Goal: Task Accomplishment & Management: Manage account settings

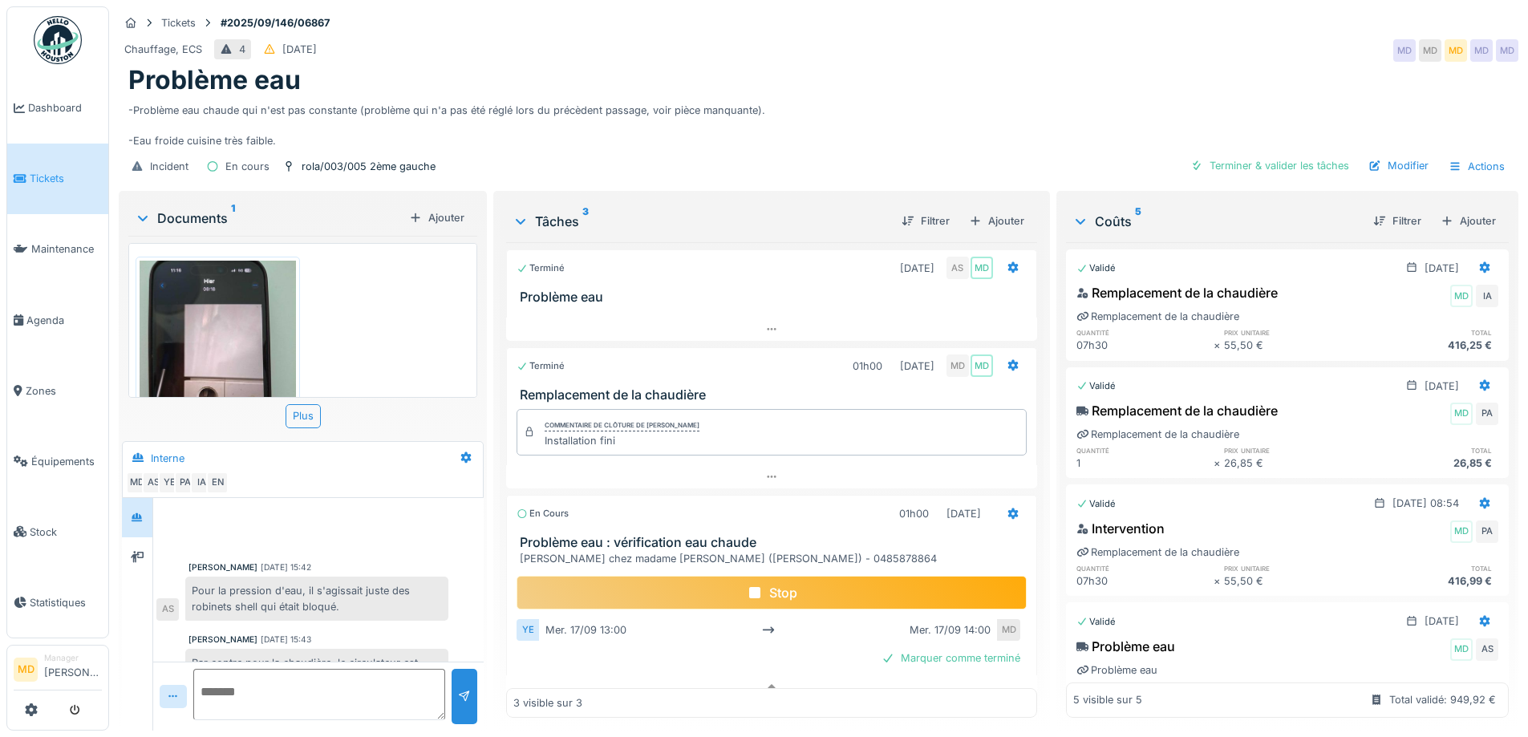
scroll to position [21, 0]
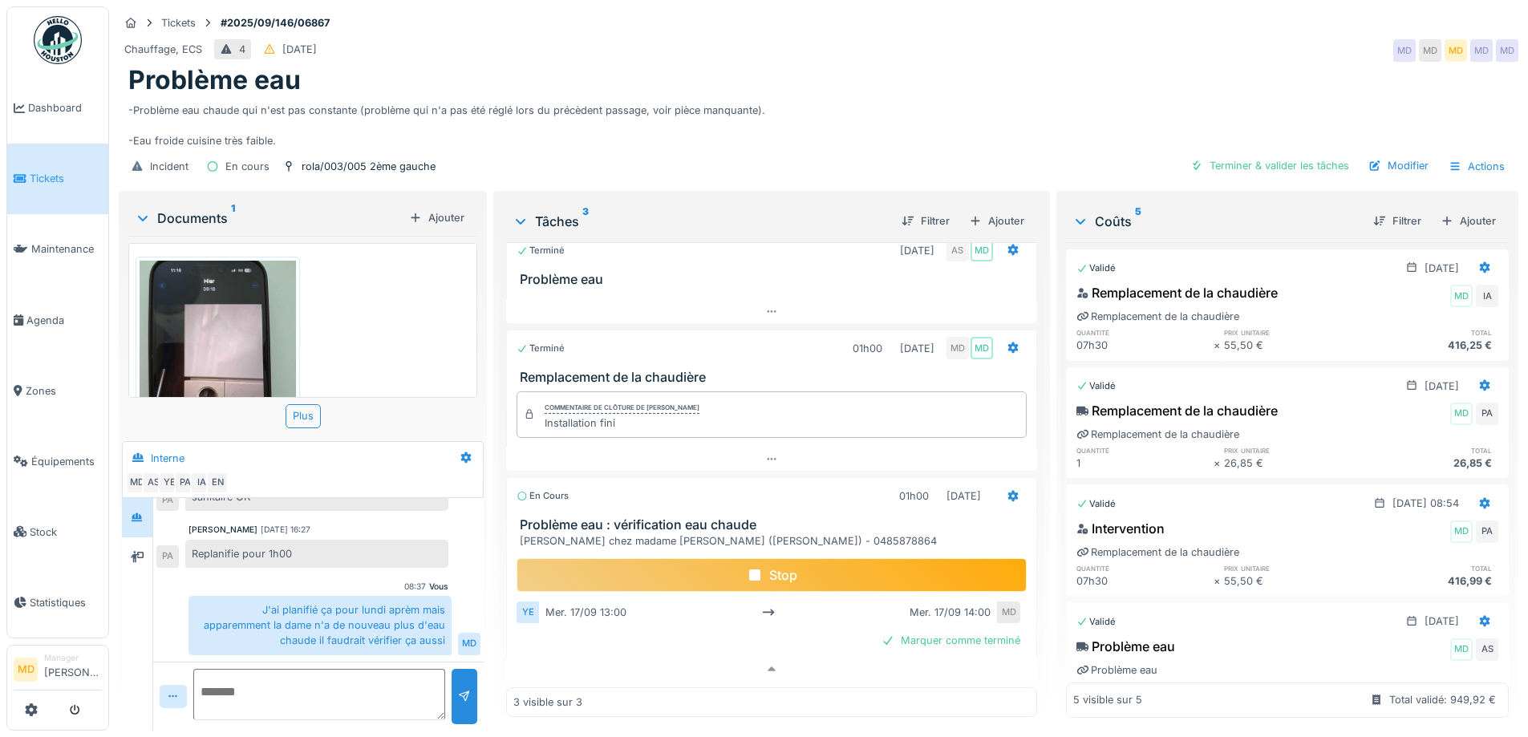
click at [960, 65] on div "Problème eau" at bounding box center [818, 80] width 1381 height 30
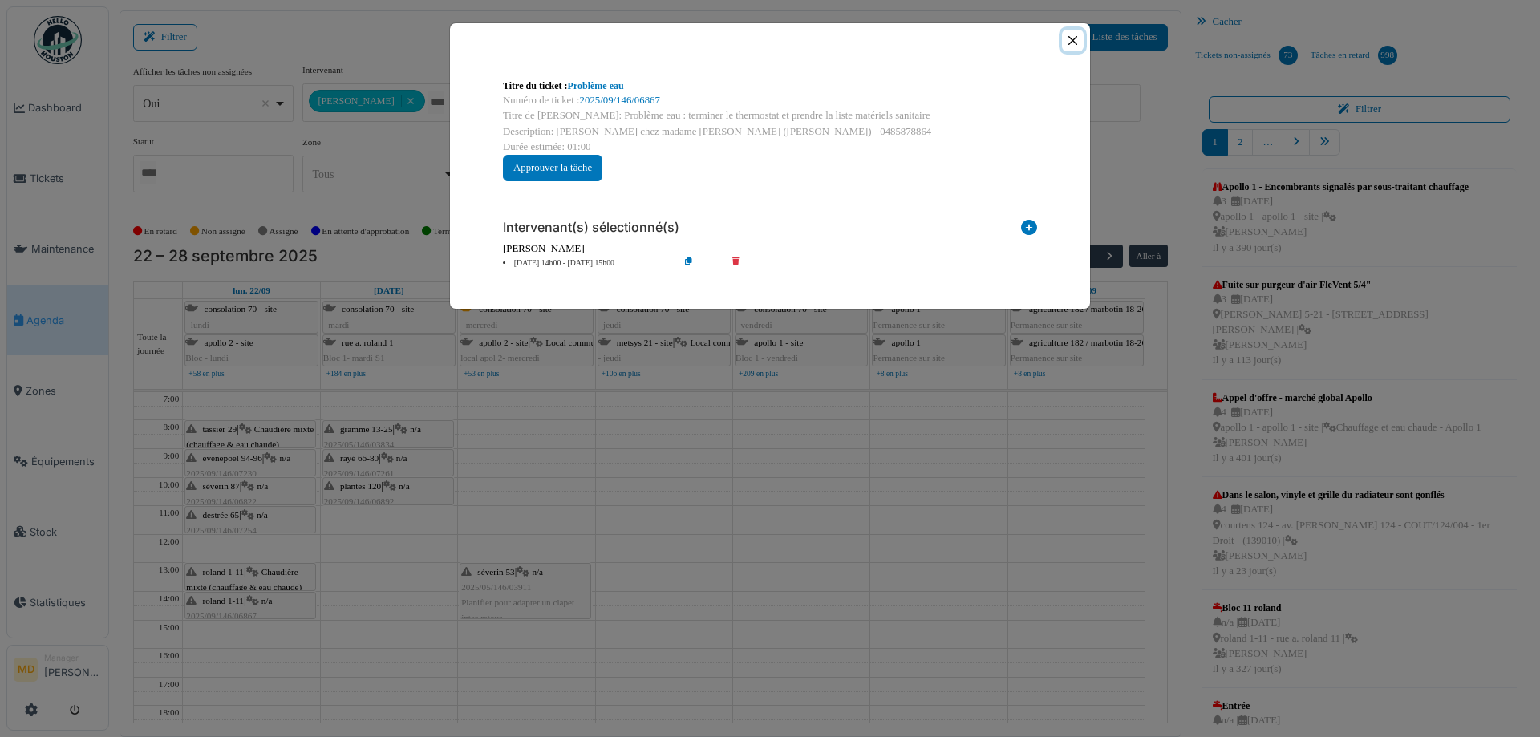
click at [1075, 40] on button "Close" at bounding box center [1073, 41] width 22 height 22
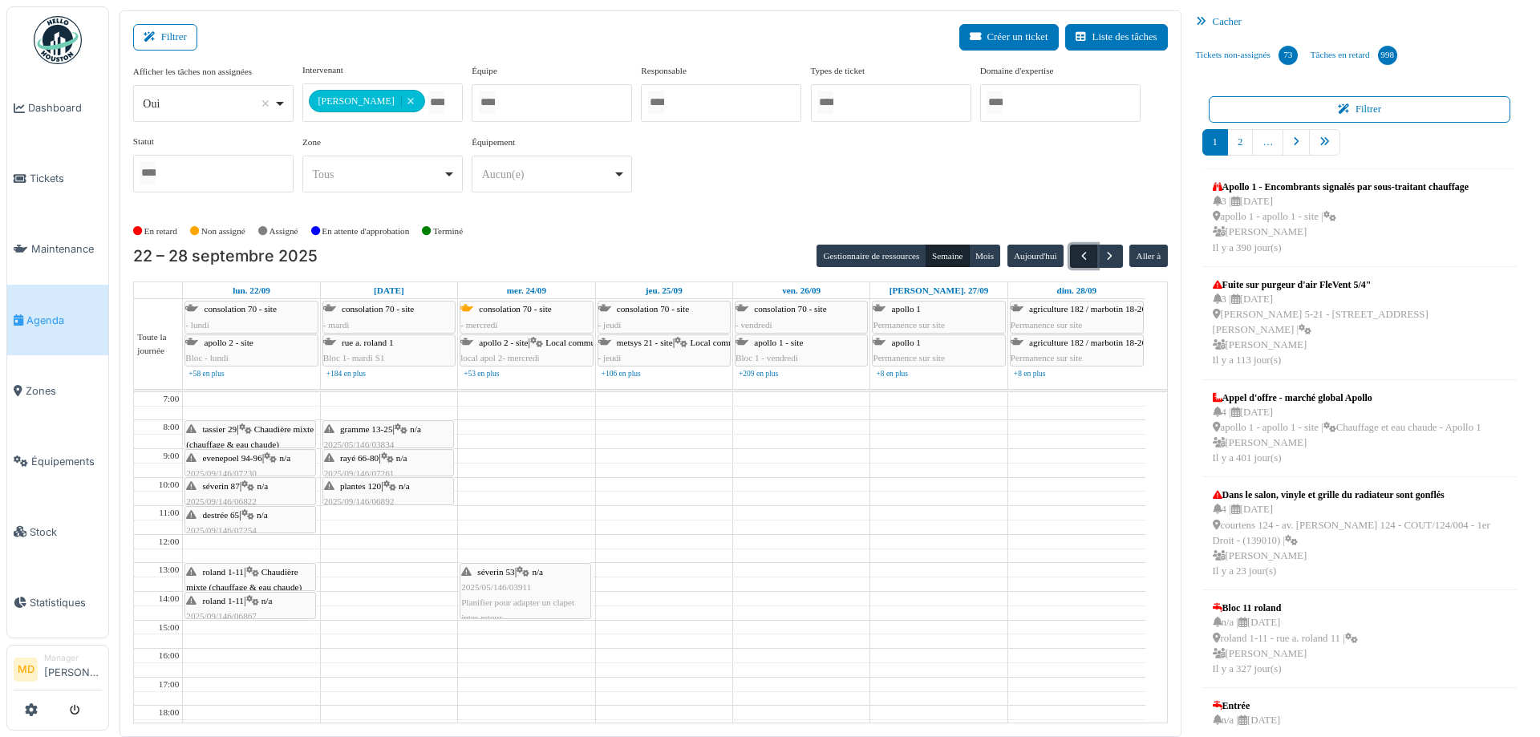
click at [1077, 255] on span "button" at bounding box center [1084, 257] width 14 height 14
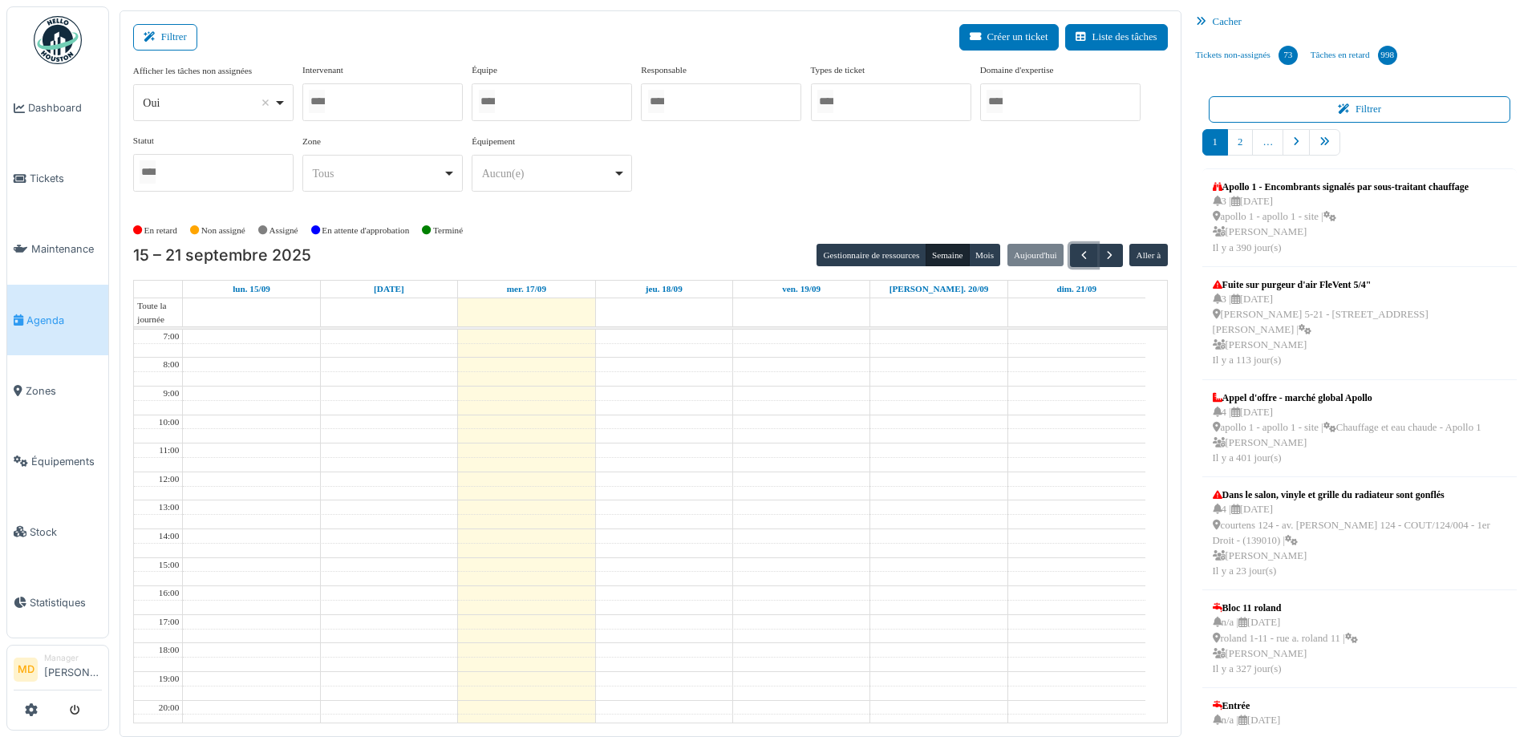
click at [409, 100] on div at bounding box center [382, 102] width 160 height 38
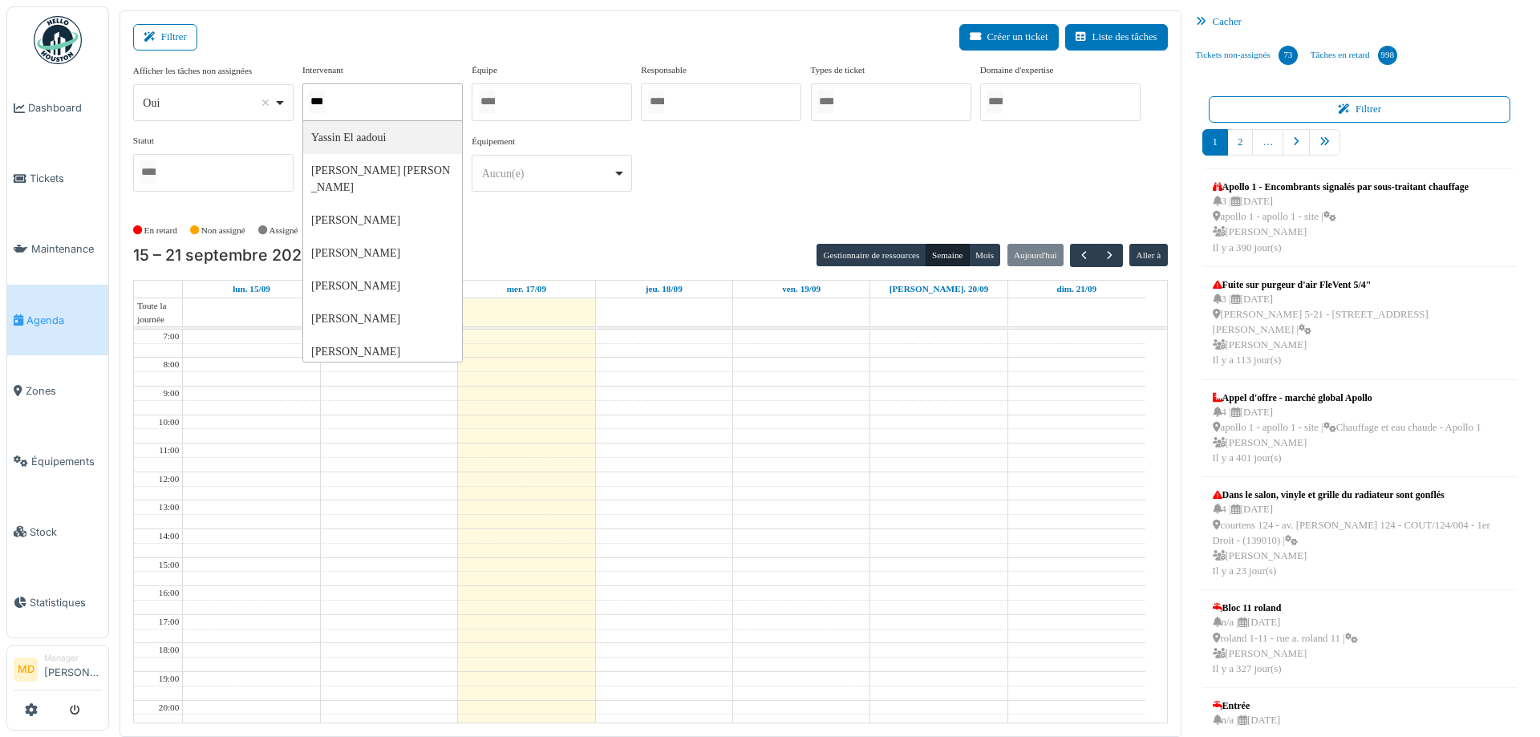
type input "****"
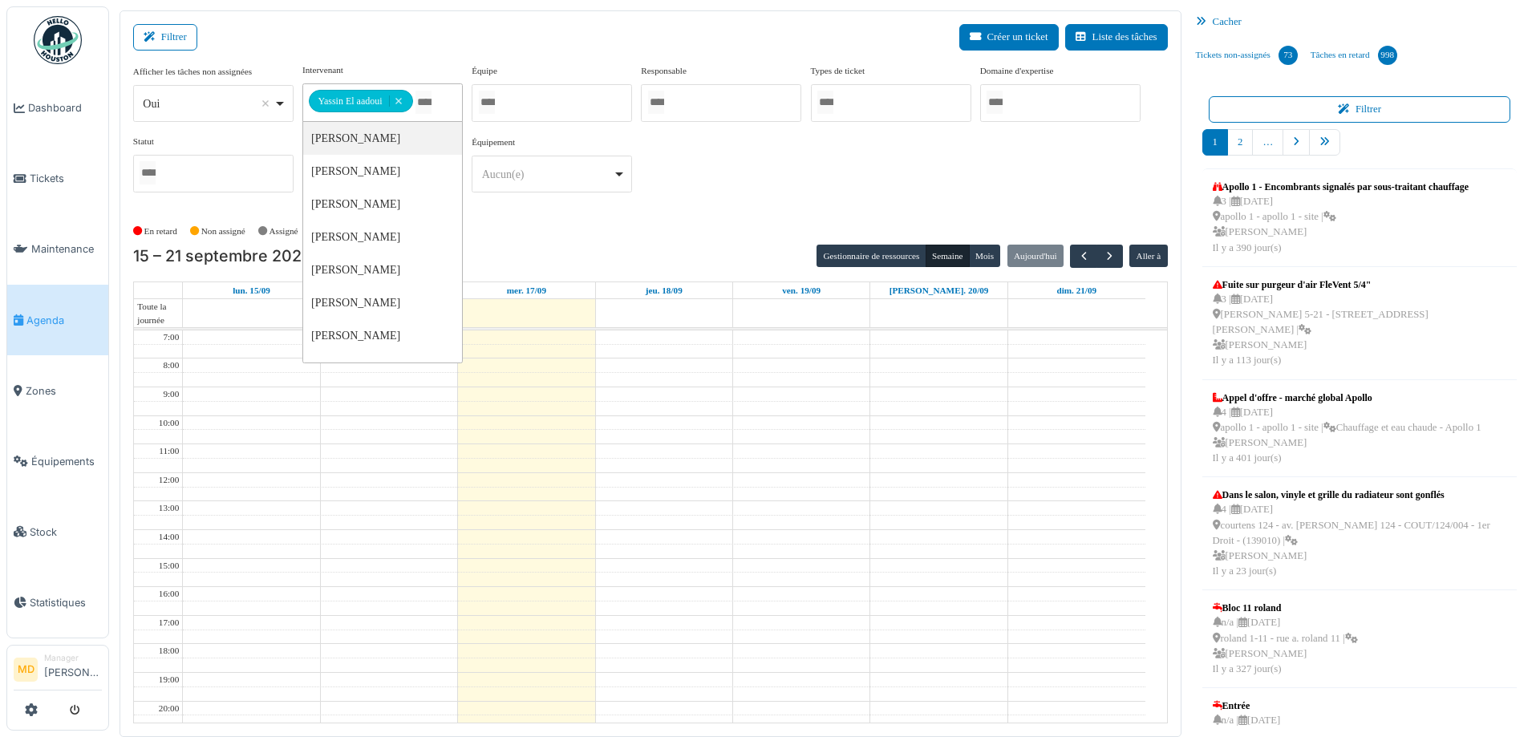
click at [737, 168] on div "**********" at bounding box center [650, 134] width 1035 height 142
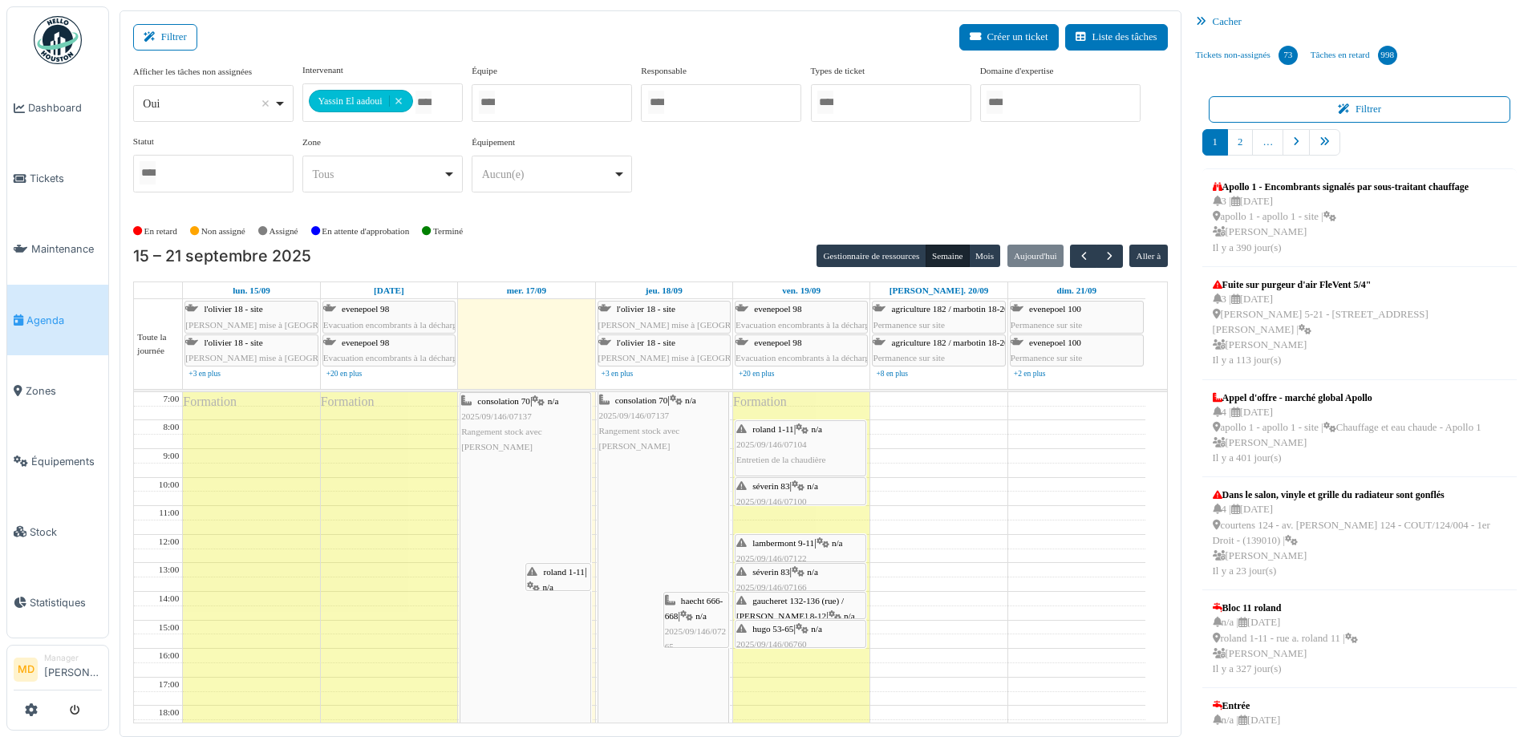
click at [565, 574] on span "roland 1-11" at bounding box center [563, 572] width 41 height 10
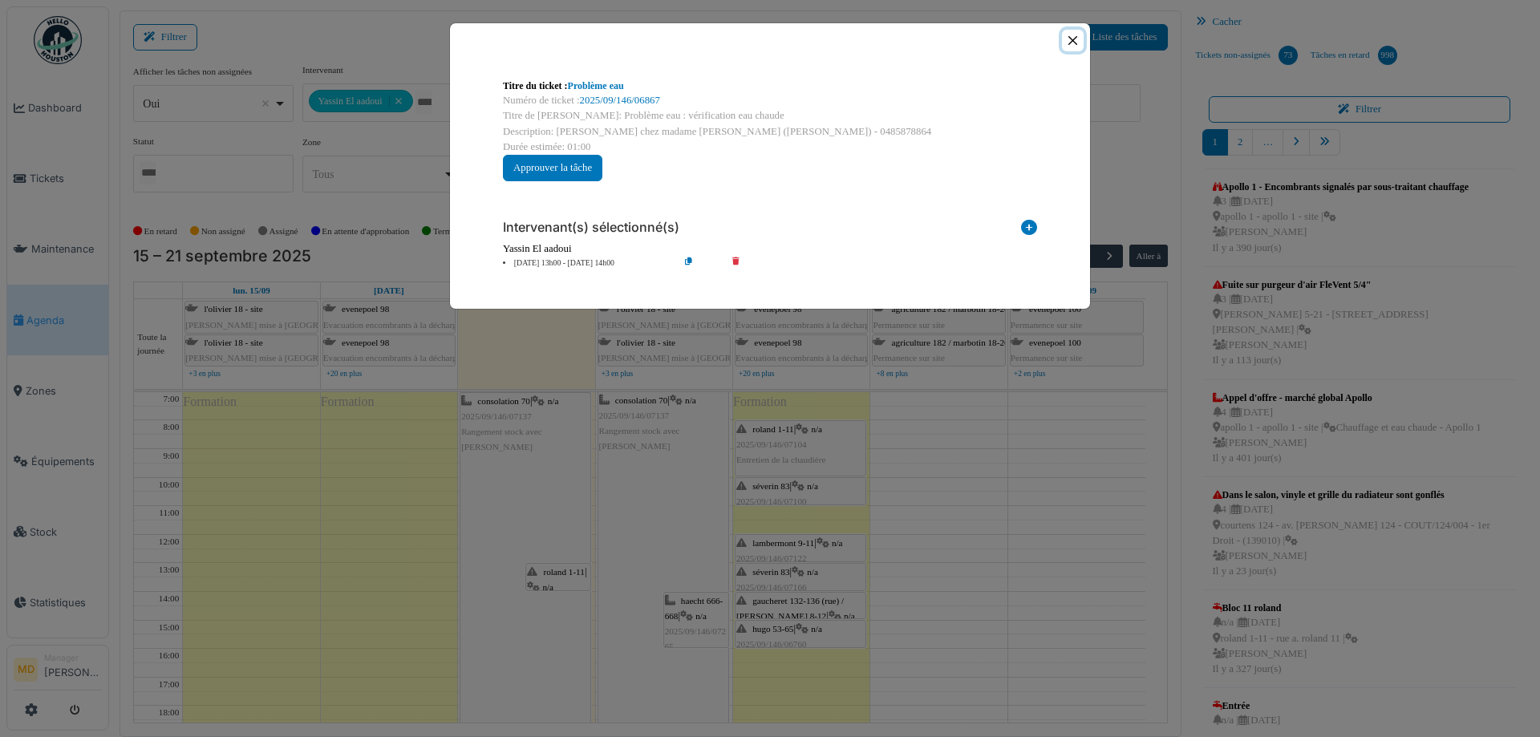
click at [1065, 38] on button "Close" at bounding box center [1073, 41] width 22 height 22
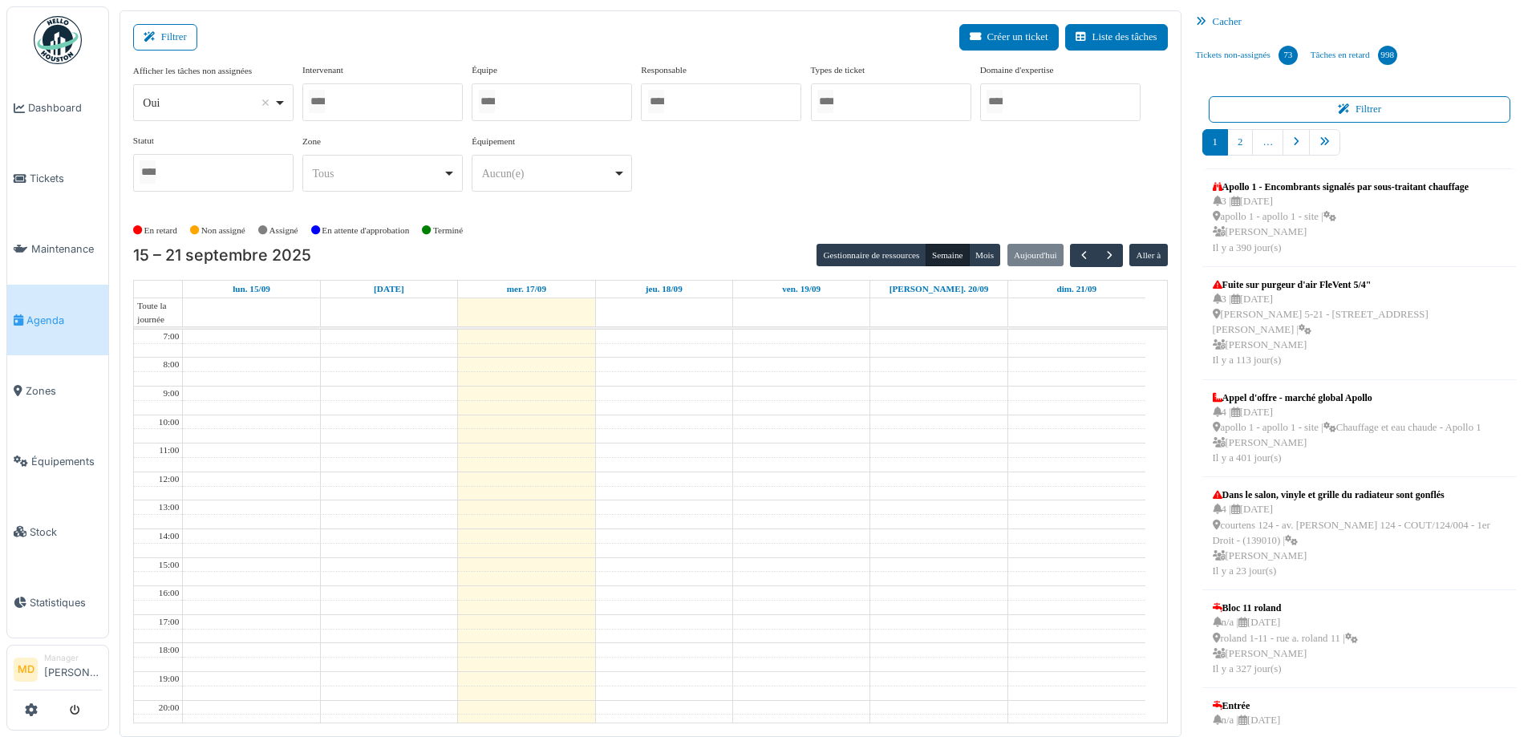
click at [388, 100] on div at bounding box center [382, 102] width 160 height 38
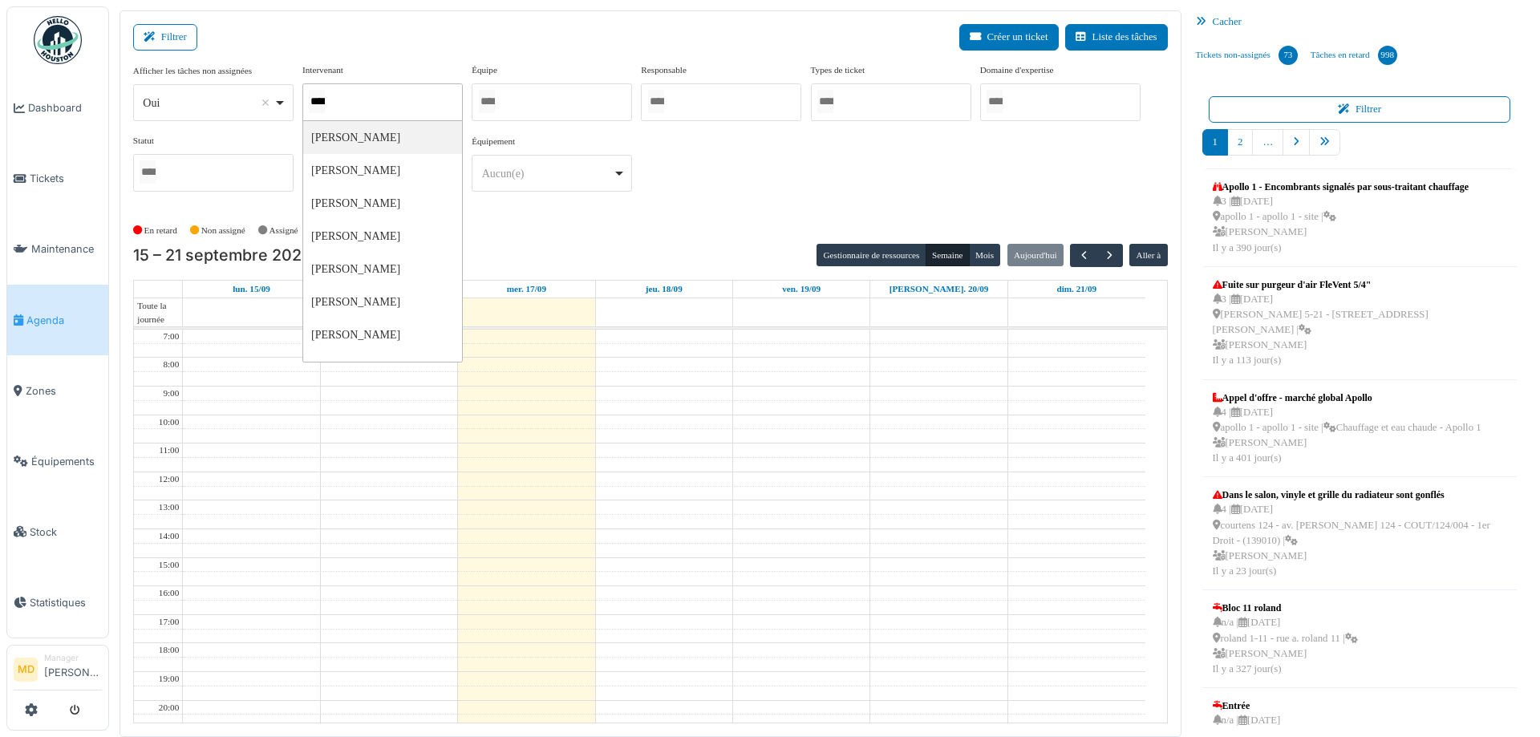
type input "*****"
click at [761, 150] on div "**********" at bounding box center [650, 134] width 1035 height 142
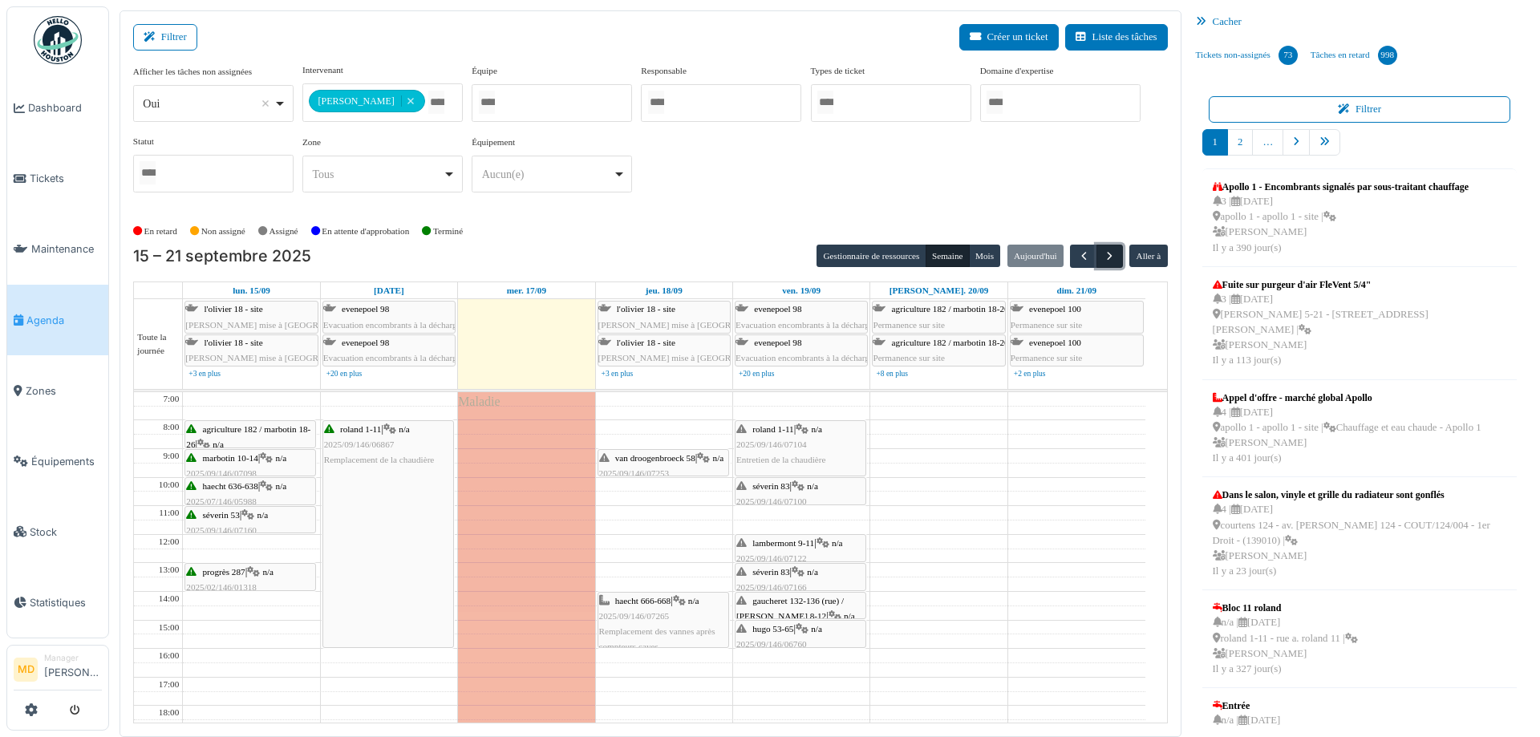
click at [1104, 247] on button "button" at bounding box center [1110, 256] width 26 height 23
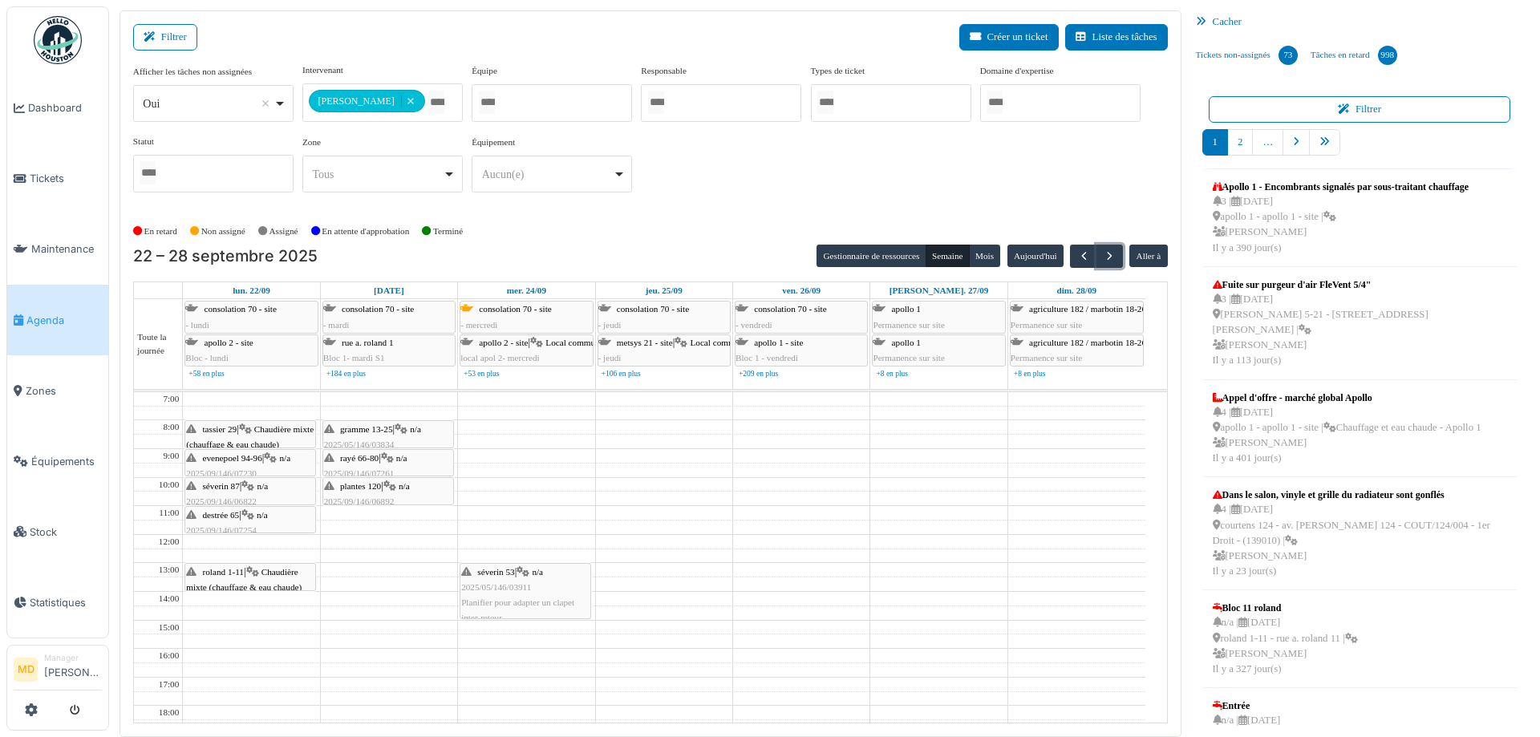
click at [242, 577] on div "roland 1-11 | Chaudière mixte (chauffage & eau chaude) 2025/09/146/07071 Plus d…" at bounding box center [250, 603] width 128 height 77
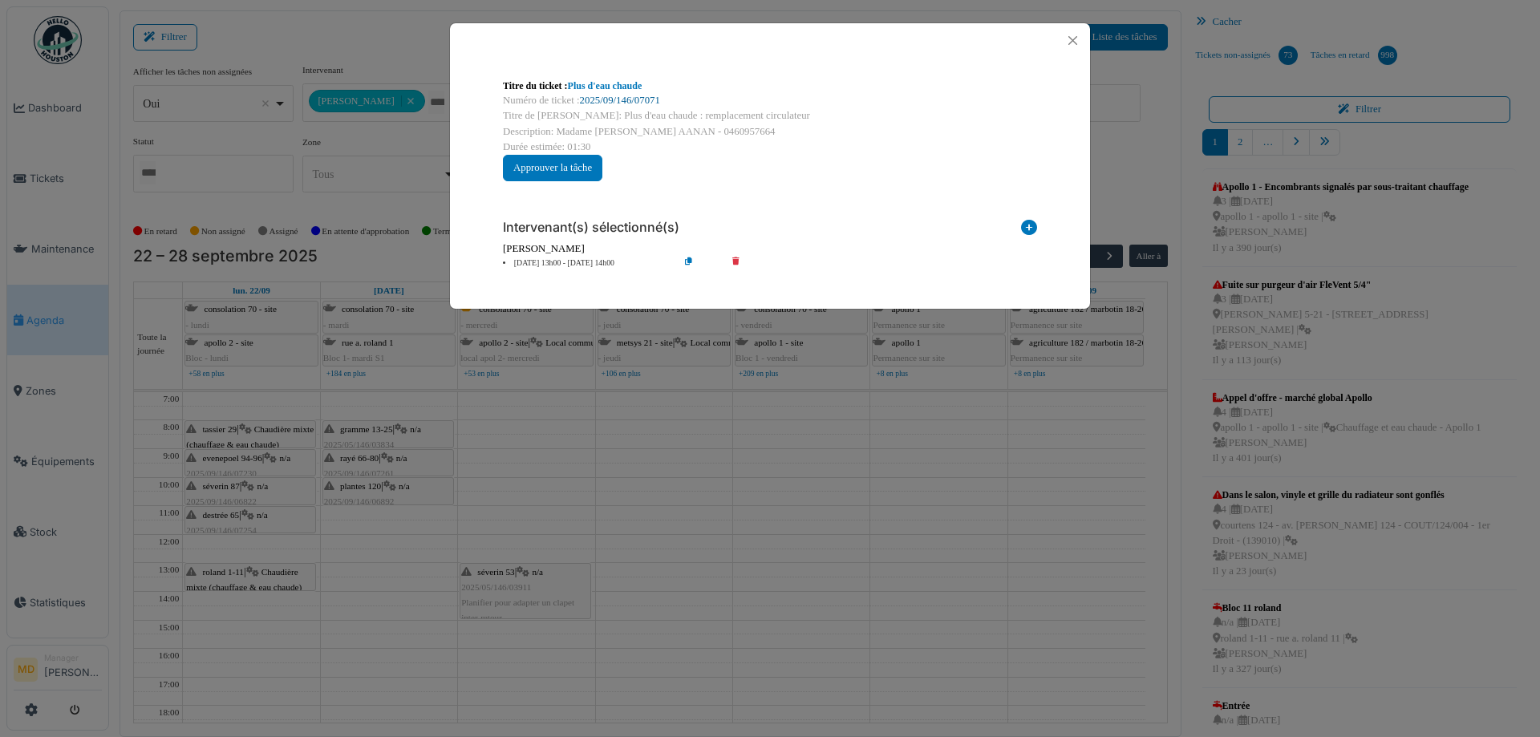
click at [600, 104] on link "2025/09/146/07071" at bounding box center [620, 100] width 80 height 11
drag, startPoint x: 1076, startPoint y: 40, endPoint x: 984, endPoint y: 39, distance: 92.3
click at [1076, 41] on button "Close" at bounding box center [1073, 41] width 22 height 22
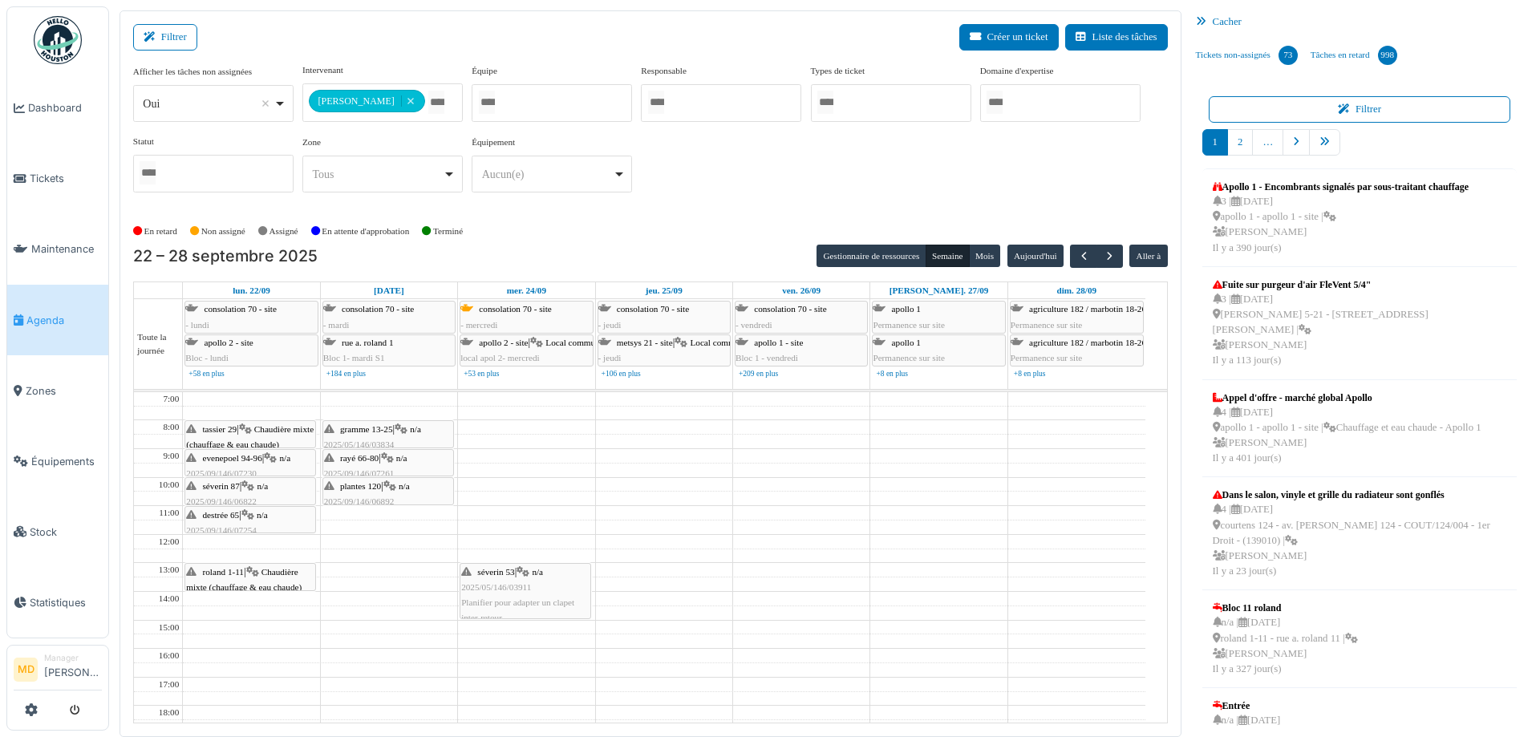
click at [262, 578] on div "roland 1-11 | Chaudière mixte (chauffage & eau chaude) 2025/09/146/07071 Plus d…" at bounding box center [250, 603] width 128 height 77
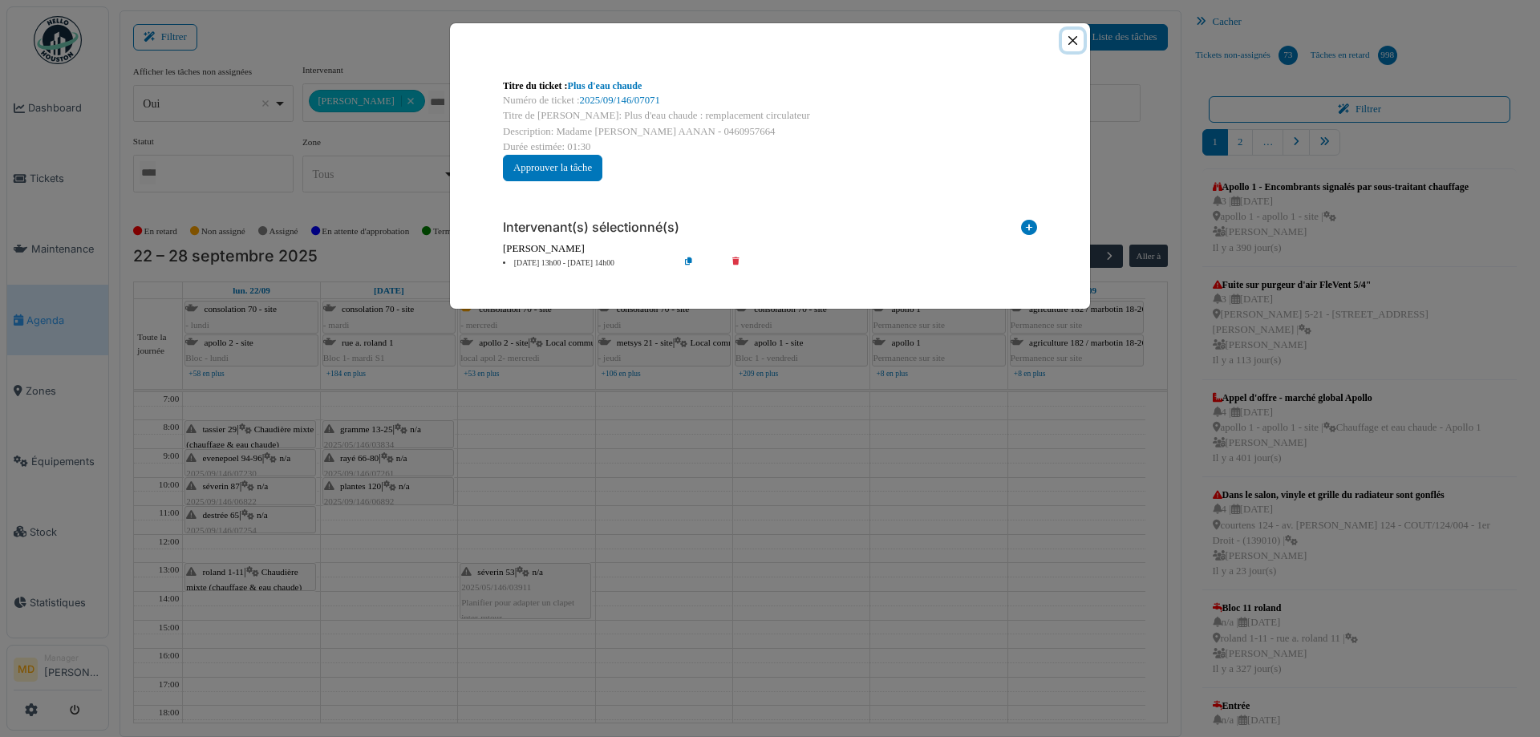
click at [1072, 40] on button "Close" at bounding box center [1073, 41] width 22 height 22
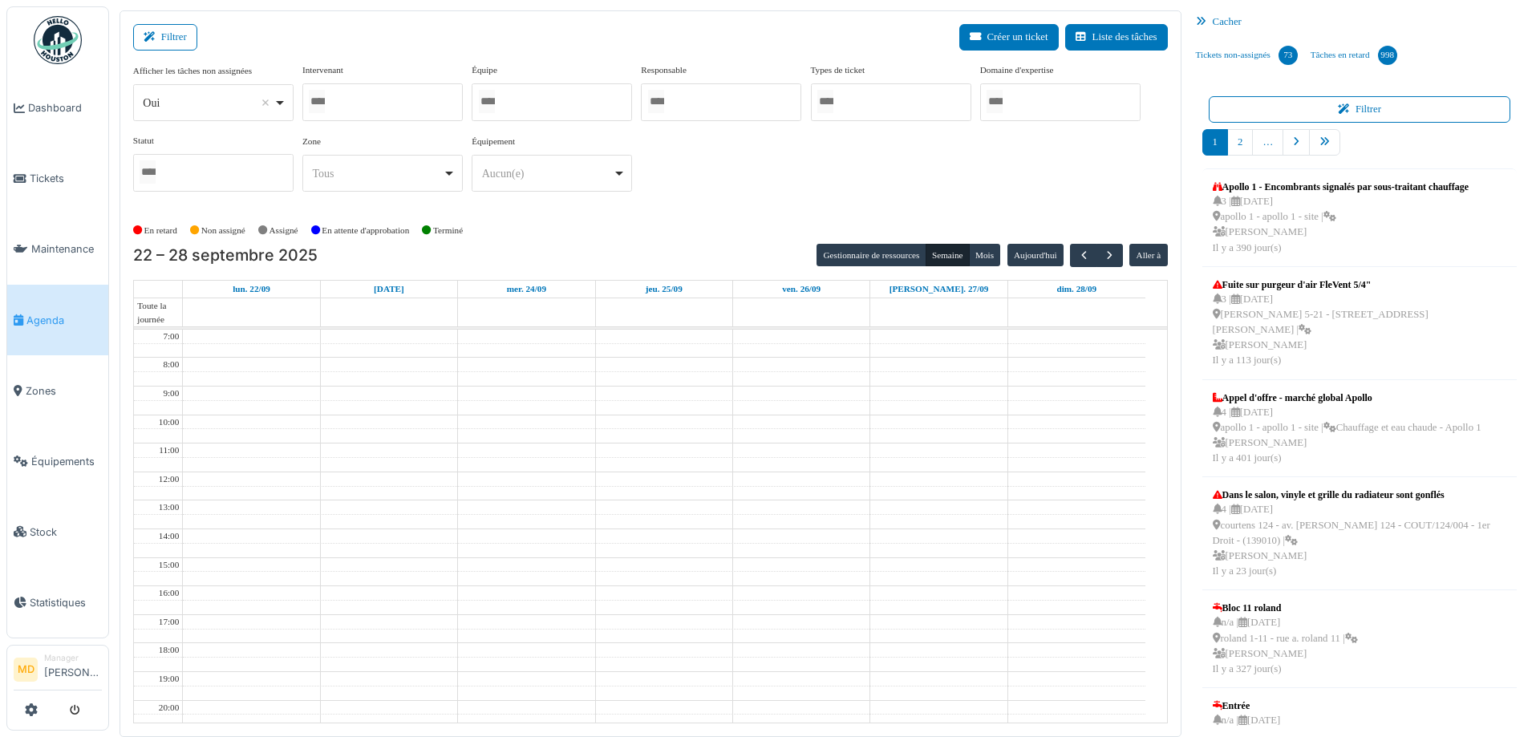
click at [410, 105] on div at bounding box center [382, 102] width 160 height 38
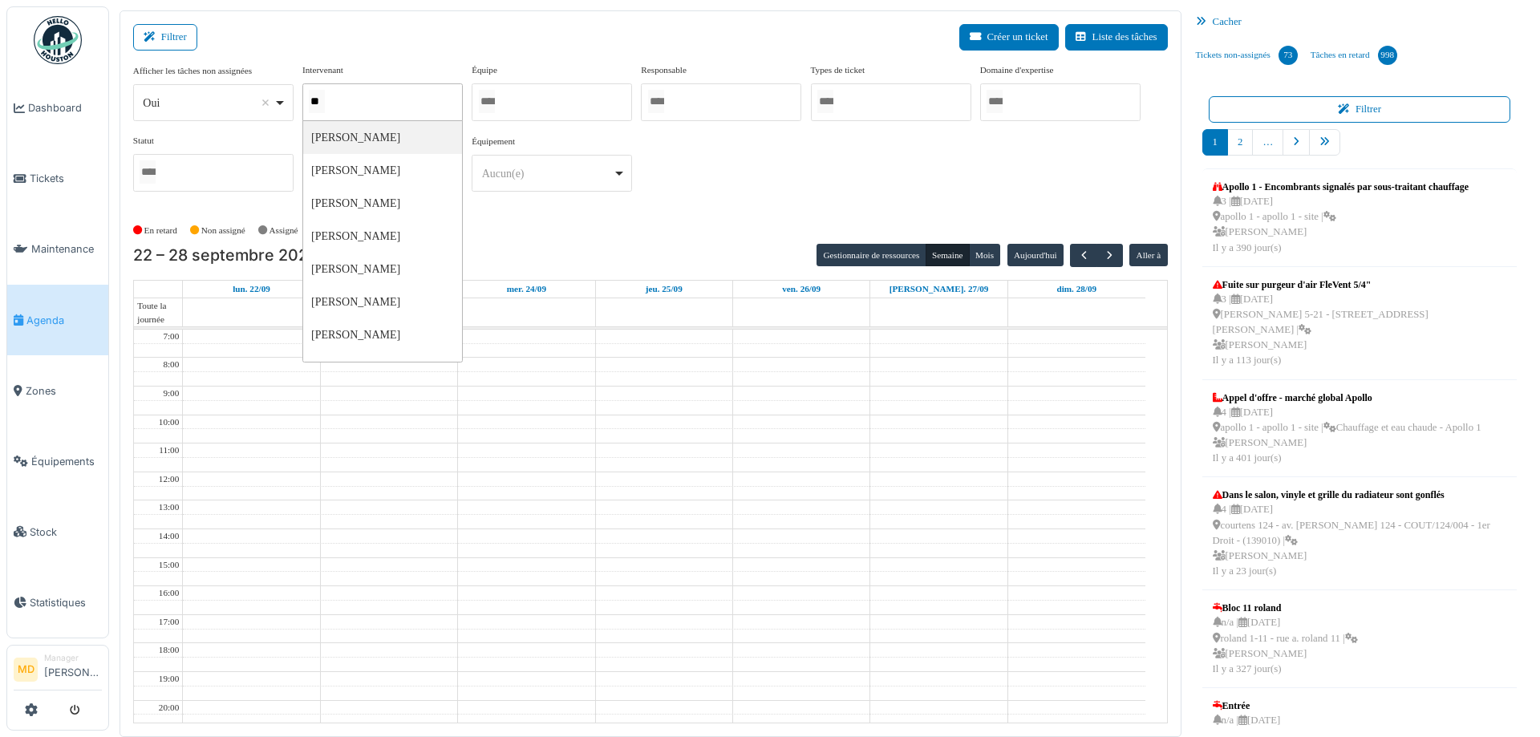
type input "***"
click at [792, 148] on div "**********" at bounding box center [650, 134] width 1035 height 142
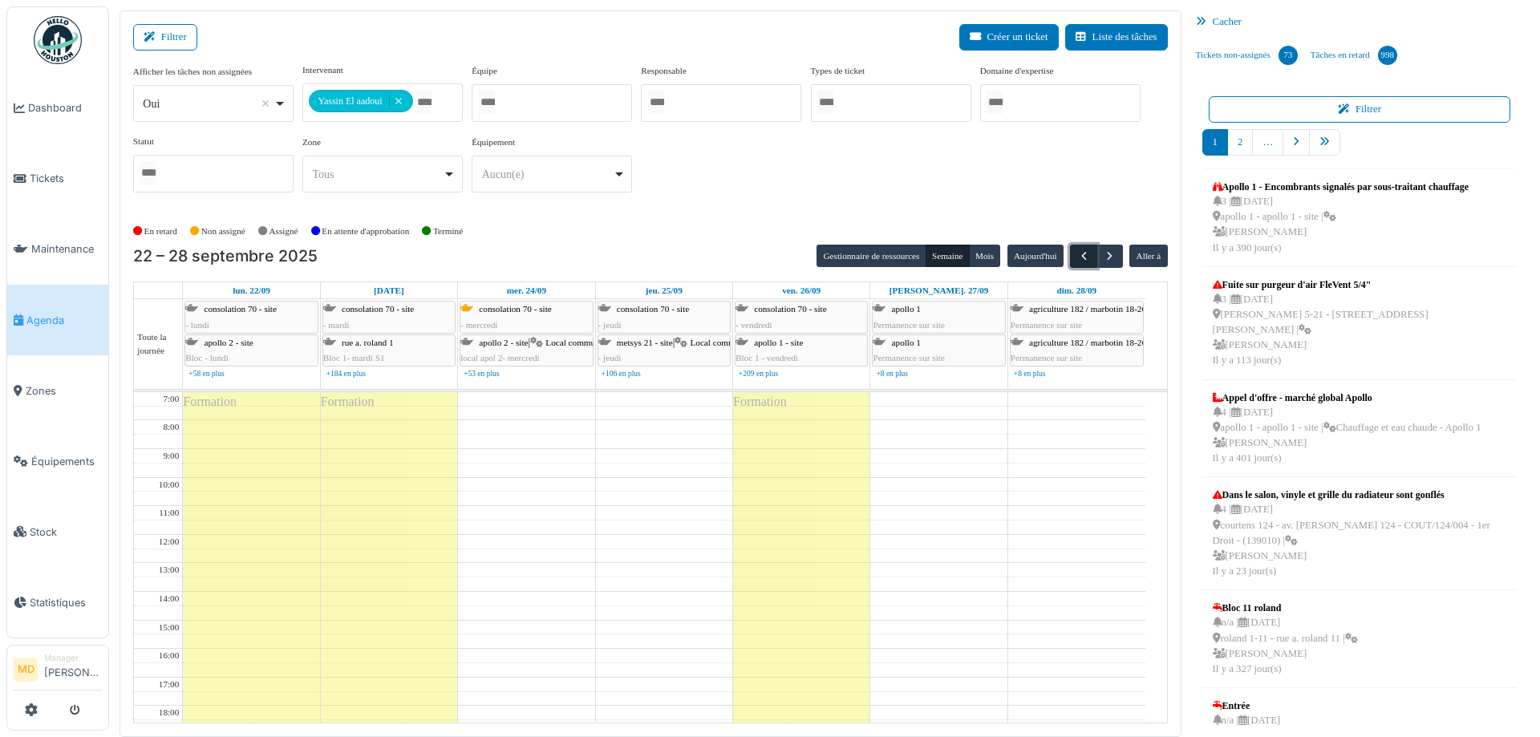
click at [1073, 262] on button "button" at bounding box center [1083, 256] width 26 height 23
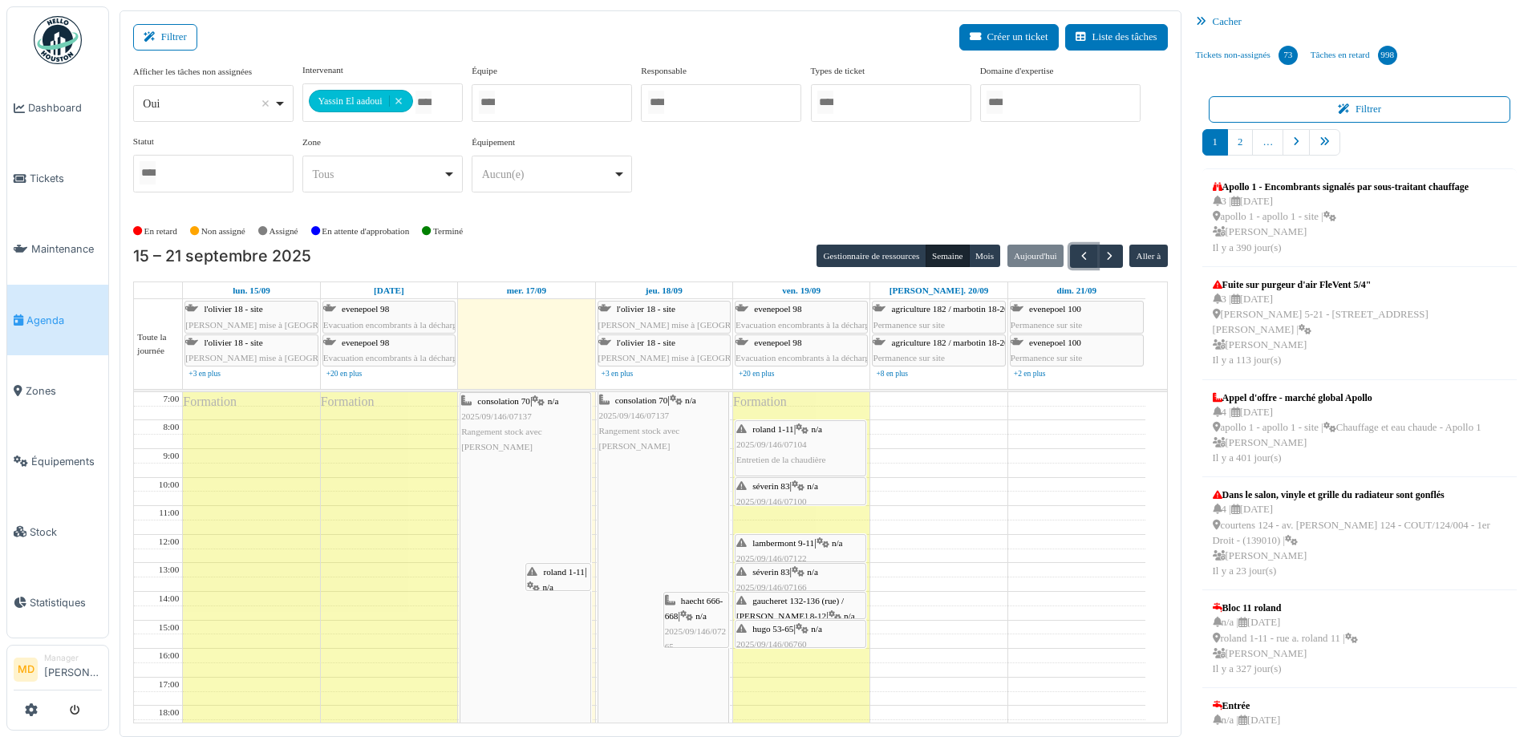
click at [558, 574] on span "roland 1-11" at bounding box center [563, 572] width 41 height 10
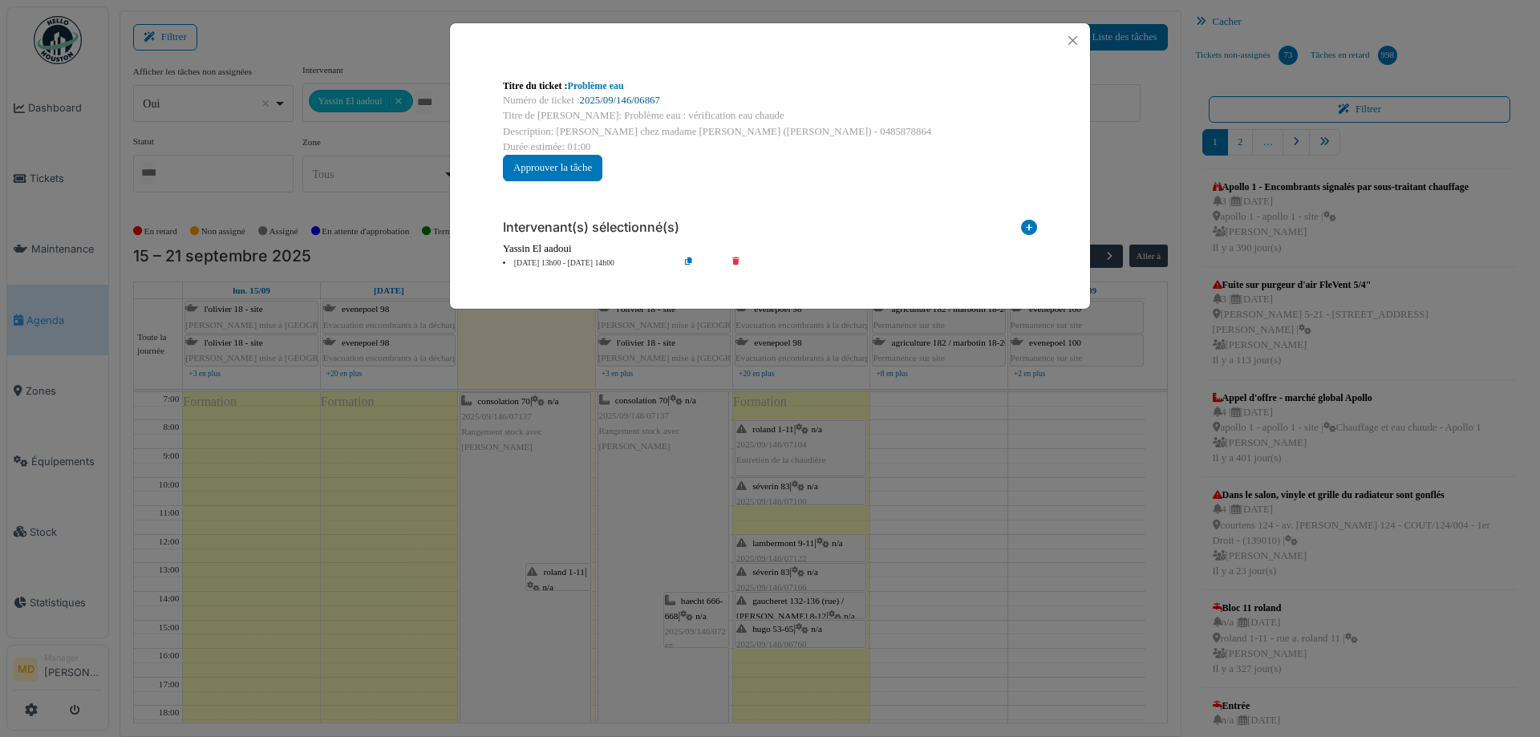
click at [620, 102] on link "2025/09/146/06867" at bounding box center [620, 100] width 80 height 11
click at [1082, 39] on button "Close" at bounding box center [1073, 41] width 22 height 22
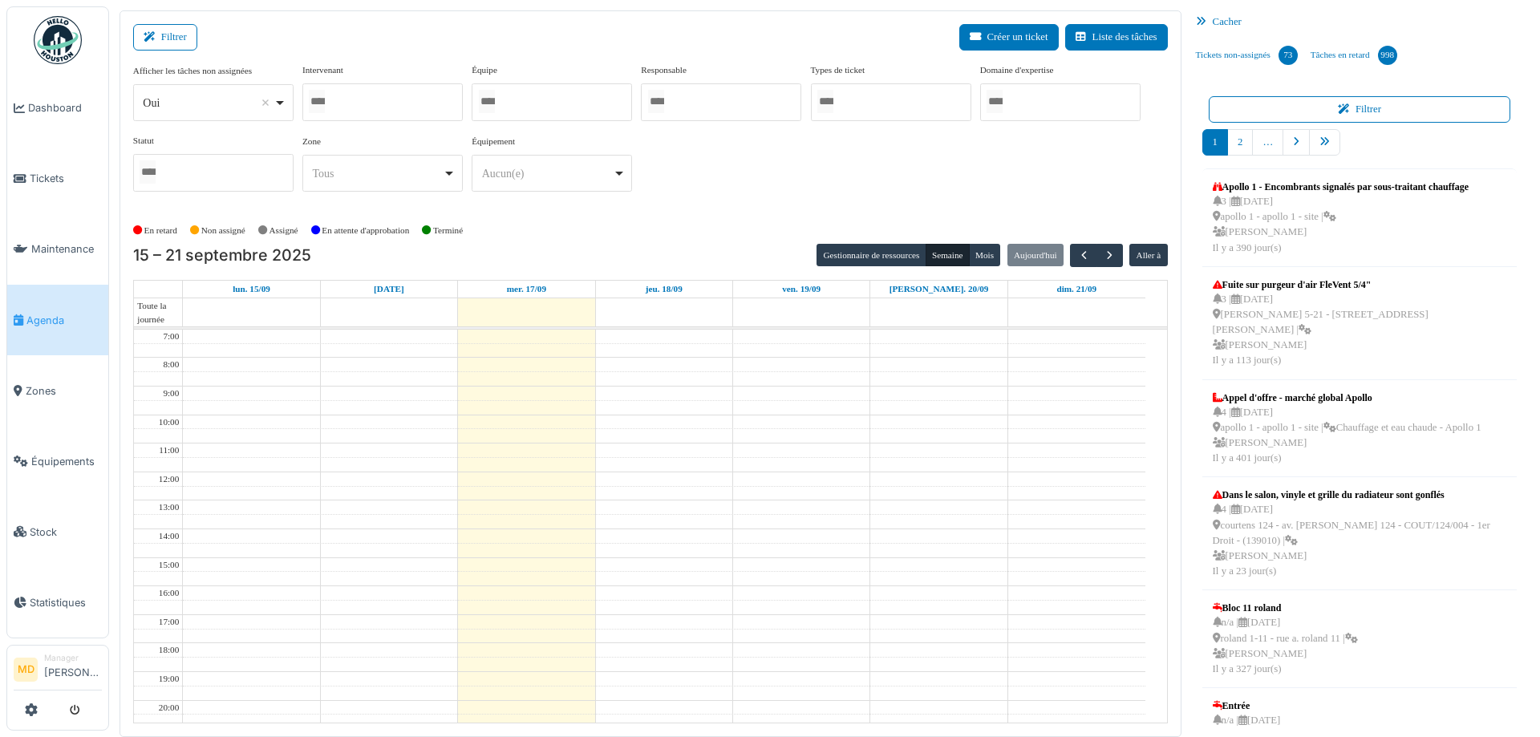
click at [399, 102] on div at bounding box center [382, 102] width 160 height 38
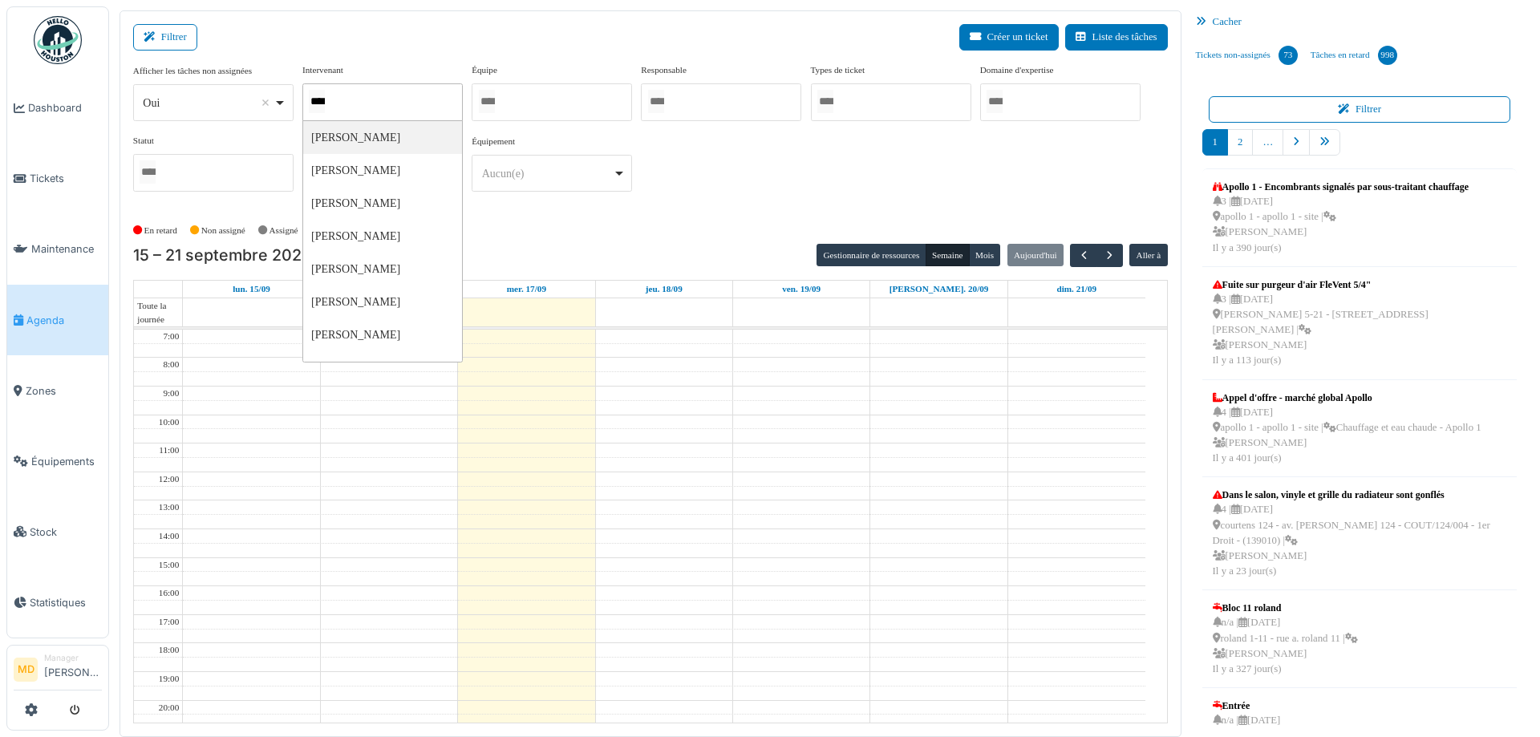
type input "*****"
click at [793, 152] on div "**********" at bounding box center [650, 134] width 1035 height 142
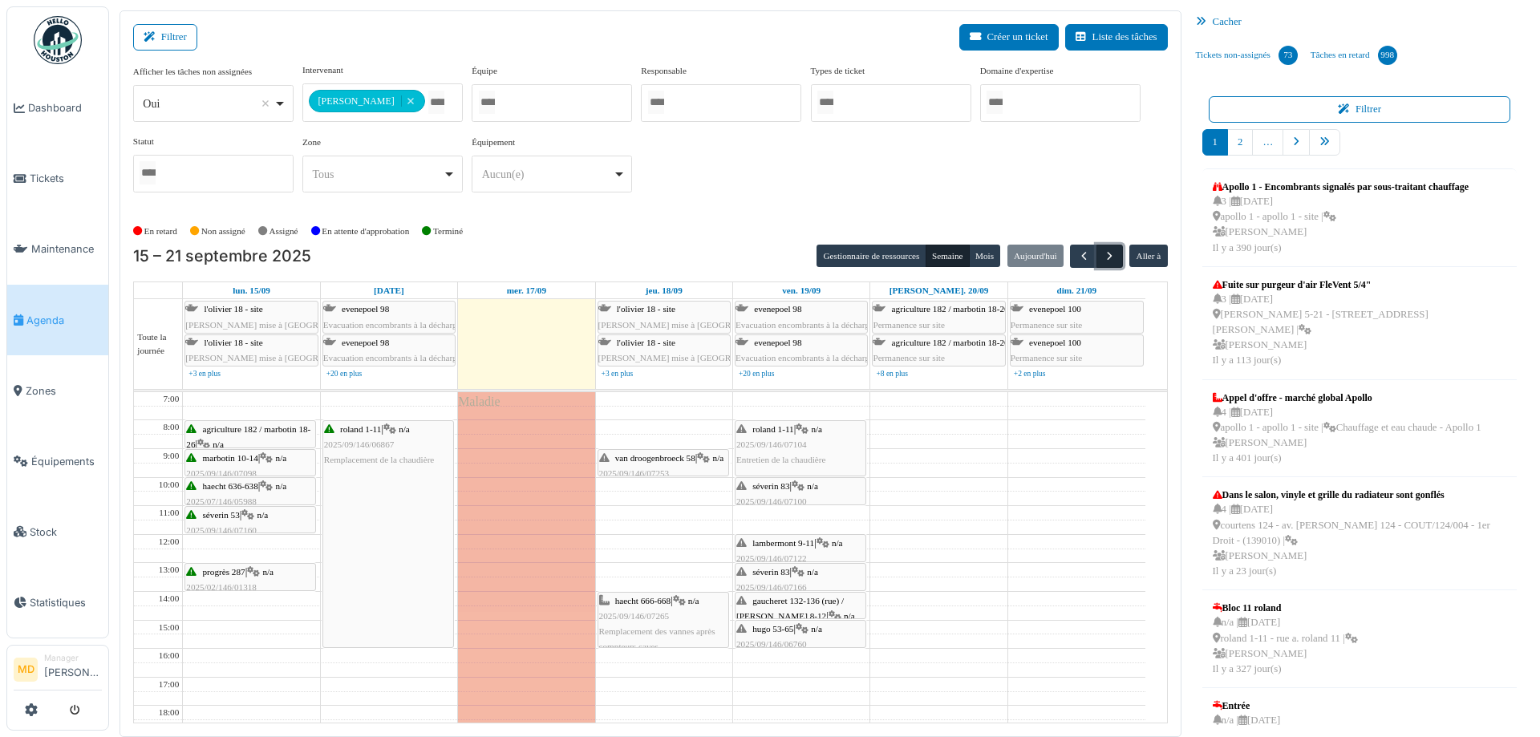
click at [1103, 255] on span "button" at bounding box center [1110, 257] width 14 height 14
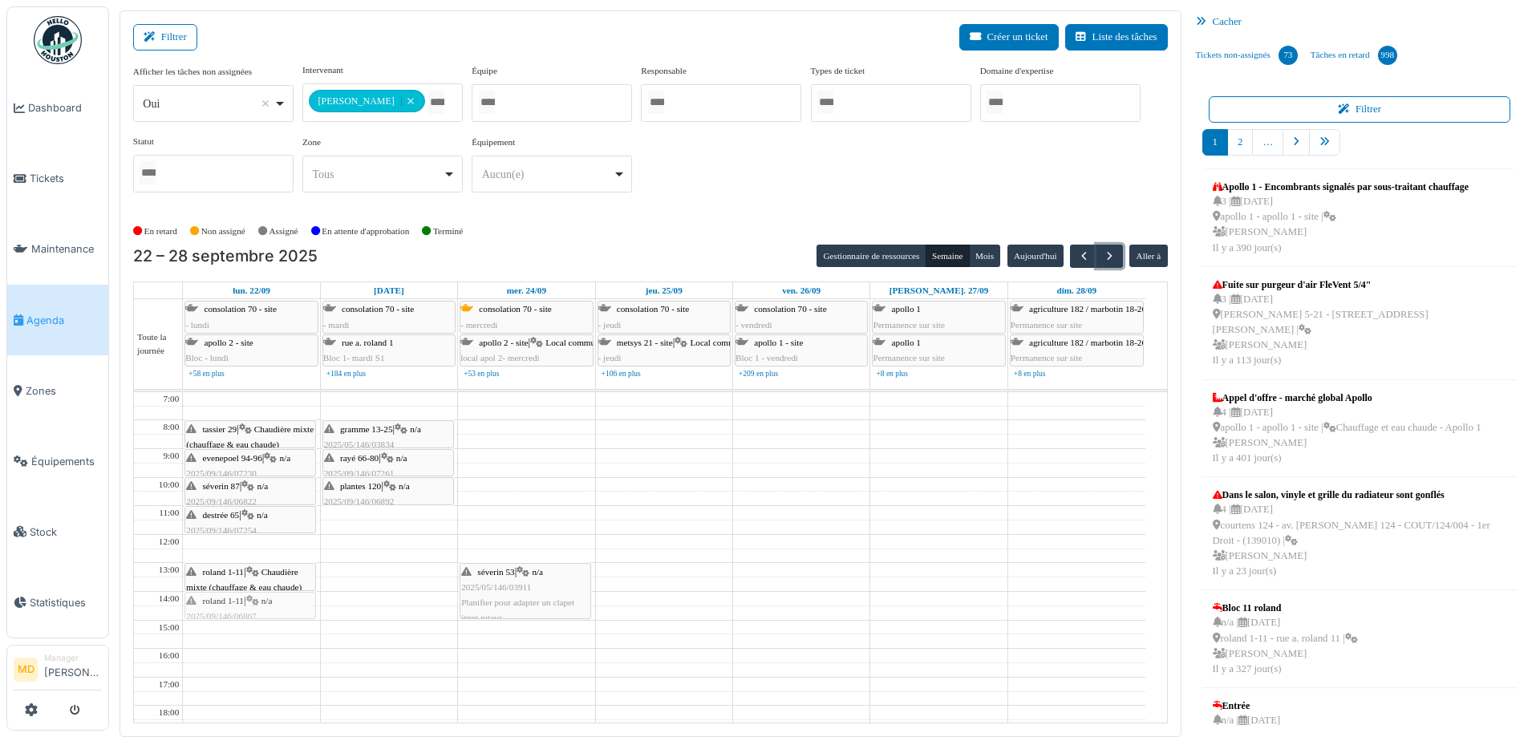
click at [237, 615] on div "tassier 29 | Chaudière mixte (chauffage & eau chaude) 2025/09/146/07227 Chaudiè…" at bounding box center [251, 634] width 136 height 485
click at [1077, 251] on span "button" at bounding box center [1084, 257] width 14 height 14
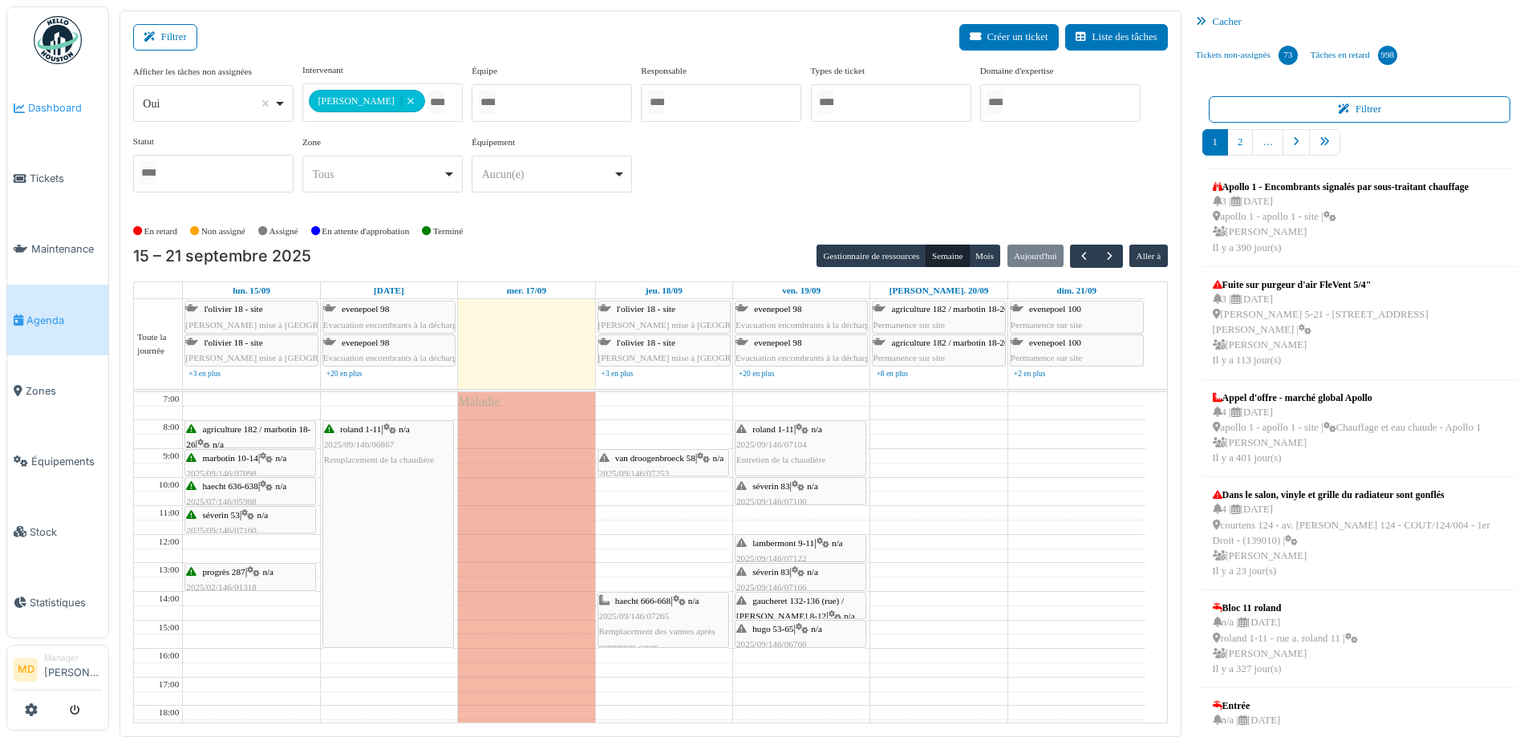
click at [45, 100] on span "Dashboard" at bounding box center [65, 107] width 74 height 15
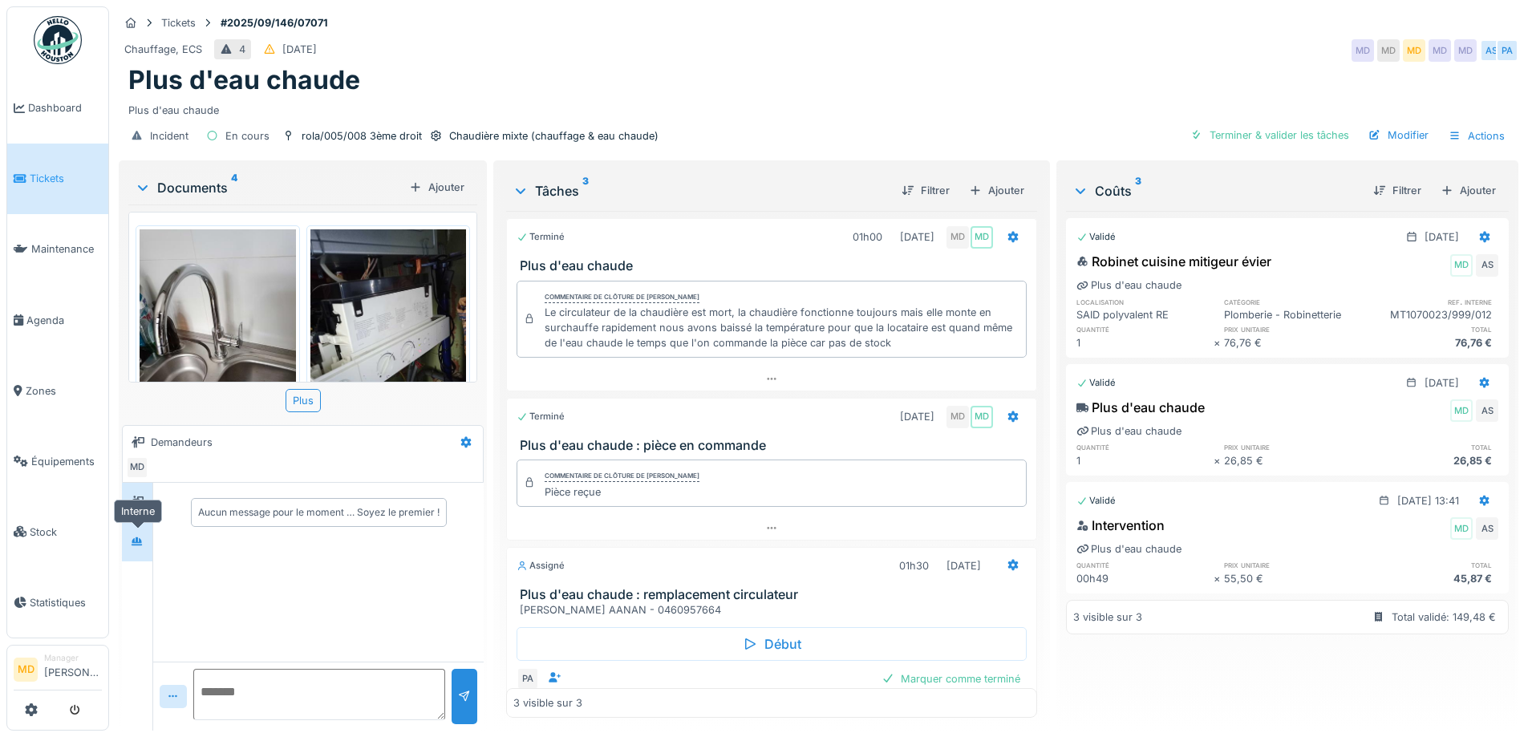
click at [126, 550] on div at bounding box center [137, 542] width 24 height 20
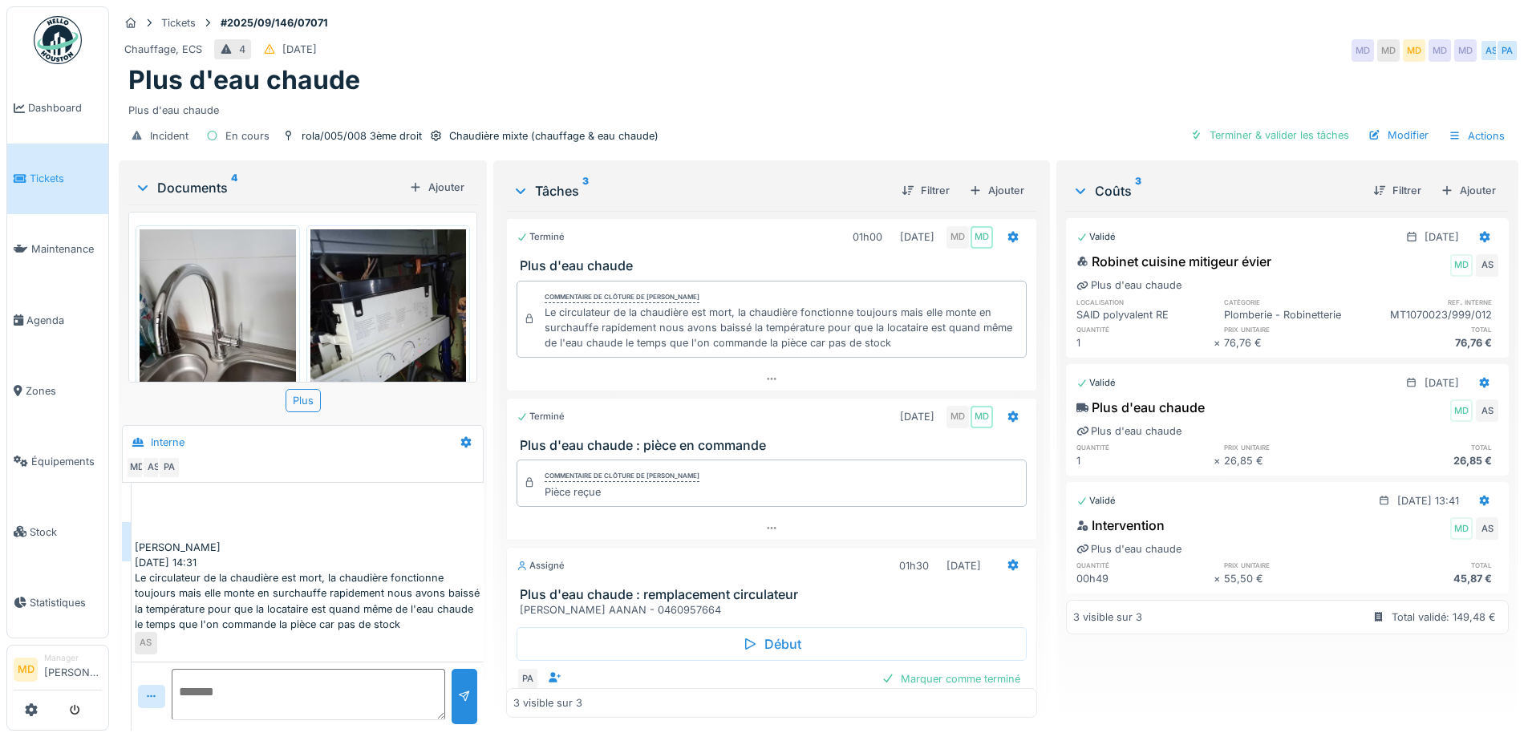
scroll to position [39, 0]
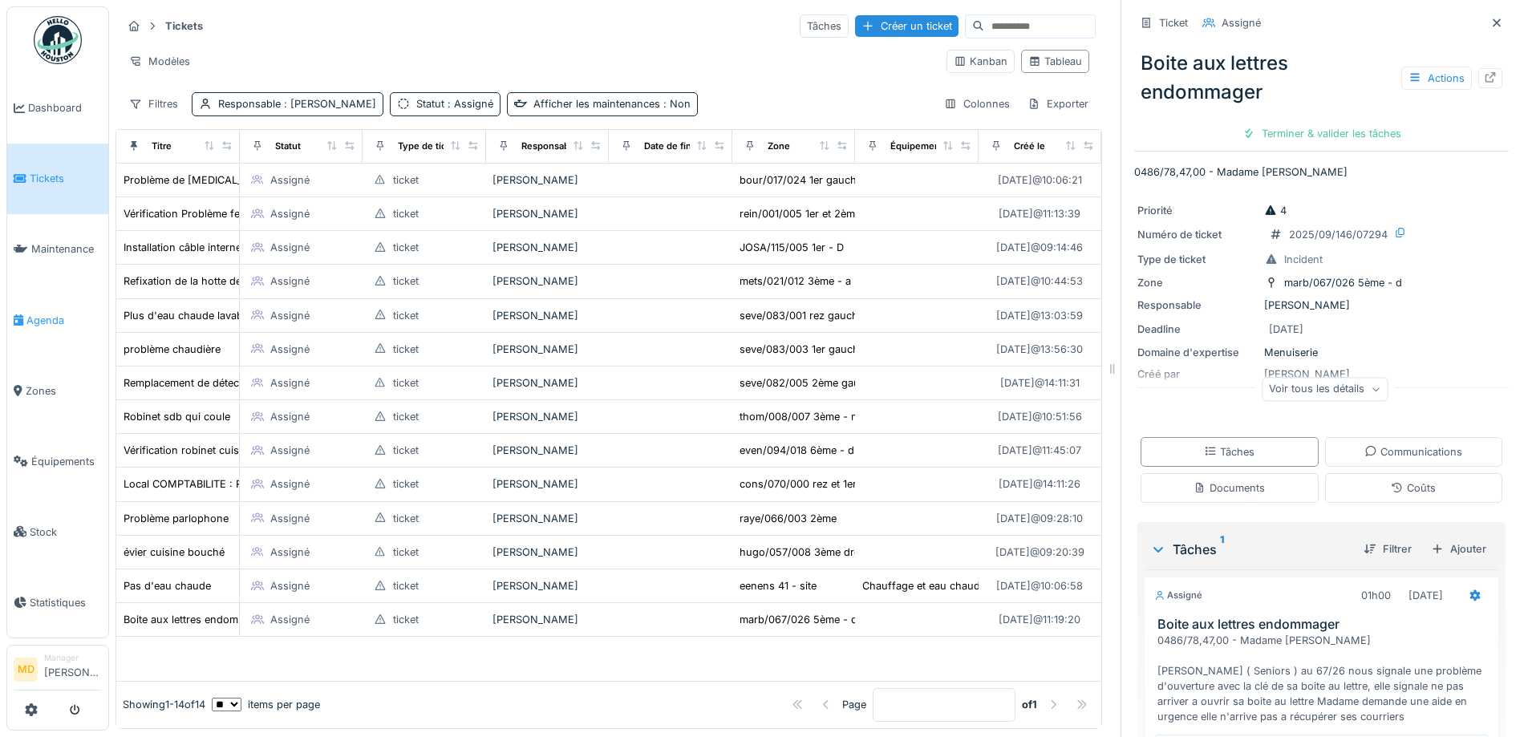
scroll to position [148, 0]
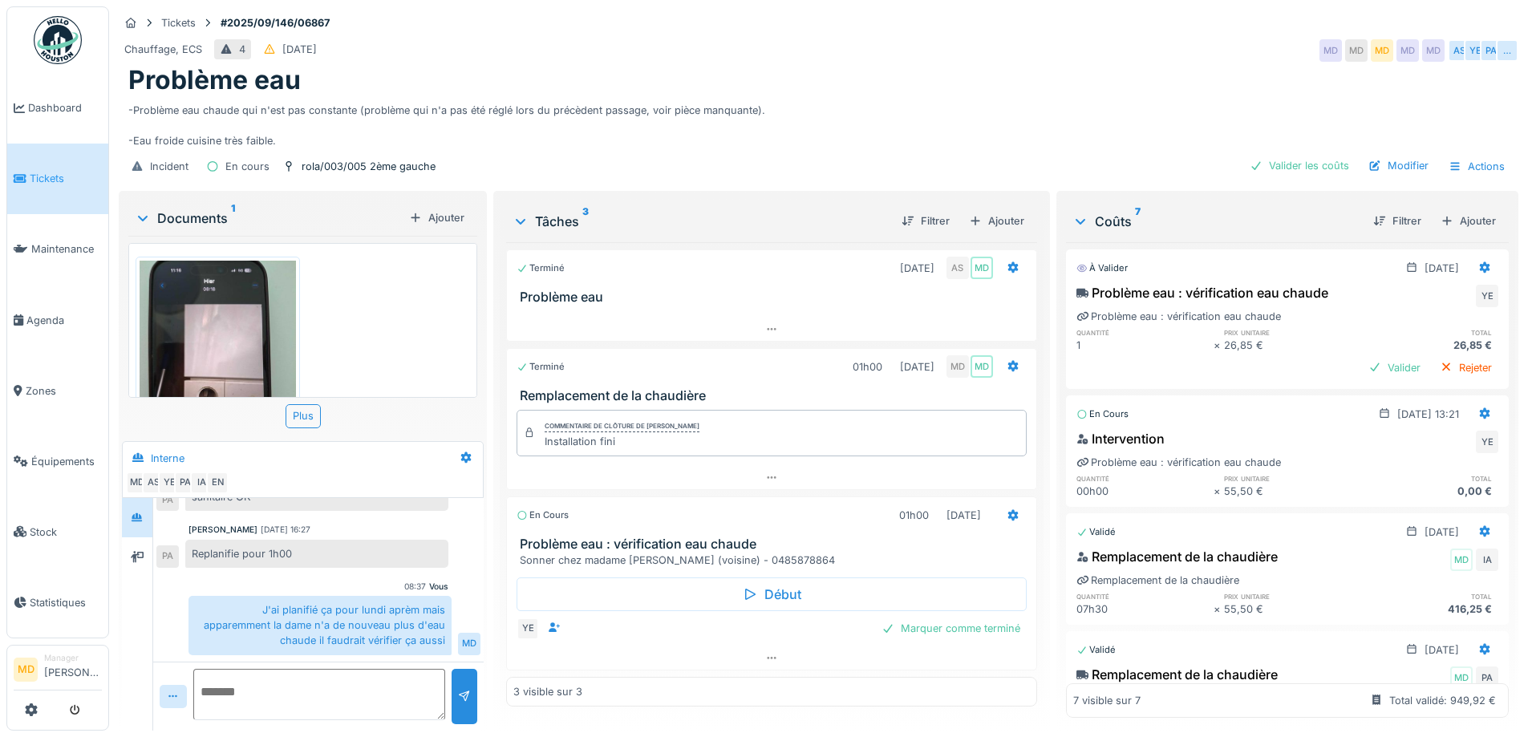
scroll to position [467, 0]
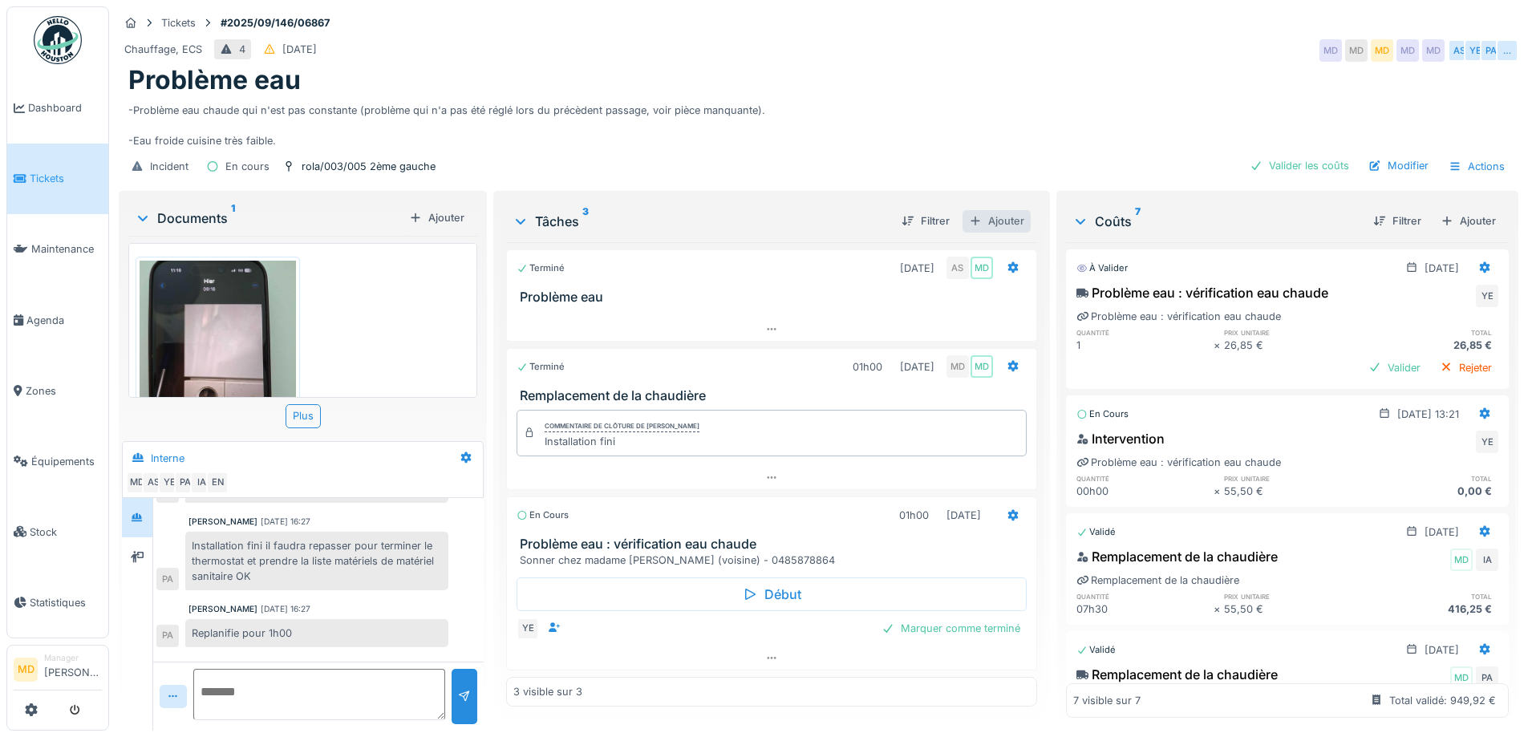
click at [980, 210] on div "Ajouter" at bounding box center [997, 221] width 68 height 22
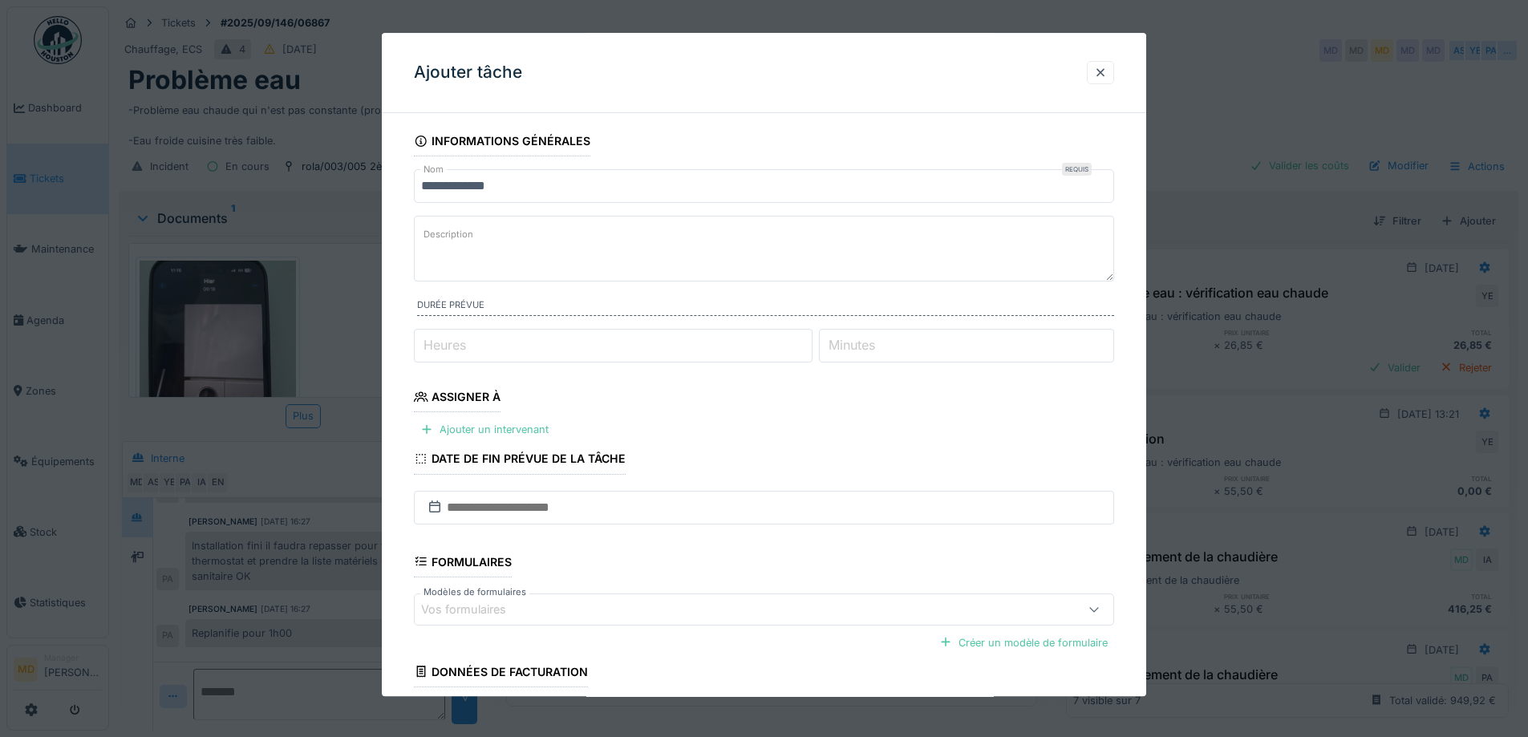
click at [542, 194] on input "**********" at bounding box center [764, 186] width 700 height 34
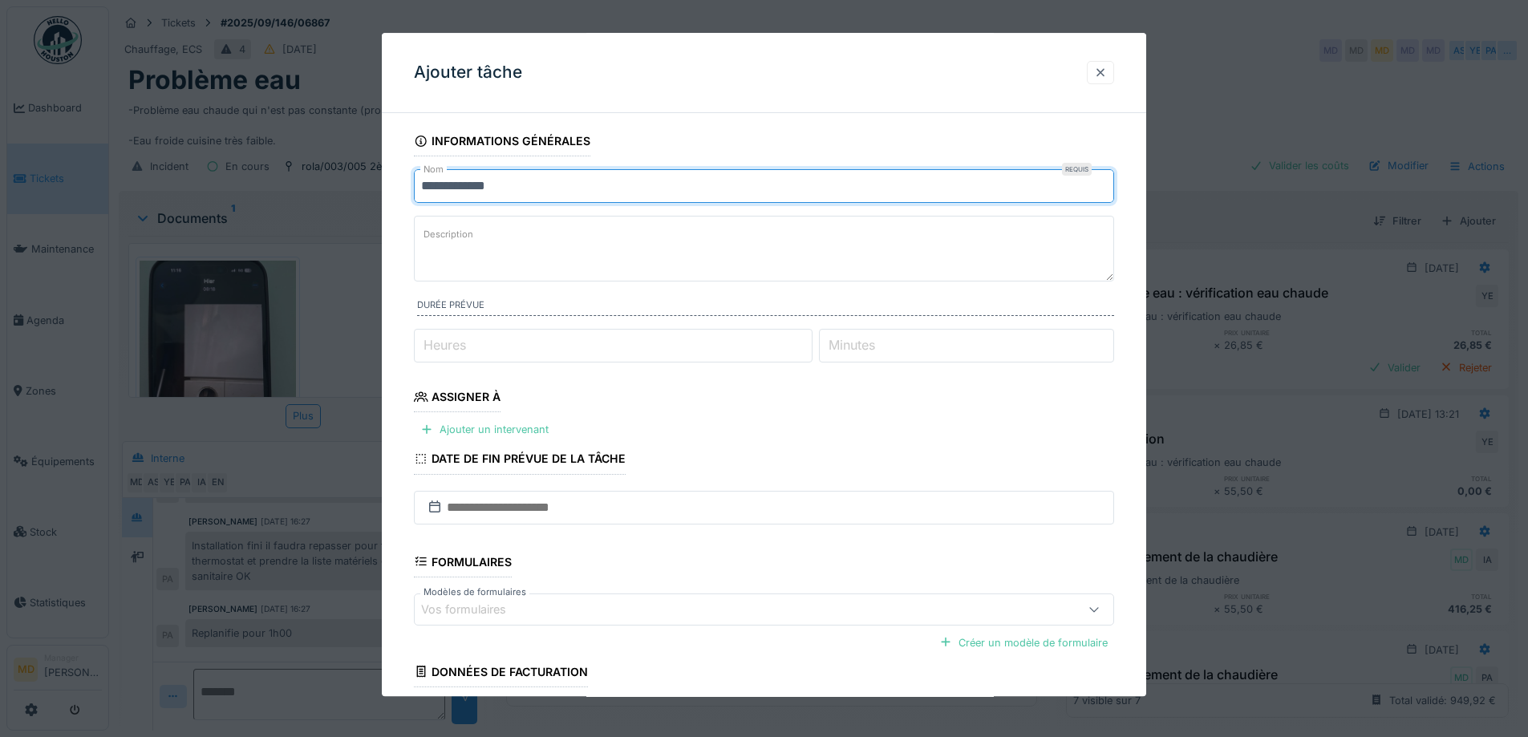
click at [1107, 74] on div at bounding box center [1100, 72] width 13 height 15
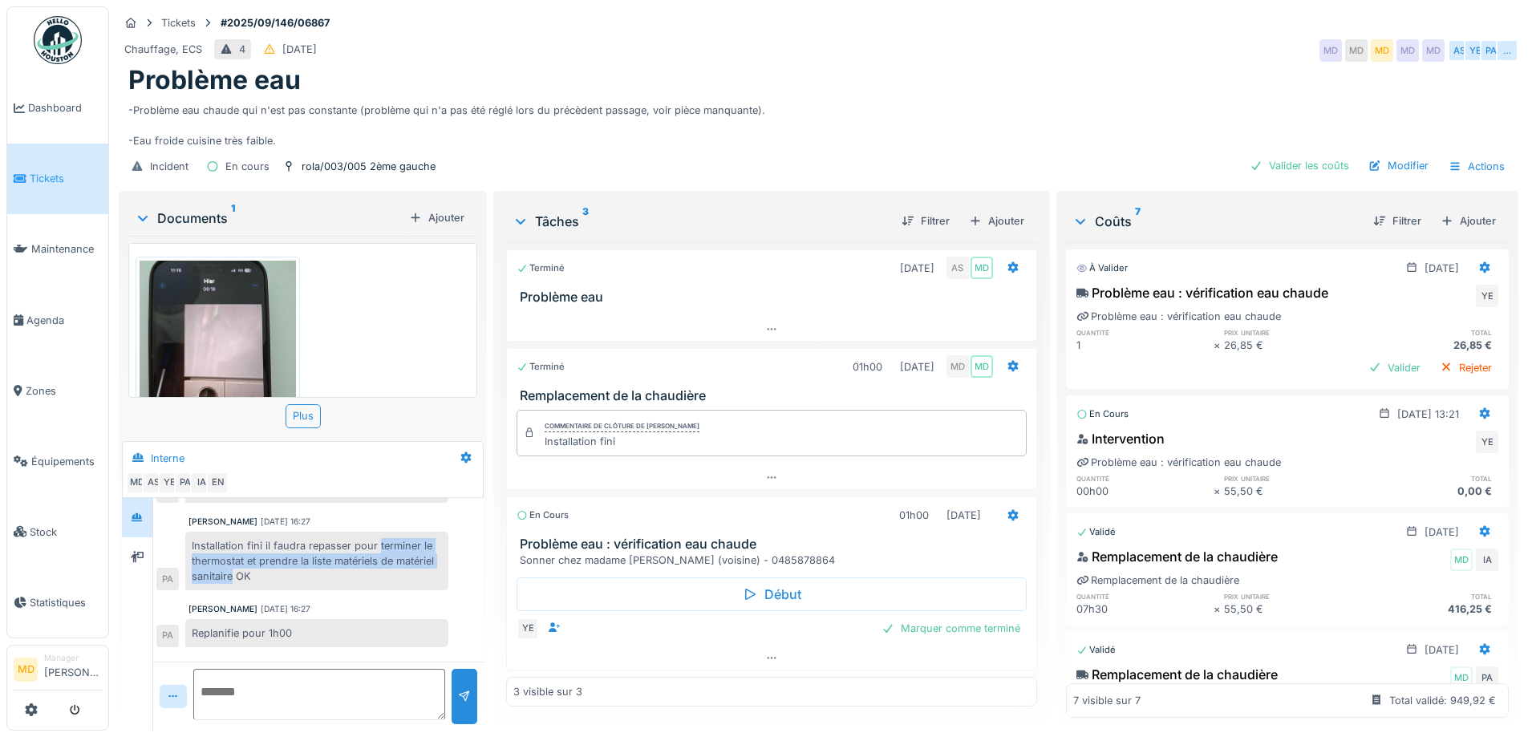
drag, startPoint x: 377, startPoint y: 532, endPoint x: 234, endPoint y: 566, distance: 146.7
click at [234, 566] on div "Installation fini il faudra repasser pour terminer le thermostat et prendre la …" at bounding box center [316, 561] width 263 height 59
copy div "terminer le thermostat et prendre la liste matériels de matériel sanitaire"
click at [987, 211] on div "Ajouter" at bounding box center [997, 221] width 68 height 22
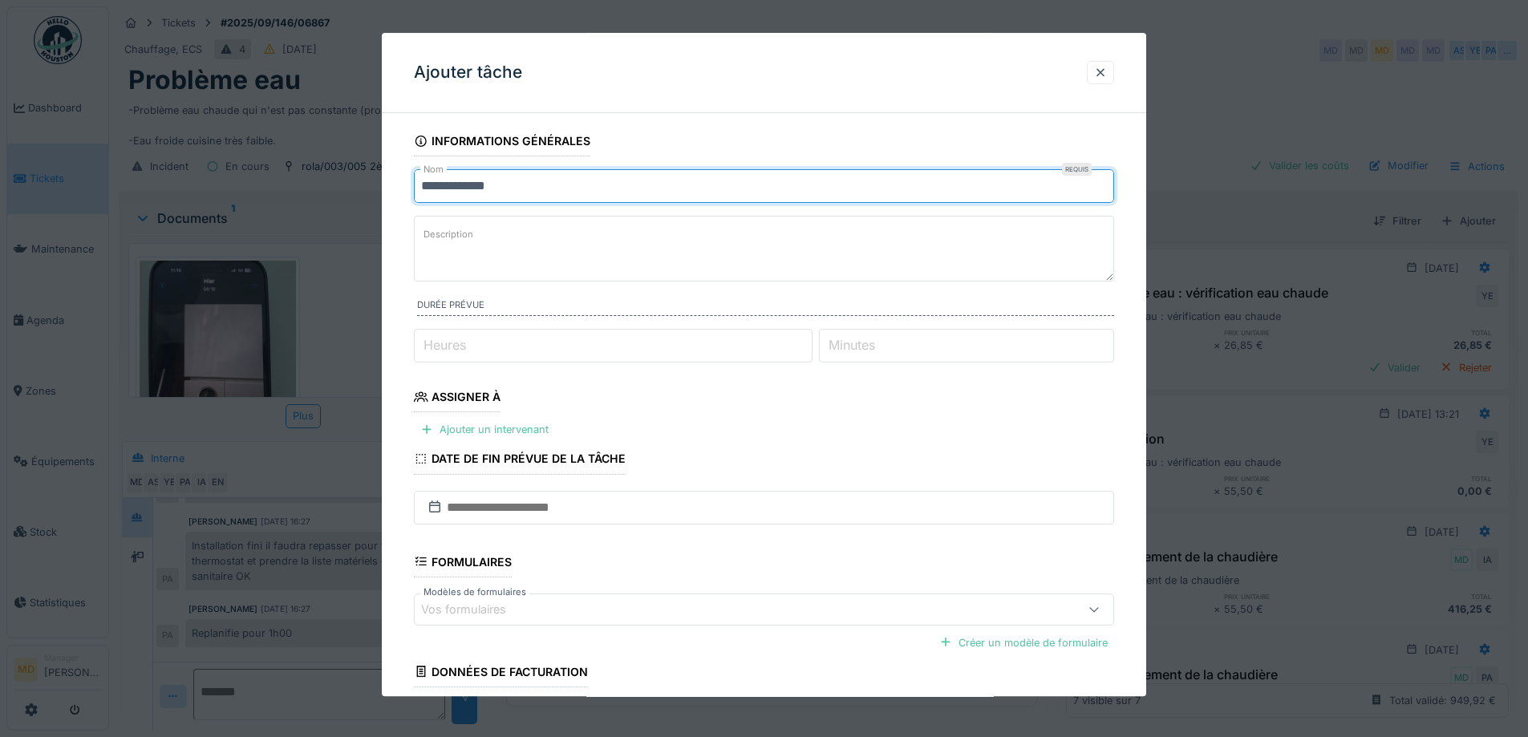
click at [533, 181] on input "**********" at bounding box center [764, 186] width 700 height 34
paste input "**********"
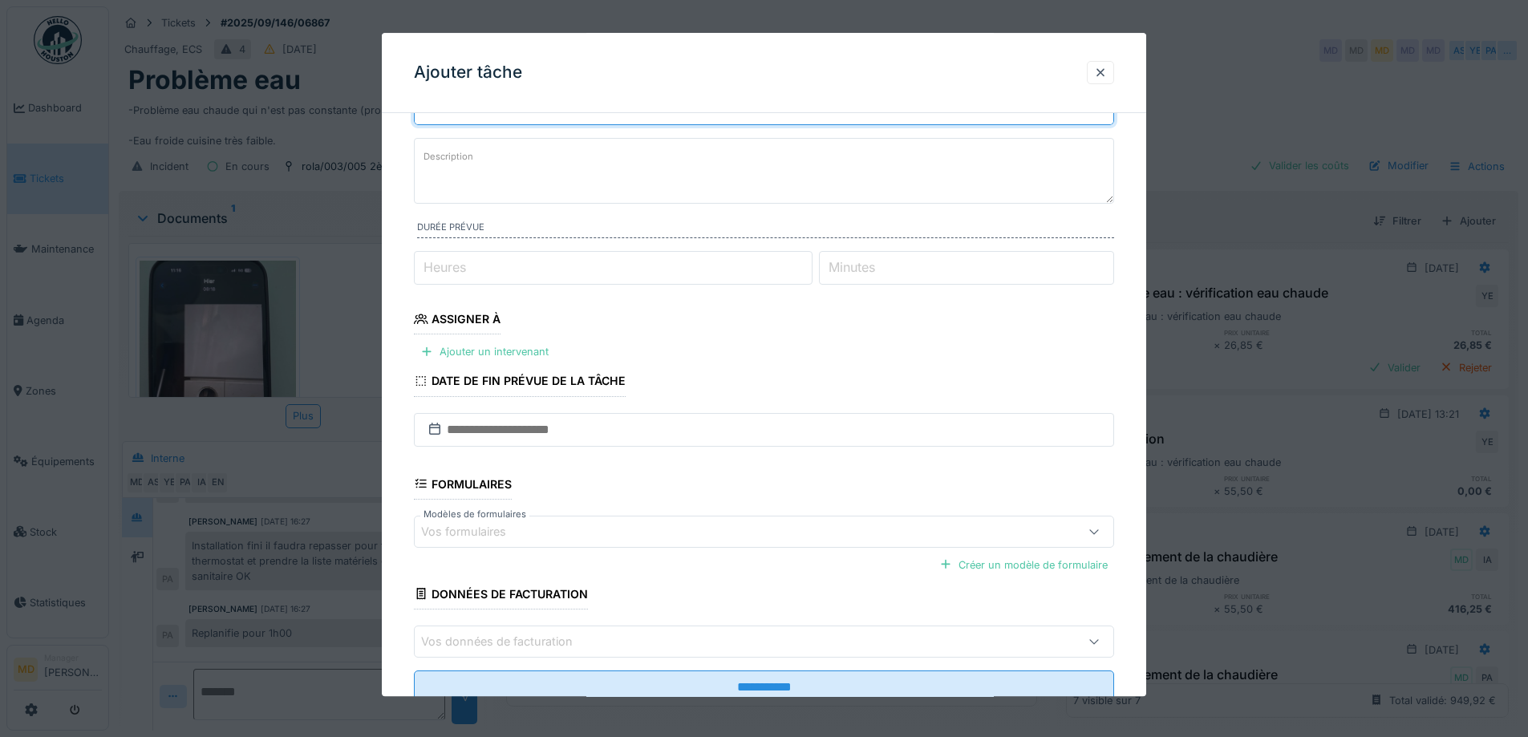
scroll to position [131, 0]
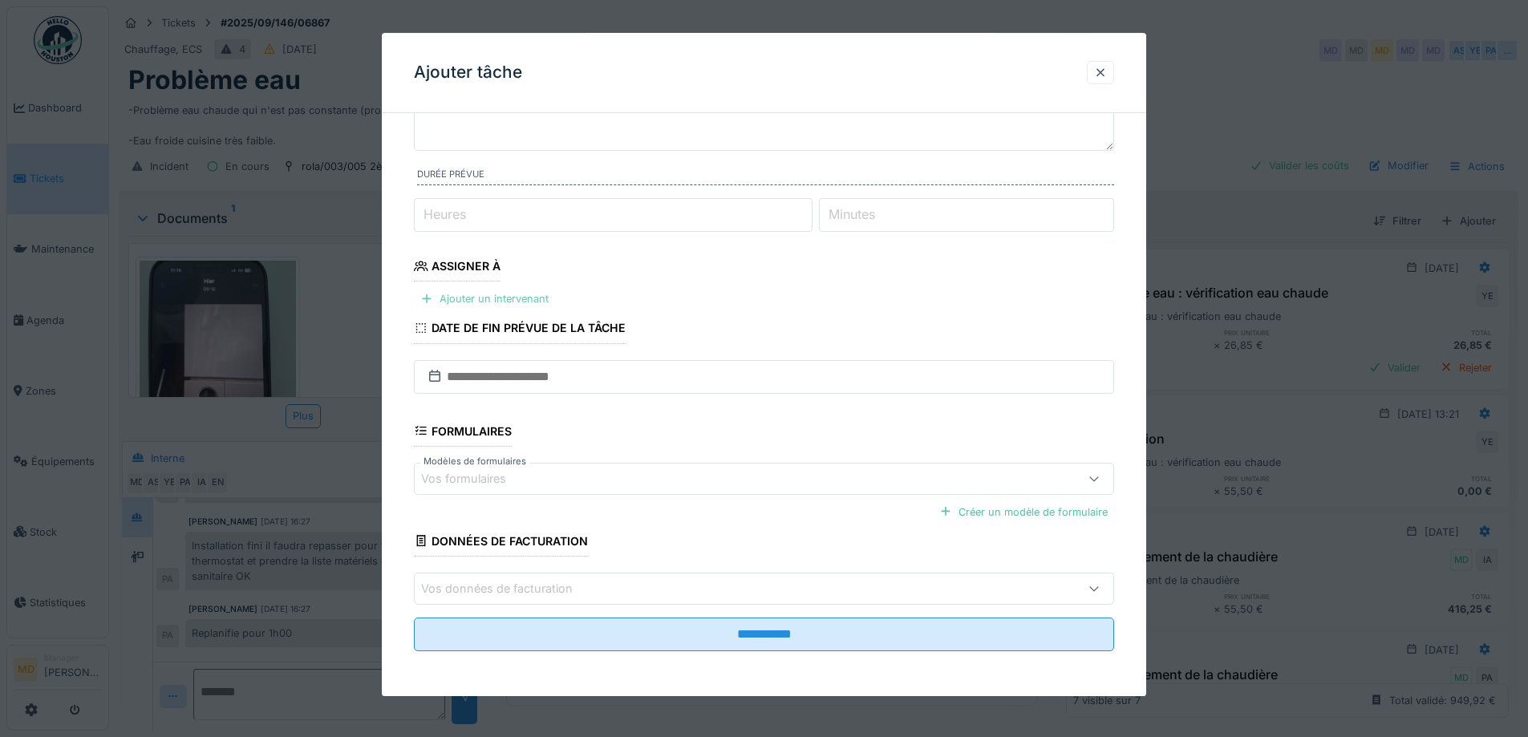
type input "**********"
click at [456, 298] on div "Ajouter un intervenant" at bounding box center [484, 300] width 141 height 22
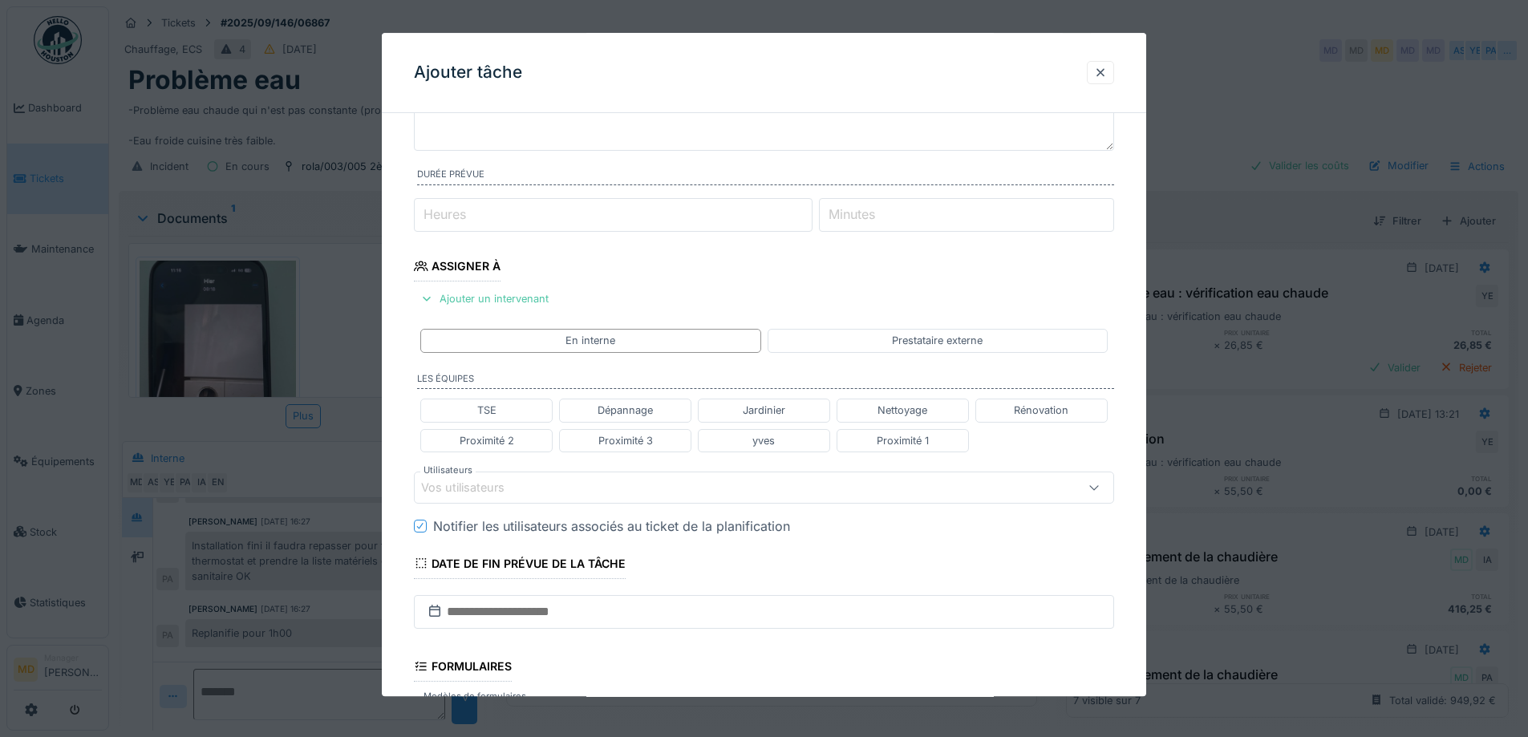
click at [474, 489] on div "Vos utilisateurs" at bounding box center [474, 488] width 106 height 18
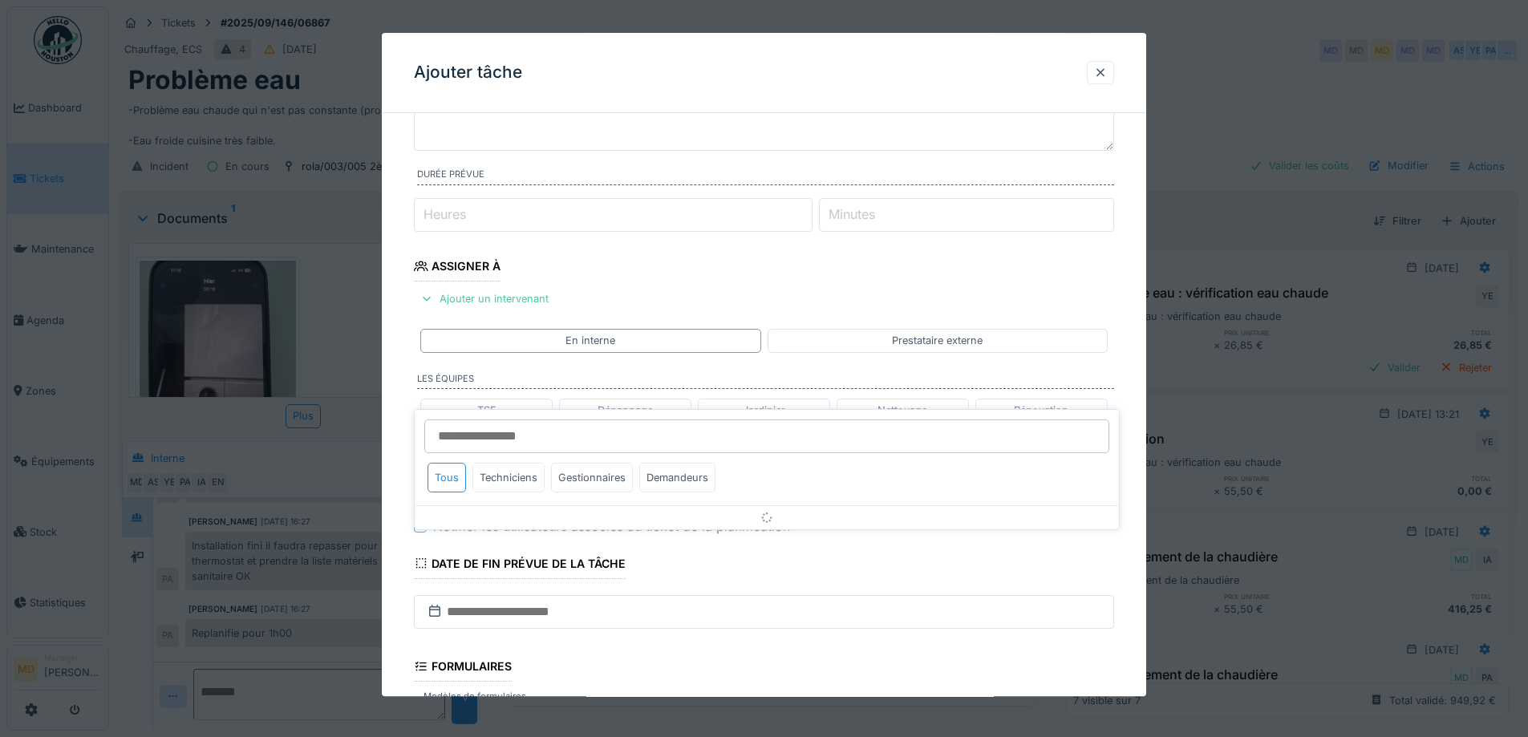
scroll to position [254, 0]
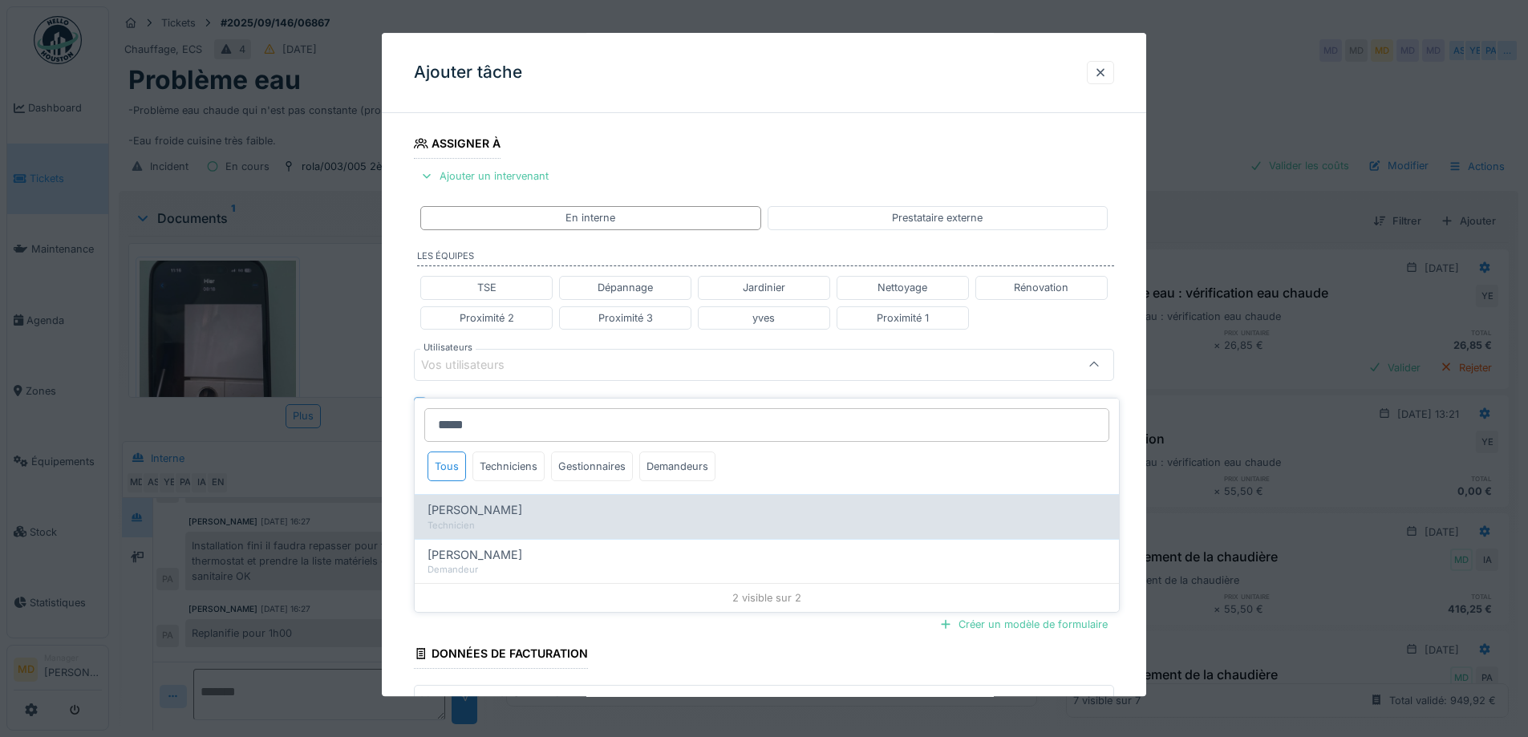
type input "*****"
click at [618, 501] on div "Peter Acheampong" at bounding box center [767, 510] width 679 height 18
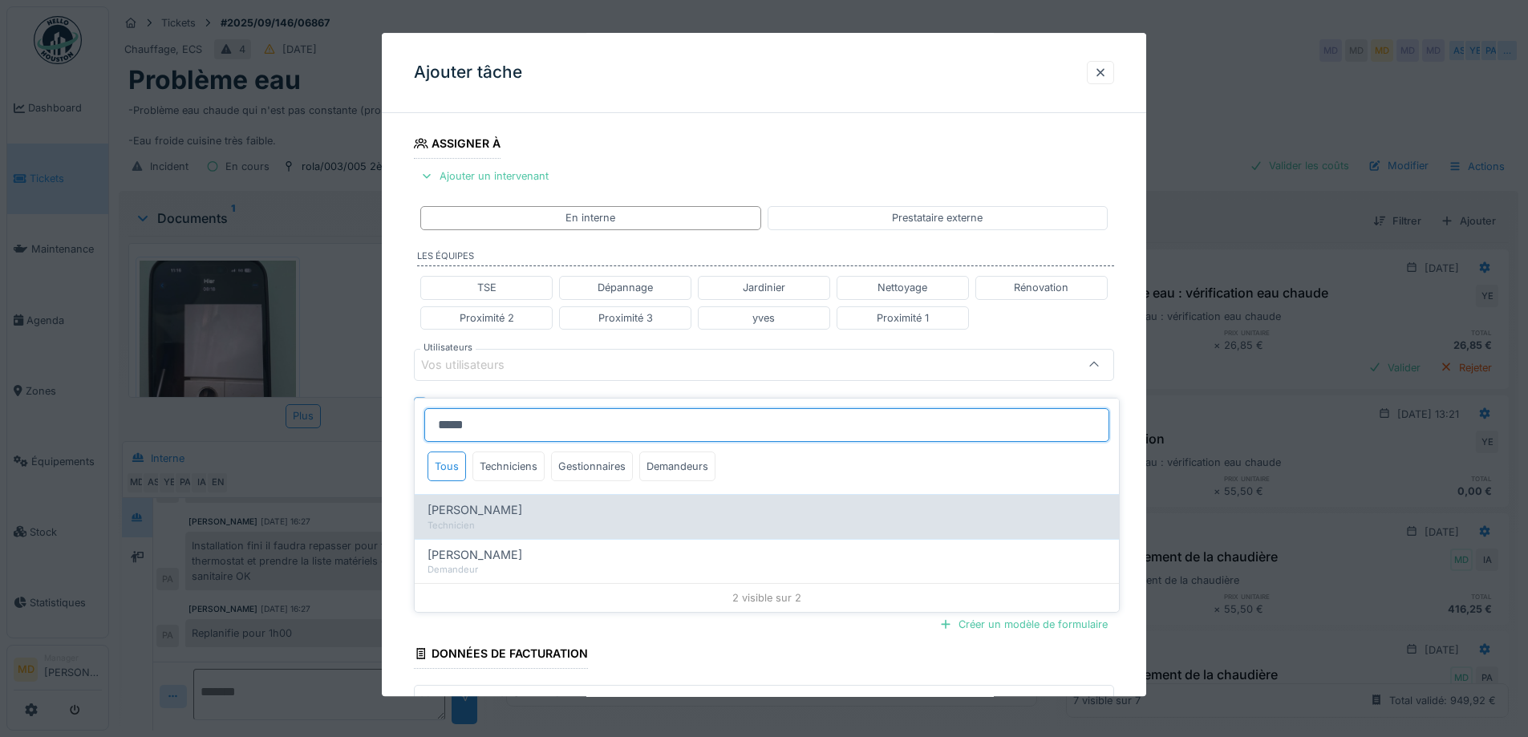
type input "****"
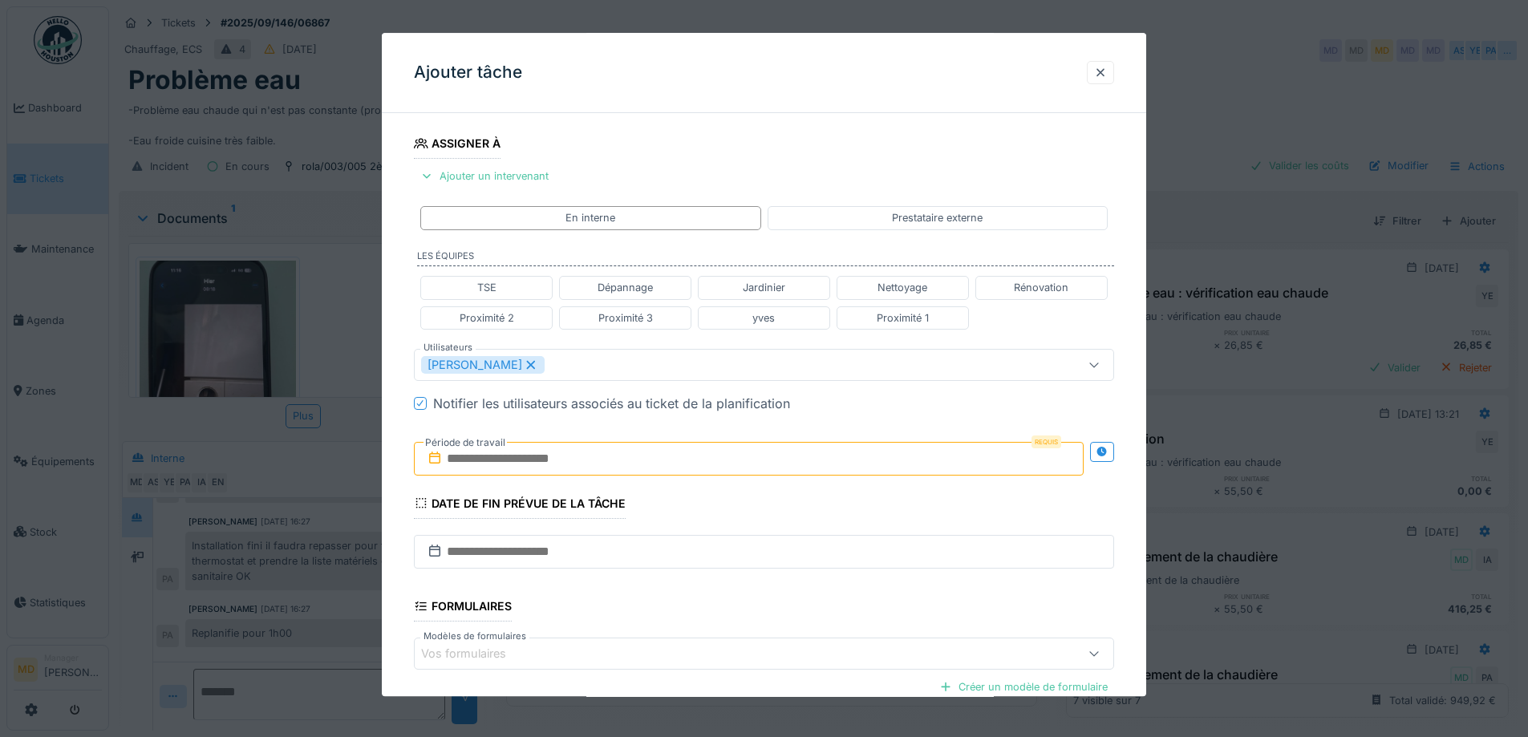
click at [399, 324] on div "**********" at bounding box center [764, 371] width 765 height 999
click at [1114, 452] on div at bounding box center [1102, 452] width 24 height 20
click at [516, 453] on input "text" at bounding box center [575, 459] width 323 height 34
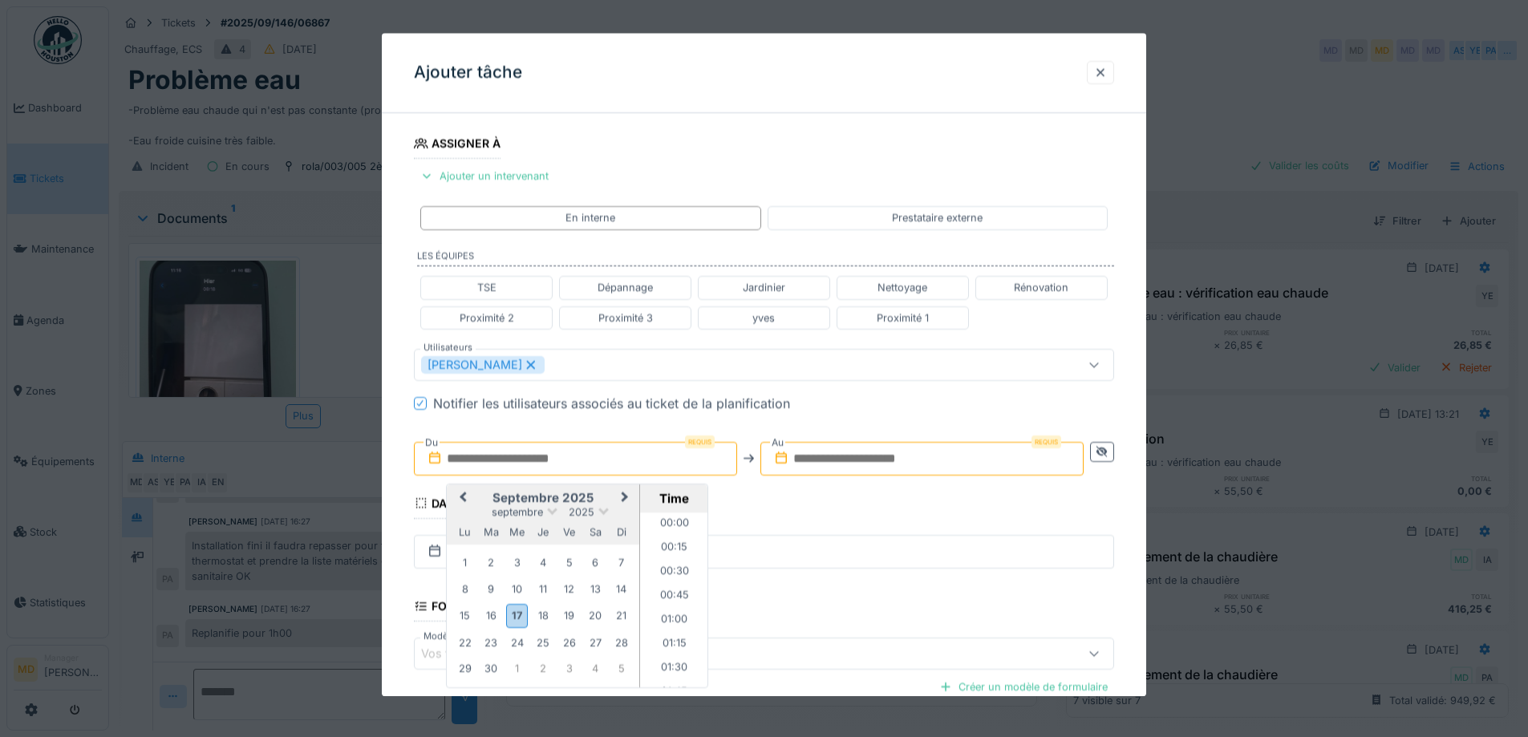
scroll to position [1248, 0]
click at [482, 498] on h2 "septembre 2025" at bounding box center [543, 498] width 193 height 14
click at [462, 645] on div "22" at bounding box center [465, 643] width 22 height 22
click at [676, 637] on li "15:00" at bounding box center [674, 640] width 68 height 24
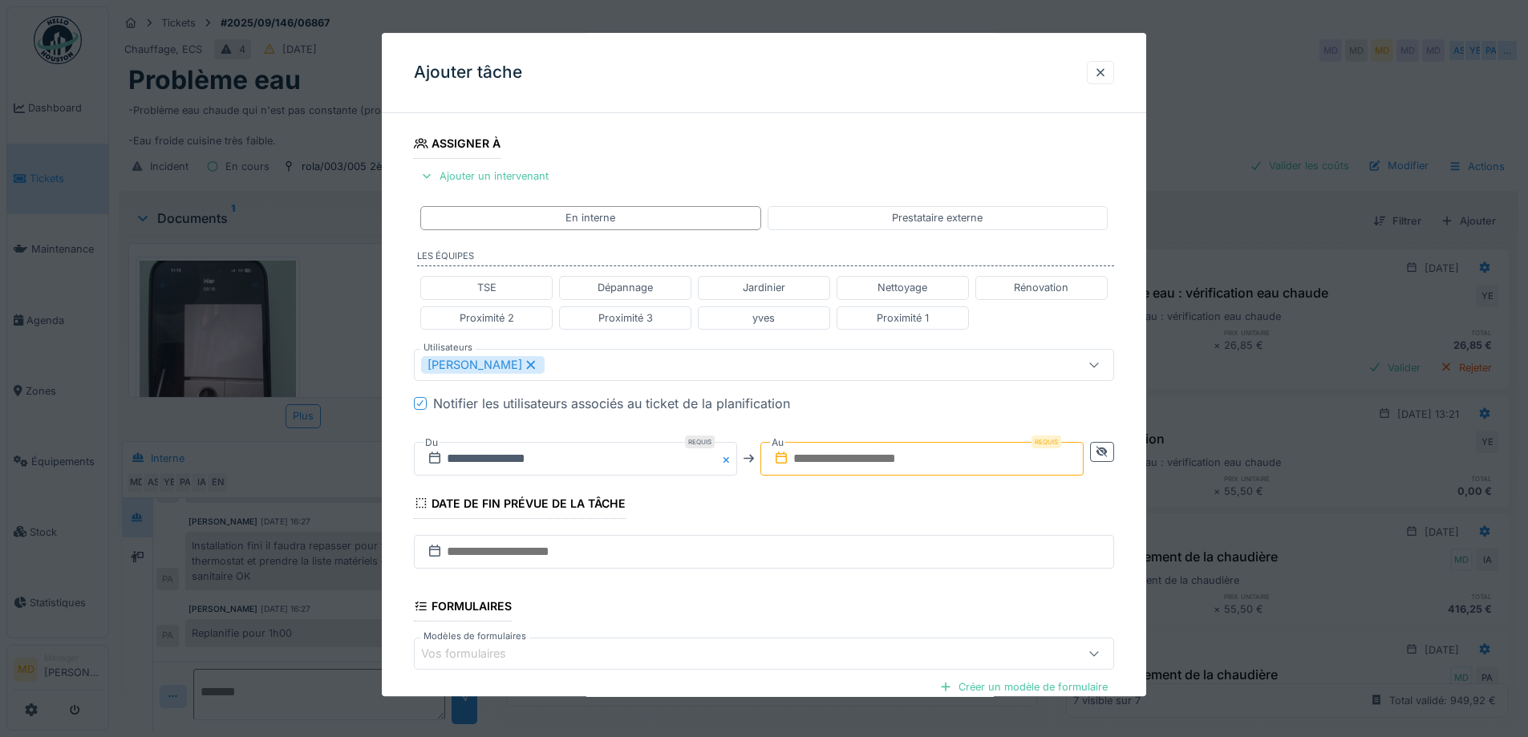
click at [863, 434] on div "**********" at bounding box center [764, 458] width 700 height 59
click at [858, 458] on input "text" at bounding box center [922, 459] width 323 height 34
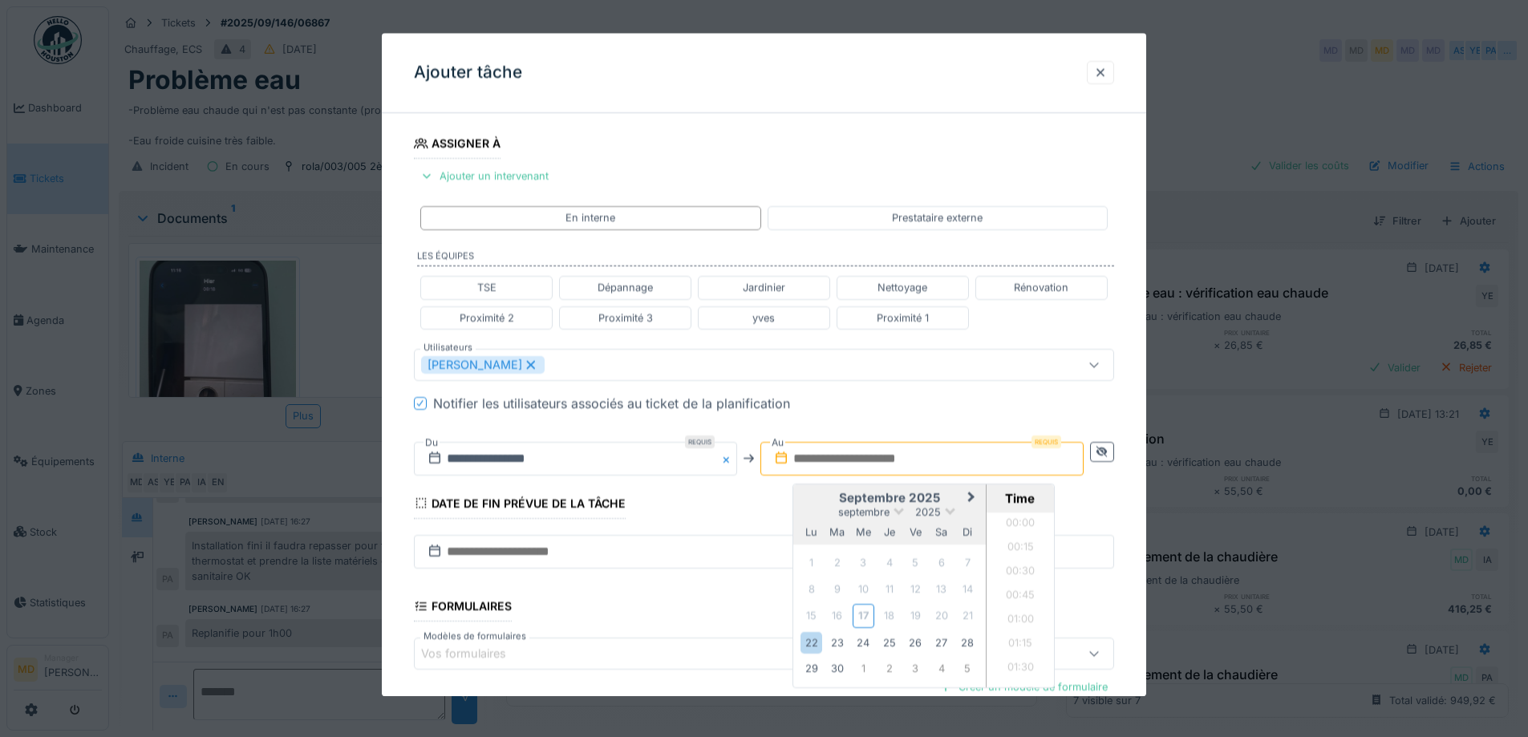
scroll to position [1248, 0]
click at [814, 505] on div "septembre 2025" at bounding box center [889, 512] width 193 height 14
click at [815, 653] on div "22" at bounding box center [812, 643] width 22 height 22
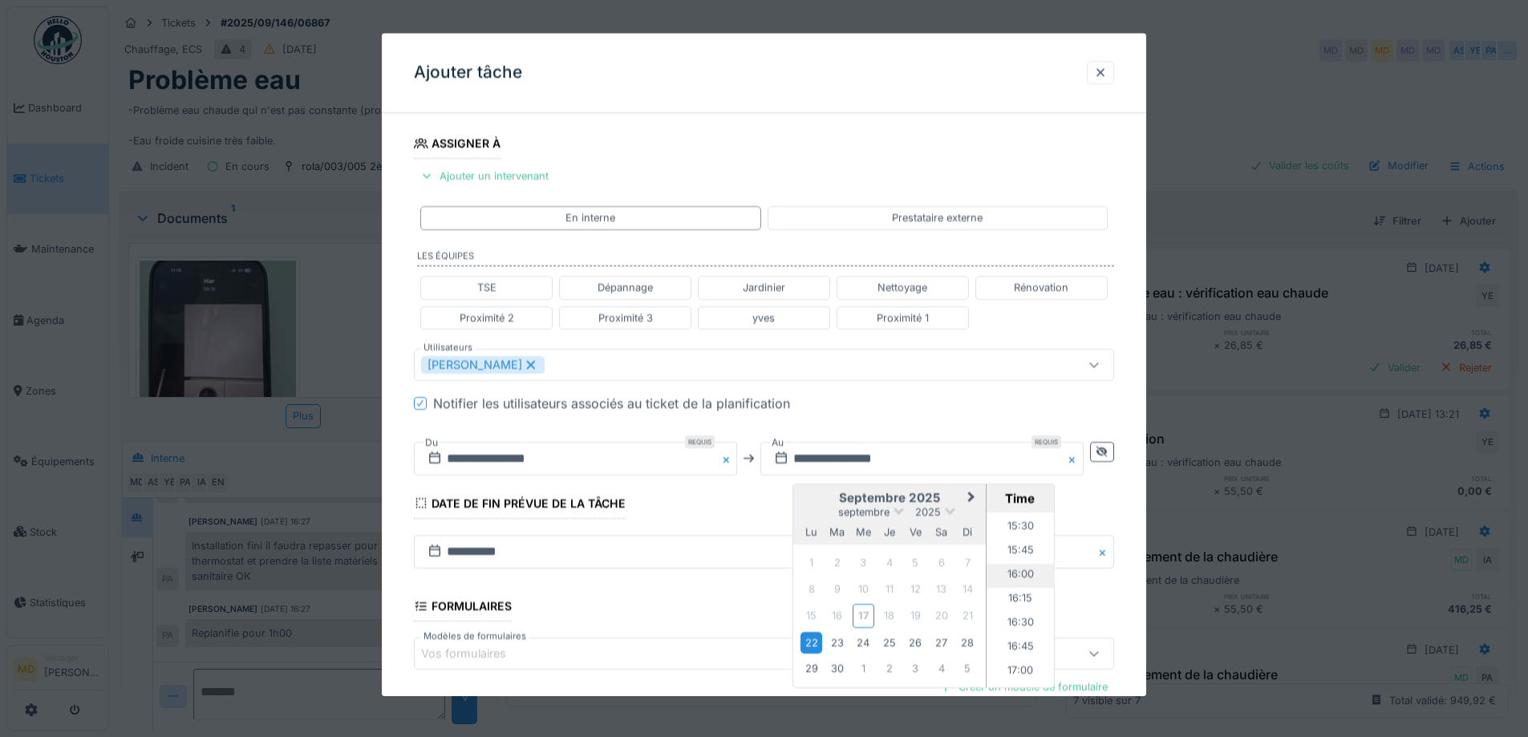
click at [1012, 566] on li "16:00" at bounding box center [1021, 576] width 68 height 24
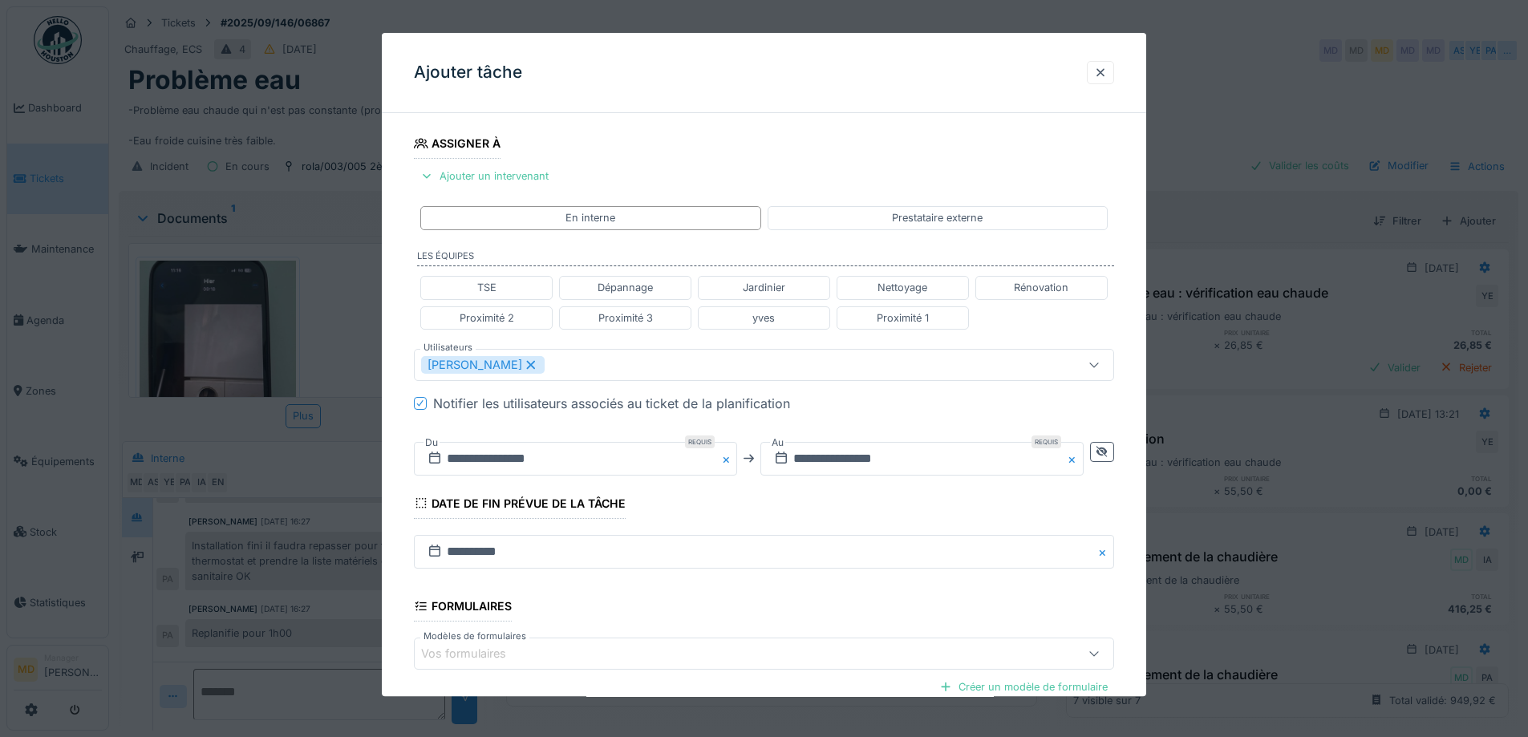
scroll to position [428, 0]
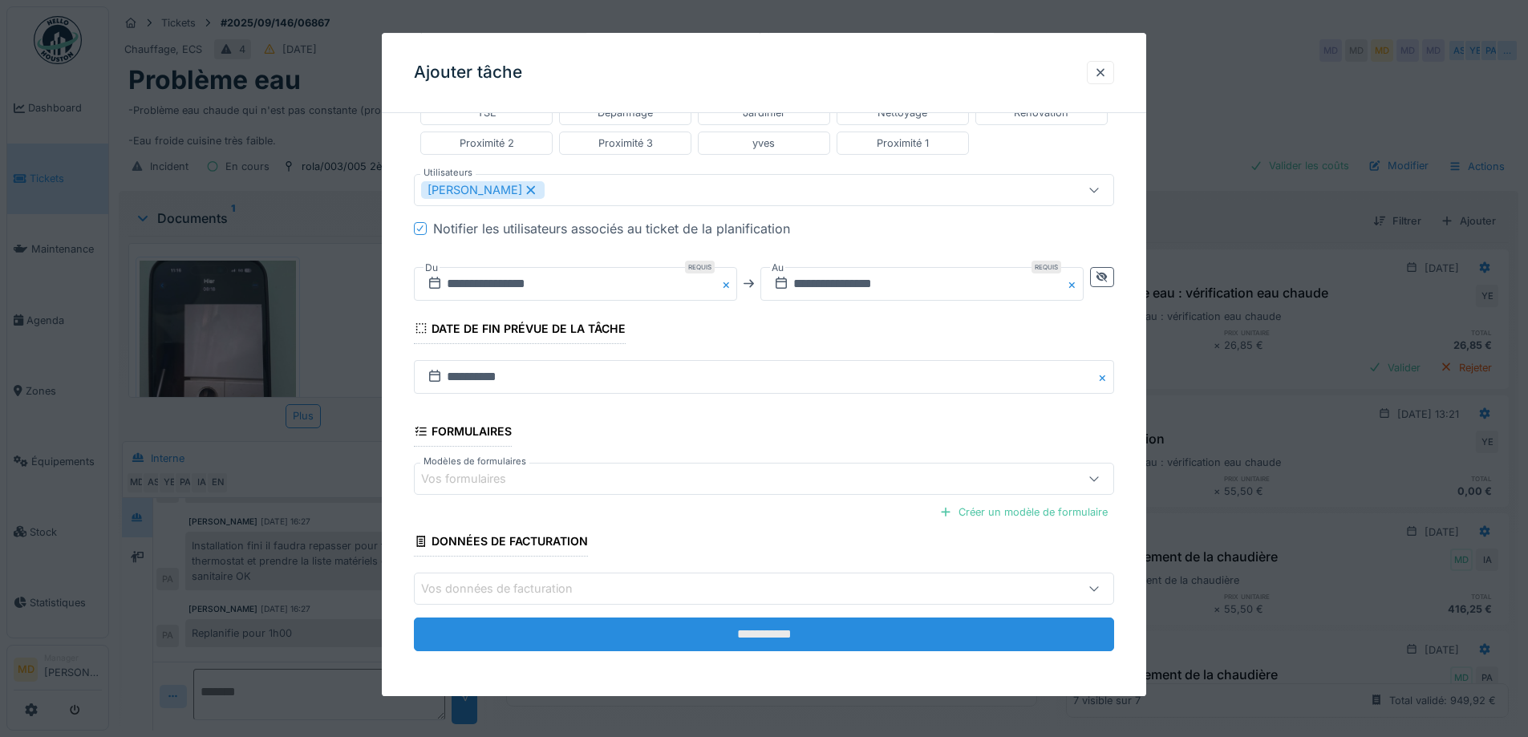
click at [778, 641] on input "**********" at bounding box center [764, 636] width 700 height 34
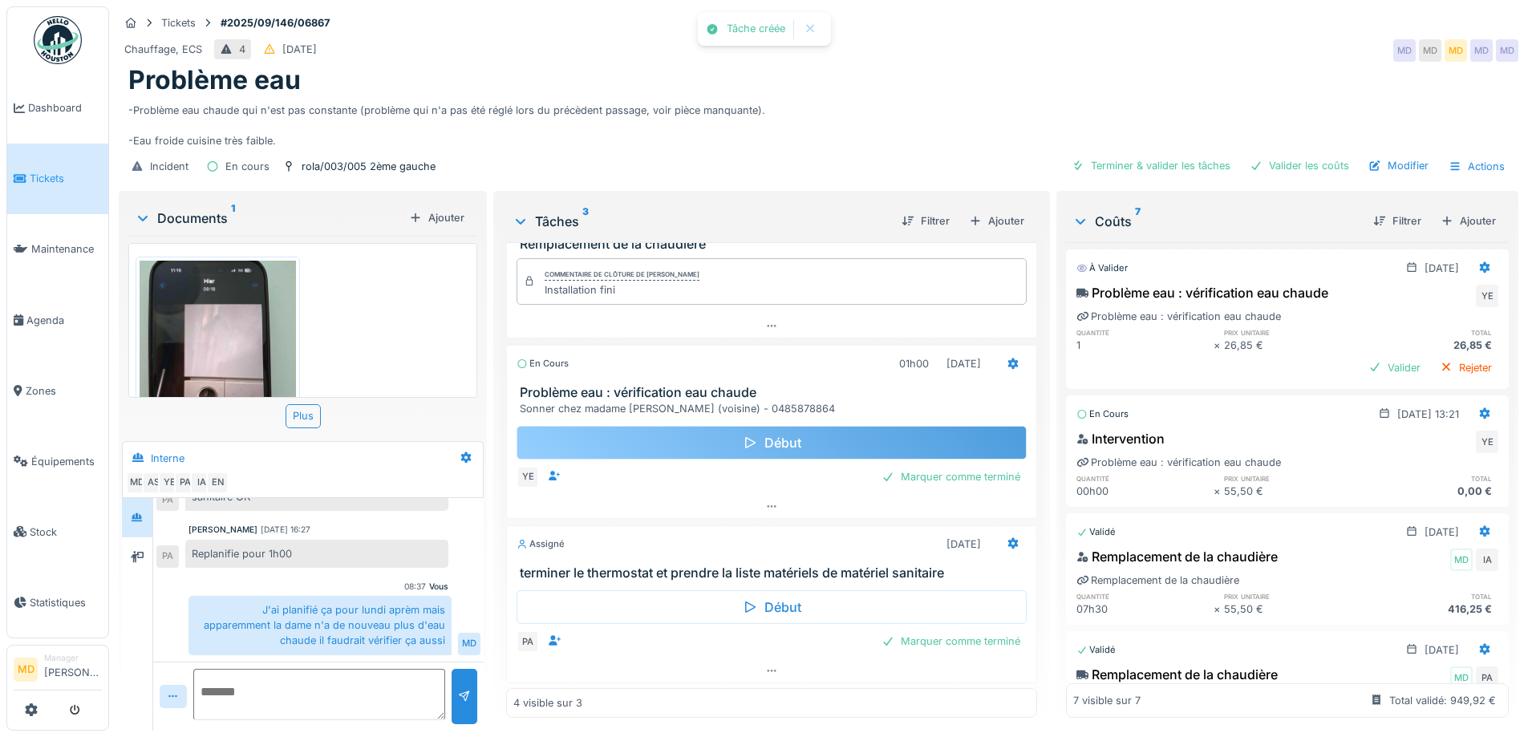
scroll to position [153, 0]
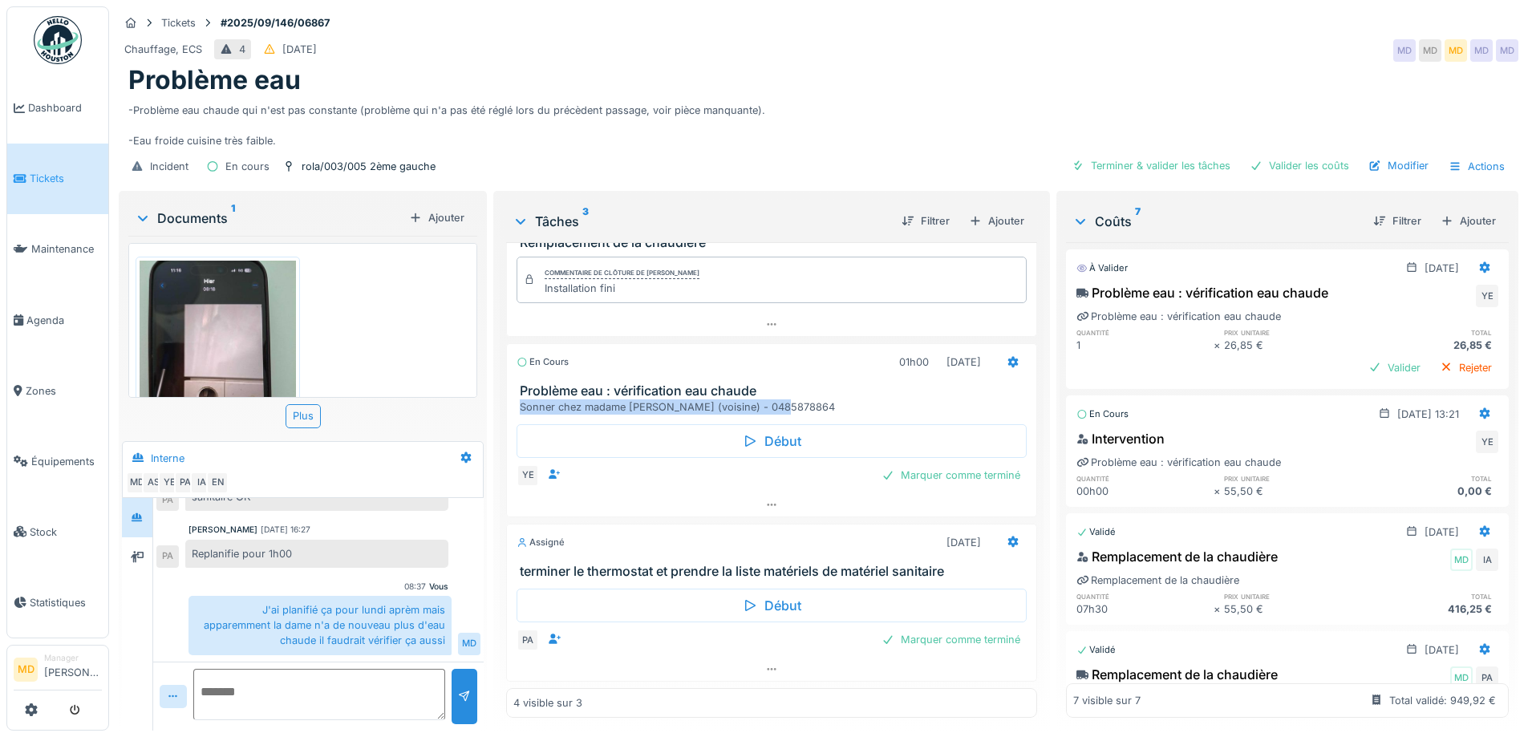
drag, startPoint x: 791, startPoint y: 393, endPoint x: 507, endPoint y: 396, distance: 284.0
click at [507, 396] on div "Problème eau : vérification eau chaude Sonner chez madame Chedad (voisine) - 04…" at bounding box center [771, 398] width 529 height 30
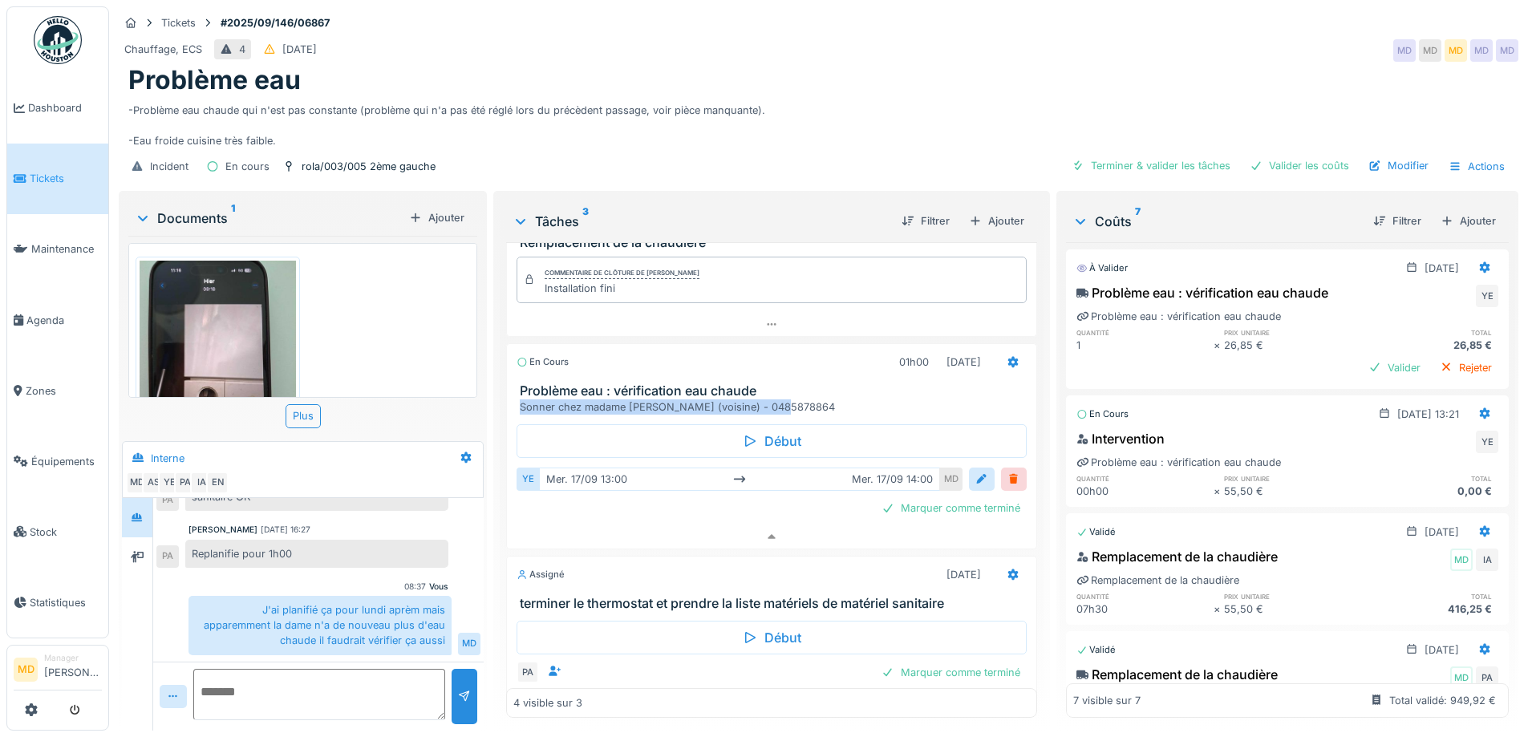
copy div "Sonner chez madame Chedad (voisine) - 0485878864"
click at [1007, 570] on div at bounding box center [1013, 574] width 13 height 15
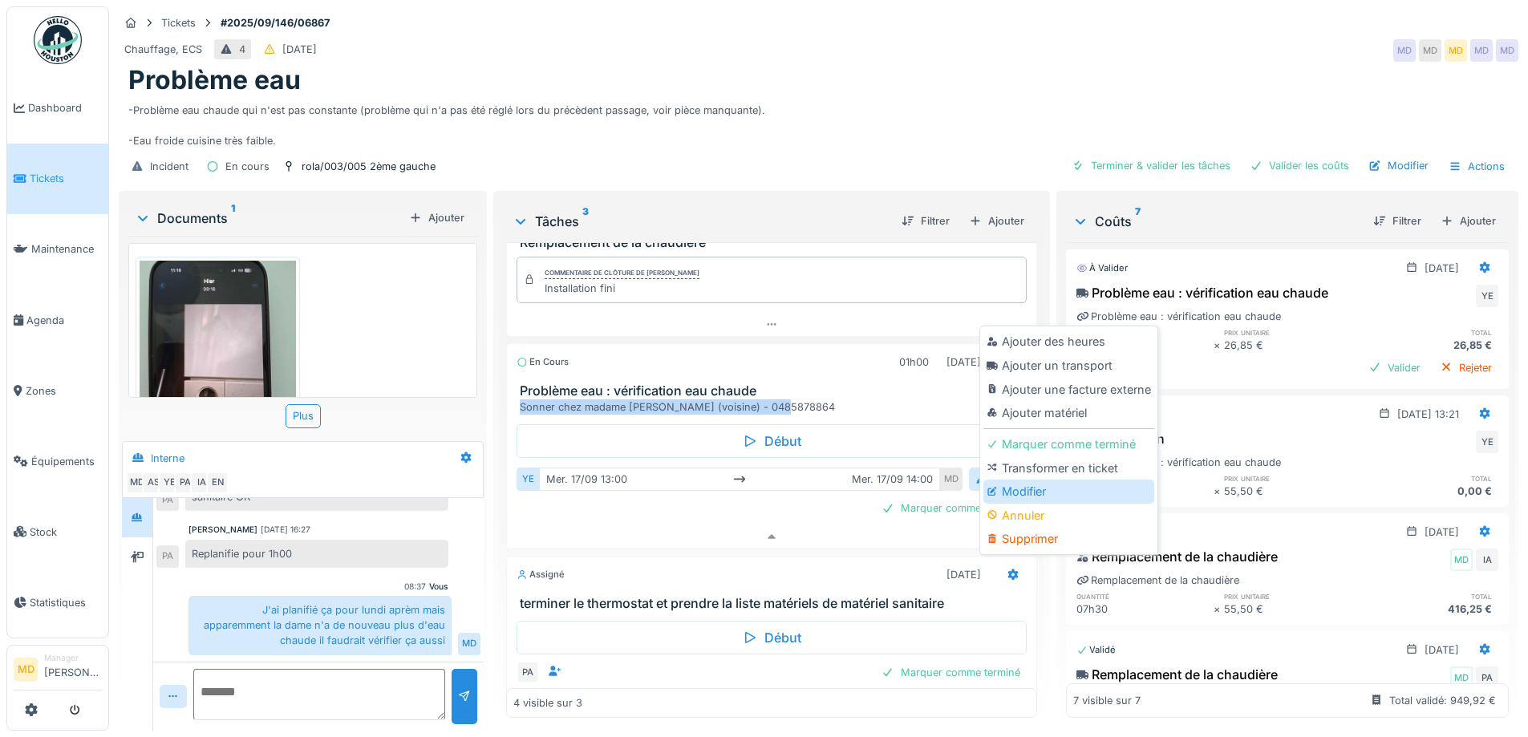
click at [1013, 480] on div "Modifier" at bounding box center [1069, 492] width 171 height 24
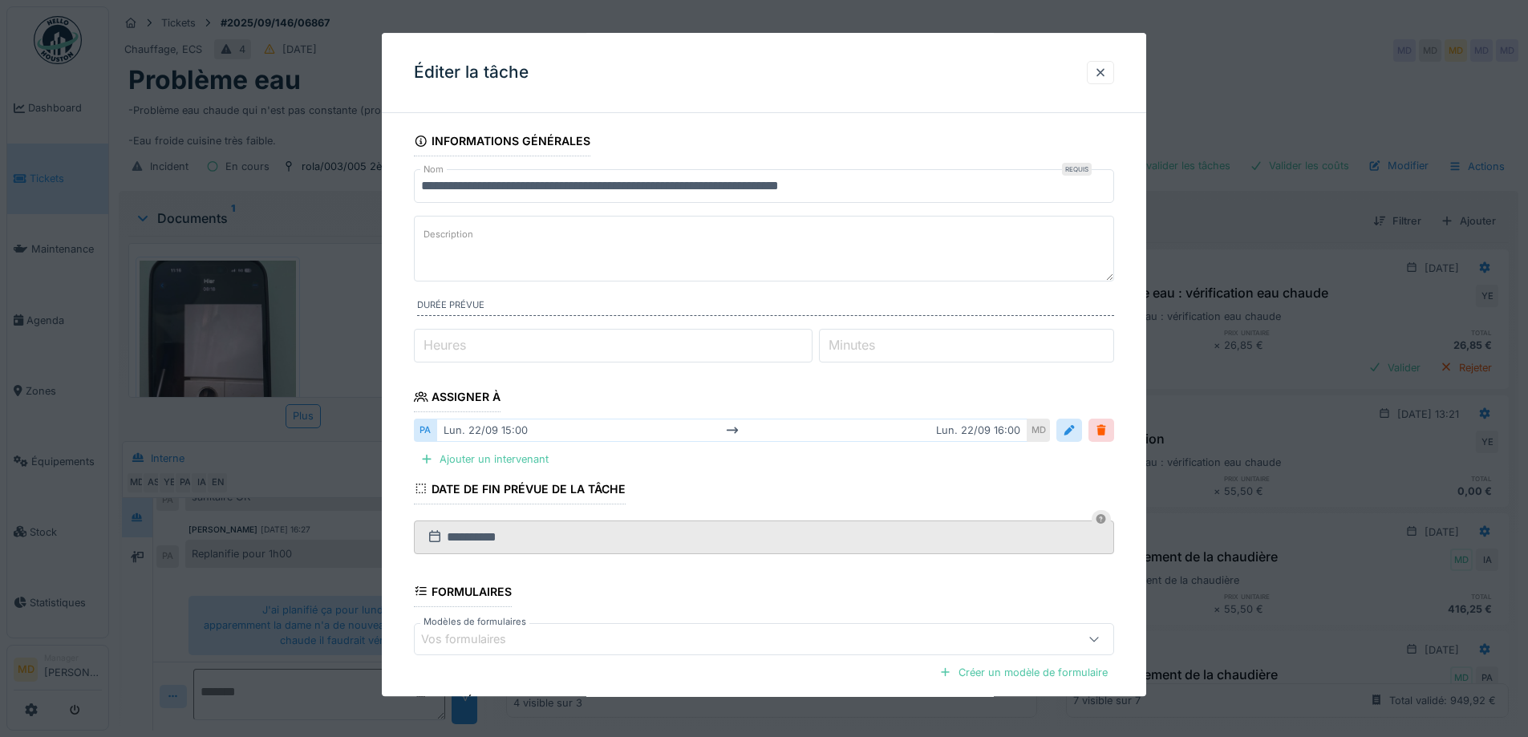
click at [487, 247] on textarea "Description" at bounding box center [764, 249] width 700 height 66
paste textarea "**********"
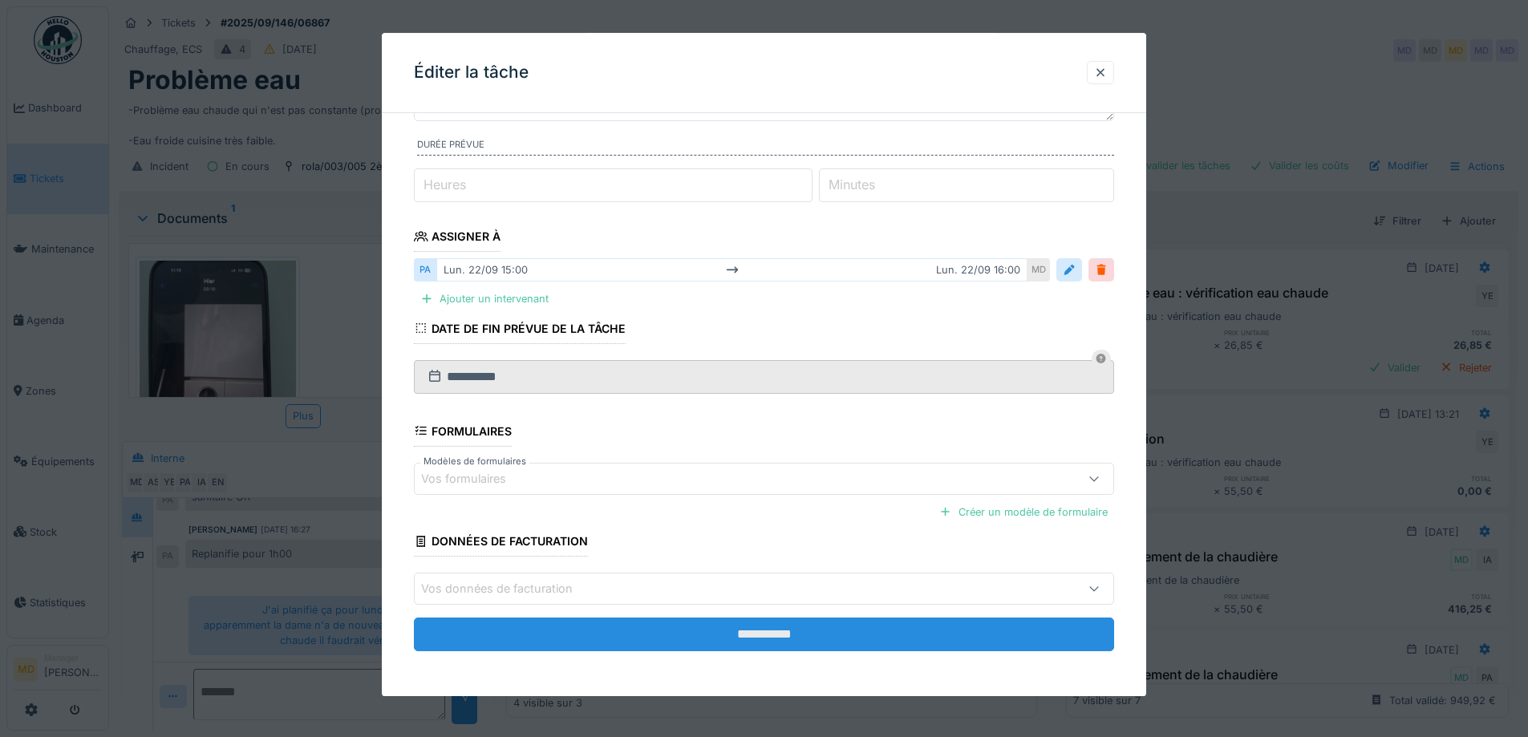
type textarea "**********"
click at [692, 645] on input "**********" at bounding box center [764, 635] width 700 height 34
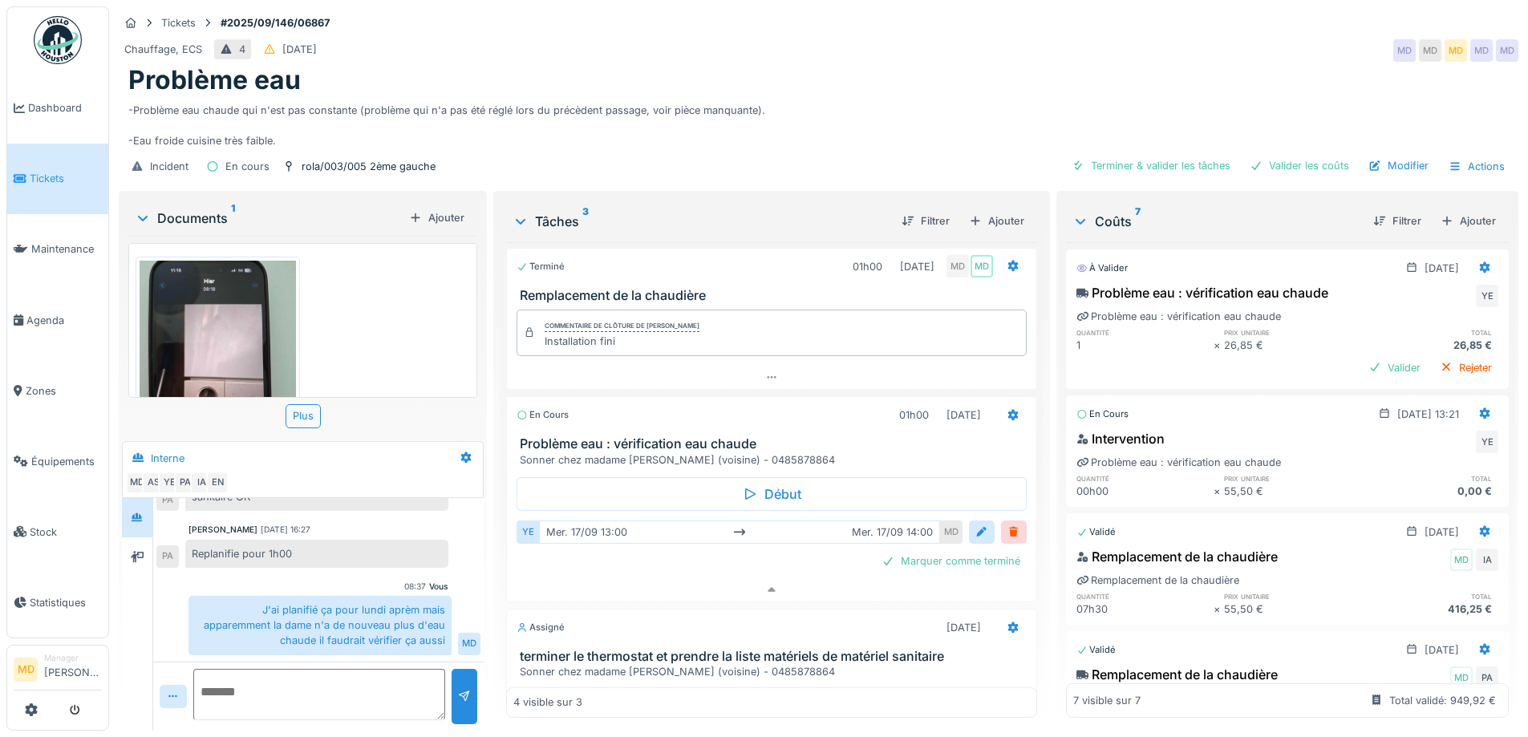
scroll to position [201, 0]
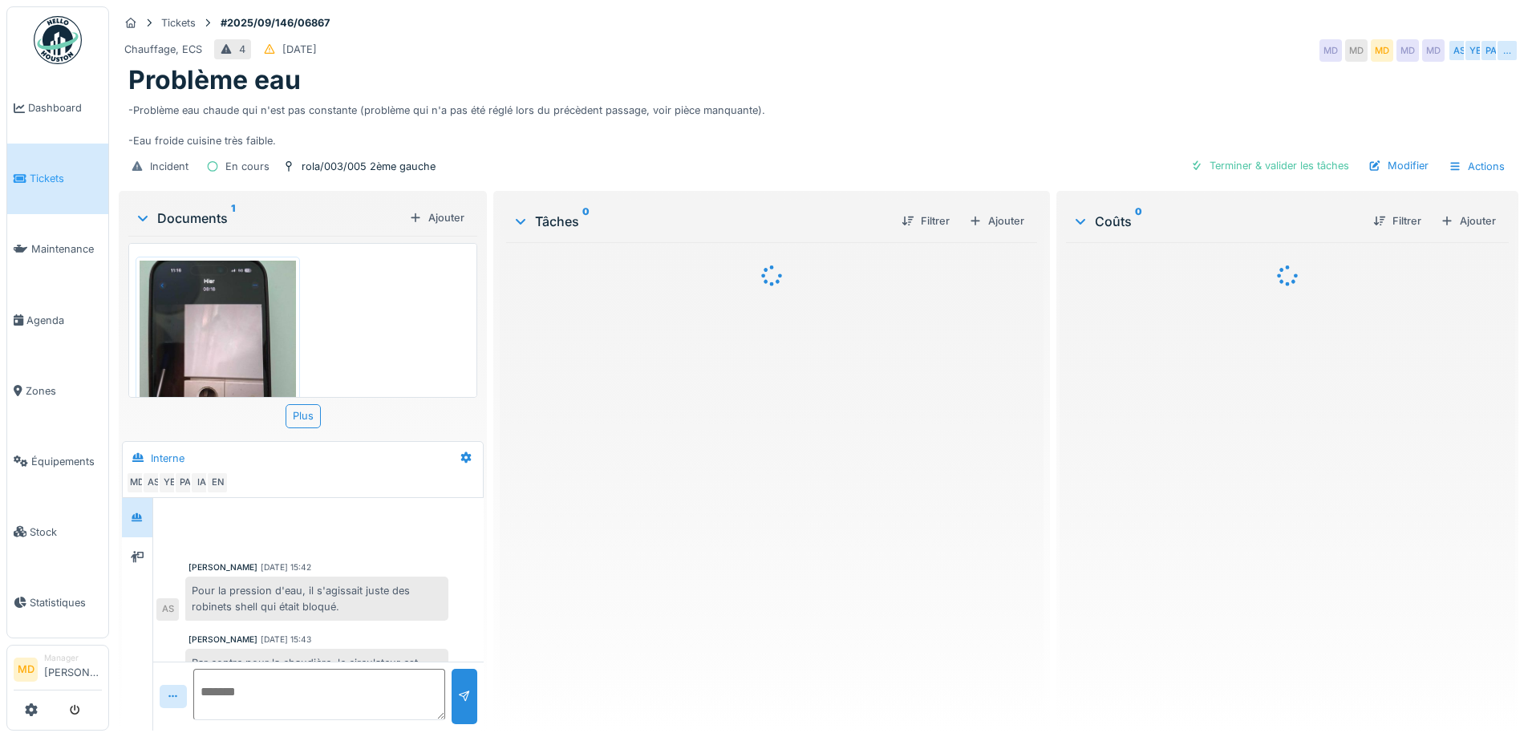
scroll to position [547, 0]
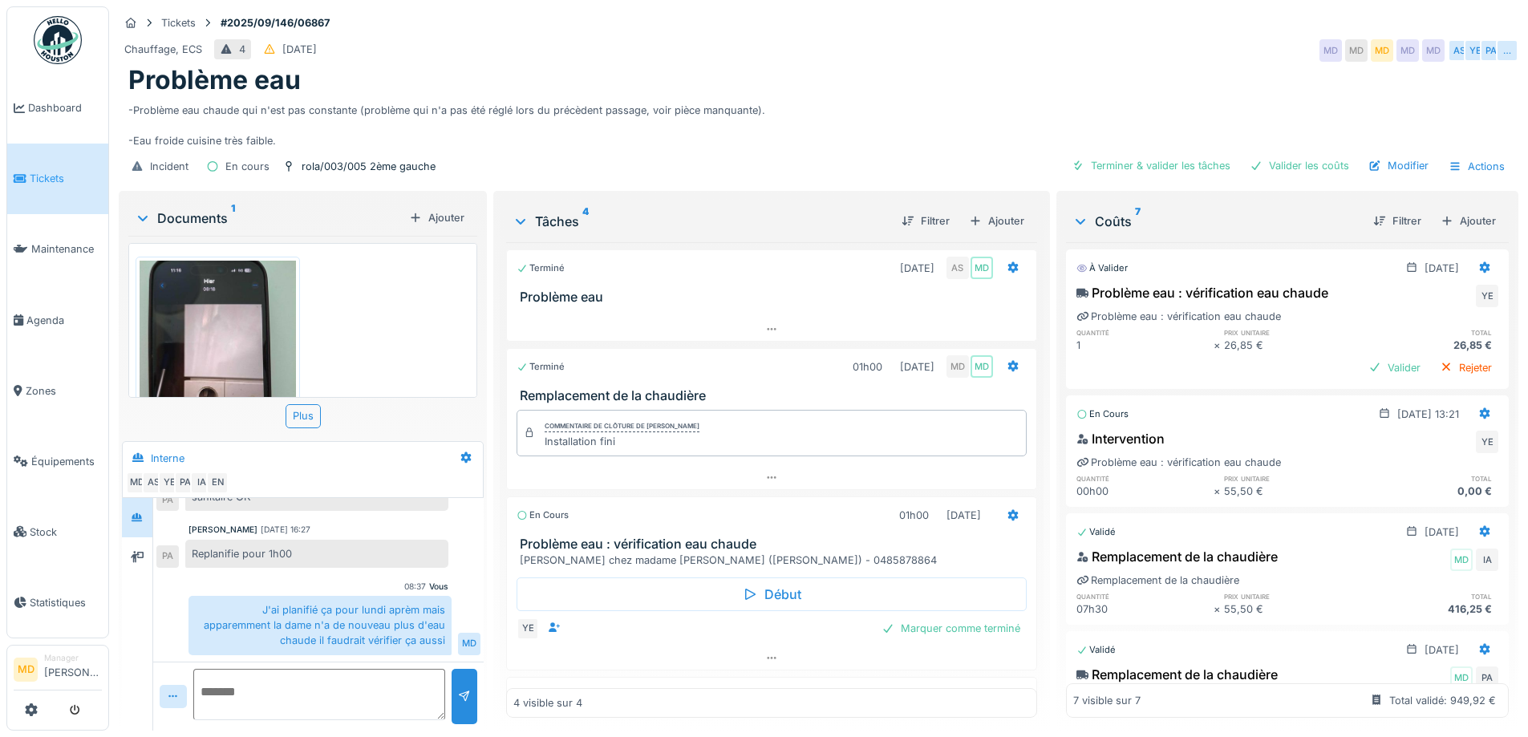
click at [527, 96] on div "-Problème eau chaude qui n'est pas constante (problème qui n'a pas été réglé lo…" at bounding box center [818, 122] width 1381 height 53
click at [541, 105] on div "-Problème eau chaude qui n'est pas constante (problème qui n'a pas été réglé lo…" at bounding box center [818, 122] width 1381 height 53
click at [704, 47] on div "Chauffage, ECS 4 07/09/2025 MD MD MD MD MD AS YE PA …" at bounding box center [819, 50] width 1400 height 29
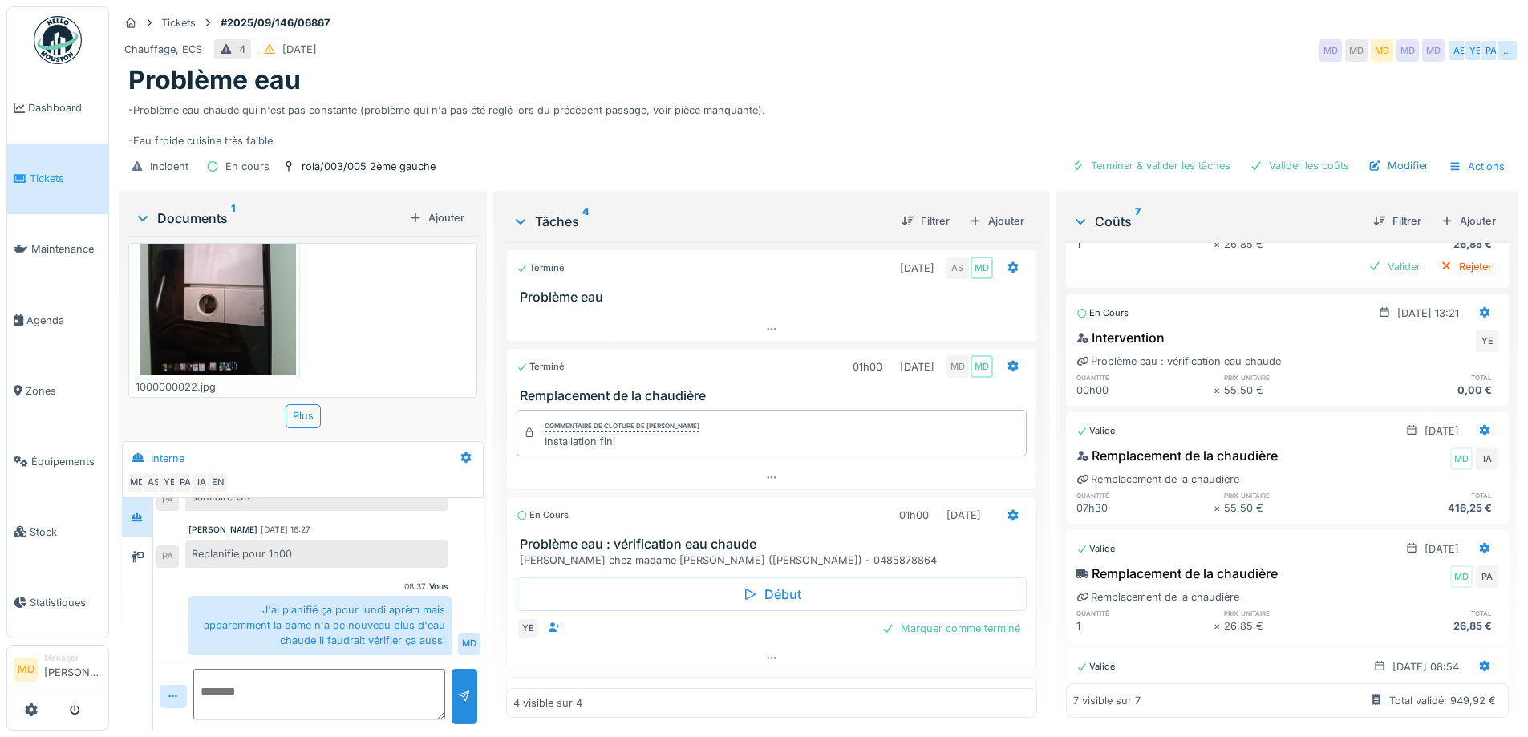
scroll to position [241, 0]
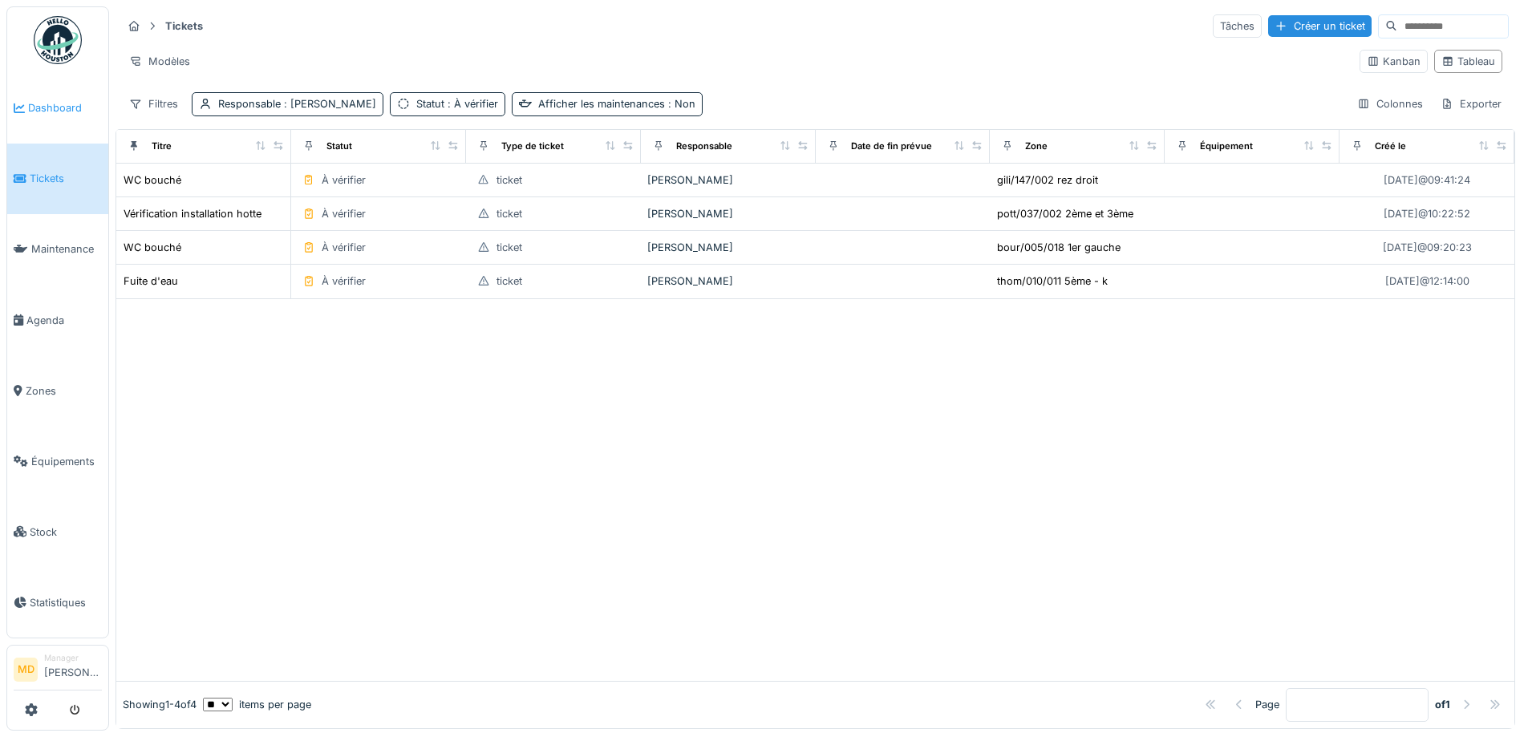
click at [66, 106] on span "Dashboard" at bounding box center [65, 107] width 74 height 15
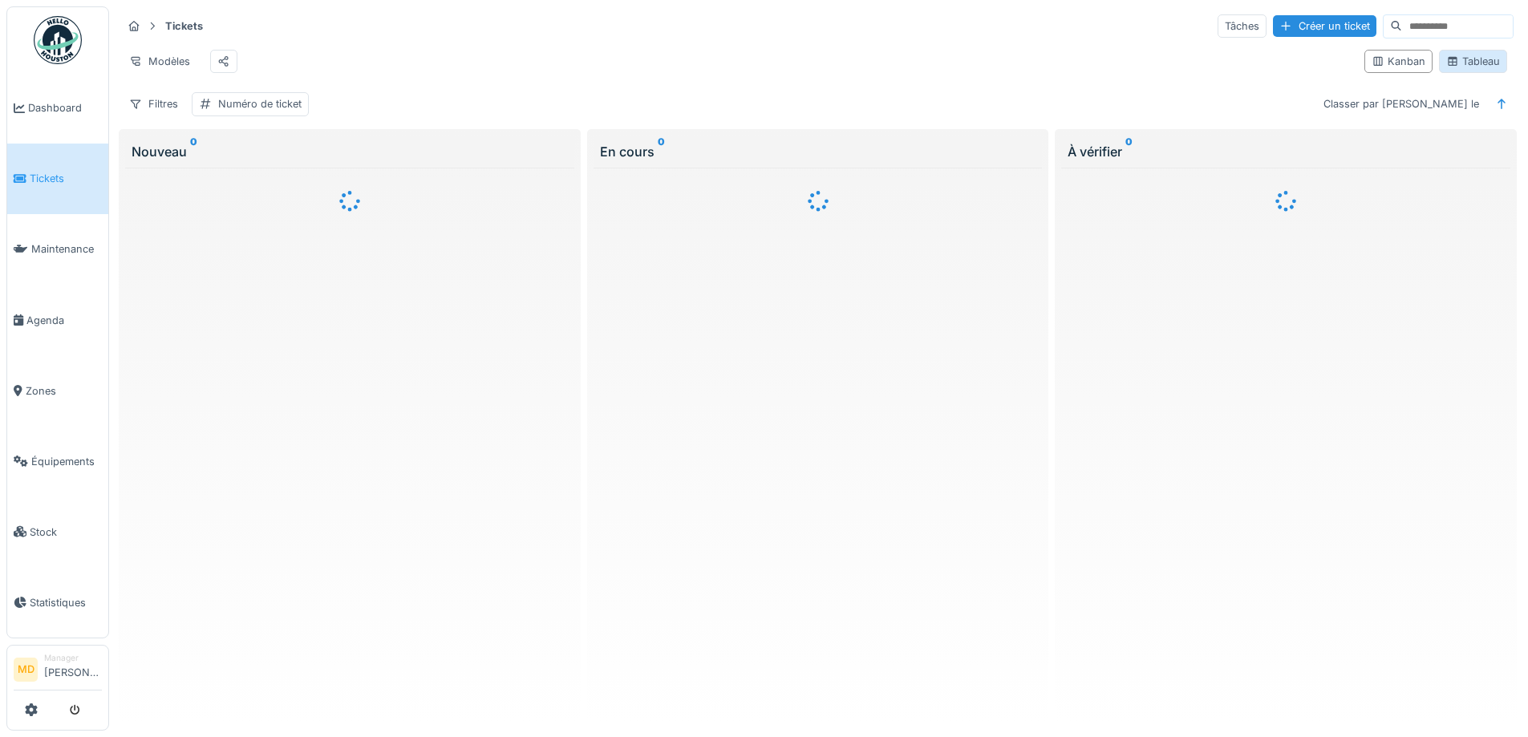
click at [1472, 67] on div "Tableau" at bounding box center [1474, 61] width 54 height 15
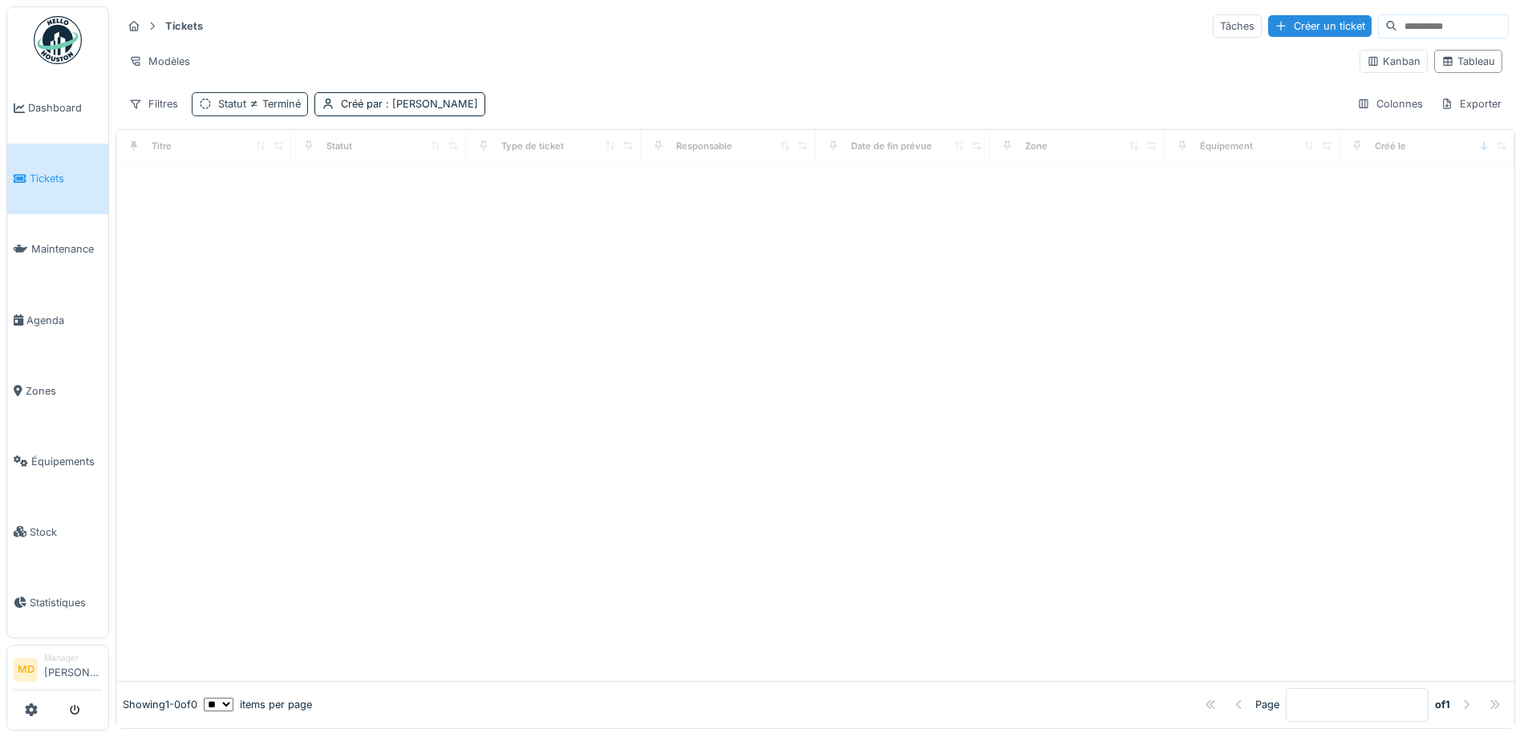
click at [275, 112] on div "Statut Terminé" at bounding box center [250, 103] width 116 height 23
click at [370, 148] on div "Supprimer" at bounding box center [353, 147] width 83 height 22
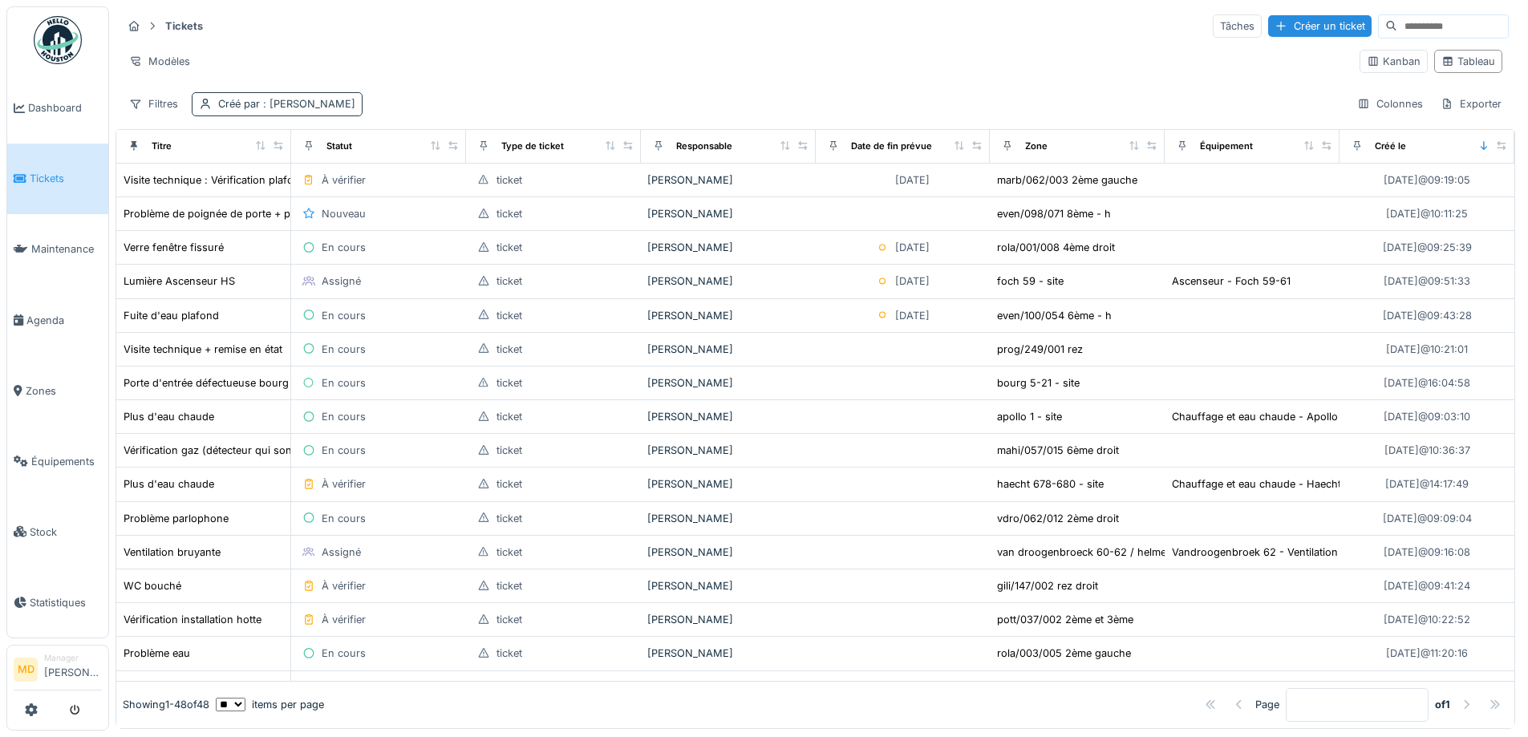
click at [243, 110] on div "Créé par : Mouad Dakir" at bounding box center [286, 103] width 137 height 15
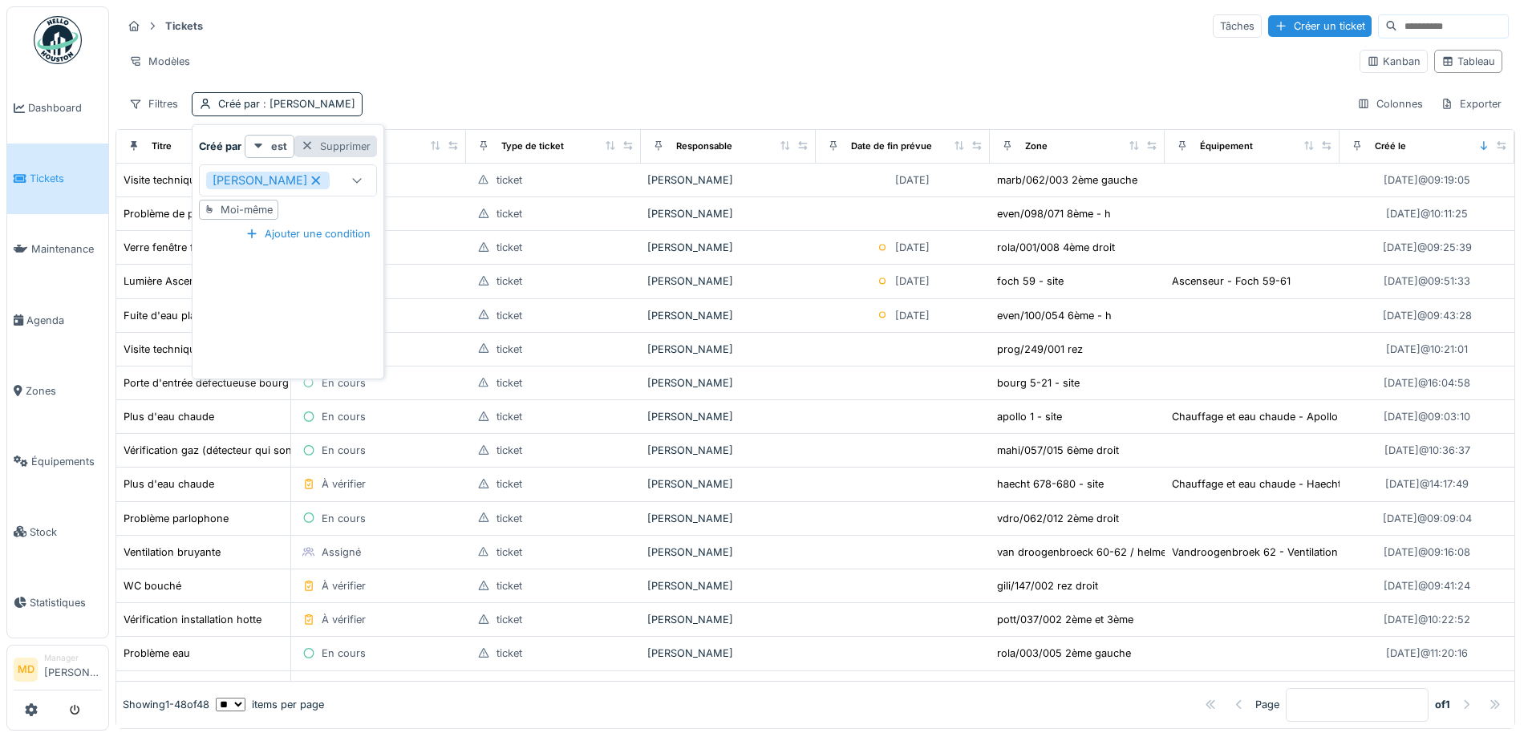
click at [361, 140] on div "Supprimer" at bounding box center [335, 147] width 83 height 22
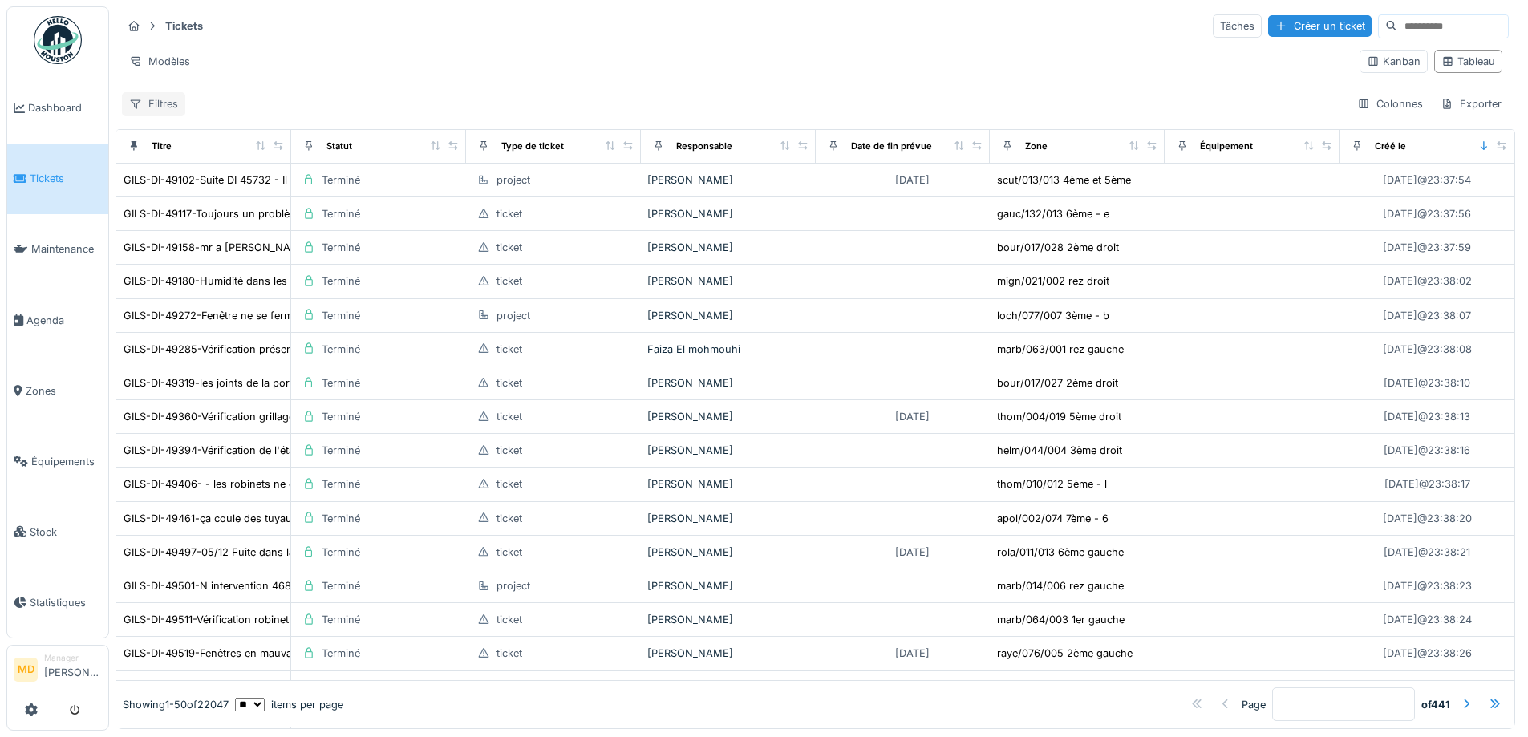
click at [161, 103] on div "Filtres" at bounding box center [153, 103] width 63 height 23
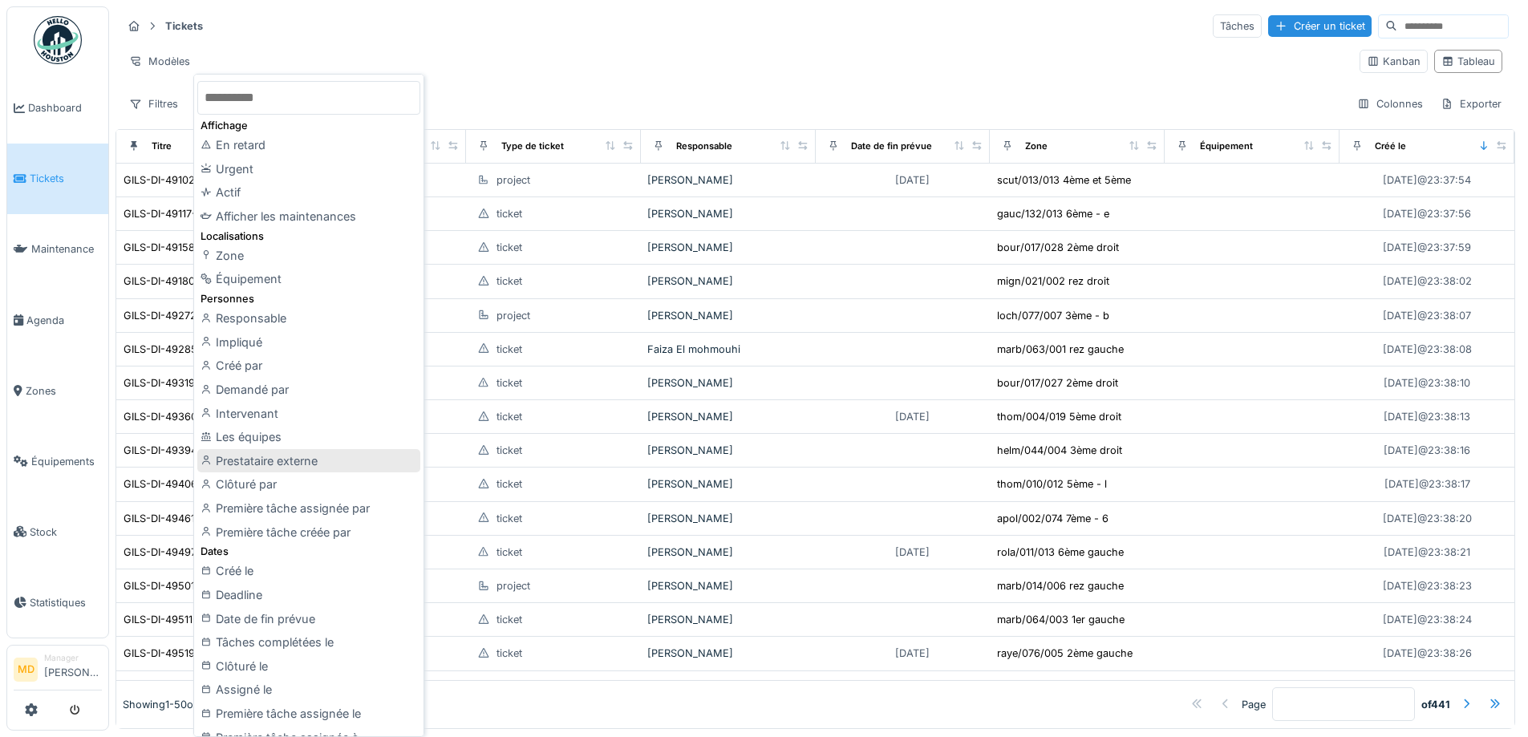
click at [297, 457] on div "Prestataire externe" at bounding box center [308, 461] width 223 height 24
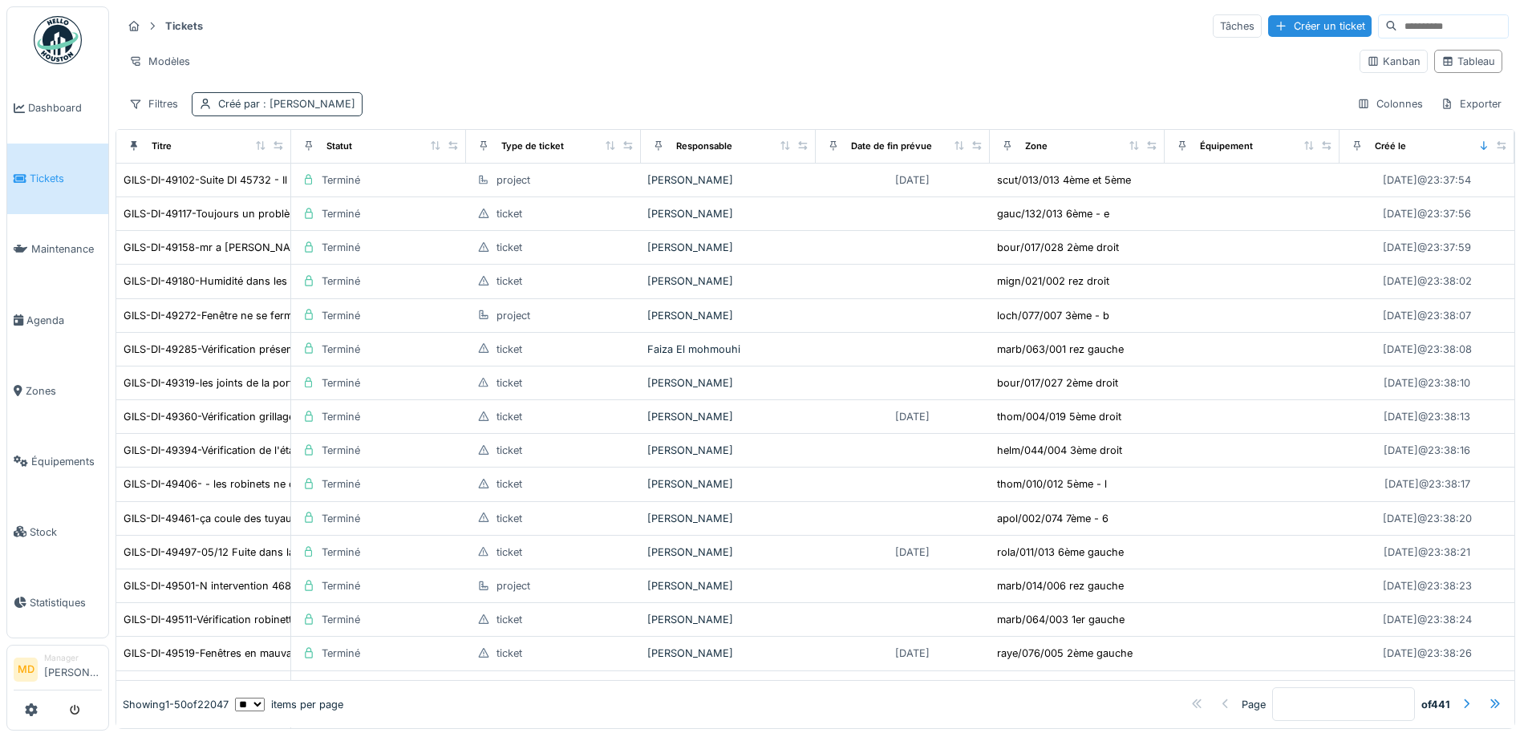
click at [247, 99] on div "Créé par : Mouad Dakir" at bounding box center [286, 103] width 137 height 15
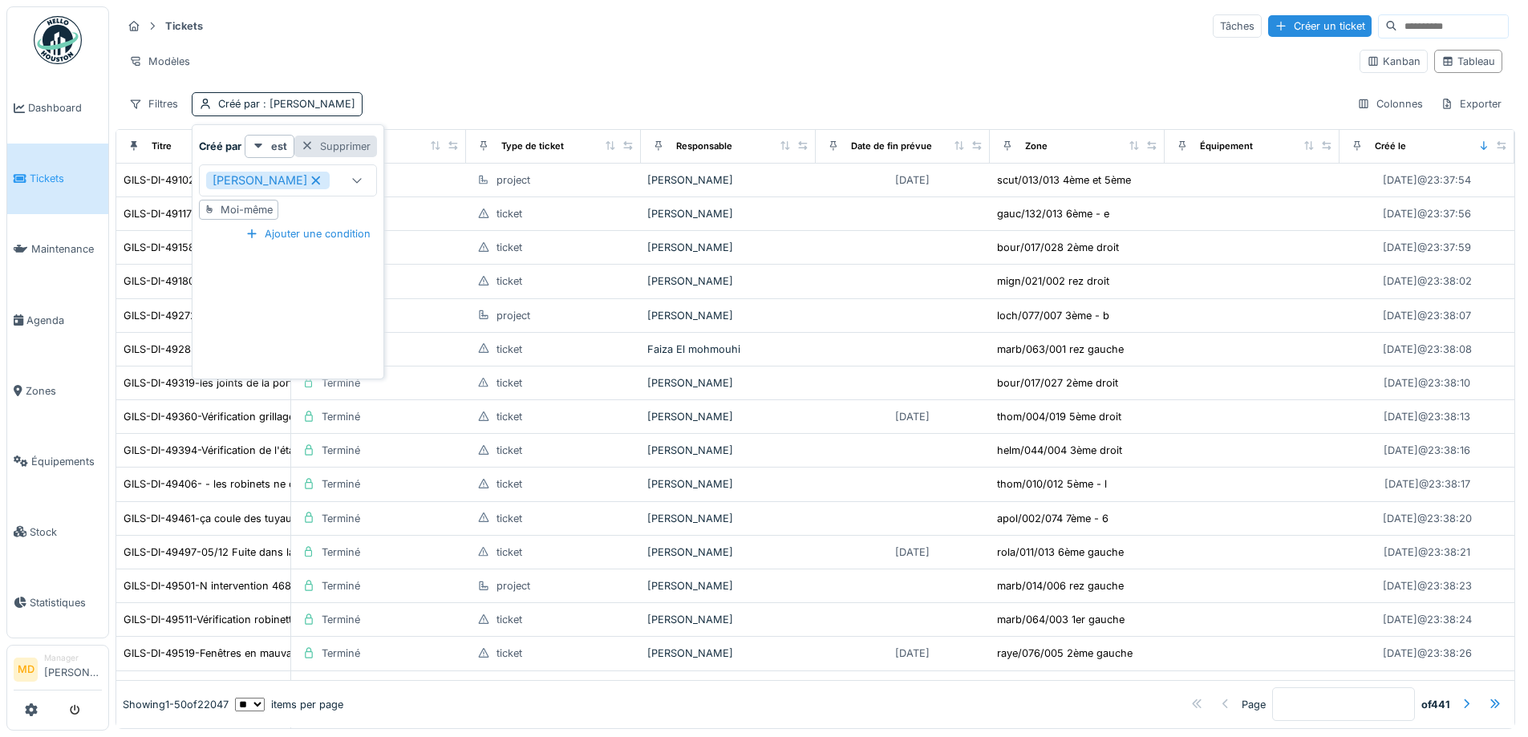
click at [326, 148] on div "Supprimer" at bounding box center [335, 147] width 83 height 22
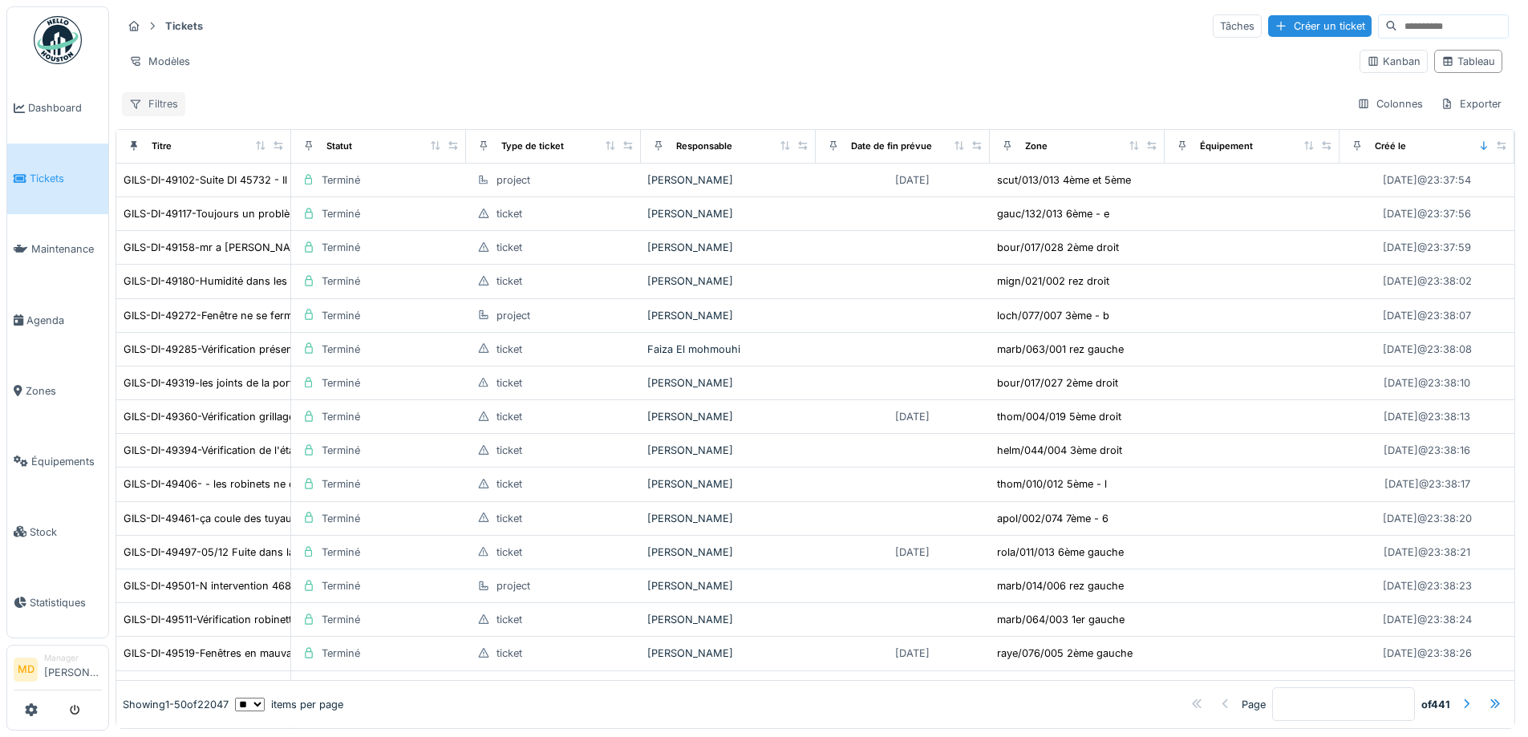
click at [162, 103] on div "Filtres" at bounding box center [153, 103] width 63 height 23
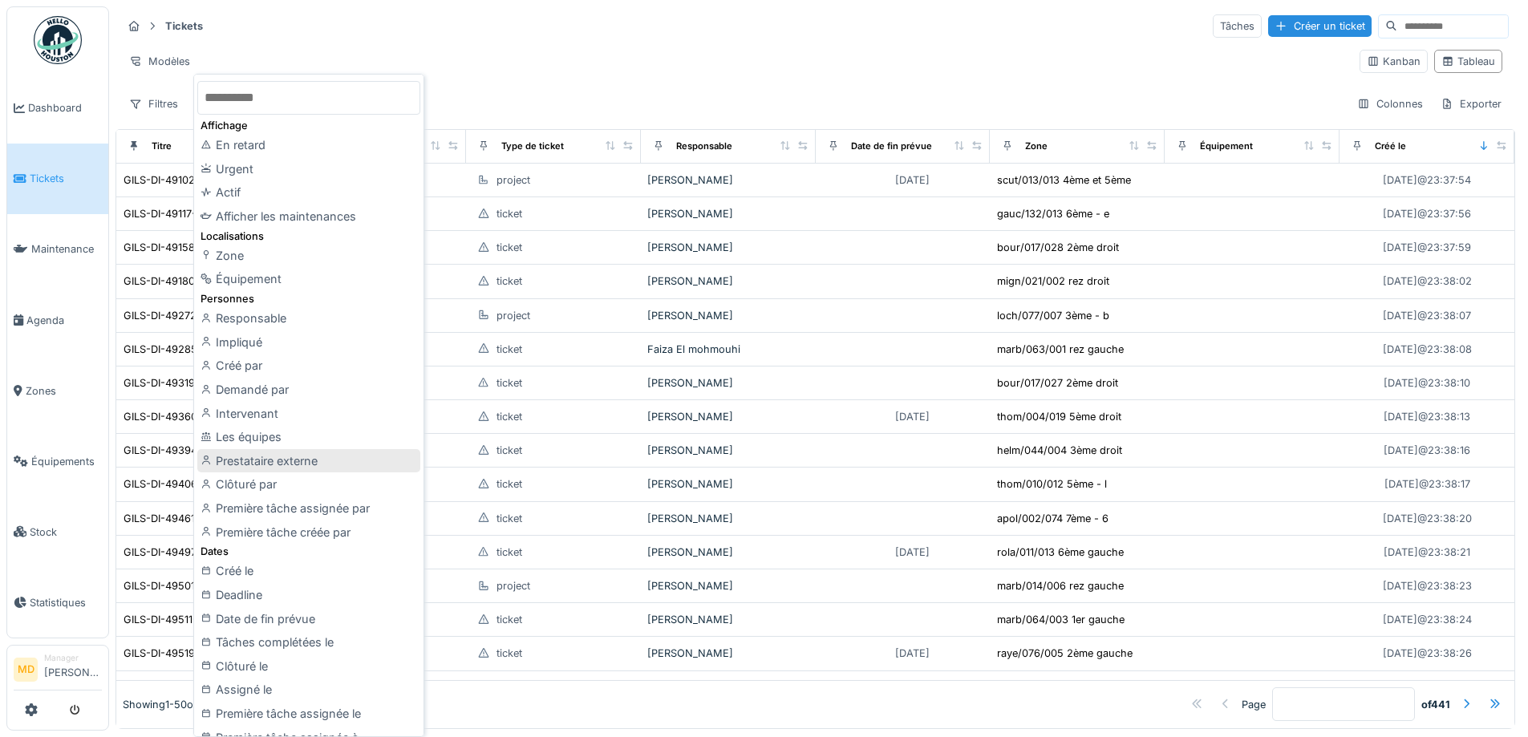
click at [296, 469] on div "Prestataire externe" at bounding box center [308, 461] width 223 height 24
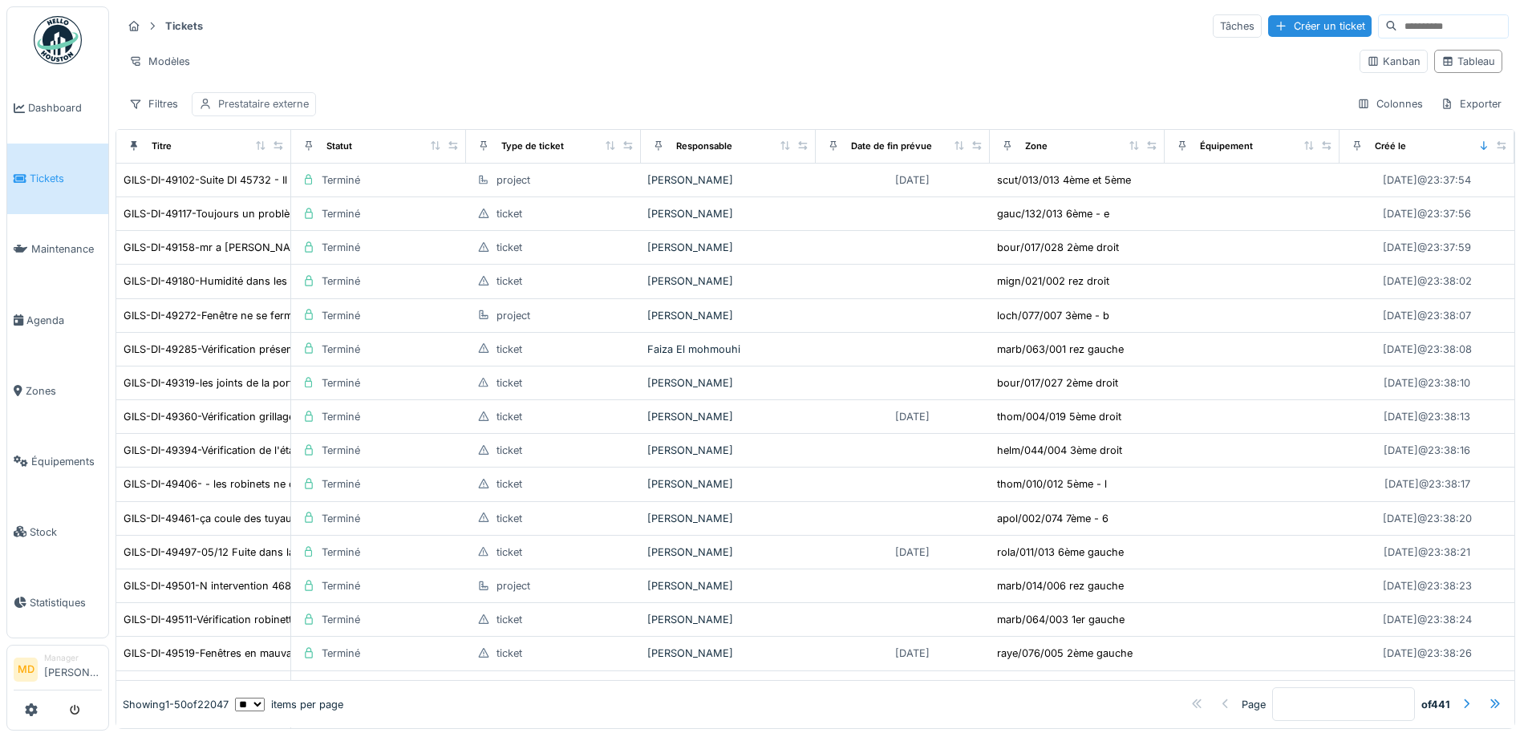
click at [266, 102] on div "Prestataire externe" at bounding box center [263, 103] width 91 height 15
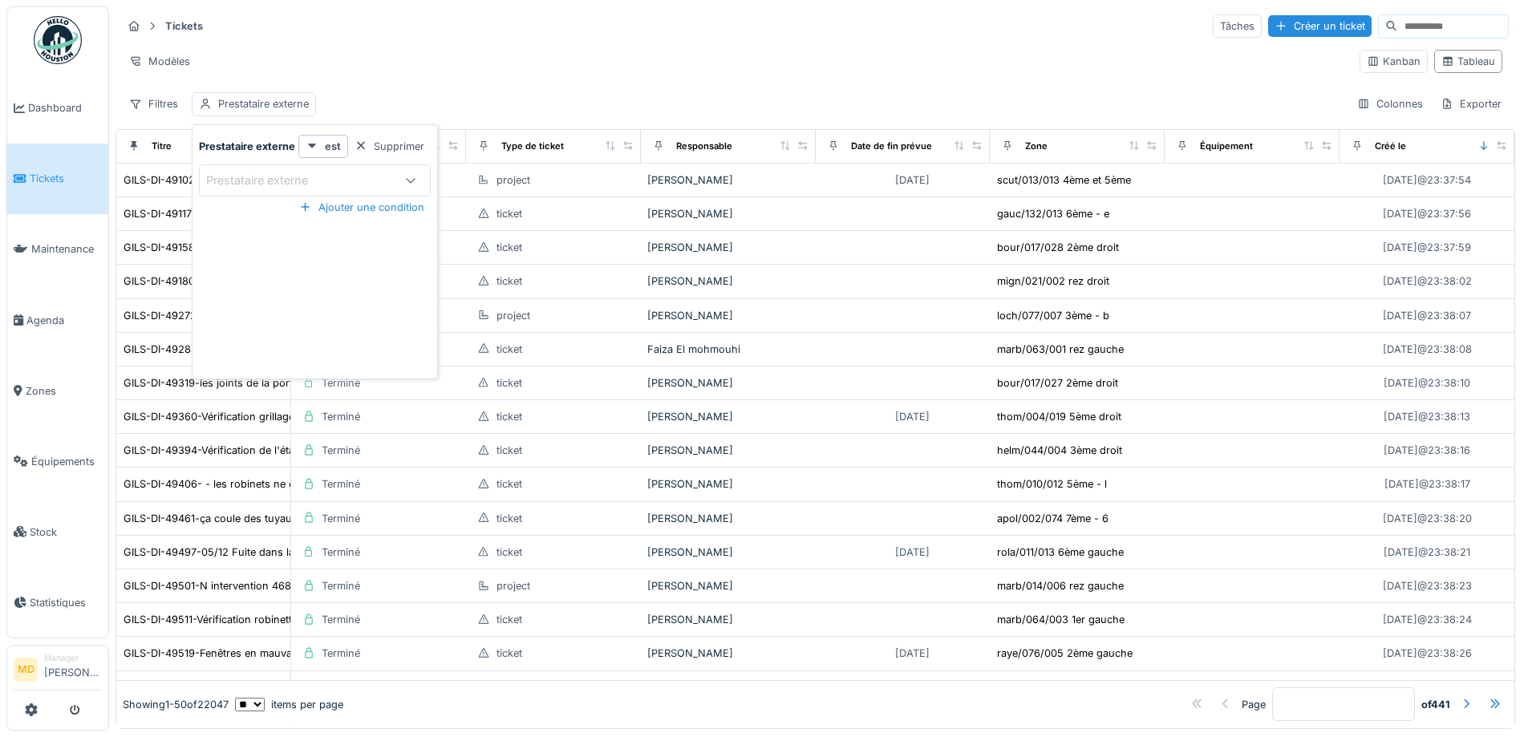
click at [298, 176] on div "Prestataire externe" at bounding box center [268, 181] width 124 height 18
type externe_YyNzE "****"
click at [263, 303] on div "Awesse" at bounding box center [315, 303] width 204 height 18
type input "***"
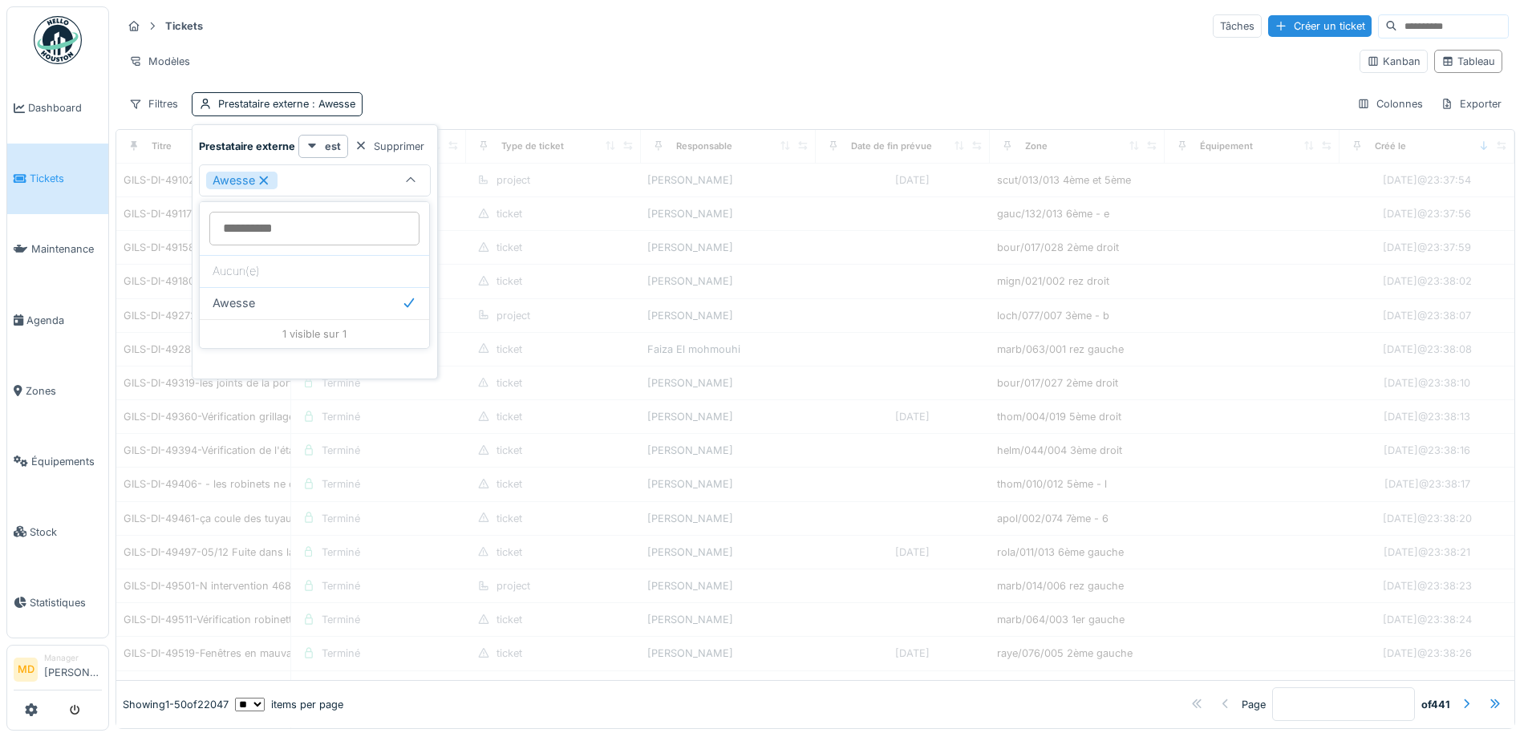
click at [420, 84] on div "Tickets Tâches Créer un ticket Modèles Kanban Tableau Filtres Prestataire exter…" at bounding box center [816, 64] width 1400 height 116
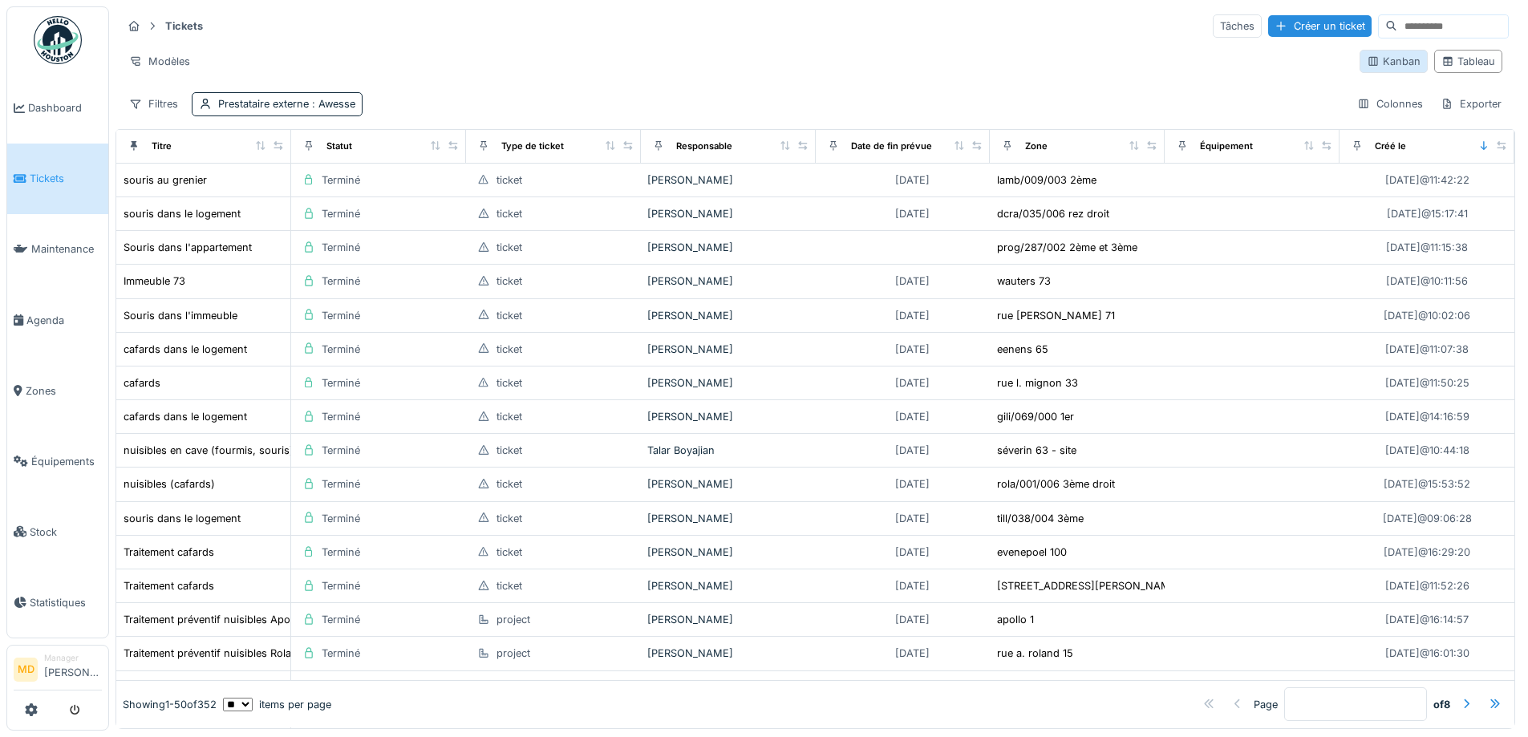
click at [1375, 60] on div "Kanban" at bounding box center [1394, 61] width 54 height 15
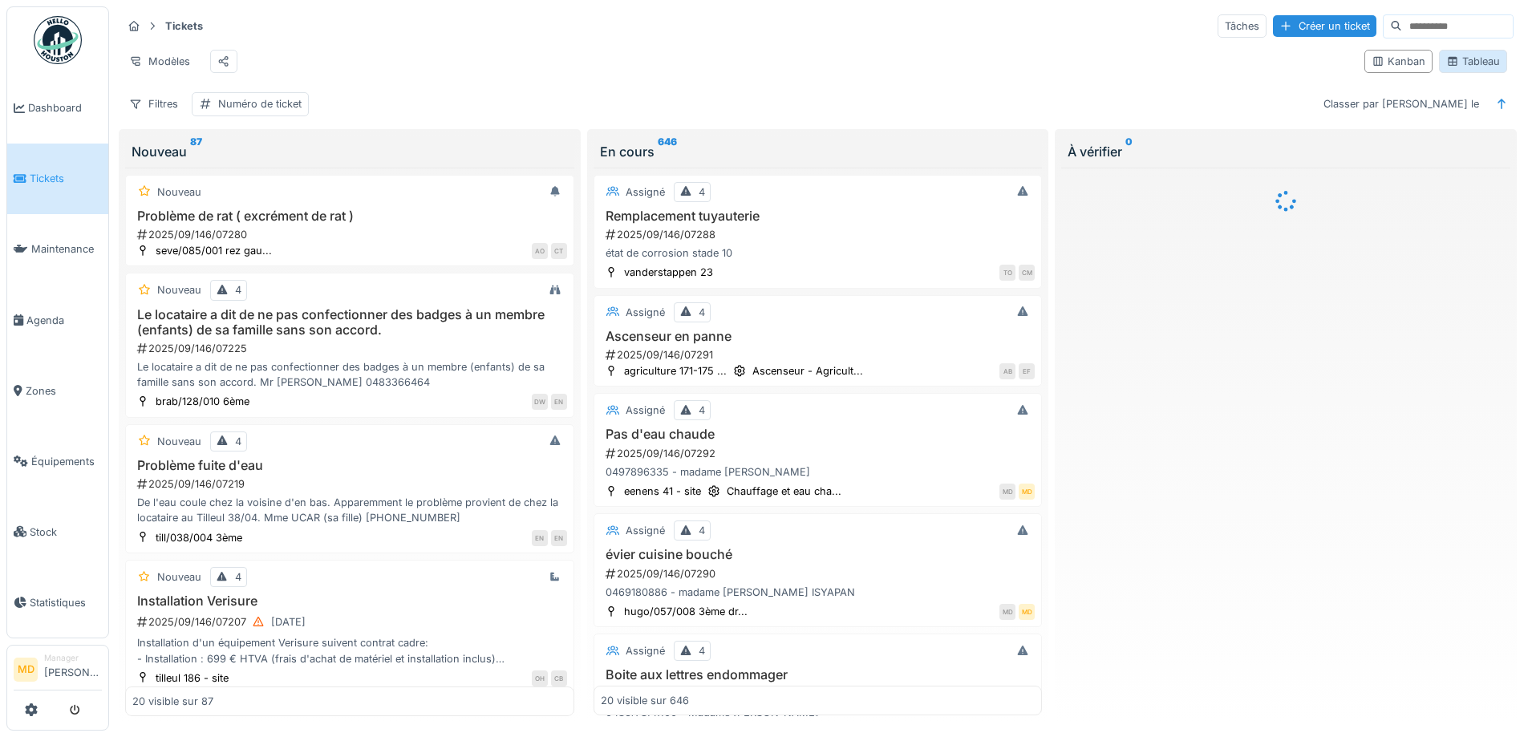
click at [1456, 64] on div "Tableau" at bounding box center [1474, 61] width 54 height 15
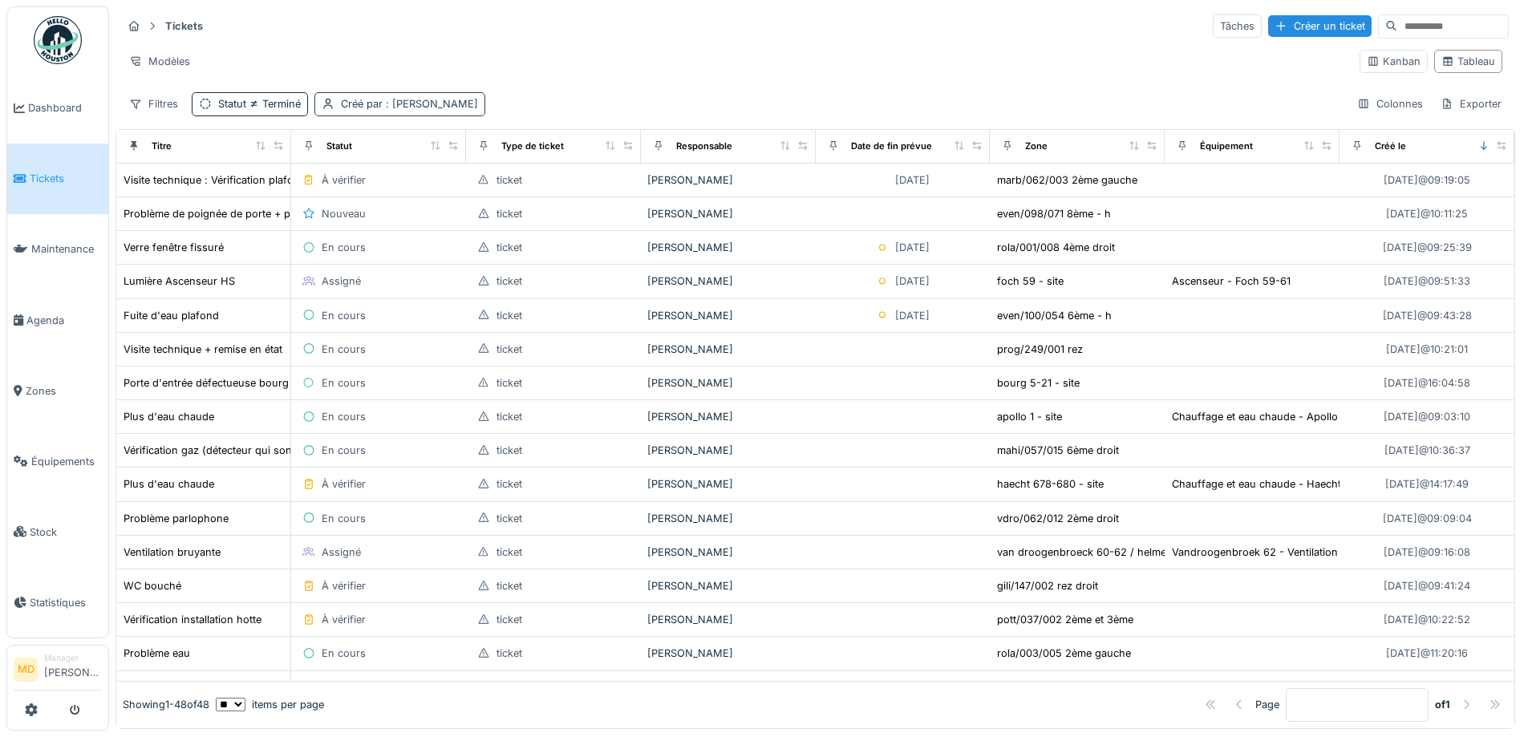
click at [344, 110] on div "Créé par : Mouad Dakir" at bounding box center [409, 103] width 137 height 15
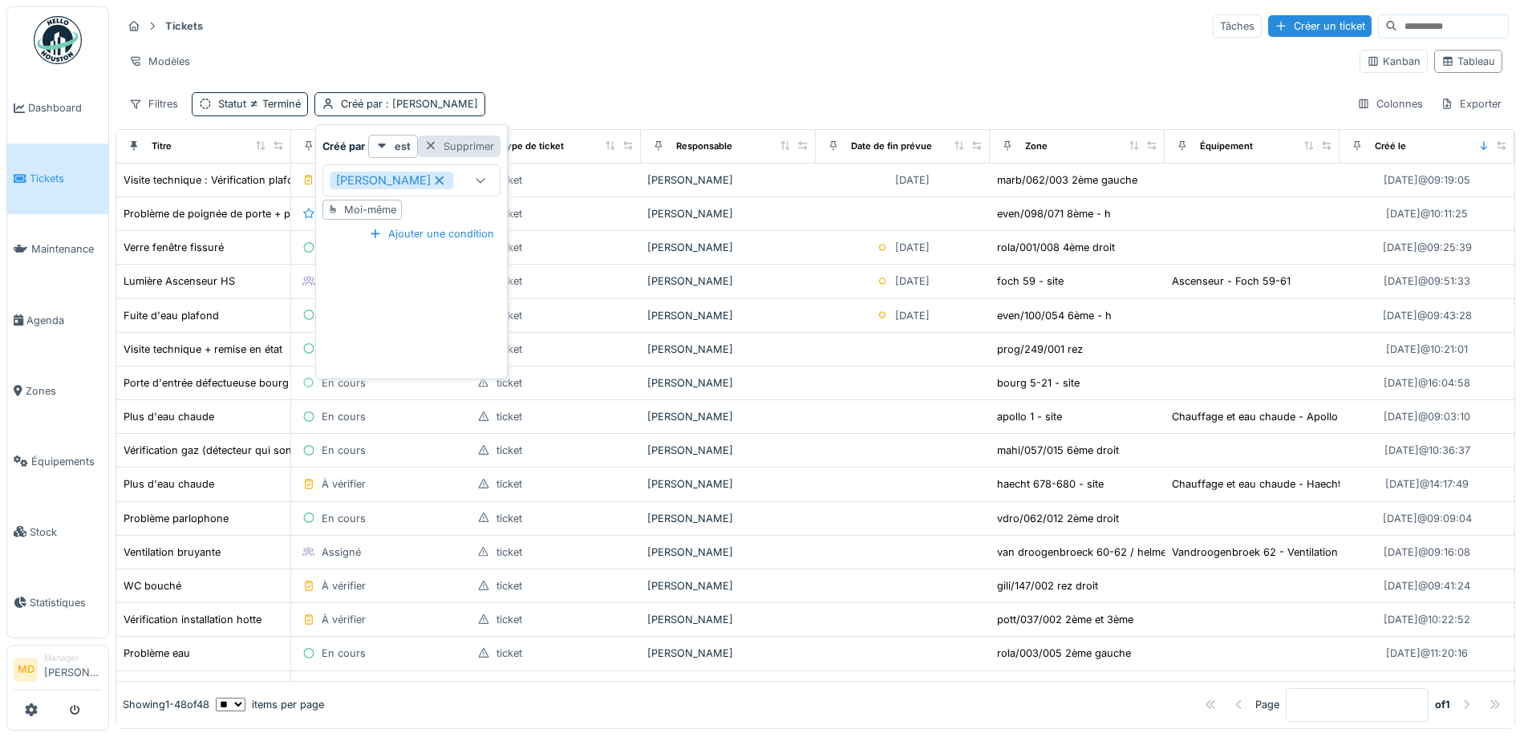
click at [462, 142] on div "Supprimer" at bounding box center [459, 147] width 83 height 22
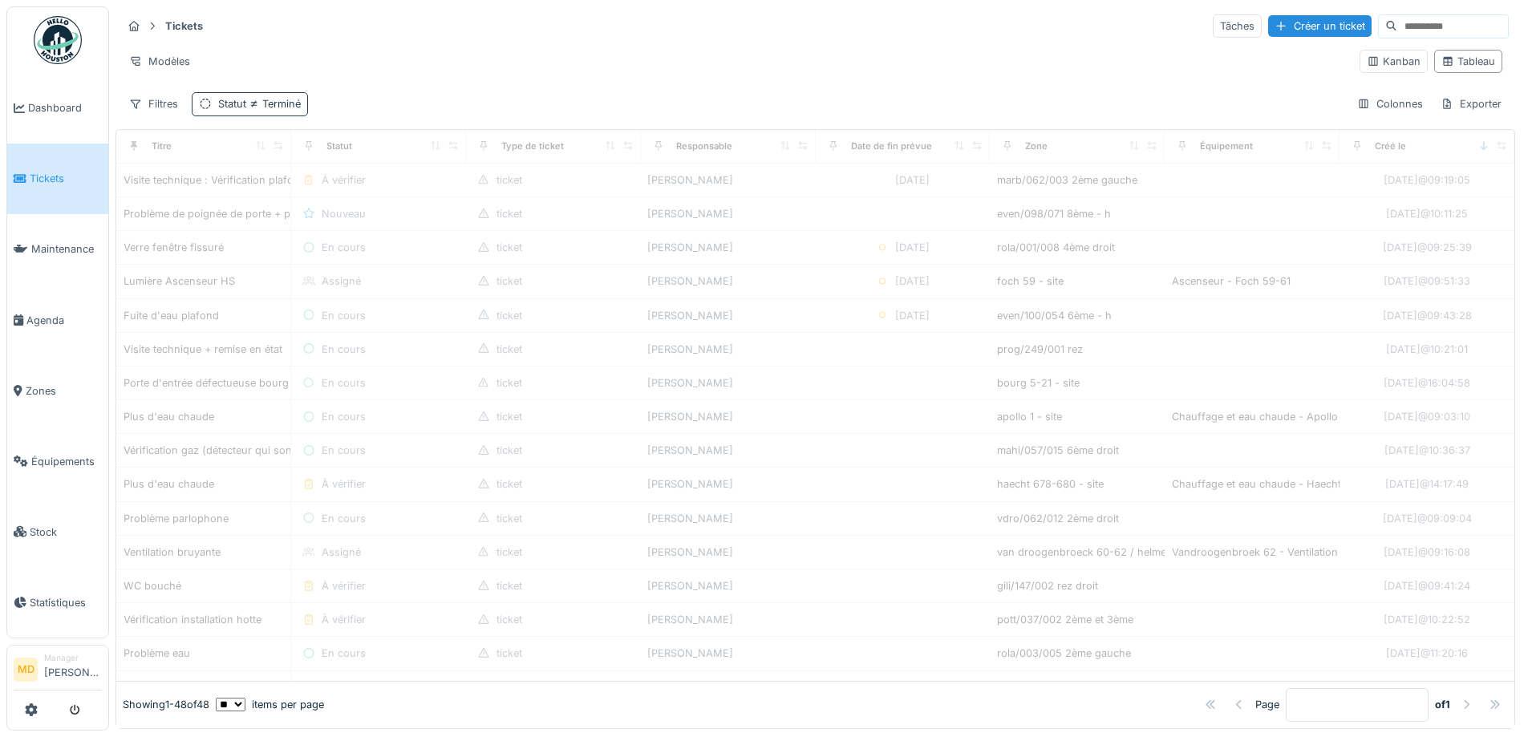
click at [247, 106] on span "Terminé" at bounding box center [273, 104] width 55 height 12
click at [355, 140] on div "Supprimer" at bounding box center [353, 147] width 83 height 22
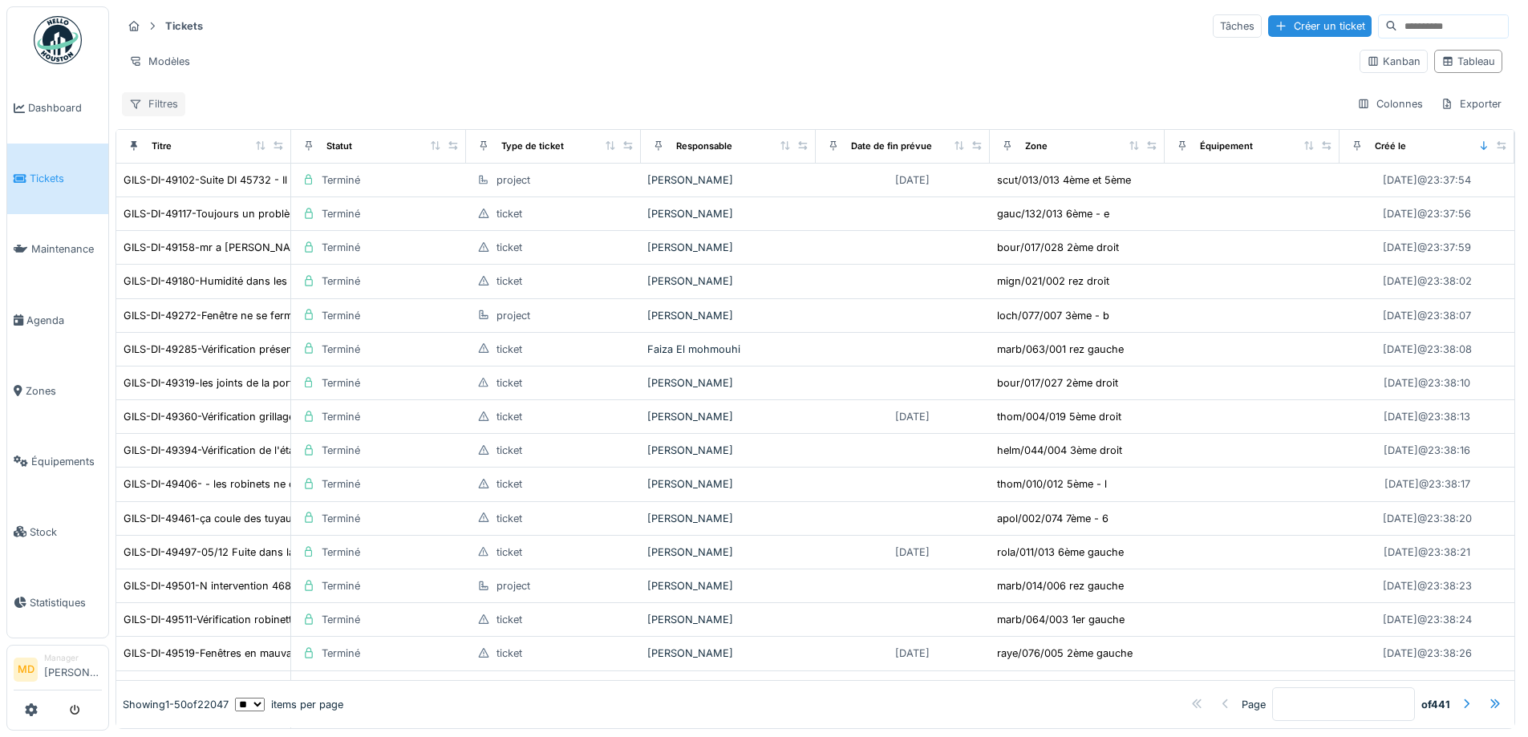
click at [157, 104] on div "Filtres" at bounding box center [153, 103] width 63 height 23
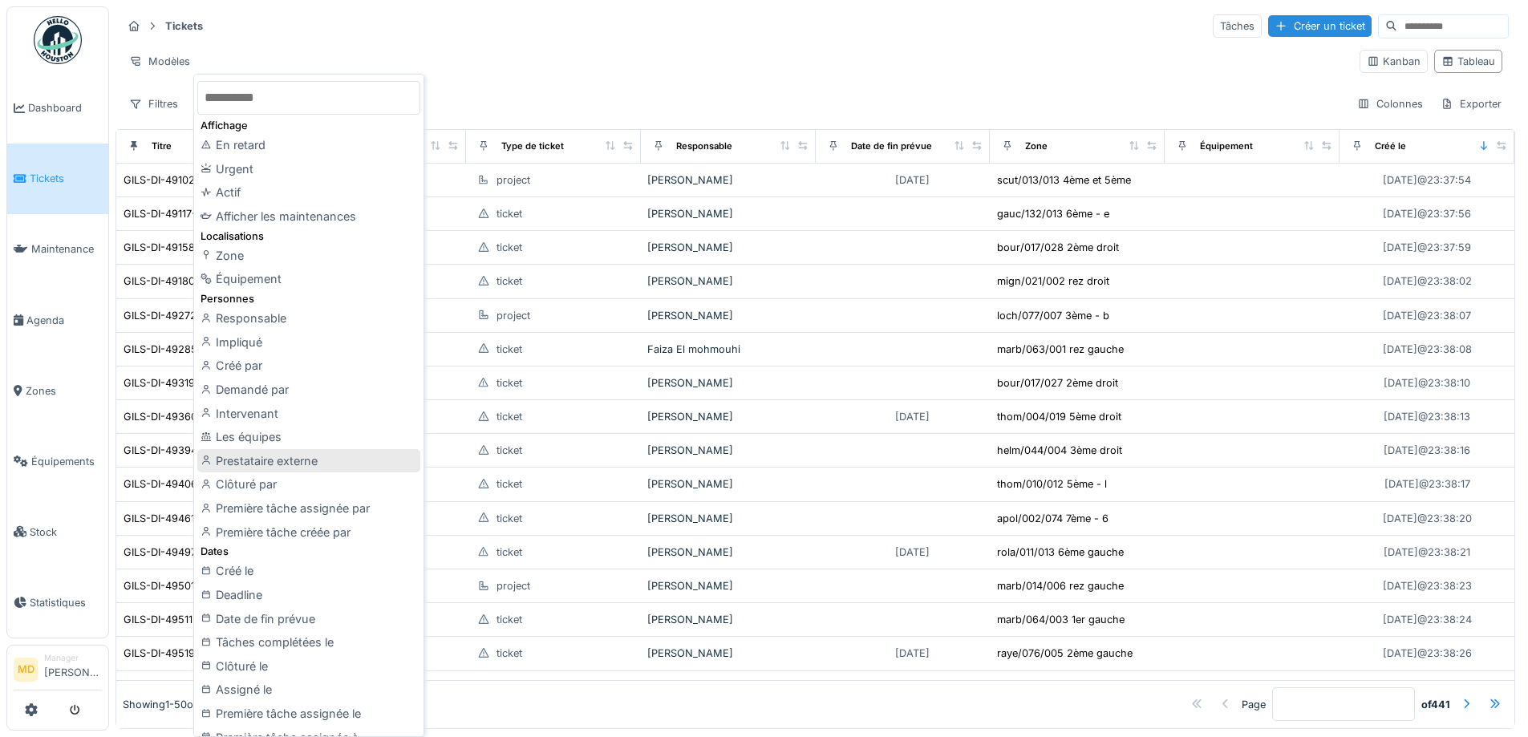
click at [243, 464] on div "Prestataire externe" at bounding box center [308, 461] width 223 height 24
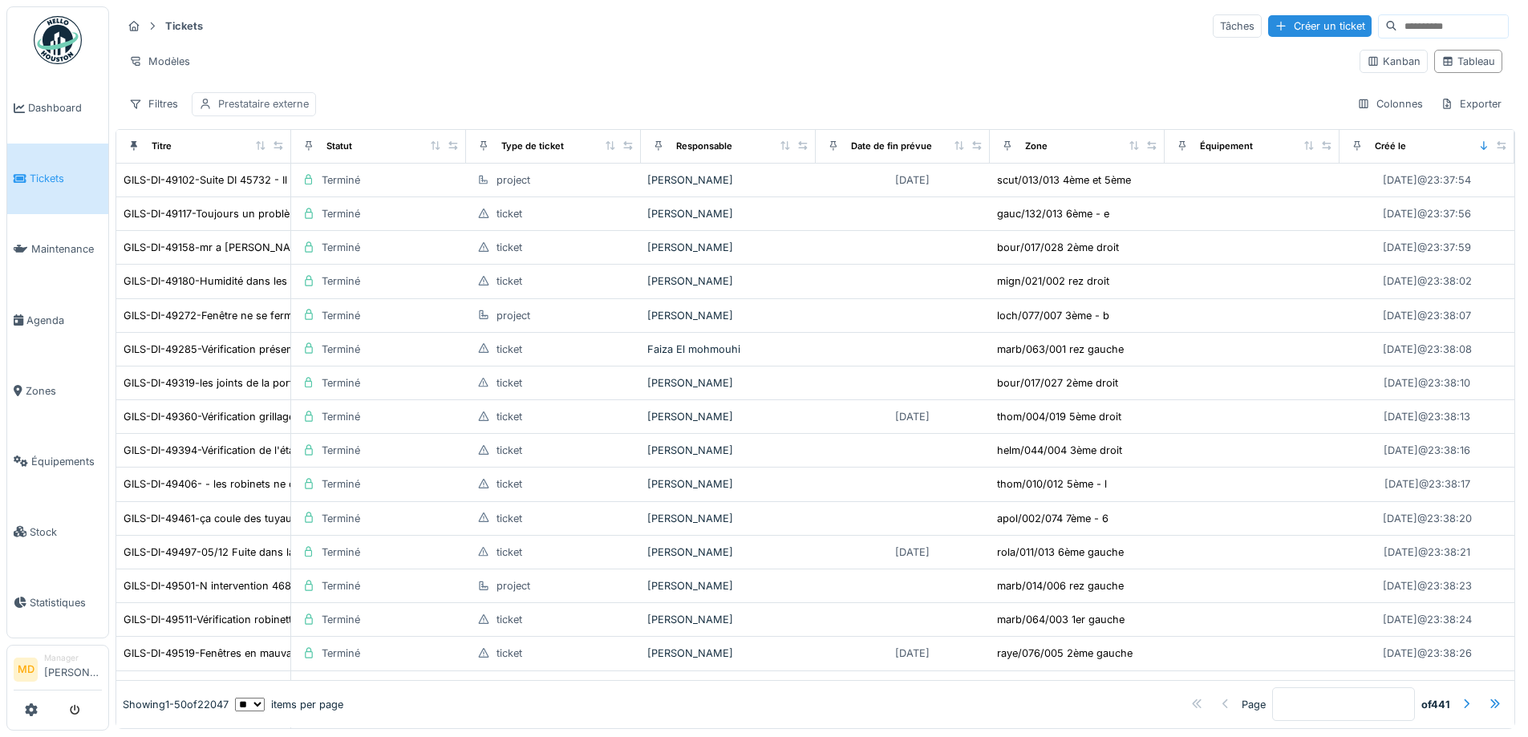
click at [233, 116] on div "Prestataire externe" at bounding box center [254, 103] width 124 height 23
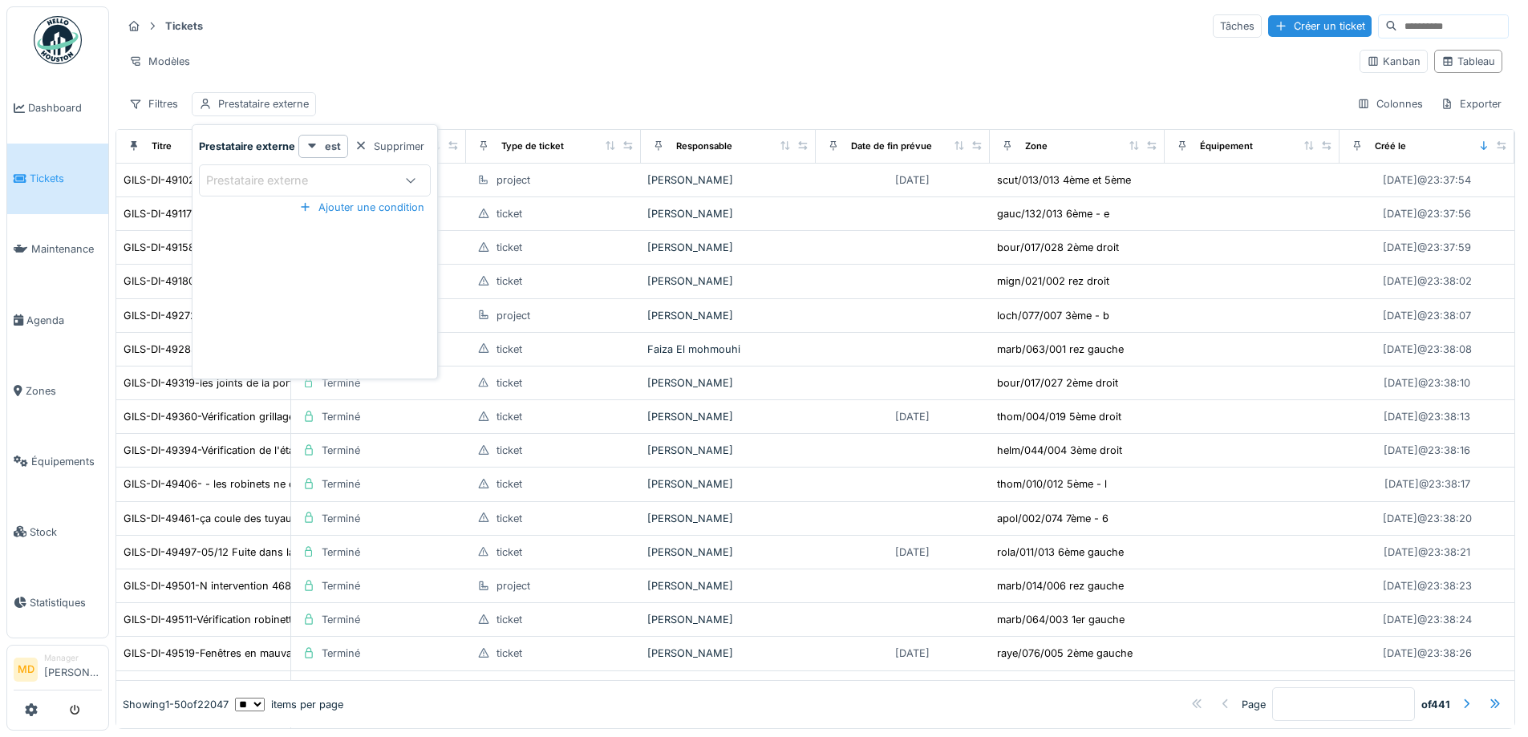
click at [236, 174] on div "Prestataire externe" at bounding box center [268, 181] width 124 height 18
type externe_AwOTM "****"
click at [250, 310] on span "Awesse" at bounding box center [234, 303] width 43 height 18
type input "***"
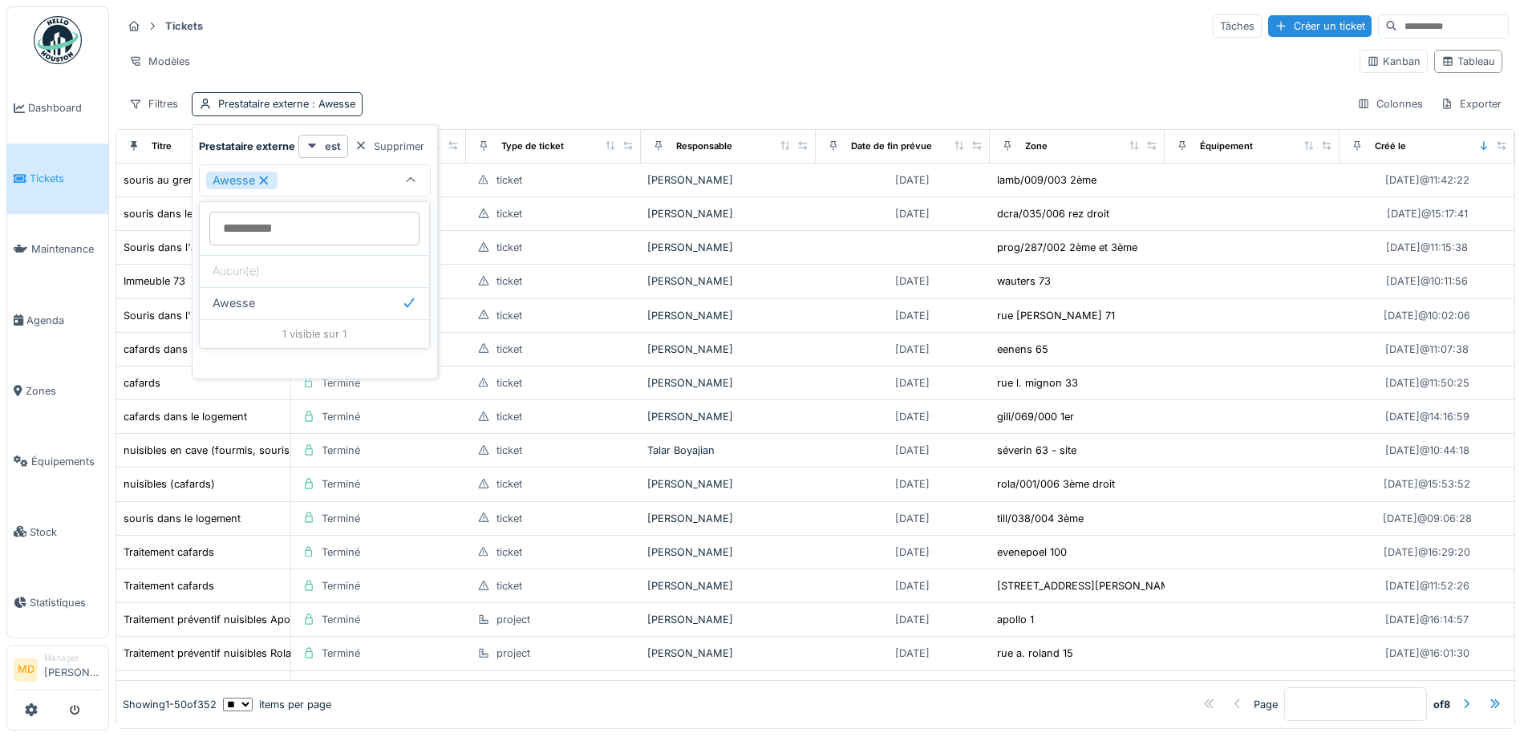
click at [442, 100] on div "Filtres Prestataire externe : Awesse Colonnes Exporter" at bounding box center [815, 103] width 1387 height 23
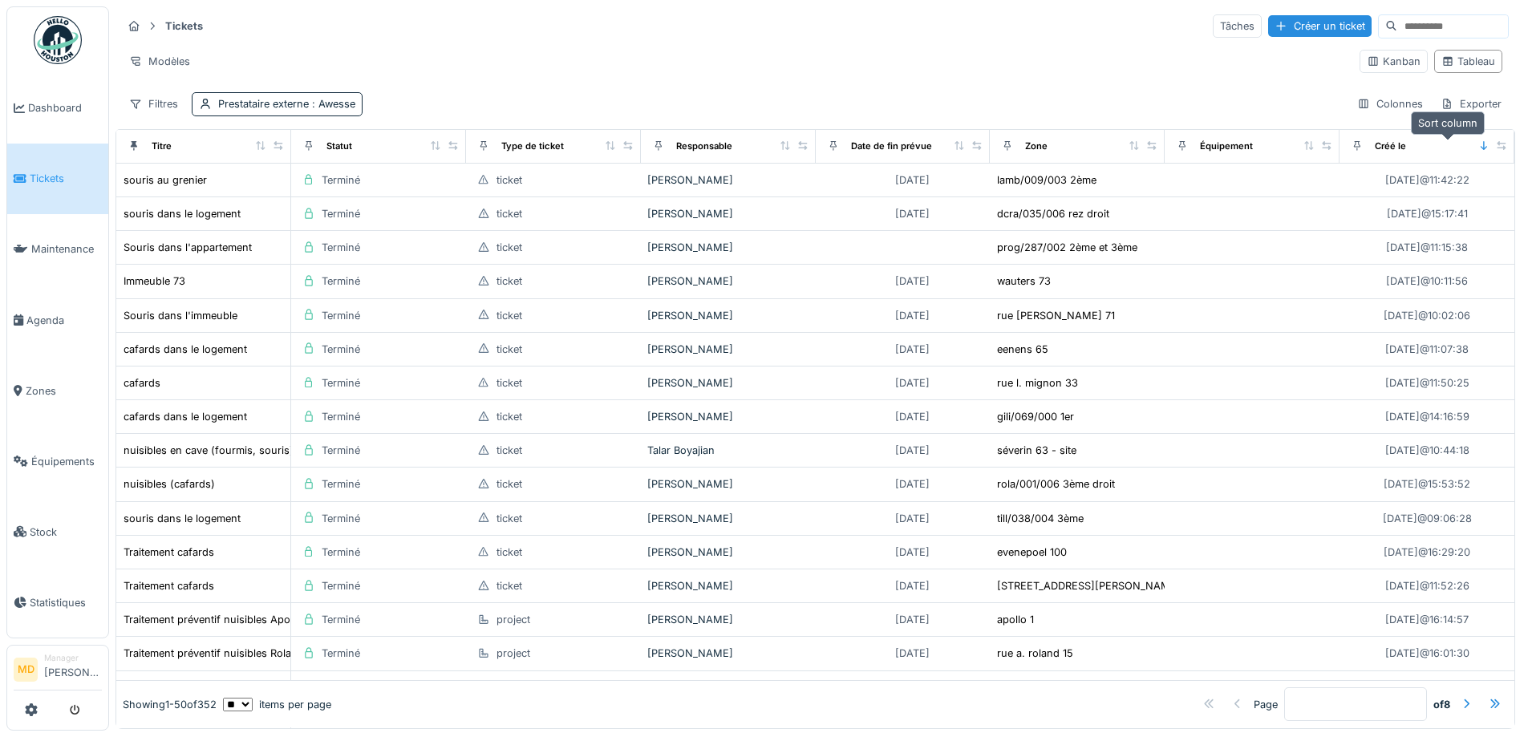
click at [1479, 144] on icon at bounding box center [1484, 145] width 11 height 9
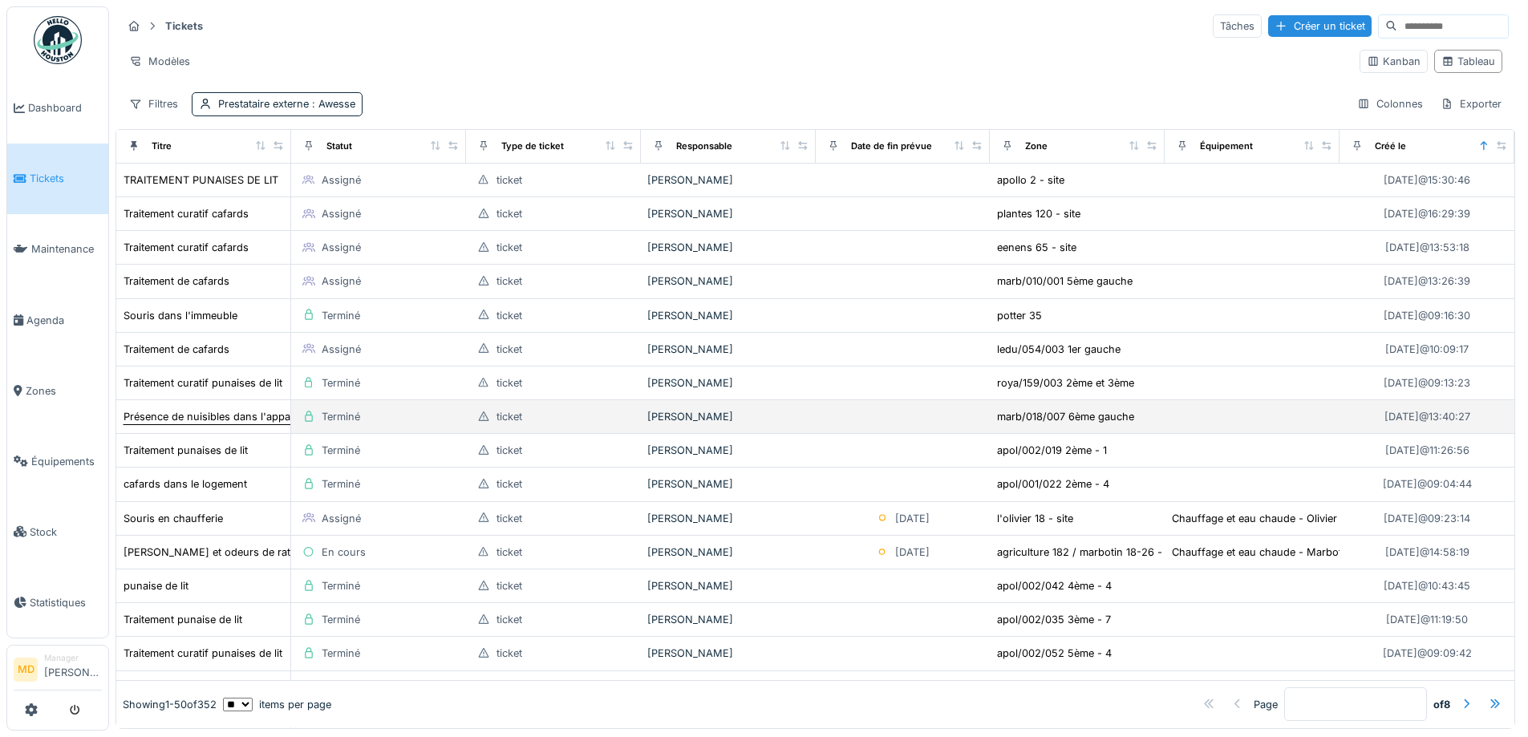
scroll to position [562, 0]
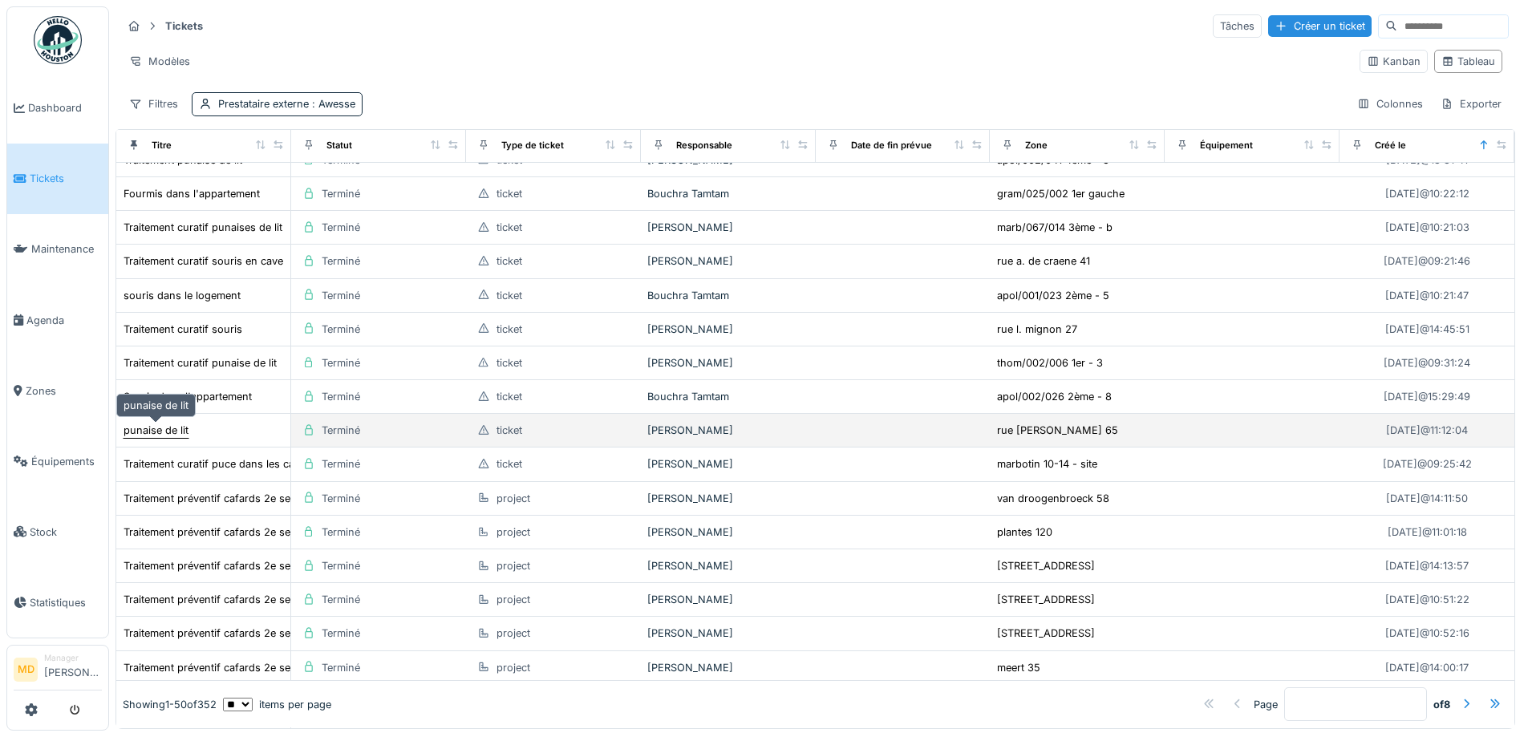
click at [162, 432] on div "punaise de lit" at bounding box center [156, 430] width 65 height 15
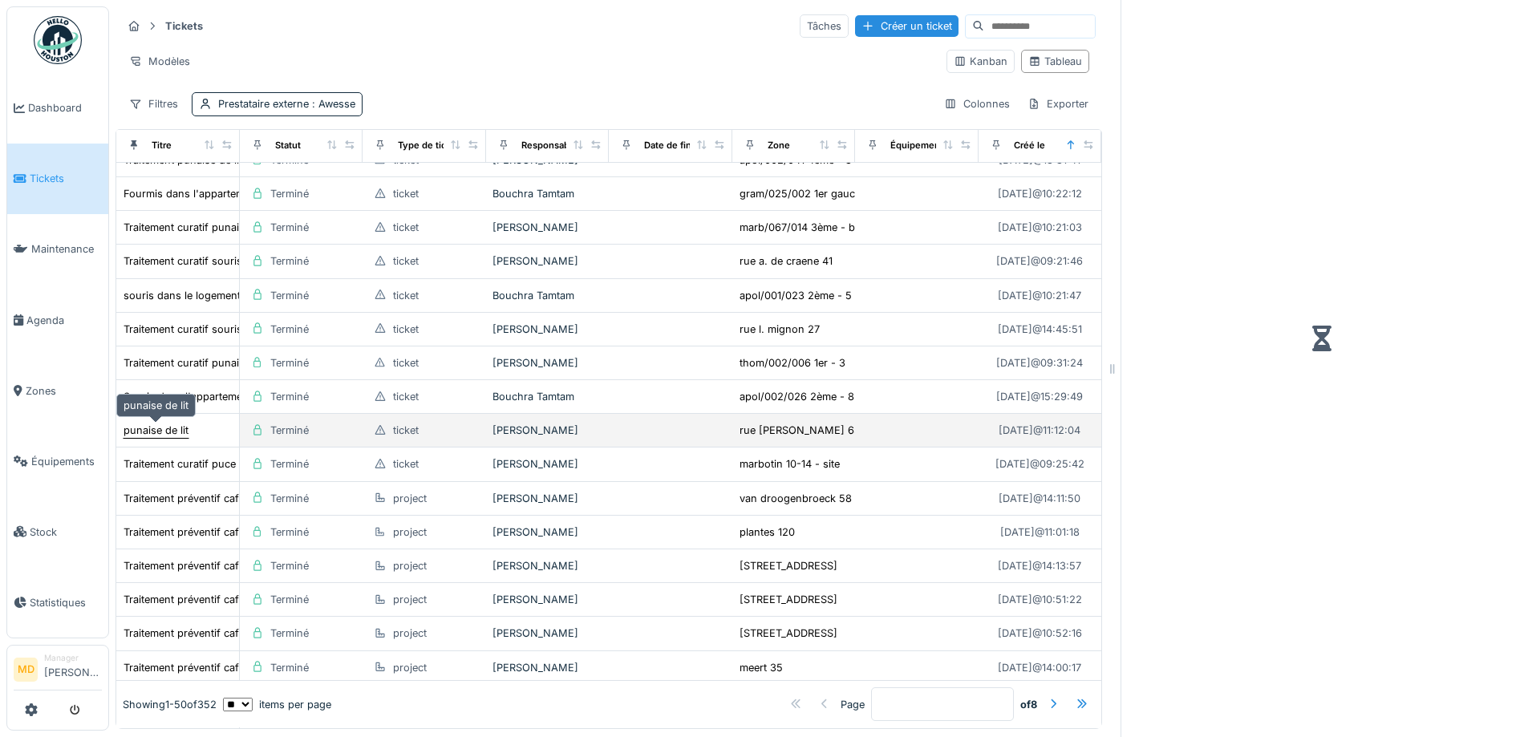
scroll to position [599, 0]
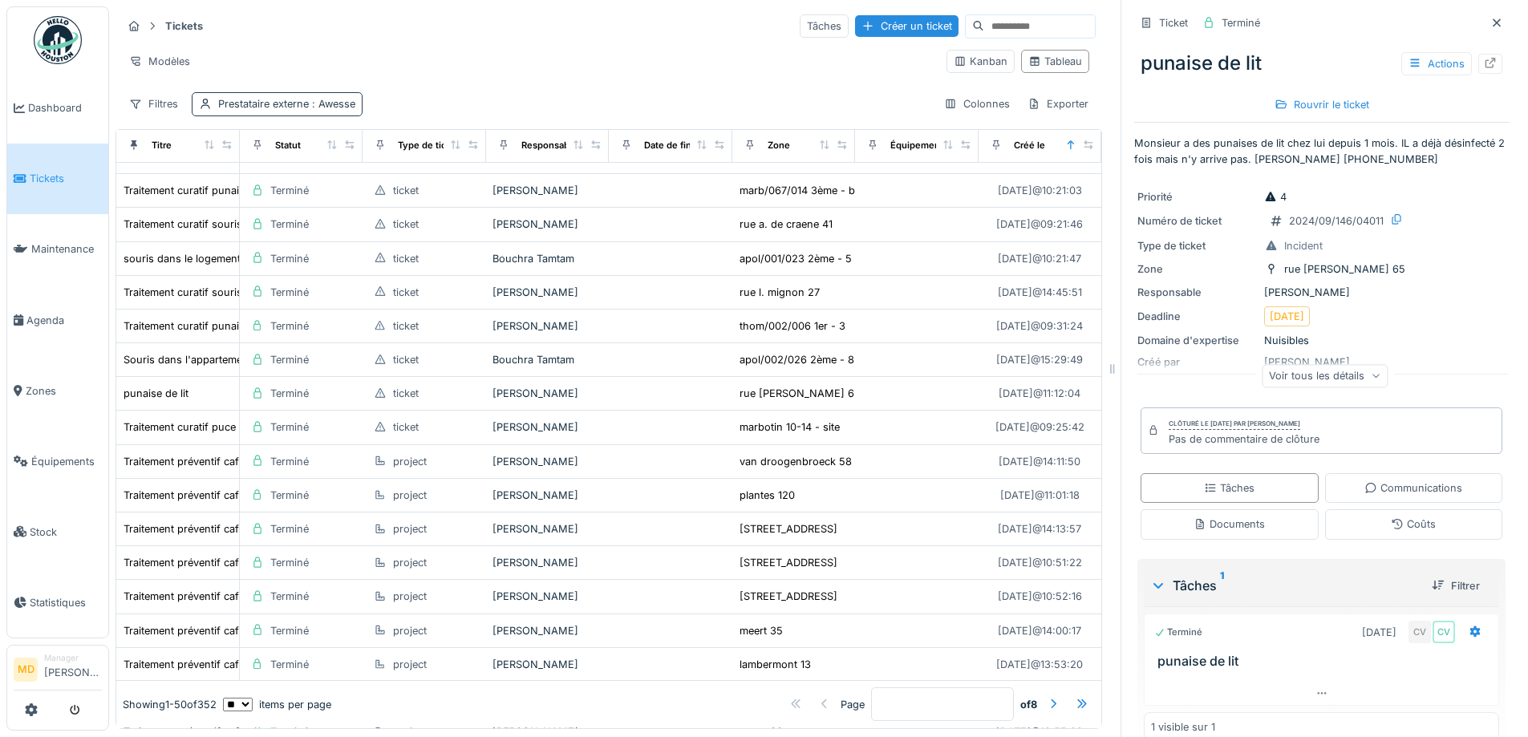
click at [330, 96] on div "Prestataire externe : Awesse" at bounding box center [286, 103] width 137 height 15
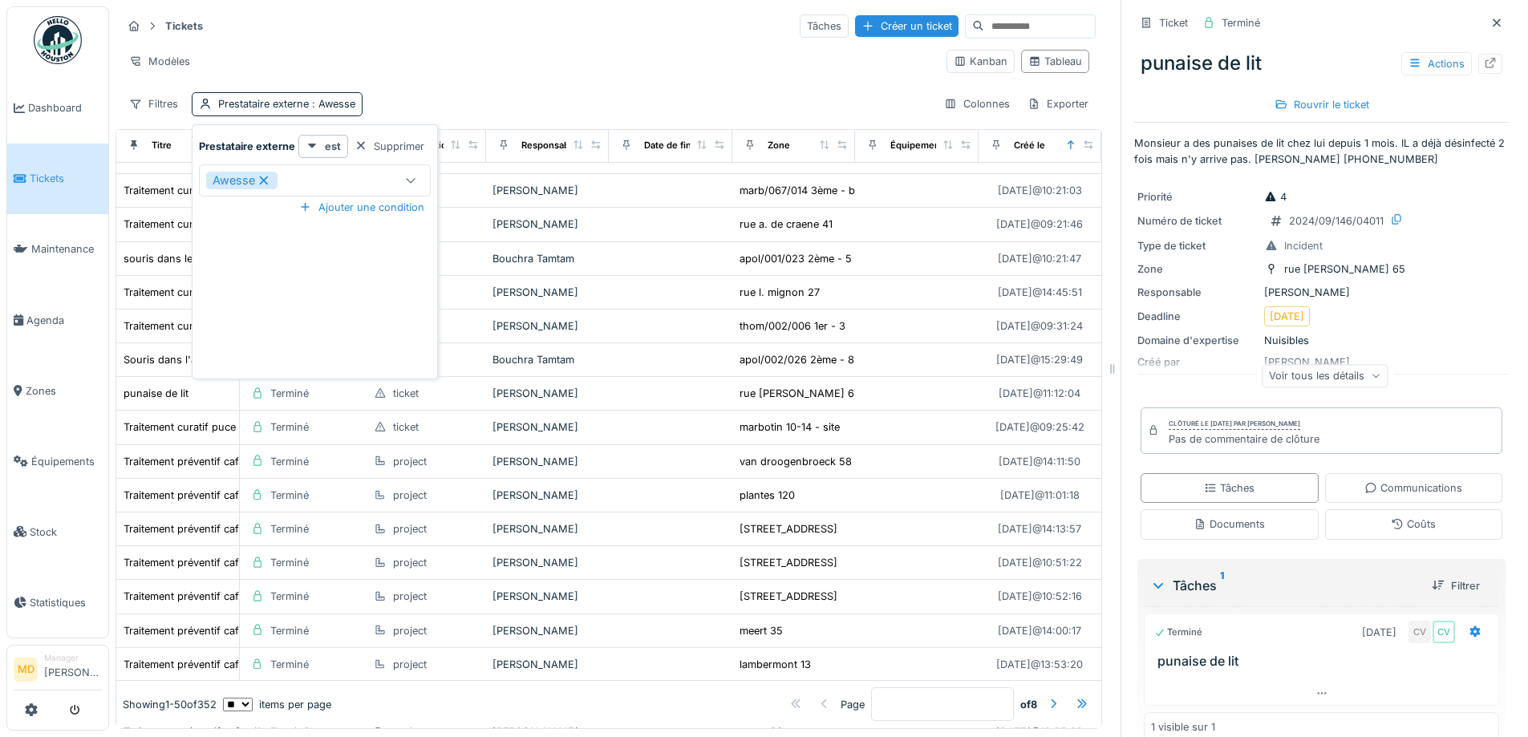
click at [266, 180] on icon at bounding box center [264, 180] width 14 height 11
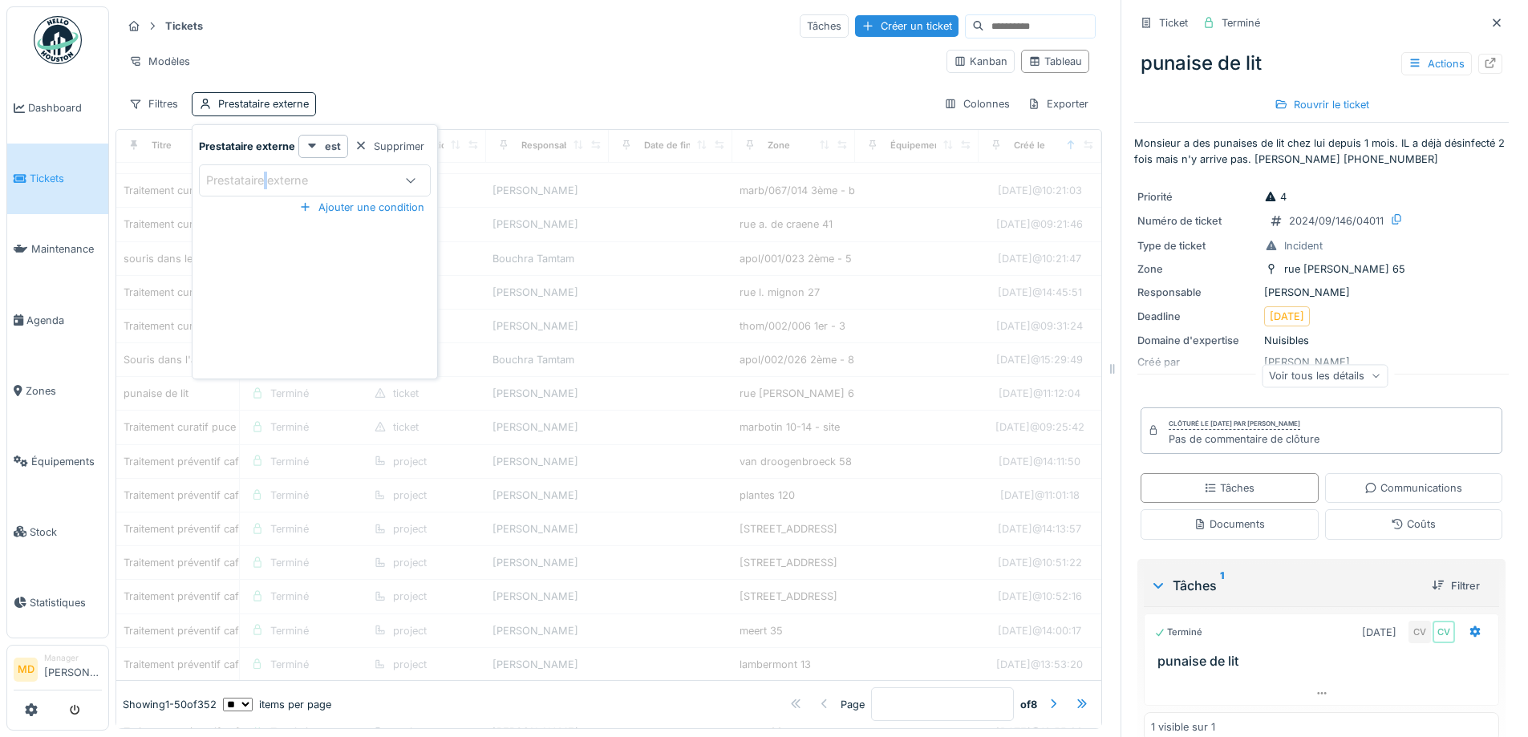
click at [266, 180] on div "Prestataire externe" at bounding box center [268, 181] width 124 height 18
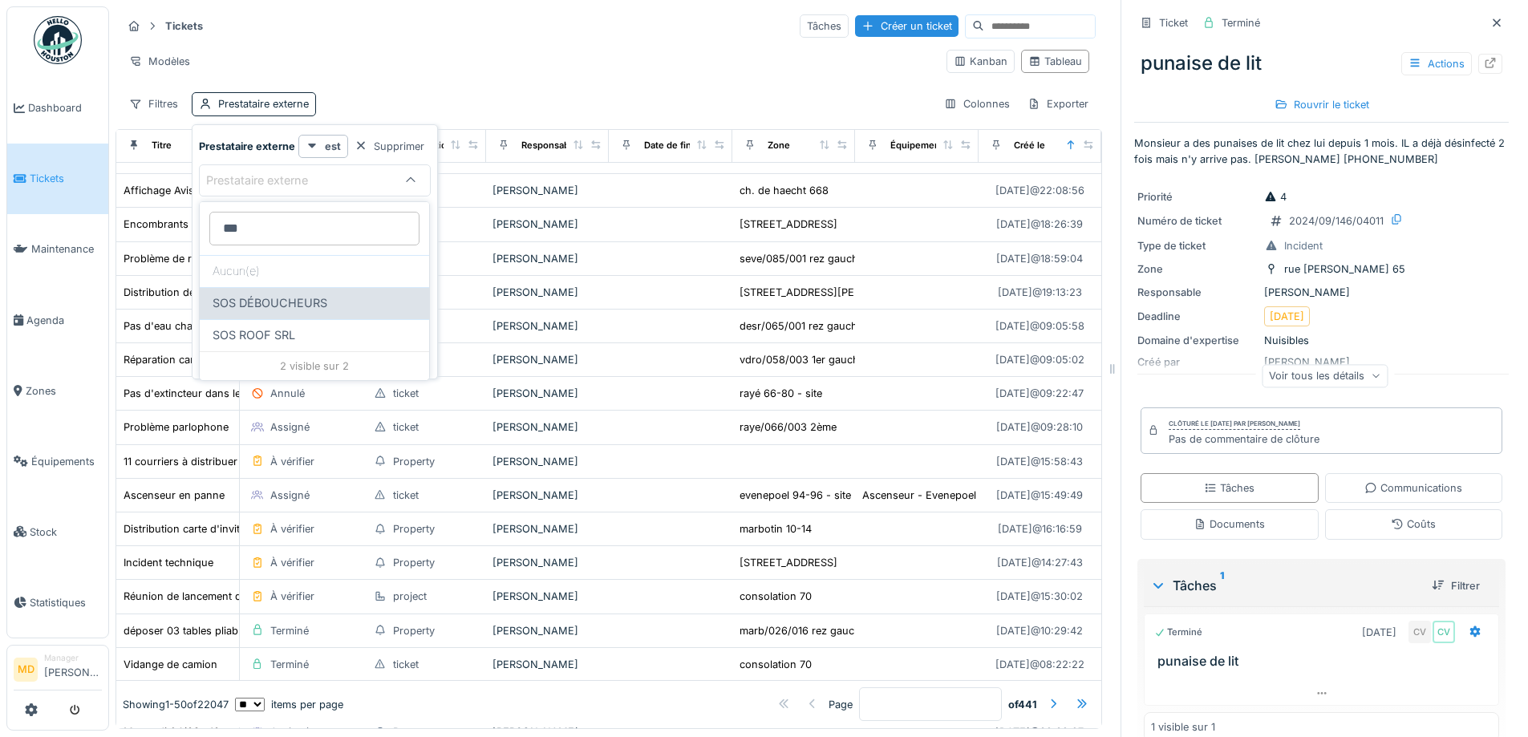
type externe_YyNjI "***"
click at [332, 294] on div "SOS DÉBOUCHEURS" at bounding box center [314, 303] width 229 height 32
type input "***"
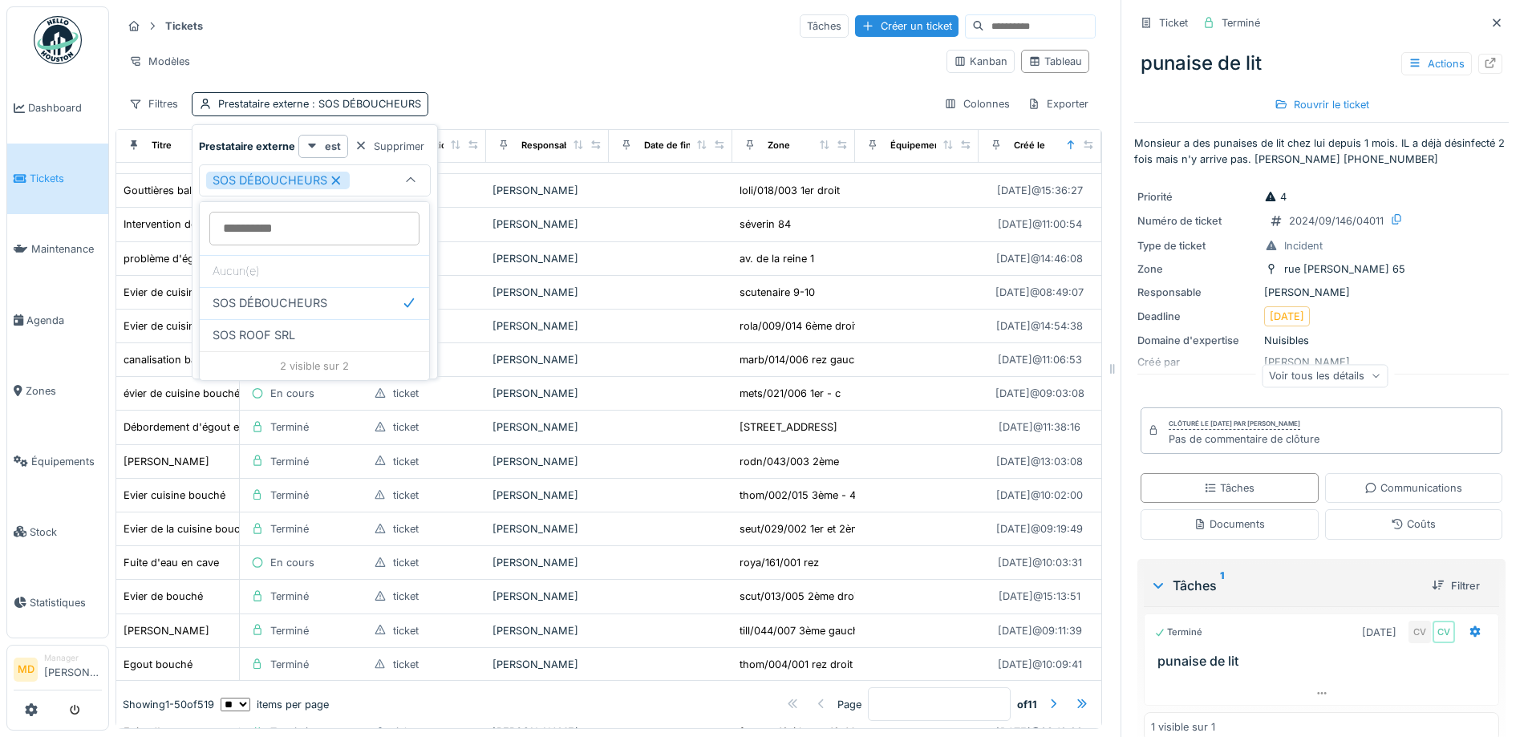
click at [471, 85] on div "Tickets Tâches Créer un ticket Modèles Kanban Tableau Filtres Prestataire exter…" at bounding box center [609, 64] width 987 height 116
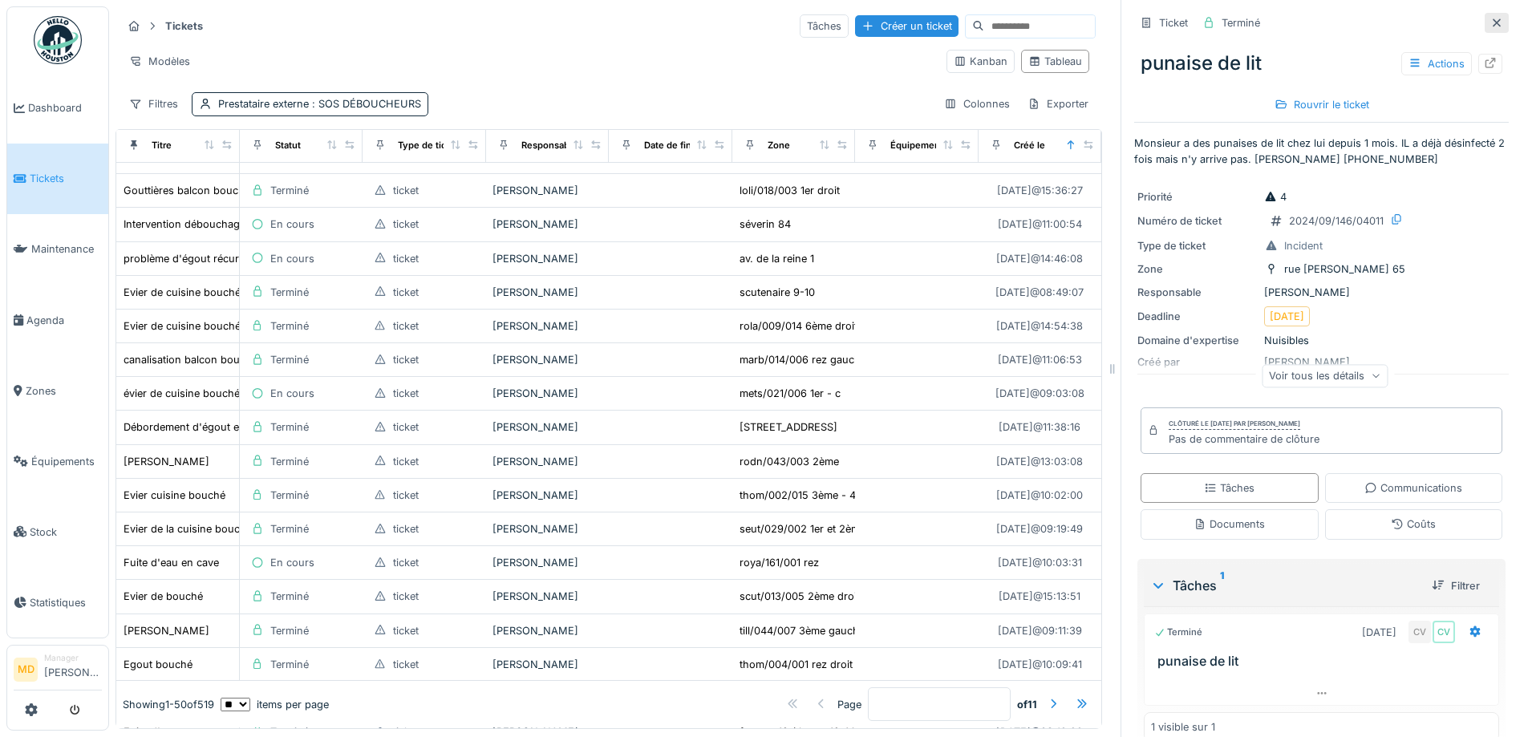
click at [1491, 15] on div at bounding box center [1497, 22] width 13 height 15
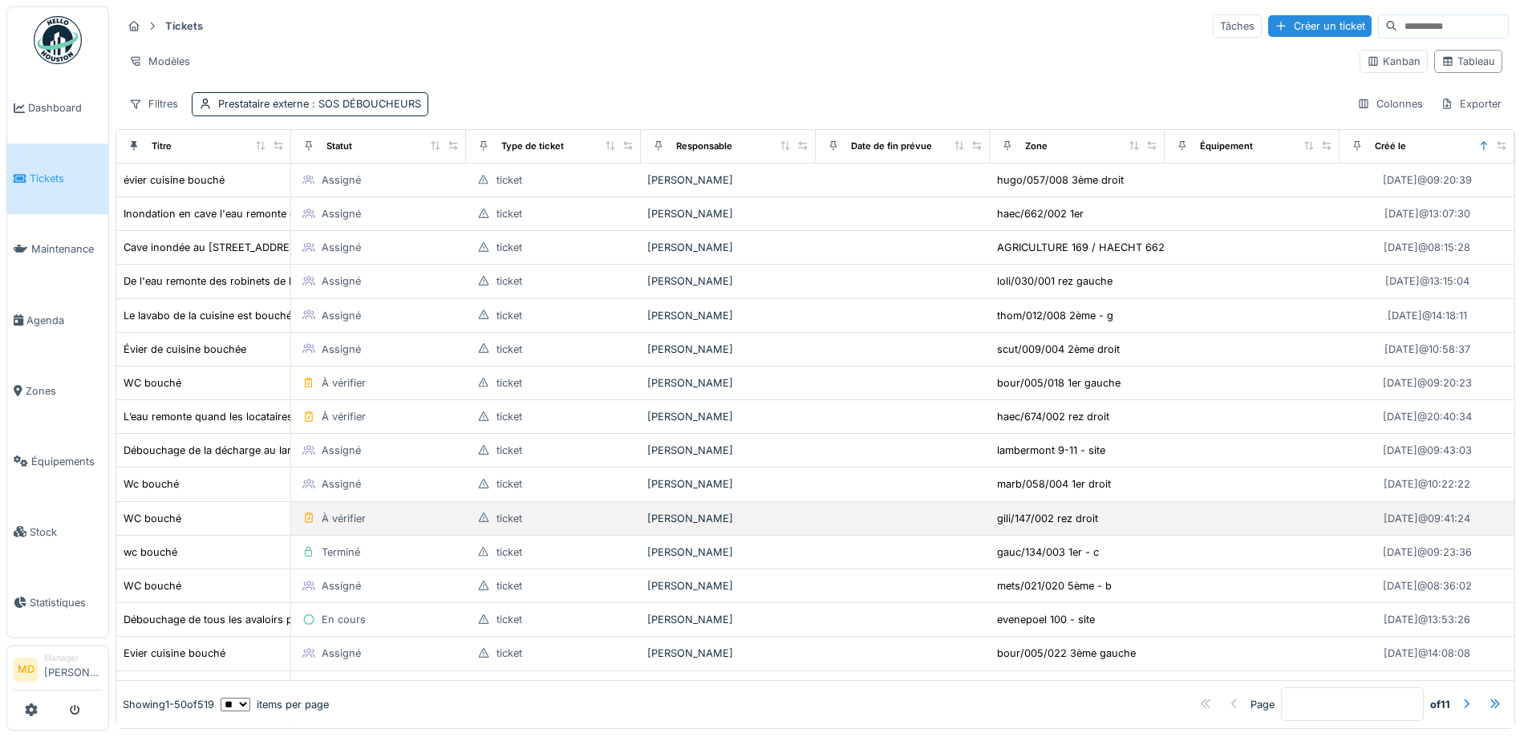
scroll to position [80, 0]
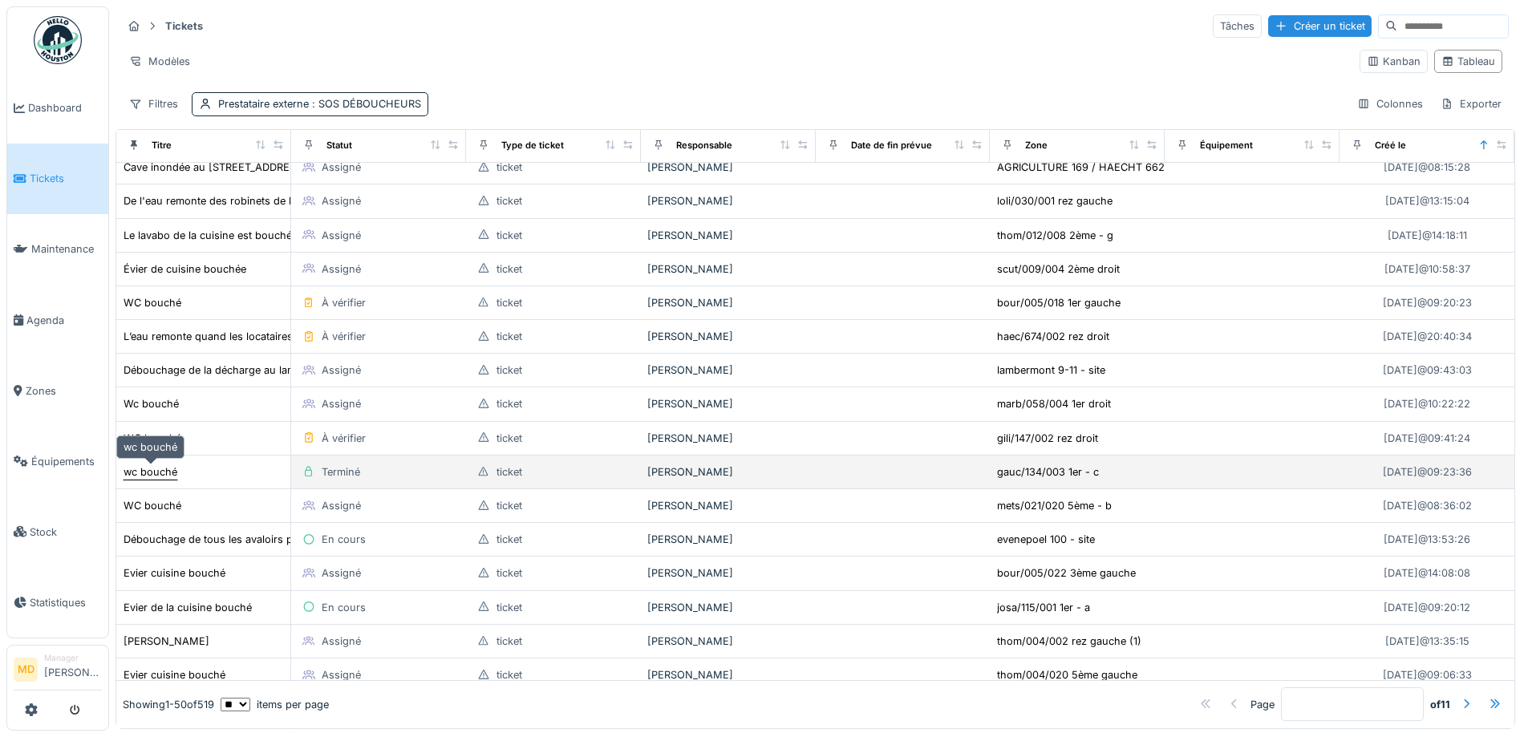
click at [162, 476] on div "wc bouché" at bounding box center [151, 472] width 54 height 15
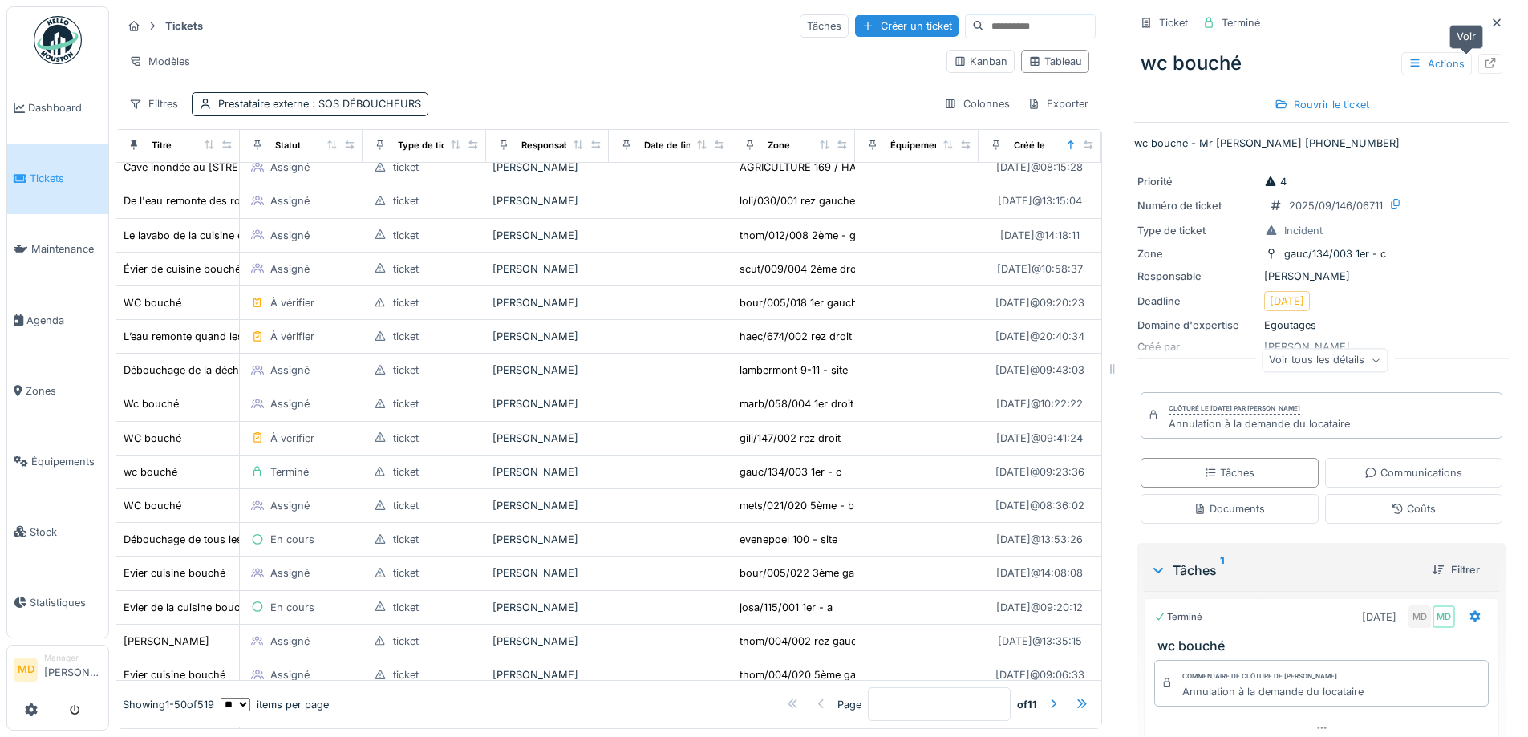
click at [1479, 62] on div at bounding box center [1491, 64] width 24 height 20
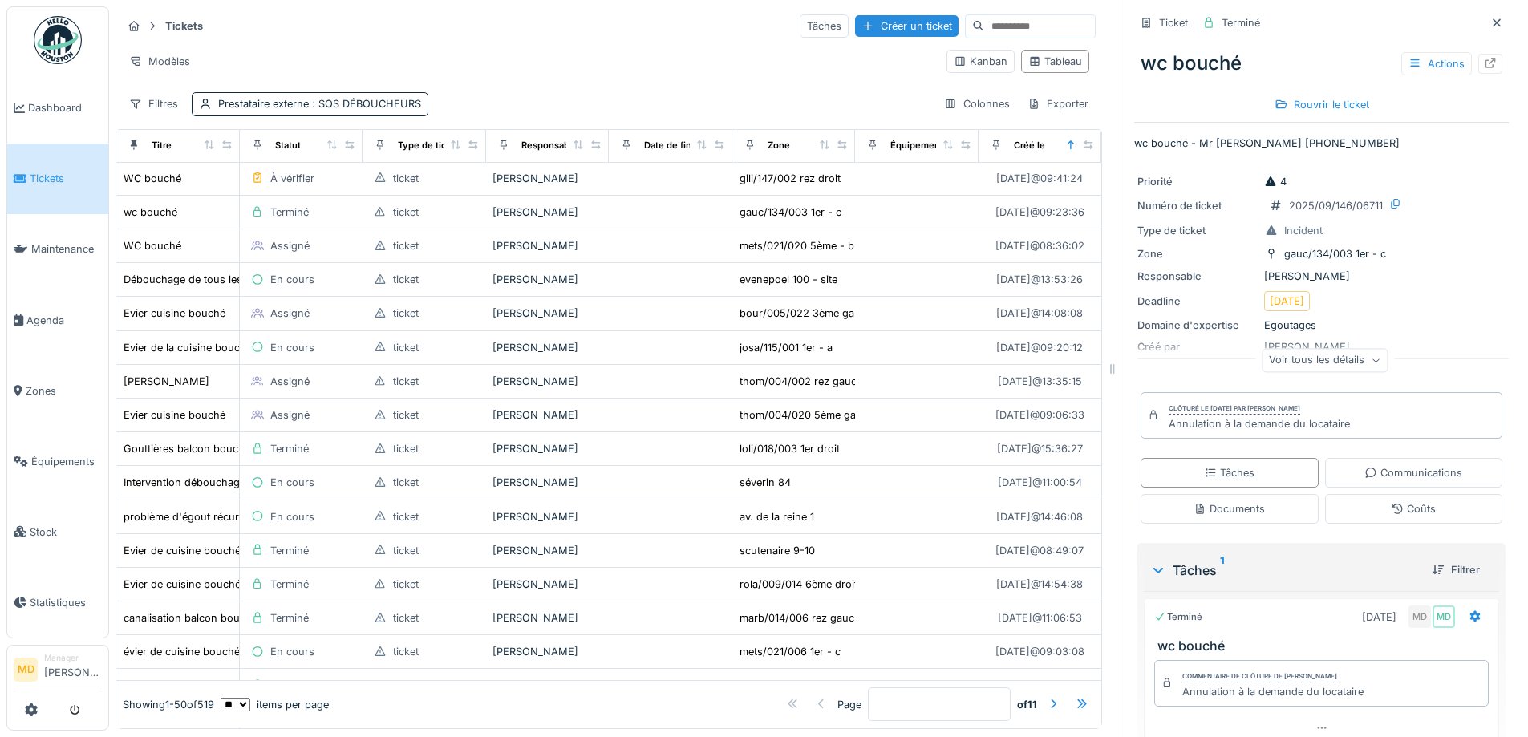
scroll to position [481, 0]
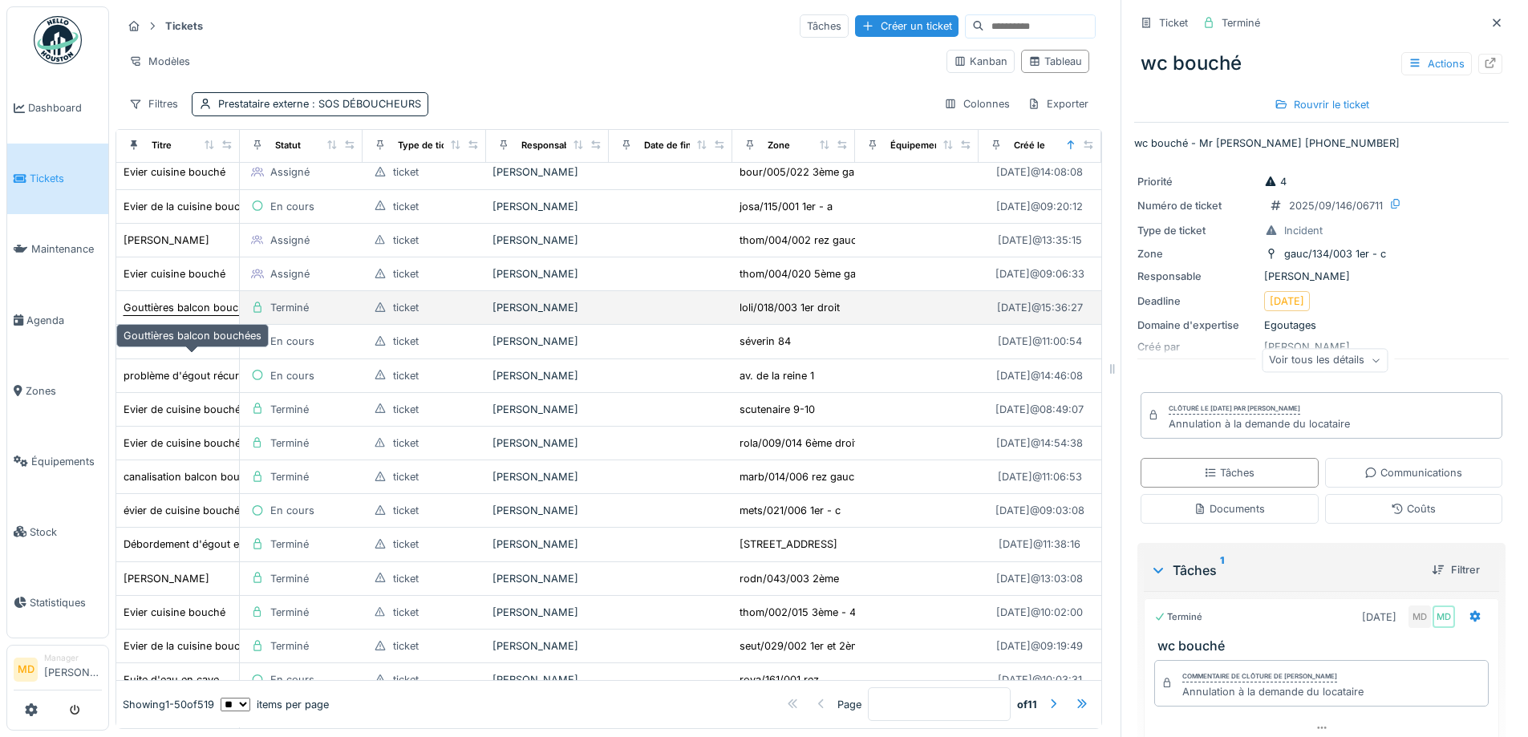
click at [179, 315] on div "Gouttières balcon bouchées" at bounding box center [193, 307] width 138 height 15
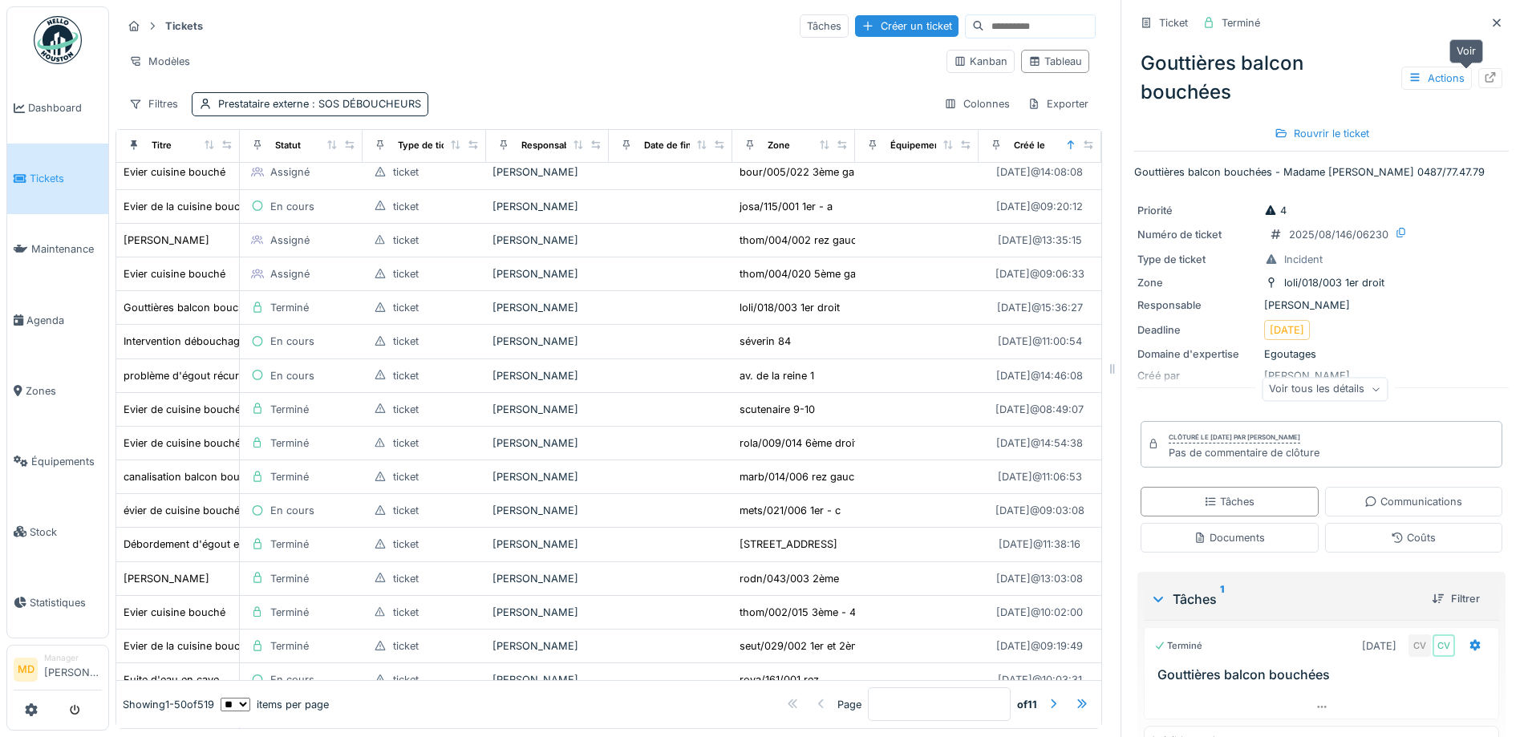
click at [1486, 76] on icon at bounding box center [1491, 77] width 10 height 10
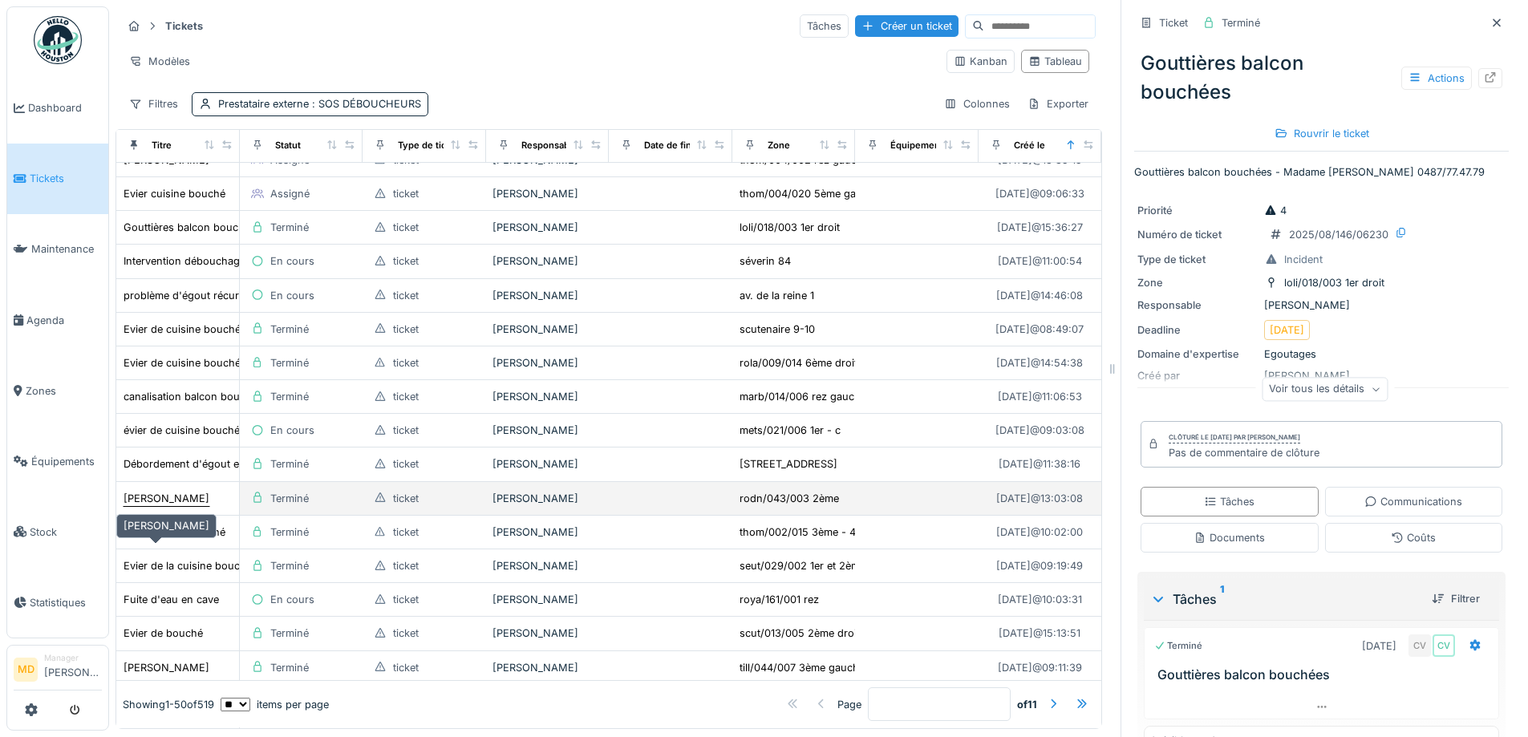
click at [172, 506] on div "Evier bouché" at bounding box center [167, 498] width 86 height 15
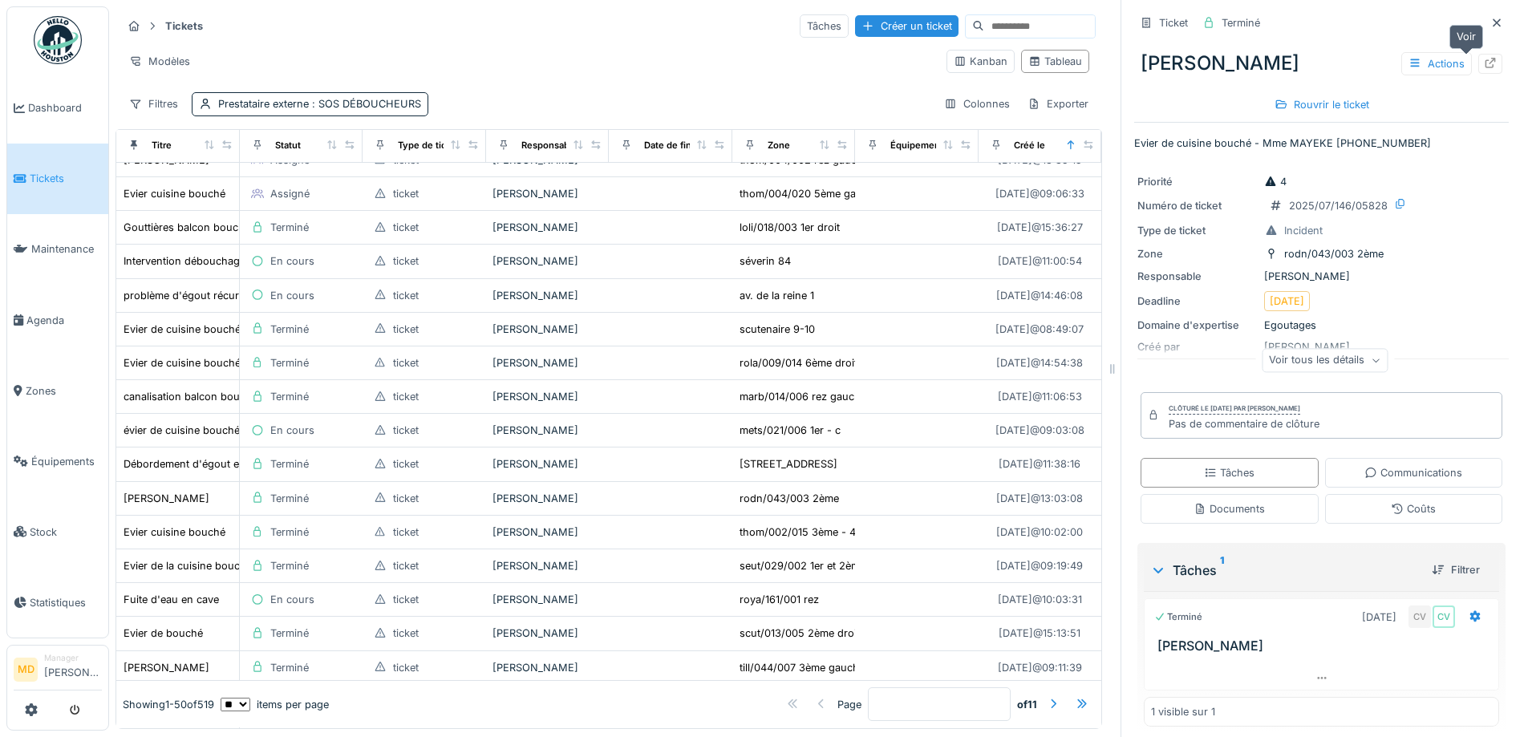
click at [1486, 63] on icon at bounding box center [1491, 63] width 10 height 10
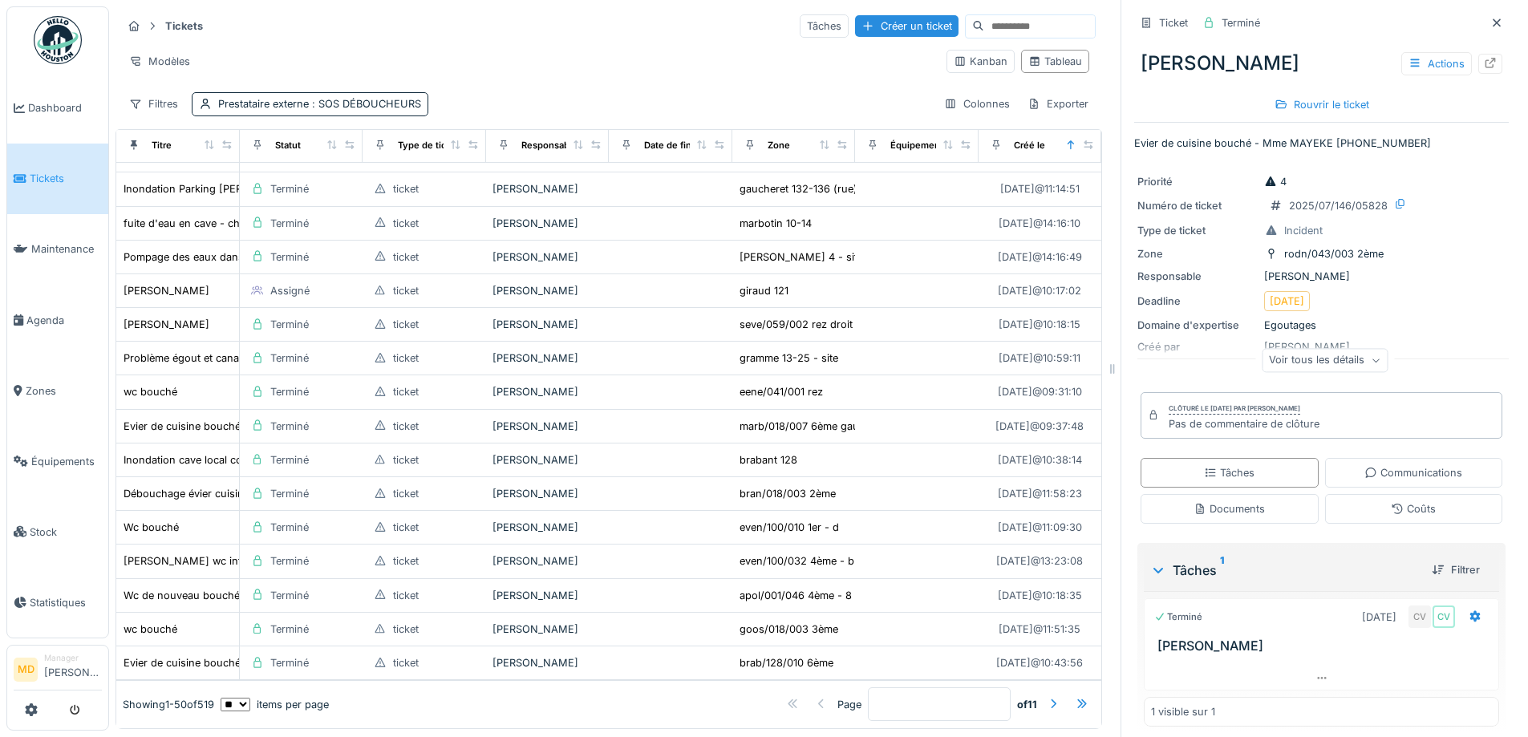
scroll to position [1284, 0]
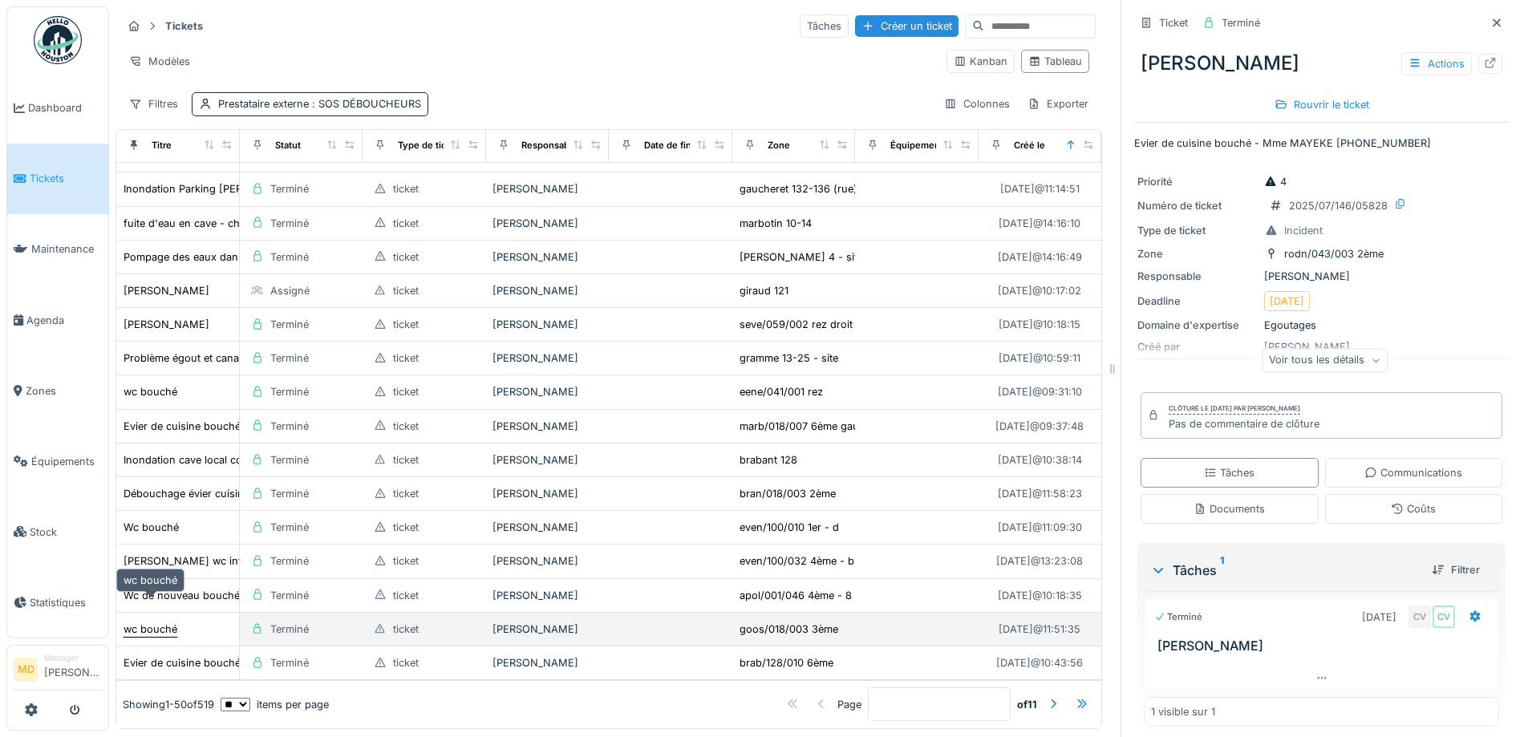
click at [175, 622] on div "wc bouché" at bounding box center [151, 629] width 54 height 15
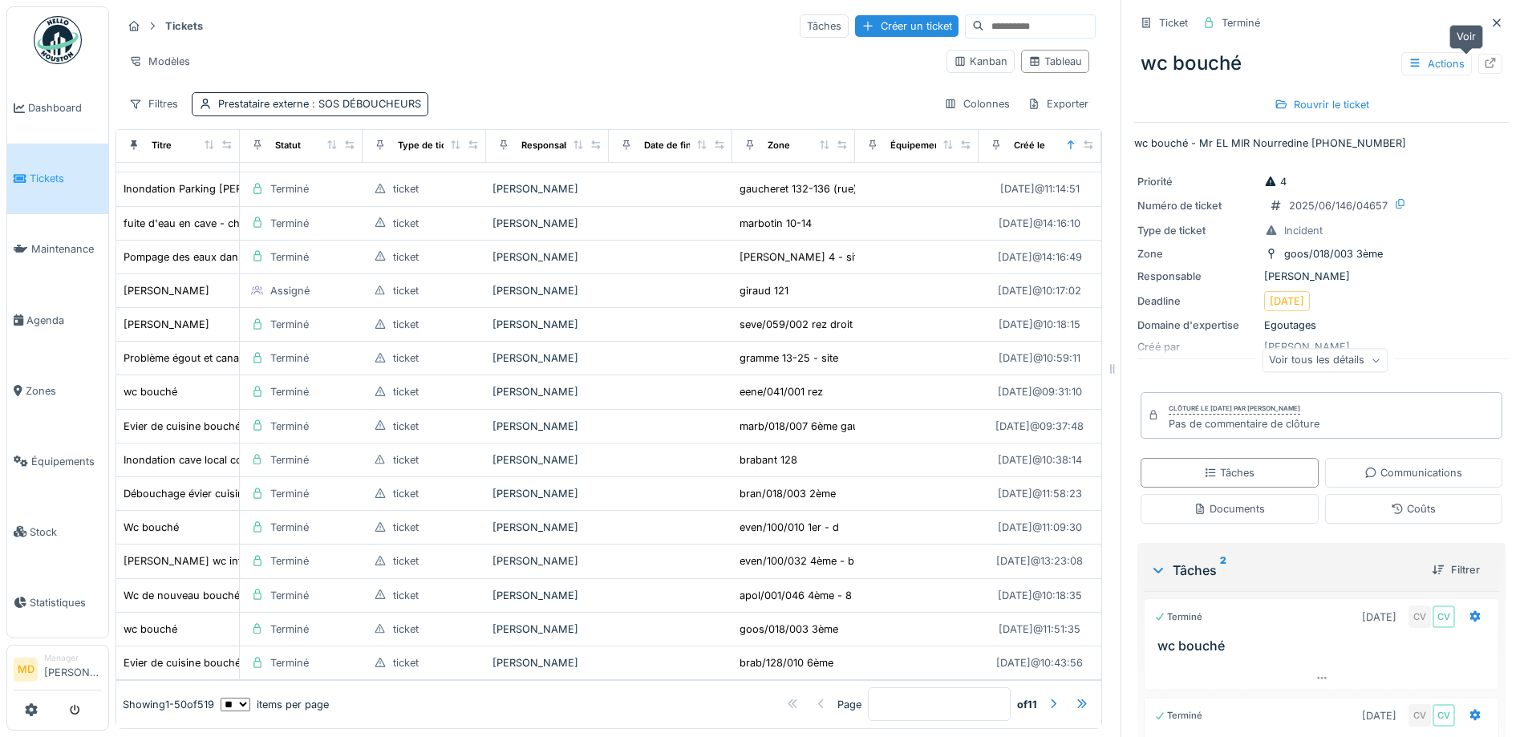
click at [1484, 69] on div at bounding box center [1490, 63] width 13 height 15
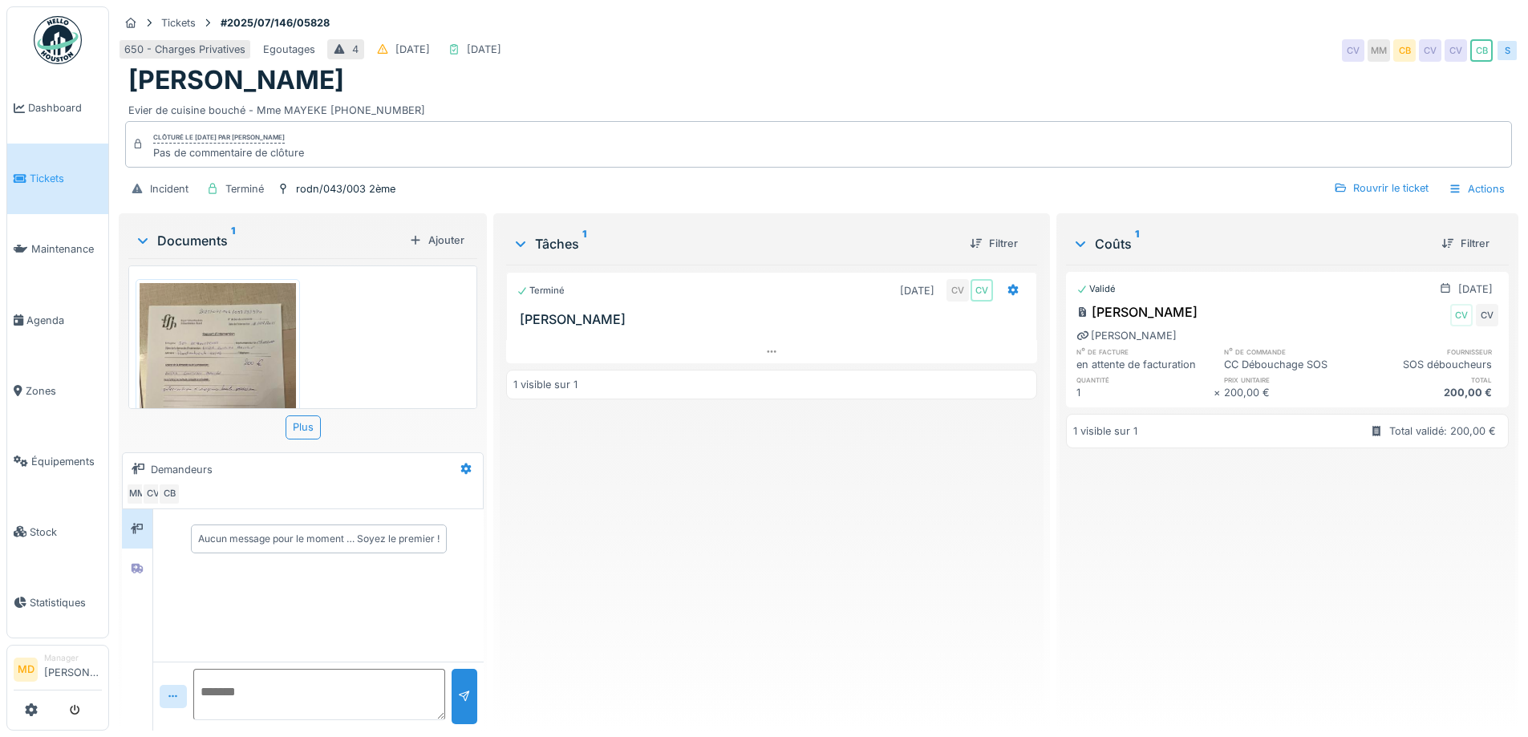
scroll to position [104, 0]
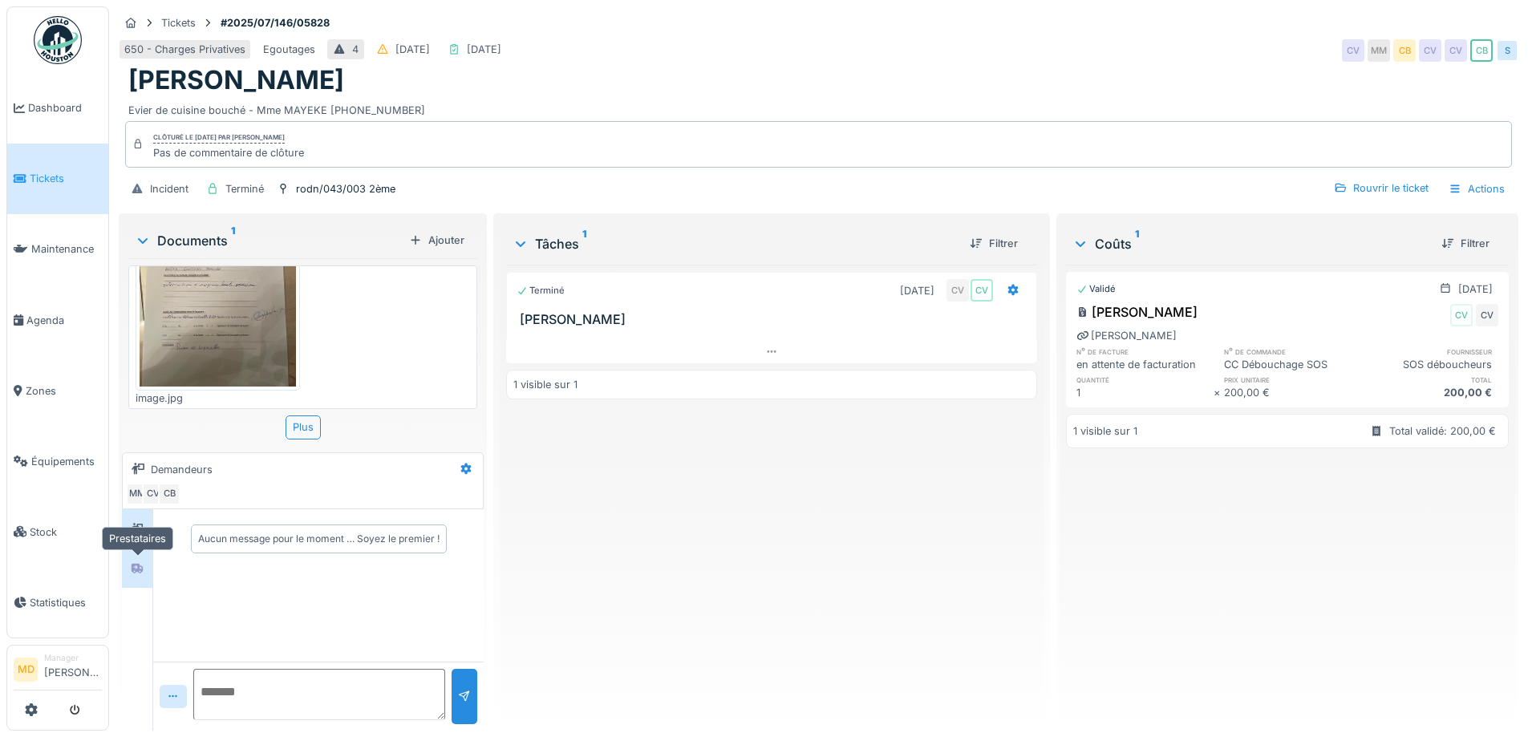
click at [137, 561] on div at bounding box center [137, 568] width 13 height 15
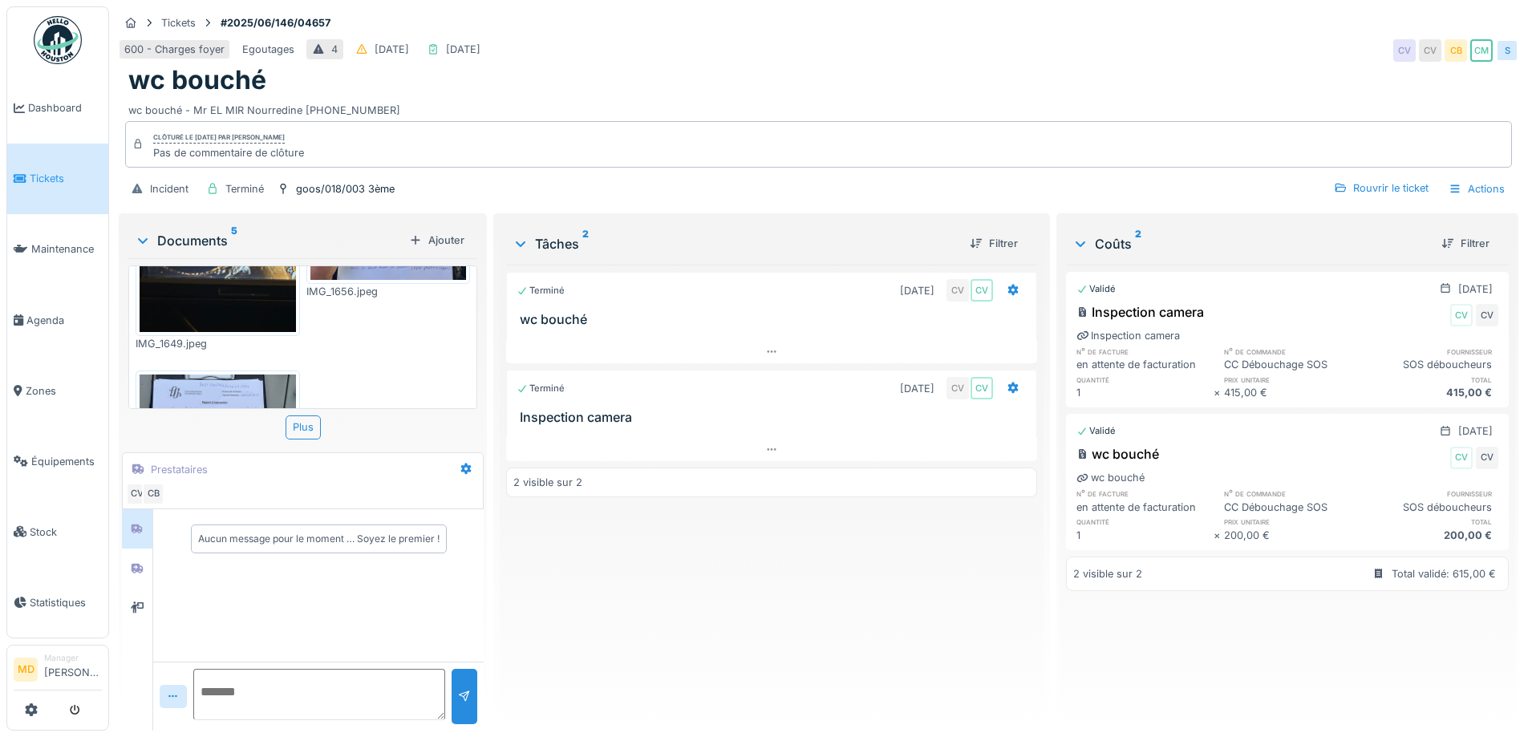
scroll to position [536, 0]
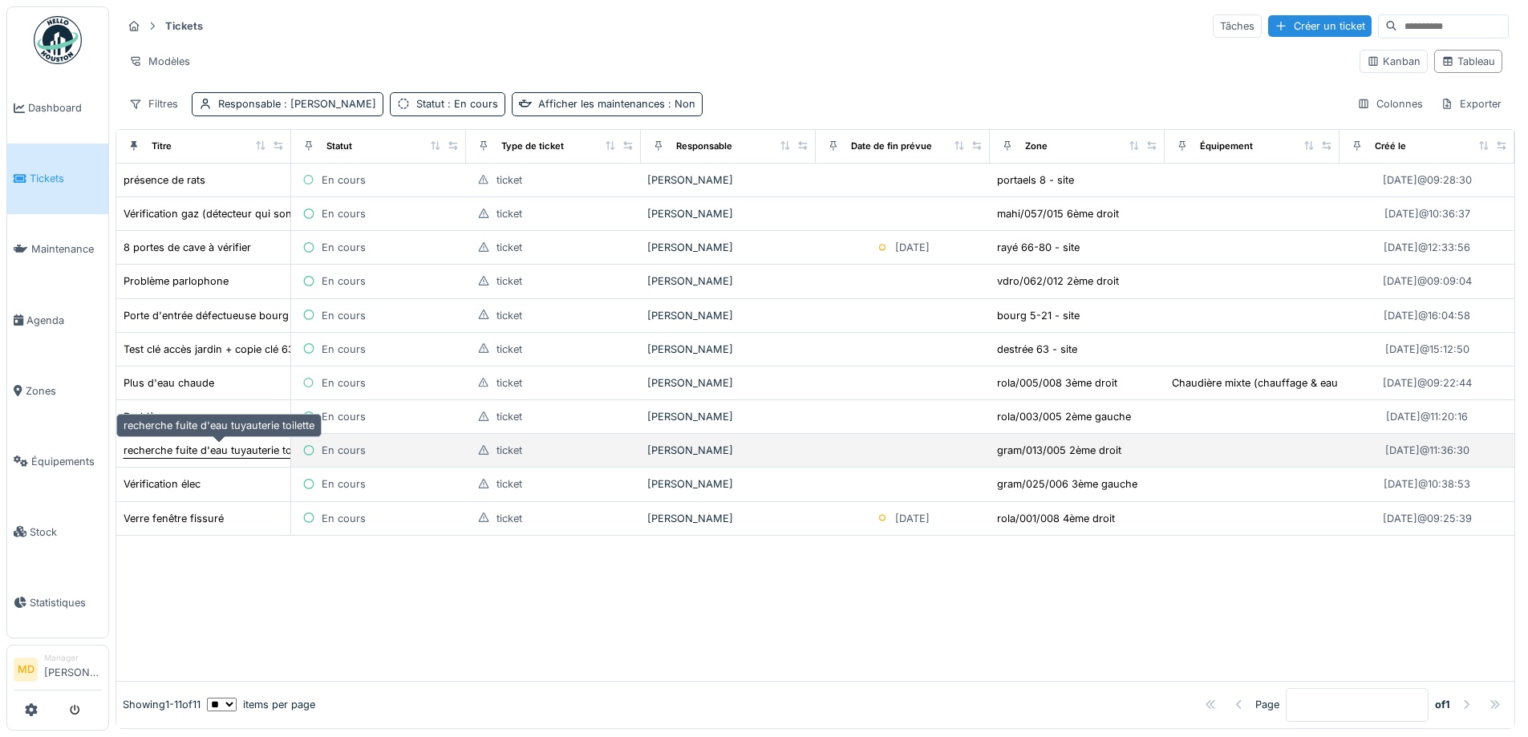
click at [170, 459] on div "recherche fuite d'eau tuyauterie toilette" at bounding box center [219, 450] width 193 height 17
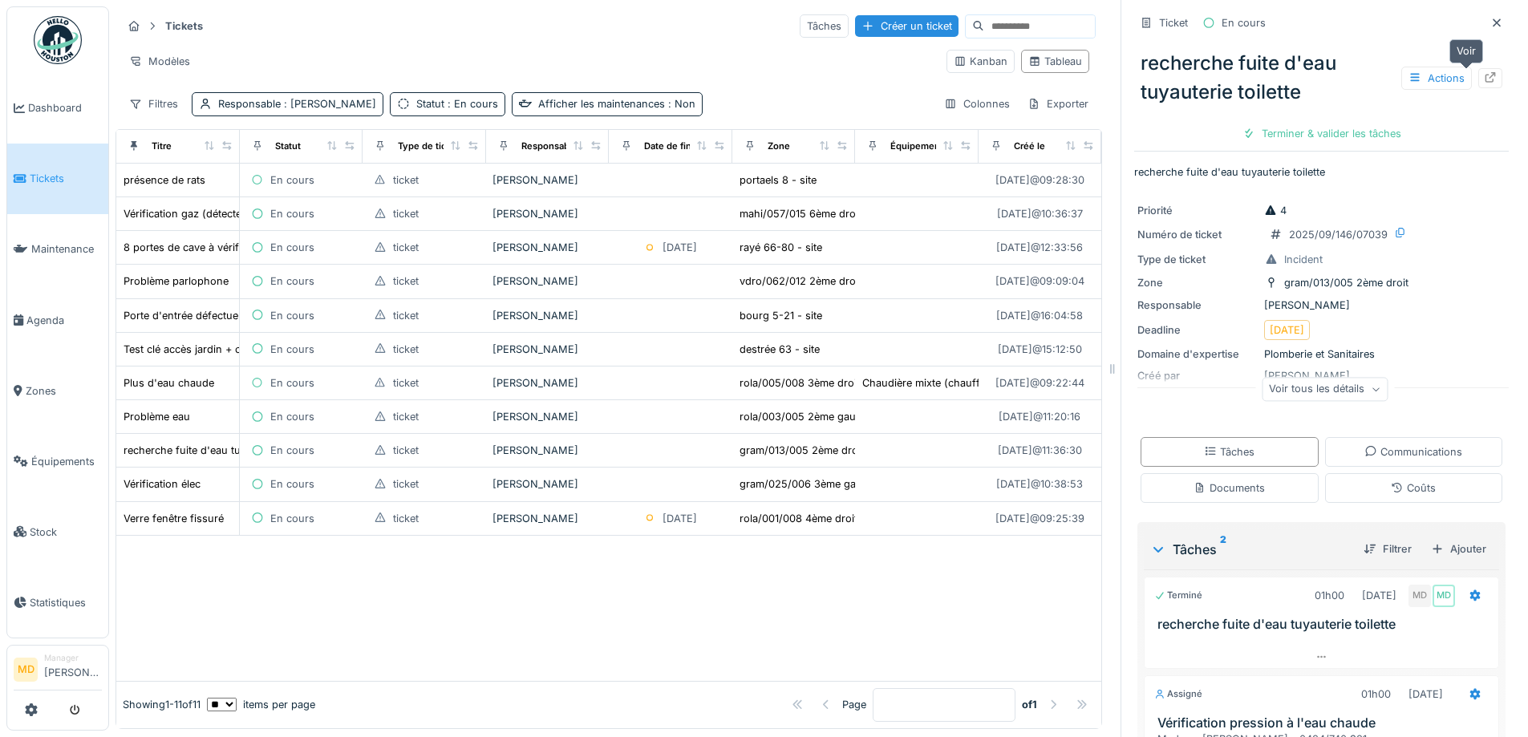
click at [1484, 77] on icon at bounding box center [1490, 77] width 13 height 10
click at [465, 623] on div at bounding box center [608, 608] width 985 height 145
click at [410, 578] on div at bounding box center [608, 608] width 985 height 145
click at [379, 11] on div "Tickets Tâches Créer un ticket Modèles Kanban Tableau Filtres Responsable : Mou…" at bounding box center [609, 64] width 987 height 116
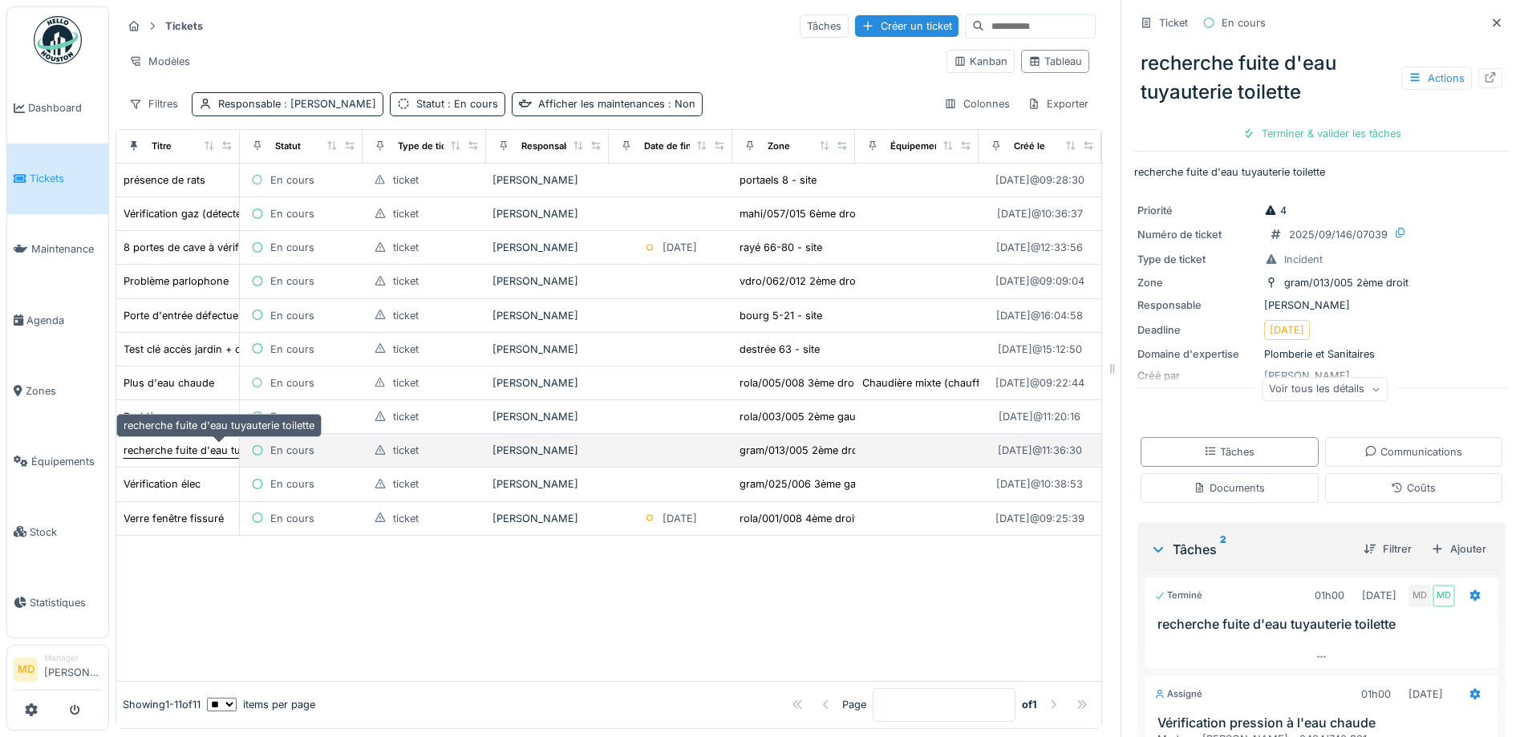
click at [185, 452] on div "recherche fuite d'eau tuyauterie toilette" at bounding box center [219, 450] width 191 height 15
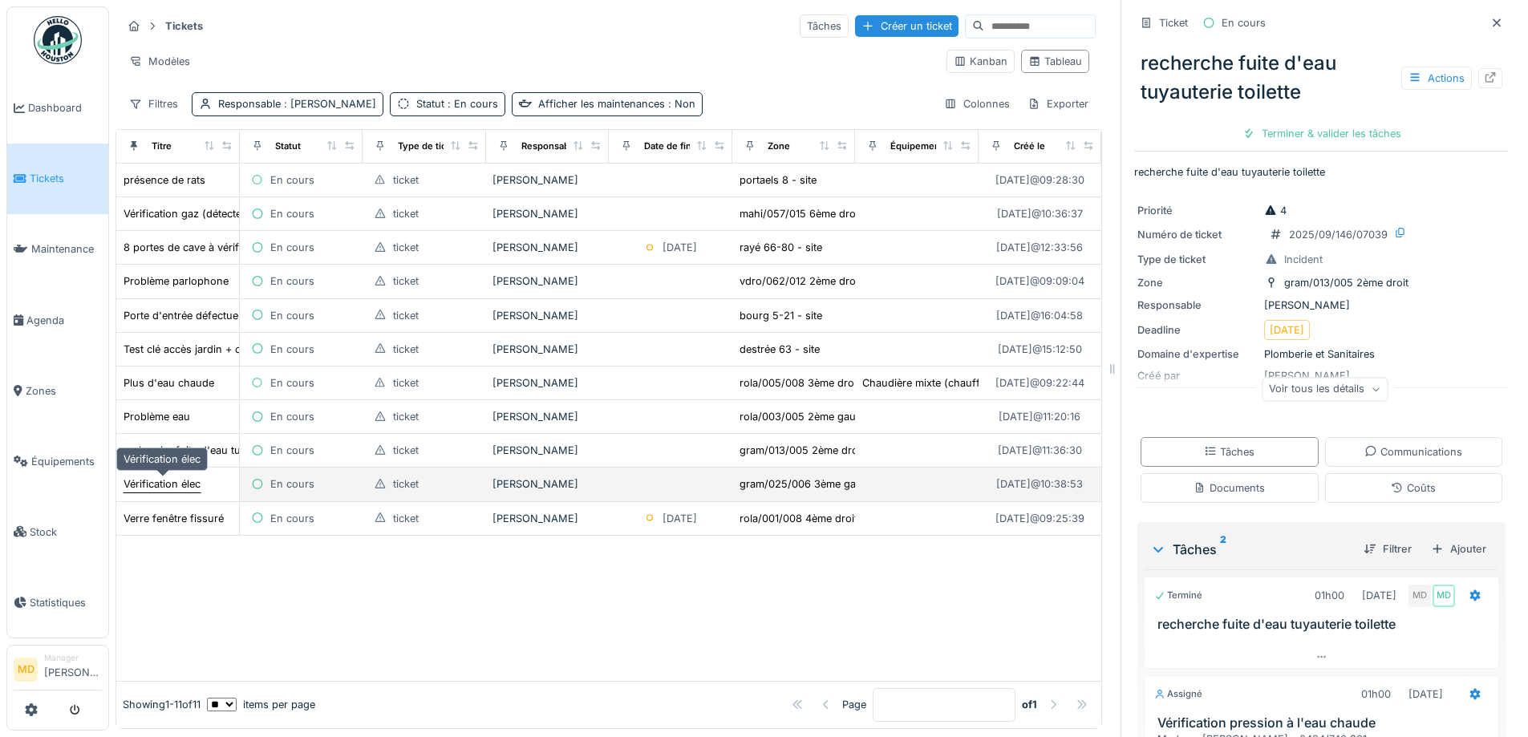
click at [162, 487] on div "Vérification élec" at bounding box center [162, 484] width 77 height 15
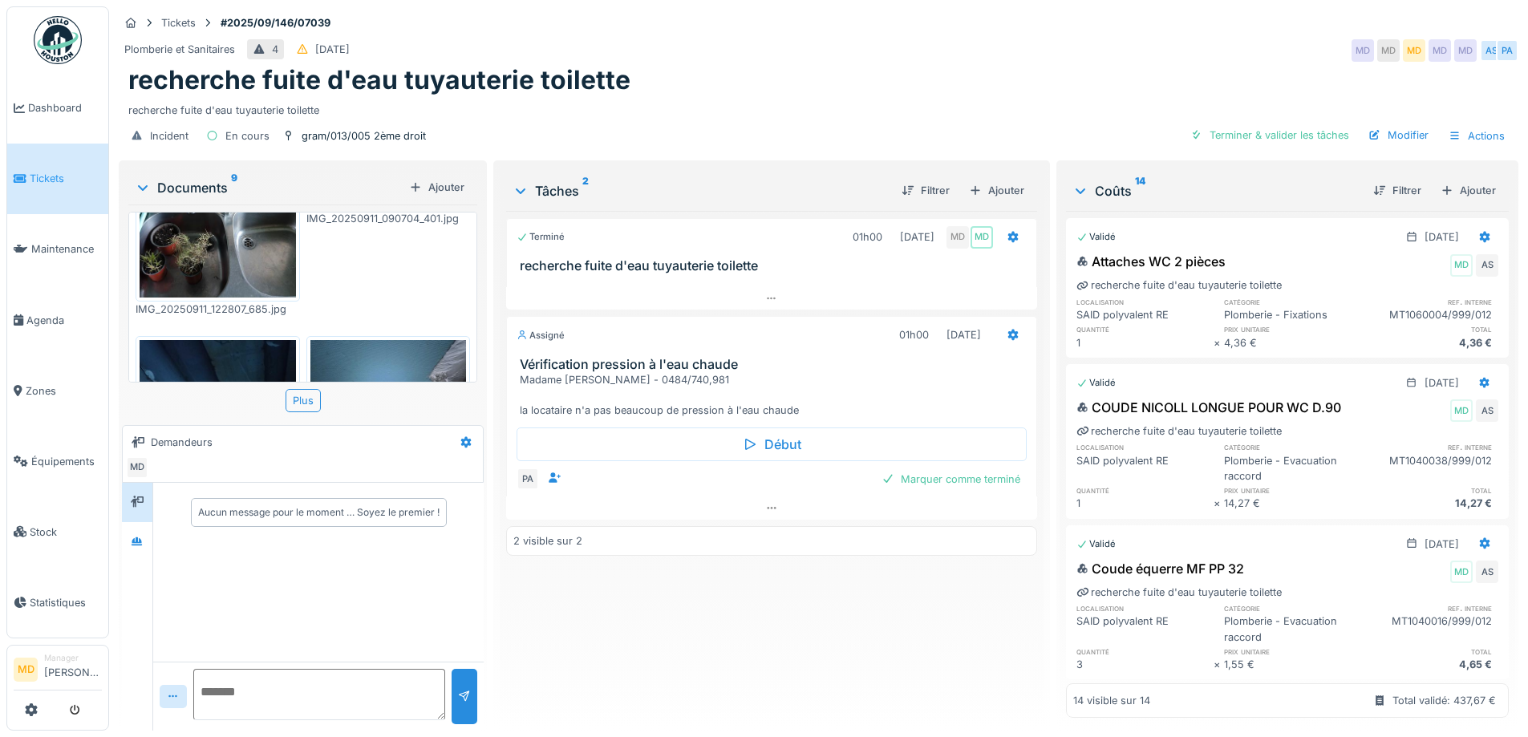
scroll to position [954, 0]
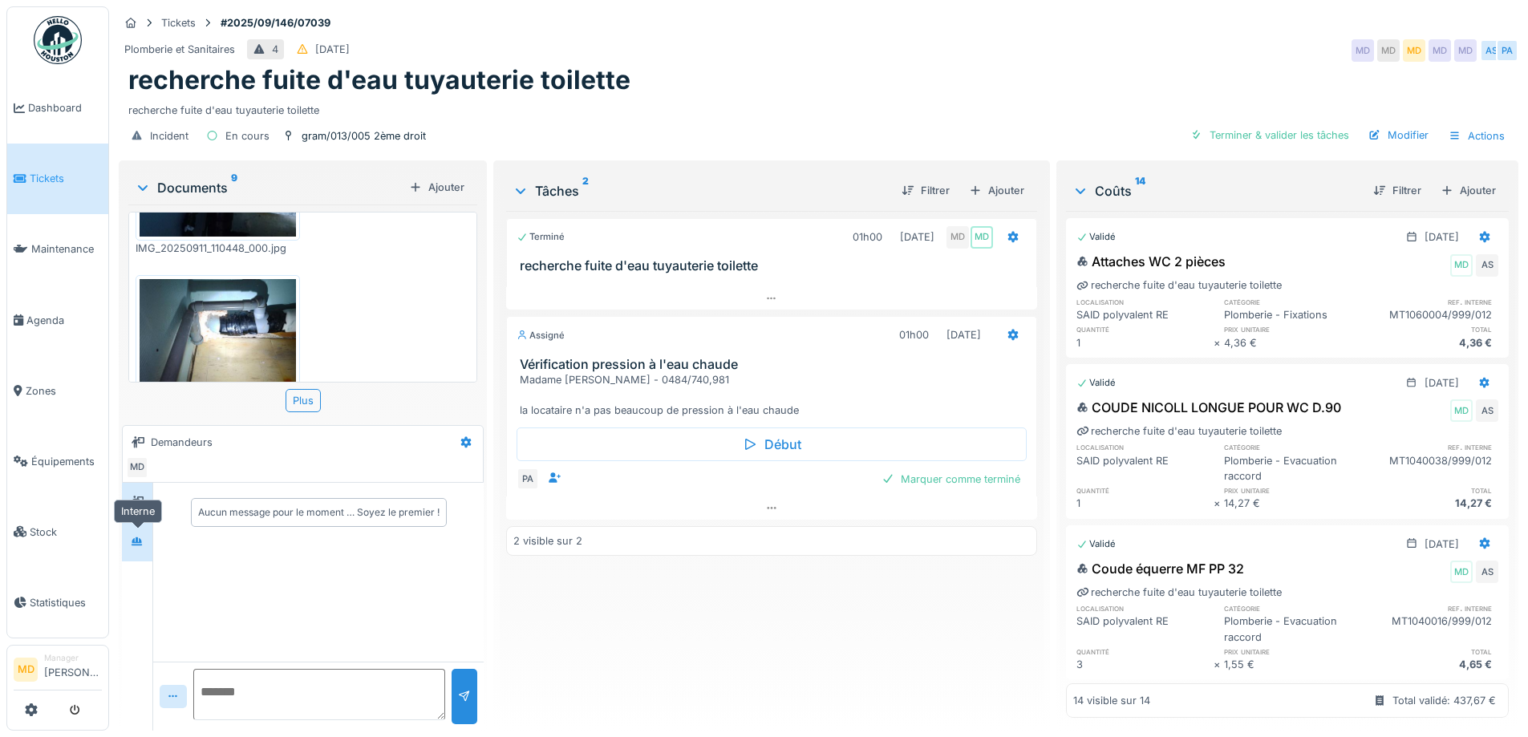
click at [140, 532] on div at bounding box center [137, 542] width 24 height 20
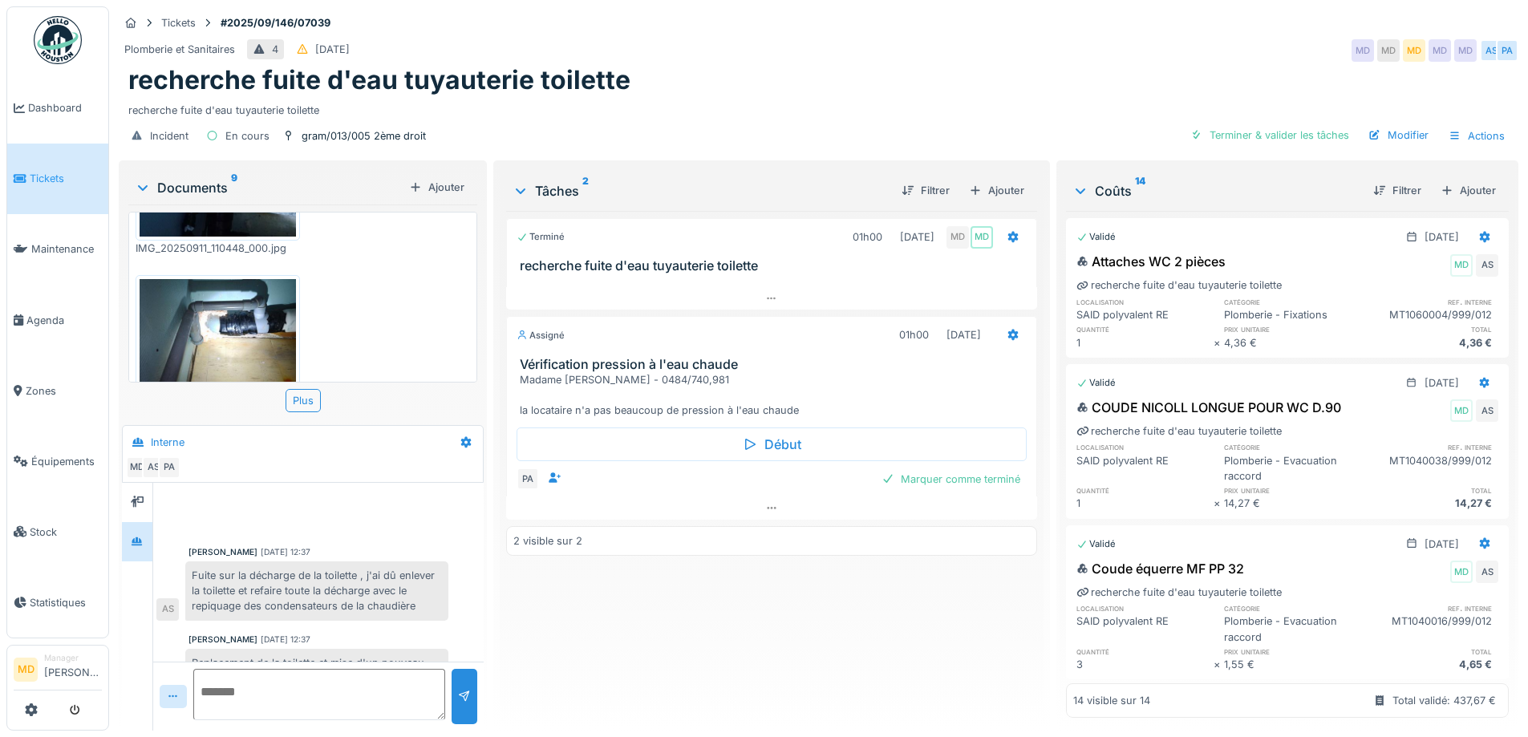
scroll to position [48, 0]
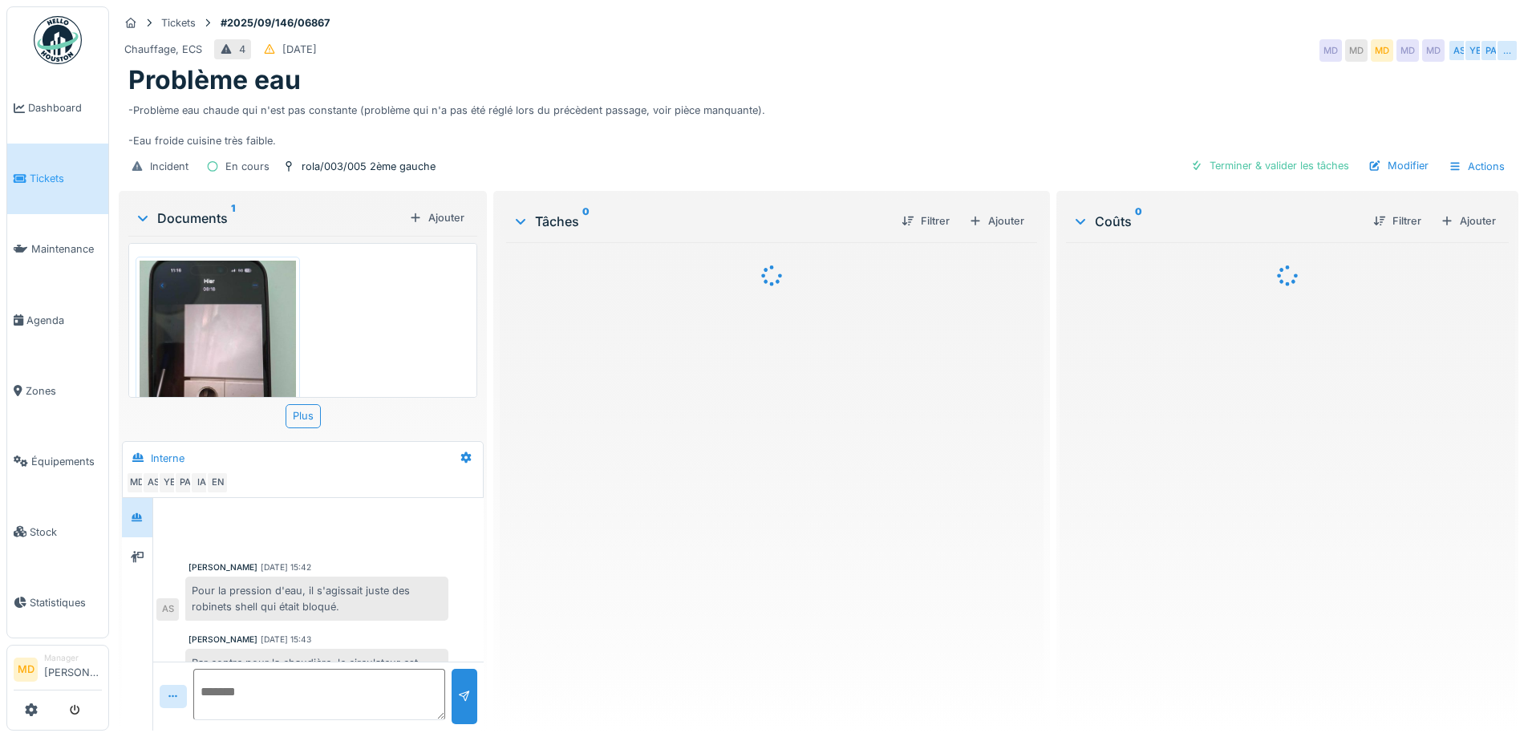
scroll to position [547, 0]
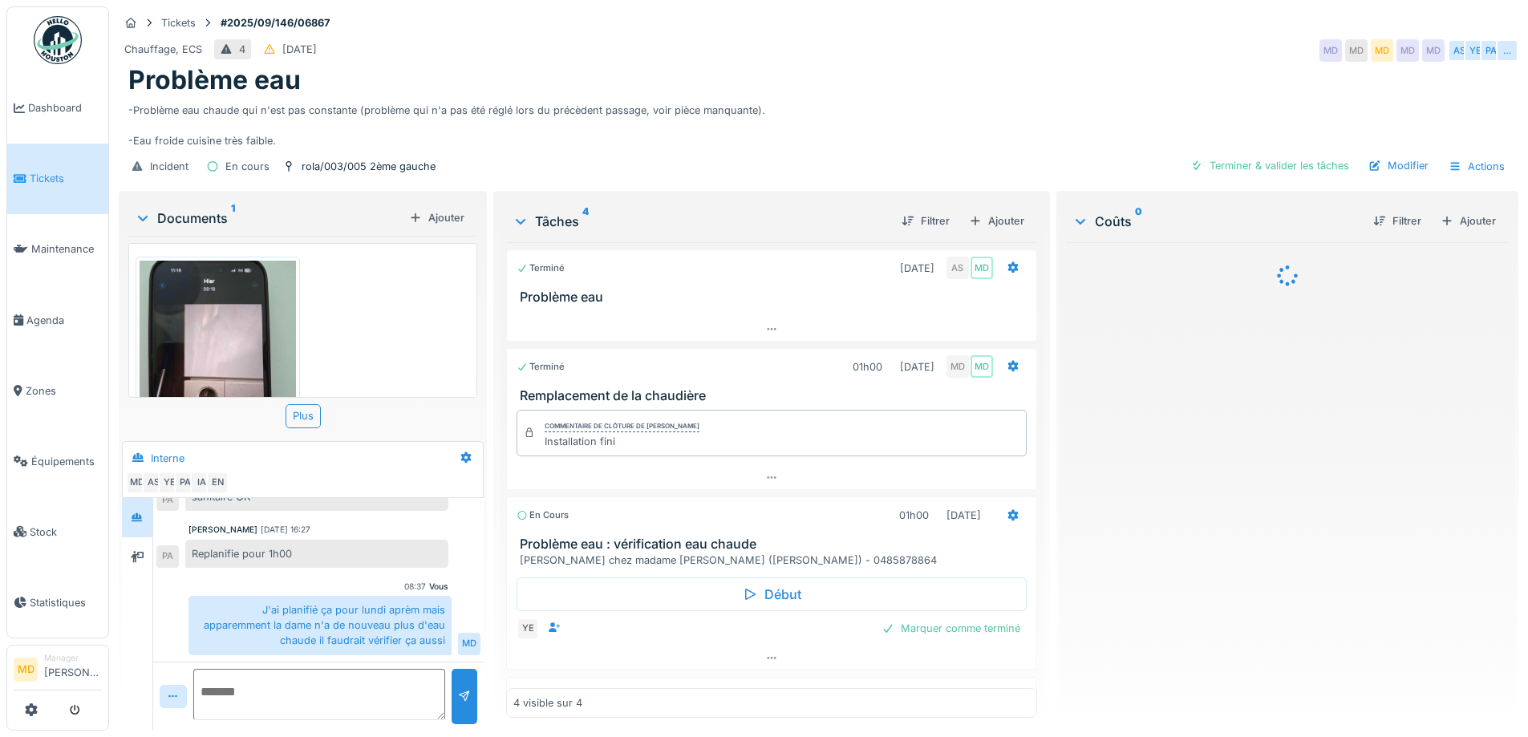
click at [775, 83] on div "Problème eau" at bounding box center [818, 80] width 1381 height 30
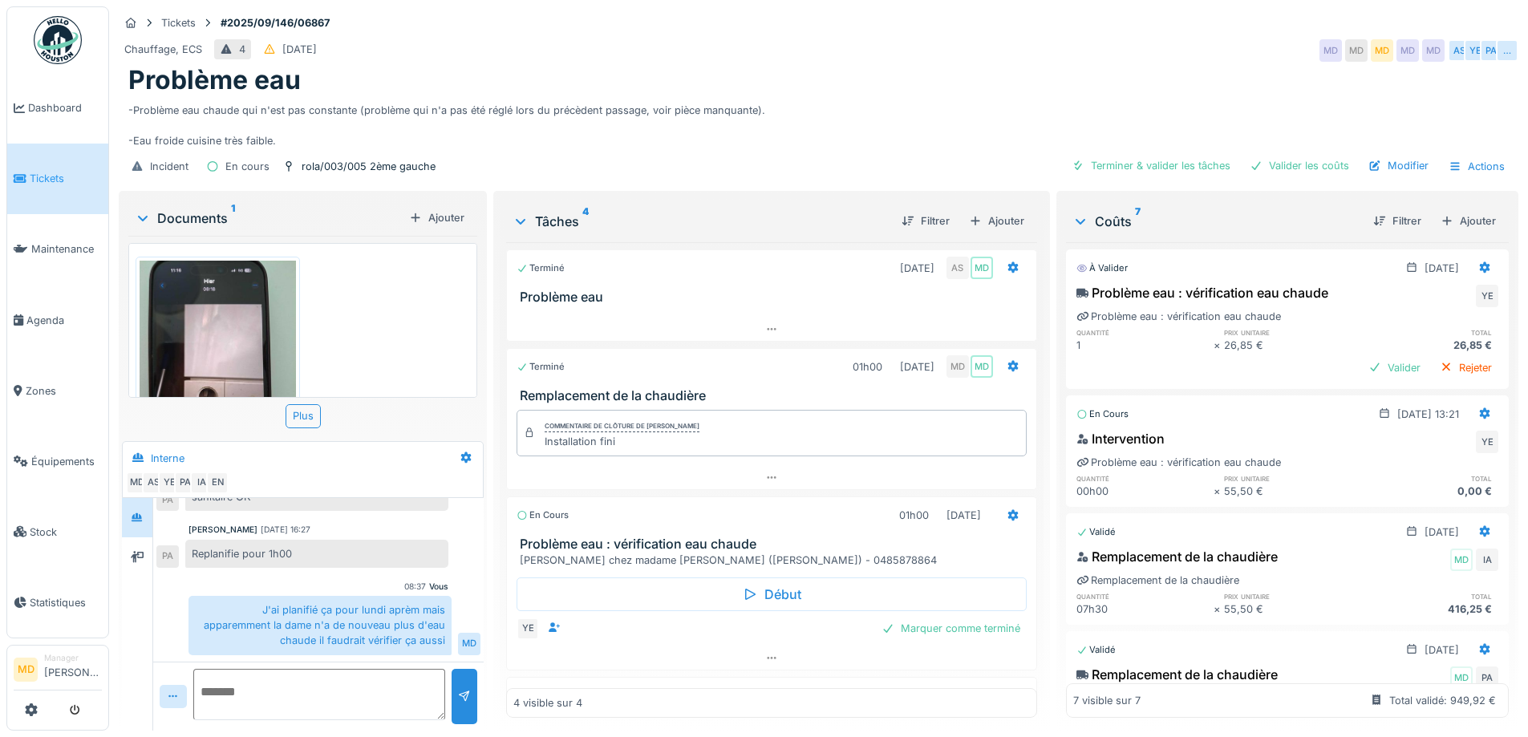
click at [903, 89] on div "Problème eau" at bounding box center [818, 80] width 1381 height 30
click at [537, 108] on div "-Problème eau chaude qui n'est pas constante (problème qui n'a pas été réglé lo…" at bounding box center [818, 122] width 1381 height 53
click at [694, 102] on div "-Problème eau chaude qui n'est pas constante (problème qui n'a pas été réglé lo…" at bounding box center [818, 122] width 1381 height 53
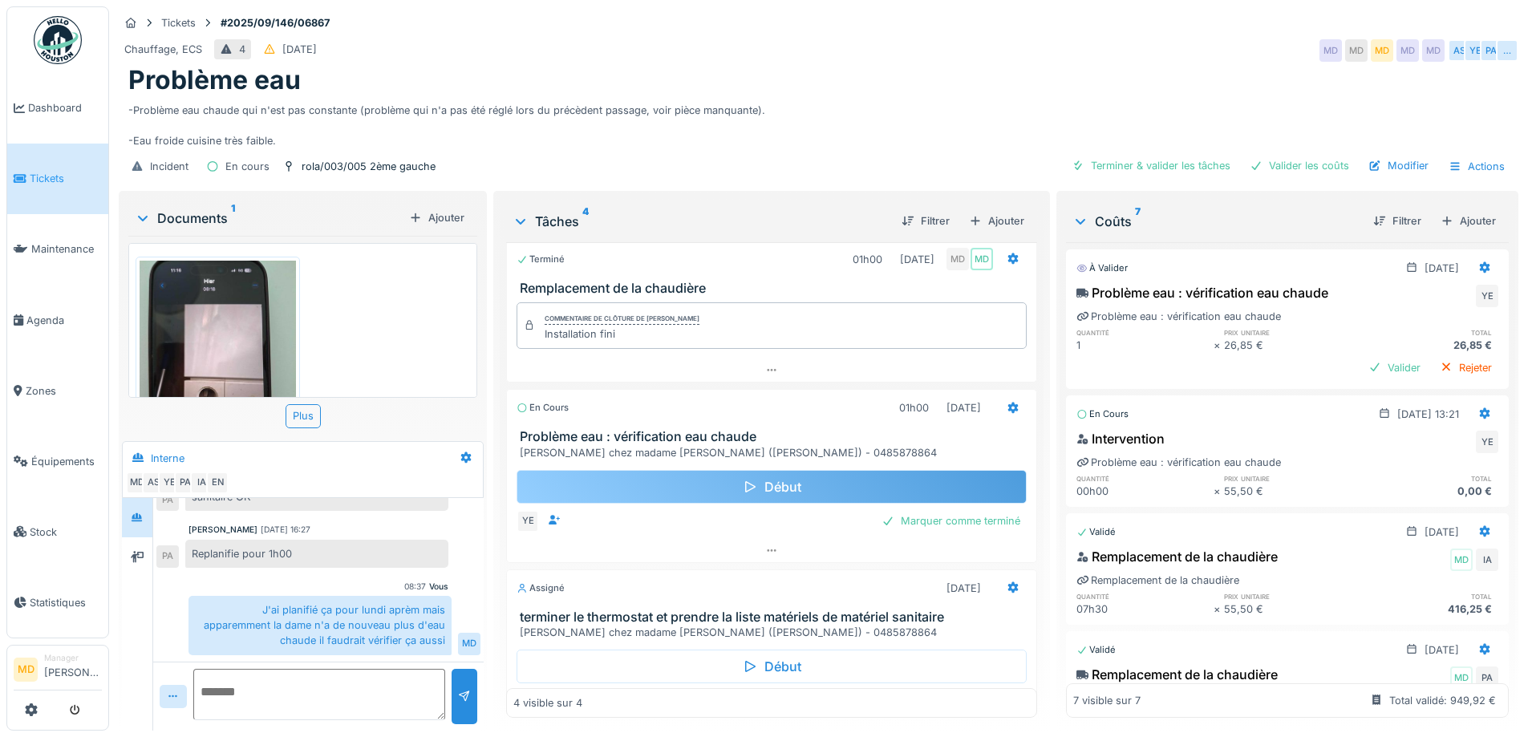
scroll to position [168, 0]
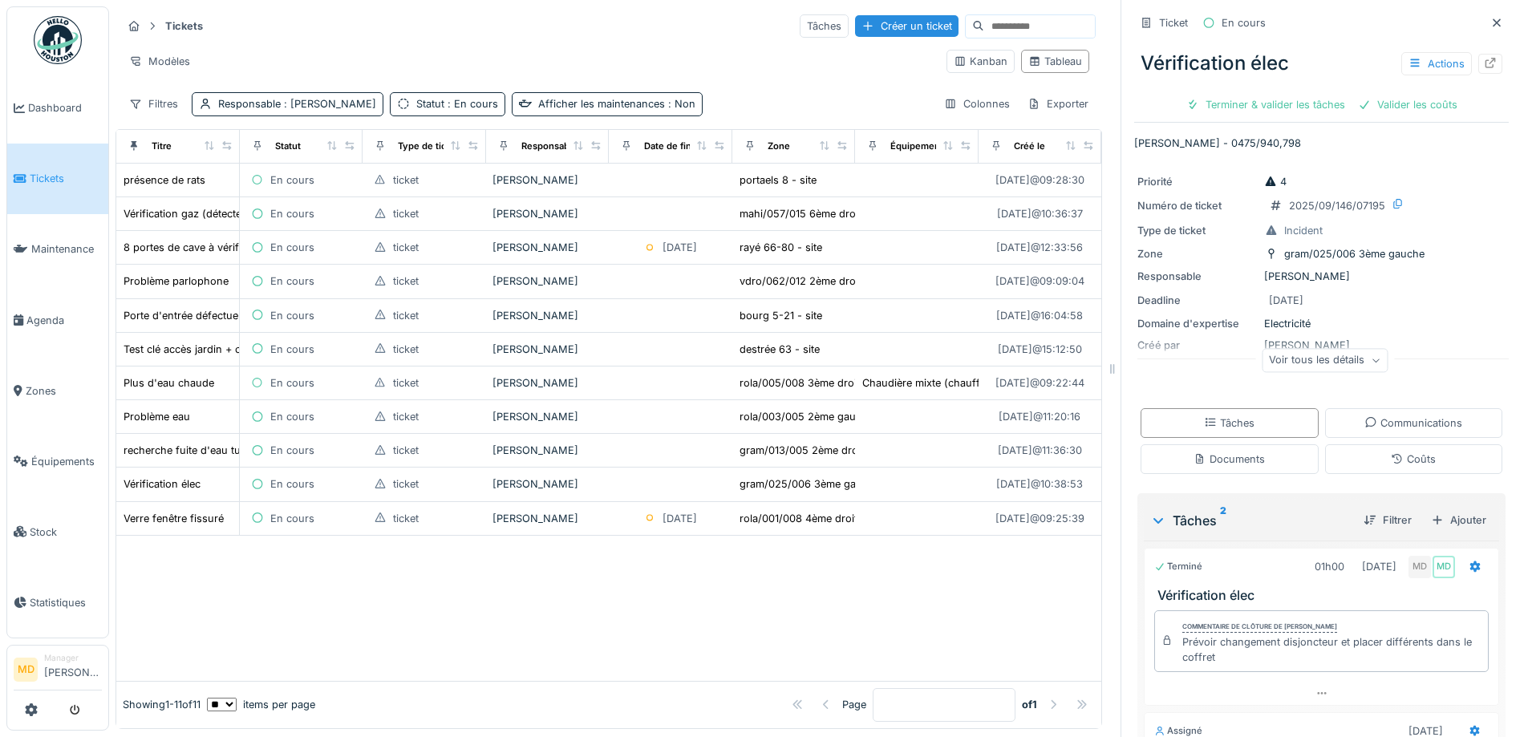
click at [439, 28] on div "Tickets Tâches Créer un ticket" at bounding box center [609, 26] width 974 height 26
click at [464, 20] on div "Tickets Tâches Créer un ticket" at bounding box center [609, 26] width 974 height 26
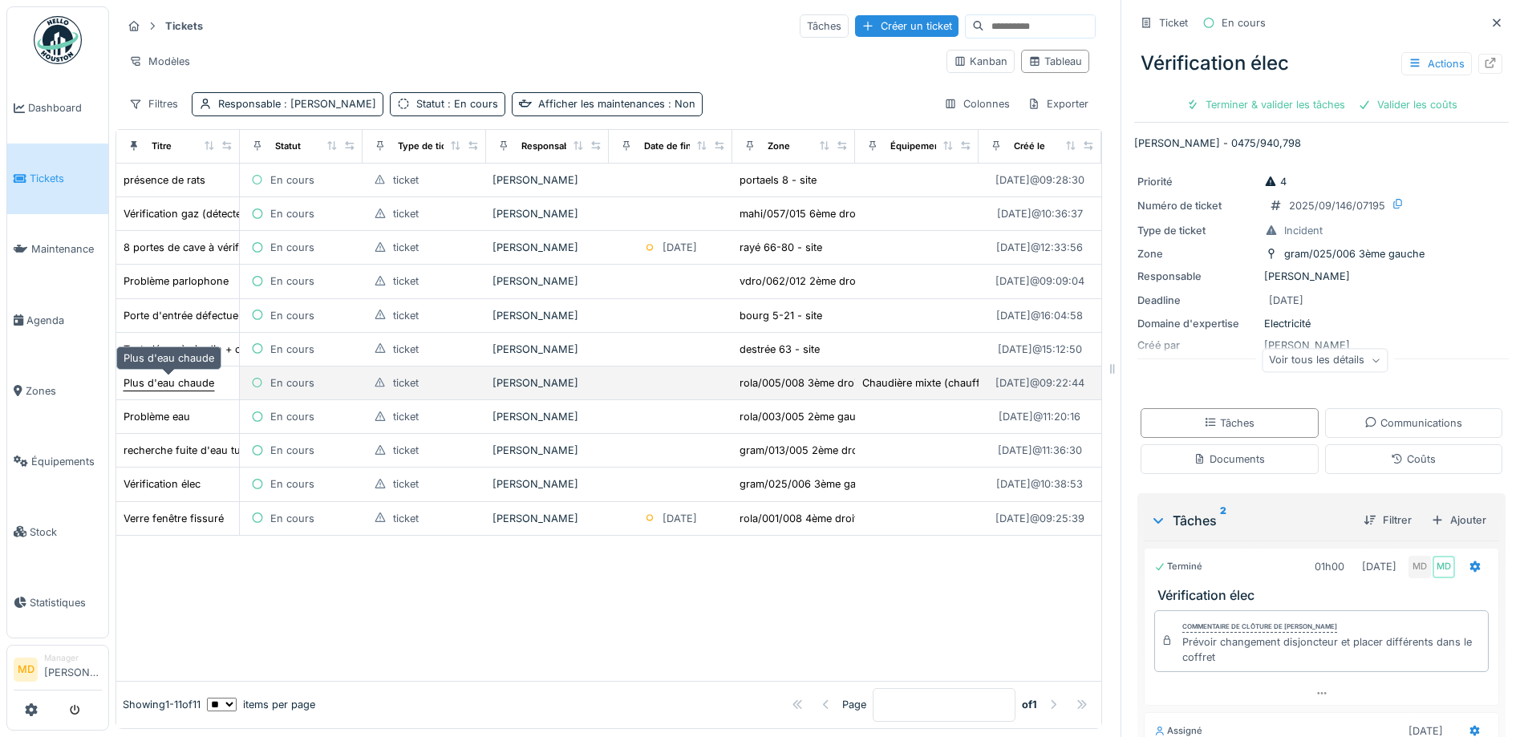
click at [186, 388] on div "Plus d'eau chaude" at bounding box center [169, 382] width 91 height 15
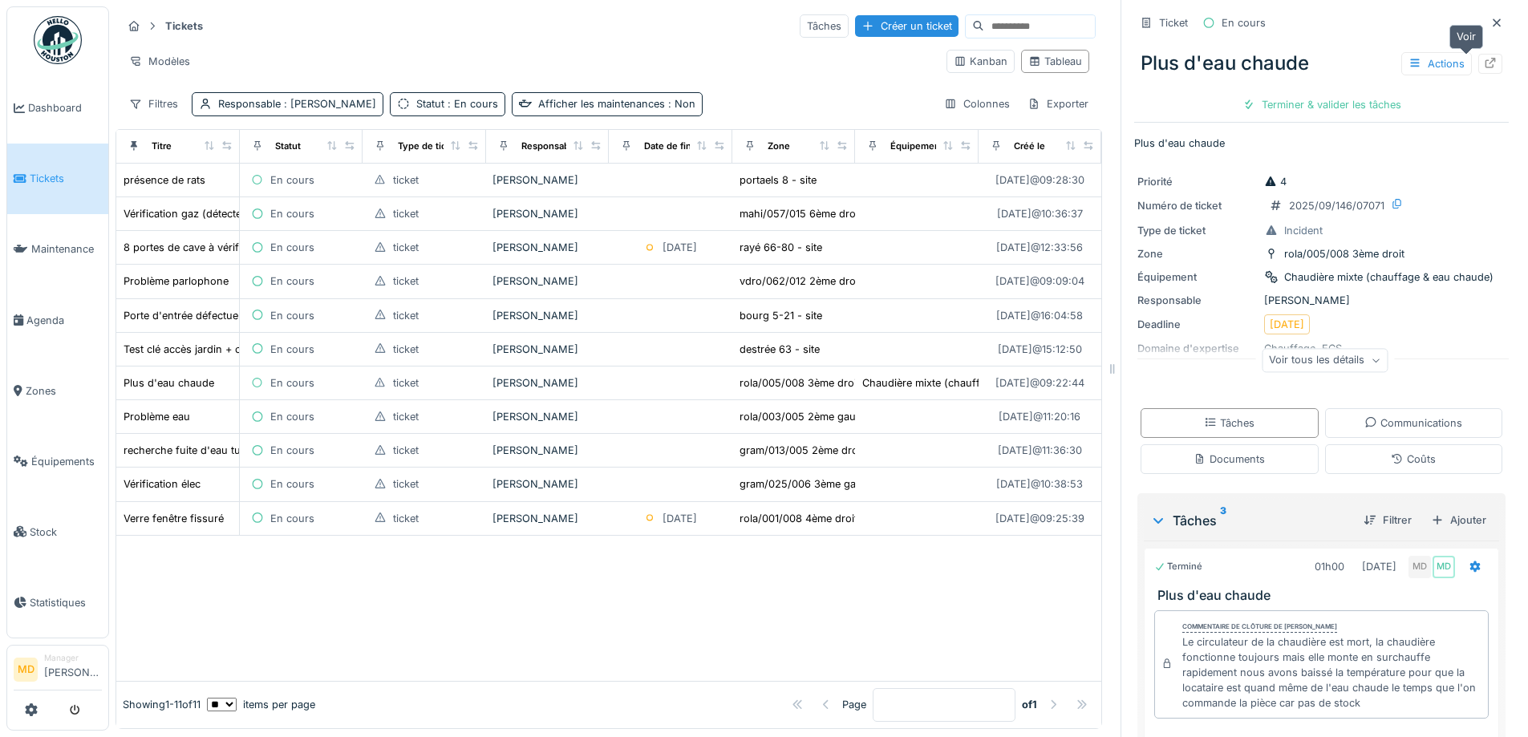
click at [1484, 63] on icon at bounding box center [1490, 63] width 13 height 10
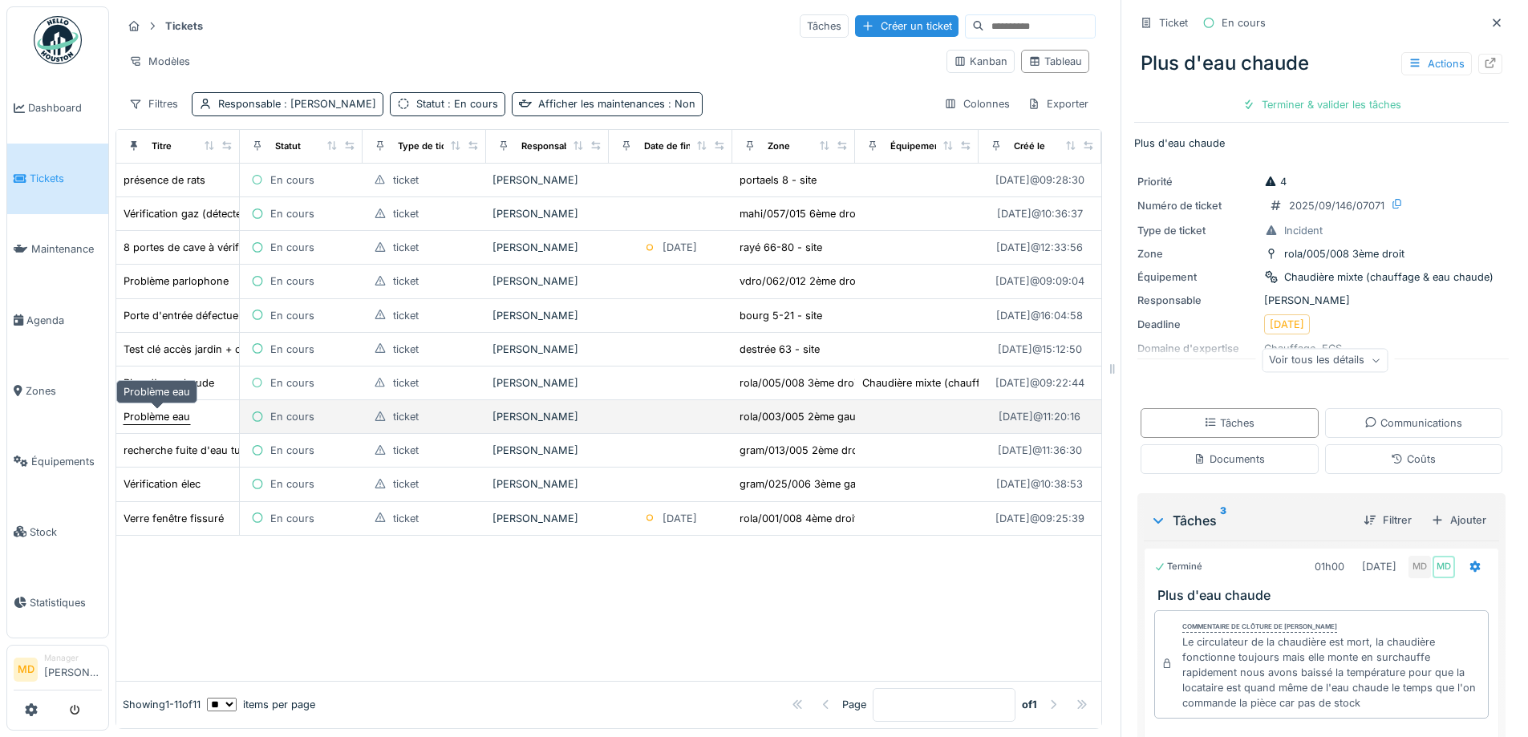
click at [160, 415] on div "Problème eau" at bounding box center [157, 416] width 67 height 15
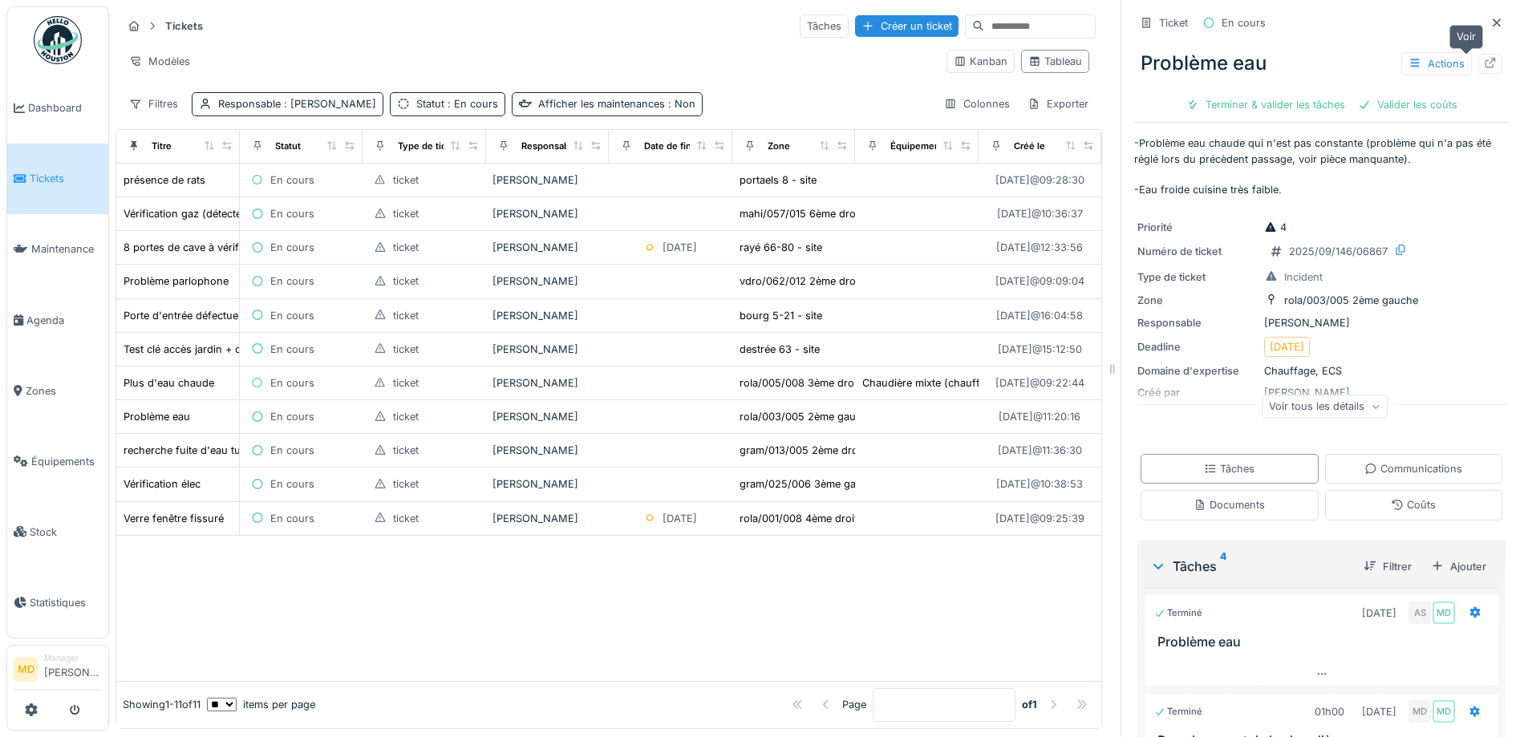
click at [1484, 56] on div at bounding box center [1490, 63] width 13 height 15
click at [186, 302] on td "Porte d'entrée défectueuse bourg 5" at bounding box center [178, 316] width 124 height 34
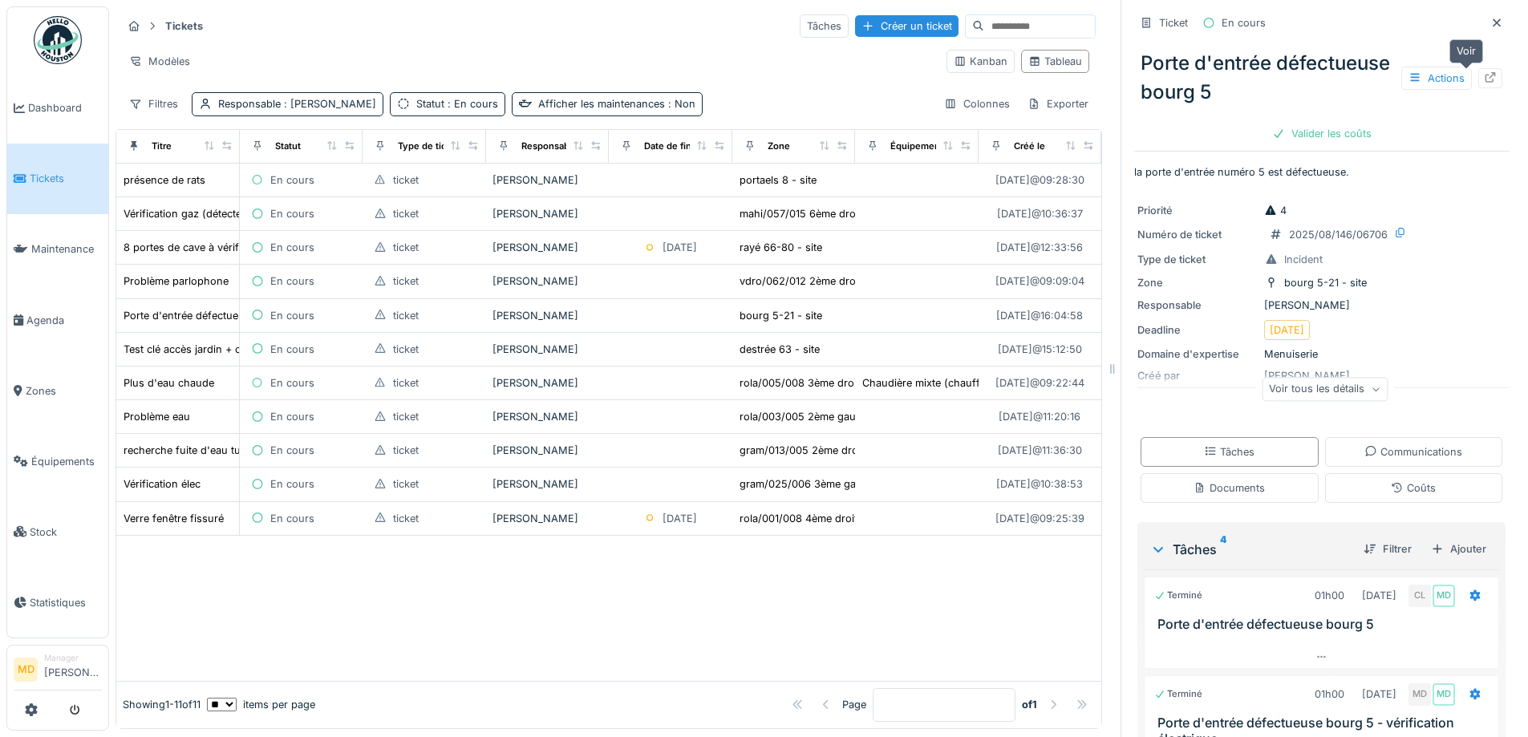
click at [1486, 75] on icon at bounding box center [1491, 77] width 10 height 10
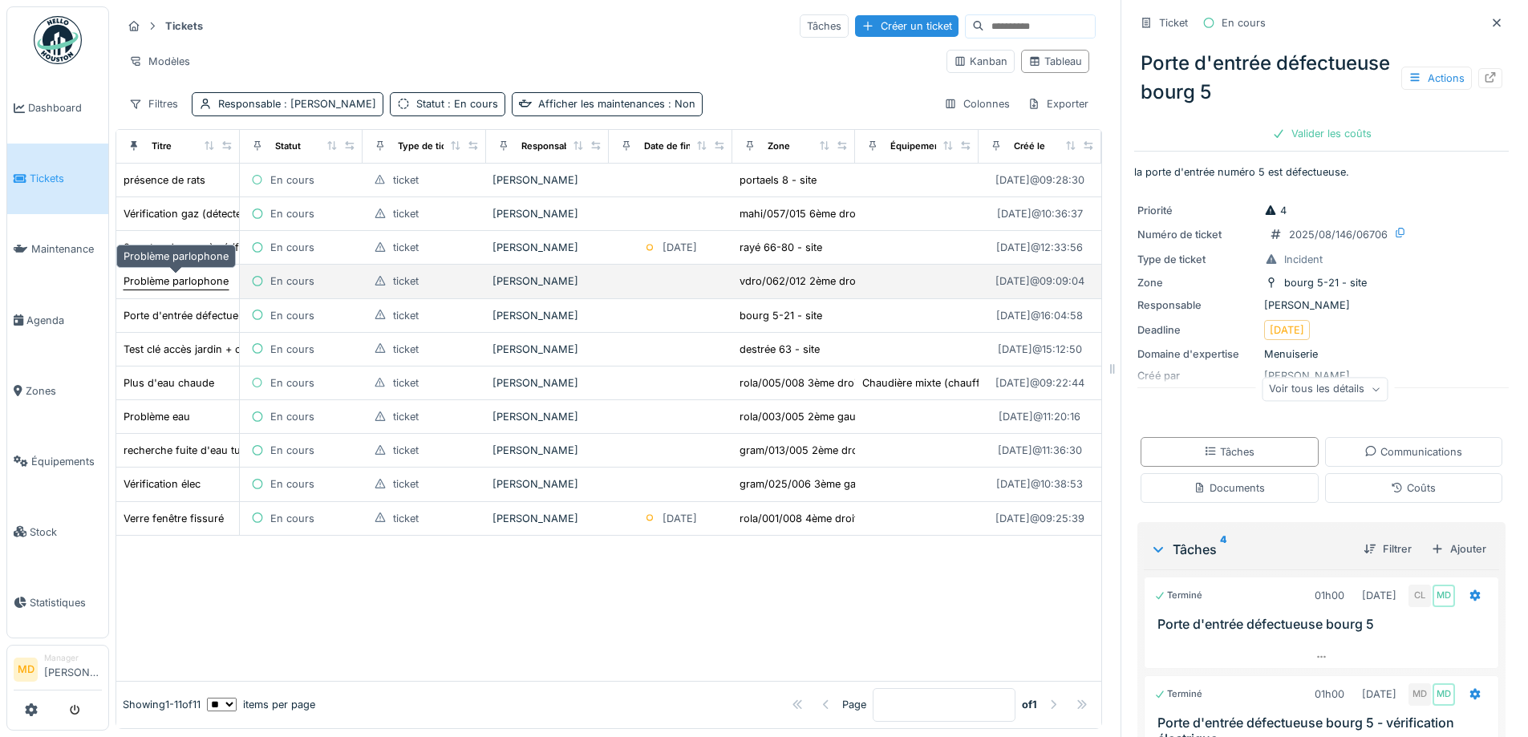
click at [152, 274] on div "Problème parlophone" at bounding box center [176, 281] width 105 height 15
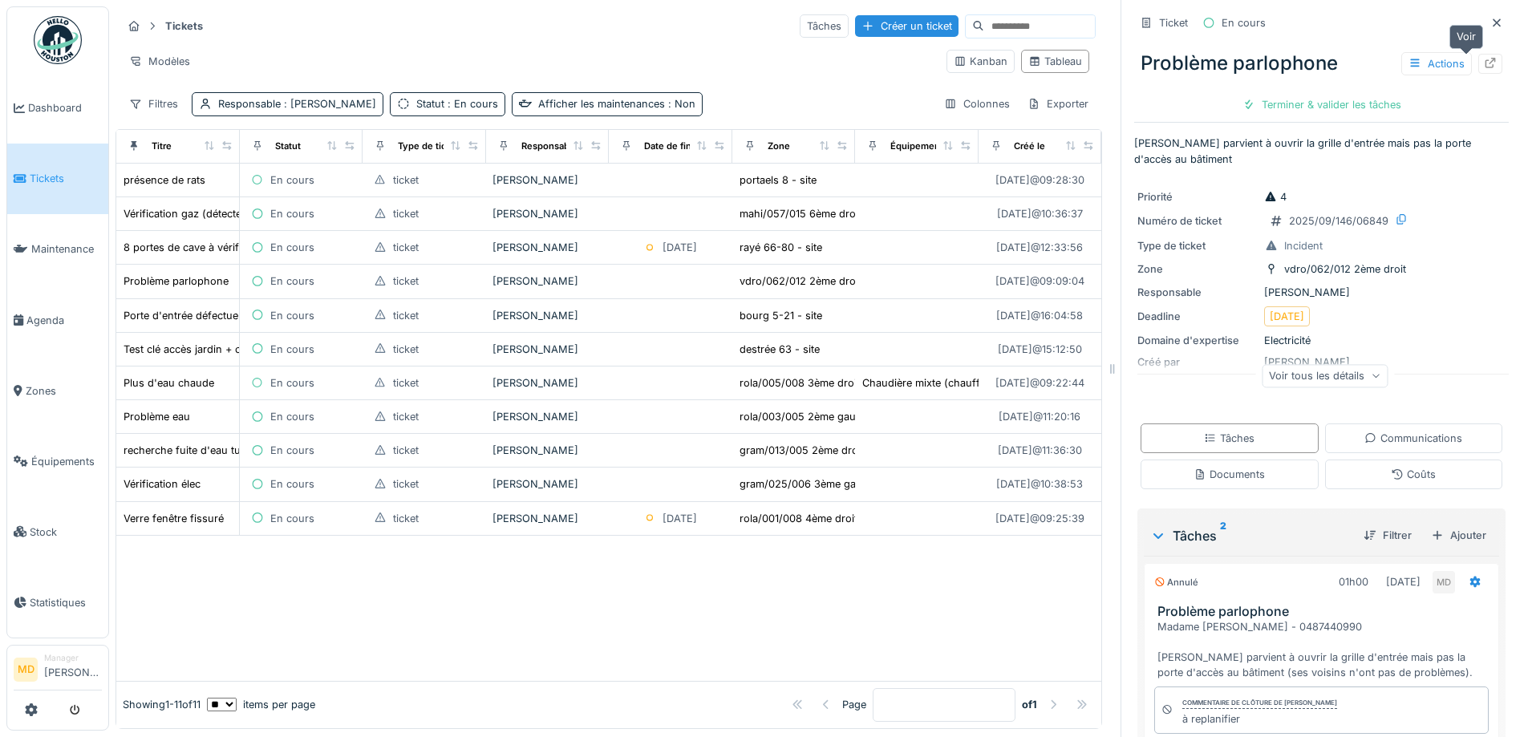
click at [1484, 64] on icon at bounding box center [1490, 63] width 13 height 10
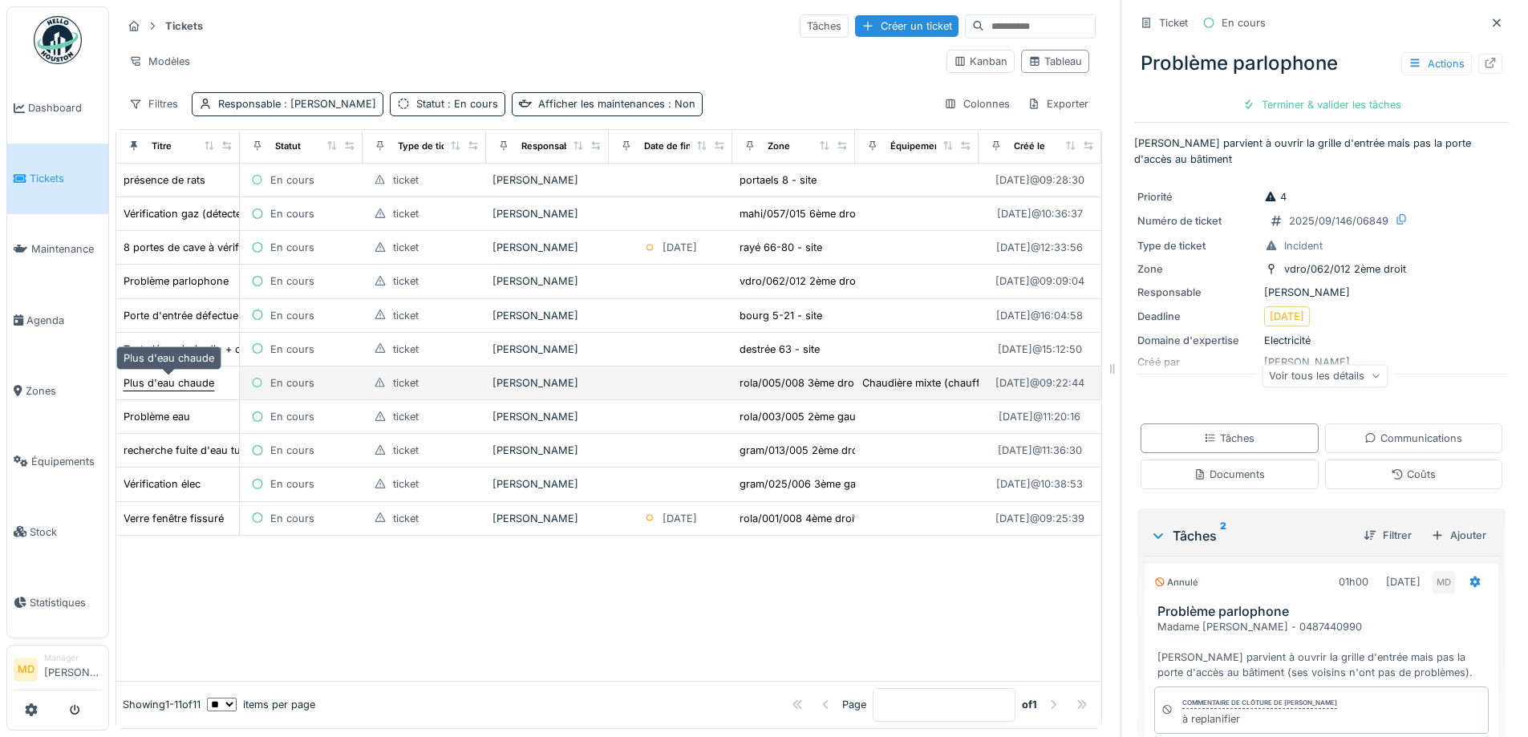
click at [161, 381] on div "Plus d'eau chaude" at bounding box center [169, 382] width 91 height 15
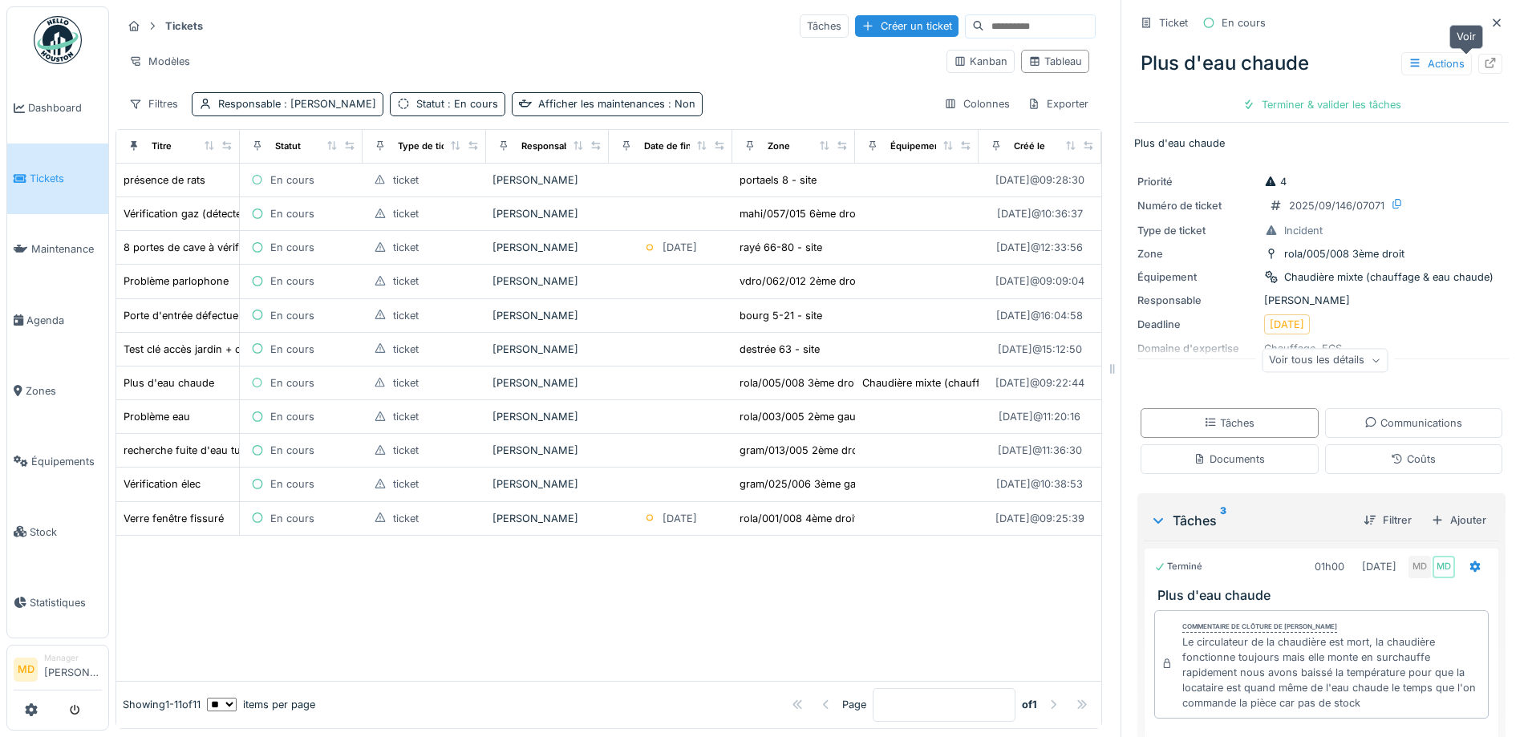
click at [1484, 70] on div at bounding box center [1490, 63] width 13 height 15
click at [34, 383] on span "Zones" at bounding box center [64, 390] width 76 height 15
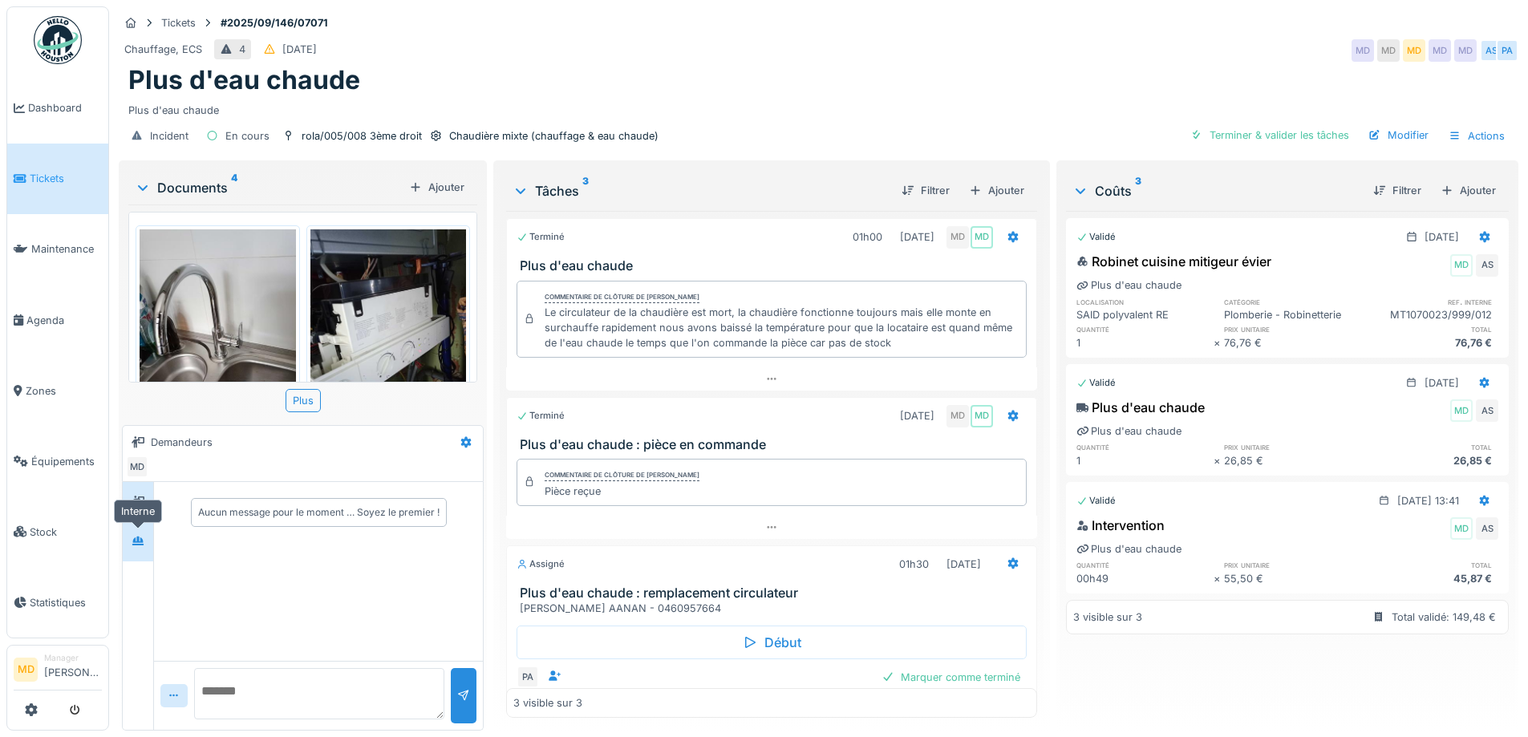
click at [138, 550] on div at bounding box center [138, 541] width 24 height 20
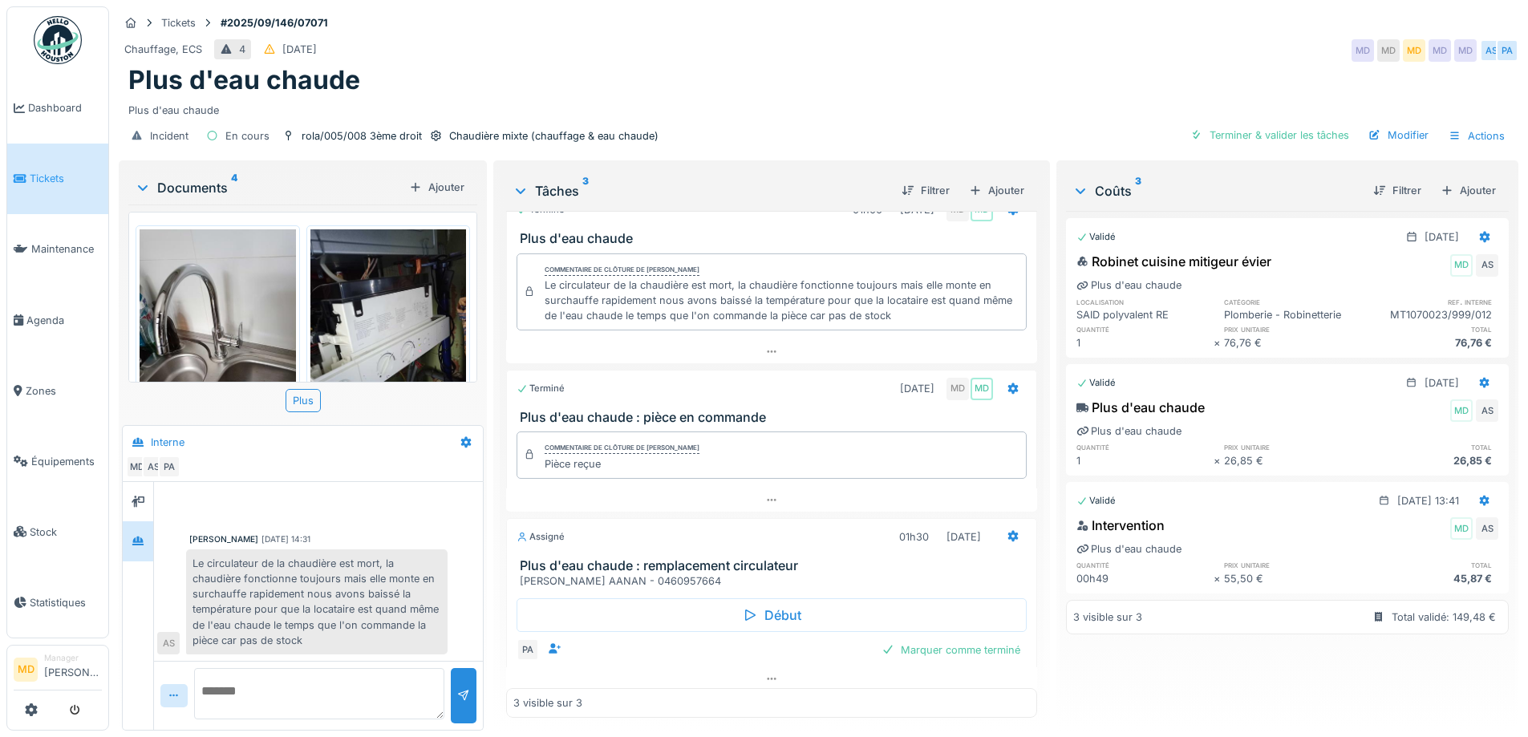
scroll to position [39, 0]
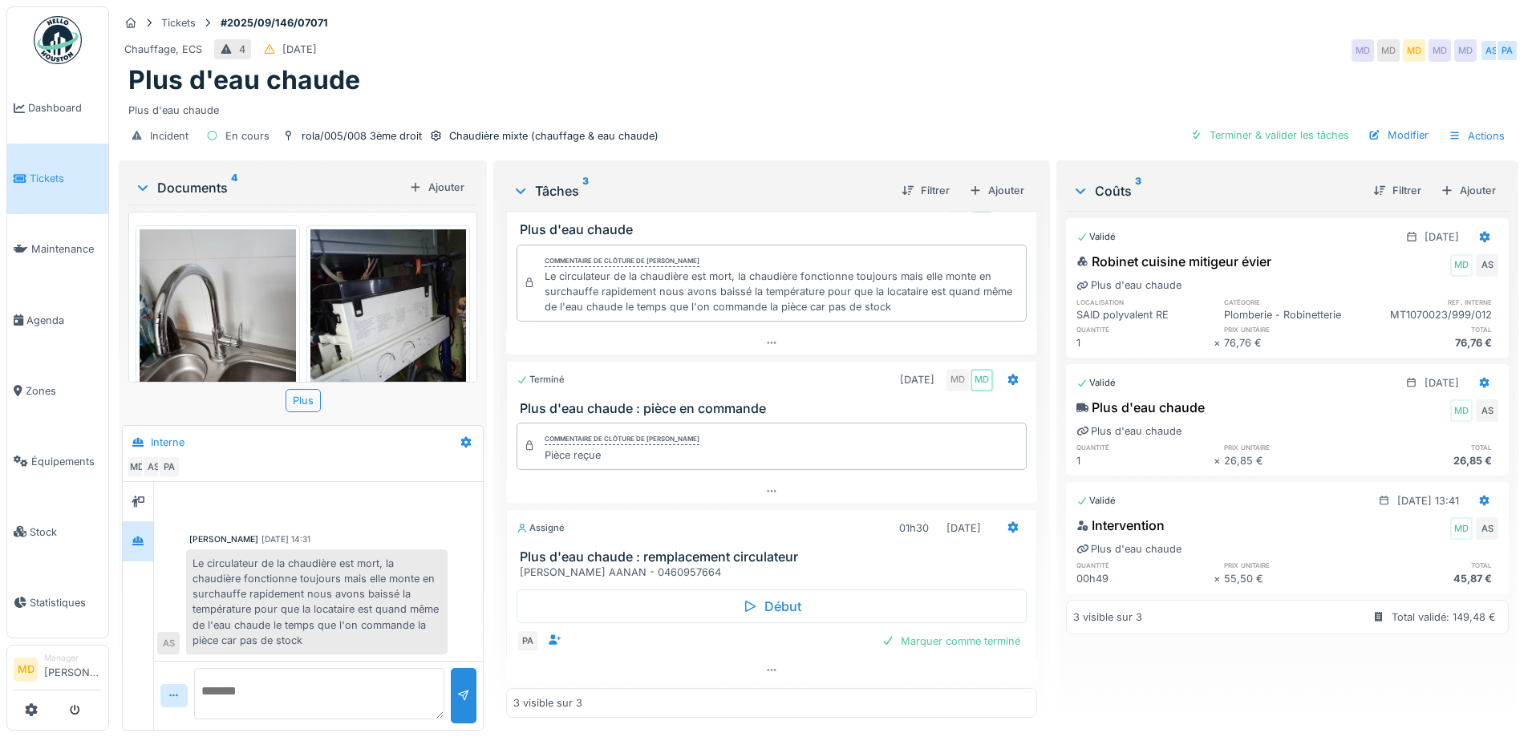
click at [504, 52] on div "Chauffage, ECS 4 [DATE] MD MD MD MD MD AS PA" at bounding box center [819, 50] width 1400 height 29
click at [777, 20] on div "Tickets #2025/09/146/07071" at bounding box center [819, 23] width 1400 height 20
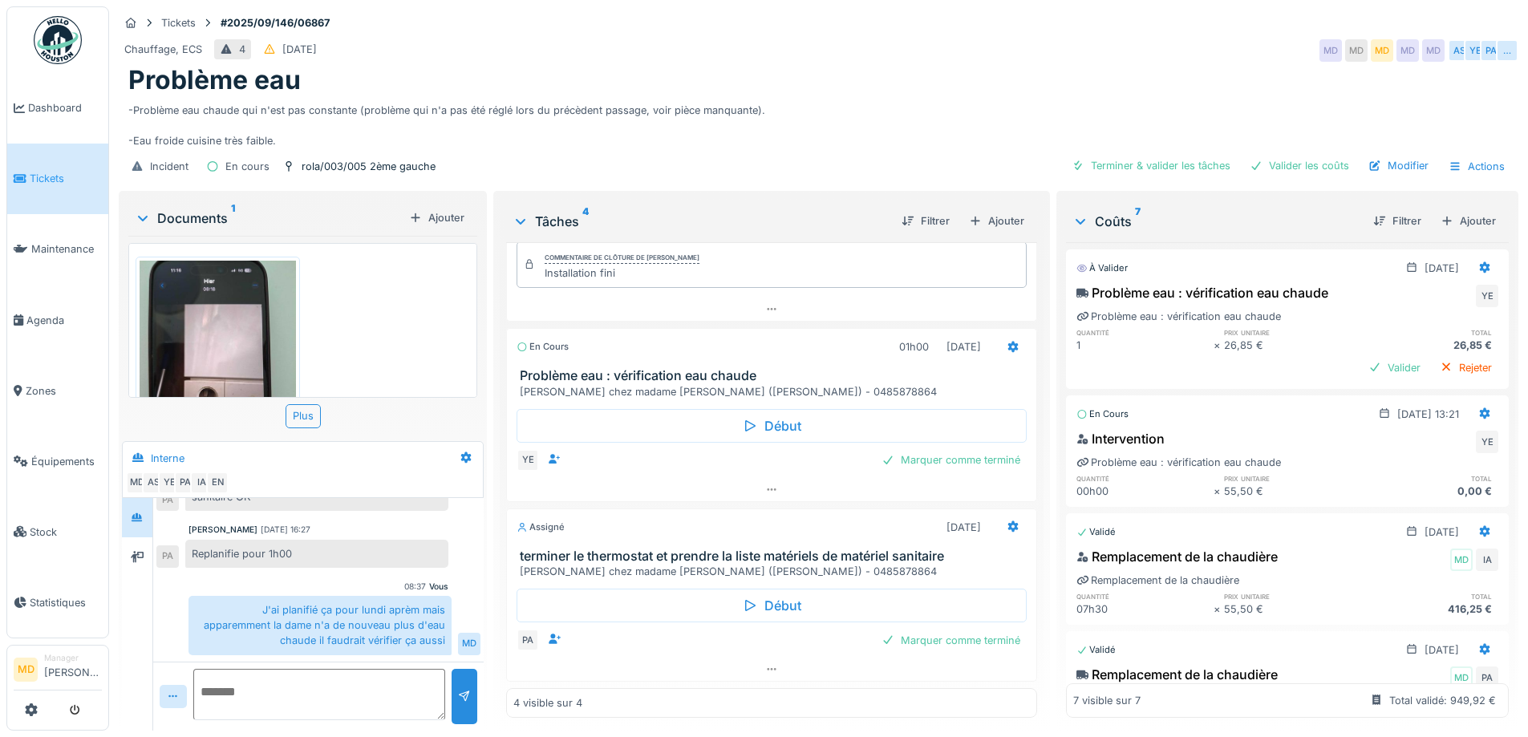
click at [528, 109] on div "-Problème eau chaude qui n'est pas constante (problème qui n'a pas été réglé lo…" at bounding box center [818, 122] width 1381 height 53
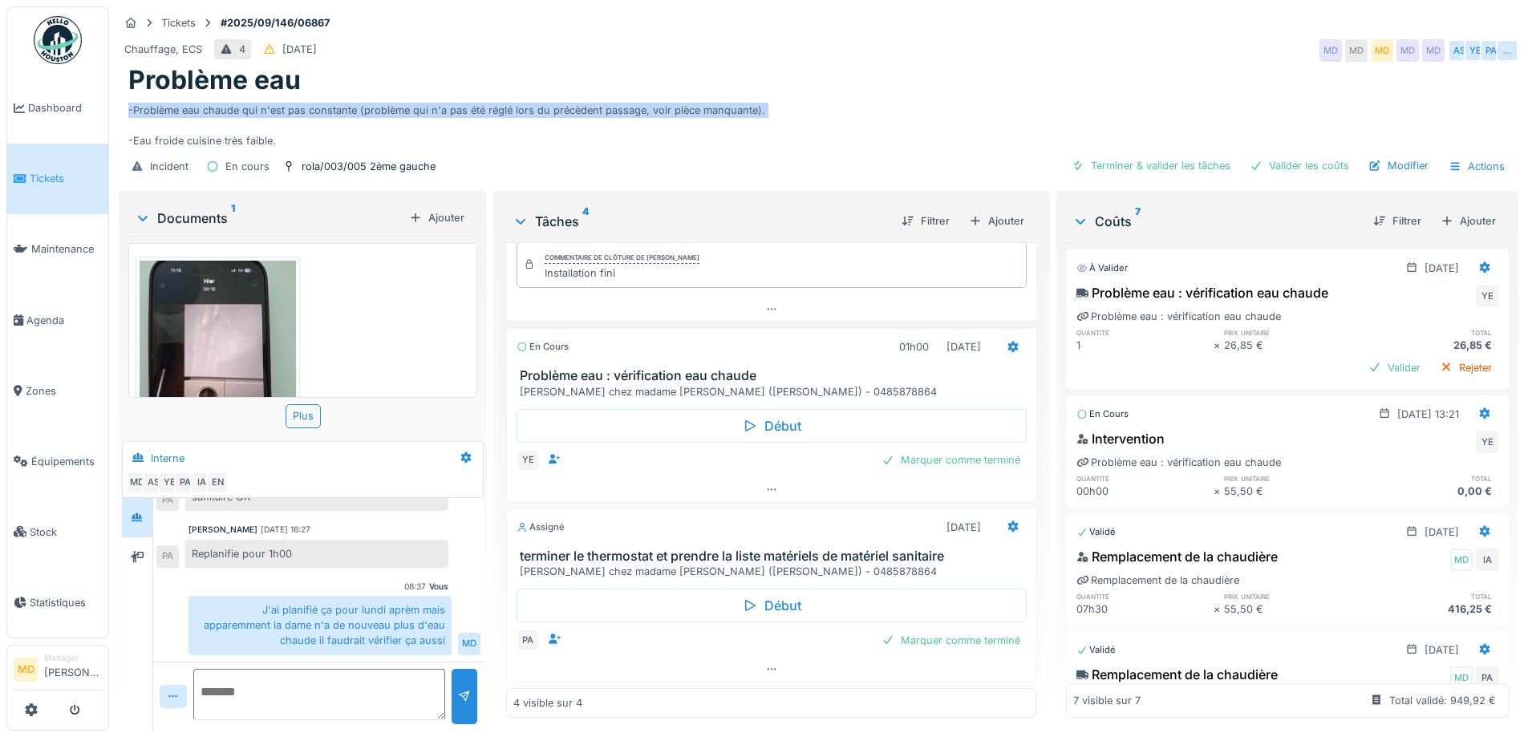
click at [528, 109] on div "-Problème eau chaude qui n'est pas constante (problème qui n'a pas été réglé lo…" at bounding box center [818, 122] width 1381 height 53
click at [576, 99] on div "-Problème eau chaude qui n'est pas constante (problème qui n'a pas été réglé lo…" at bounding box center [818, 122] width 1381 height 53
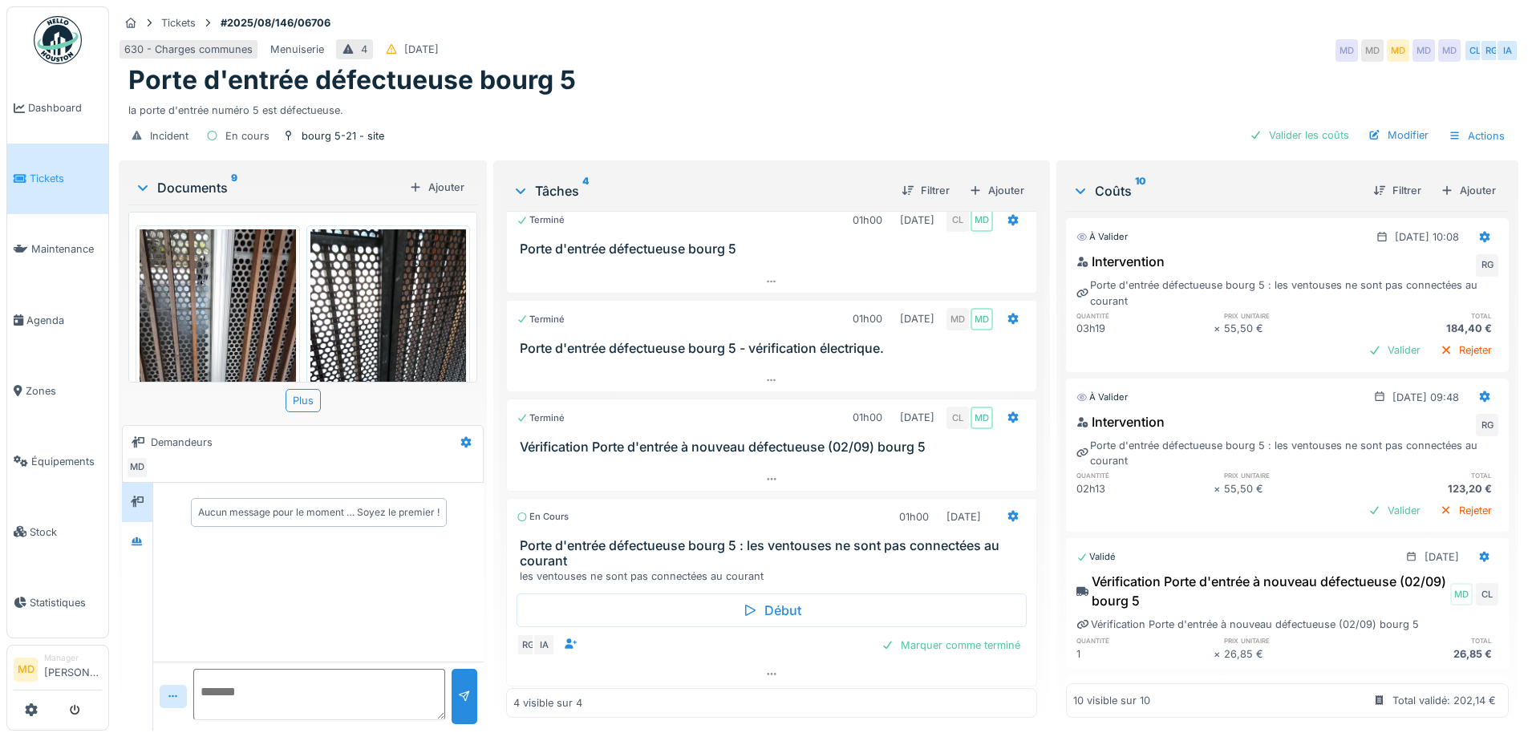
scroll to position [22, 0]
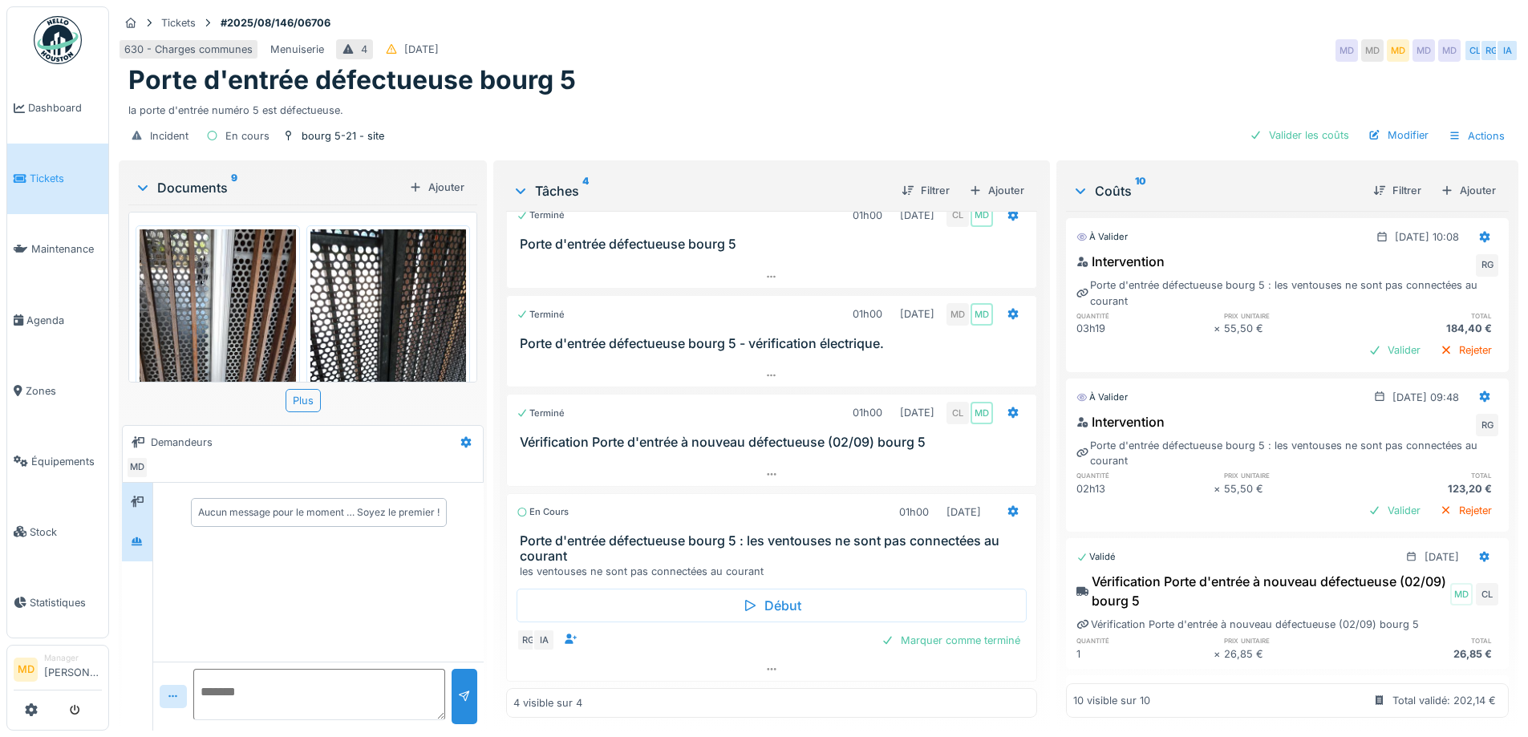
click at [150, 534] on div at bounding box center [137, 541] width 30 height 39
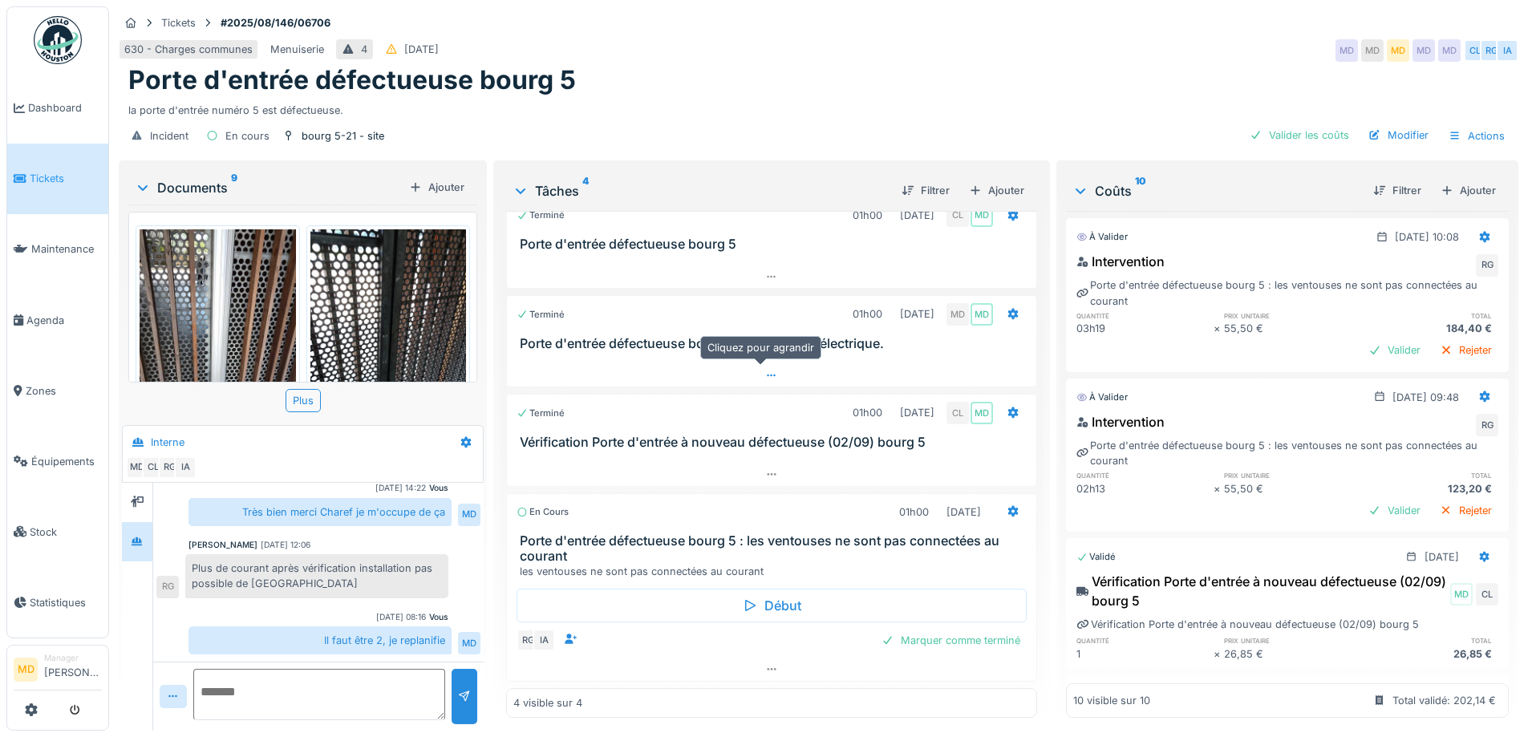
scroll to position [12, 0]
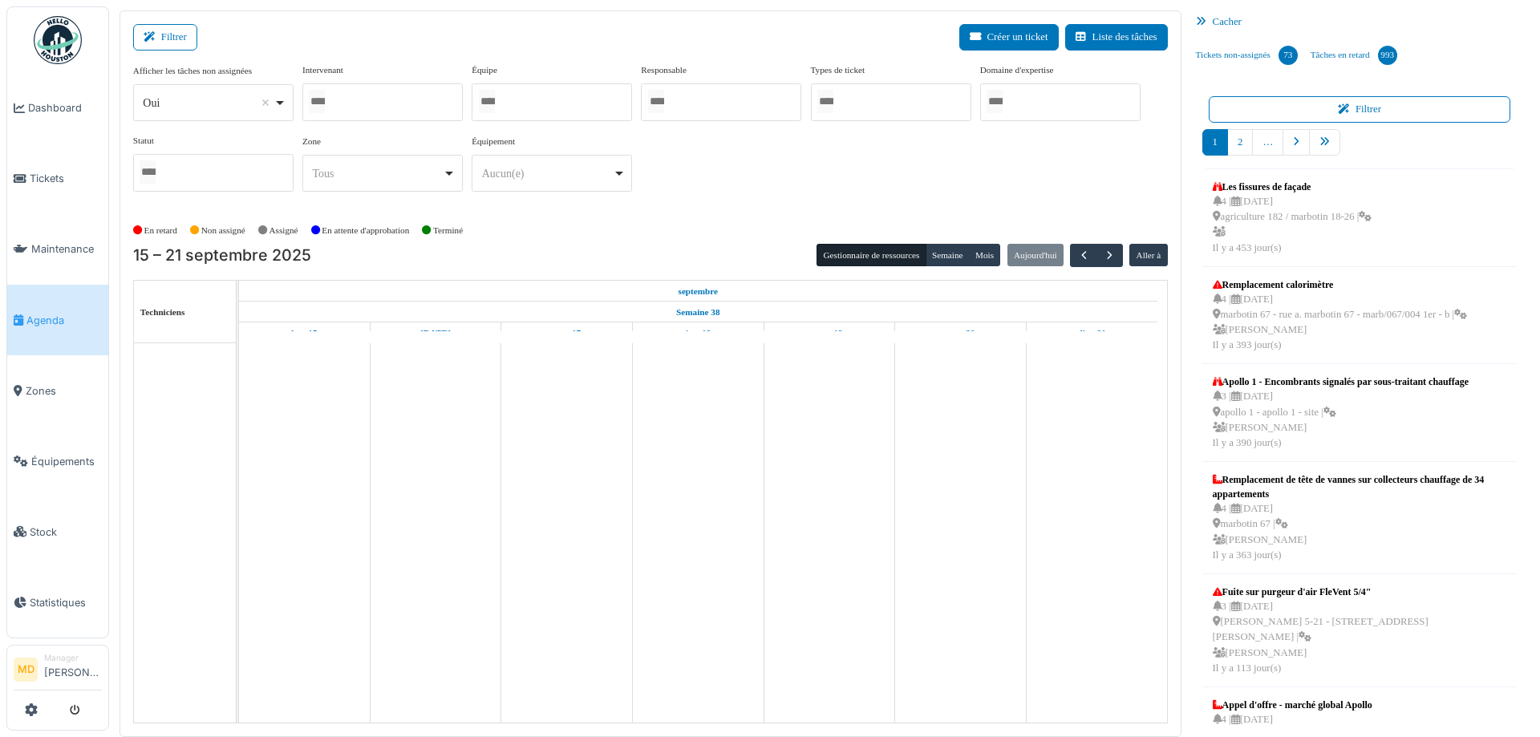
click at [325, 112] on input "Tous" at bounding box center [317, 101] width 16 height 23
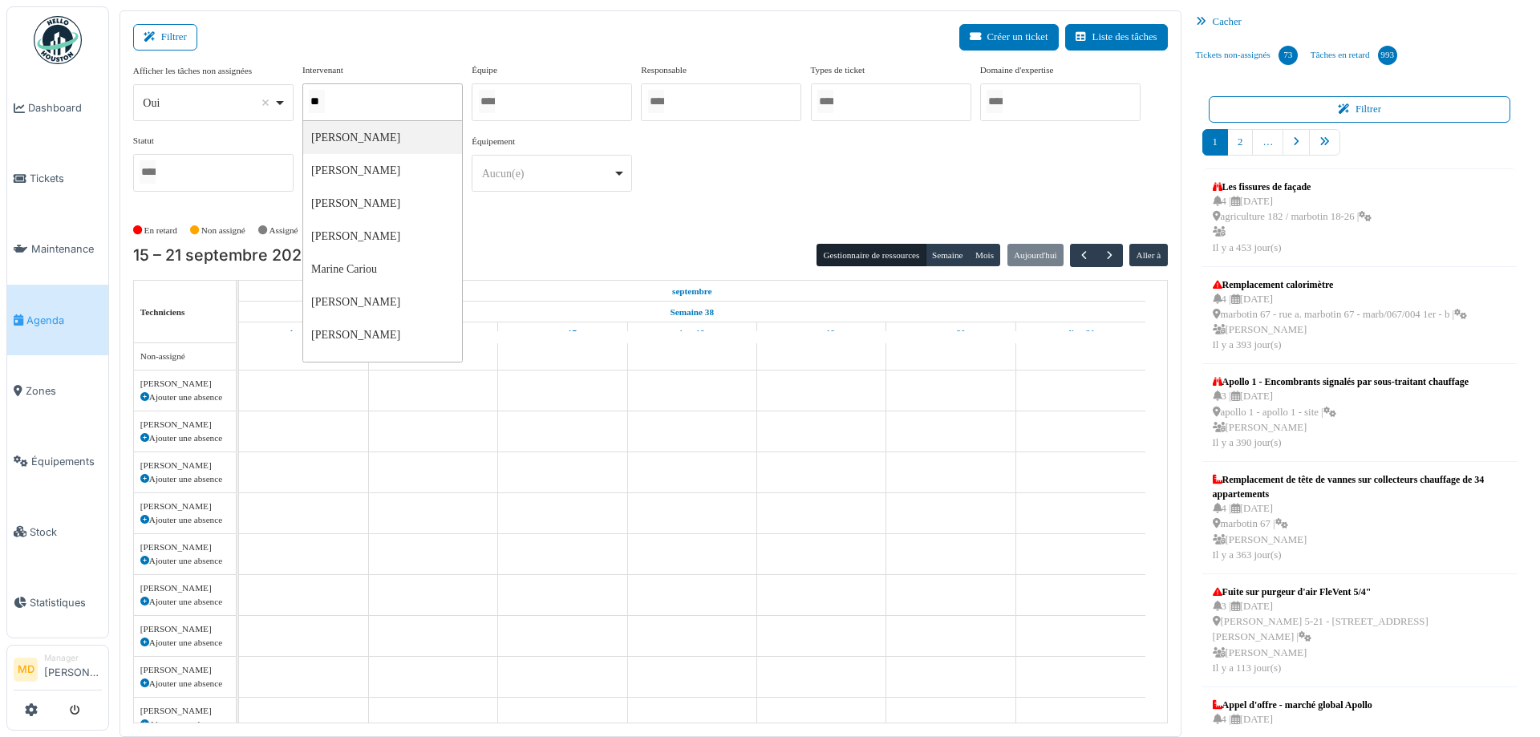
type input "***"
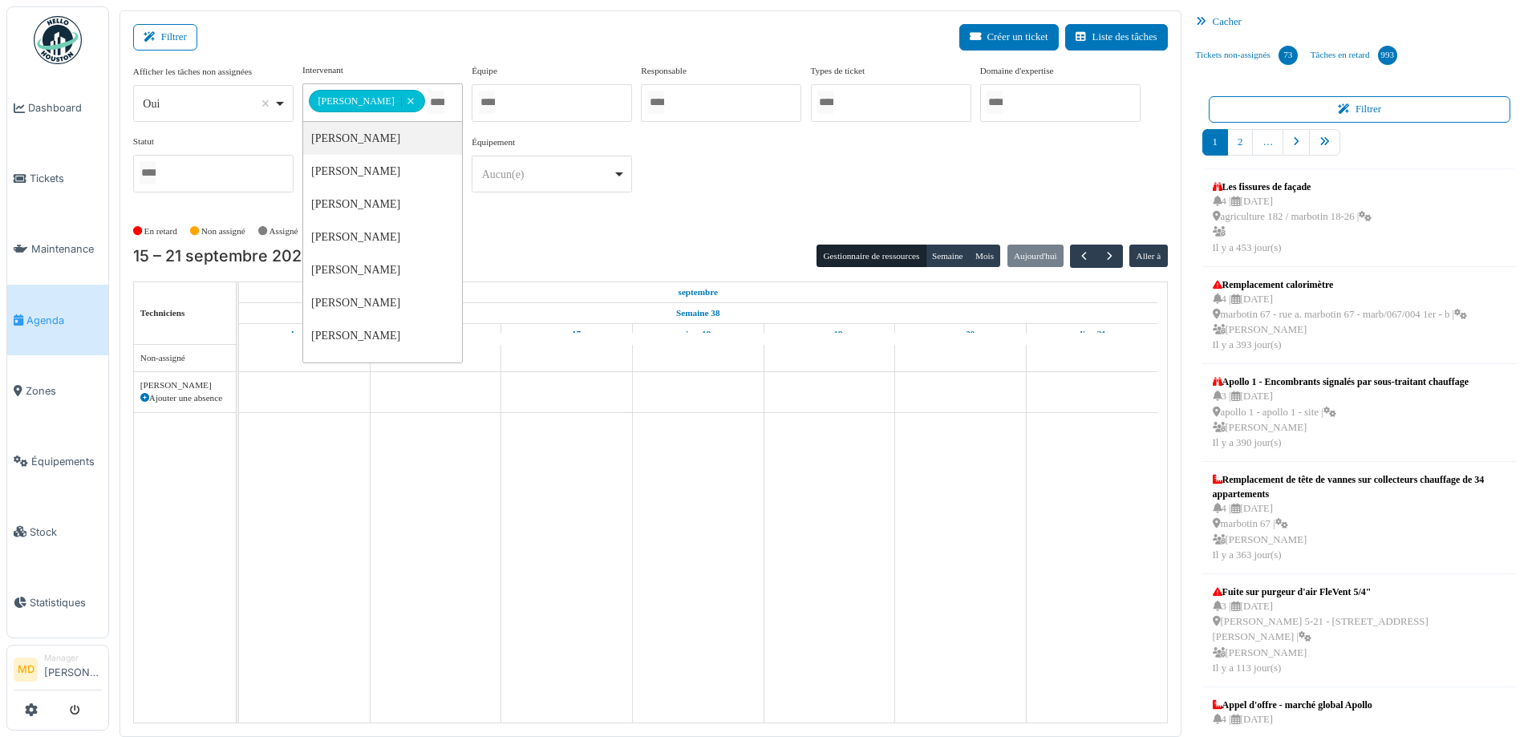
click at [812, 161] on div "**********" at bounding box center [650, 134] width 1035 height 142
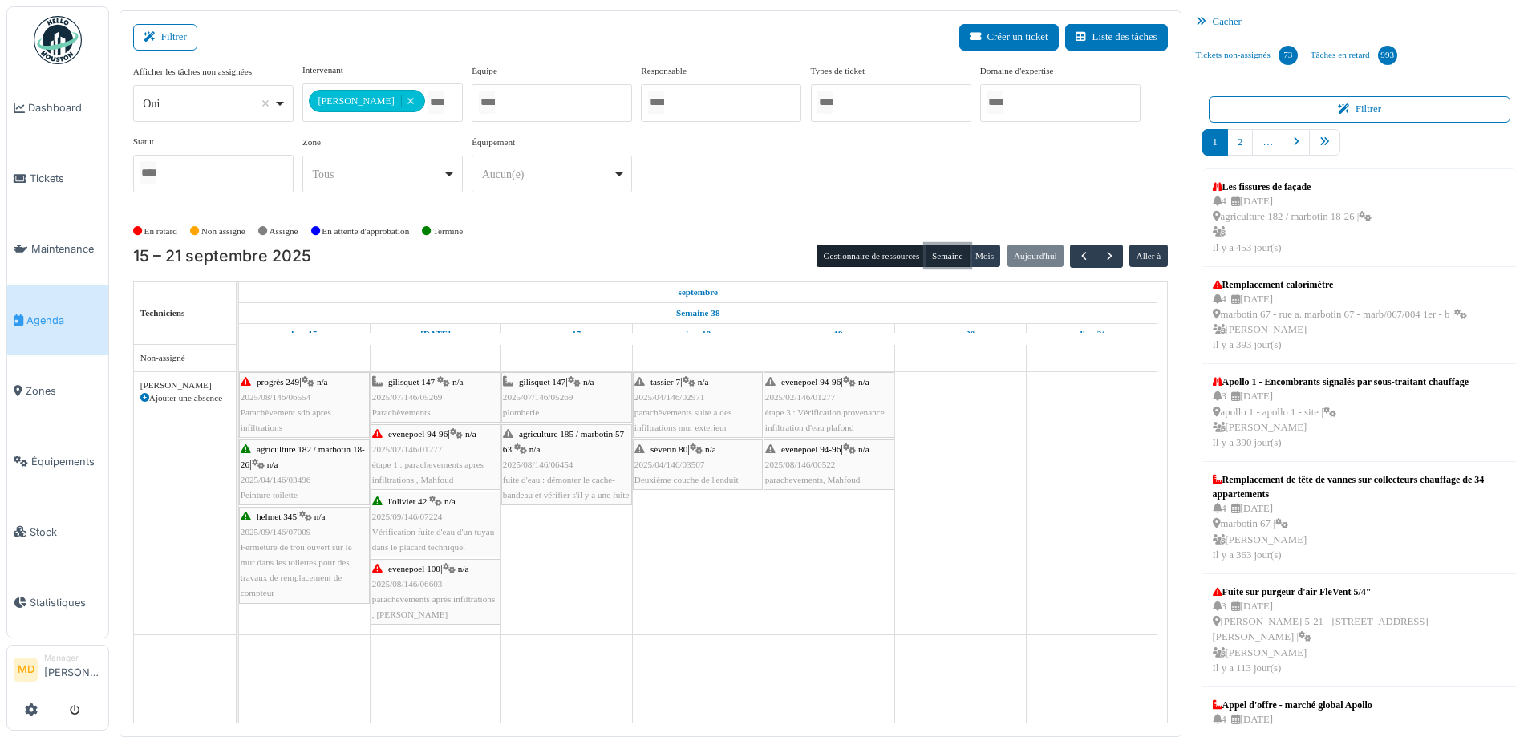
click at [926, 248] on button "Semaine" at bounding box center [948, 256] width 44 height 22
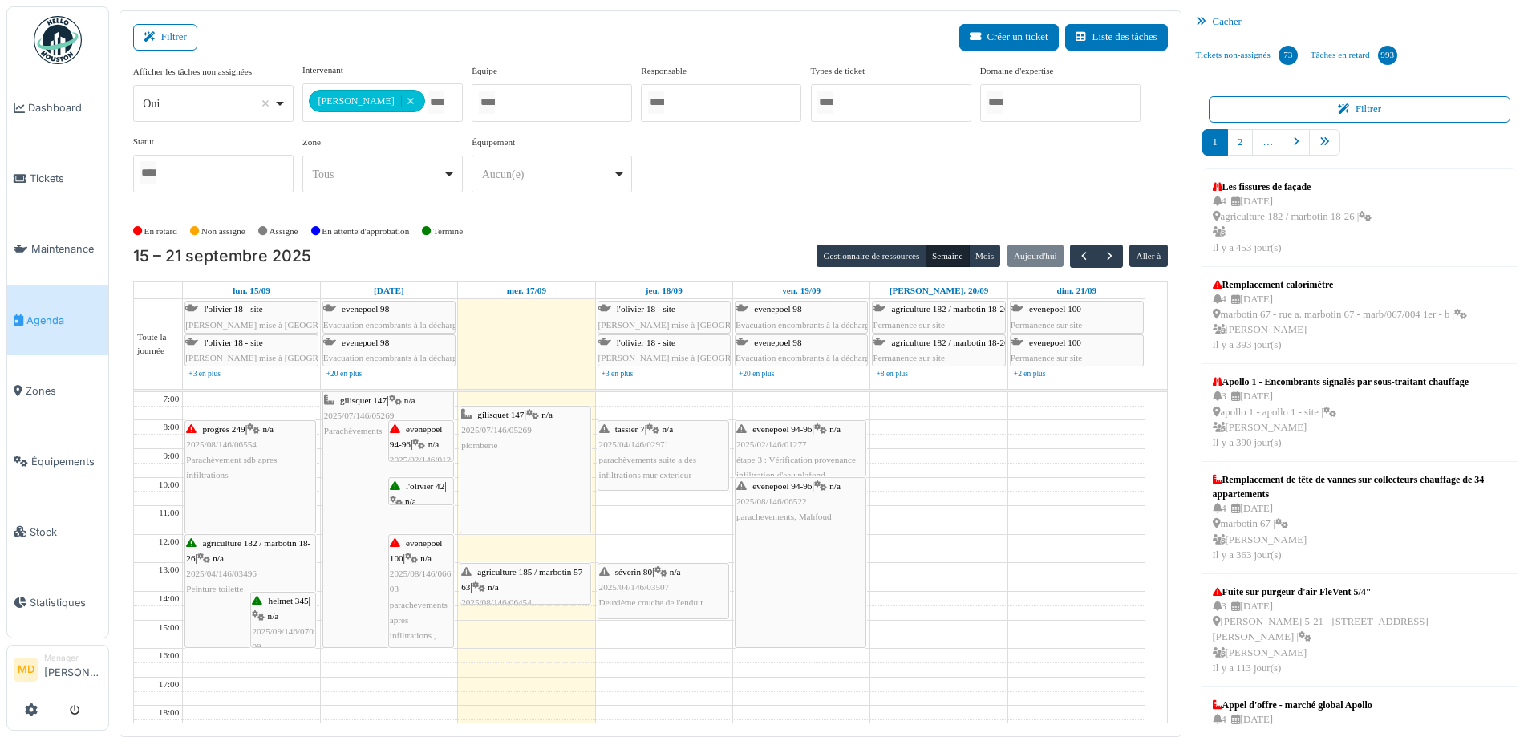
click at [771, 149] on div "**********" at bounding box center [650, 134] width 1035 height 142
click at [518, 598] on span "2025/08/146/06454" at bounding box center [496, 603] width 71 height 10
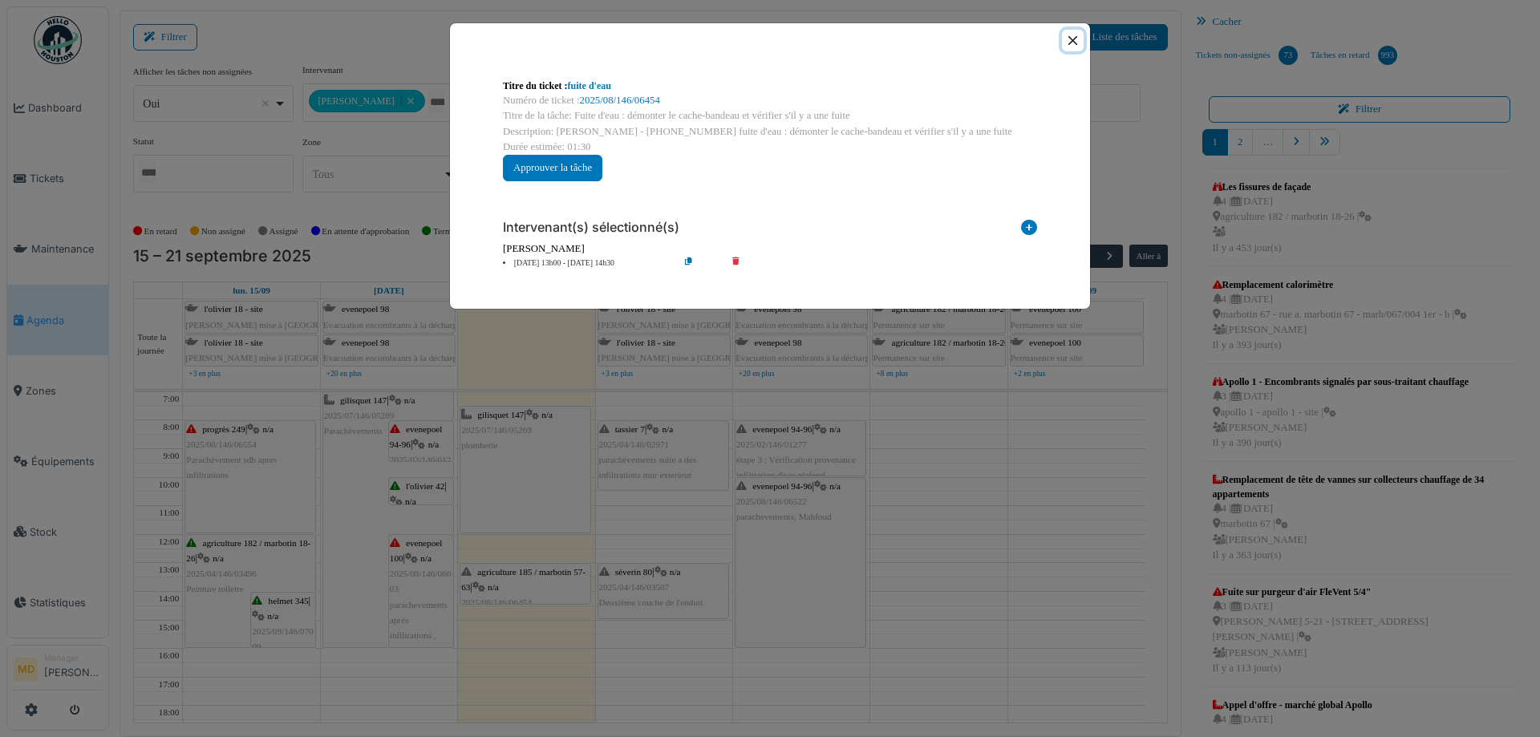
click at [1069, 39] on button "Close" at bounding box center [1073, 41] width 22 height 22
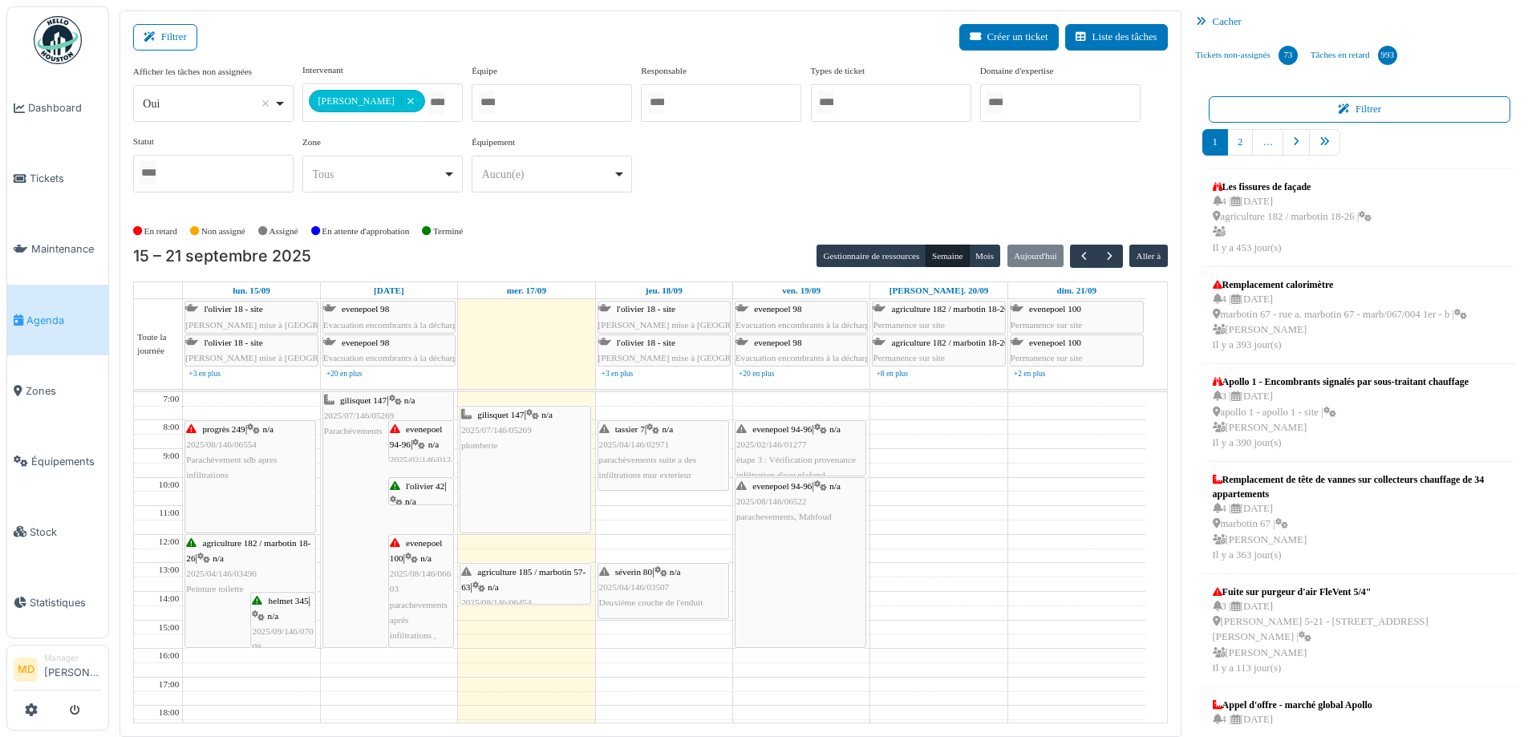
click at [543, 597] on div "agriculture 185 / marbotin 57-63 | n/a 2025/08/146/06454 fuite d'eau : démonter…" at bounding box center [525, 603] width 128 height 77
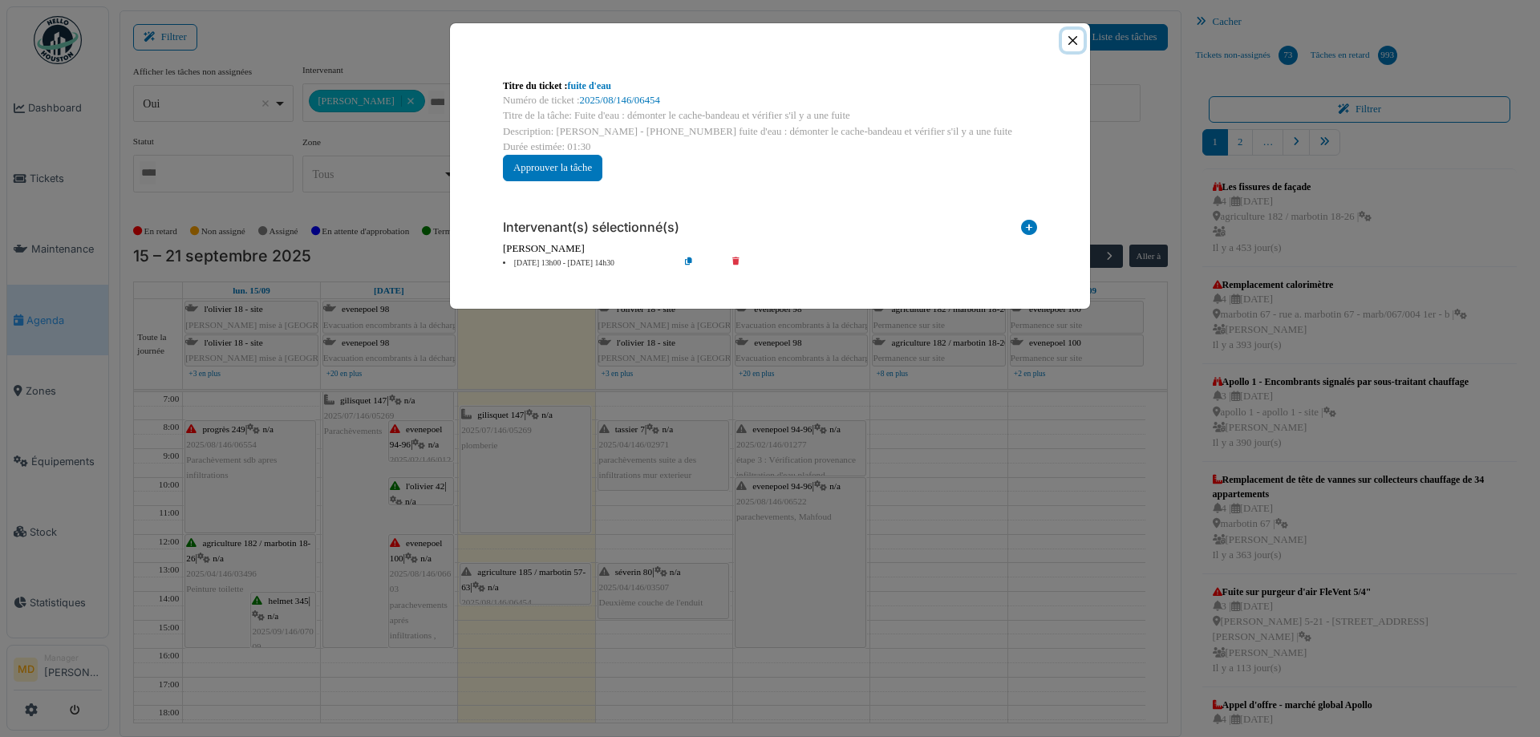
click at [1078, 39] on button "Close" at bounding box center [1073, 41] width 22 height 22
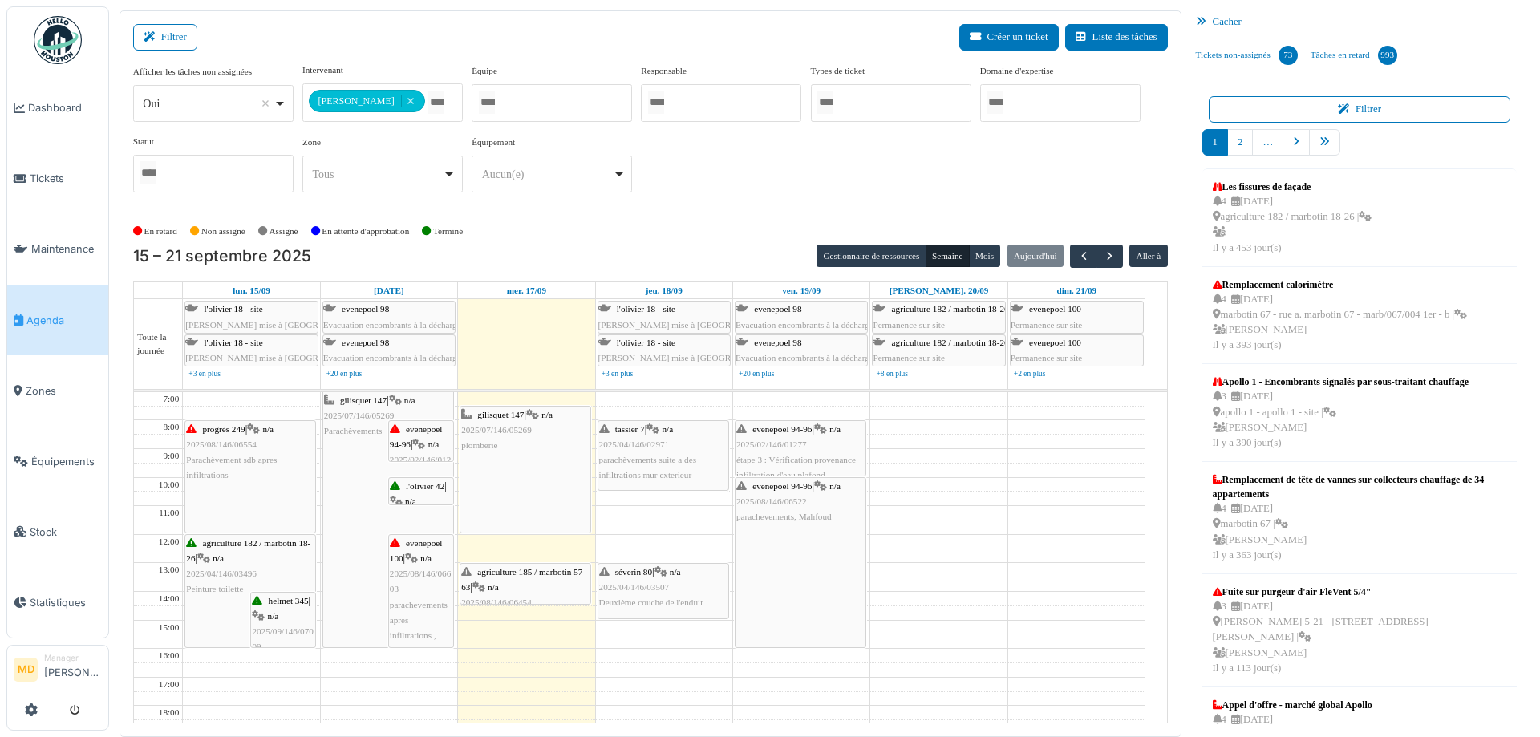
click at [506, 583] on div "agriculture 185 / marbotin 57-63 | n/a 2025/08/146/06454 fuite d'eau : démonter…" at bounding box center [525, 603] width 128 height 77
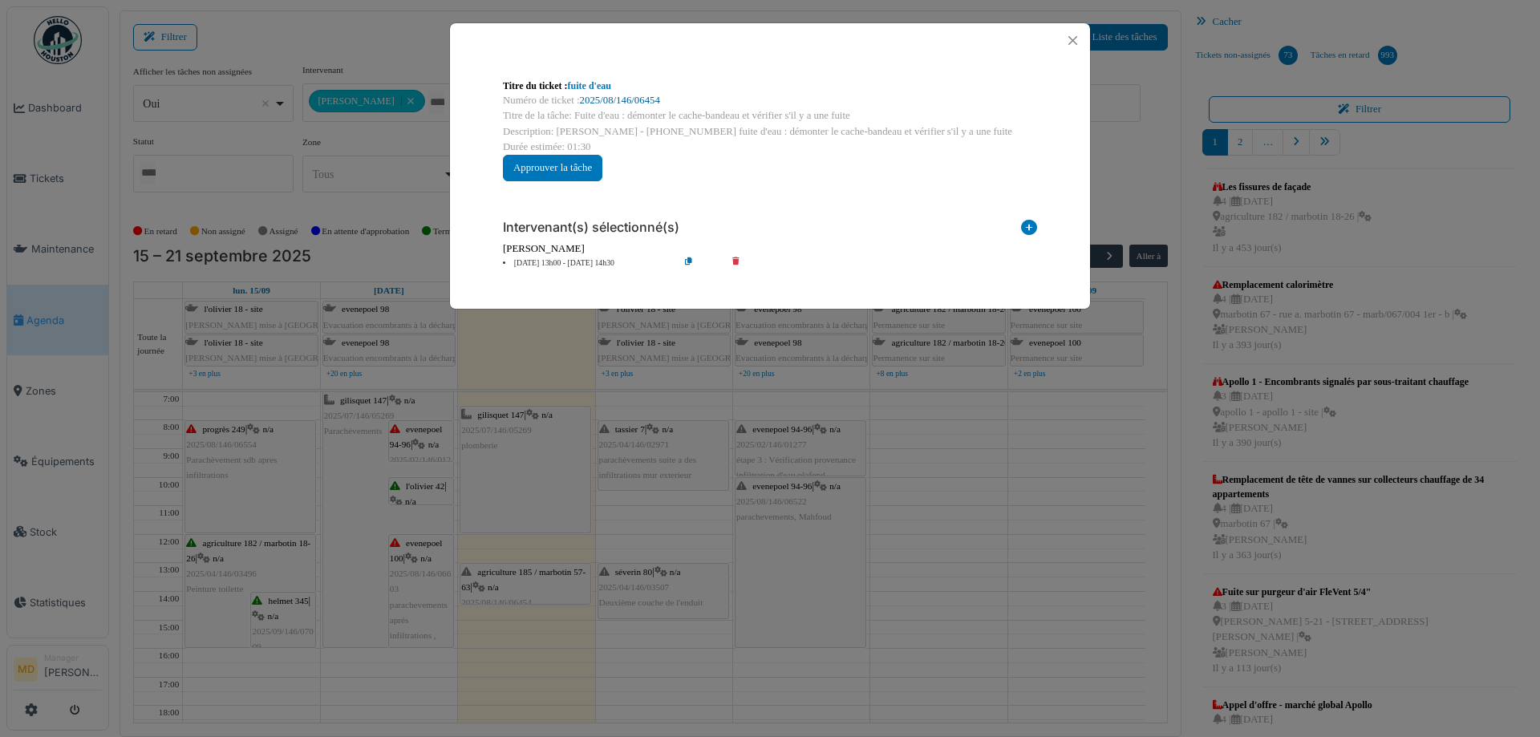
click at [627, 101] on link "2025/08/146/06454" at bounding box center [620, 100] width 80 height 11
click at [1070, 36] on button "Close" at bounding box center [1073, 41] width 22 height 22
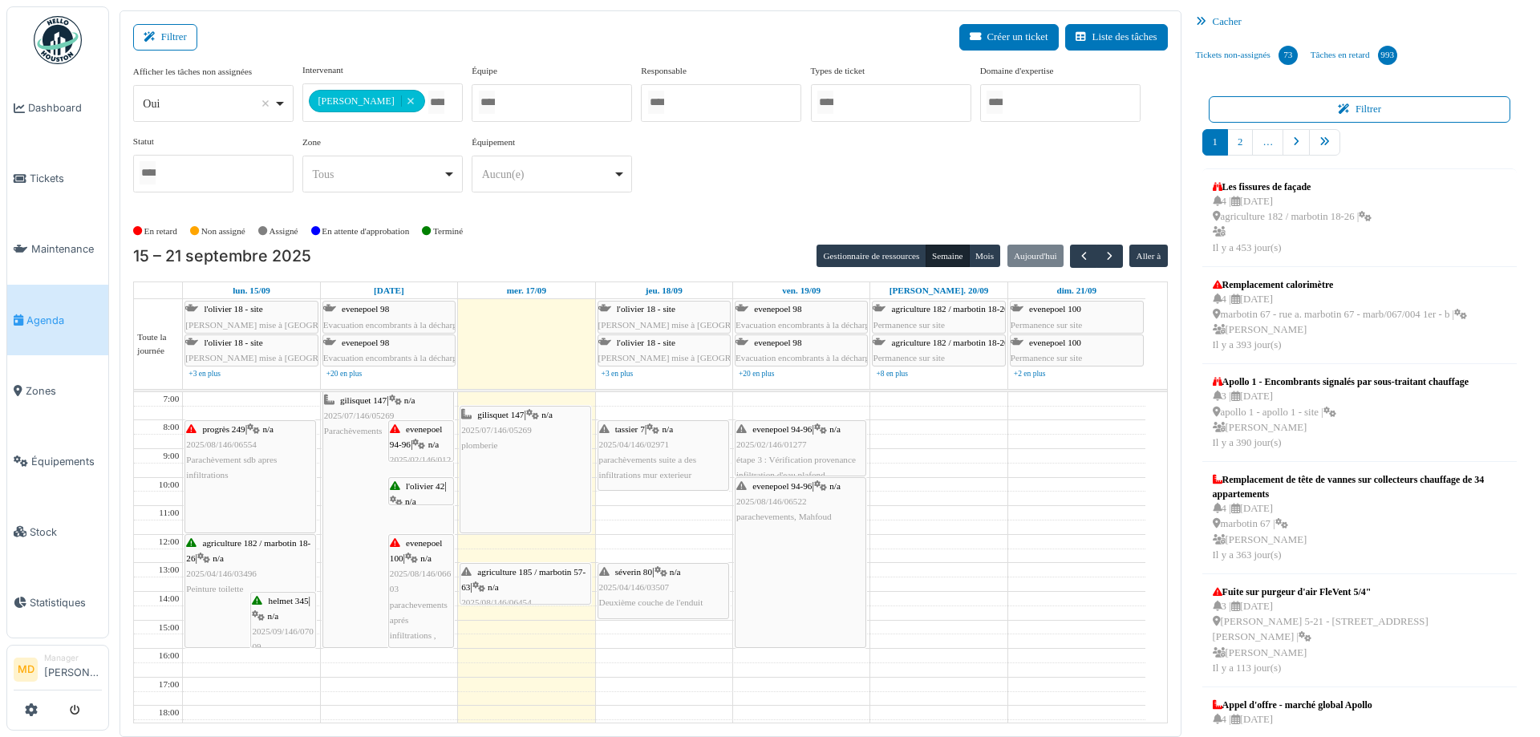
click at [523, 577] on div "agriculture 185 / marbotin 57-63 | n/a 2025/08/146/06454 fuite d'eau : démonter…" at bounding box center [525, 603] width 128 height 77
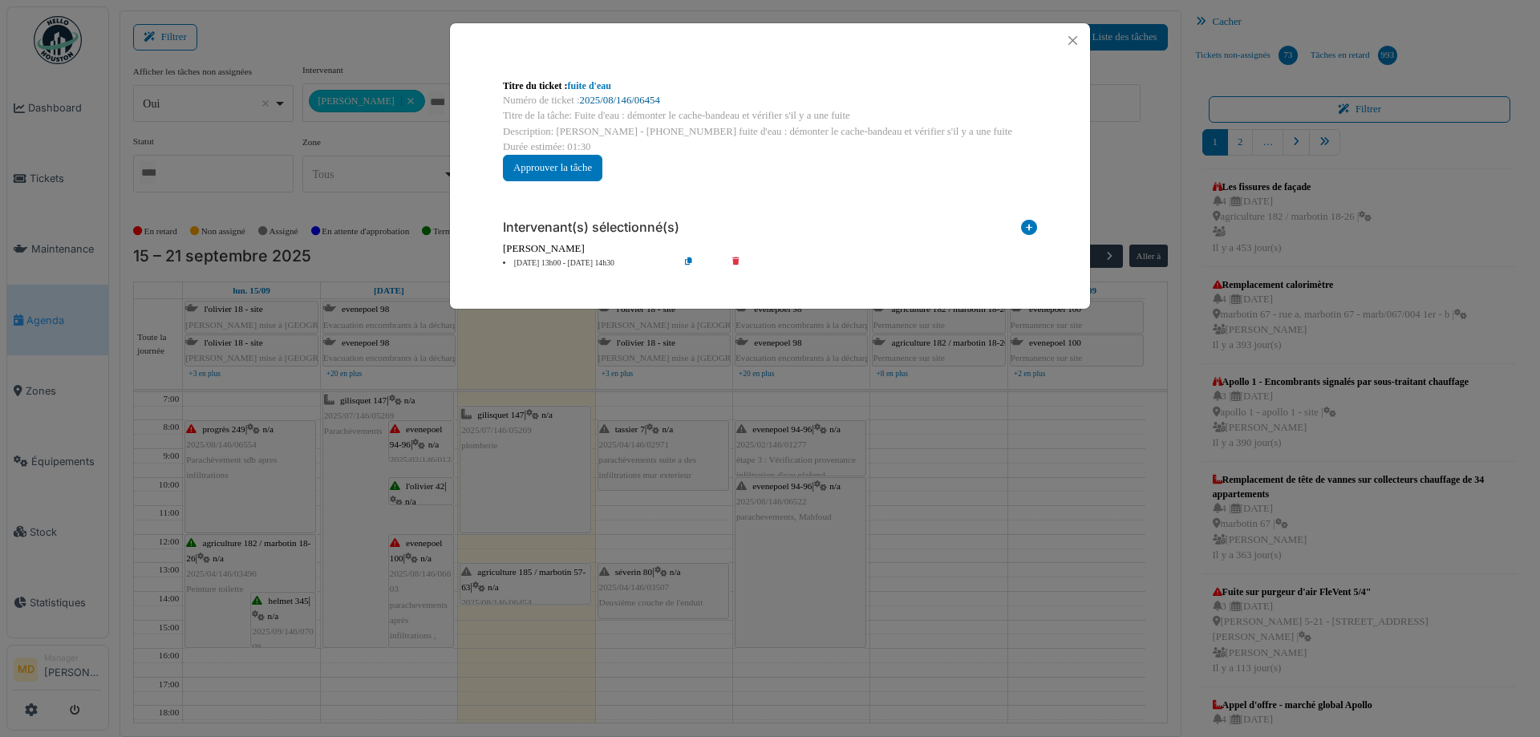
click at [609, 98] on link "2025/08/146/06454" at bounding box center [620, 100] width 80 height 11
click at [1077, 43] on button "Close" at bounding box center [1073, 41] width 22 height 22
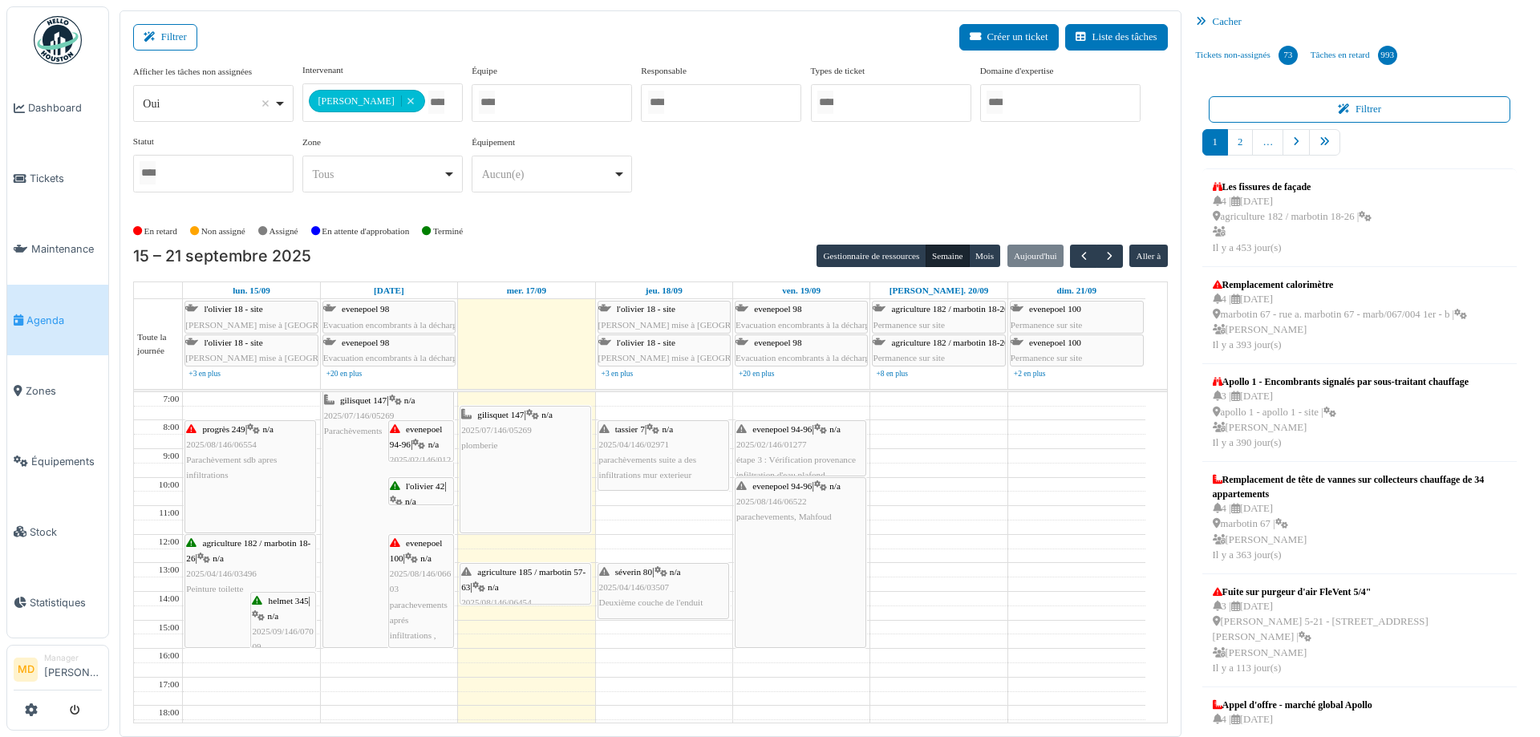
click at [513, 583] on div "agriculture 185 / marbotin 57-63 | n/a 2025/08/146/06454 fuite d'eau : démonter…" at bounding box center [525, 603] width 128 height 77
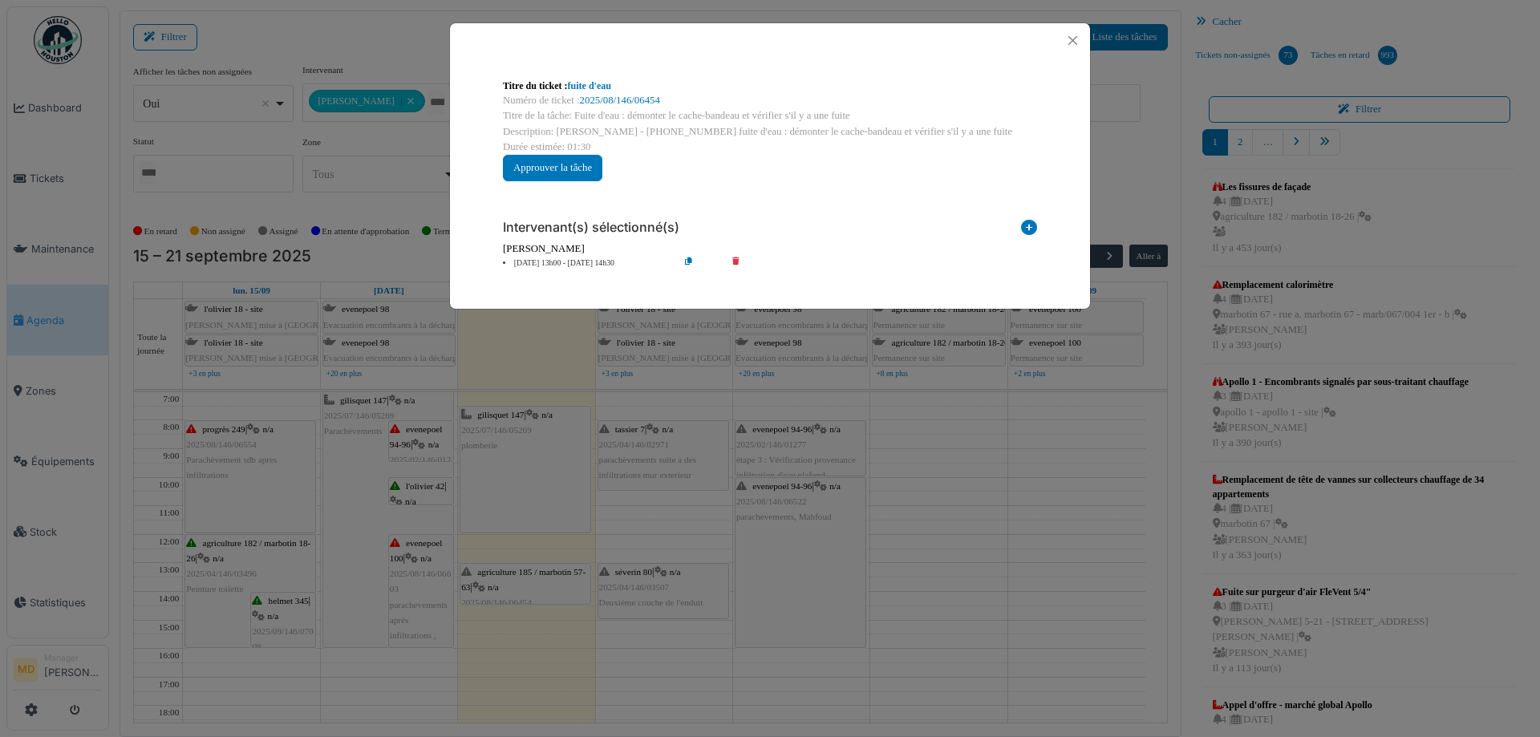
click at [645, 94] on div "Numéro de ticket : 2025/08/146/06454" at bounding box center [770, 100] width 534 height 15
click at [629, 95] on link "2025/08/146/06454" at bounding box center [620, 100] width 80 height 11
click at [1077, 43] on button "Close" at bounding box center [1073, 41] width 22 height 22
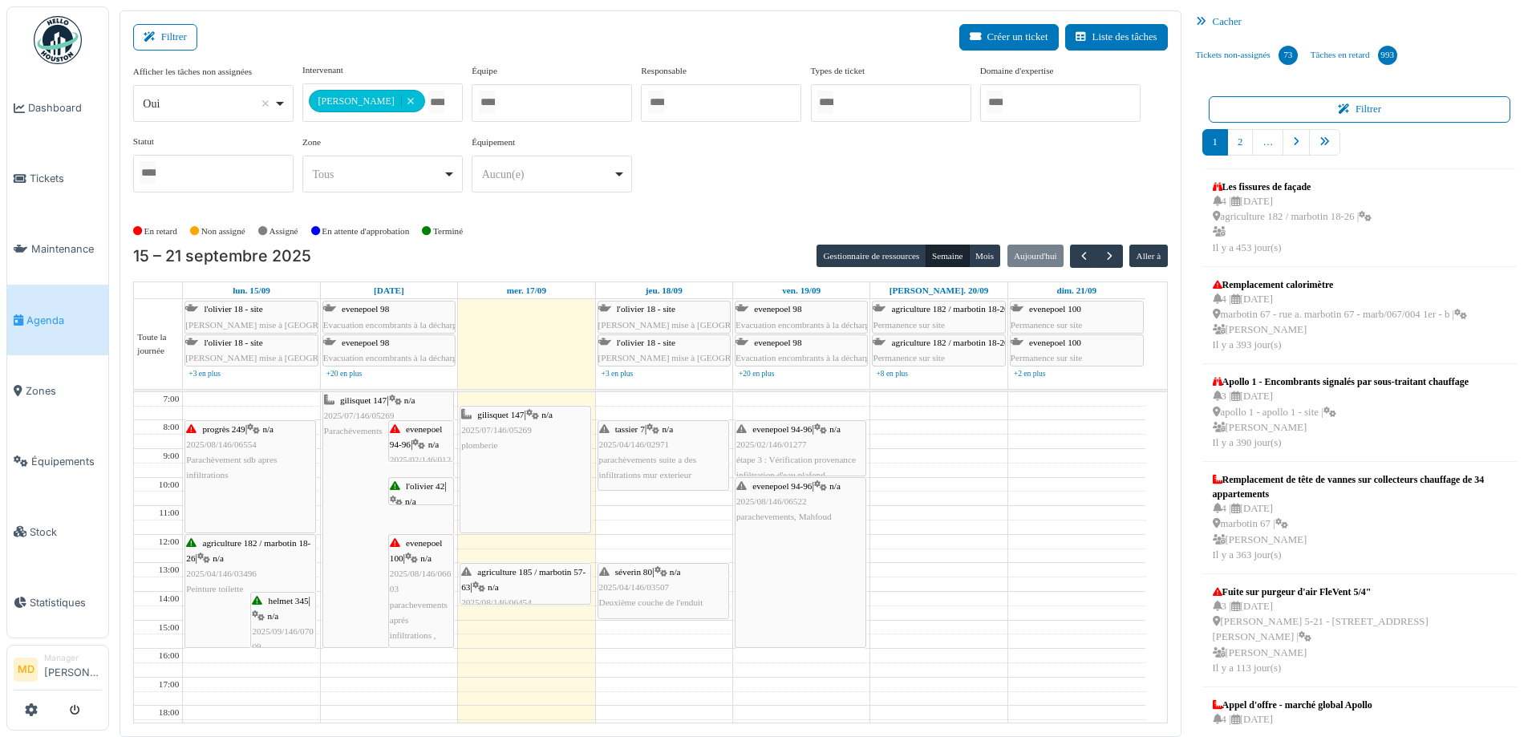
click at [528, 582] on div "agriculture 185 / marbotin 57-63 | n/a 2025/08/146/06454 fuite d'eau : démonter…" at bounding box center [525, 603] width 128 height 77
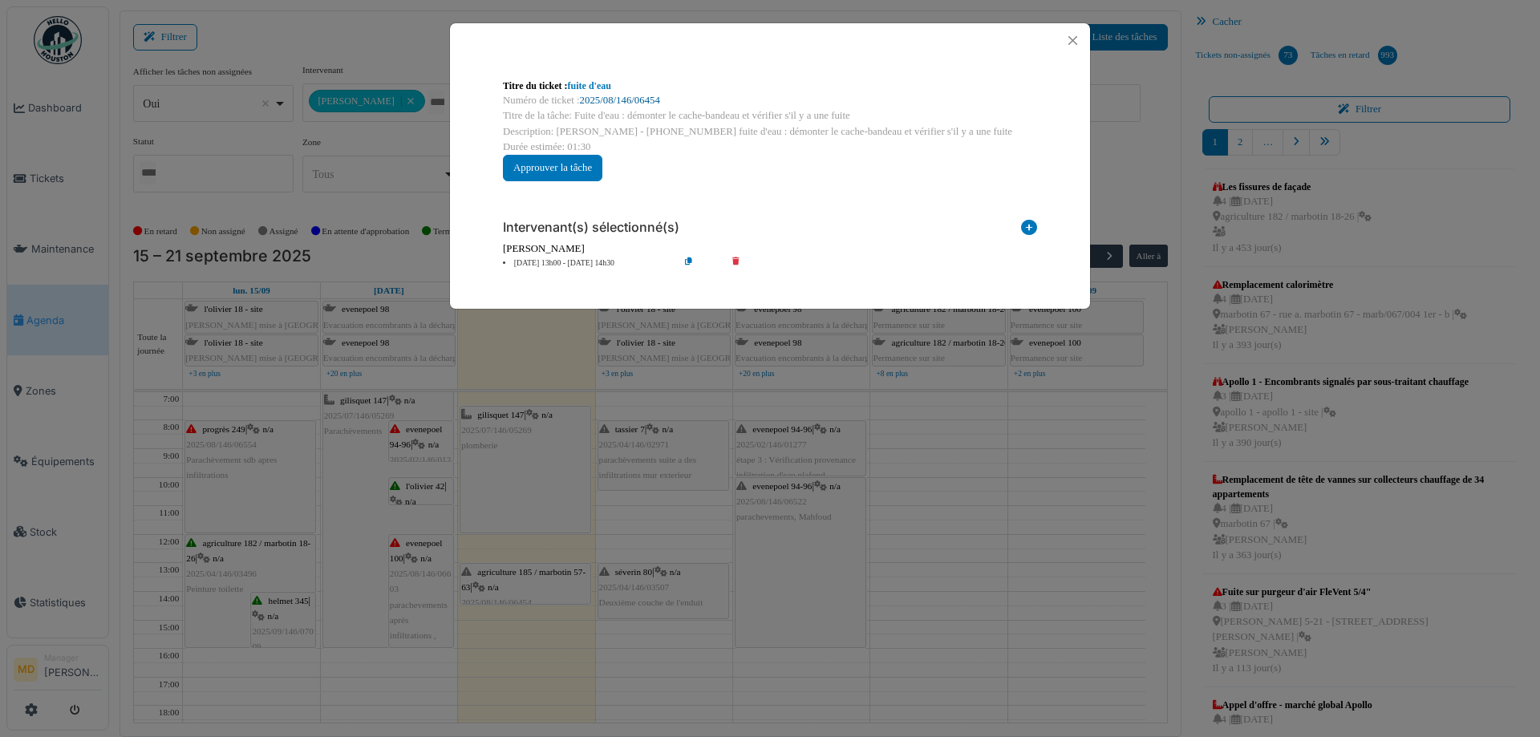
click at [627, 103] on link "2025/08/146/06454" at bounding box center [620, 100] width 80 height 11
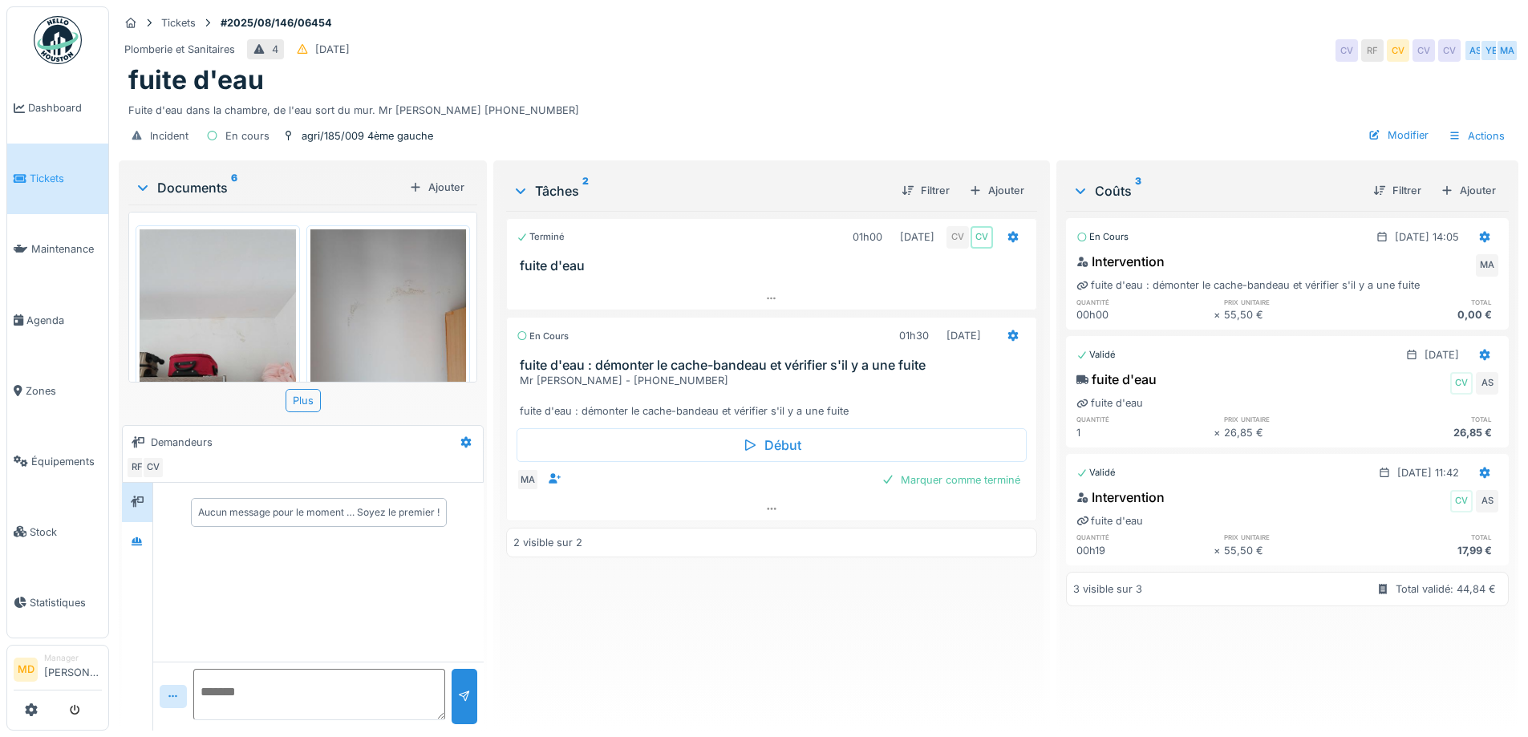
click at [184, 288] on img at bounding box center [218, 333] width 156 height 208
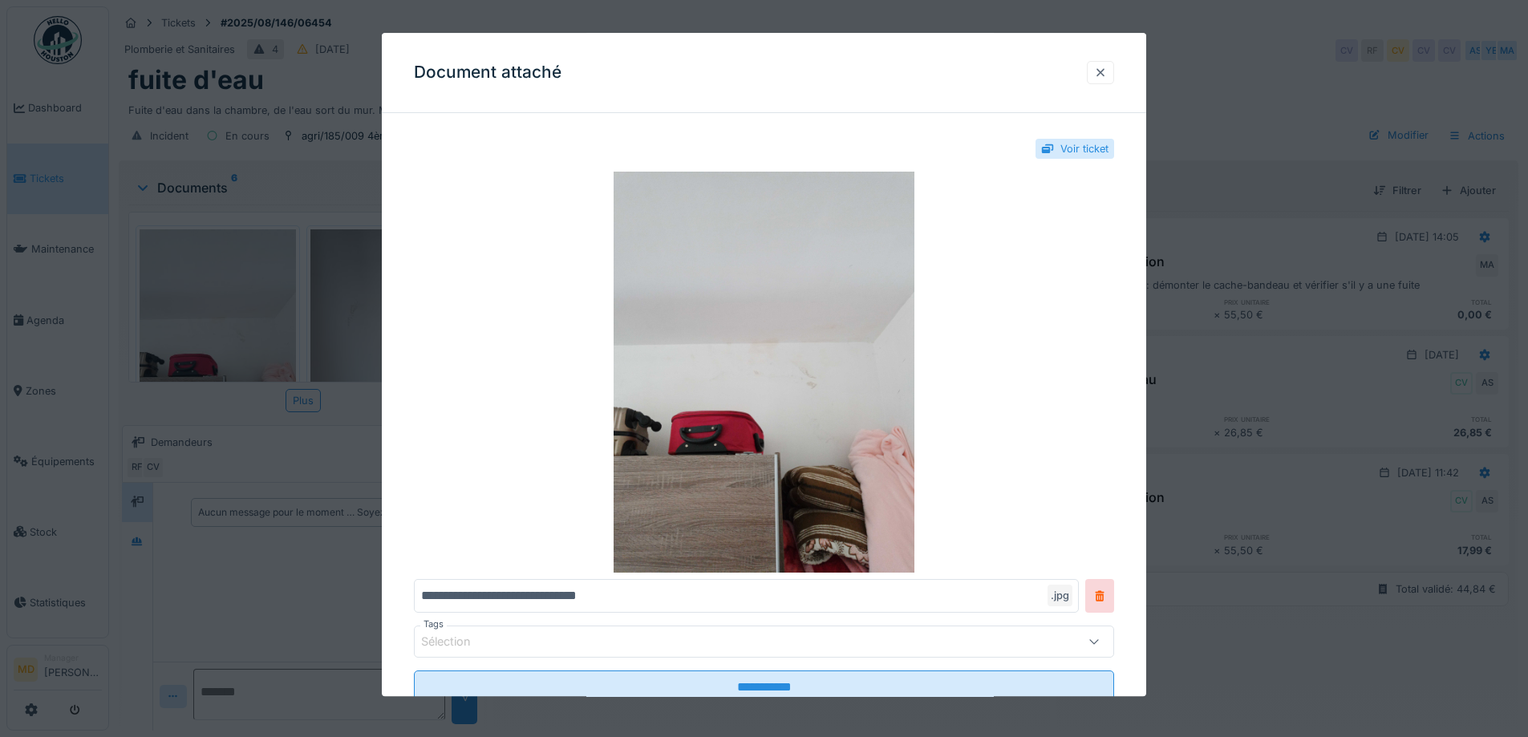
click at [1107, 69] on div at bounding box center [1100, 72] width 13 height 15
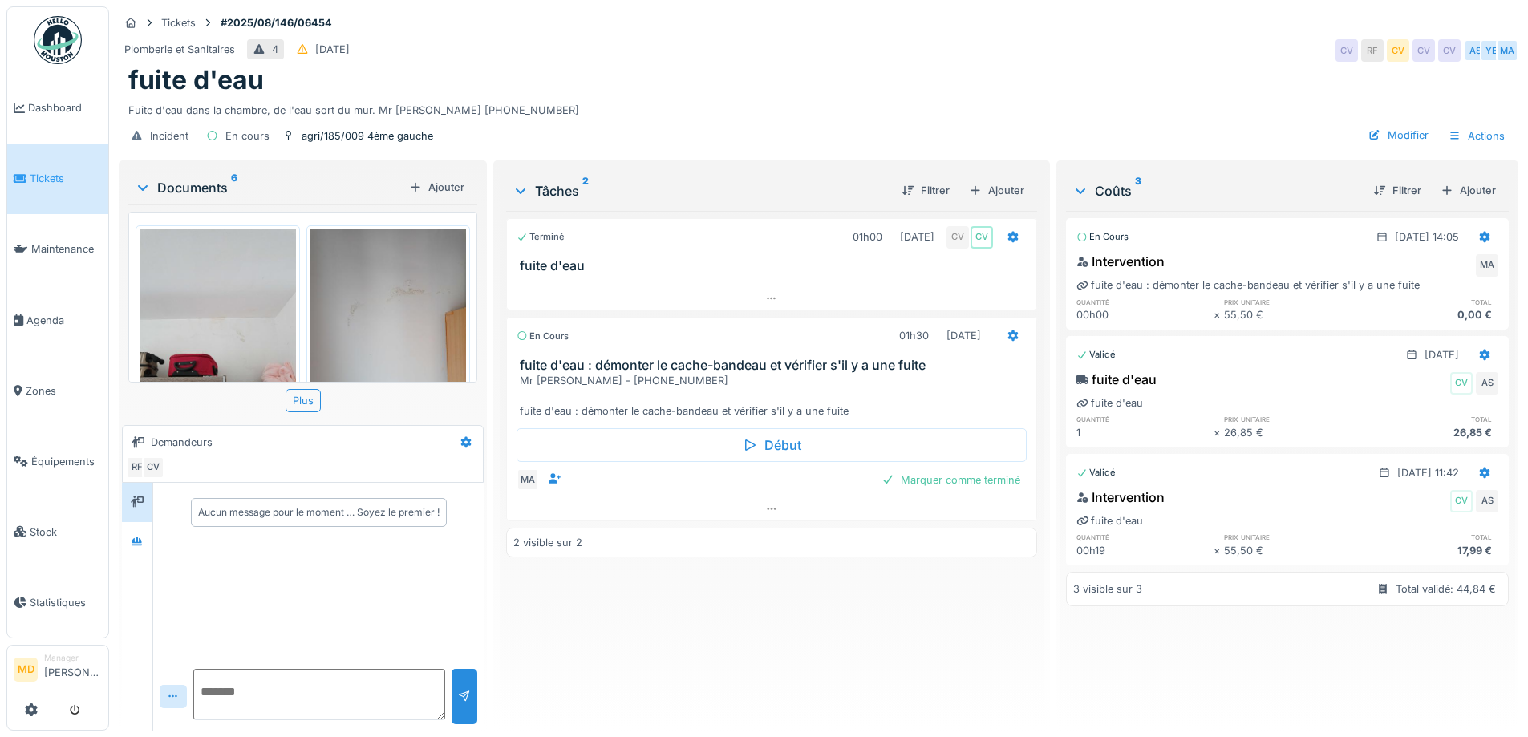
click at [428, 299] on img at bounding box center [388, 333] width 156 height 208
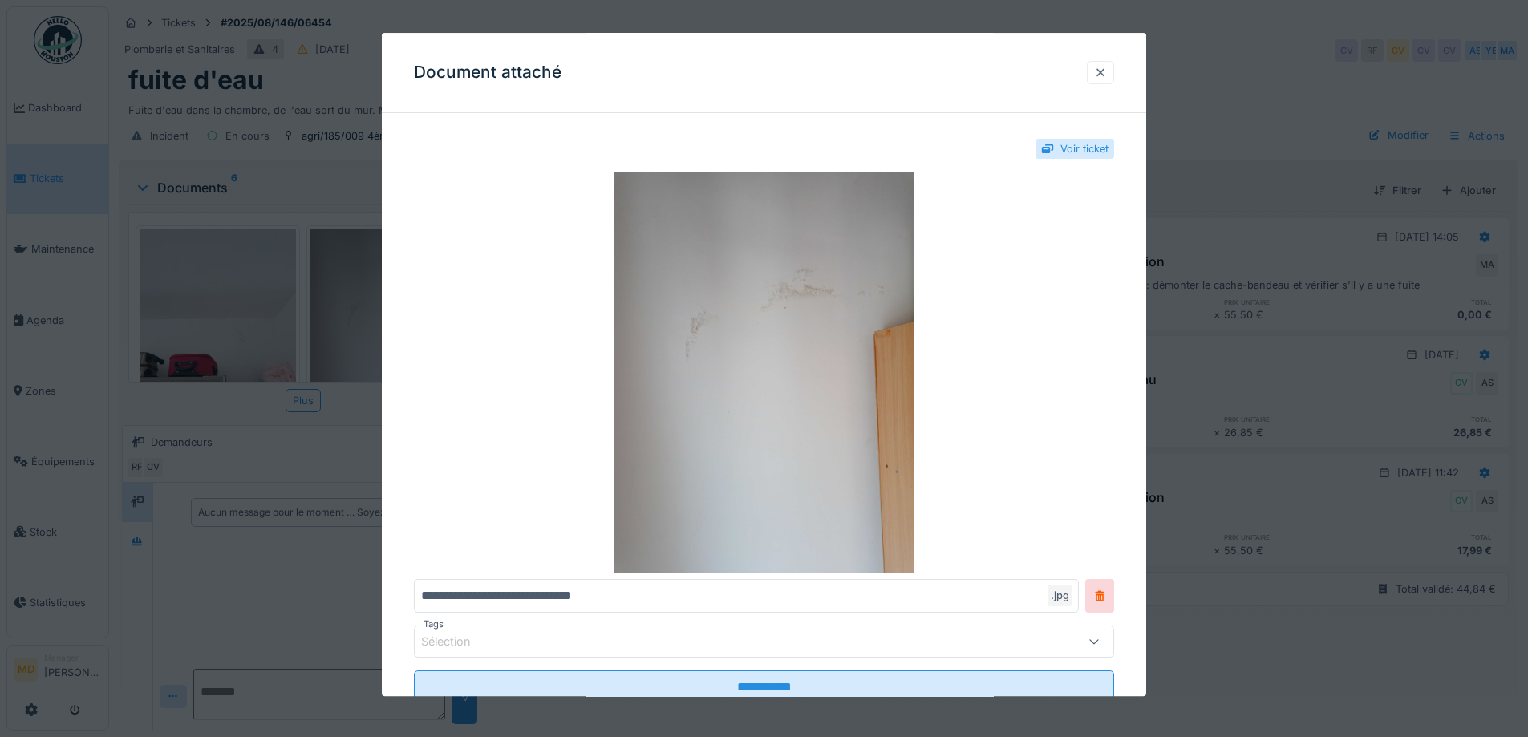
click at [1107, 67] on div at bounding box center [1100, 72] width 13 height 15
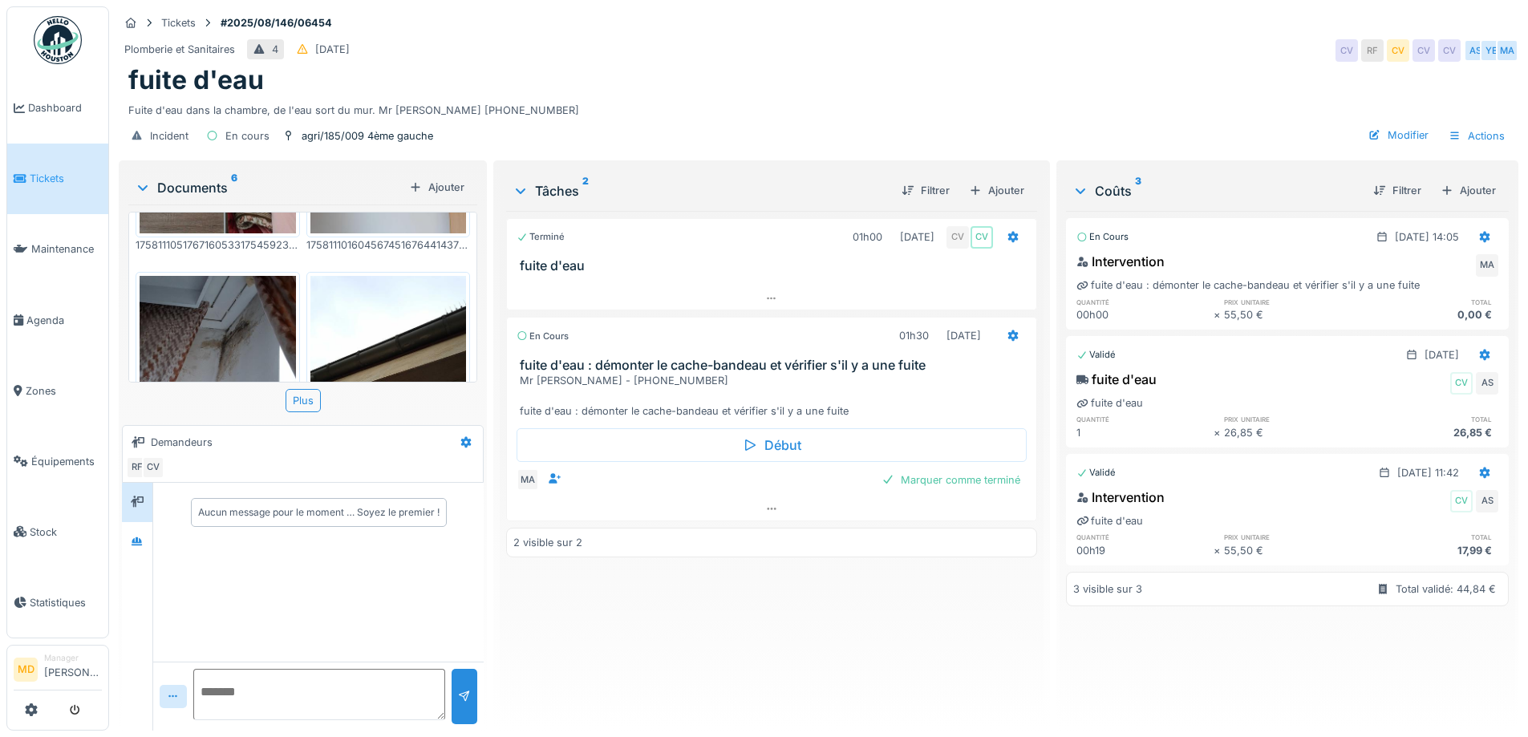
scroll to position [241, 0]
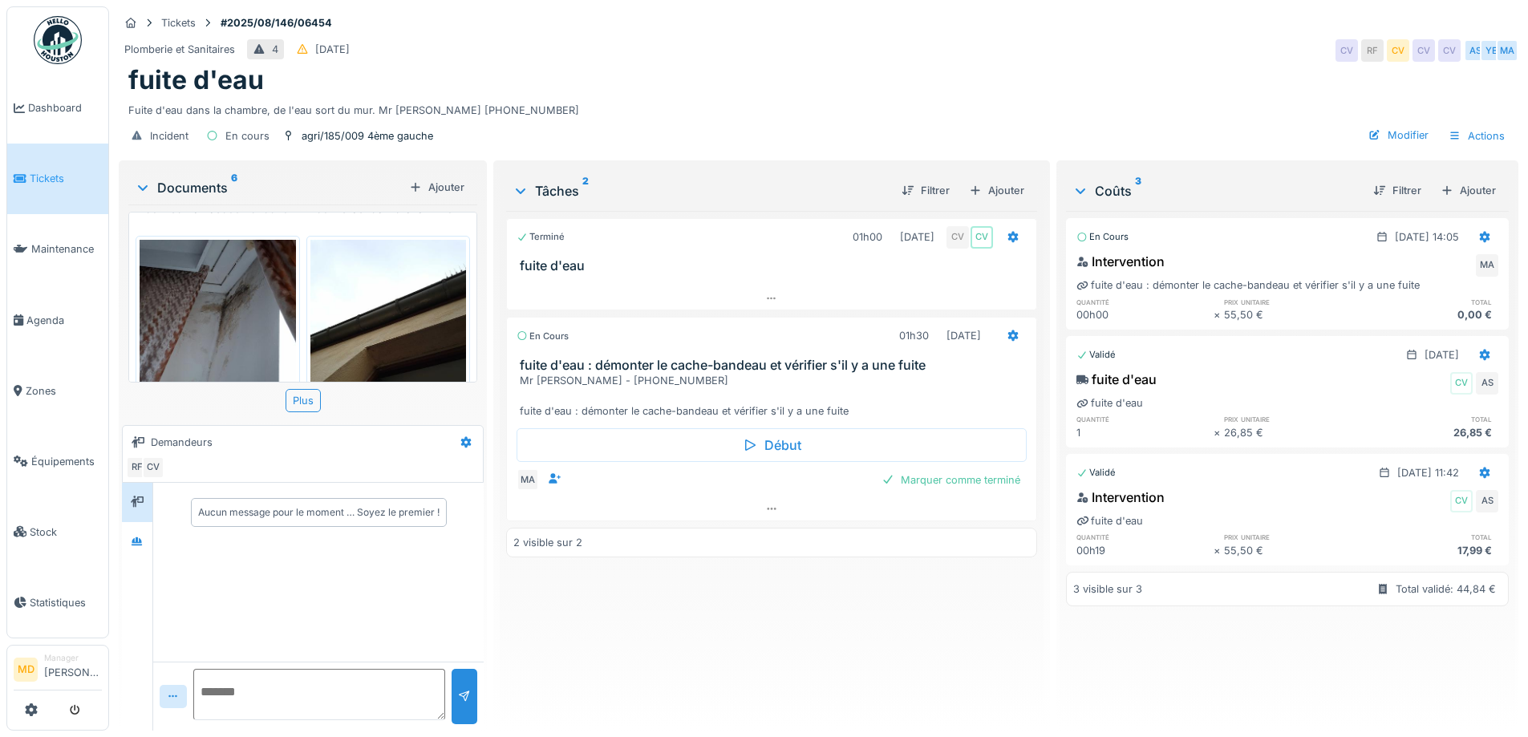
click at [250, 306] on img at bounding box center [218, 344] width 156 height 208
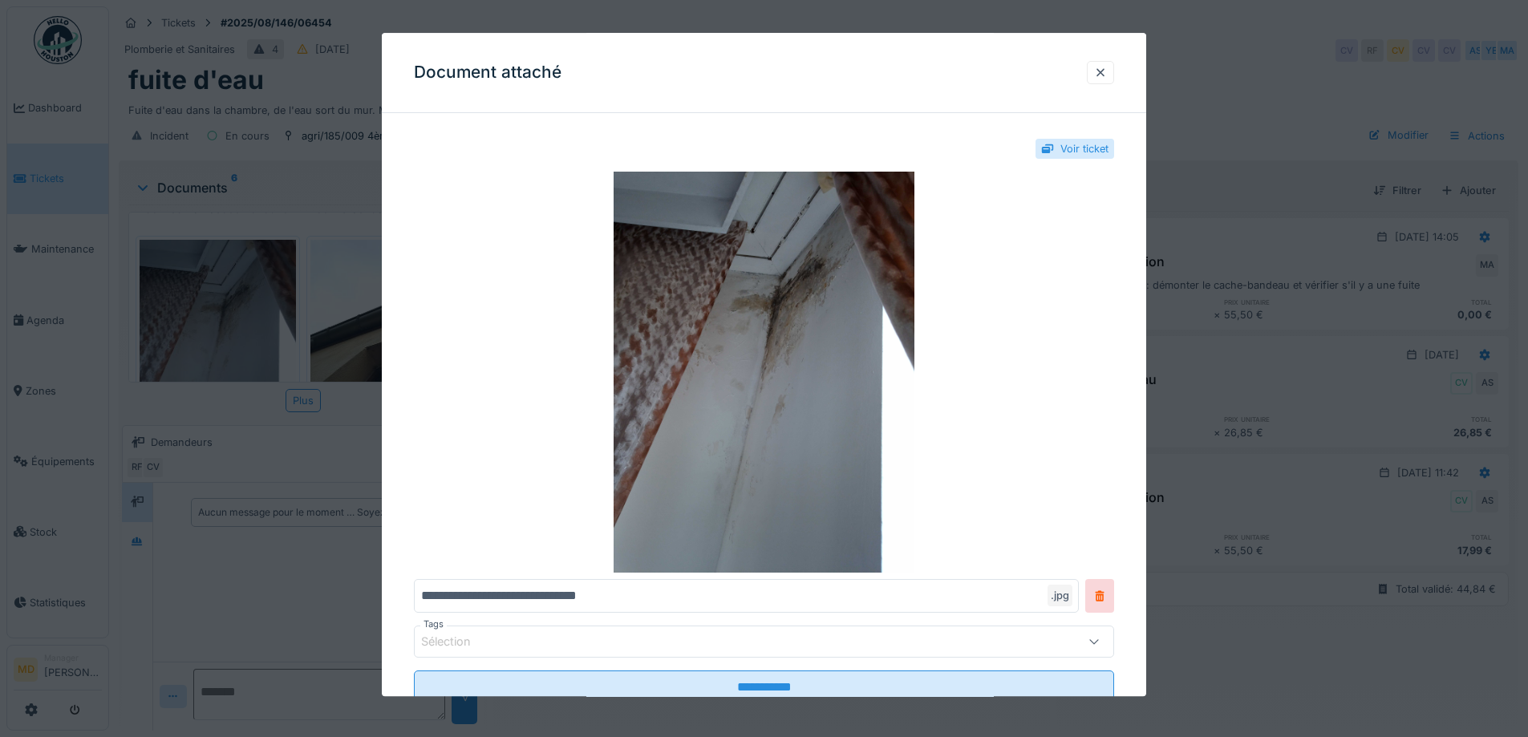
click at [1121, 69] on div "Document attaché" at bounding box center [764, 73] width 765 height 80
click at [1102, 71] on div at bounding box center [1100, 72] width 13 height 15
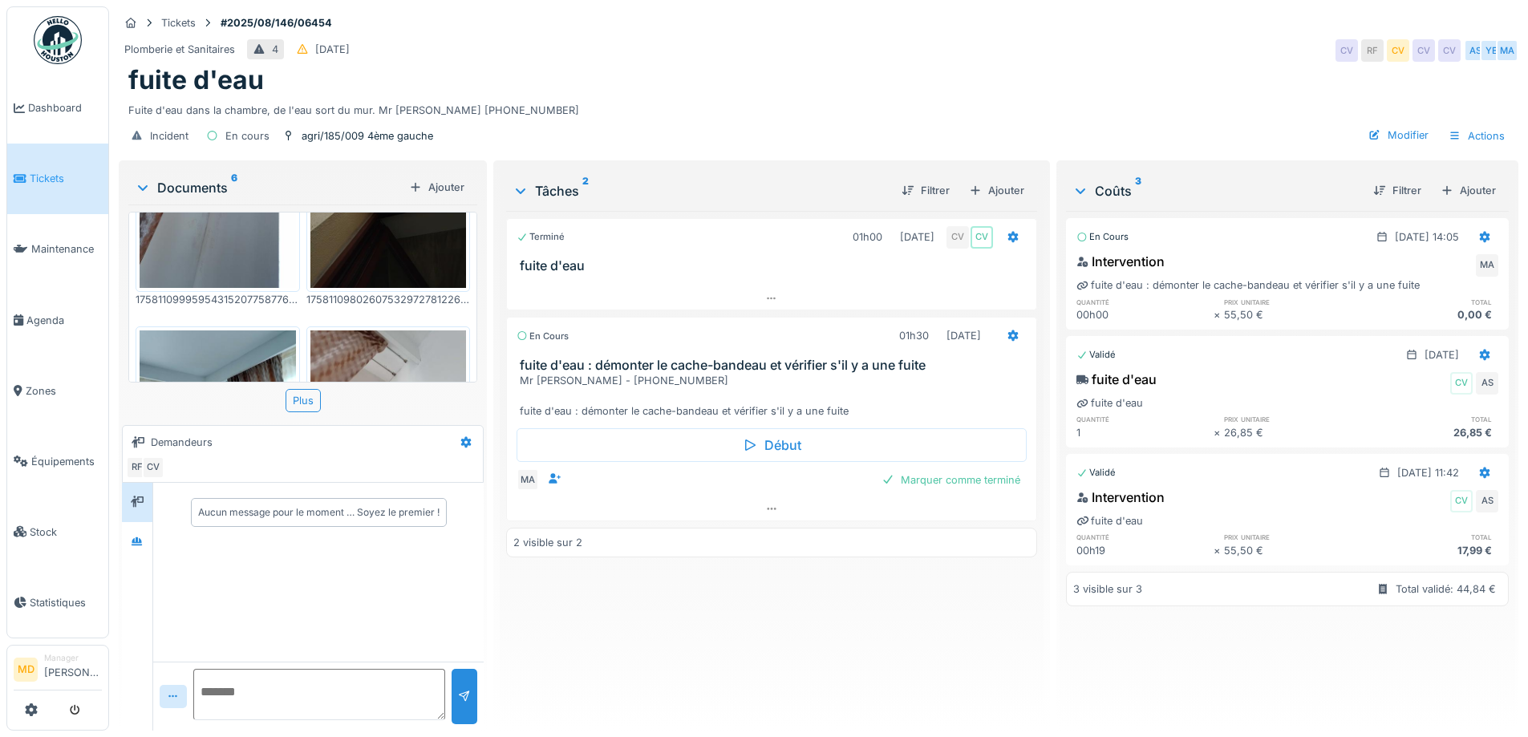
scroll to position [399, 0]
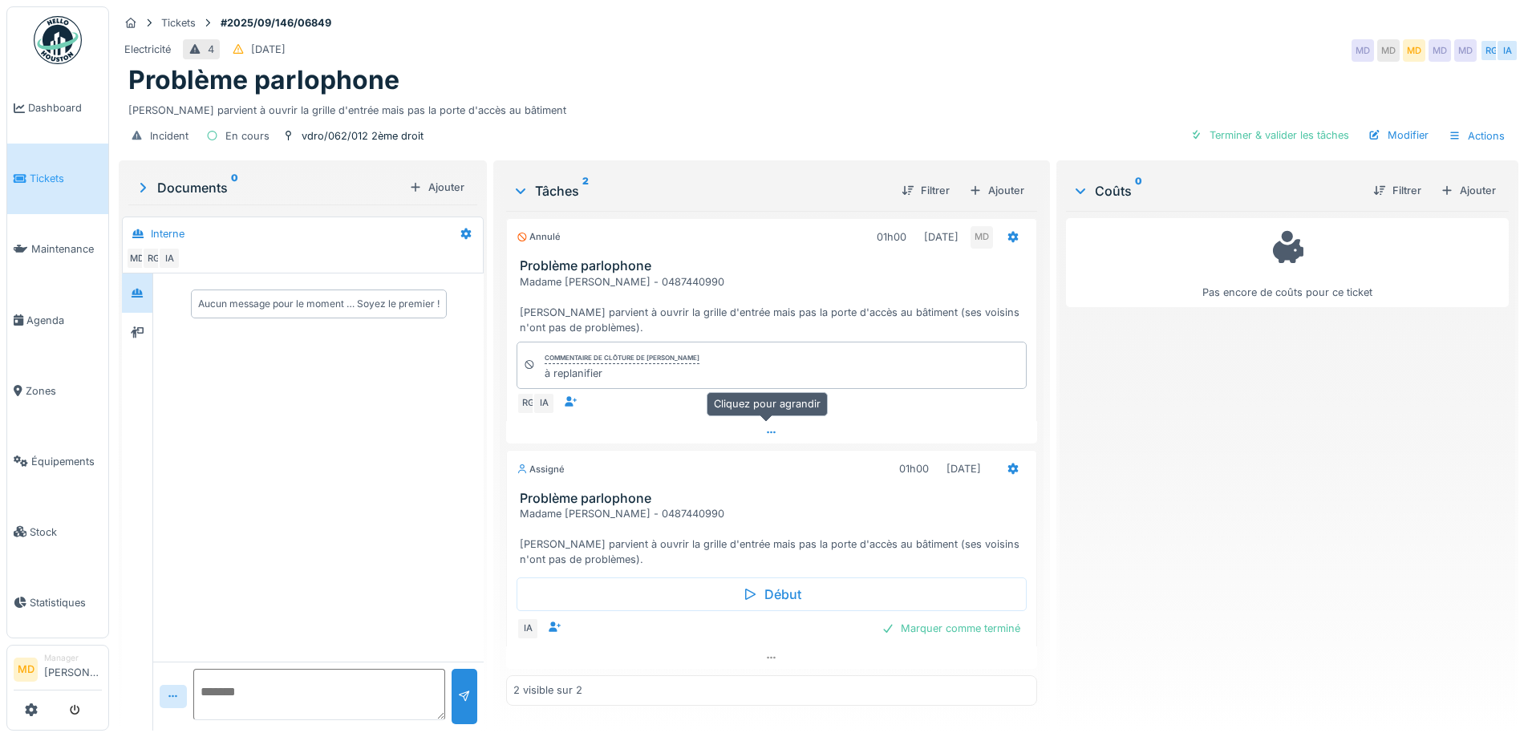
scroll to position [12, 0]
click at [151, 319] on div at bounding box center [137, 332] width 30 height 39
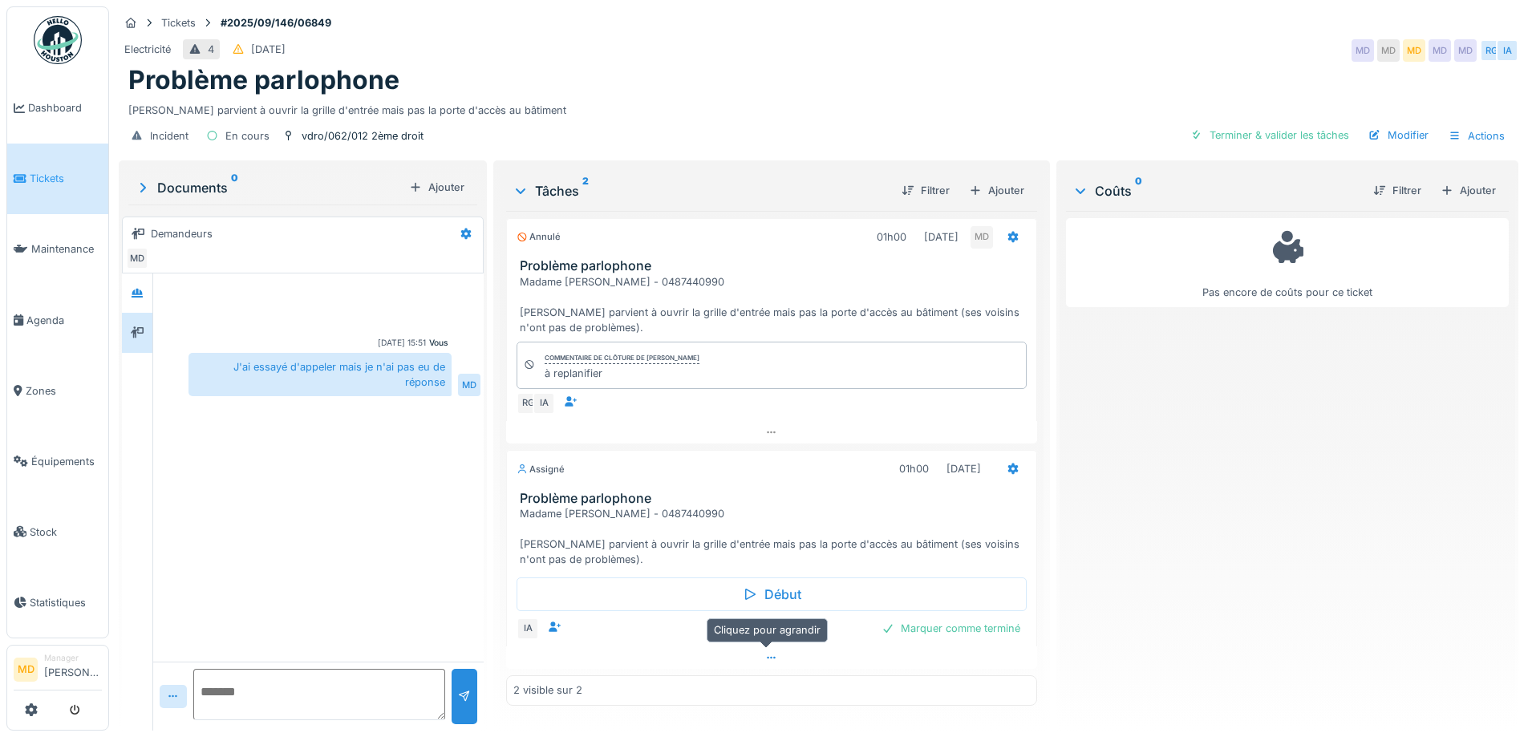
click at [771, 653] on icon at bounding box center [771, 658] width 13 height 10
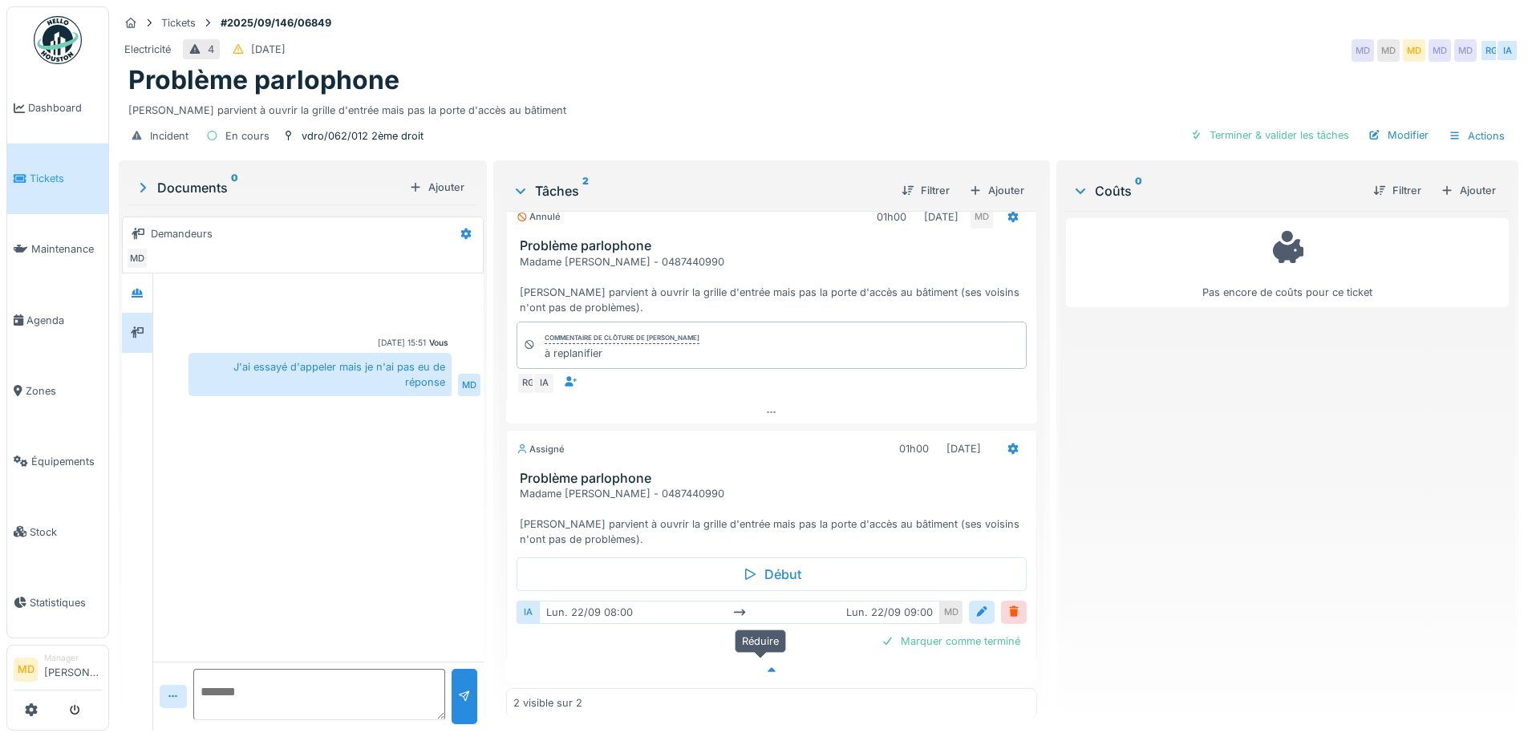
click at [768, 659] on div at bounding box center [771, 670] width 530 height 23
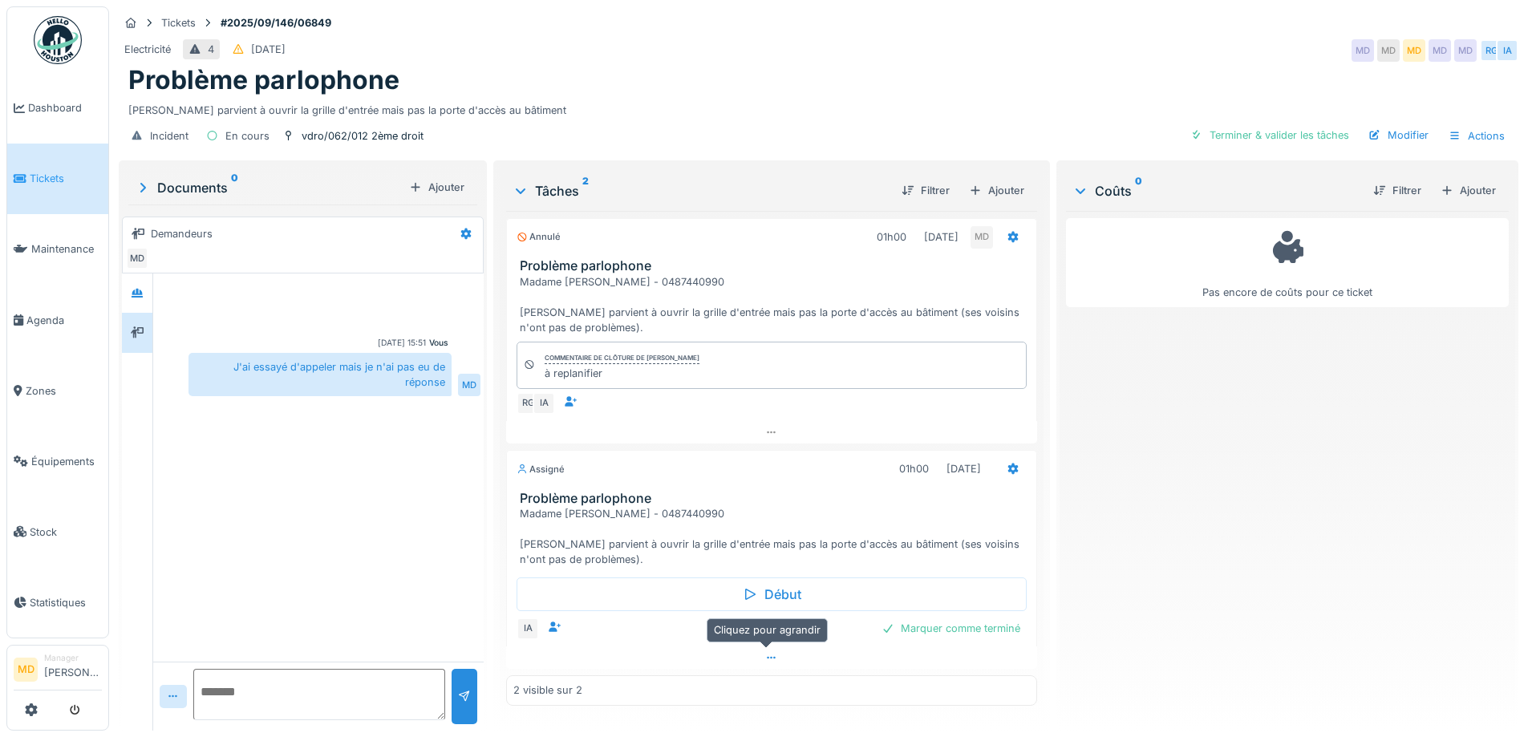
click at [773, 649] on div at bounding box center [771, 658] width 530 height 23
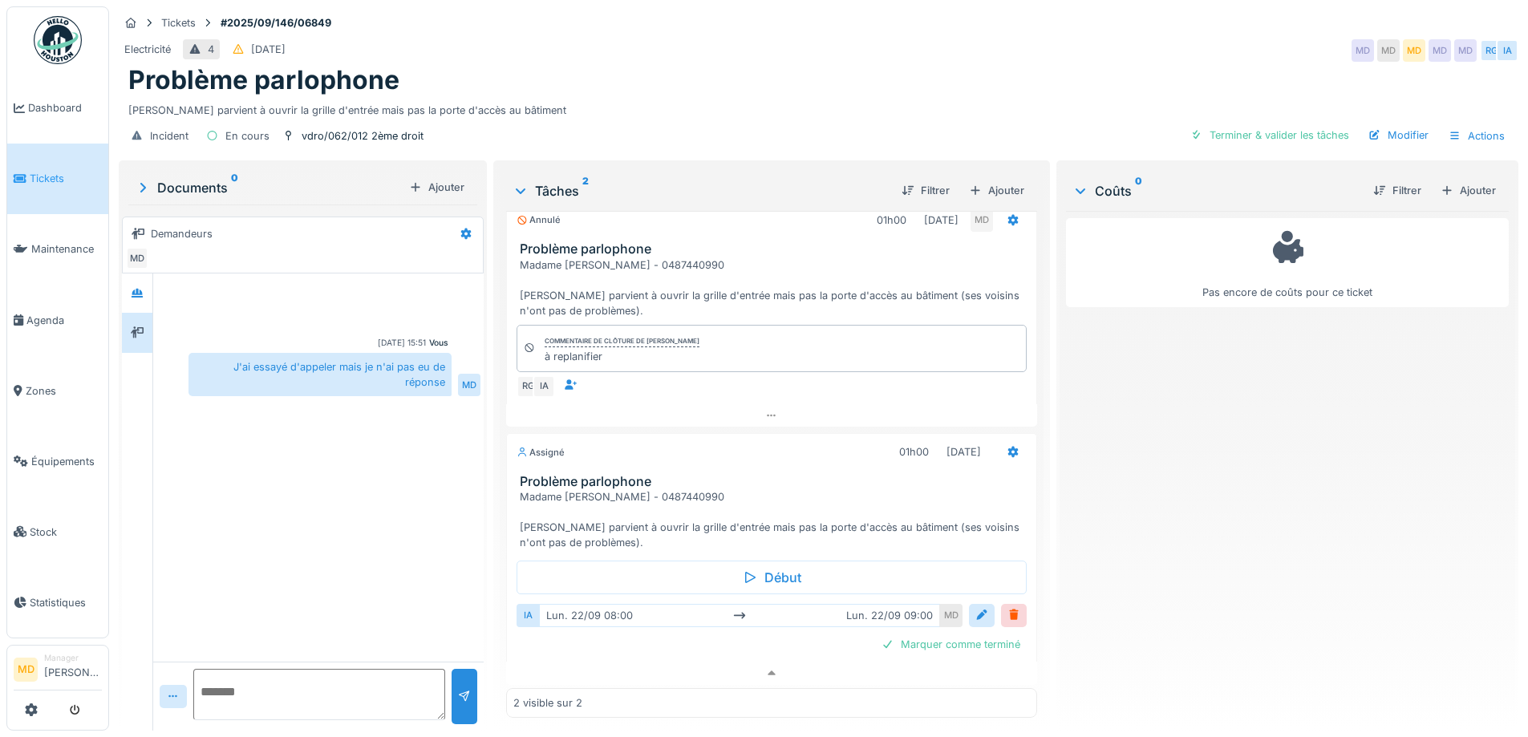
scroll to position [22, 0]
click at [1073, 393] on div "Pas encore de coûts pour ce ticket" at bounding box center [1287, 464] width 443 height 507
click at [463, 14] on div "Tickets #2025/09/146/06849" at bounding box center [819, 23] width 1400 height 20
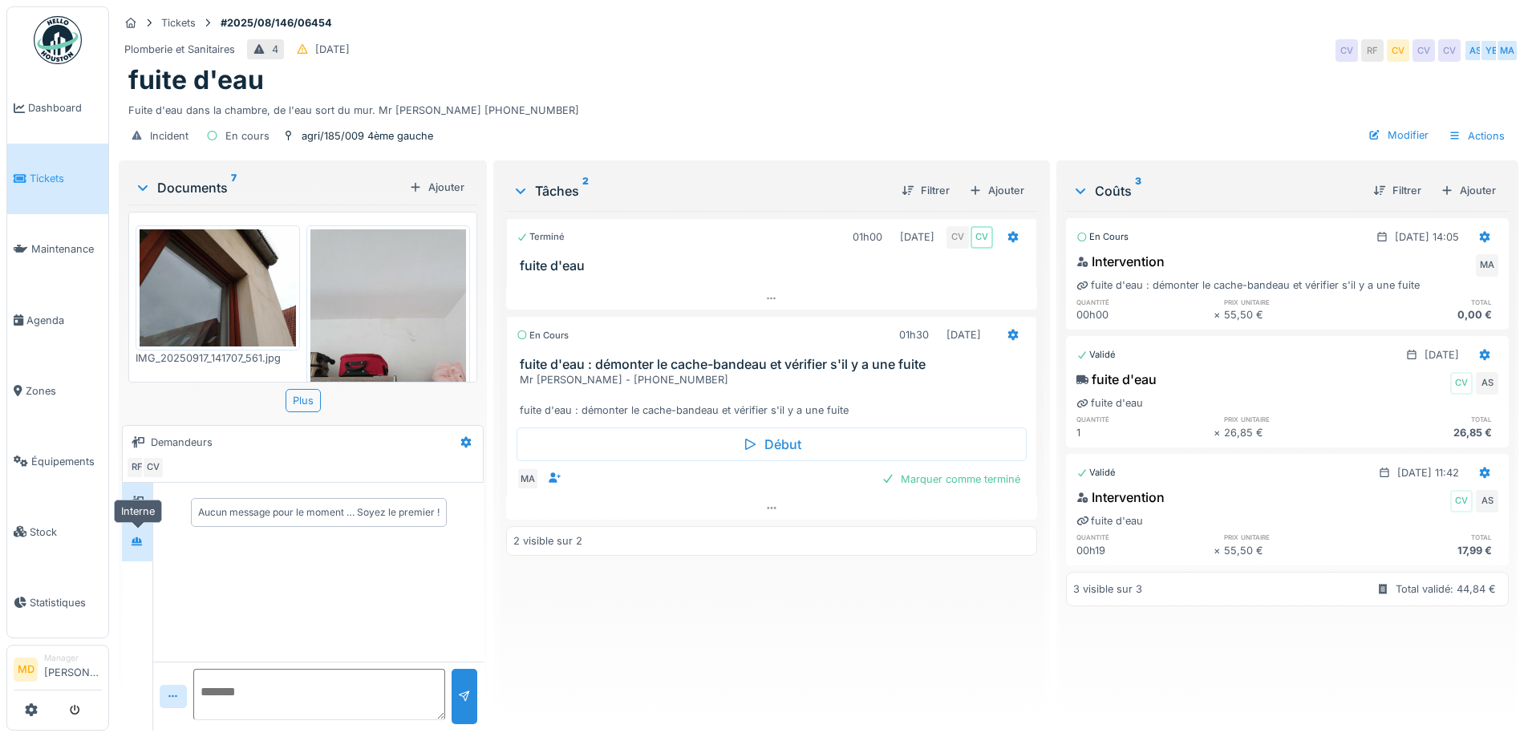
click at [131, 536] on div at bounding box center [137, 542] width 24 height 20
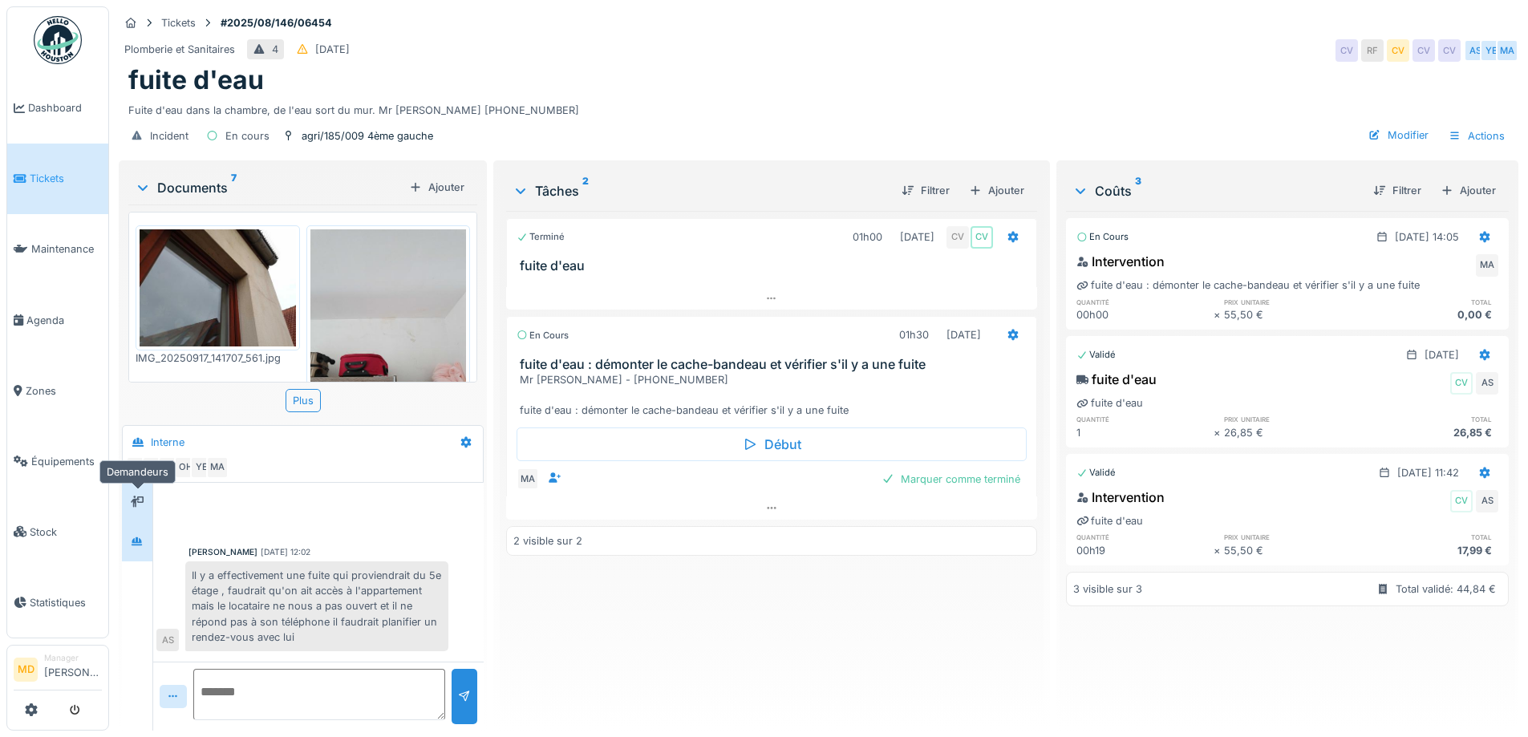
click at [133, 497] on icon at bounding box center [137, 502] width 13 height 10
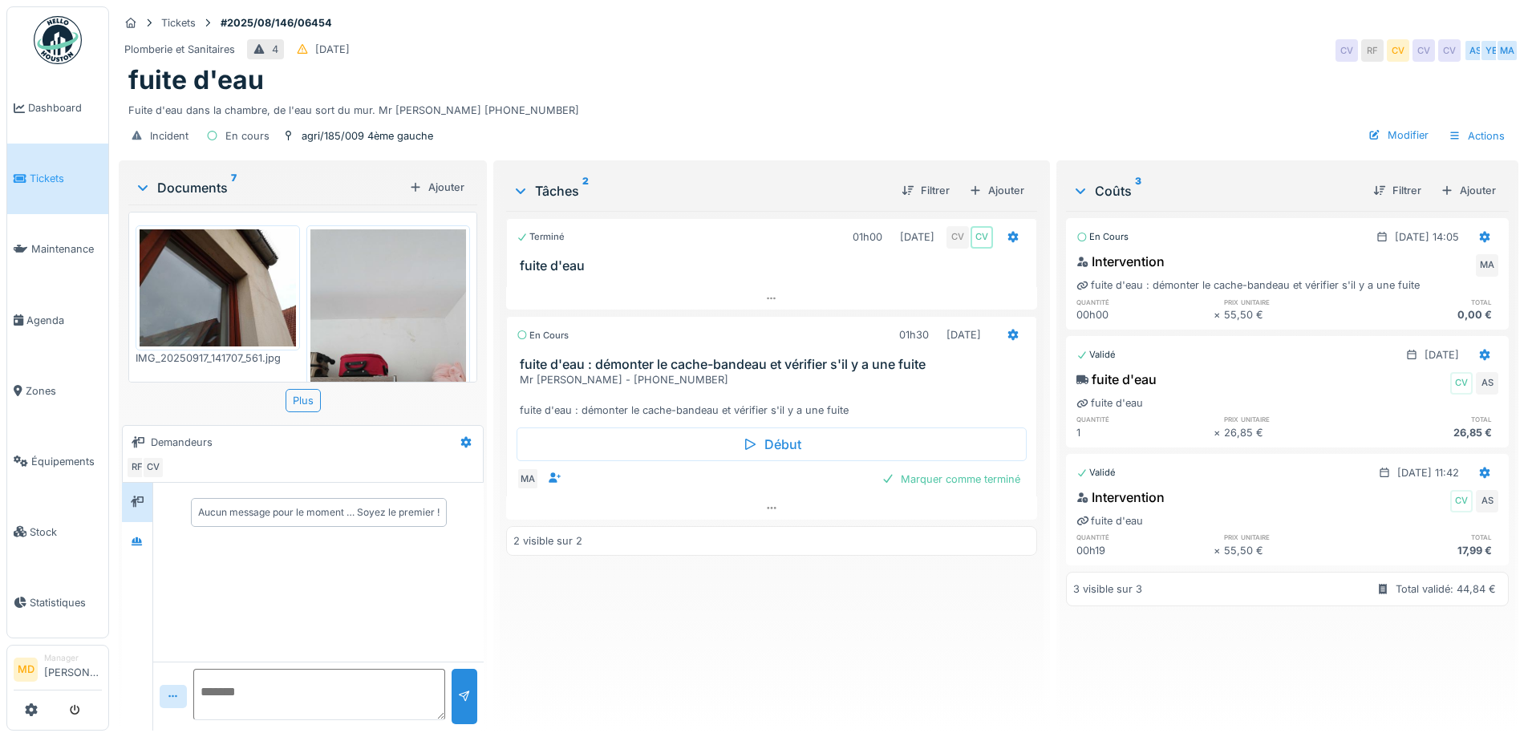
click at [153, 531] on div at bounding box center [137, 607] width 31 height 248
click at [147, 532] on div at bounding box center [137, 542] width 24 height 20
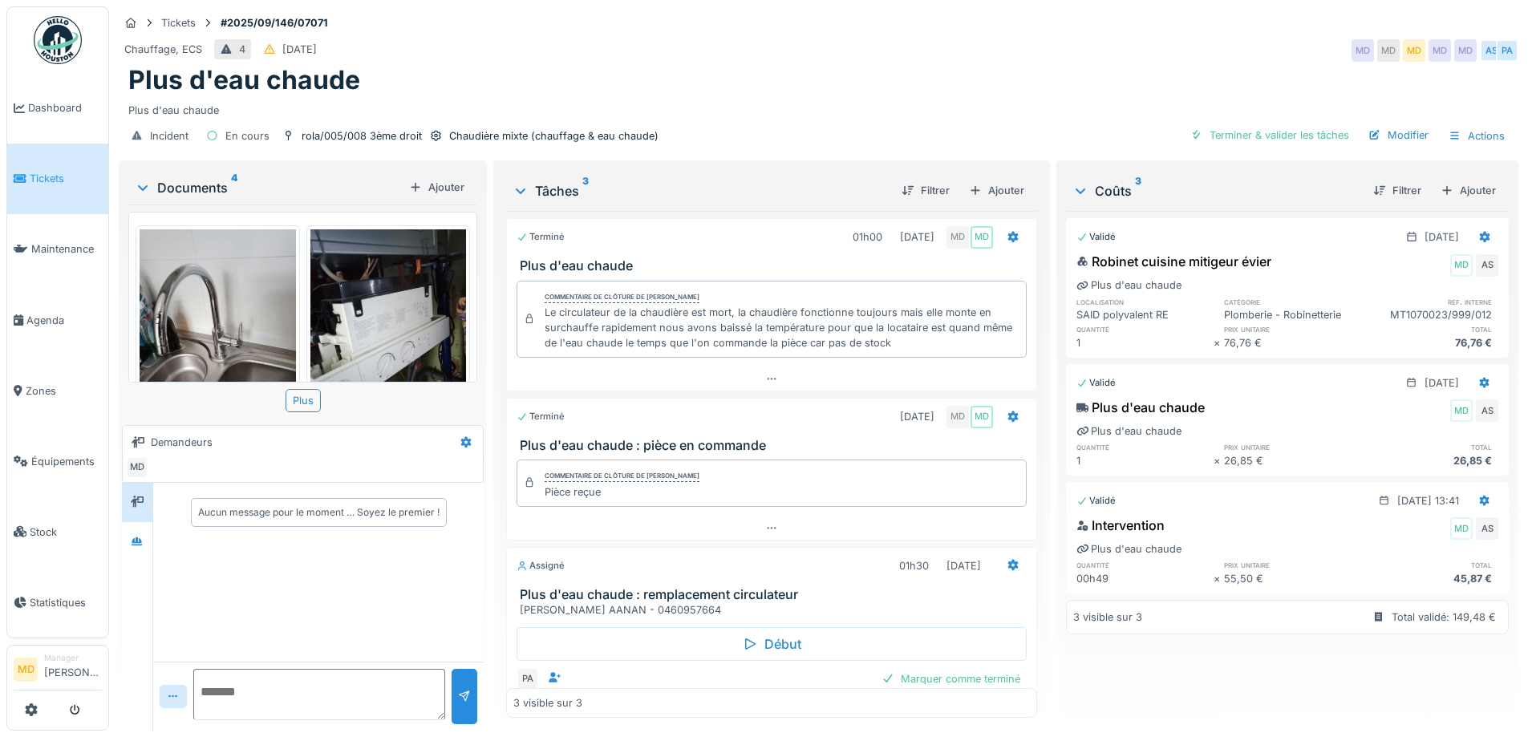
scroll to position [319, 0]
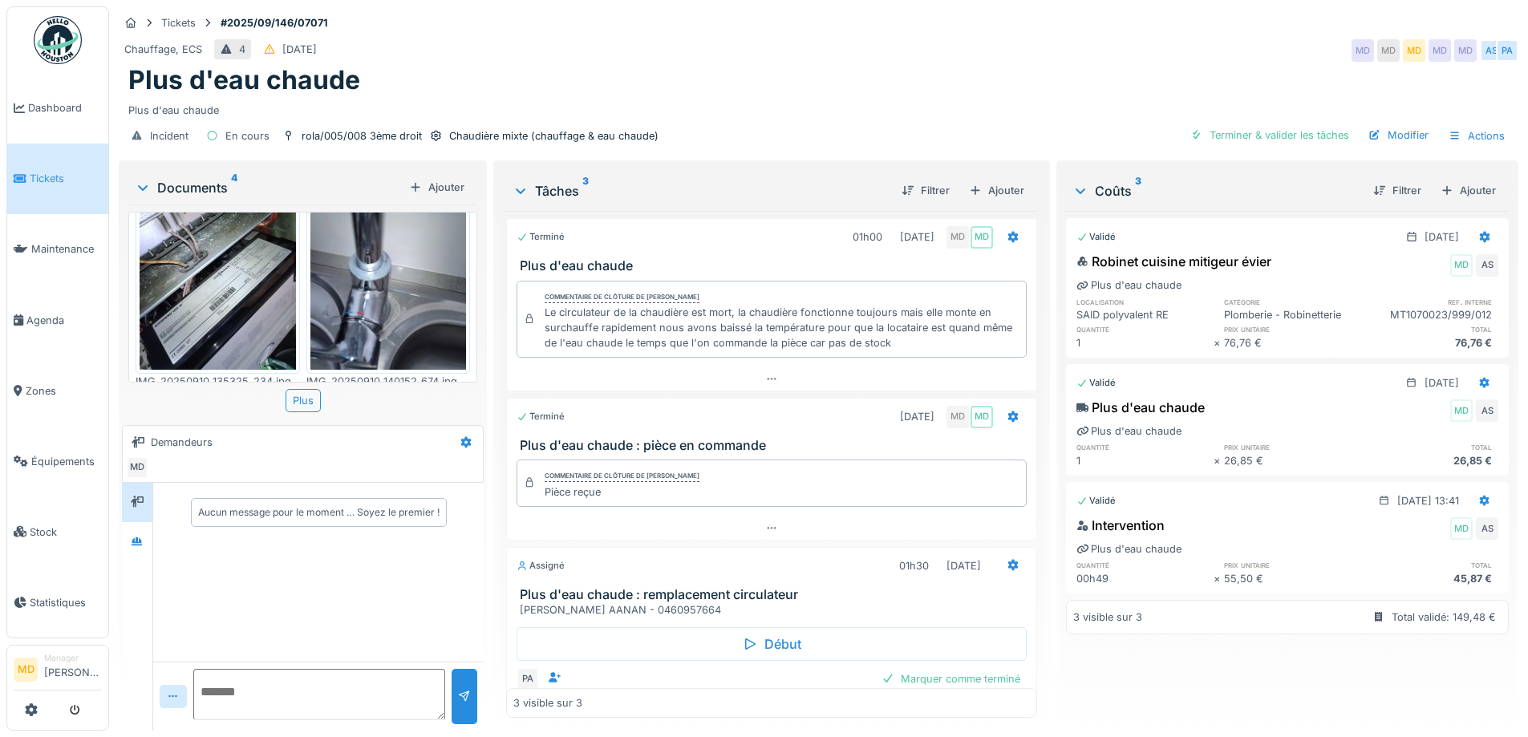
click at [797, 51] on div "Chauffage, ECS 4 13/09/2025 MD MD MD MD MD AS PA" at bounding box center [819, 50] width 1400 height 29
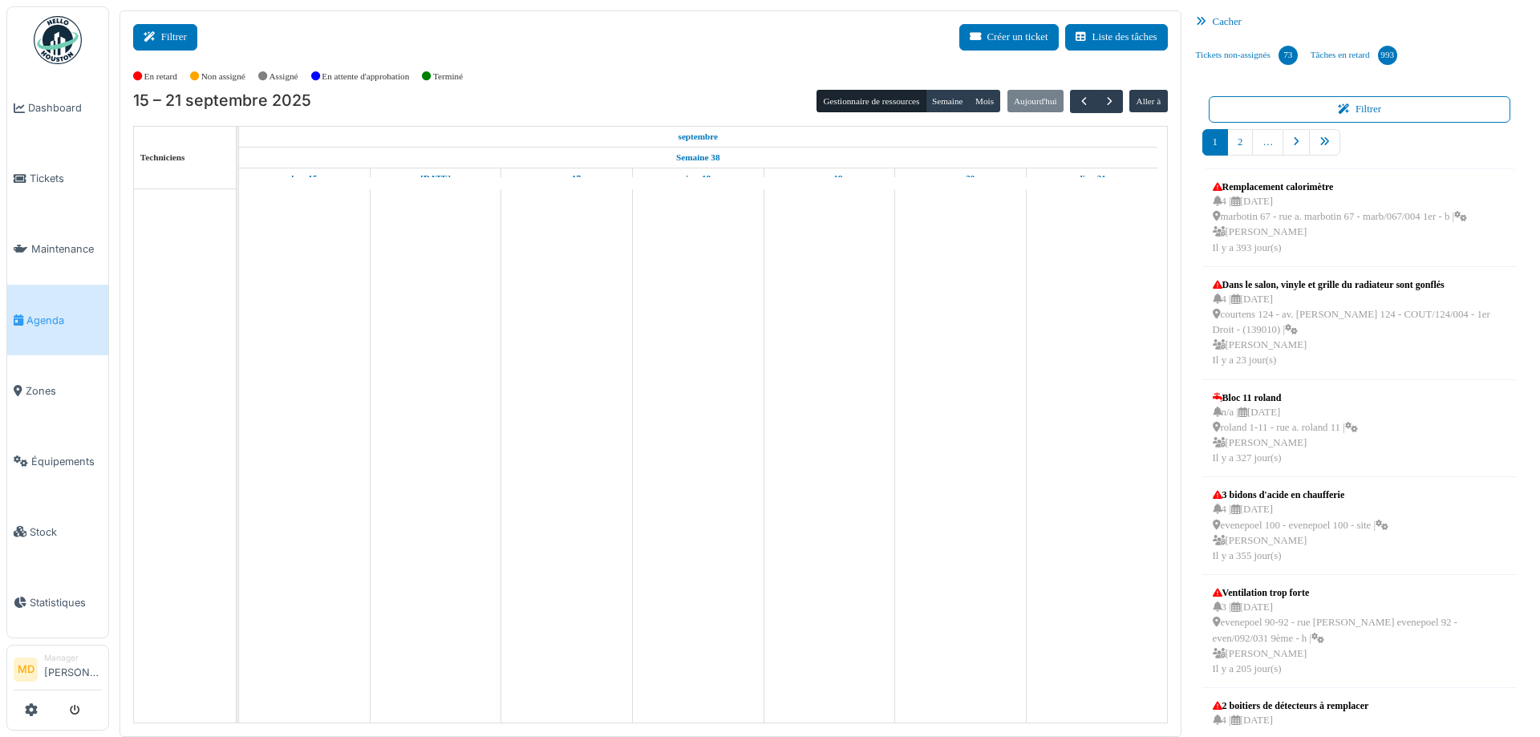
click at [170, 28] on button "Filtrer" at bounding box center [165, 37] width 64 height 26
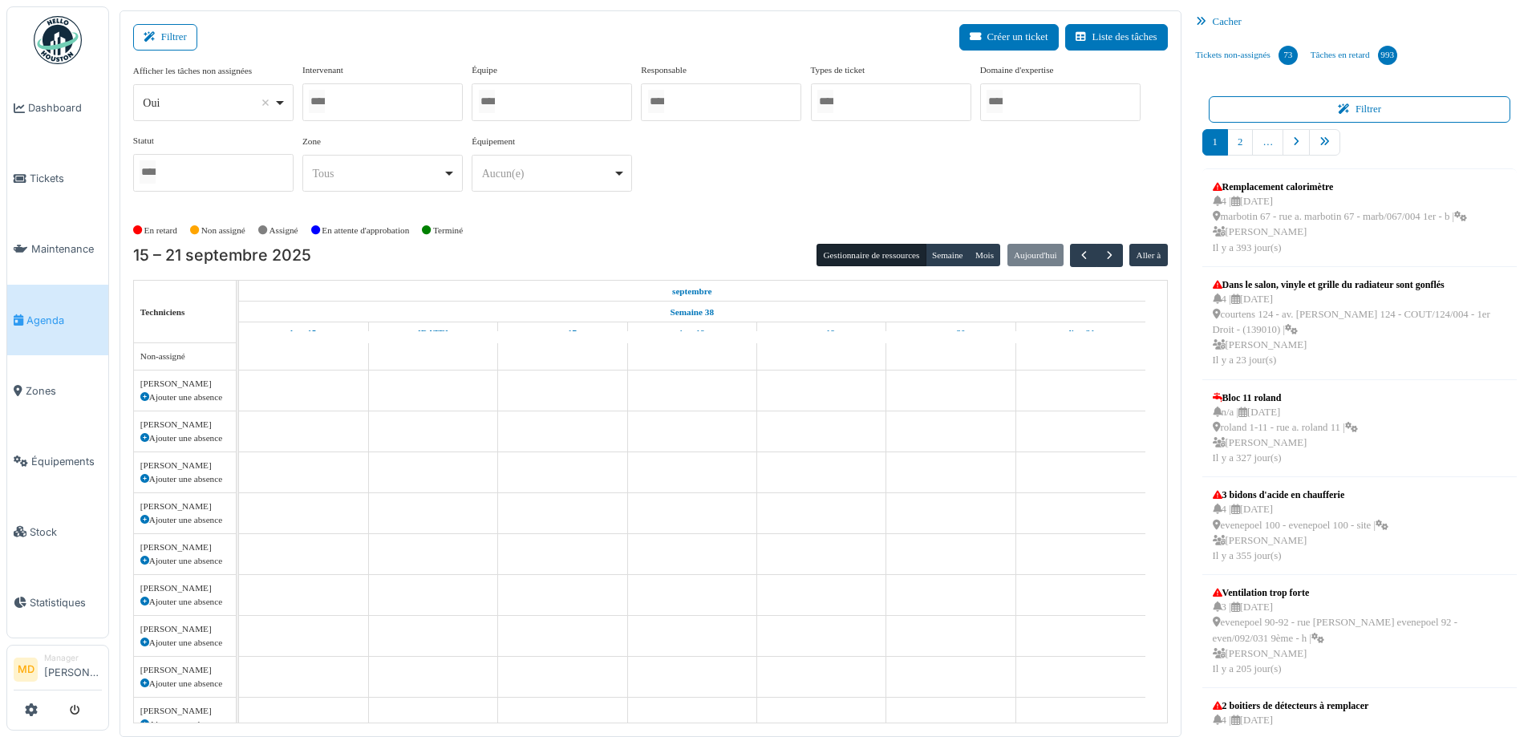
click at [408, 105] on div at bounding box center [382, 102] width 160 height 38
type input "***"
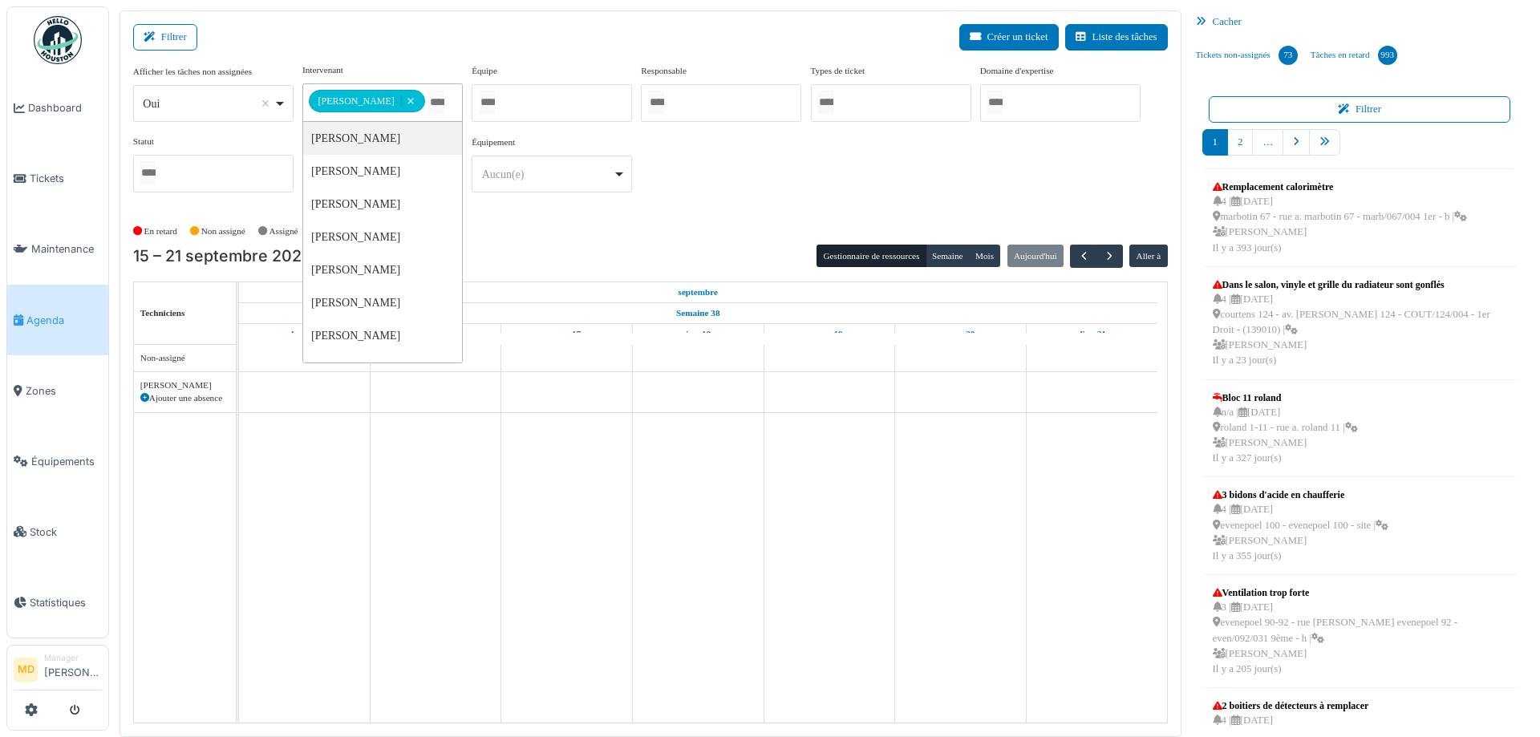
click at [684, 188] on div "**********" at bounding box center [650, 134] width 1035 height 142
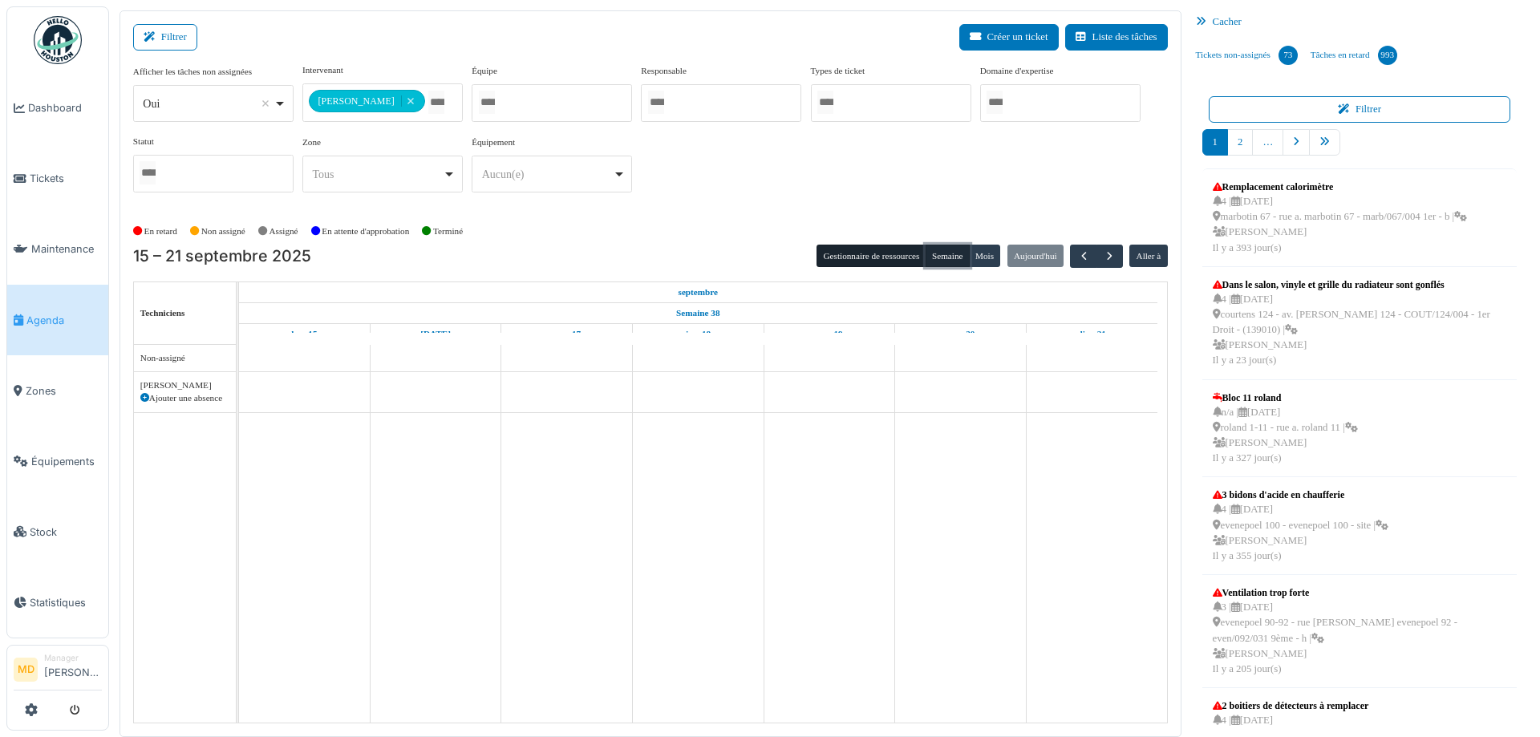
click at [937, 257] on button "Semaine" at bounding box center [948, 256] width 44 height 22
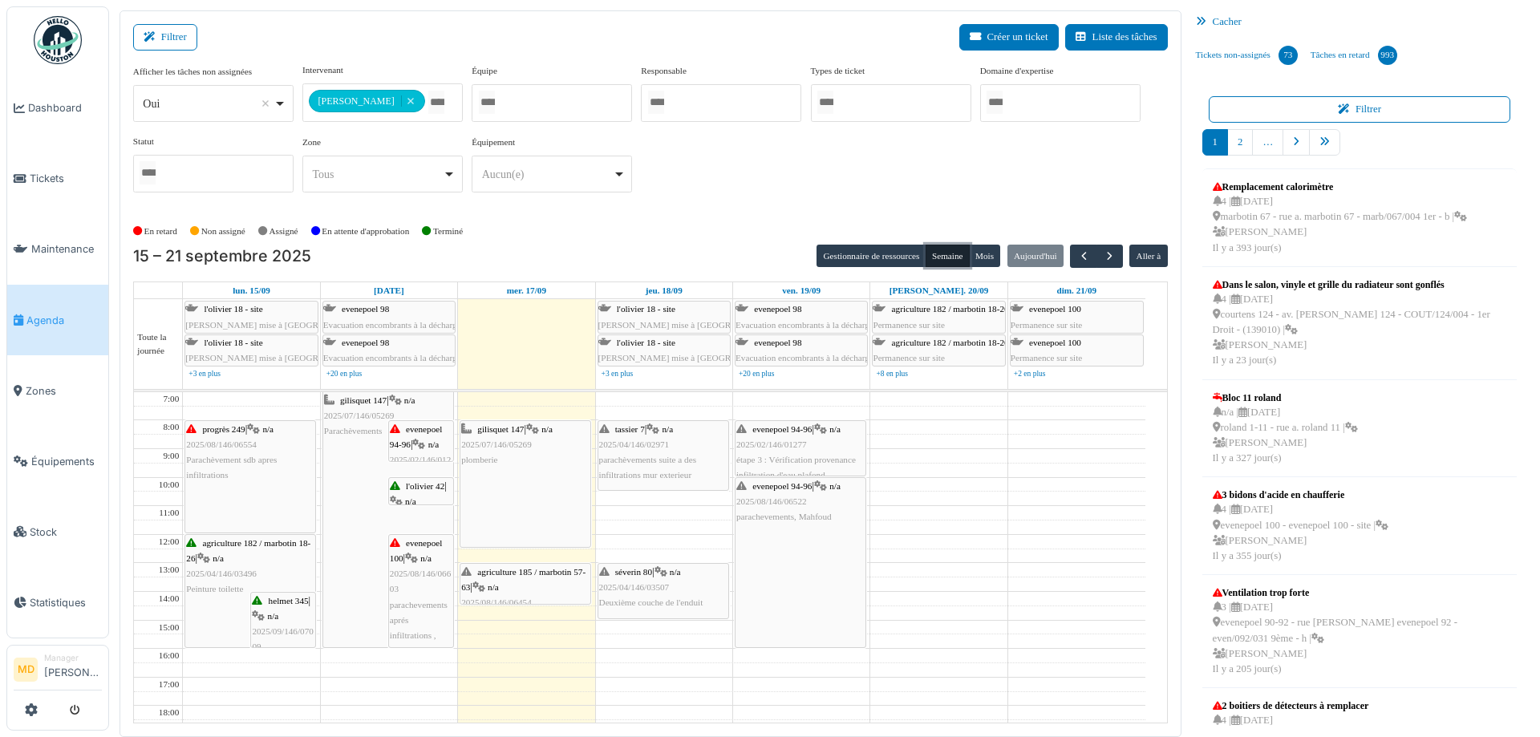
click at [511, 576] on div "agriculture 185 / marbotin 57-63 | n/a 2025/08/146/06454 fuite d'eau : démonter…" at bounding box center [525, 603] width 128 height 77
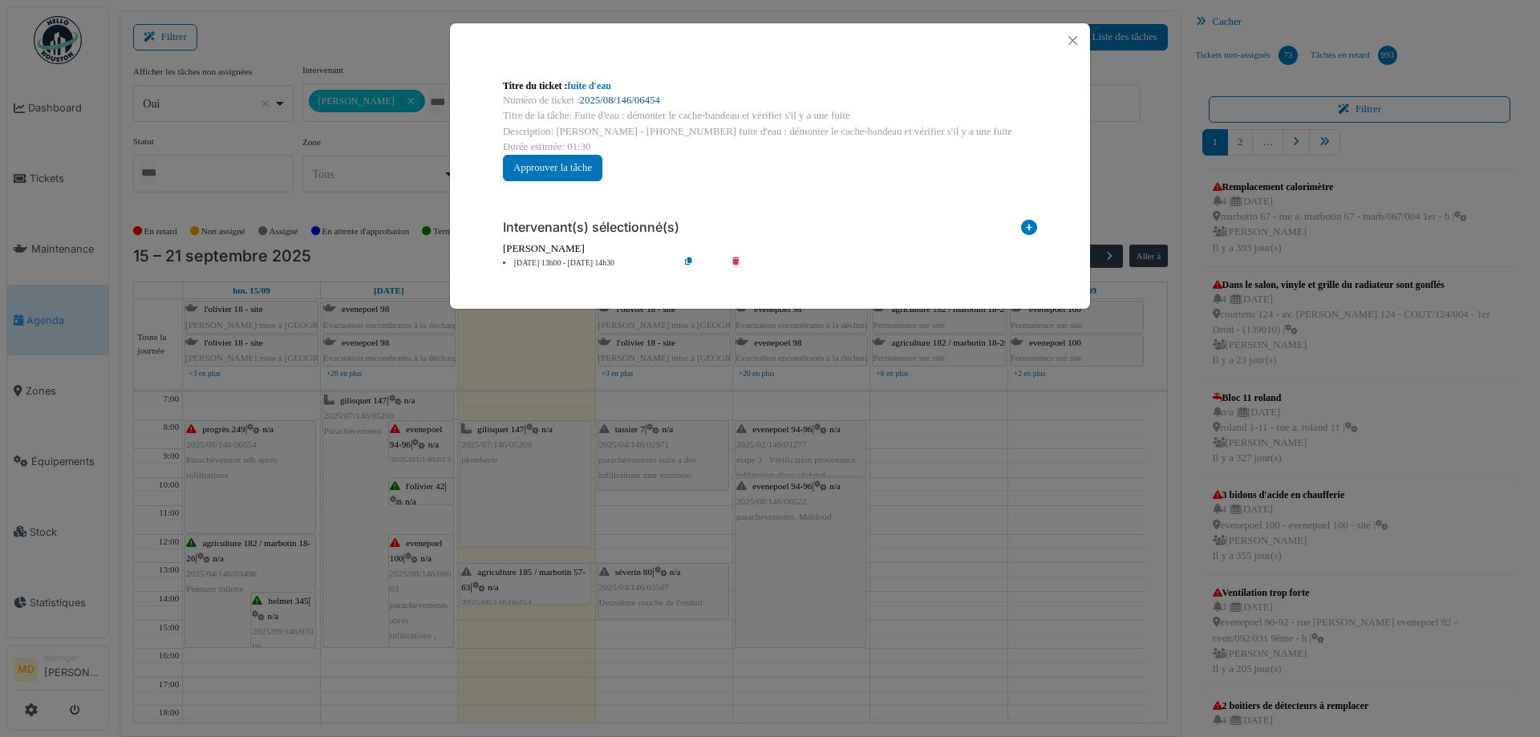
click at [616, 98] on link "2025/08/146/06454" at bounding box center [620, 100] width 80 height 11
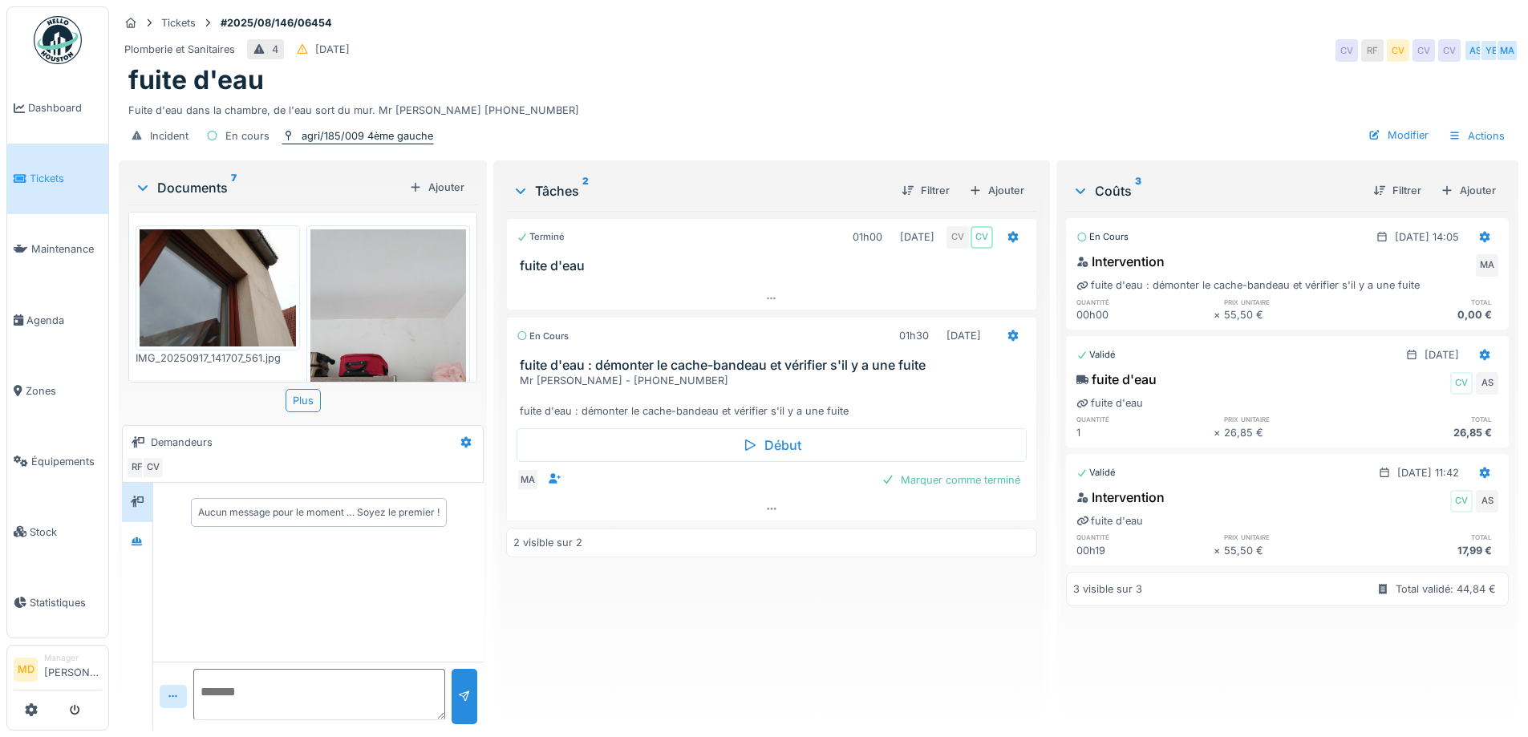
click at [342, 135] on div "agri/185/009 4ème gauche" at bounding box center [368, 135] width 132 height 15
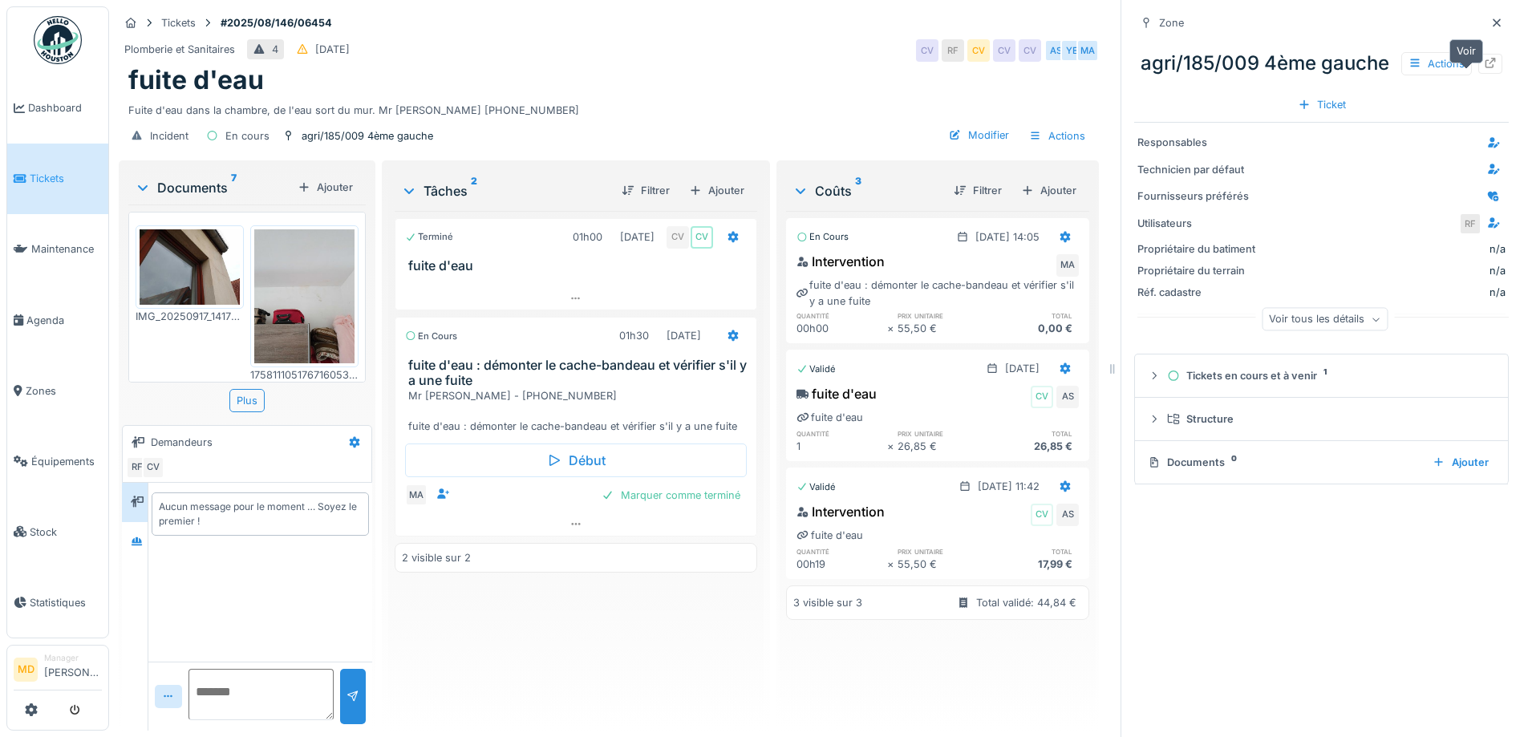
click at [1479, 74] on div at bounding box center [1491, 64] width 24 height 20
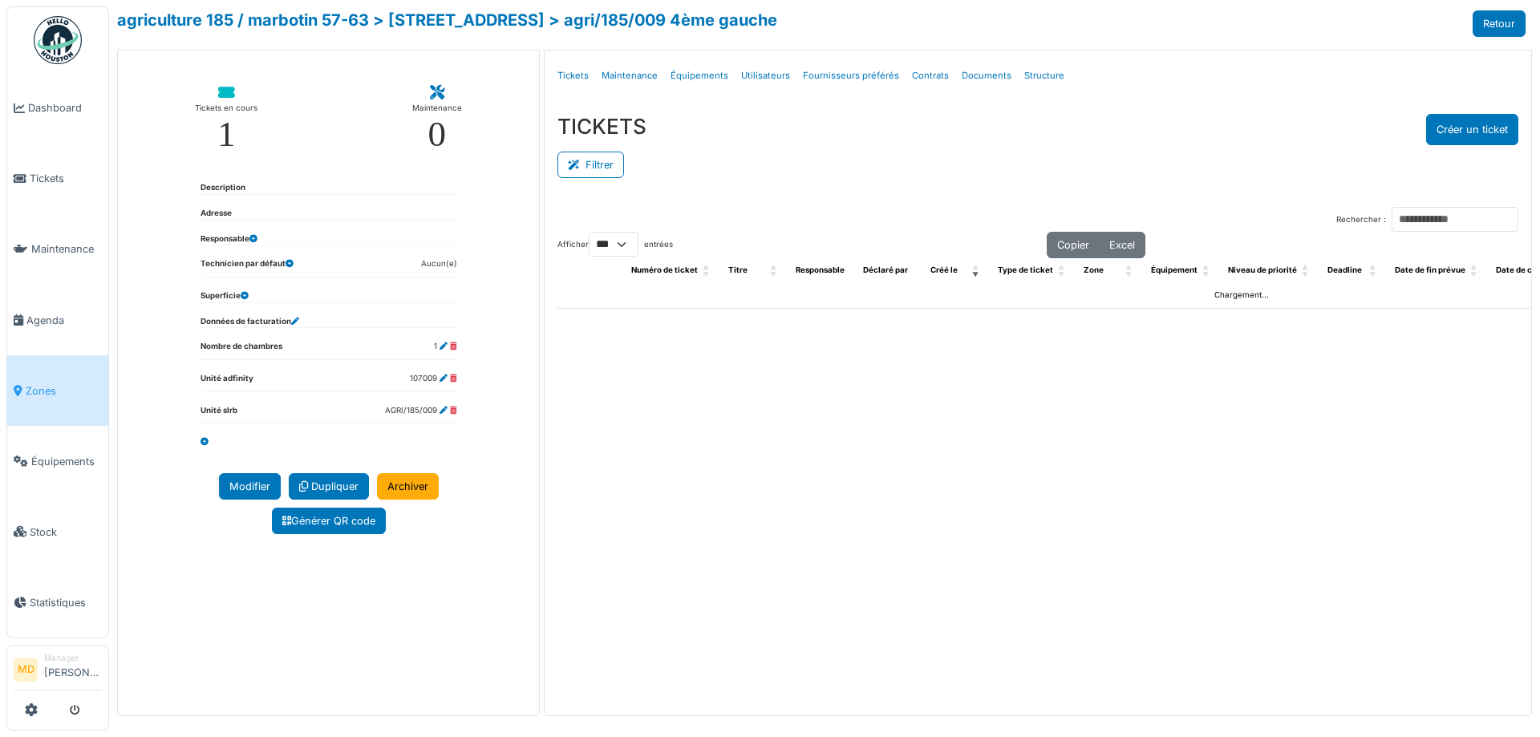
select select "***"
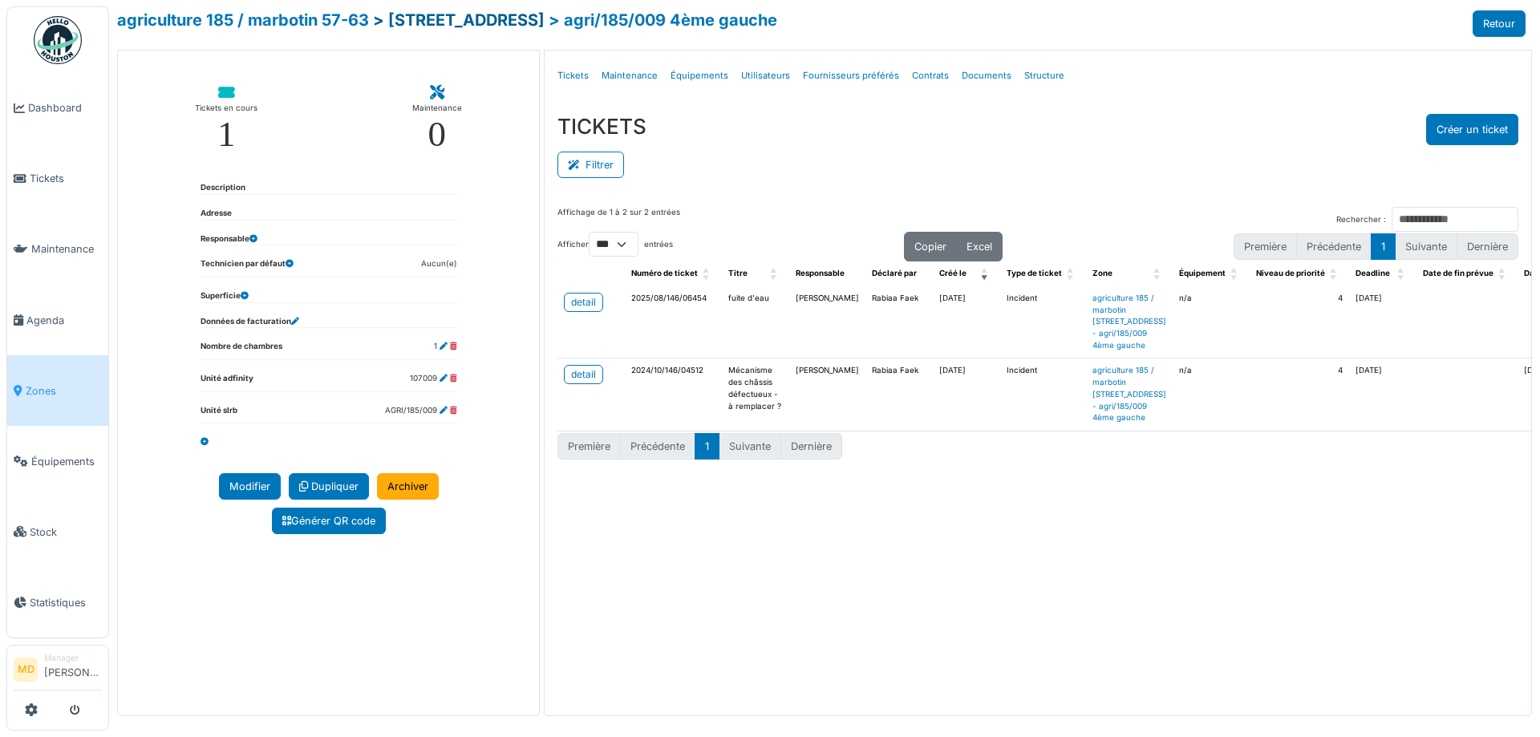
click at [526, 27] on link "> [STREET_ADDRESS]" at bounding box center [459, 19] width 172 height 19
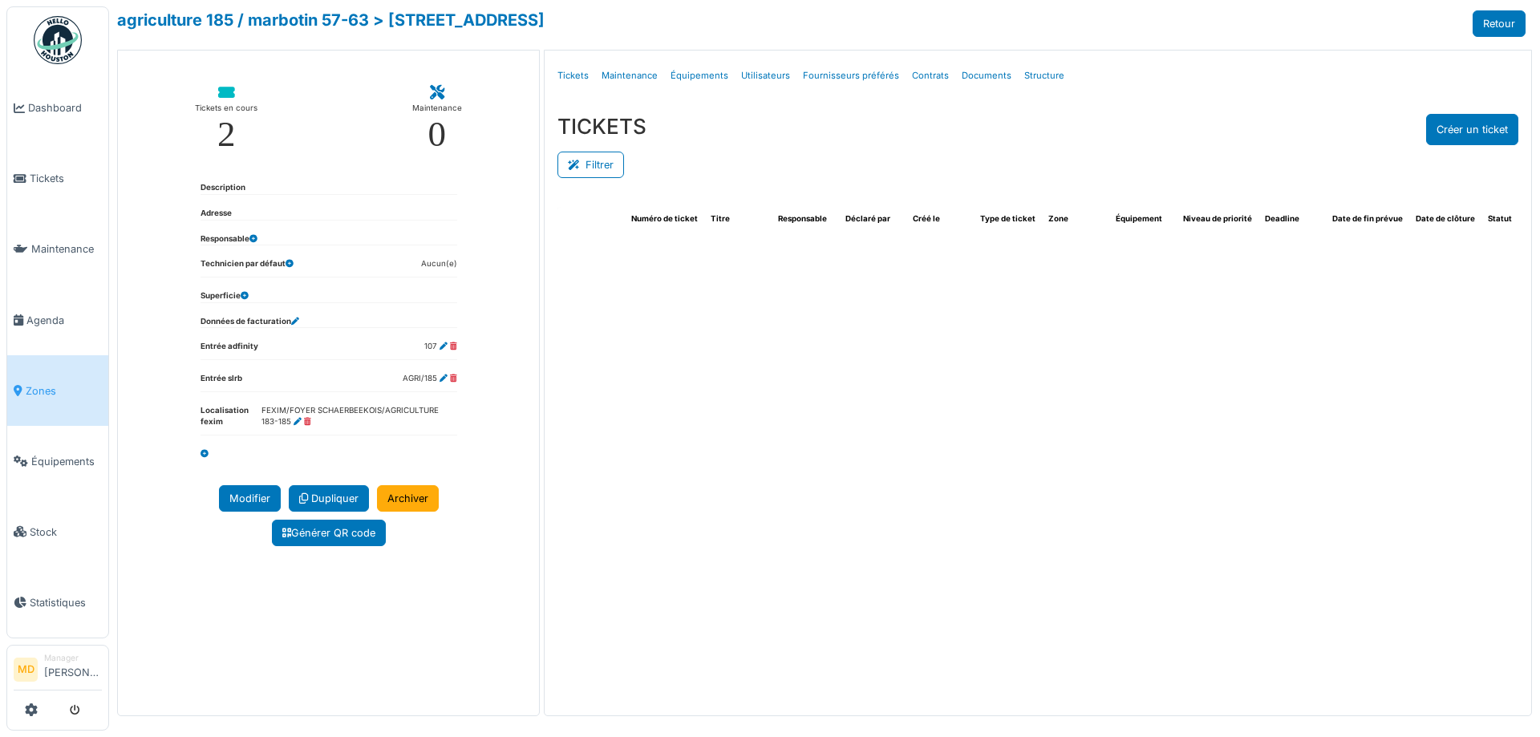
select select "***"
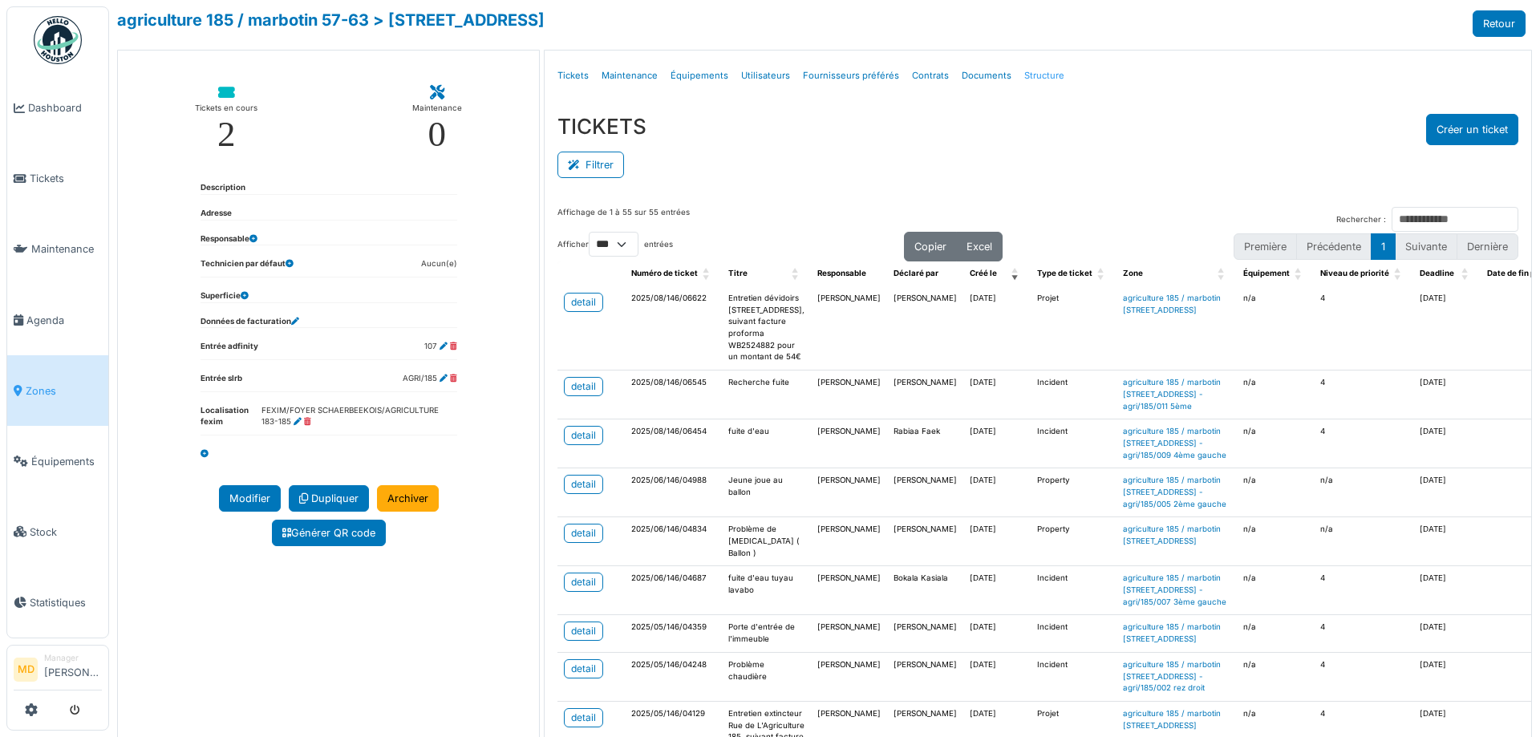
click at [1019, 73] on link "Structure" at bounding box center [1044, 76] width 53 height 38
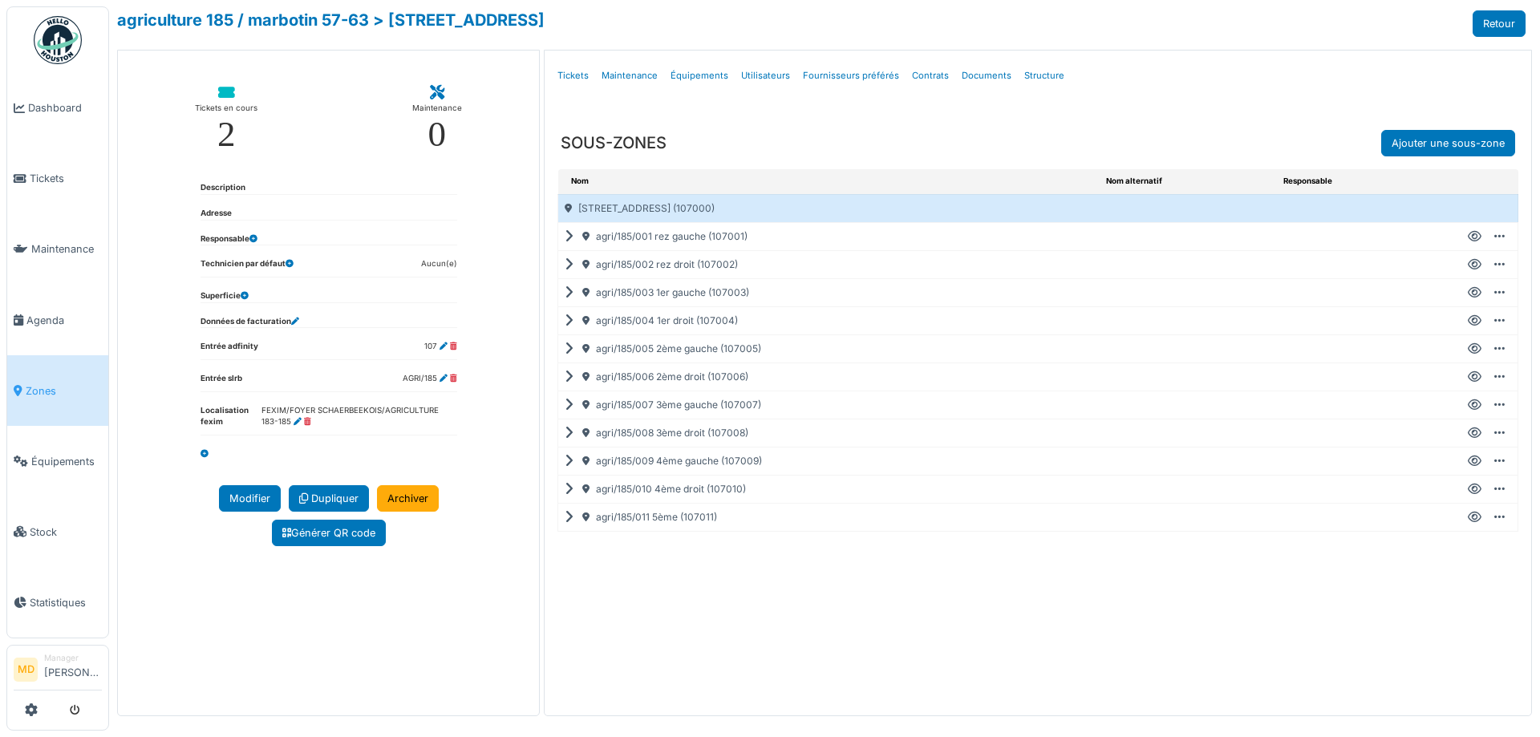
click at [1471, 517] on icon at bounding box center [1475, 517] width 14 height 1
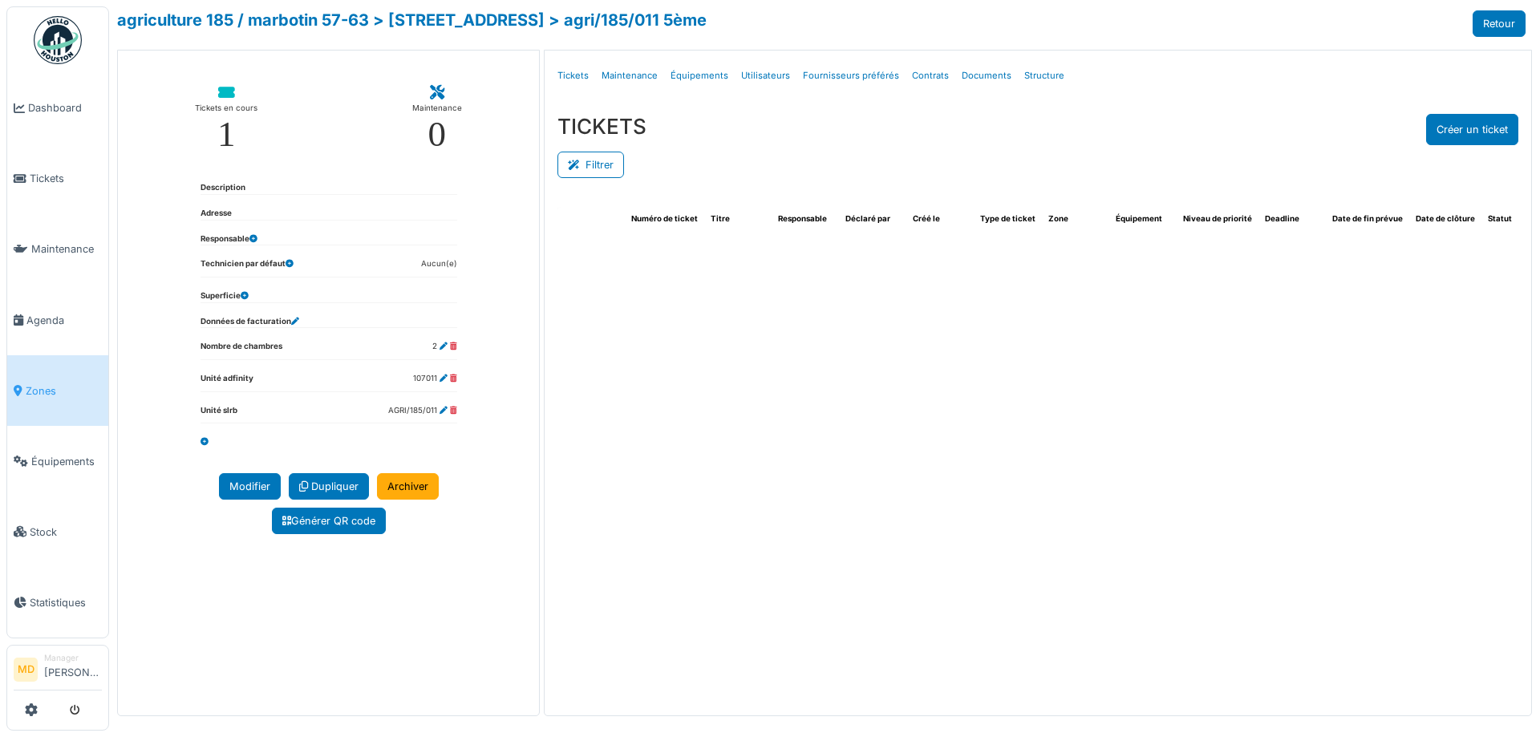
select select "***"
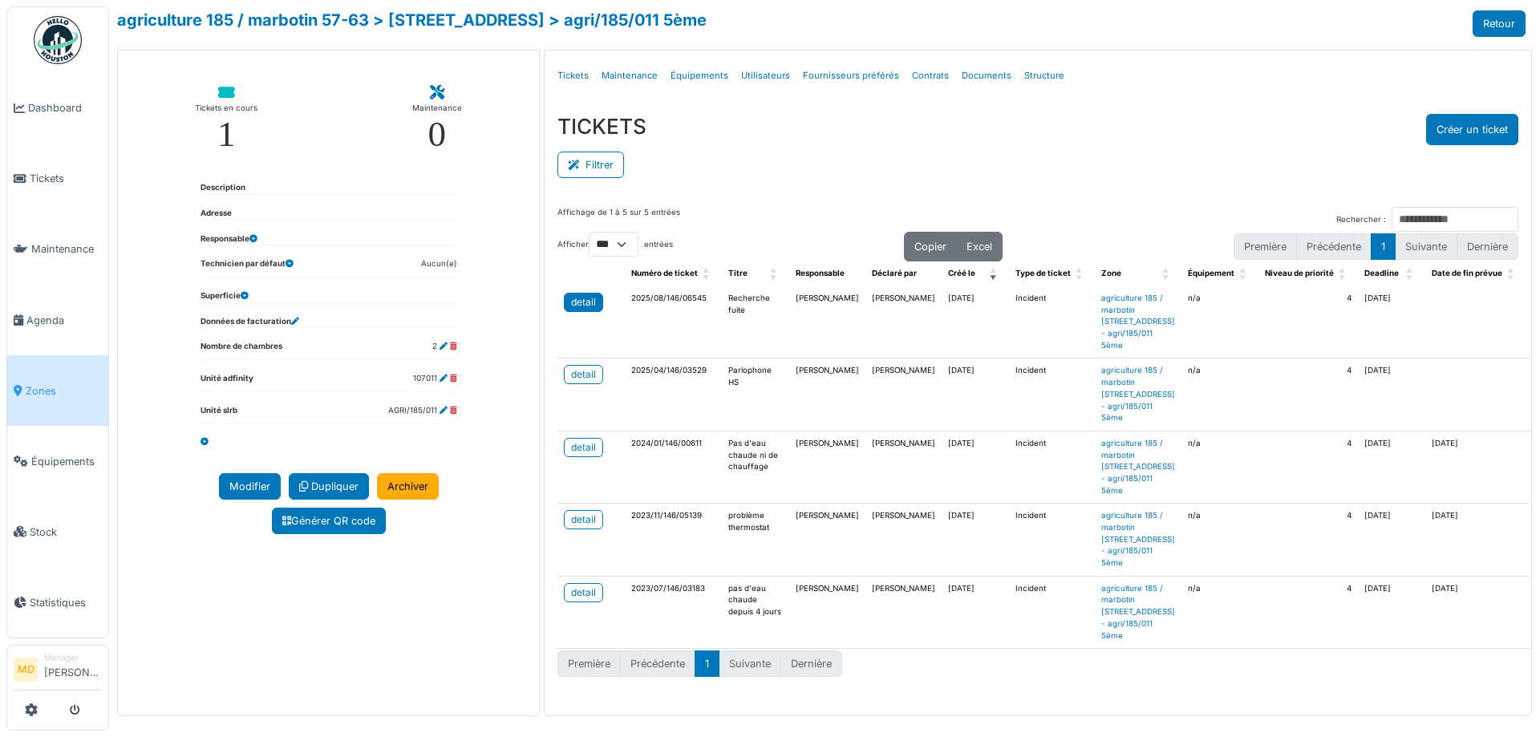
click at [571, 304] on div "detail" at bounding box center [583, 302] width 25 height 14
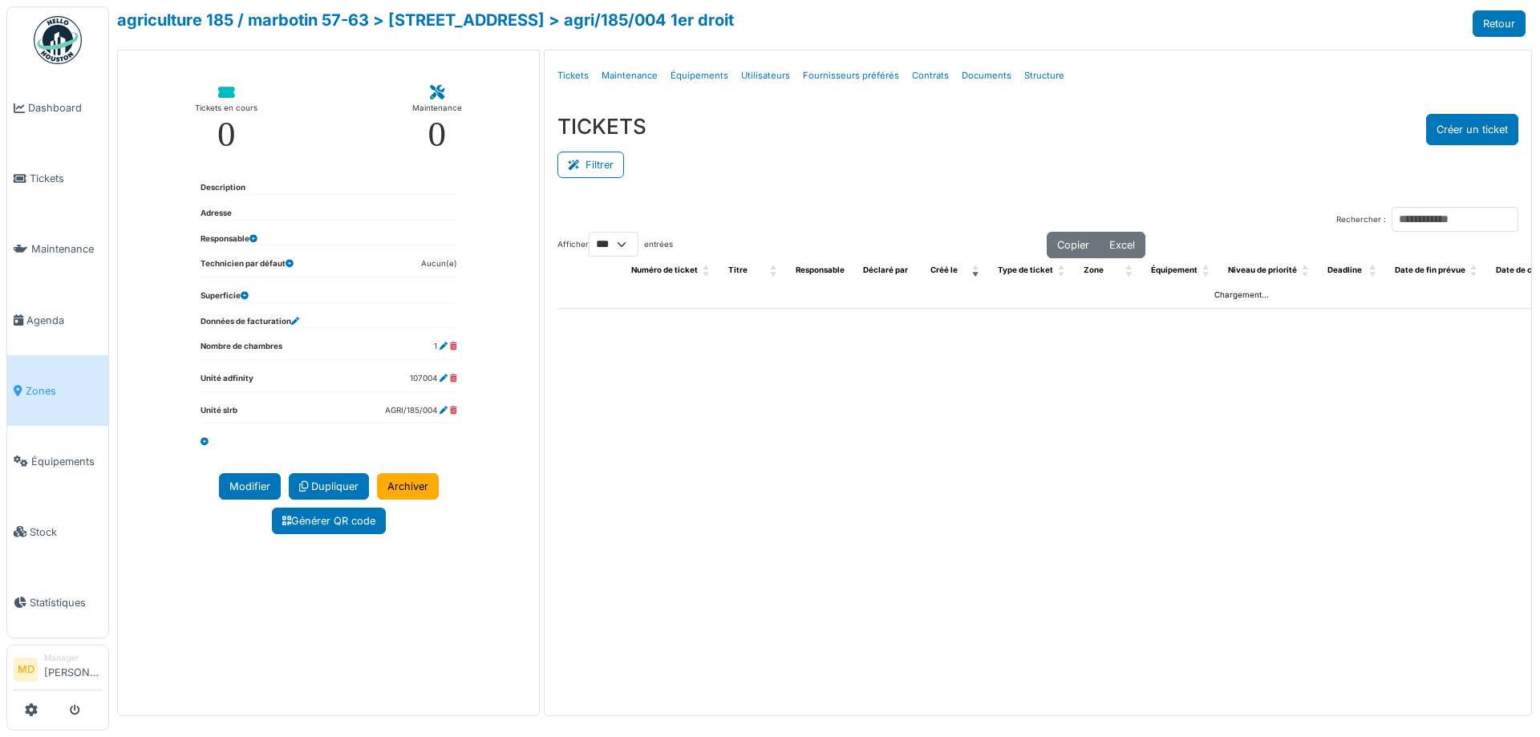
select select "***"
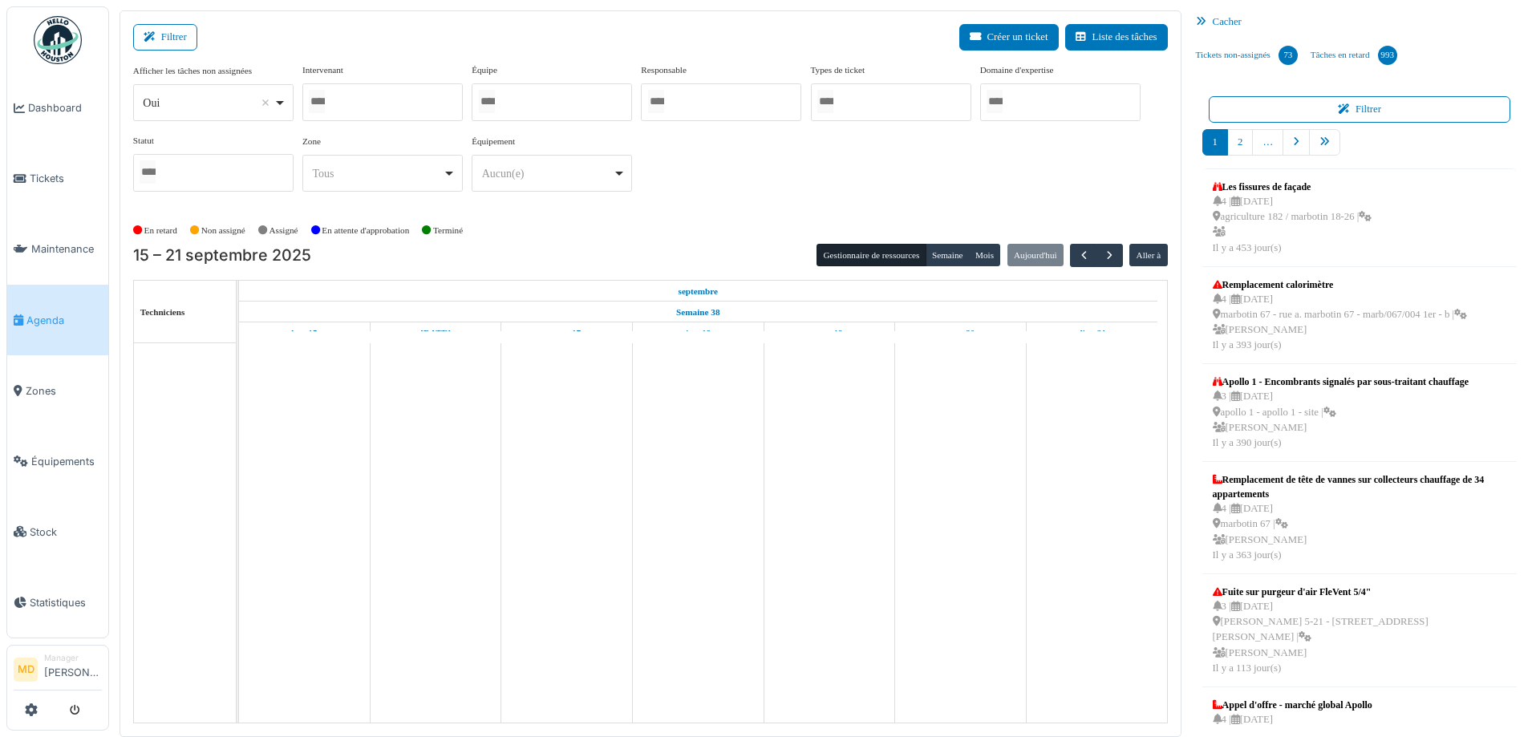
click at [426, 120] on div at bounding box center [382, 102] width 160 height 38
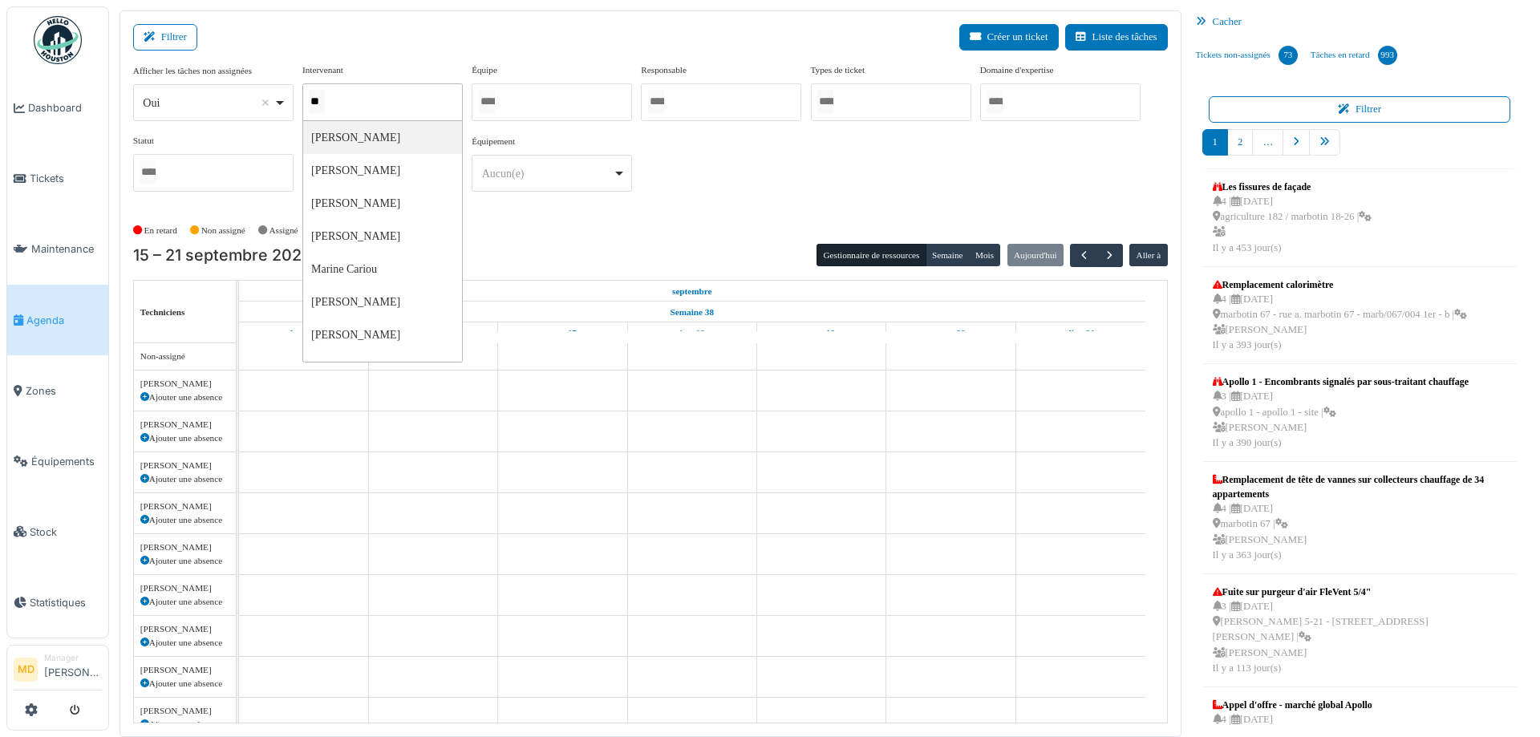
type input "***"
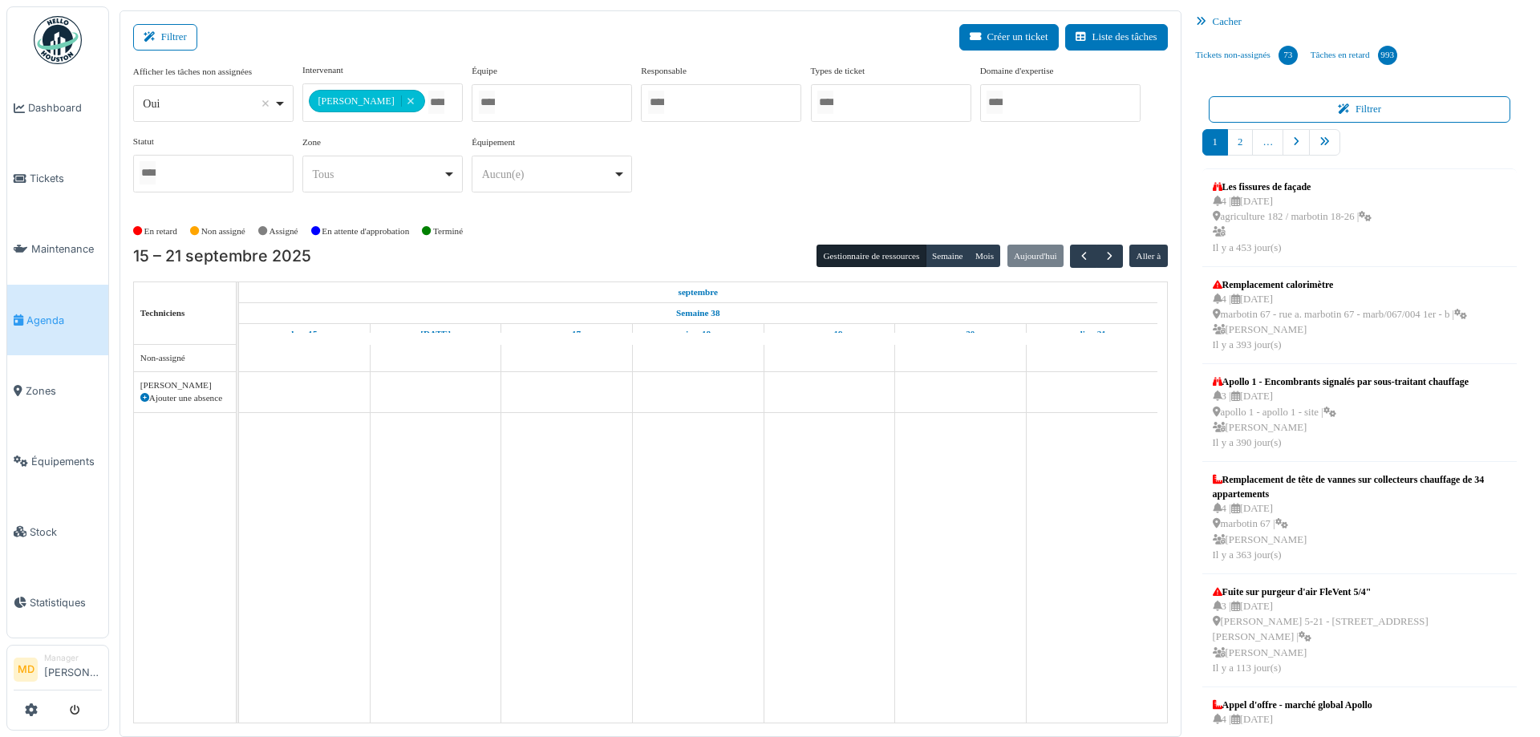
click at [781, 203] on div "**********" at bounding box center [650, 134] width 1035 height 142
click at [944, 257] on button "Semaine" at bounding box center [948, 256] width 44 height 22
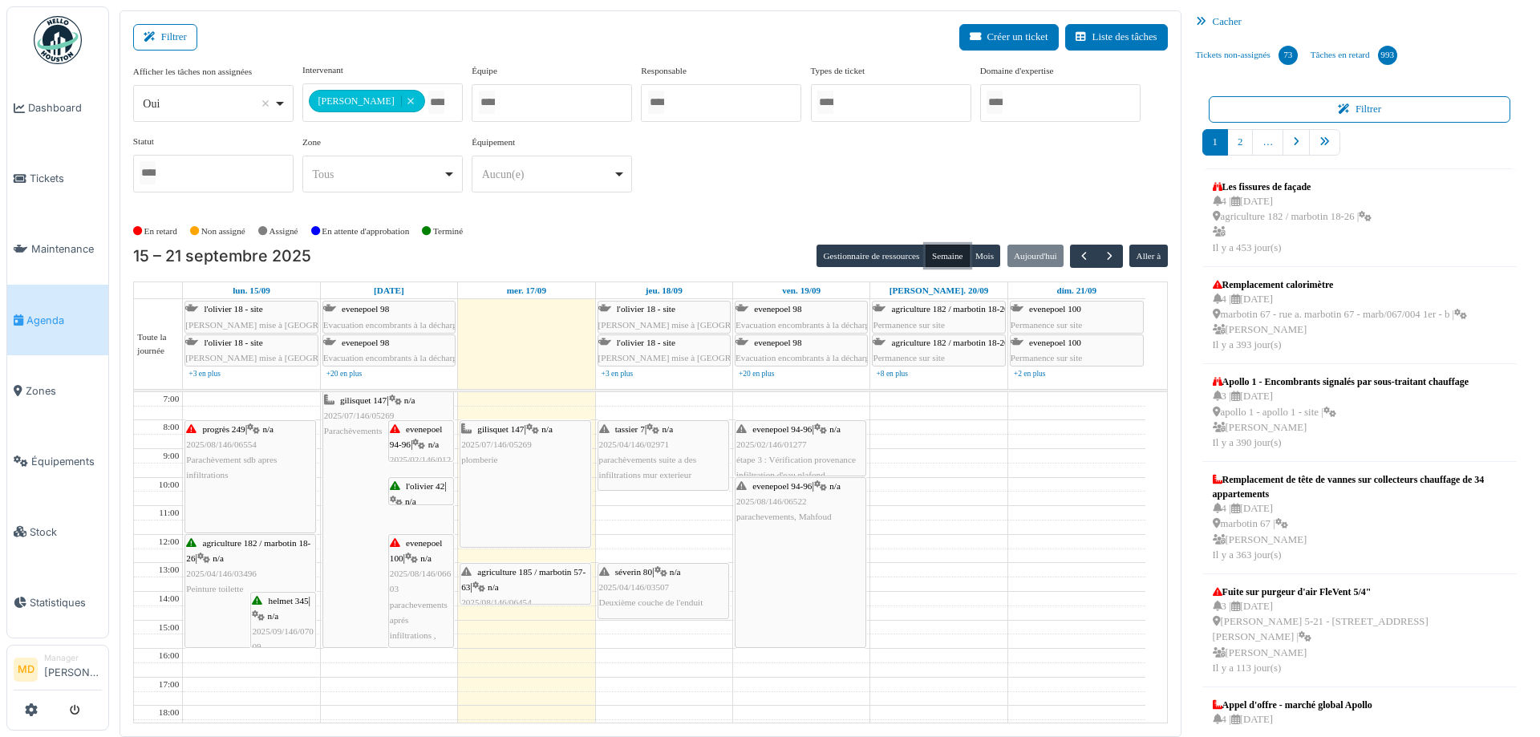
click at [508, 578] on div "agriculture 185 / marbotin 57-63 | n/a 2025/08/146/06454 fuite d'eau : démonter…" at bounding box center [525, 603] width 128 height 77
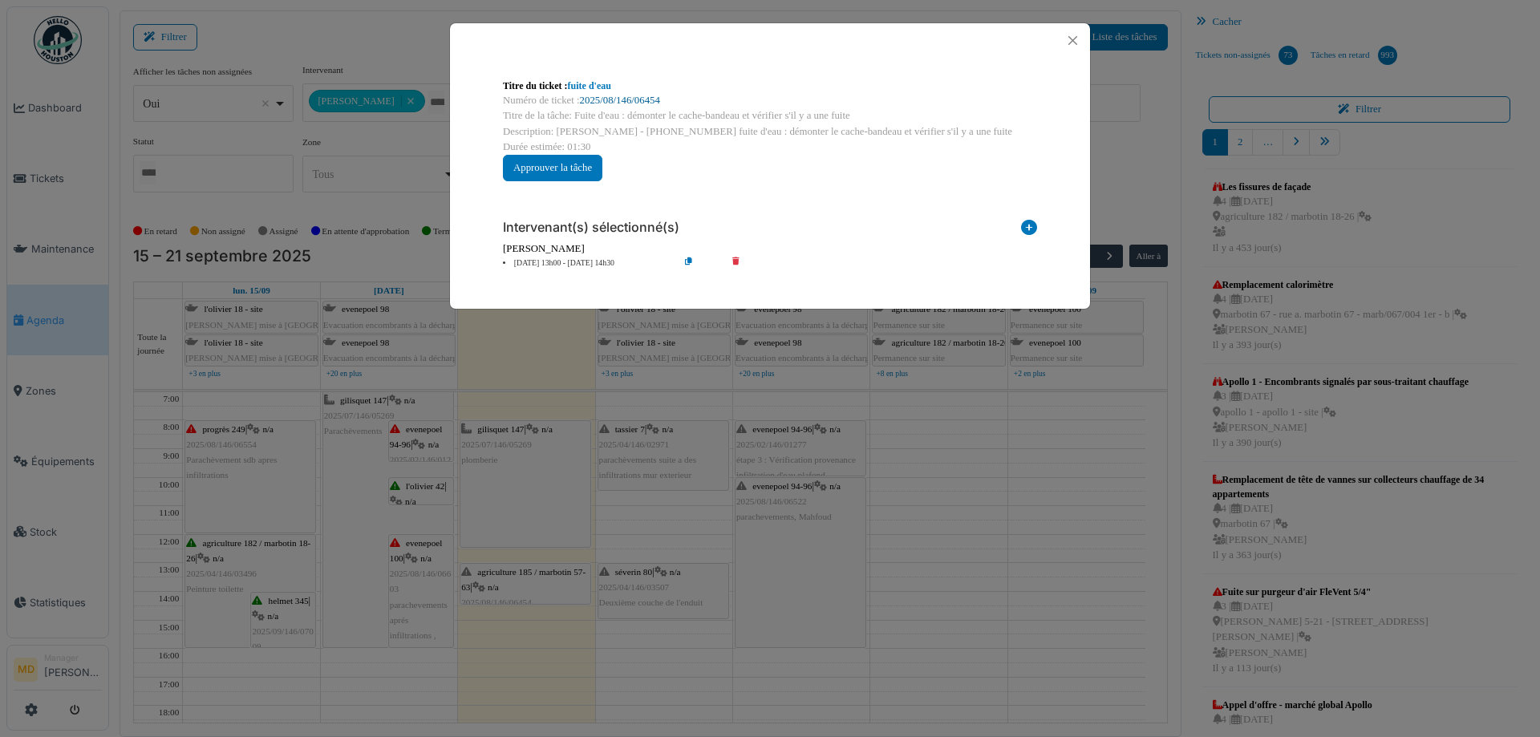
click at [622, 99] on link "2025/08/146/06454" at bounding box center [620, 100] width 80 height 11
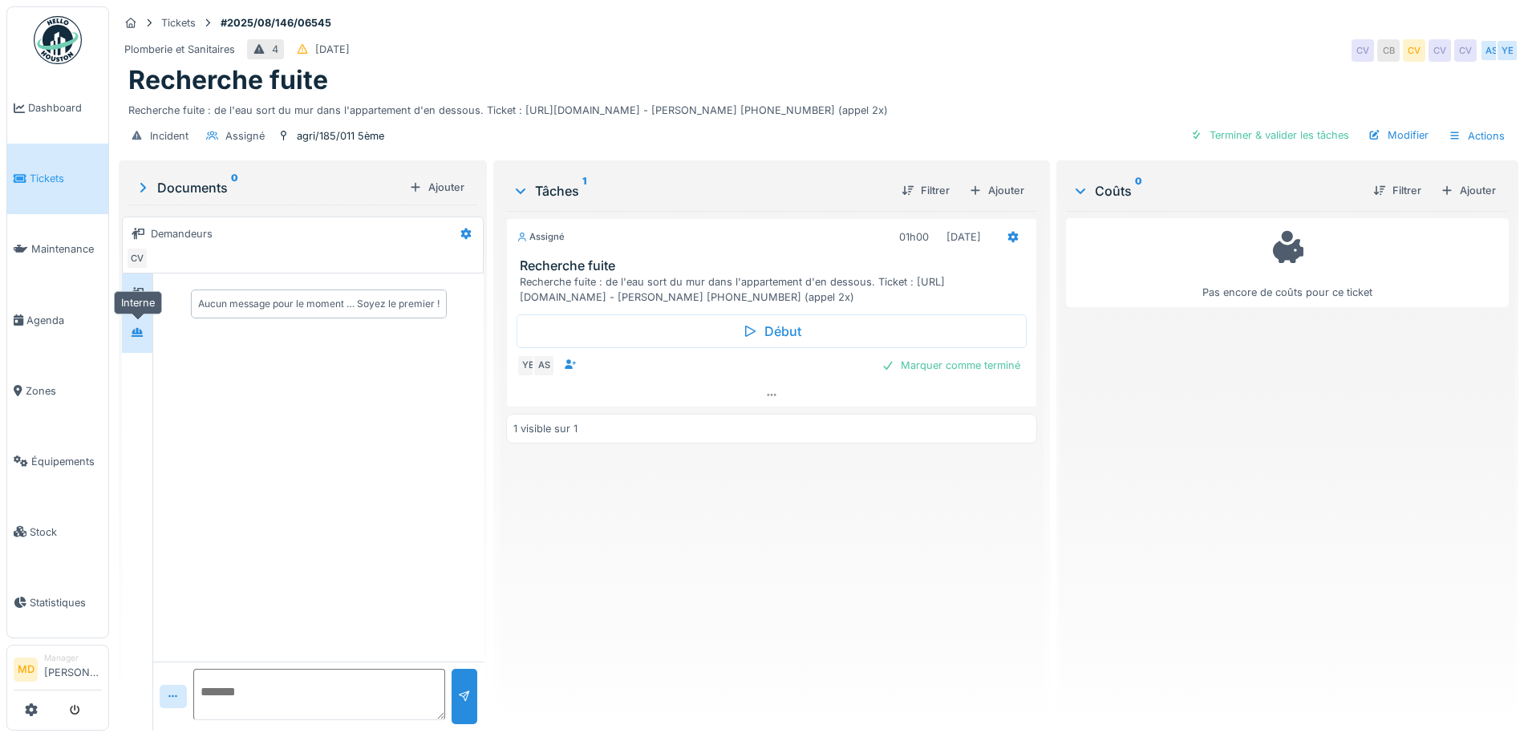
click at [140, 329] on icon at bounding box center [137, 332] width 13 height 10
click at [139, 305] on div at bounding box center [137, 293] width 24 height 26
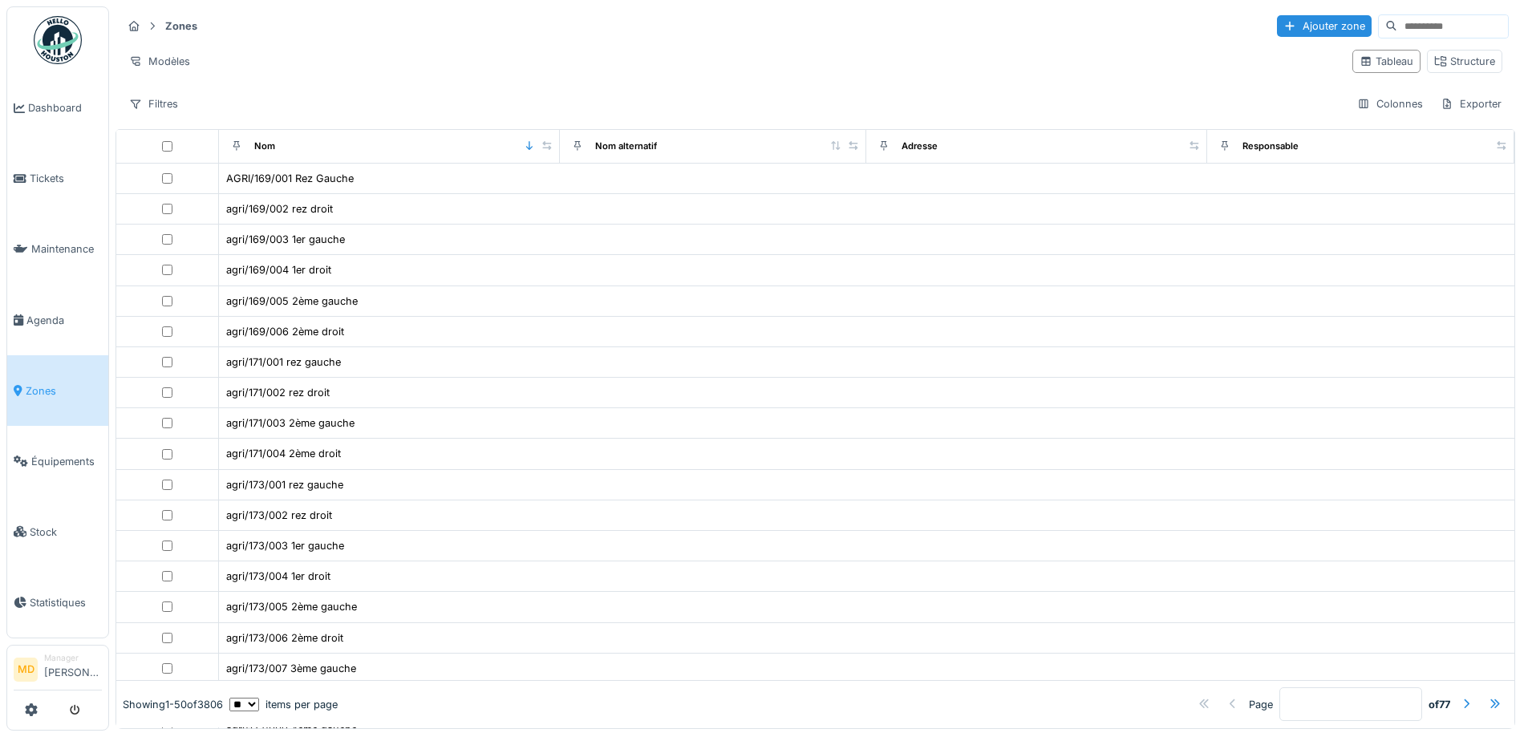
click at [1398, 24] on input at bounding box center [1453, 26] width 111 height 22
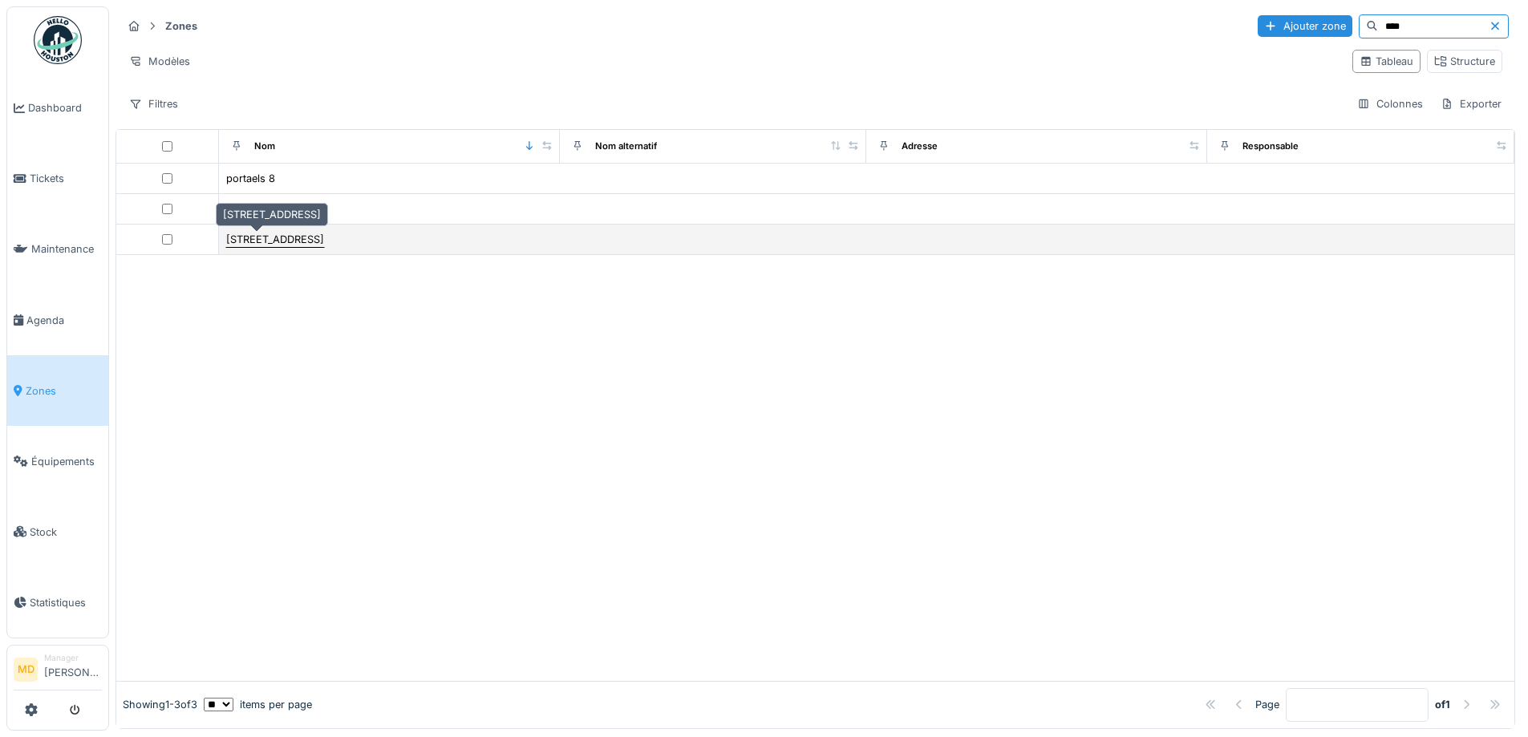
type input "****"
click at [266, 239] on div "[STREET_ADDRESS]" at bounding box center [275, 239] width 98 height 15
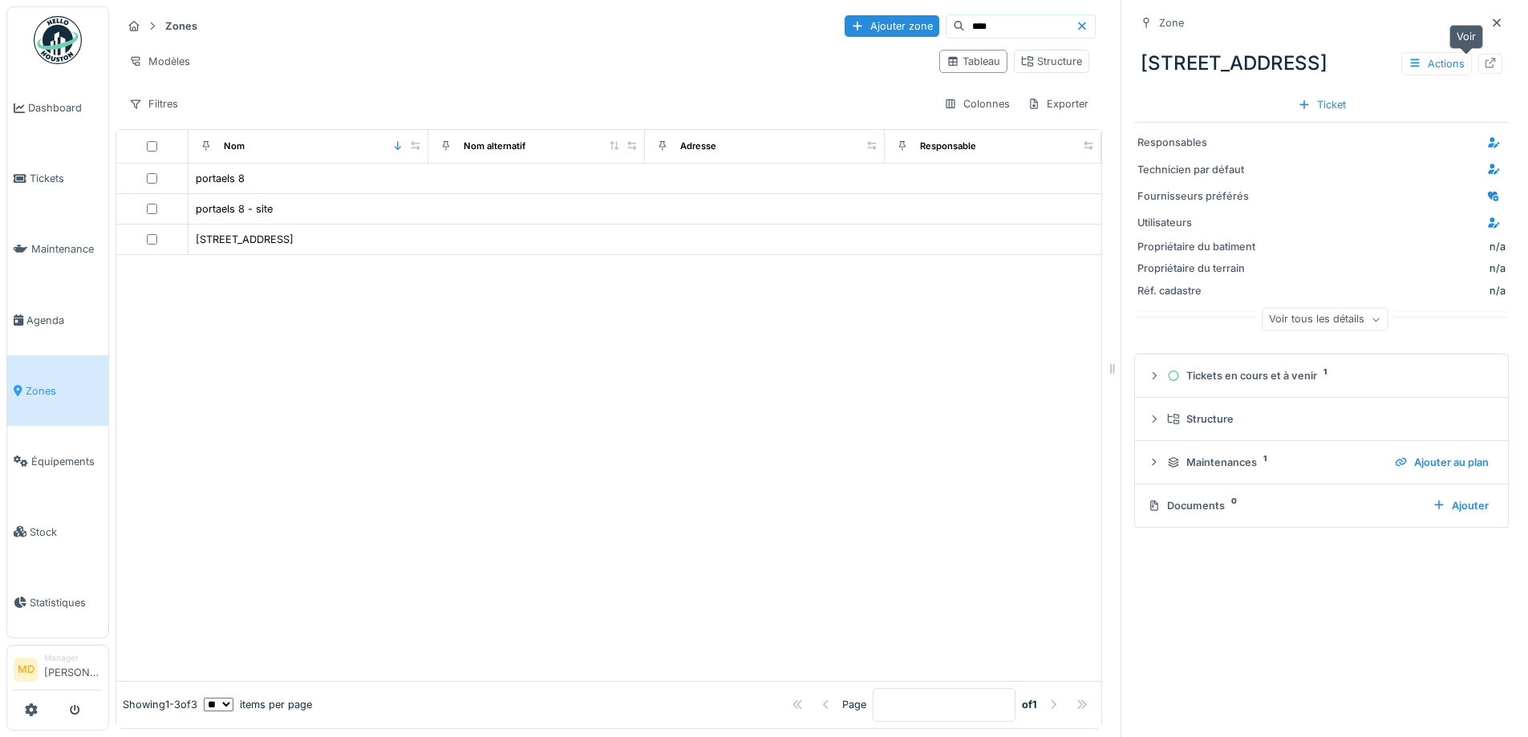
click at [1484, 61] on icon at bounding box center [1490, 63] width 13 height 10
click at [52, 313] on span "Agenda" at bounding box center [63, 320] width 75 height 15
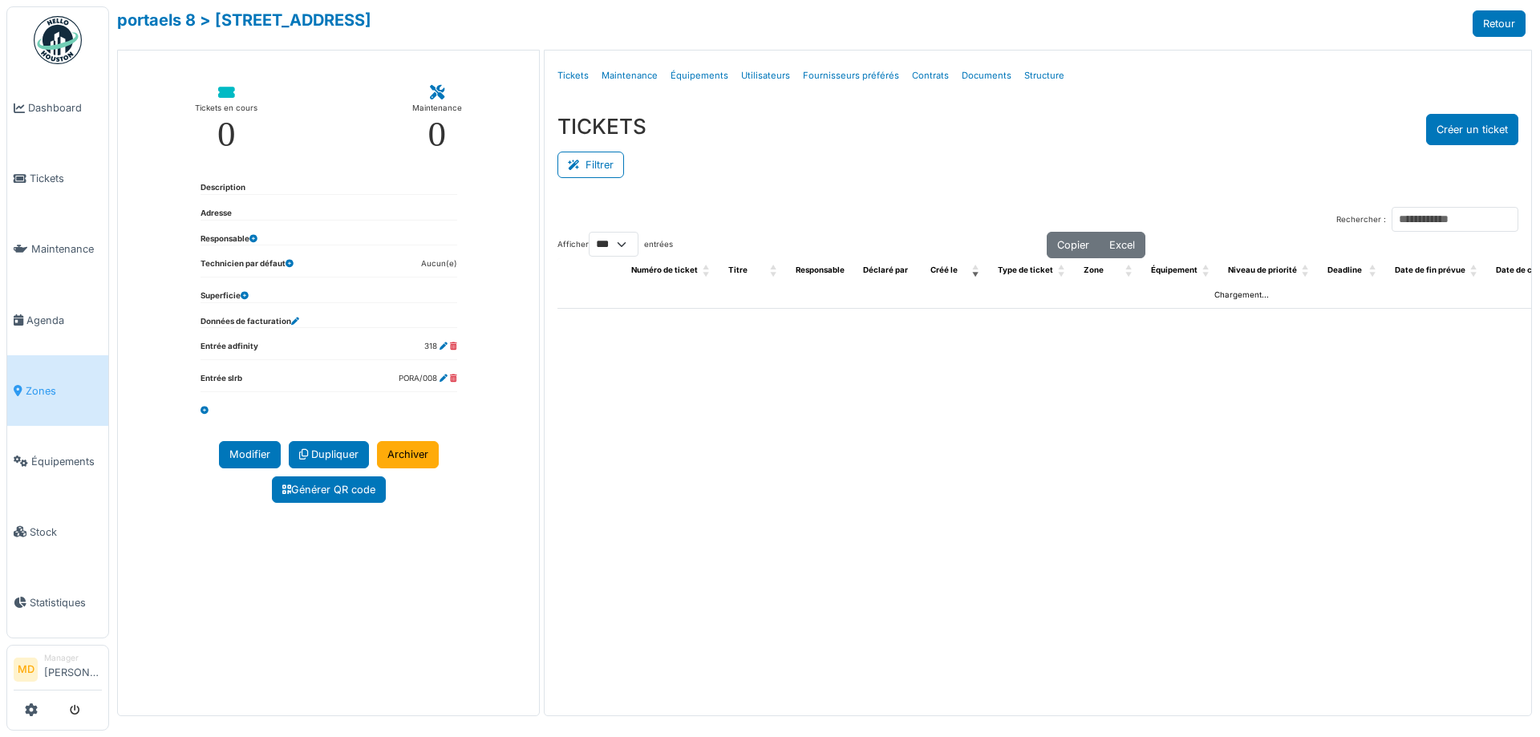
select select "***"
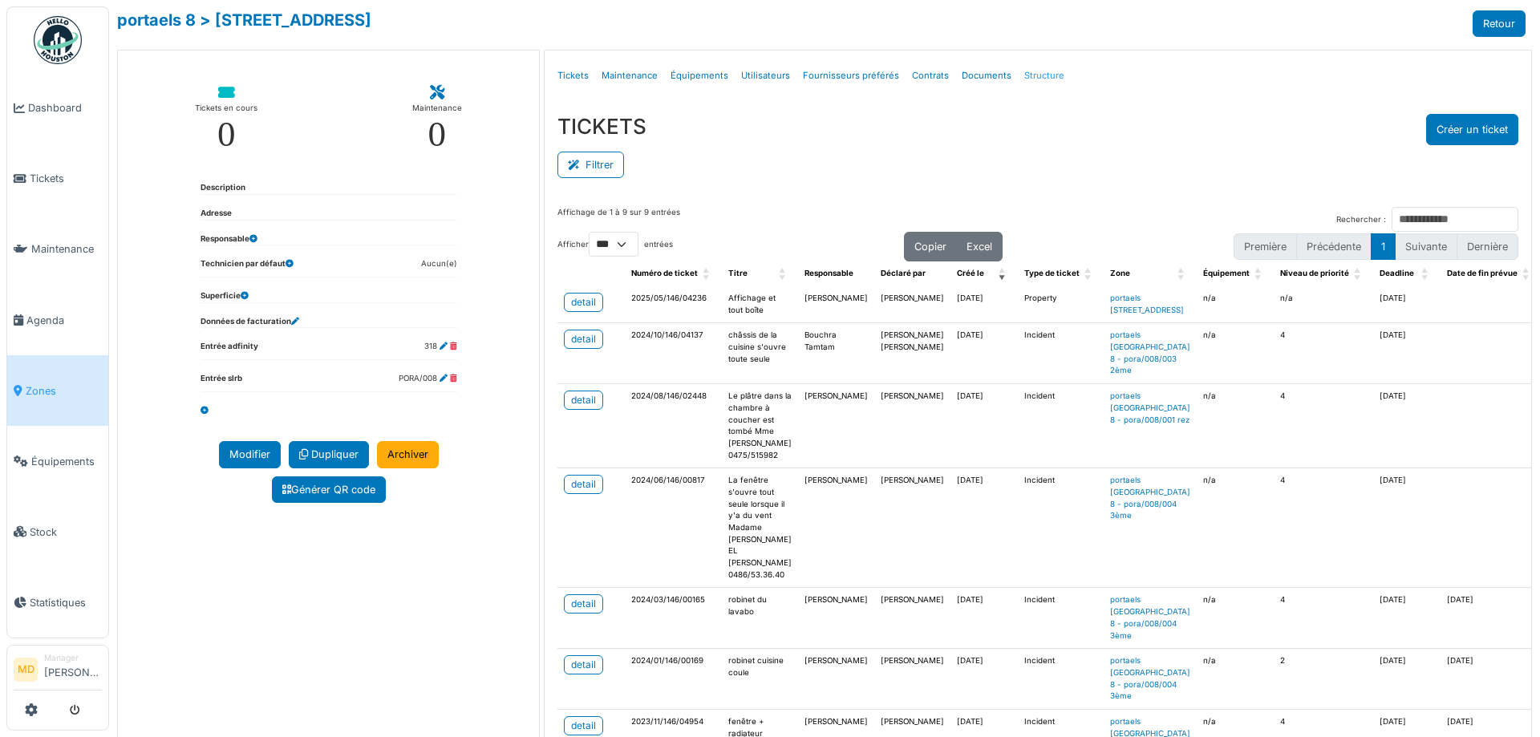
click at [1045, 76] on link "Structure" at bounding box center [1044, 76] width 53 height 38
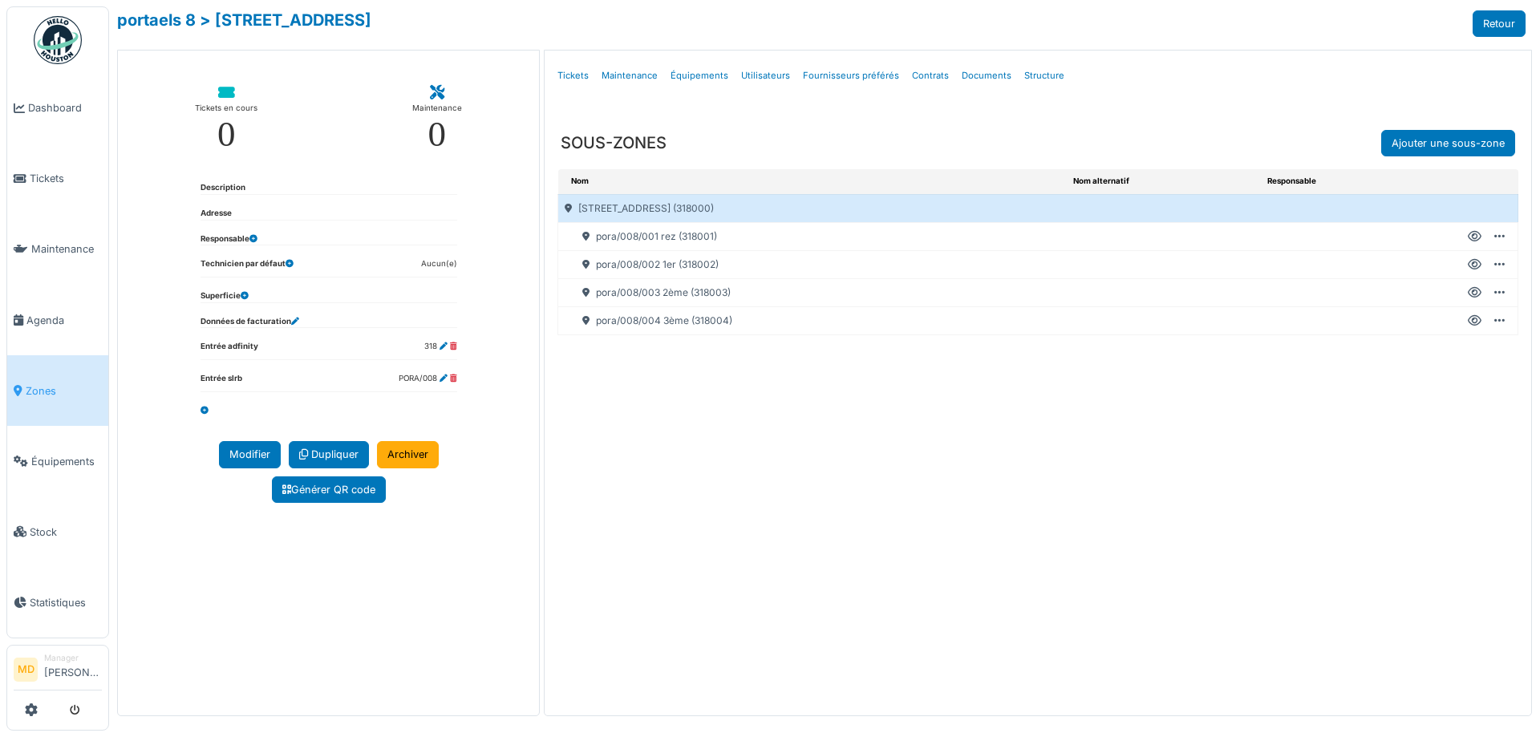
click at [1470, 237] on icon at bounding box center [1475, 237] width 14 height 1
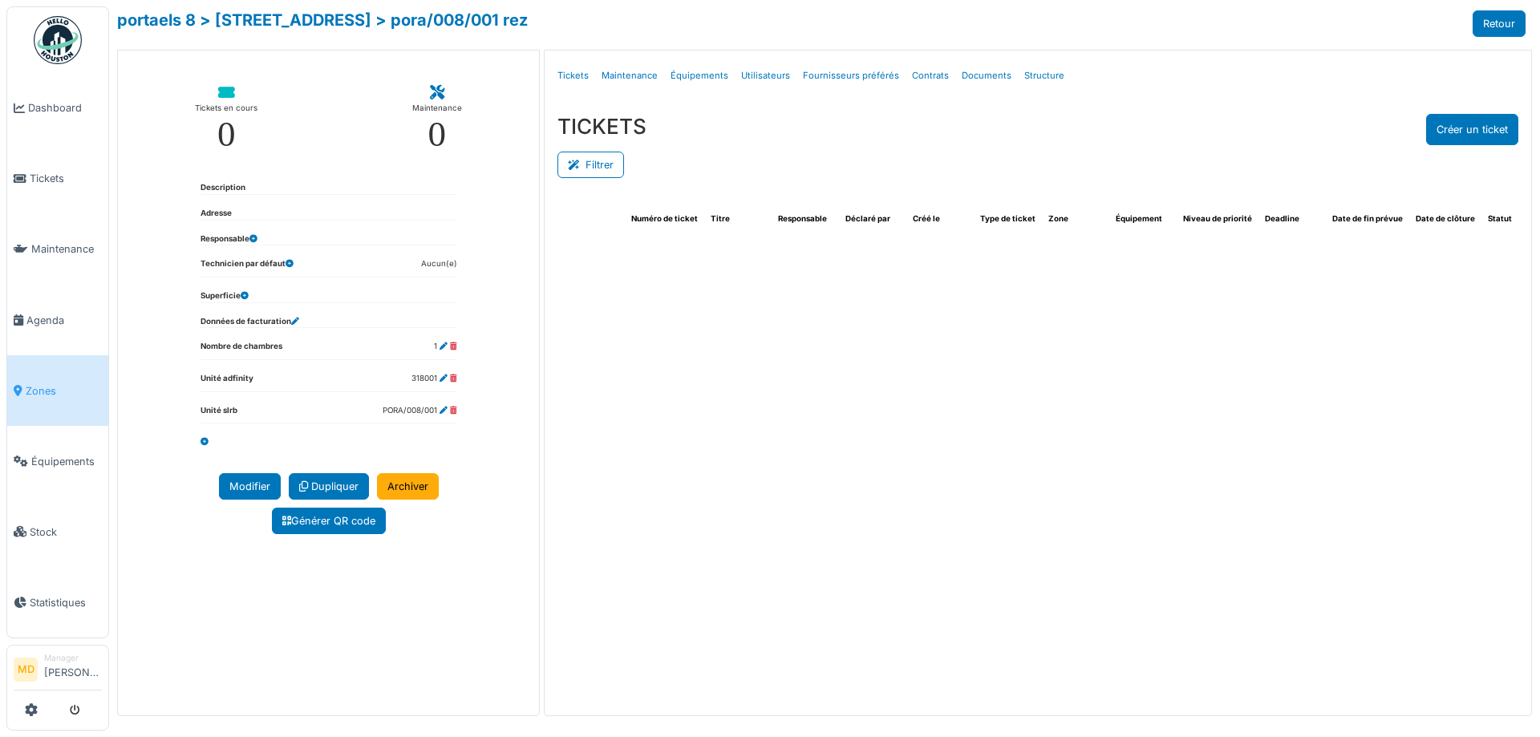
select select "***"
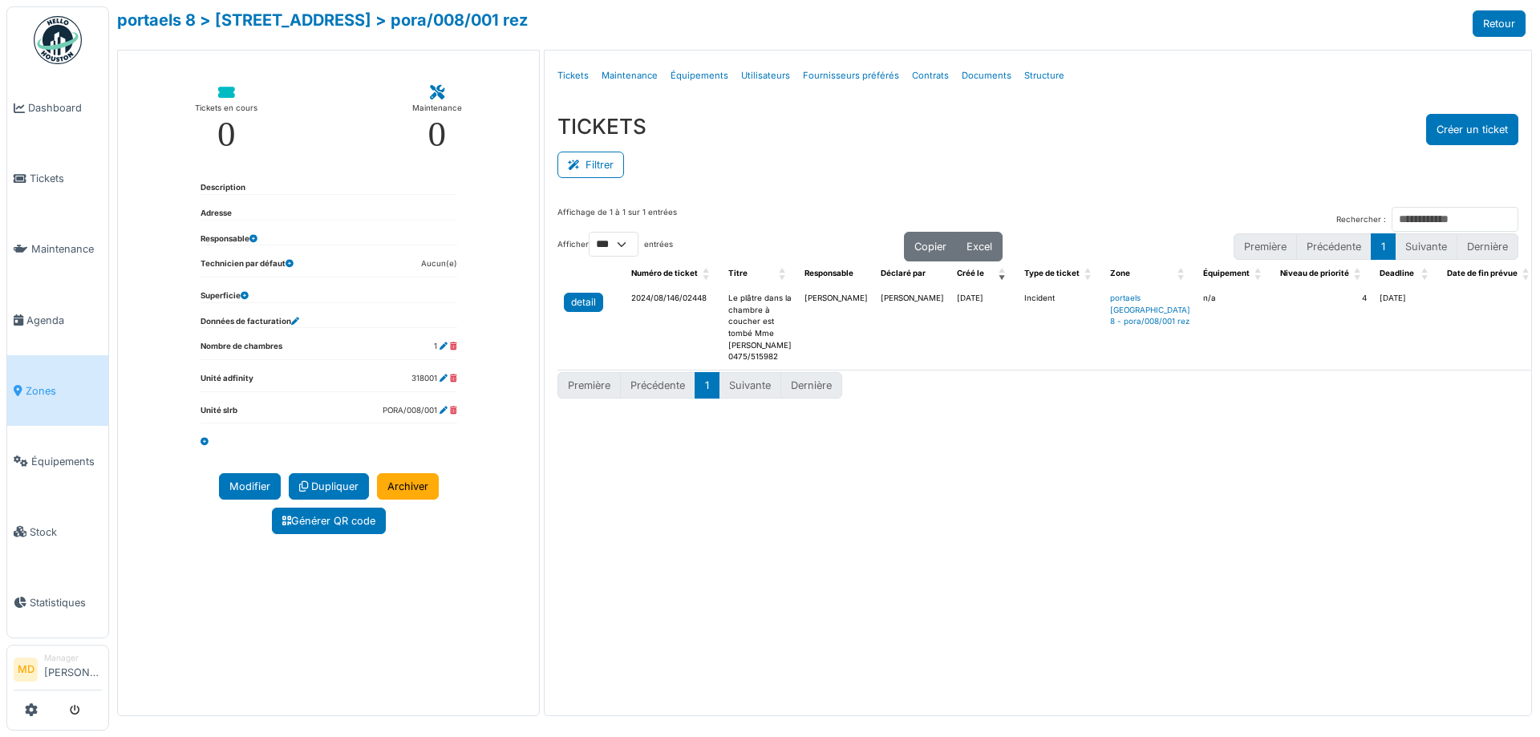
click at [594, 307] on div "detail" at bounding box center [583, 302] width 25 height 14
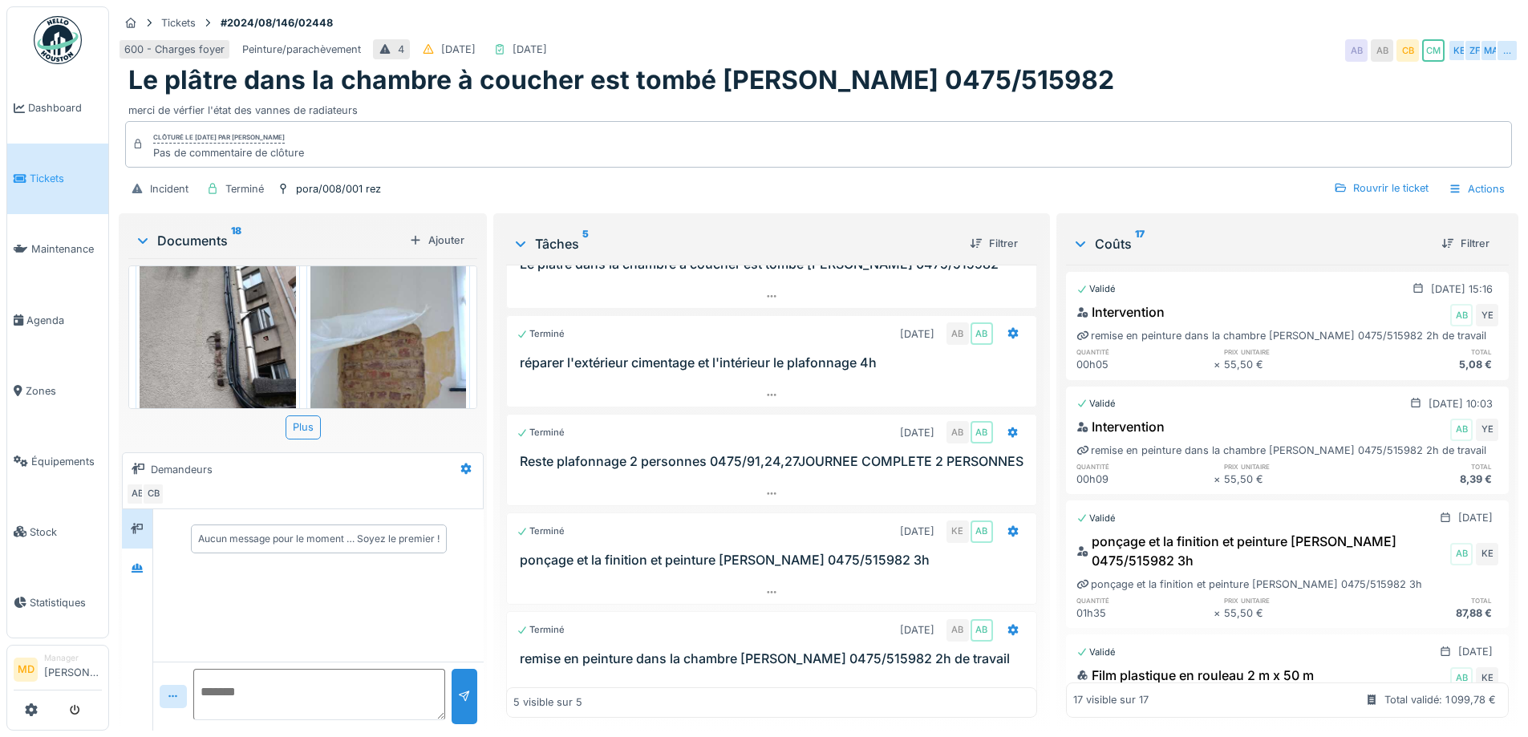
scroll to position [108, 0]
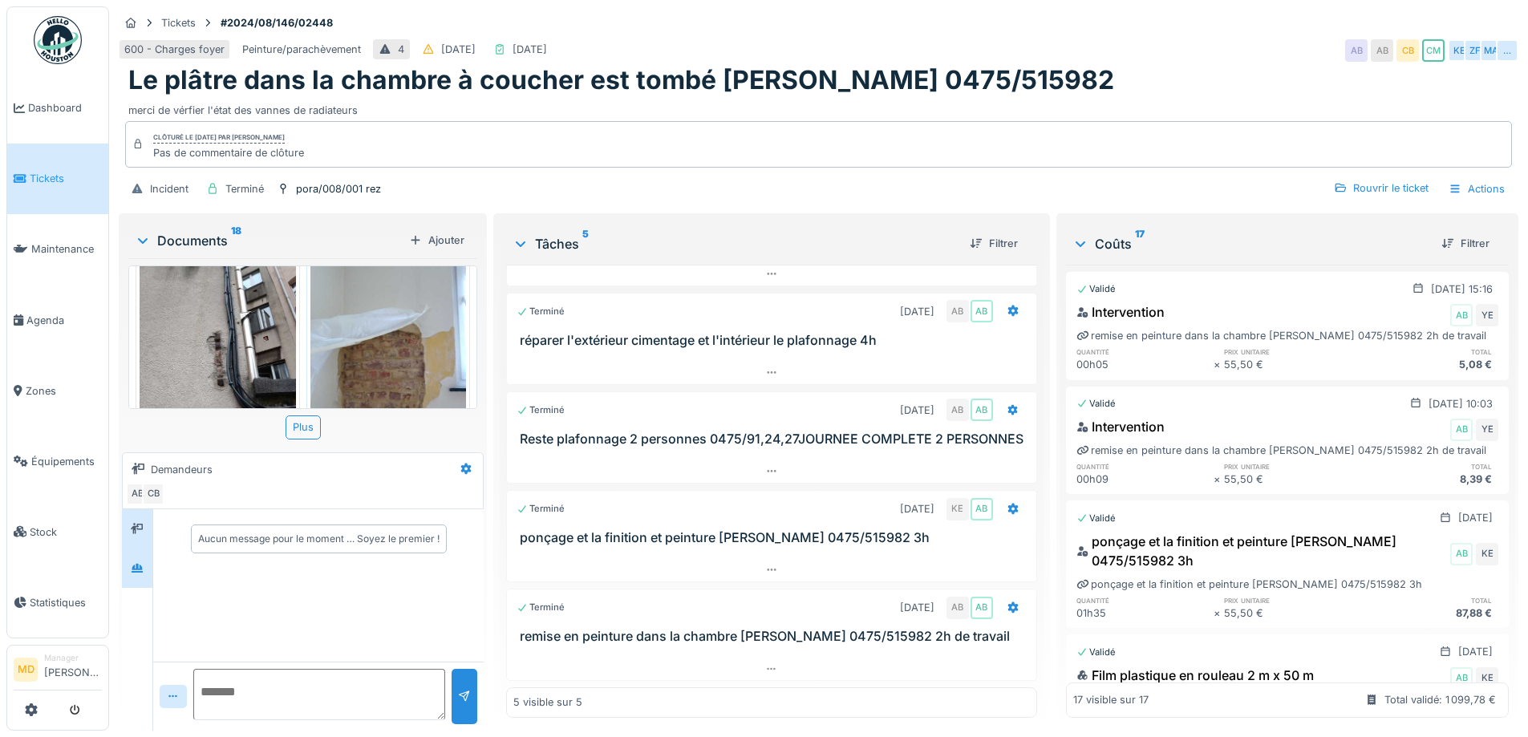
click at [150, 558] on div at bounding box center [137, 568] width 30 height 39
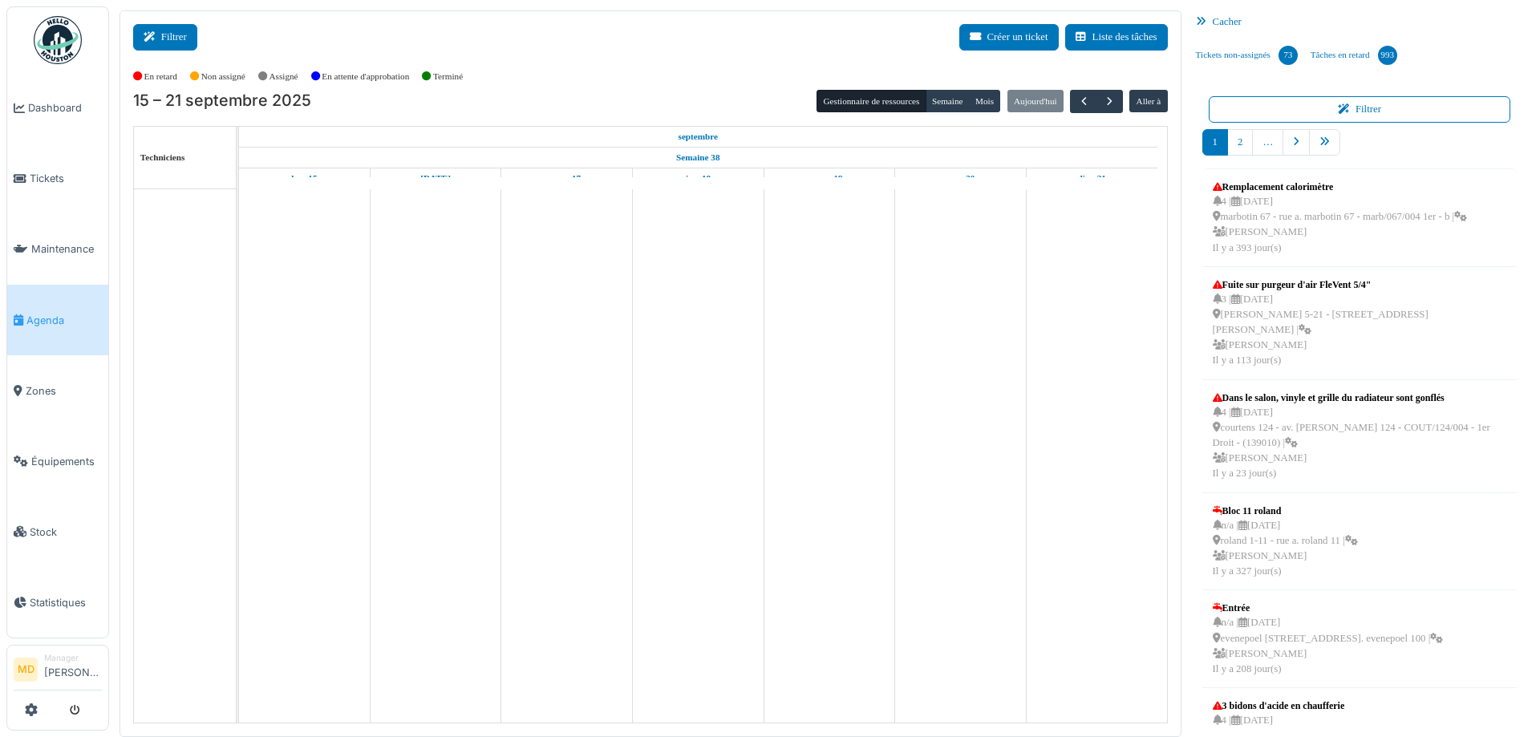
click at [171, 32] on button "Filtrer" at bounding box center [165, 37] width 64 height 26
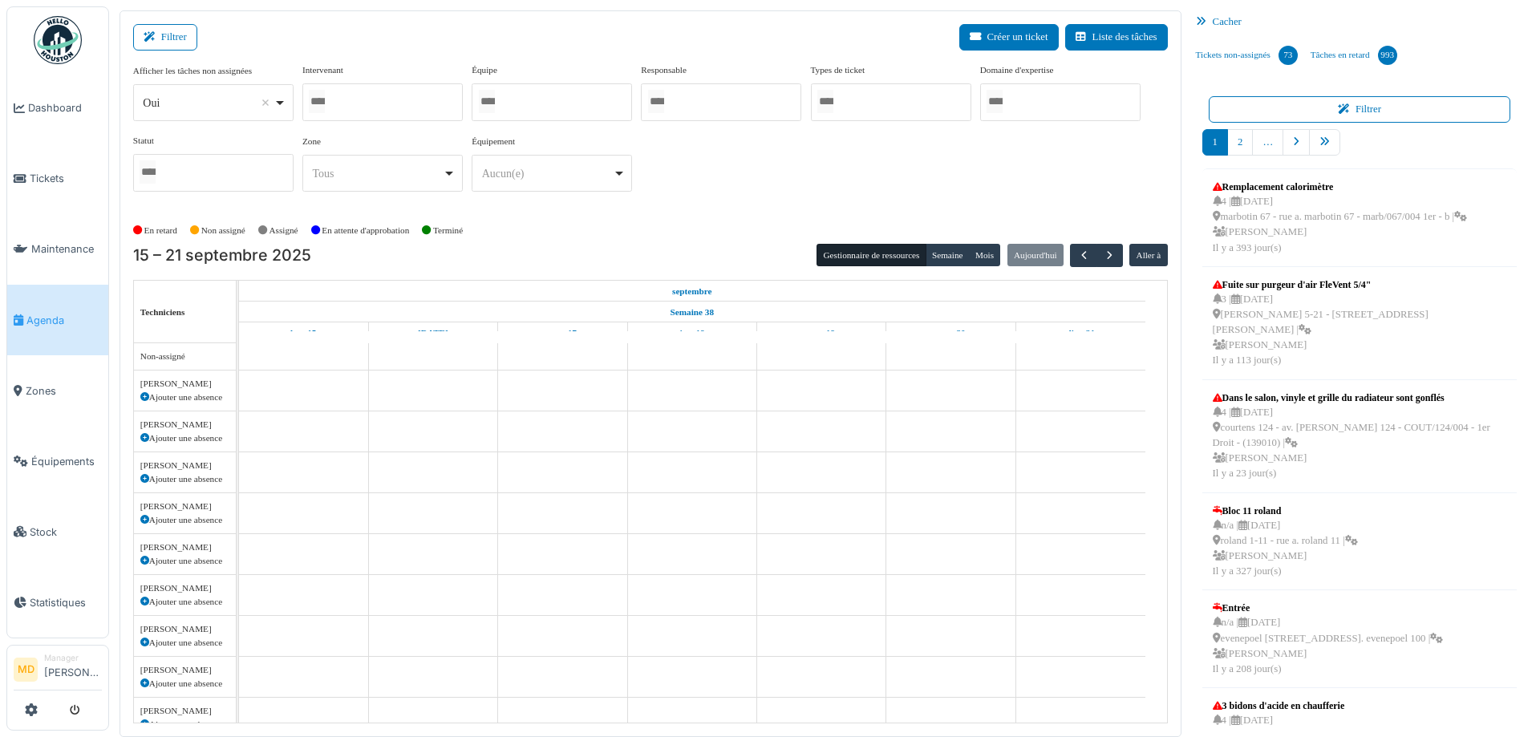
click at [419, 107] on div at bounding box center [382, 102] width 160 height 38
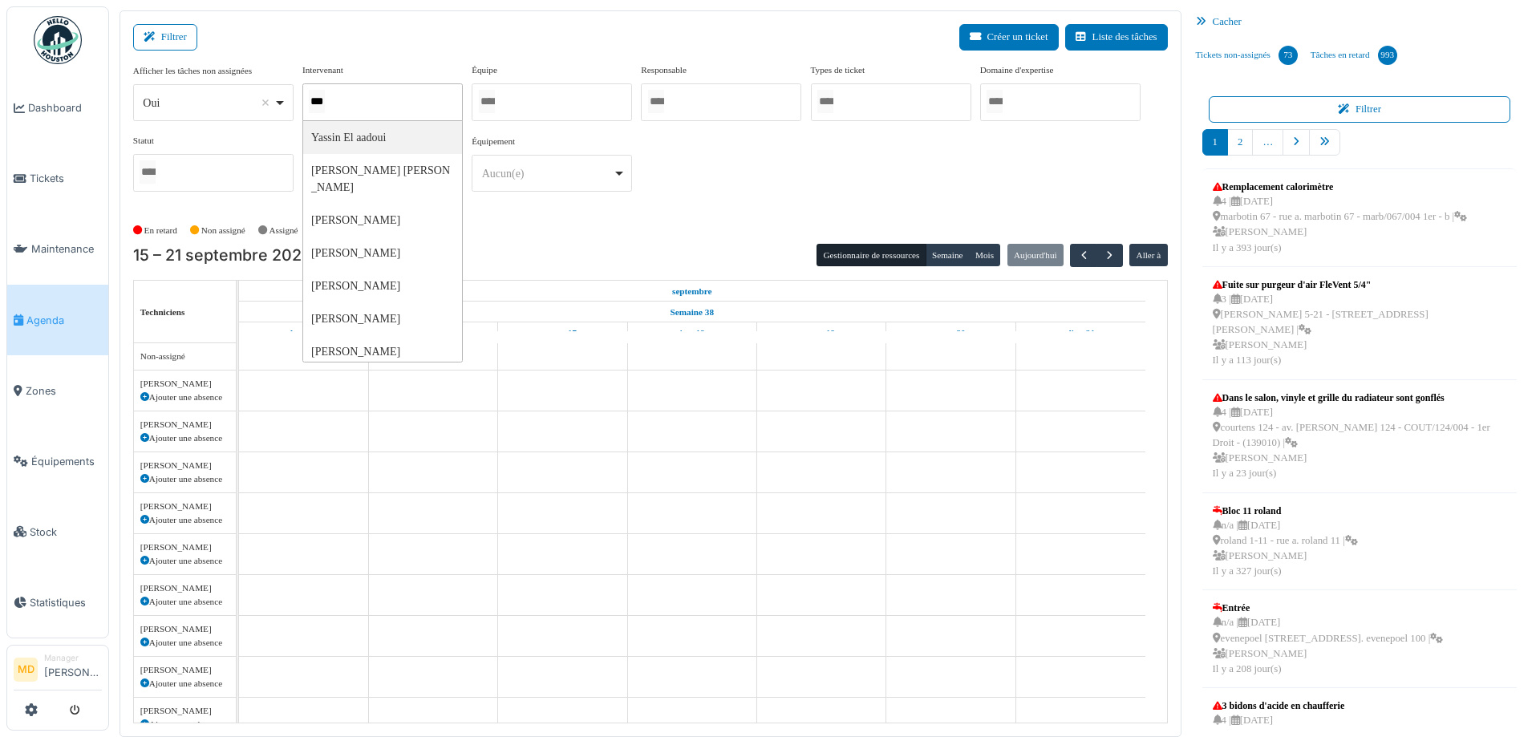
type input "****"
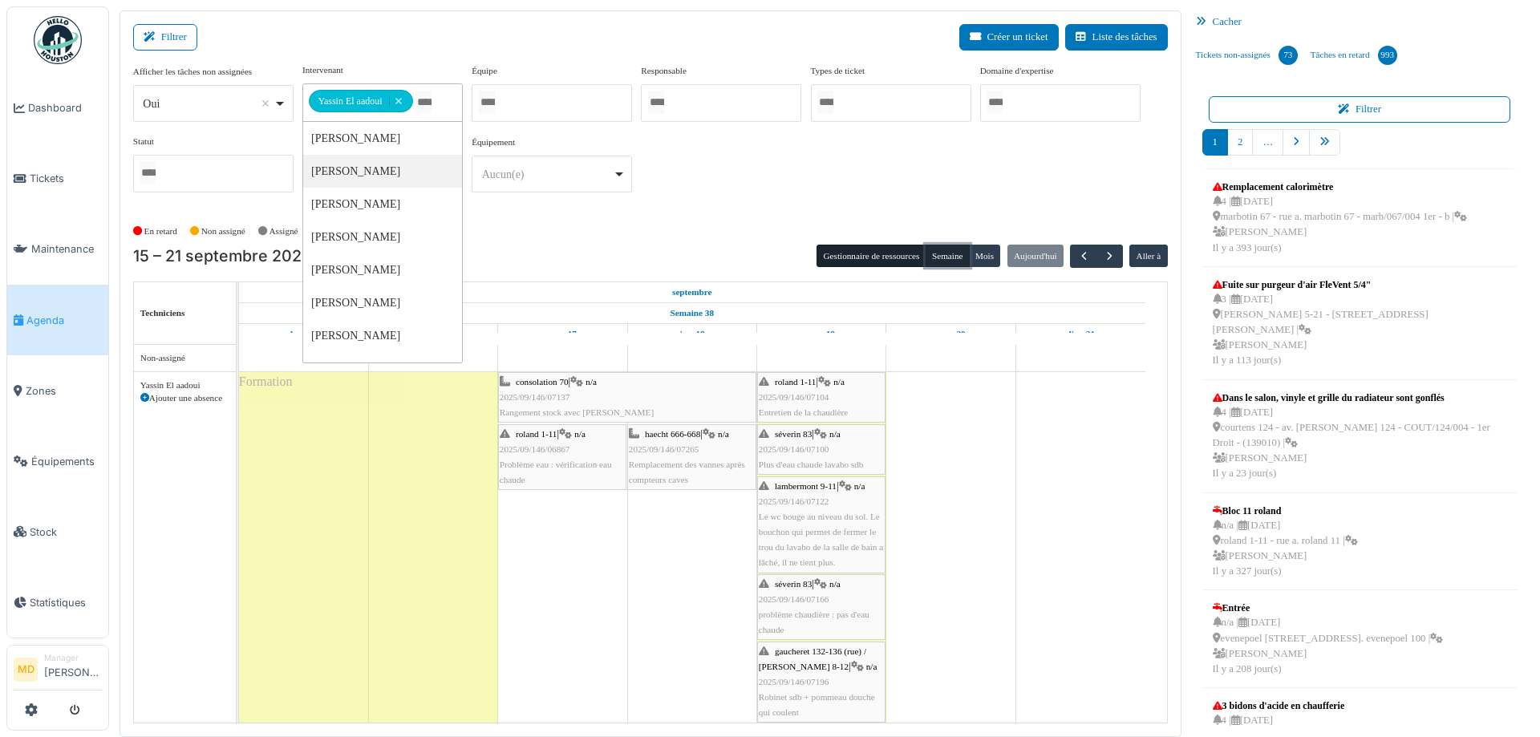
click at [942, 253] on button "Semaine" at bounding box center [948, 256] width 44 height 22
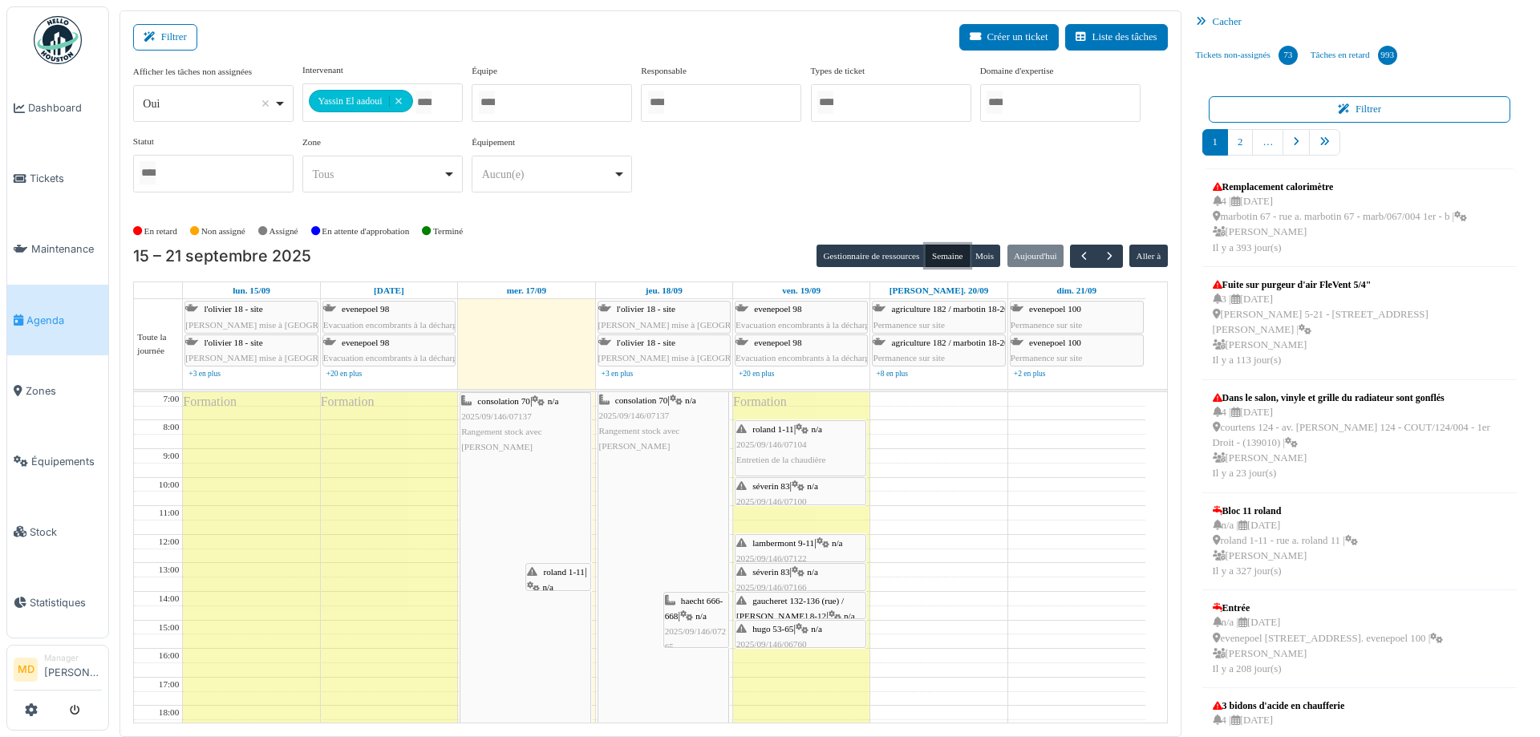
click at [559, 578] on div "roland 1-11 | n/a 2025/09/146/06867 Problème eau : vérification eau chaude" at bounding box center [558, 619] width 63 height 108
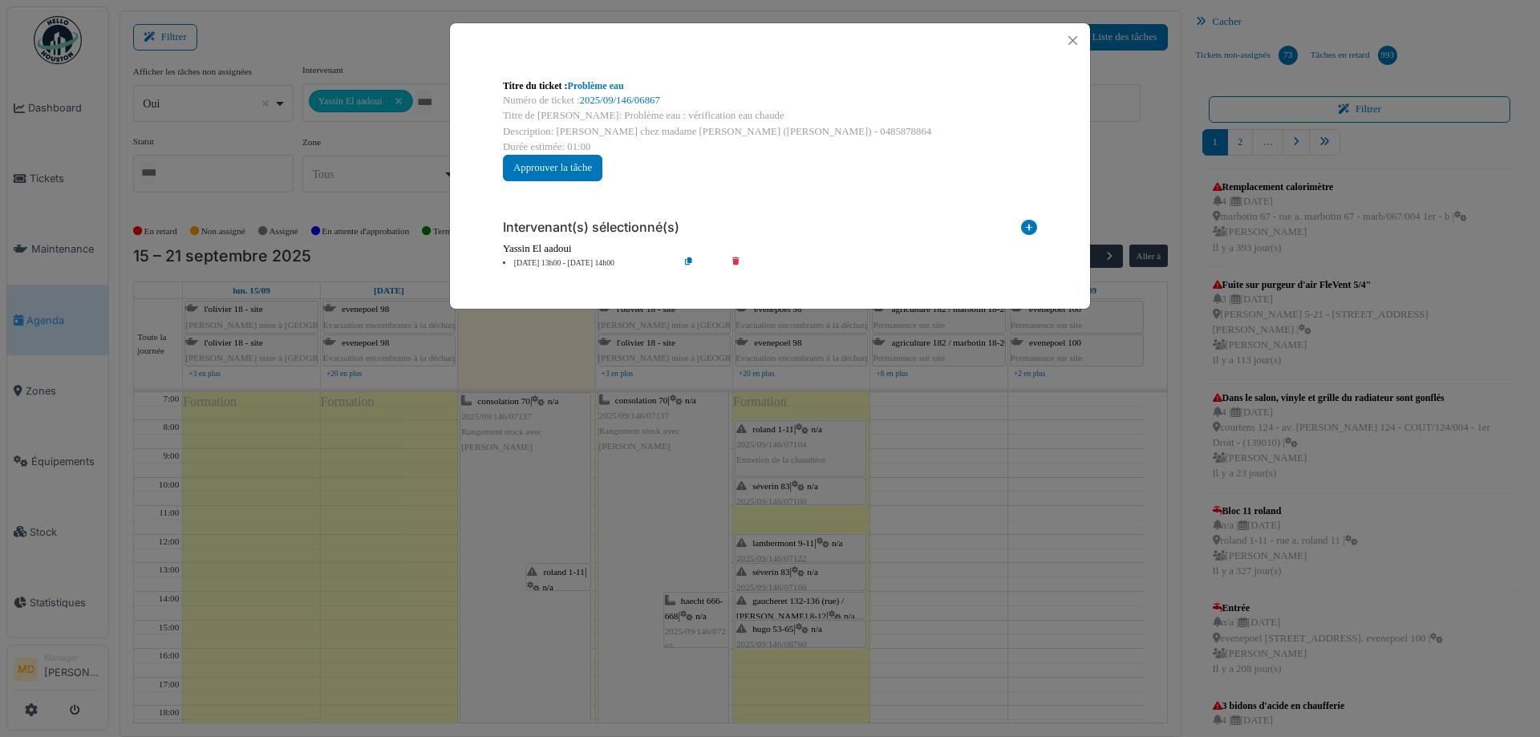
click at [615, 92] on div "Titre du ticket : Problème eau" at bounding box center [770, 86] width 534 height 14
click at [599, 103] on link "2025/09/146/06867" at bounding box center [620, 100] width 80 height 11
click at [1070, 39] on button "Close" at bounding box center [1073, 41] width 22 height 22
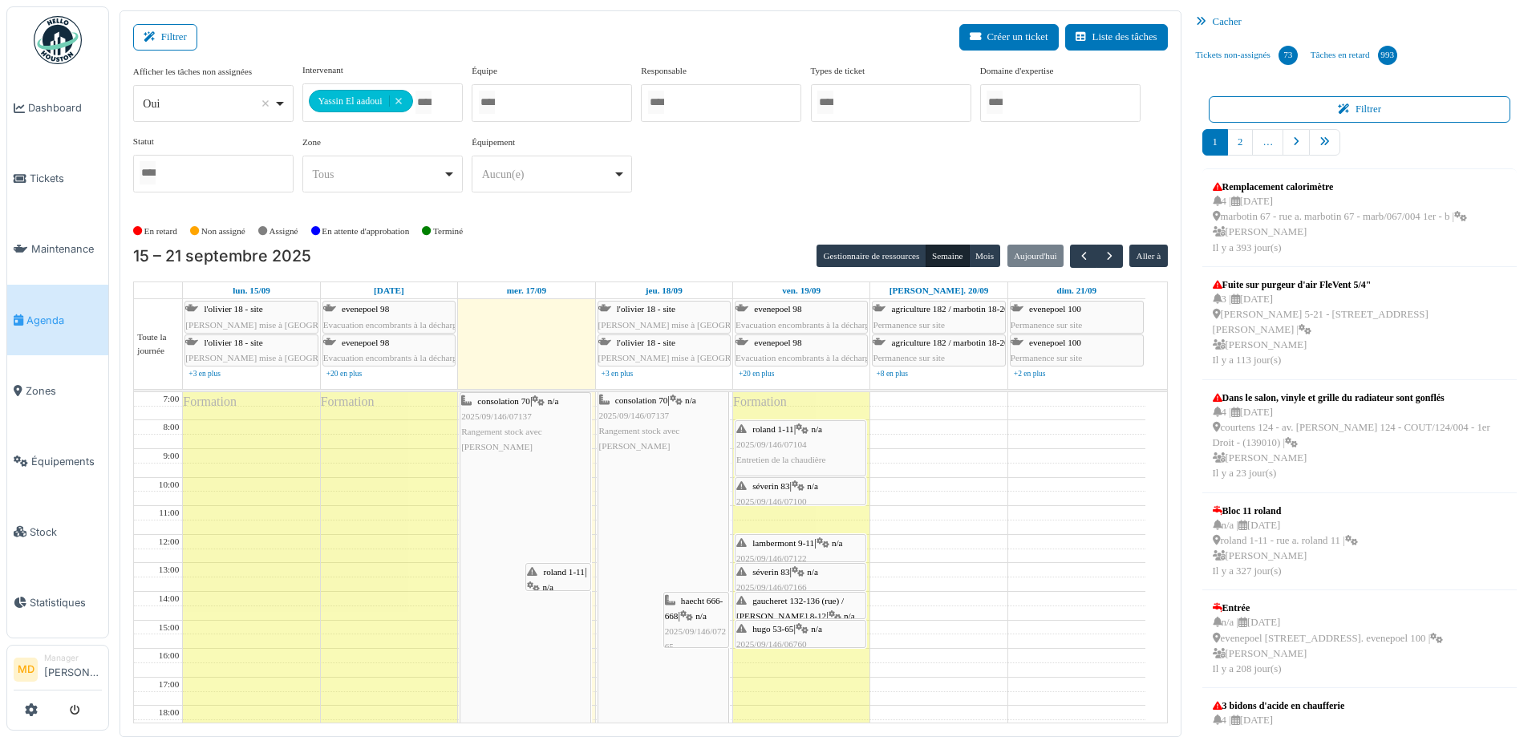
click at [811, 436] on div "roland 1-11 | n/a 2025/09/146/07104 Entretien de la chaudière" at bounding box center [801, 445] width 128 height 47
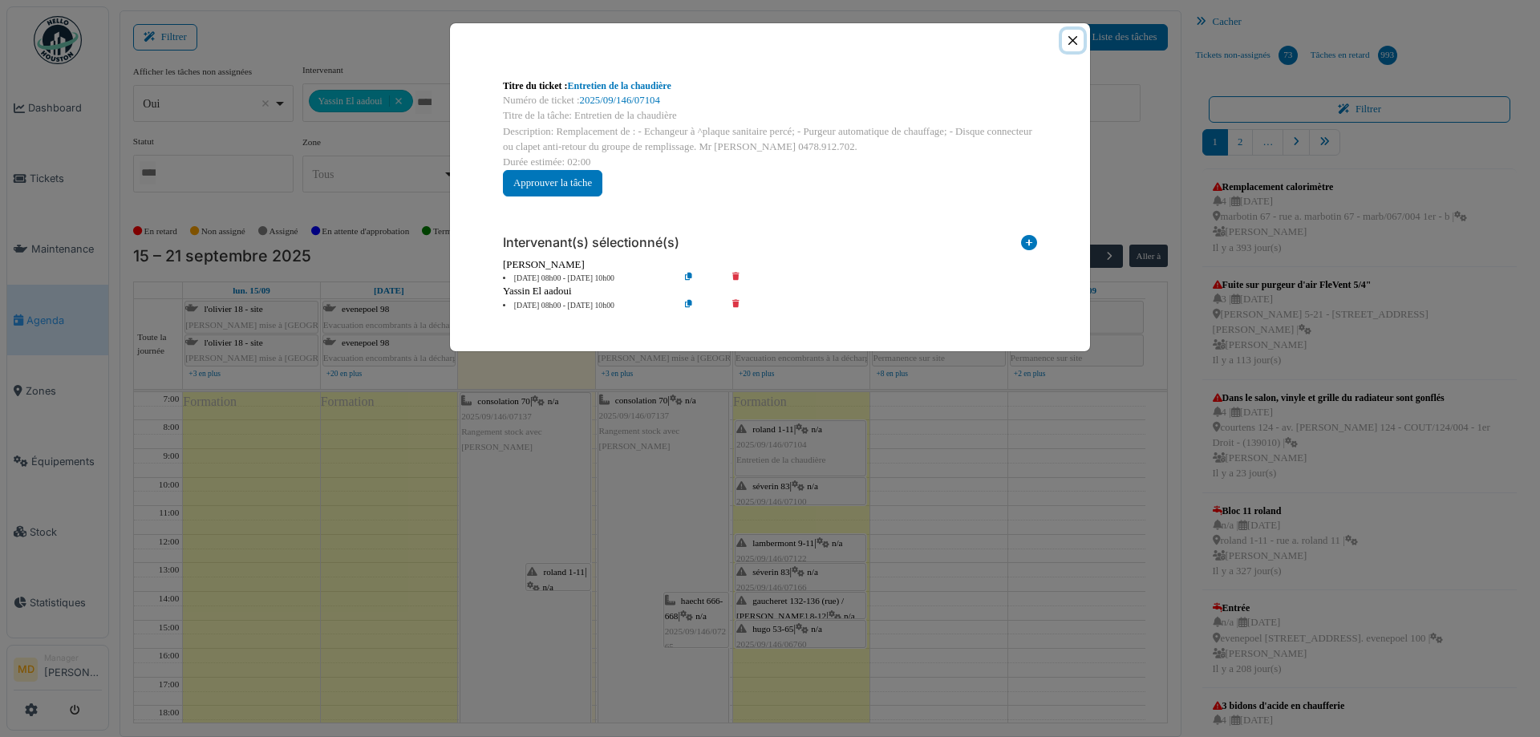
click at [1072, 34] on button "Close" at bounding box center [1073, 41] width 22 height 22
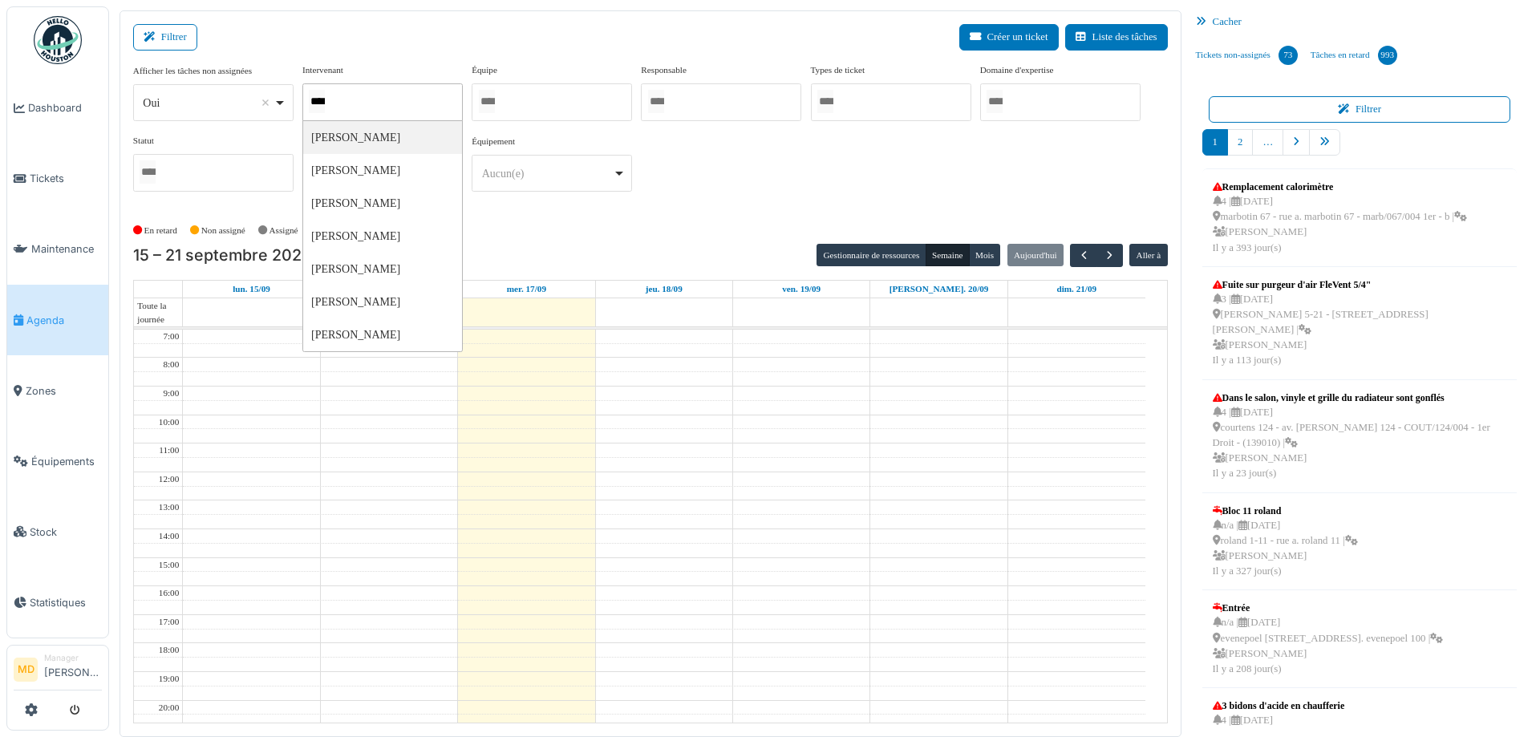
type input "*****"
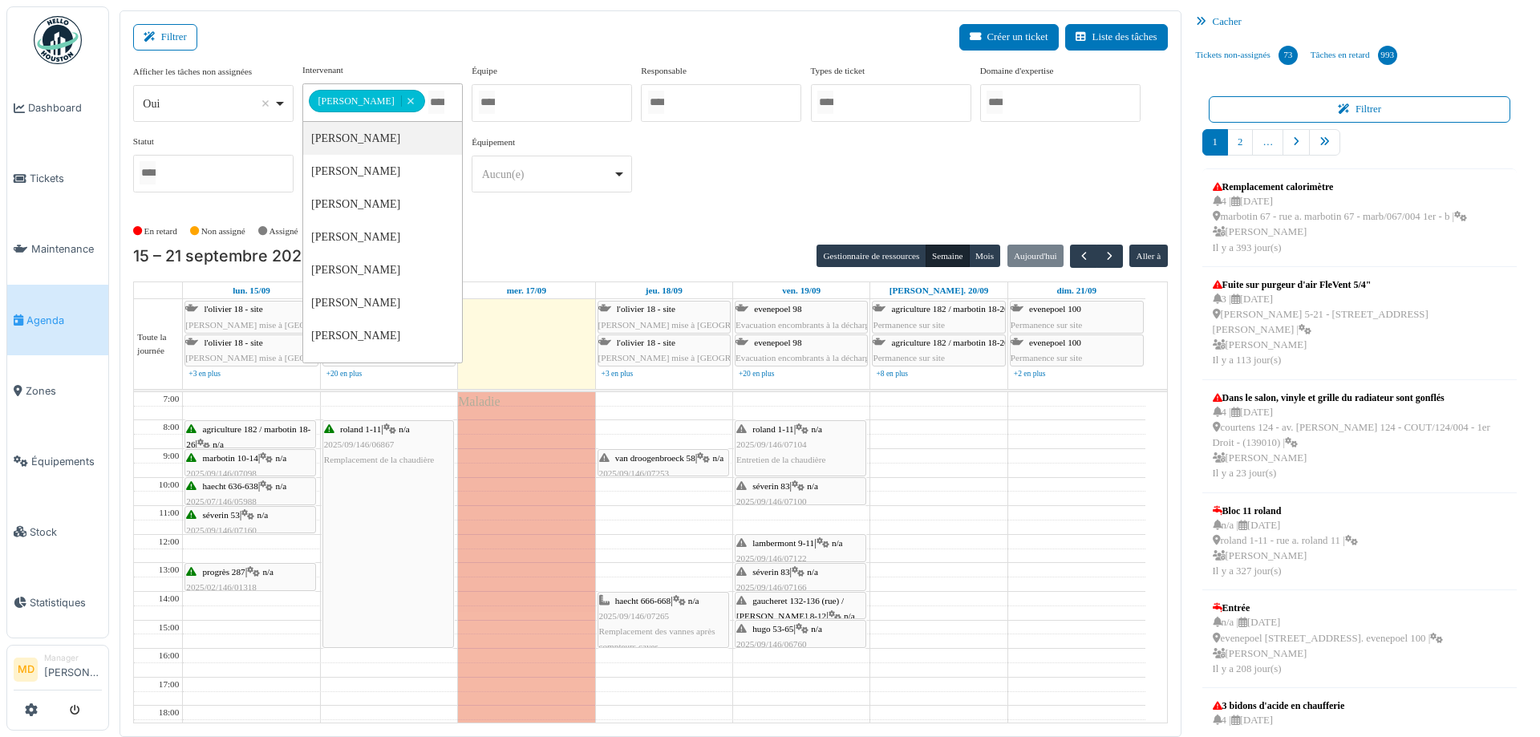
click at [727, 193] on div "**********" at bounding box center [650, 134] width 1035 height 142
click at [851, 181] on div "**********" at bounding box center [650, 134] width 1035 height 142
click at [43, 114] on span "Dashboard" at bounding box center [65, 107] width 74 height 15
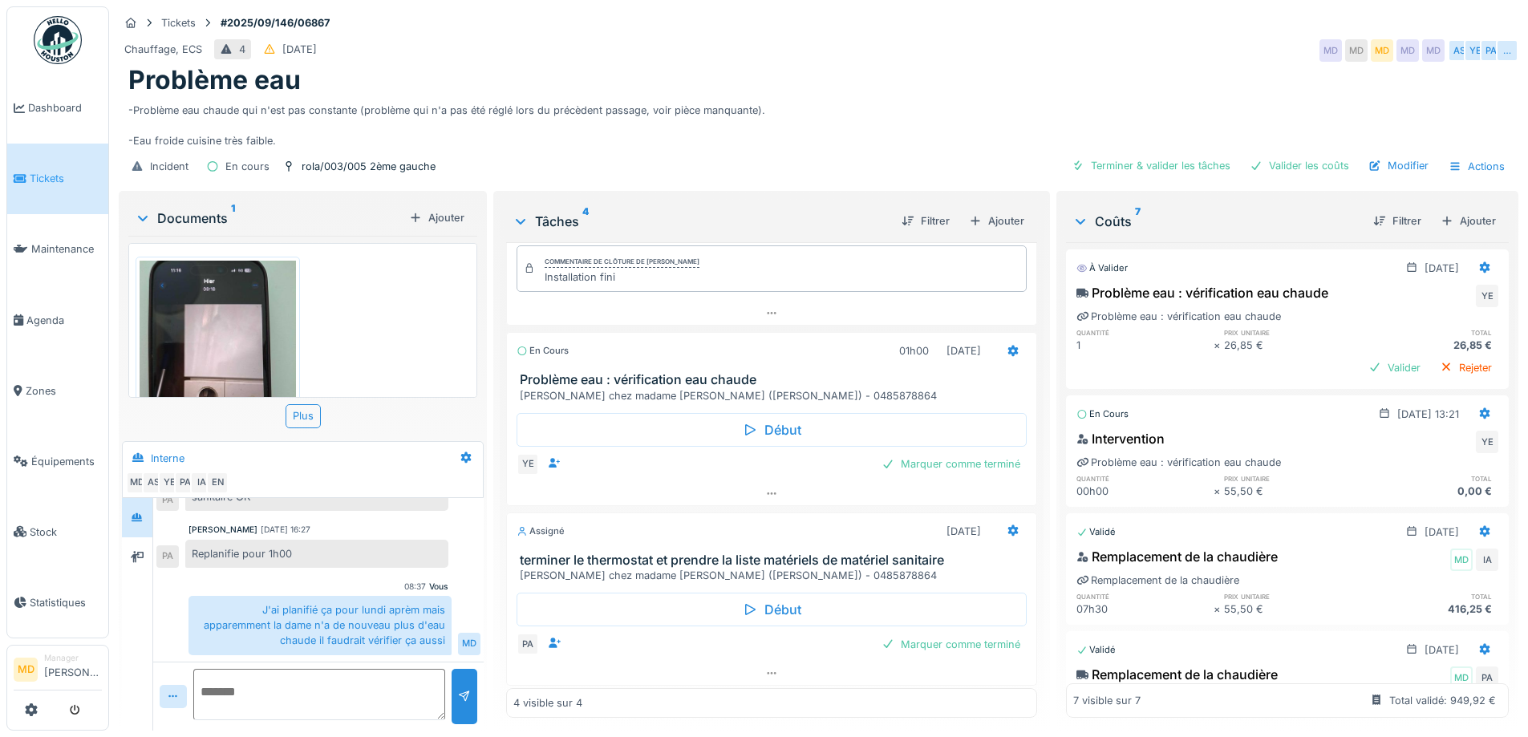
scroll to position [168, 0]
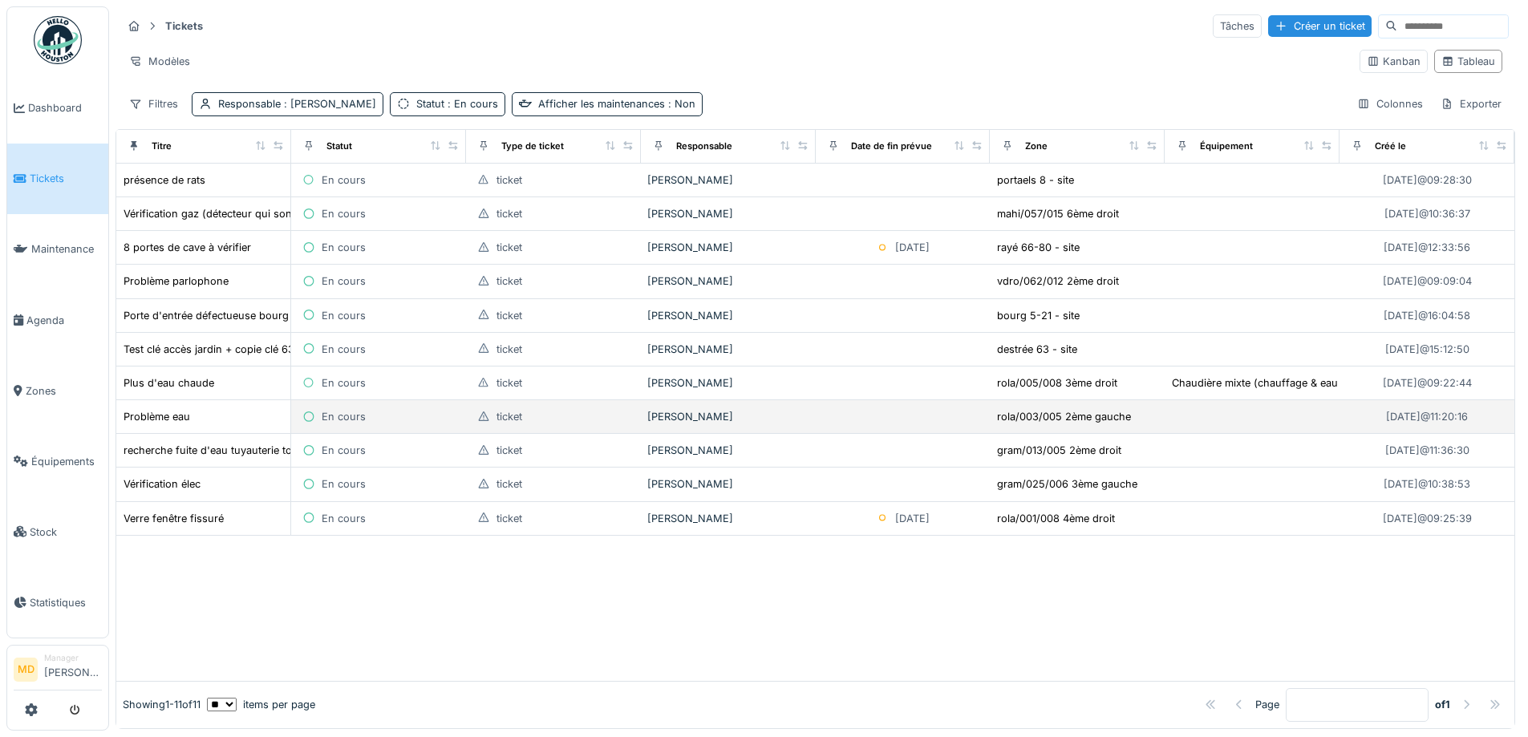
click at [144, 406] on td "Problème eau" at bounding box center [203, 417] width 175 height 34
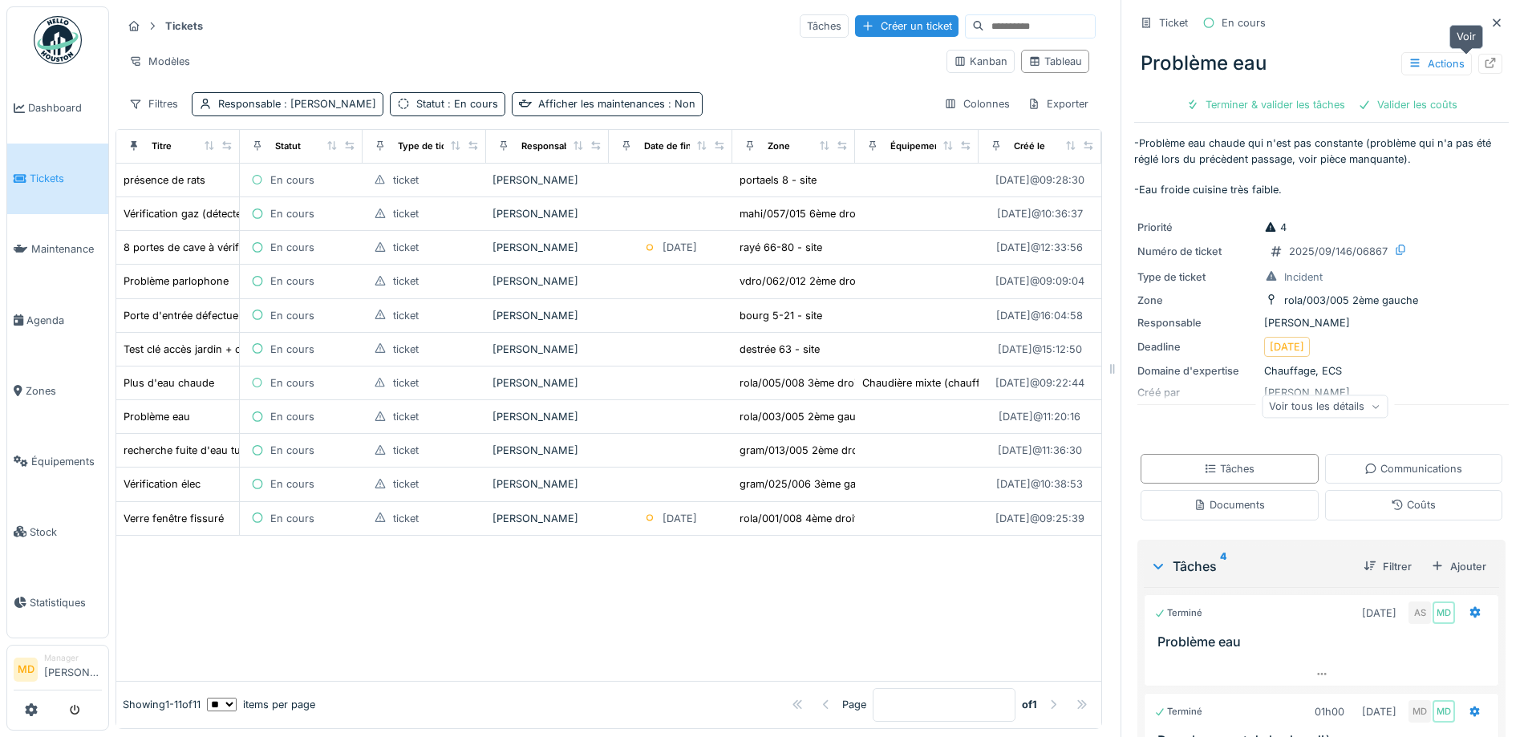
click at [1484, 70] on div at bounding box center [1490, 63] width 13 height 15
click at [44, 383] on span "Zones" at bounding box center [64, 390] width 76 height 15
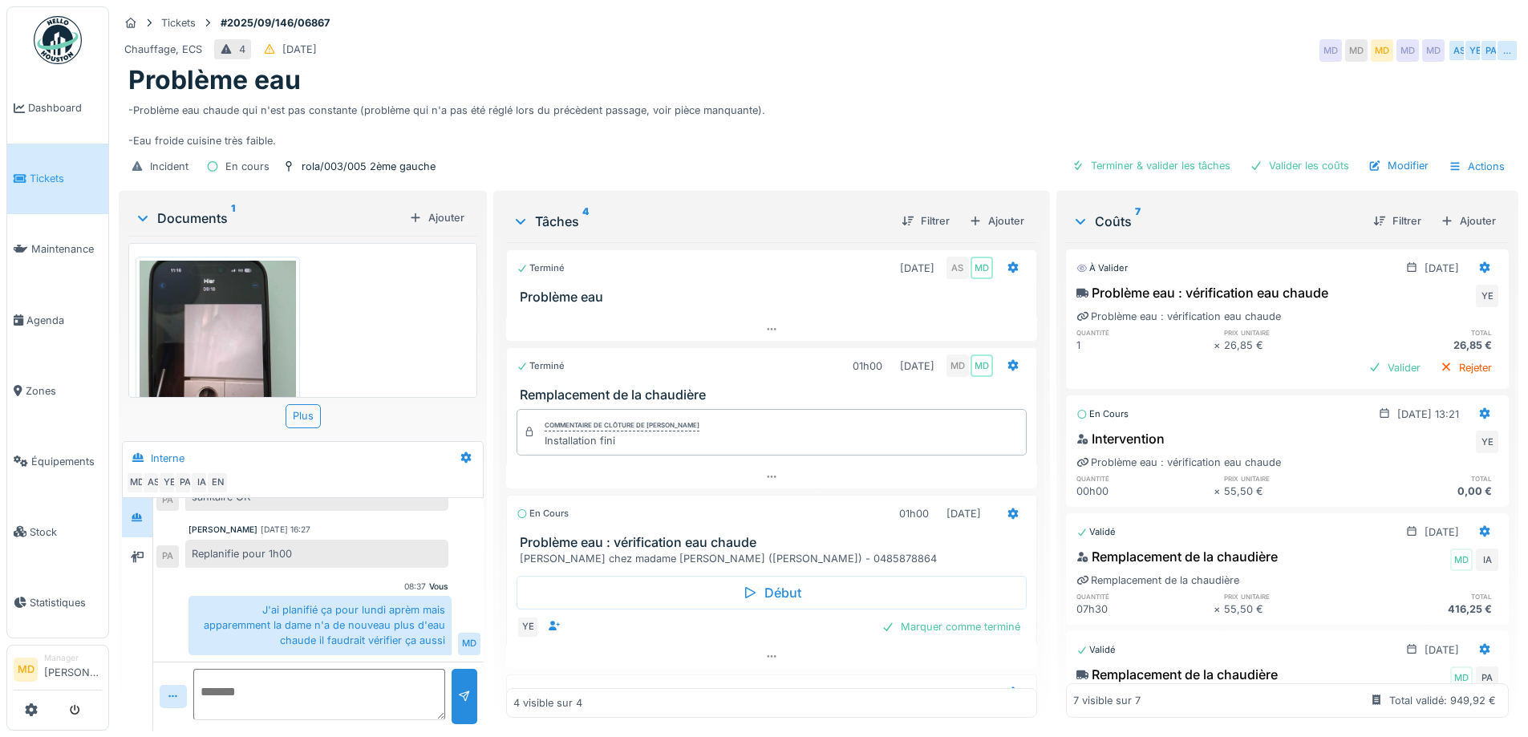
scroll to position [168, 0]
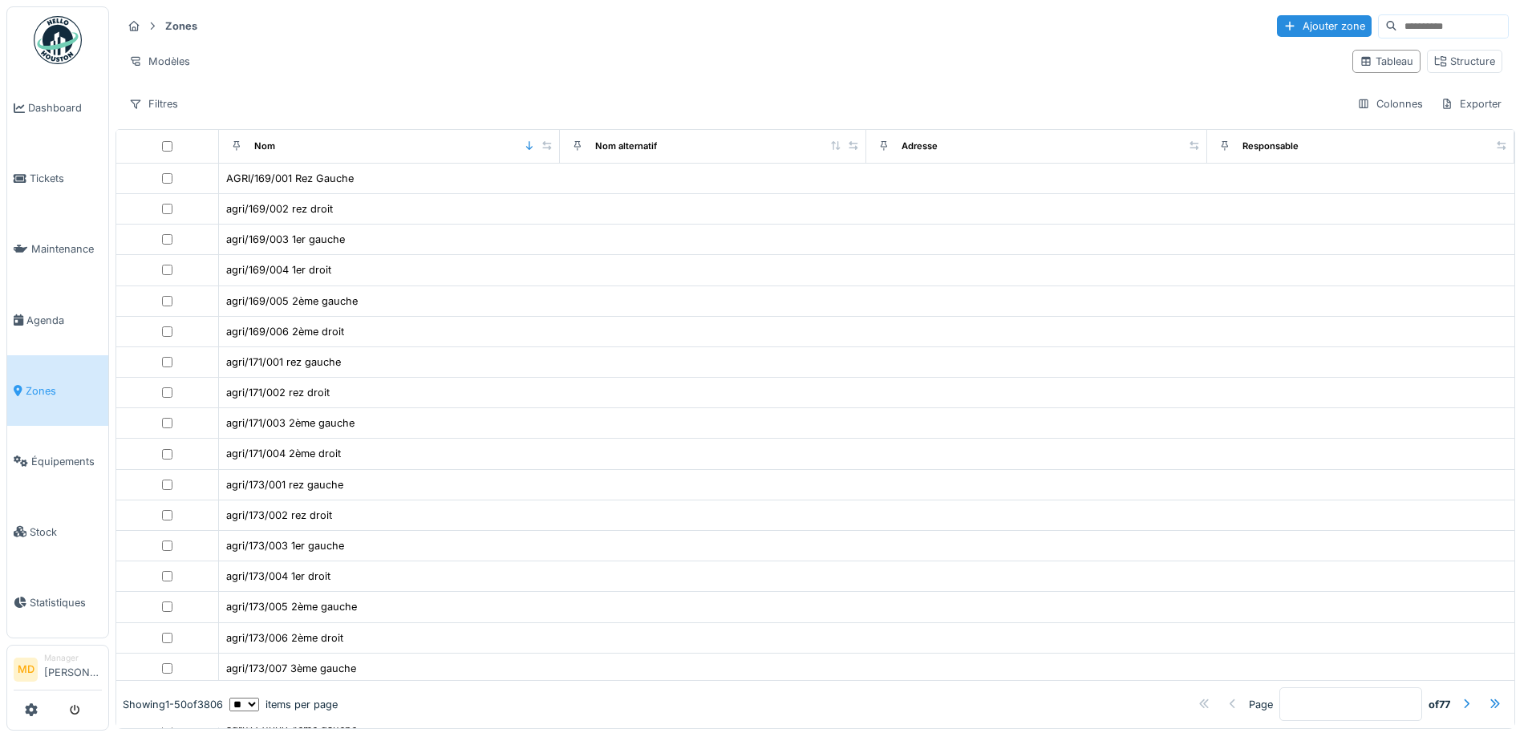
click at [1398, 25] on input at bounding box center [1453, 26] width 111 height 22
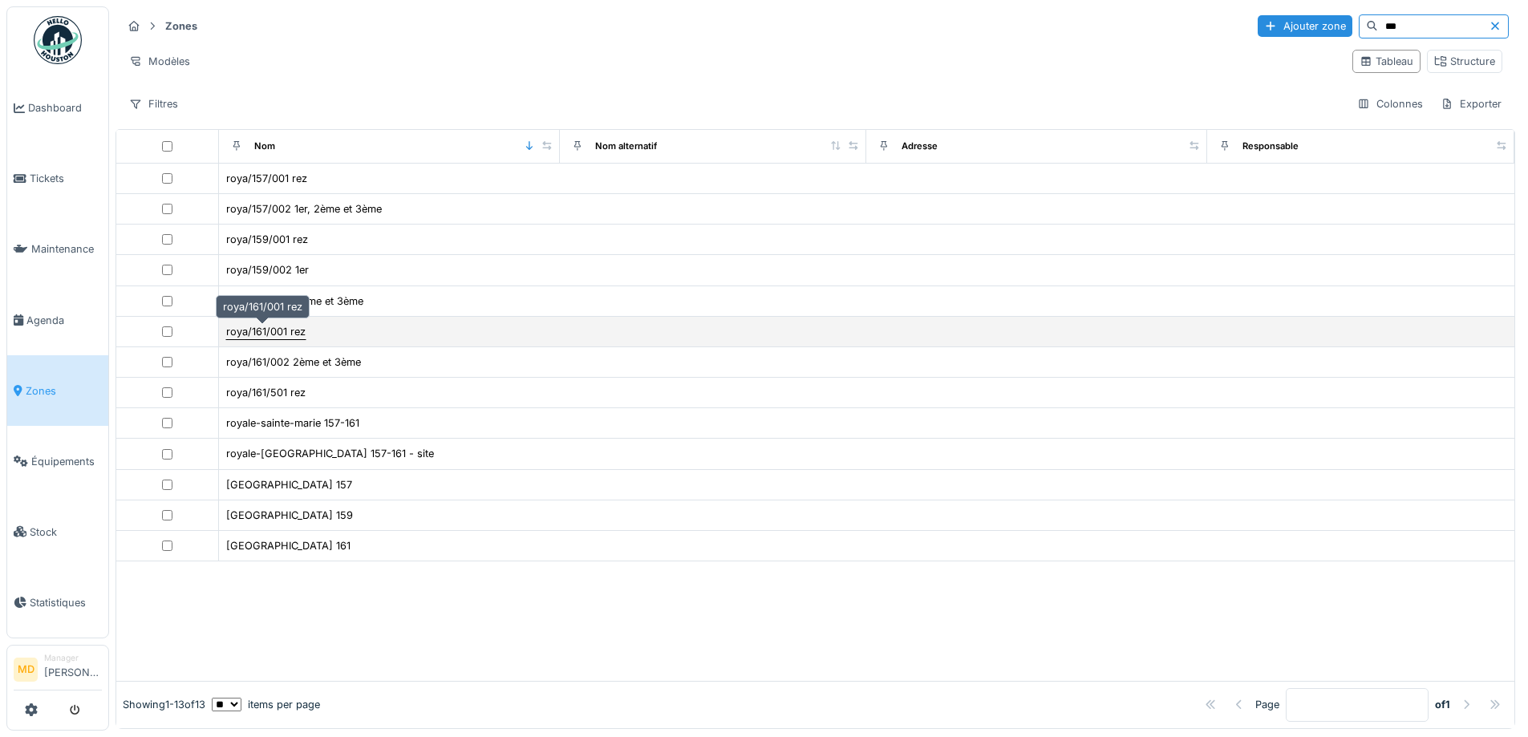
type input "***"
click at [290, 334] on div "roya/161/001 rez" at bounding box center [265, 331] width 79 height 15
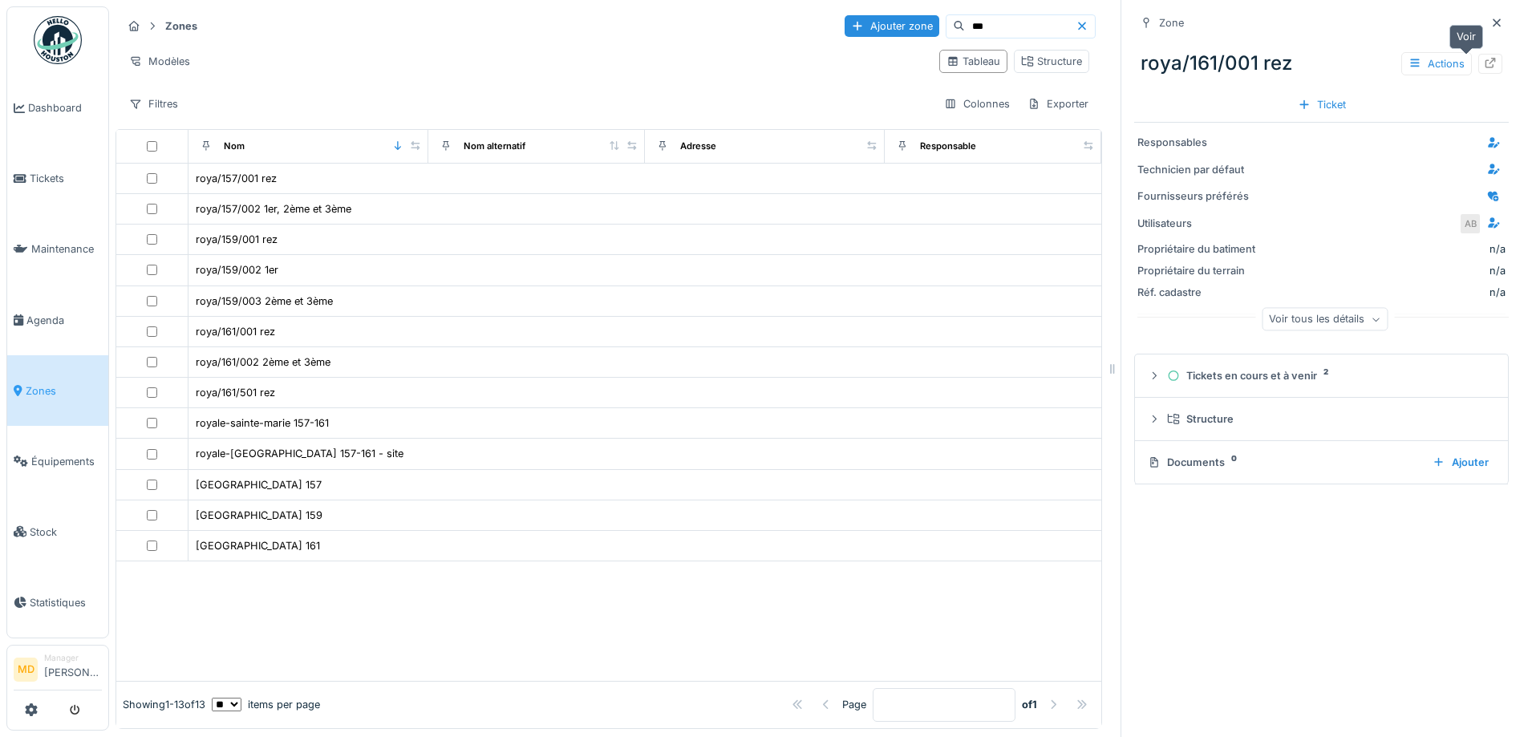
click at [1484, 69] on div at bounding box center [1490, 63] width 13 height 15
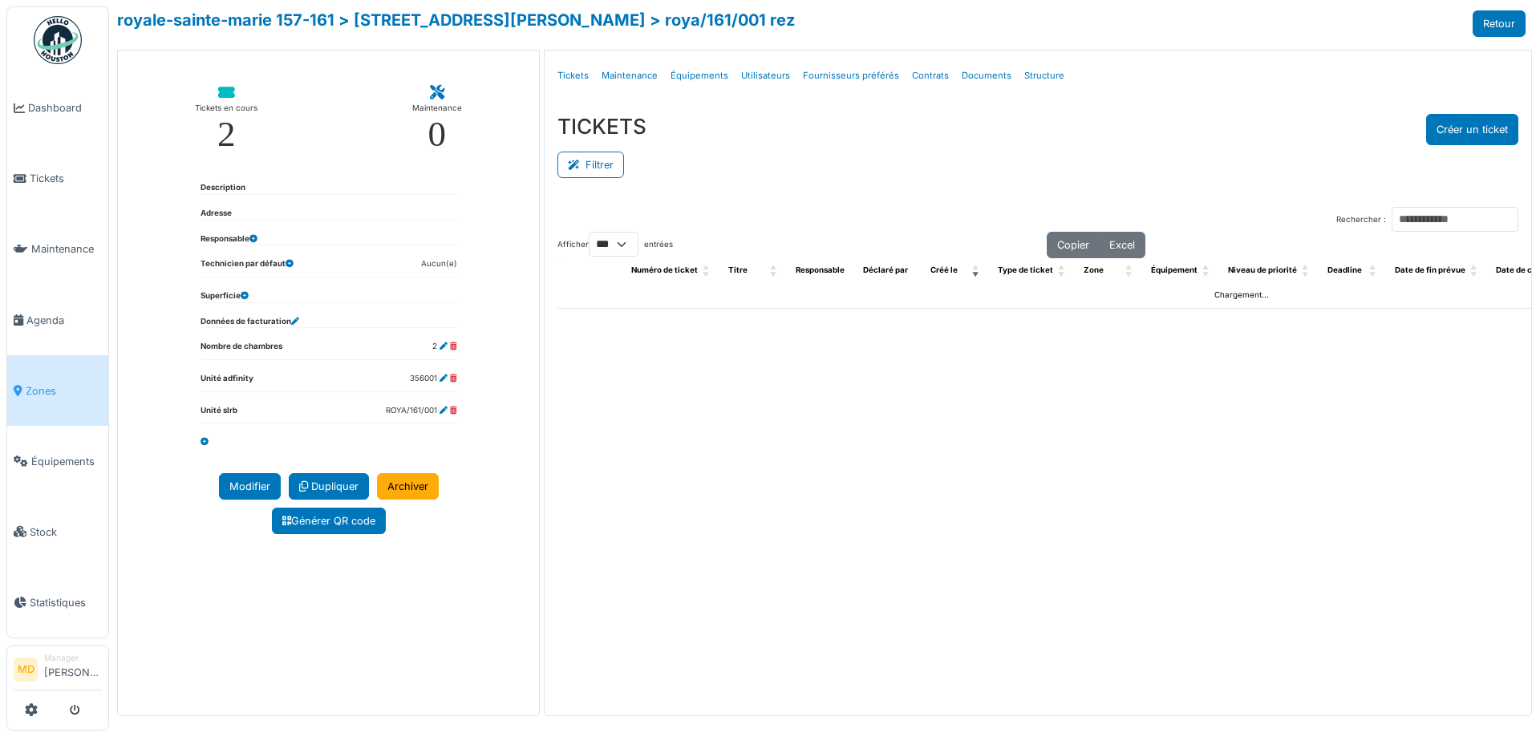
select select "***"
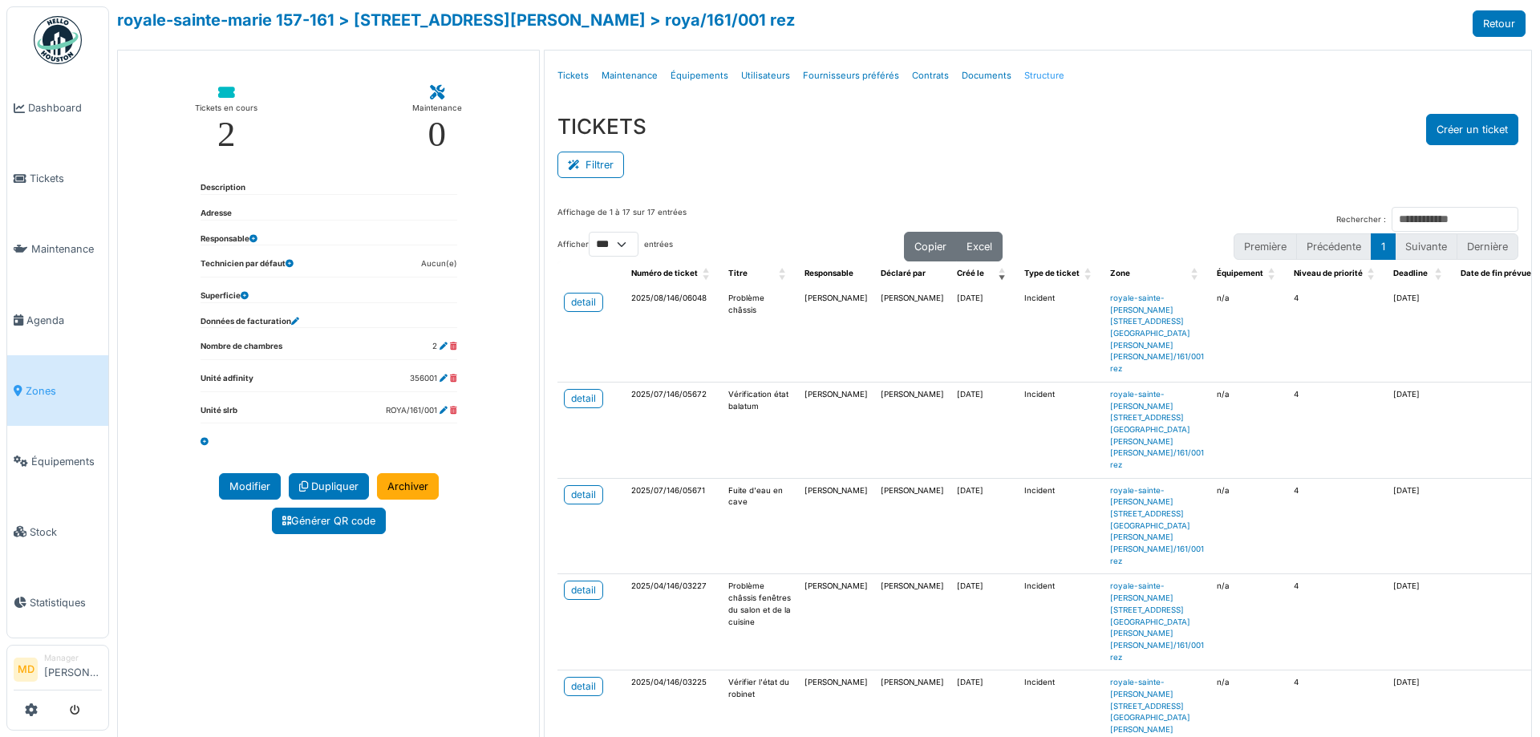
click at [1021, 73] on link "Structure" at bounding box center [1044, 76] width 53 height 38
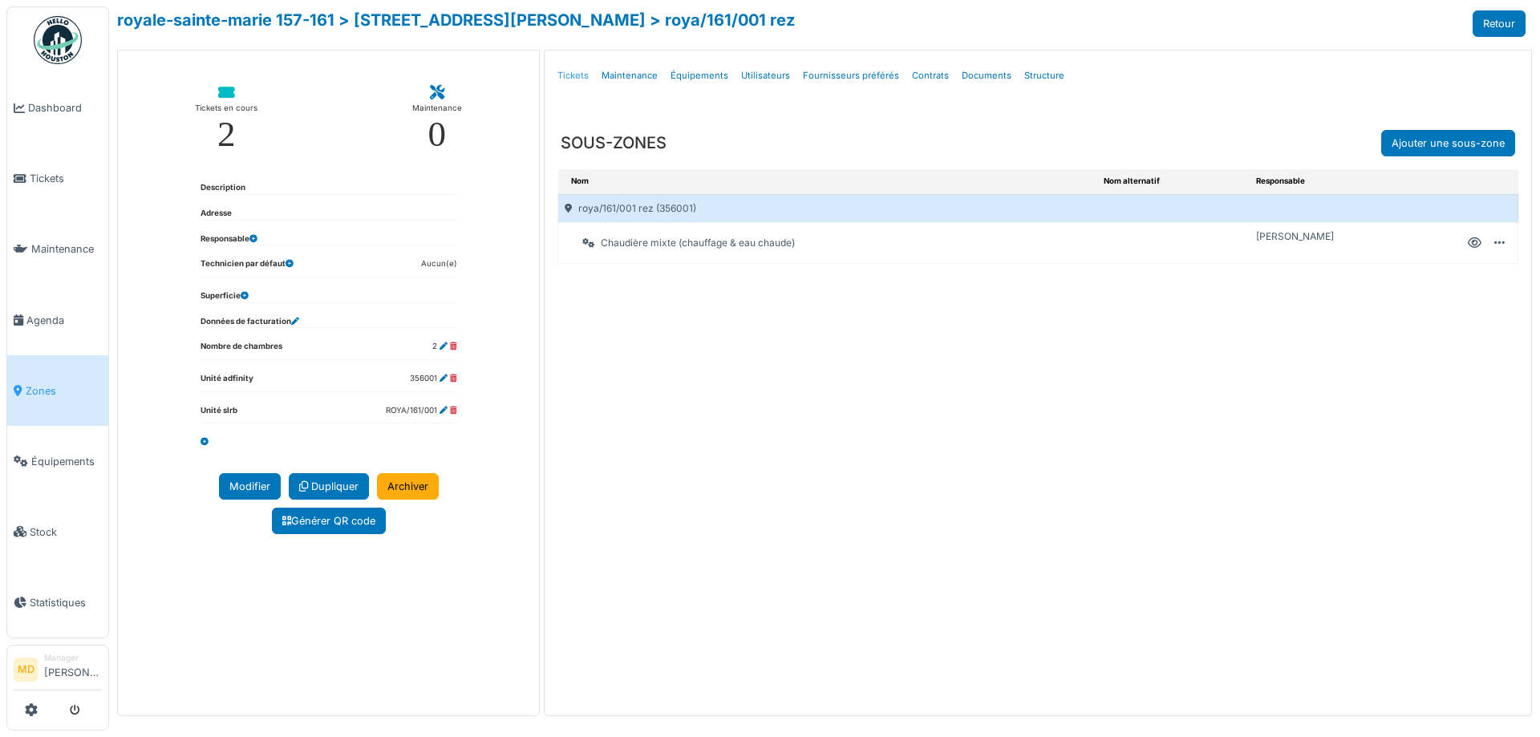
click at [582, 78] on link "Tickets" at bounding box center [573, 76] width 44 height 38
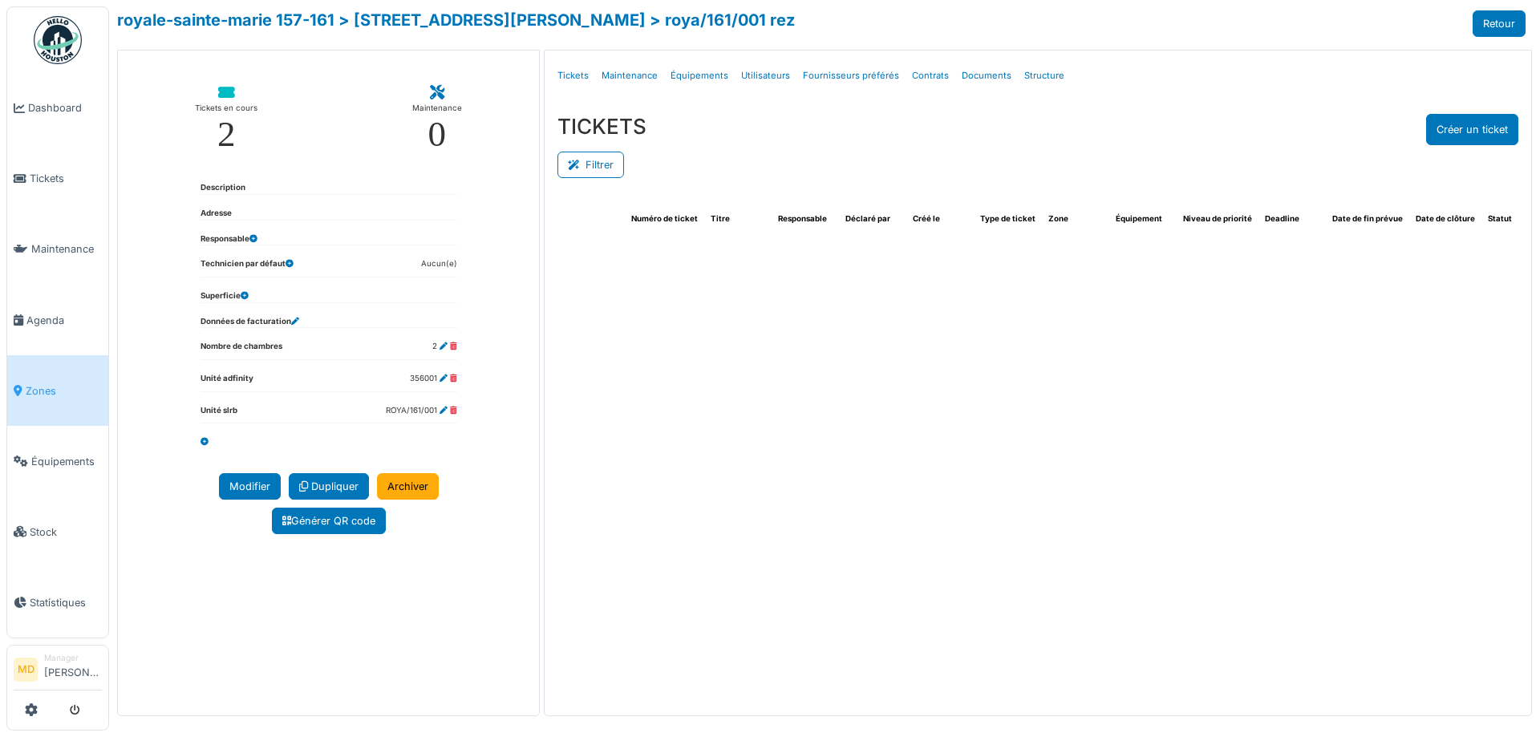
select select "***"
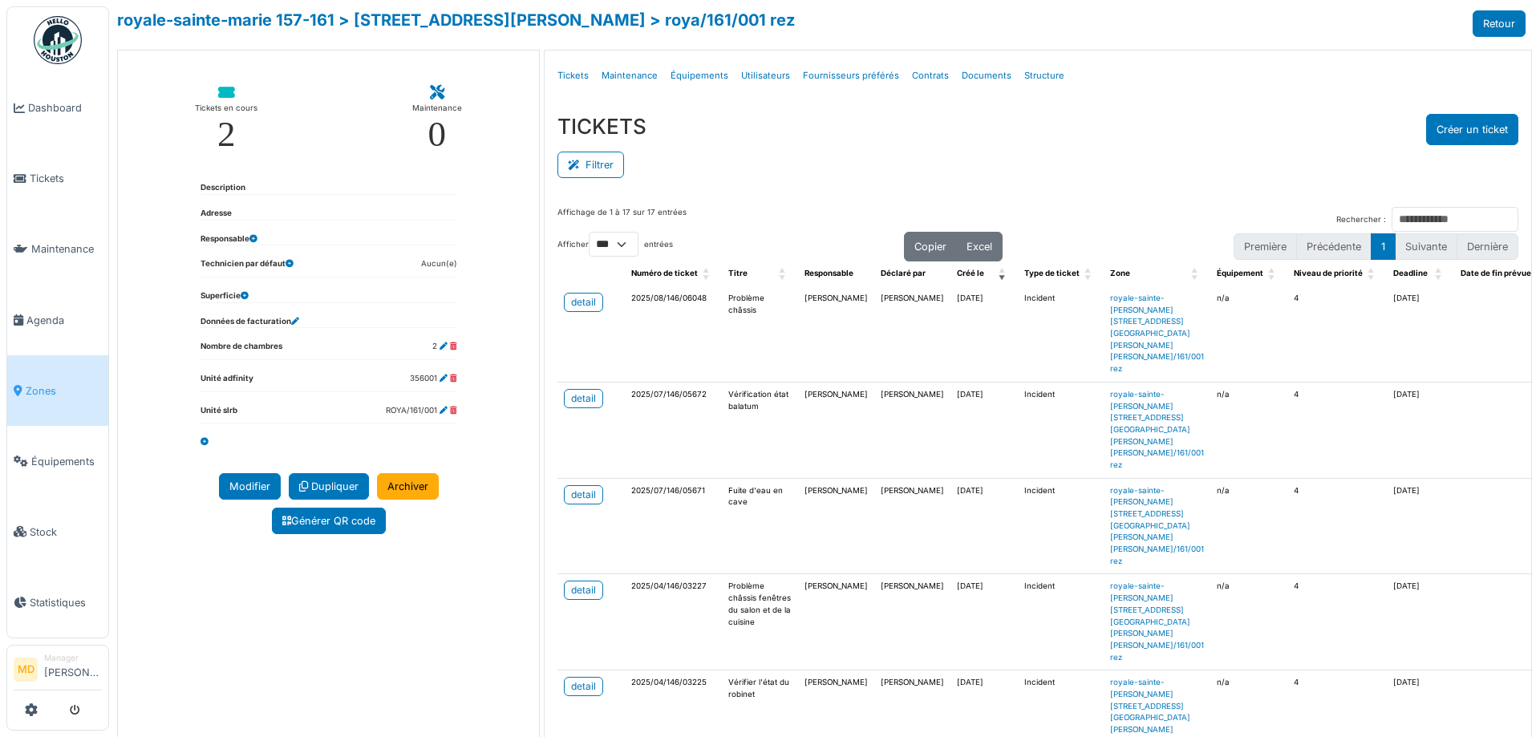
click at [860, 166] on div "Filtrer" at bounding box center [1038, 163] width 961 height 36
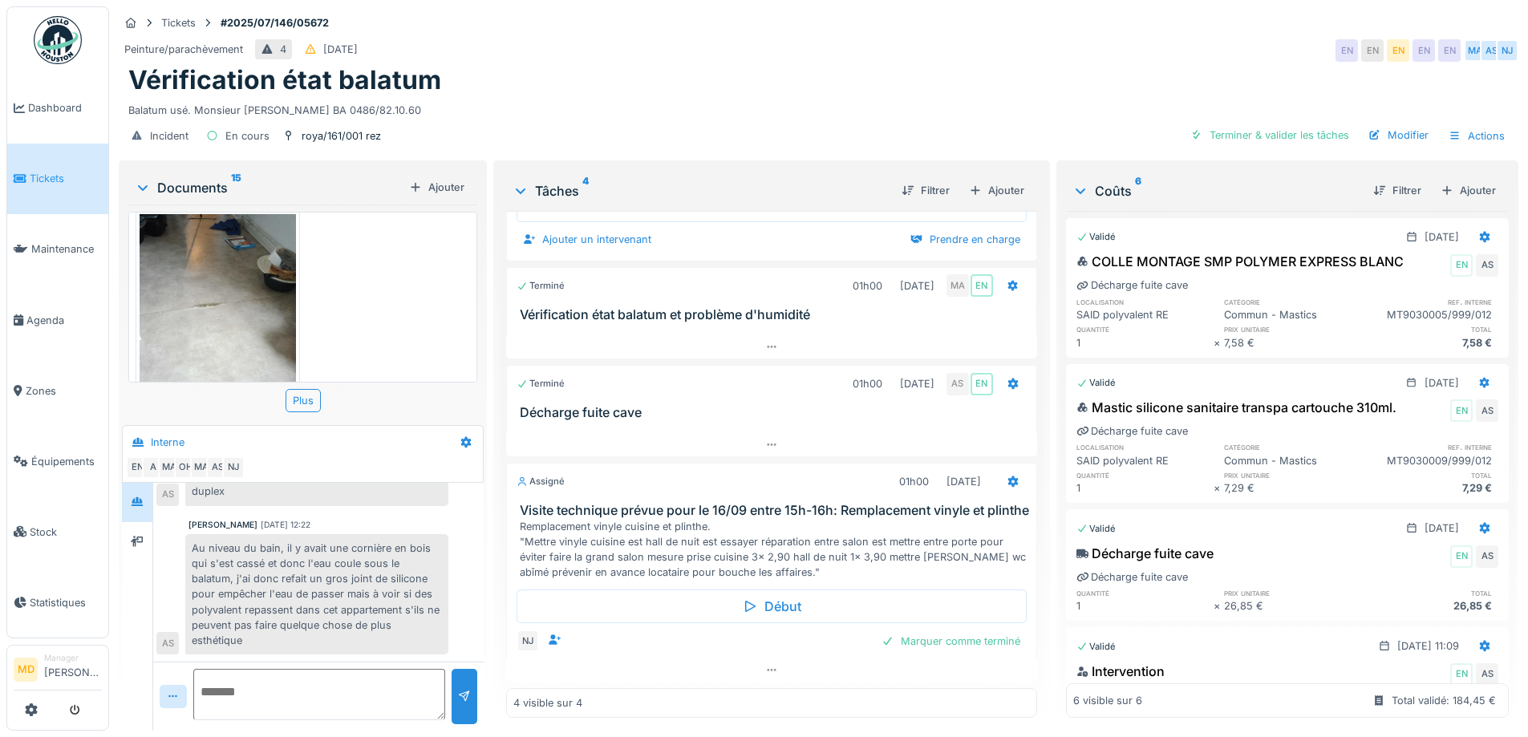
scroll to position [12, 0]
click at [765, 665] on icon at bounding box center [771, 670] width 13 height 10
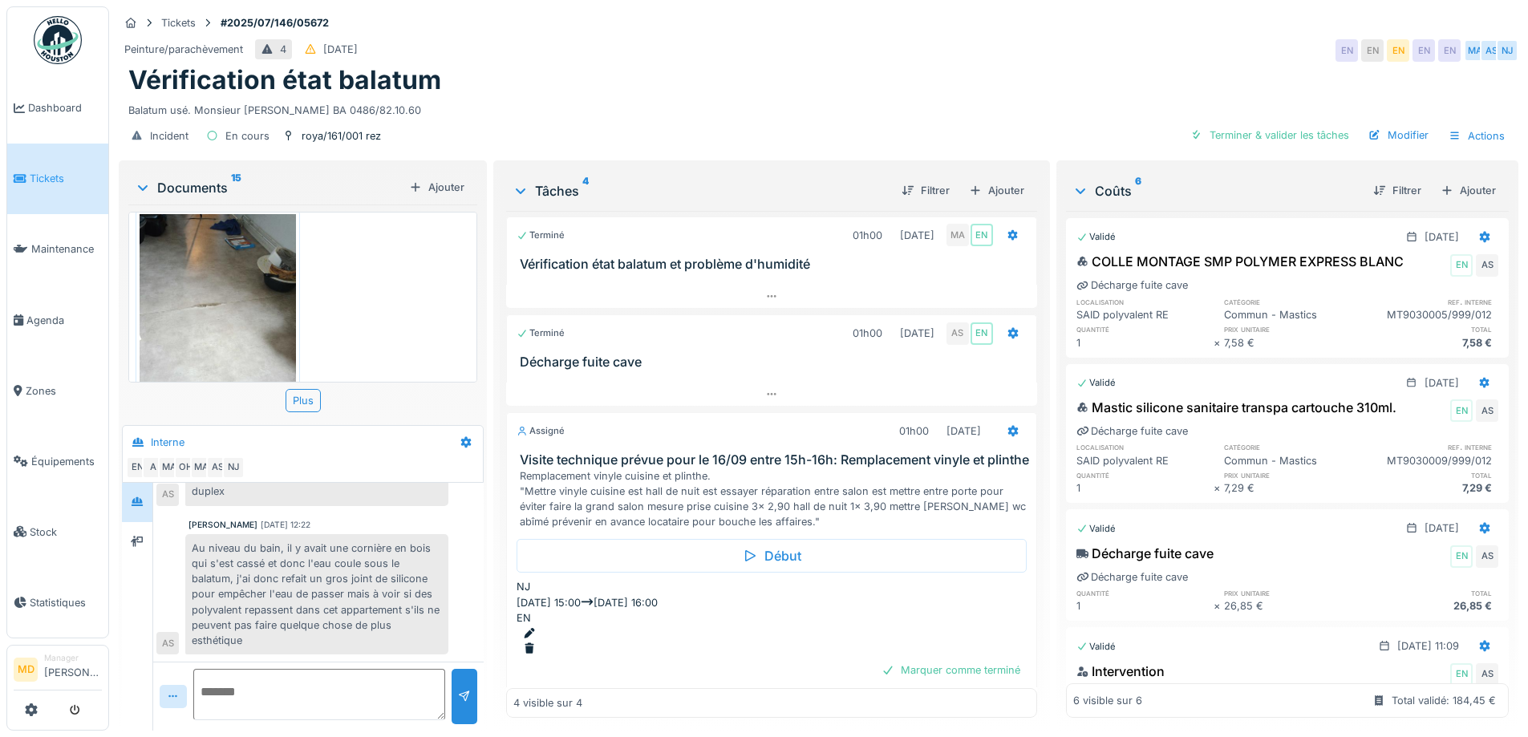
scroll to position [0, 0]
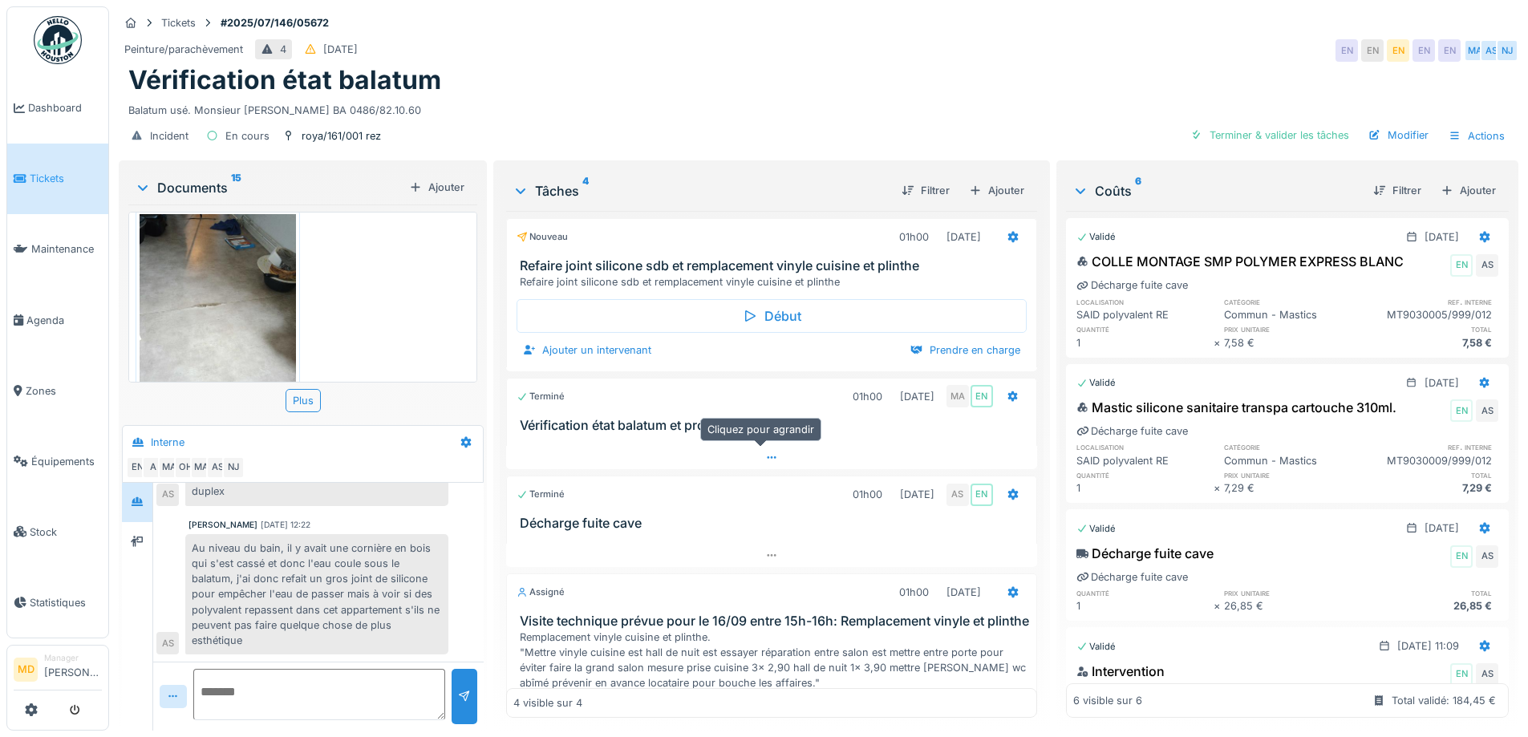
click at [761, 446] on div at bounding box center [771, 457] width 530 height 23
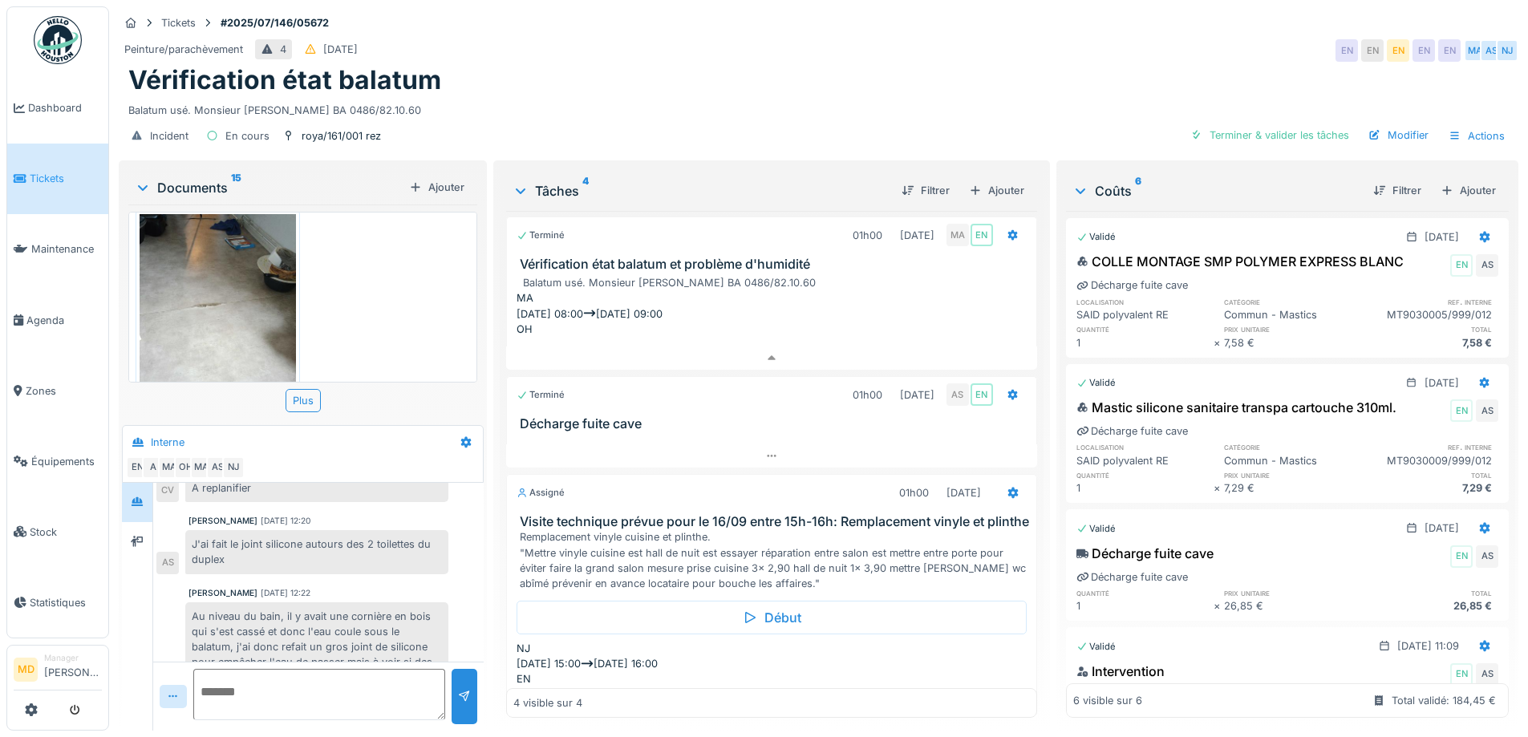
scroll to position [562, 0]
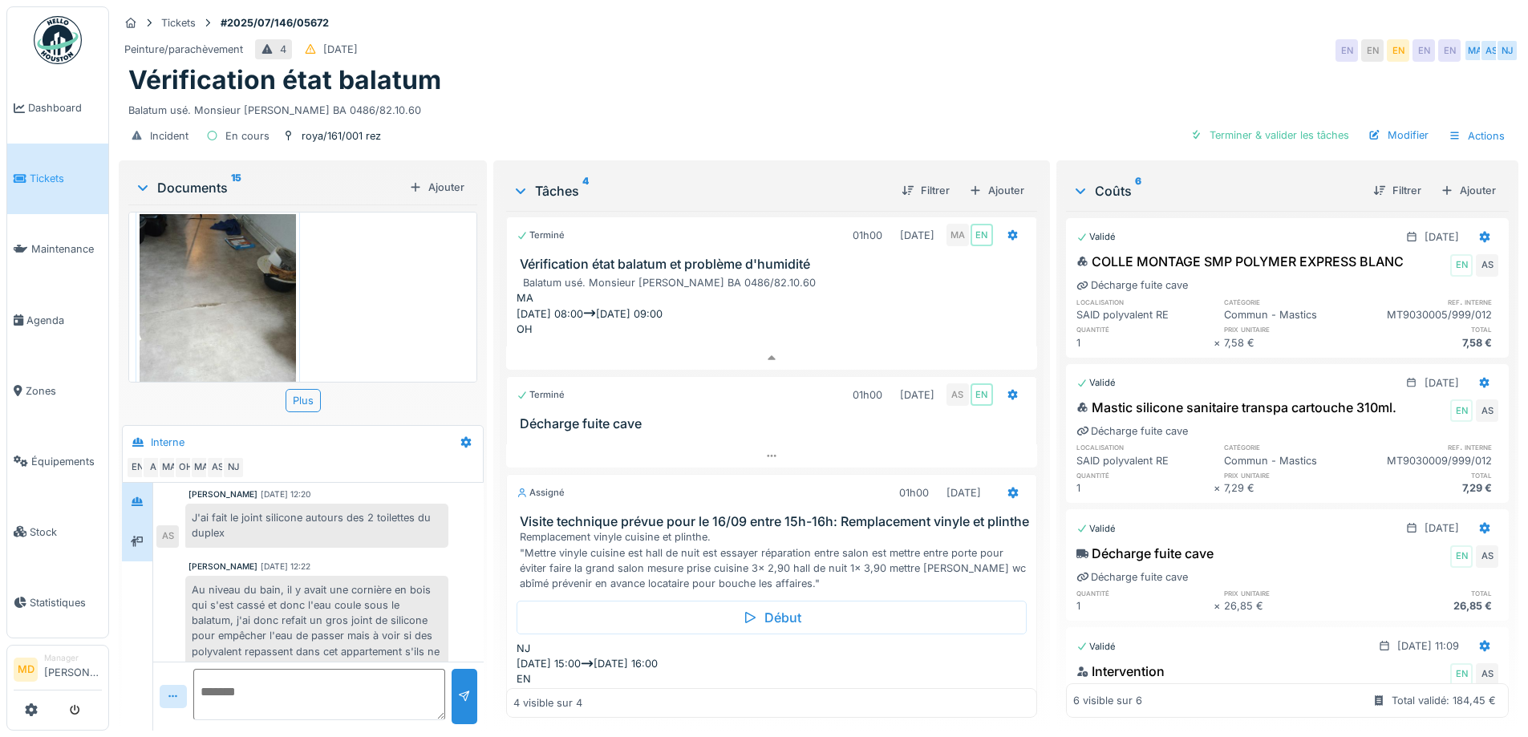
click at [145, 532] on div at bounding box center [137, 542] width 24 height 20
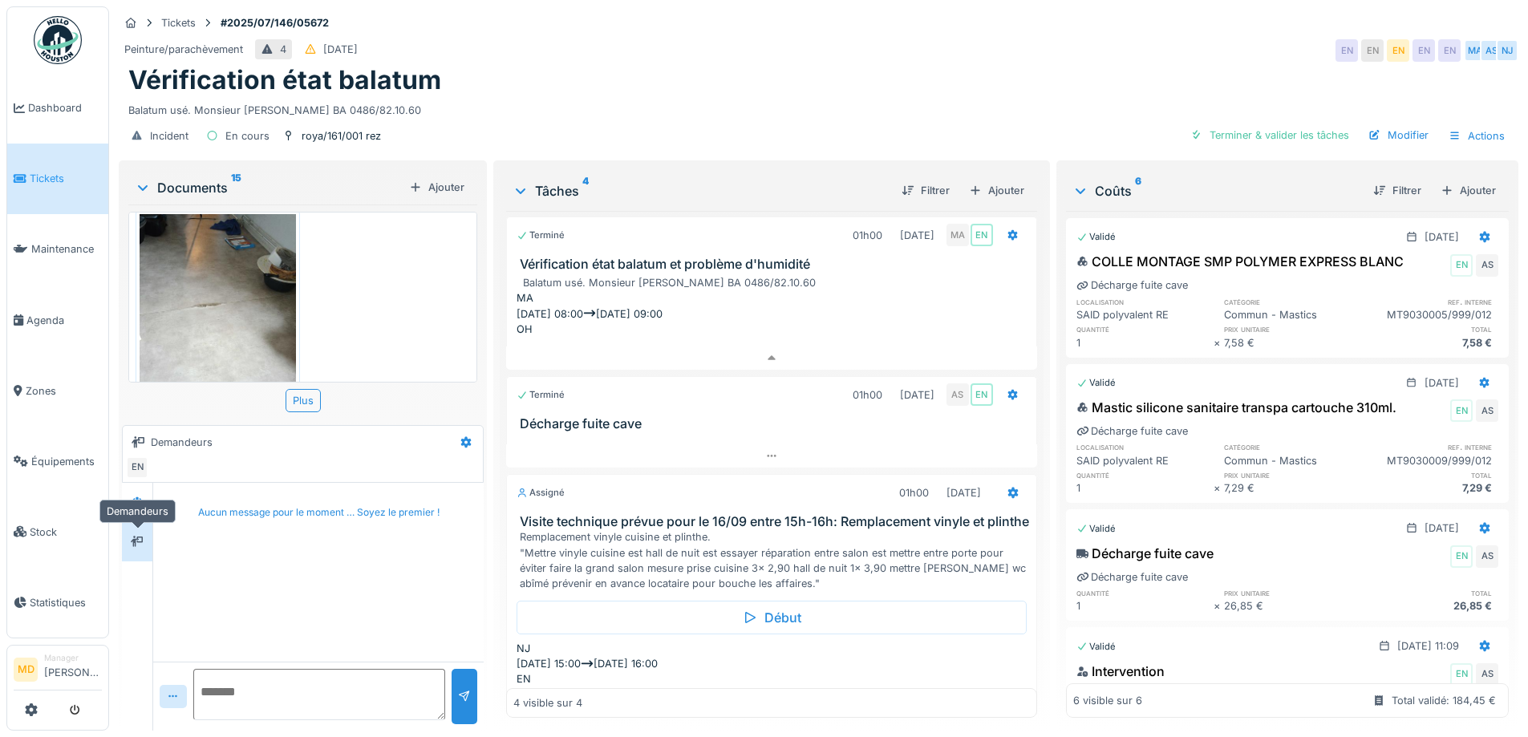
scroll to position [0, 0]
click at [139, 497] on icon at bounding box center [137, 501] width 11 height 9
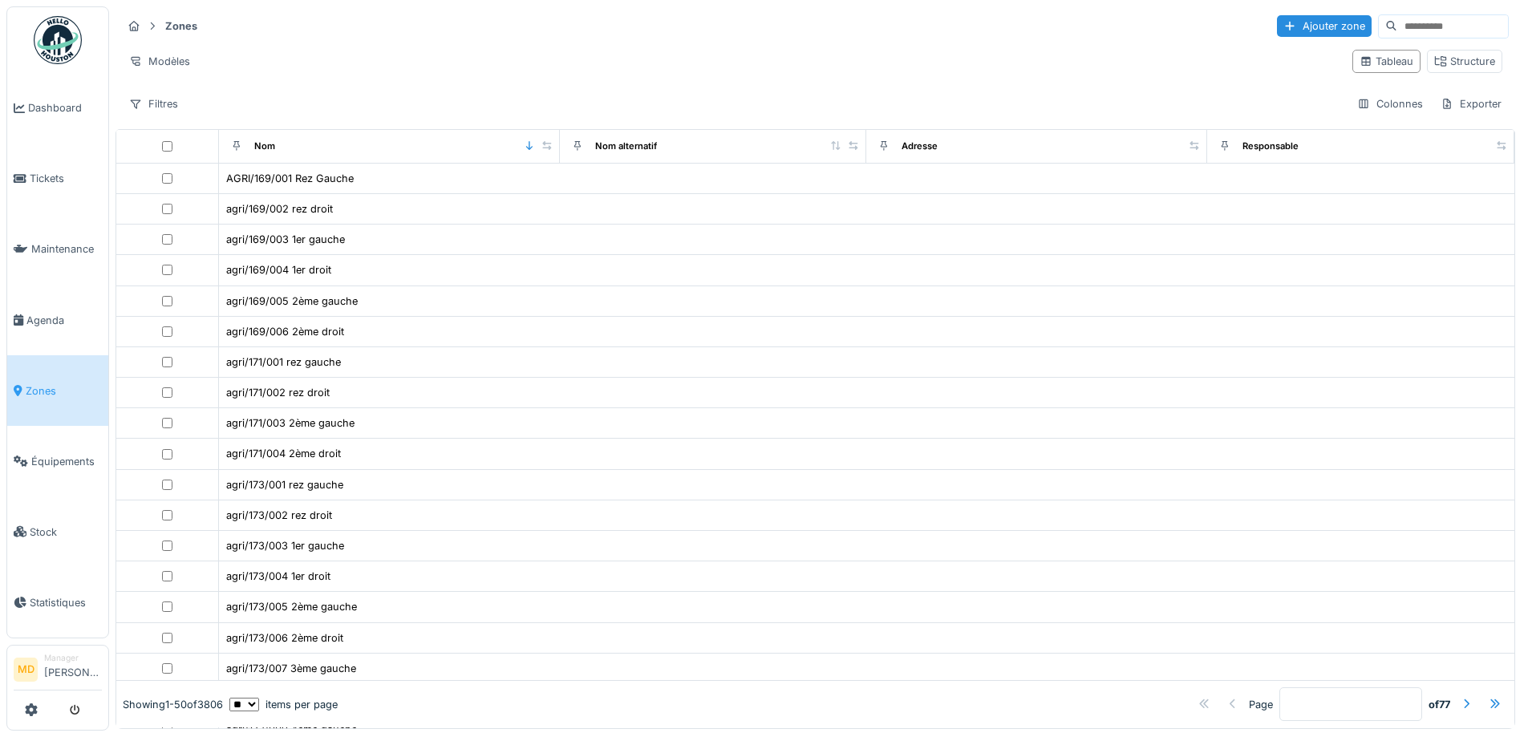
click at [1398, 20] on input at bounding box center [1453, 26] width 111 height 22
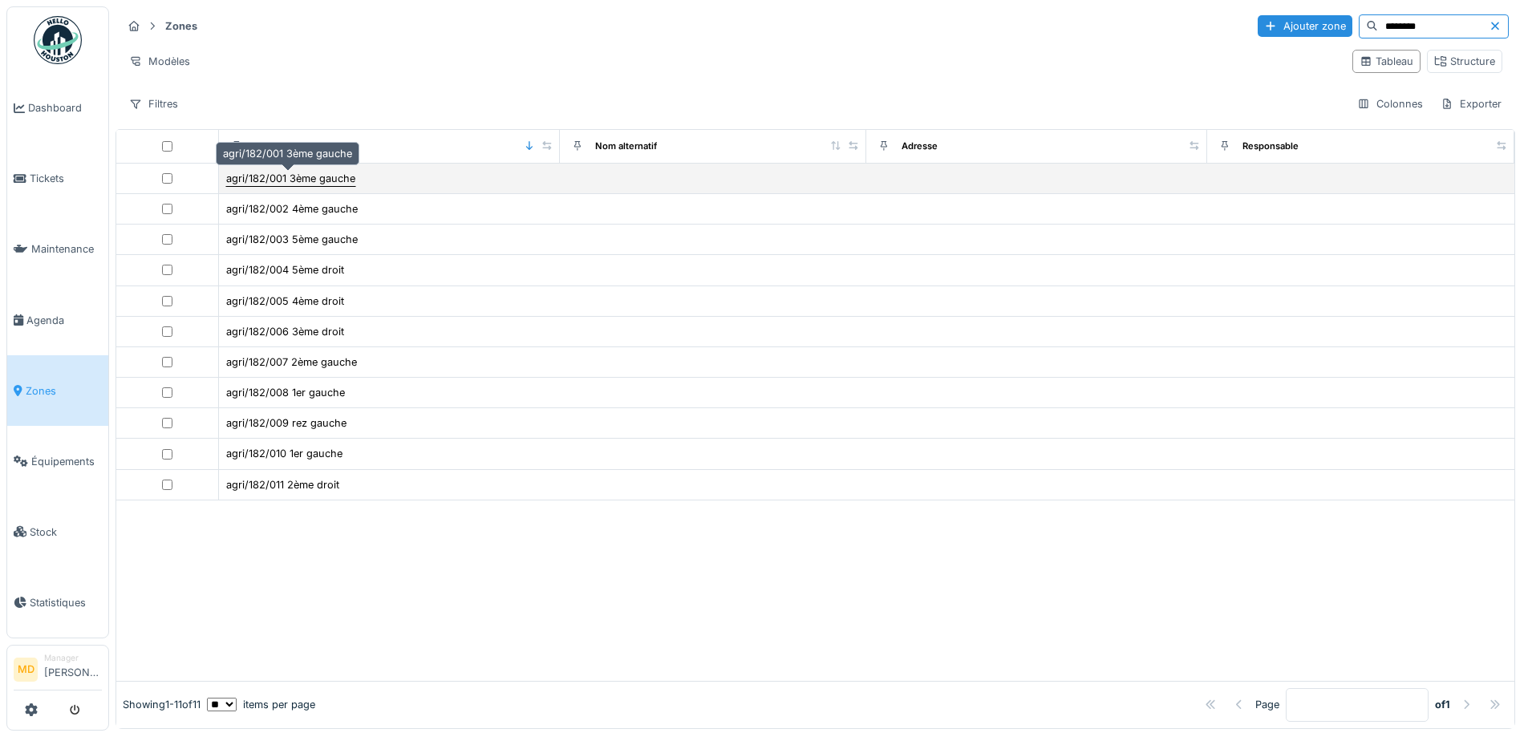
type input "********"
click at [340, 178] on div "agri/182/001 3ème gauche" at bounding box center [290, 178] width 129 height 15
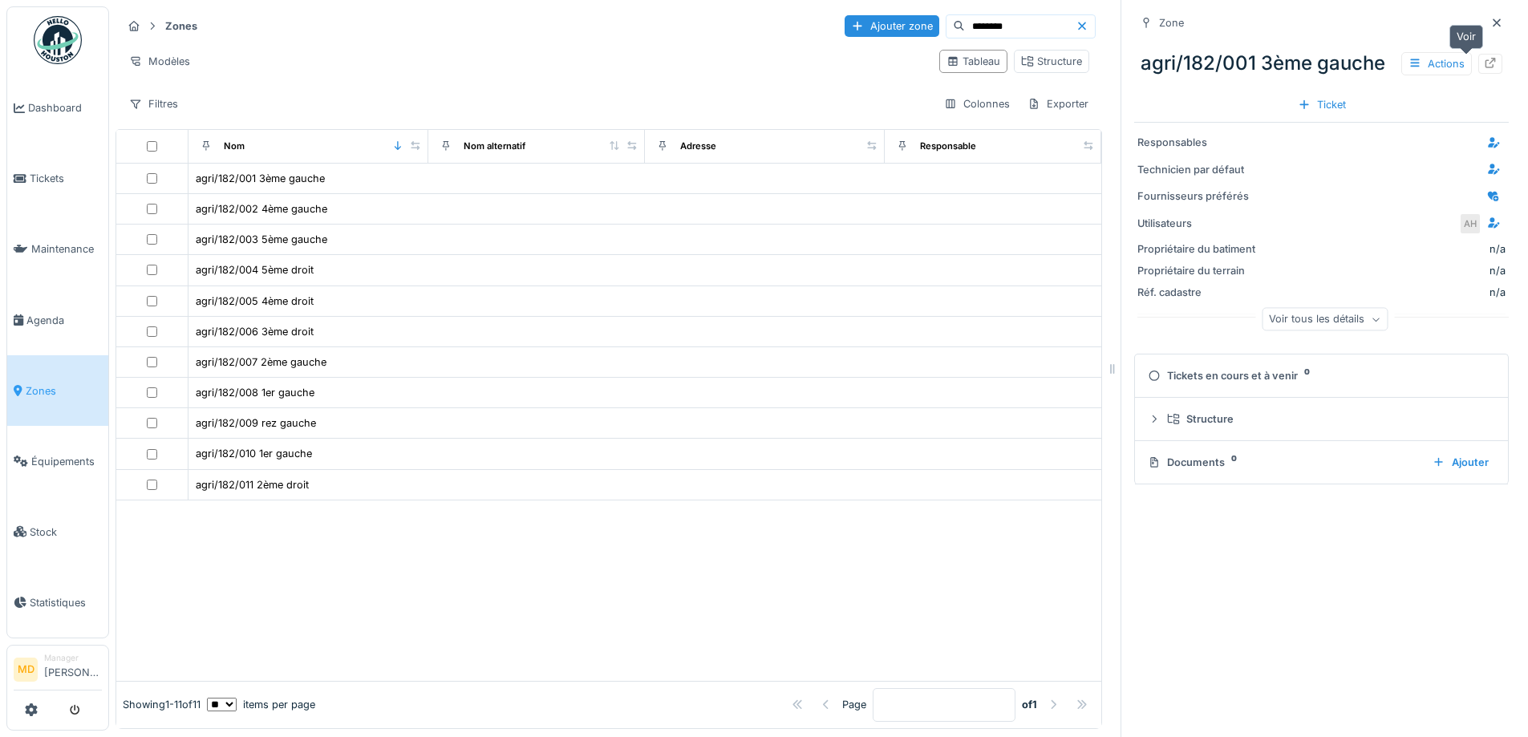
click at [1484, 66] on icon at bounding box center [1490, 63] width 13 height 10
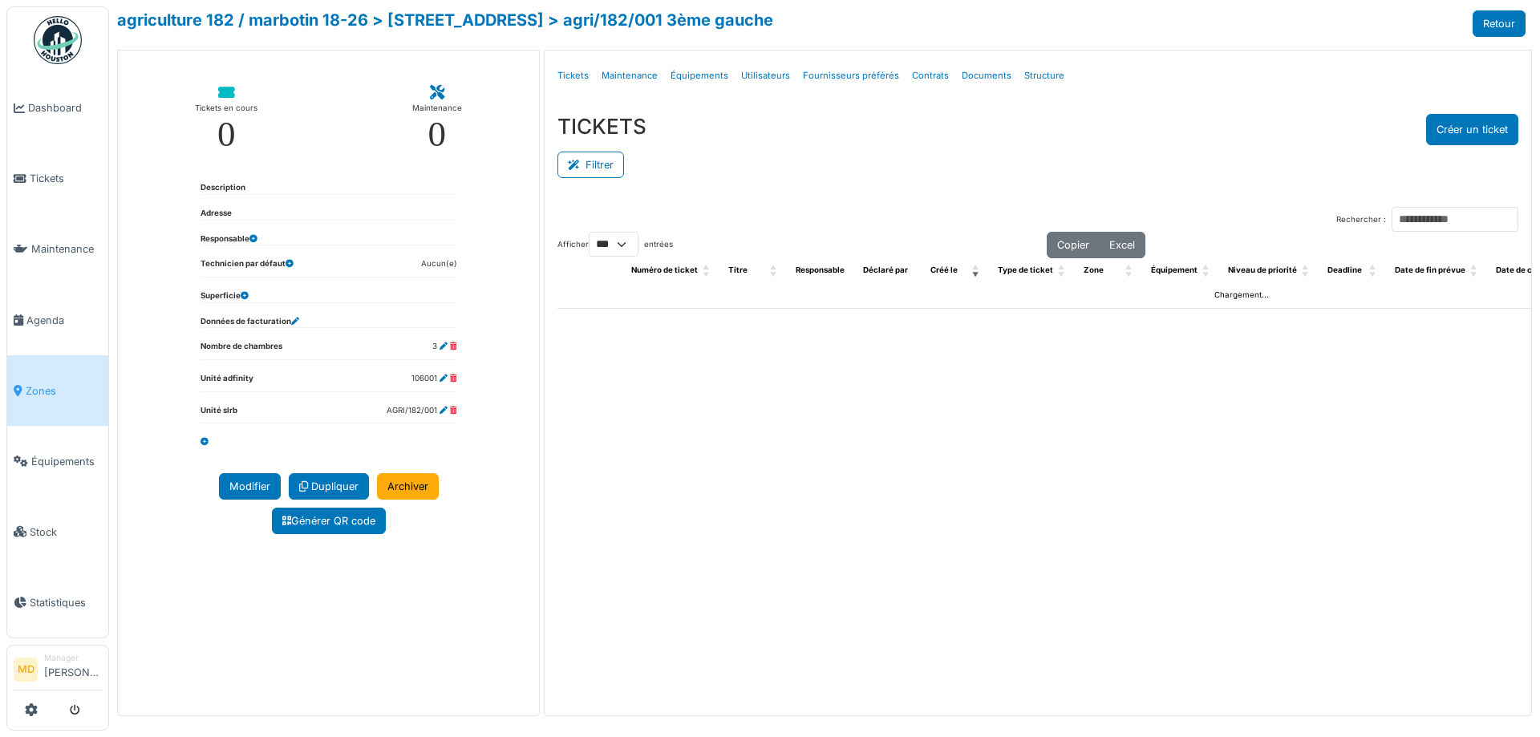
select select "***"
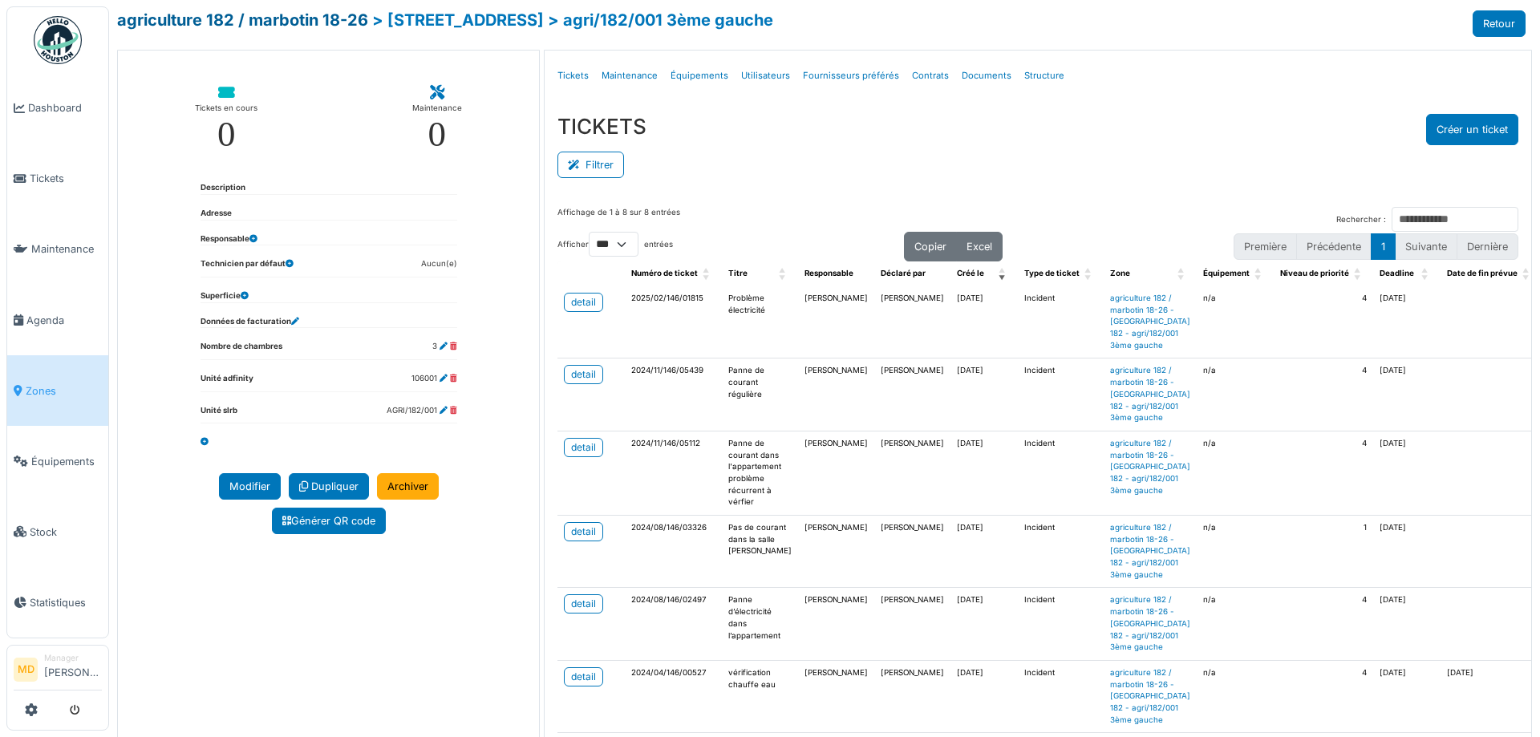
click at [224, 22] on link "agriculture 182 / marbotin 18-26" at bounding box center [242, 19] width 251 height 19
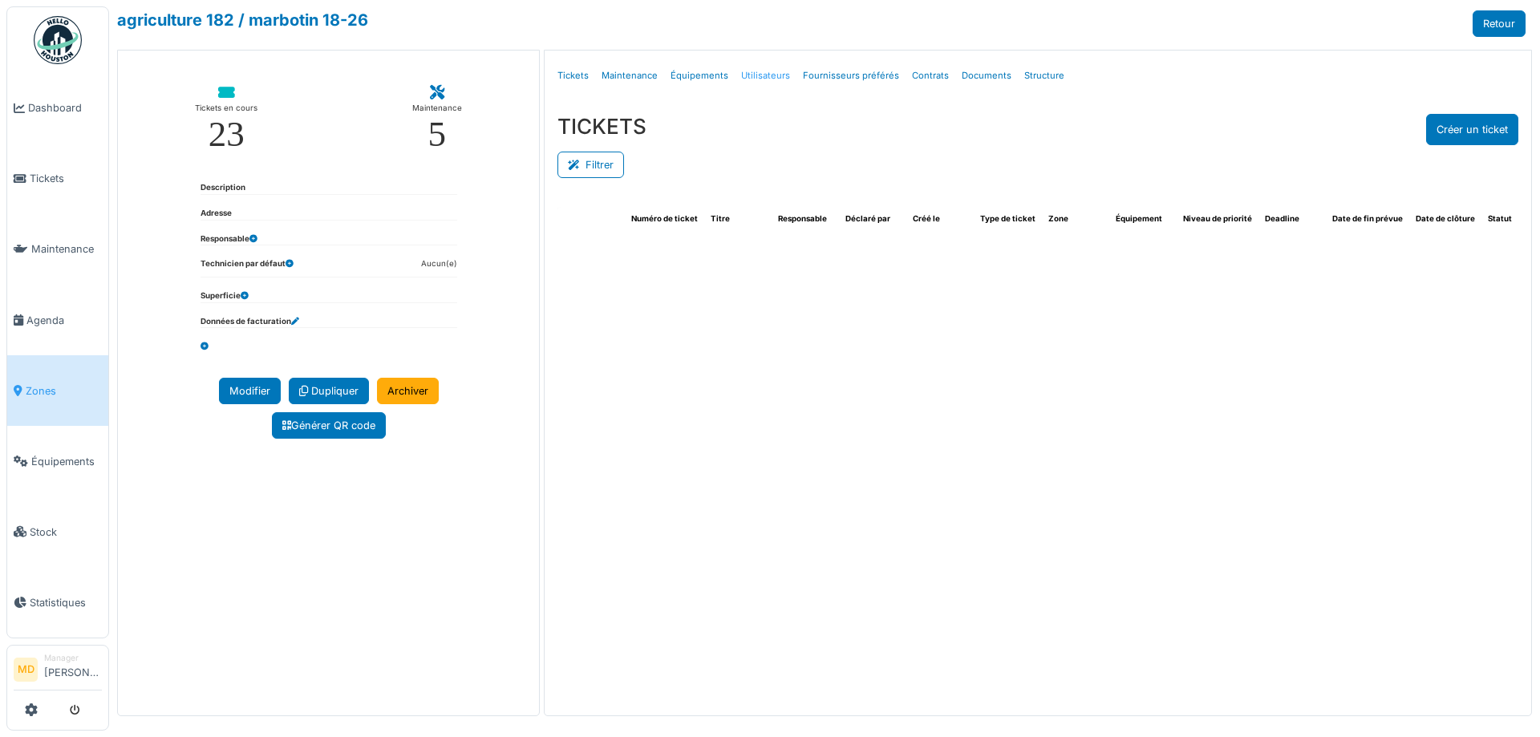
select select "***"
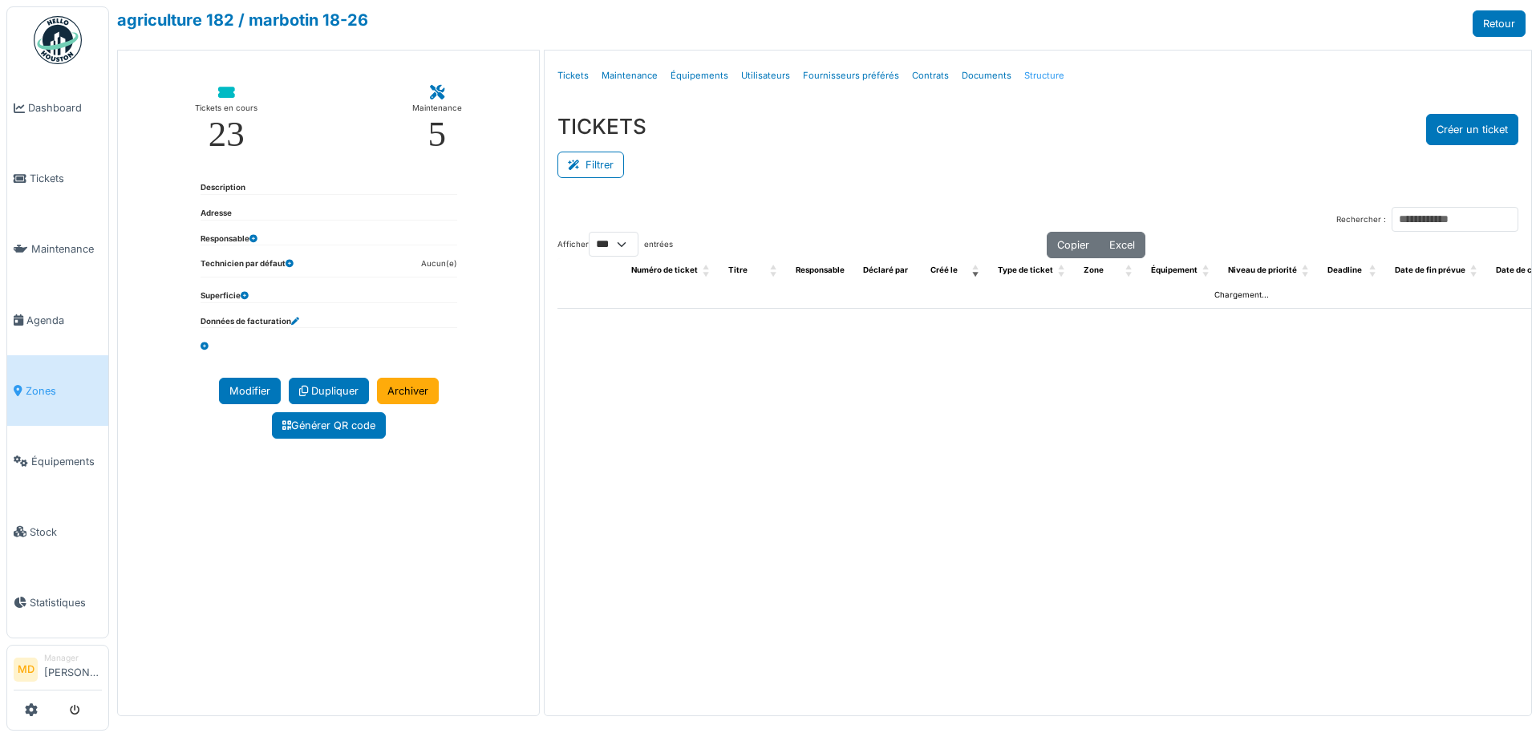
click at [1030, 75] on link "Structure" at bounding box center [1044, 76] width 53 height 38
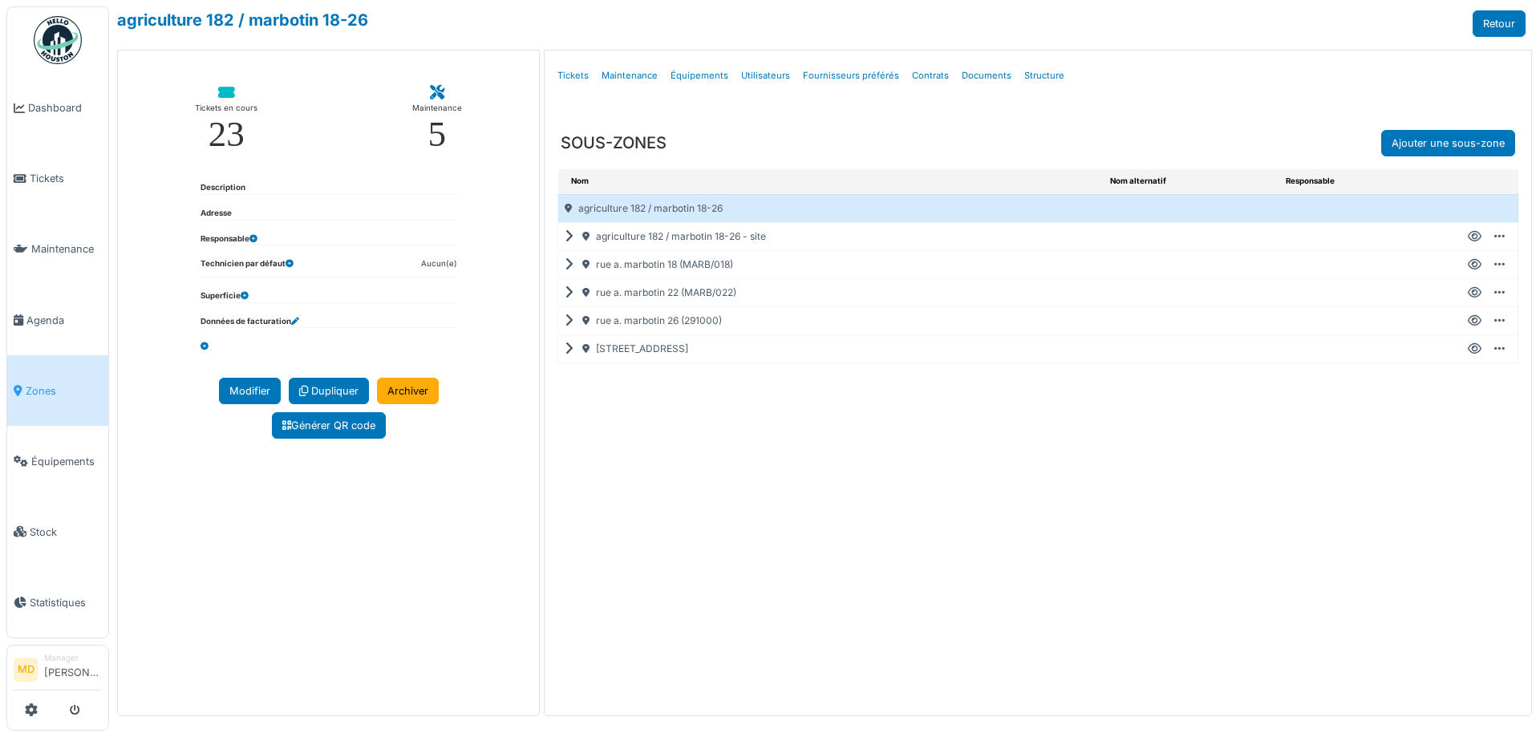
click at [1479, 237] on icon at bounding box center [1475, 237] width 14 height 1
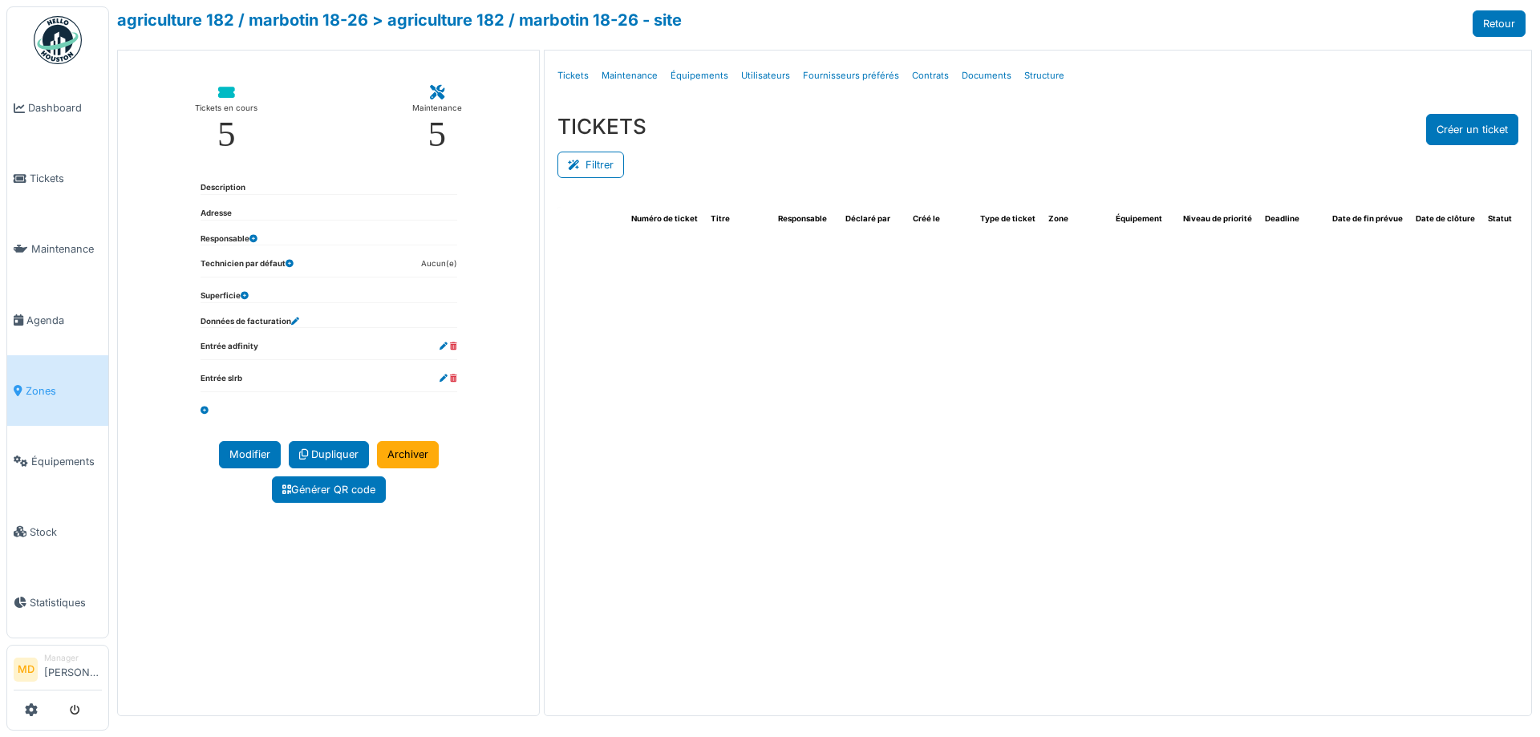
select select "***"
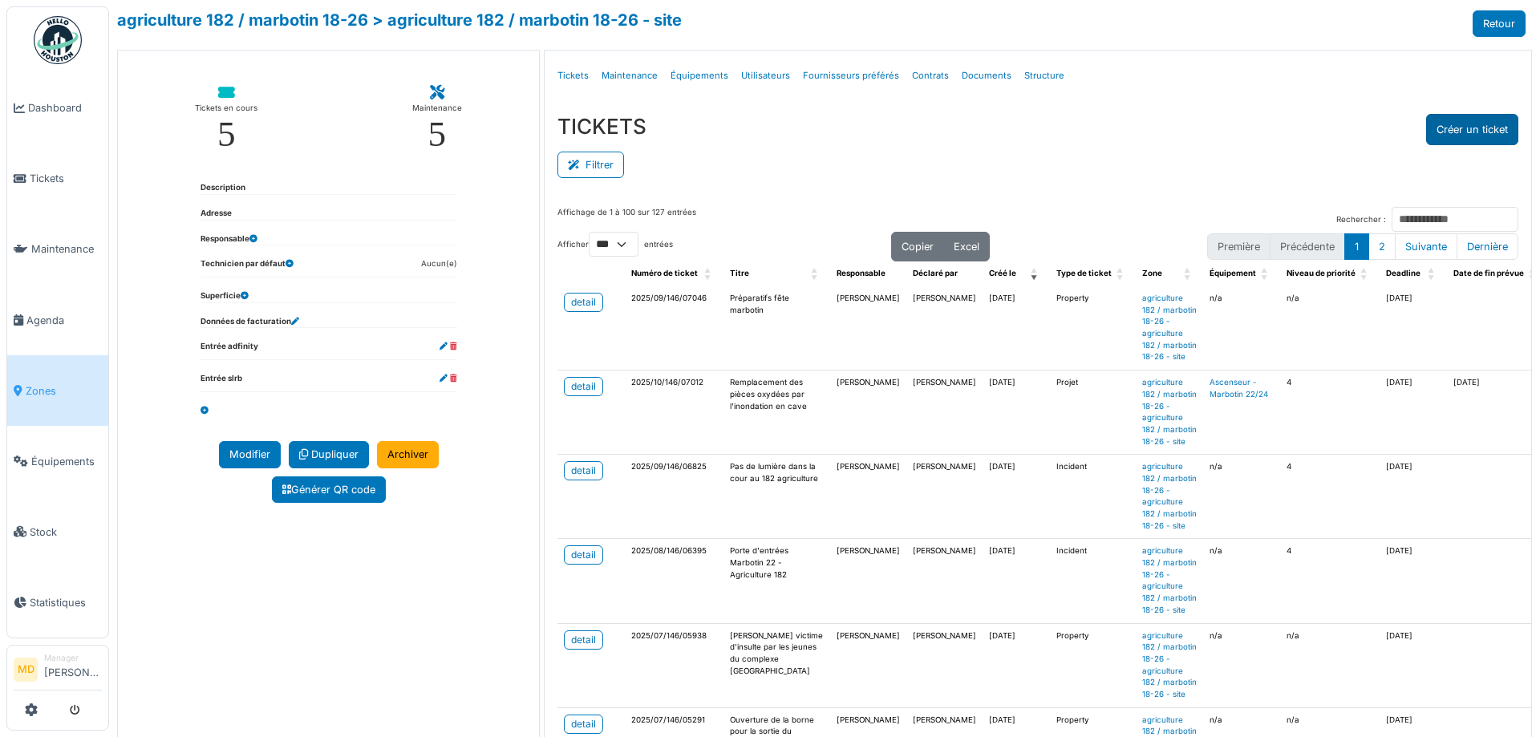
click at [1442, 136] on button "Créer un ticket" at bounding box center [1472, 129] width 92 height 31
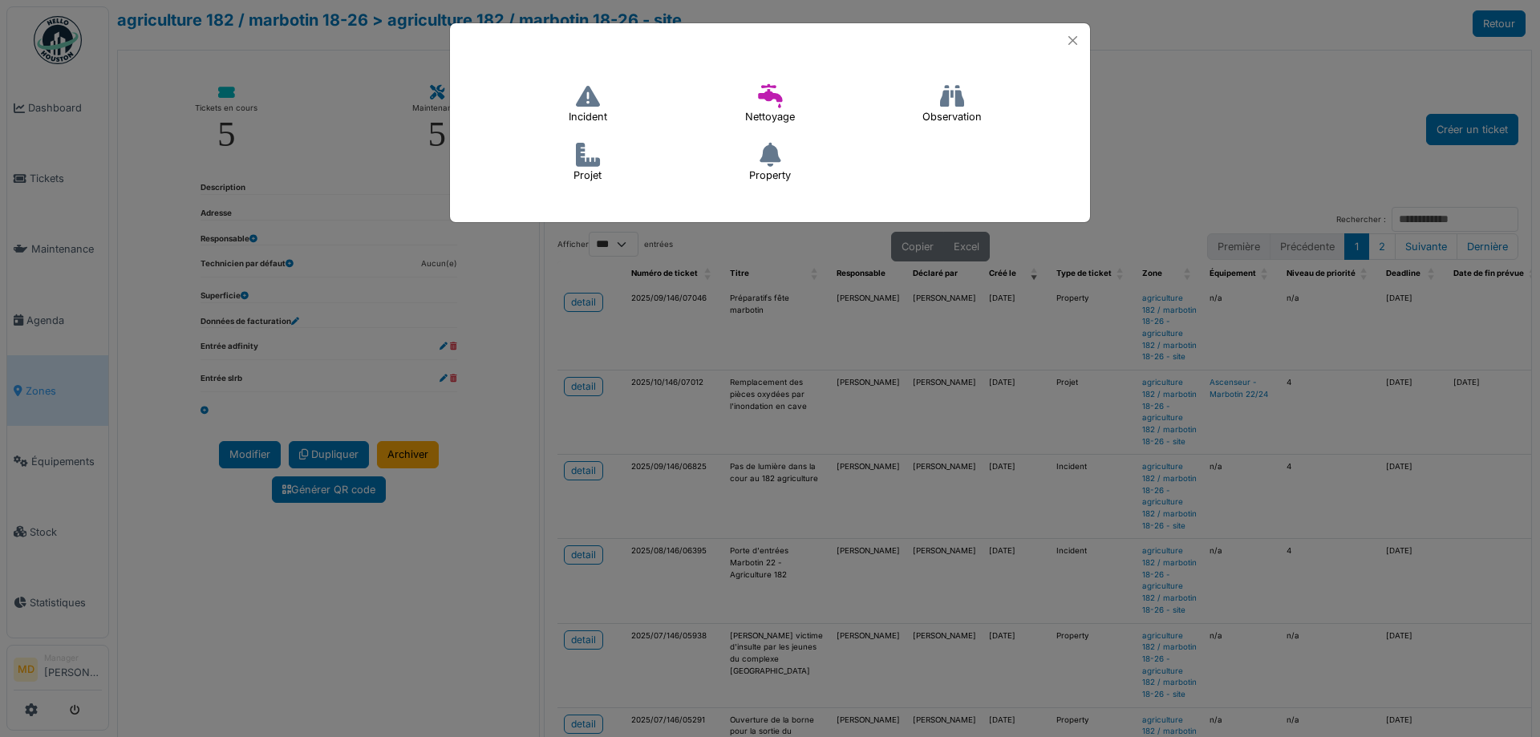
click at [598, 99] on icon at bounding box center [588, 96] width 24 height 24
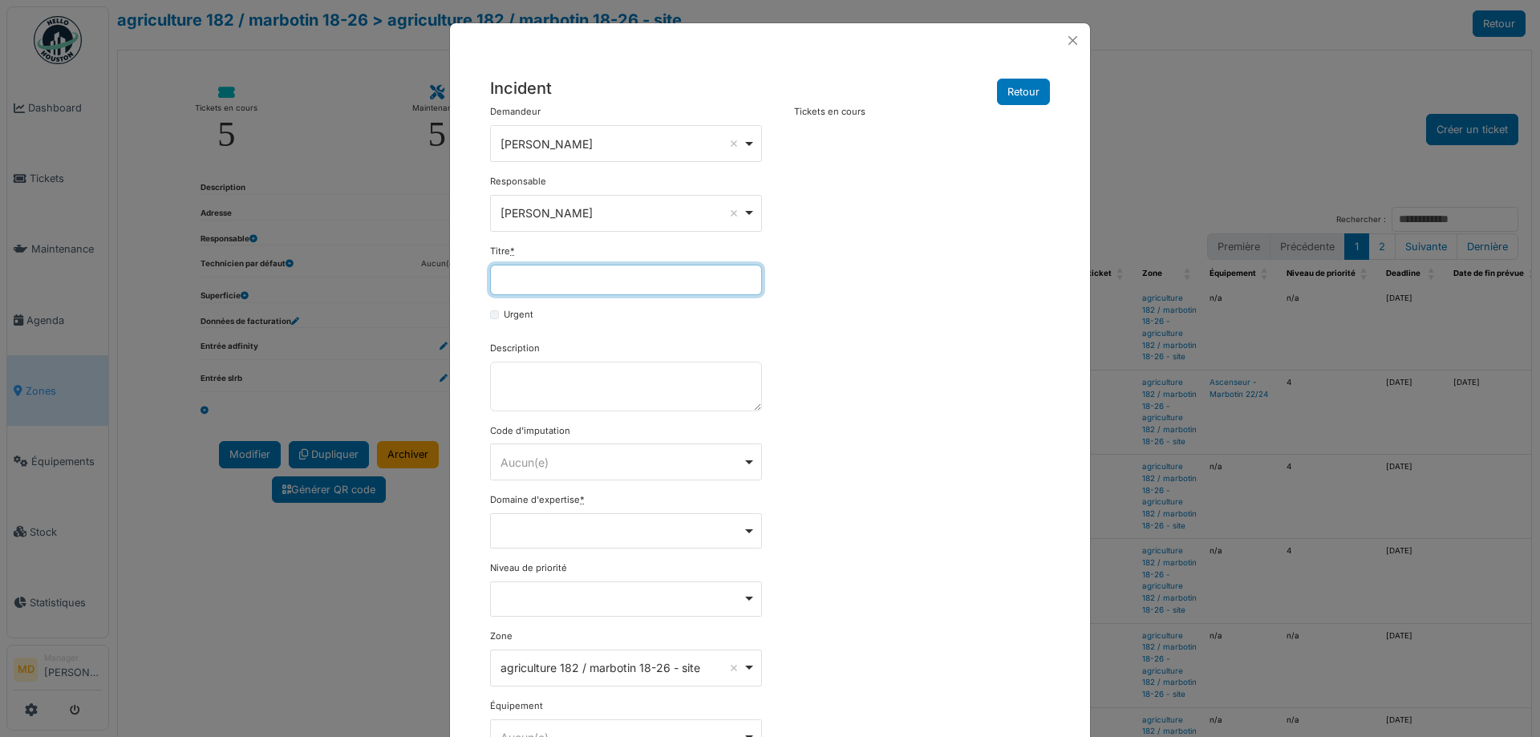
click at [547, 270] on input "Titre *" at bounding box center [626, 280] width 272 height 30
click at [607, 283] on input "**********" at bounding box center [626, 280] width 272 height 30
type input "**********"
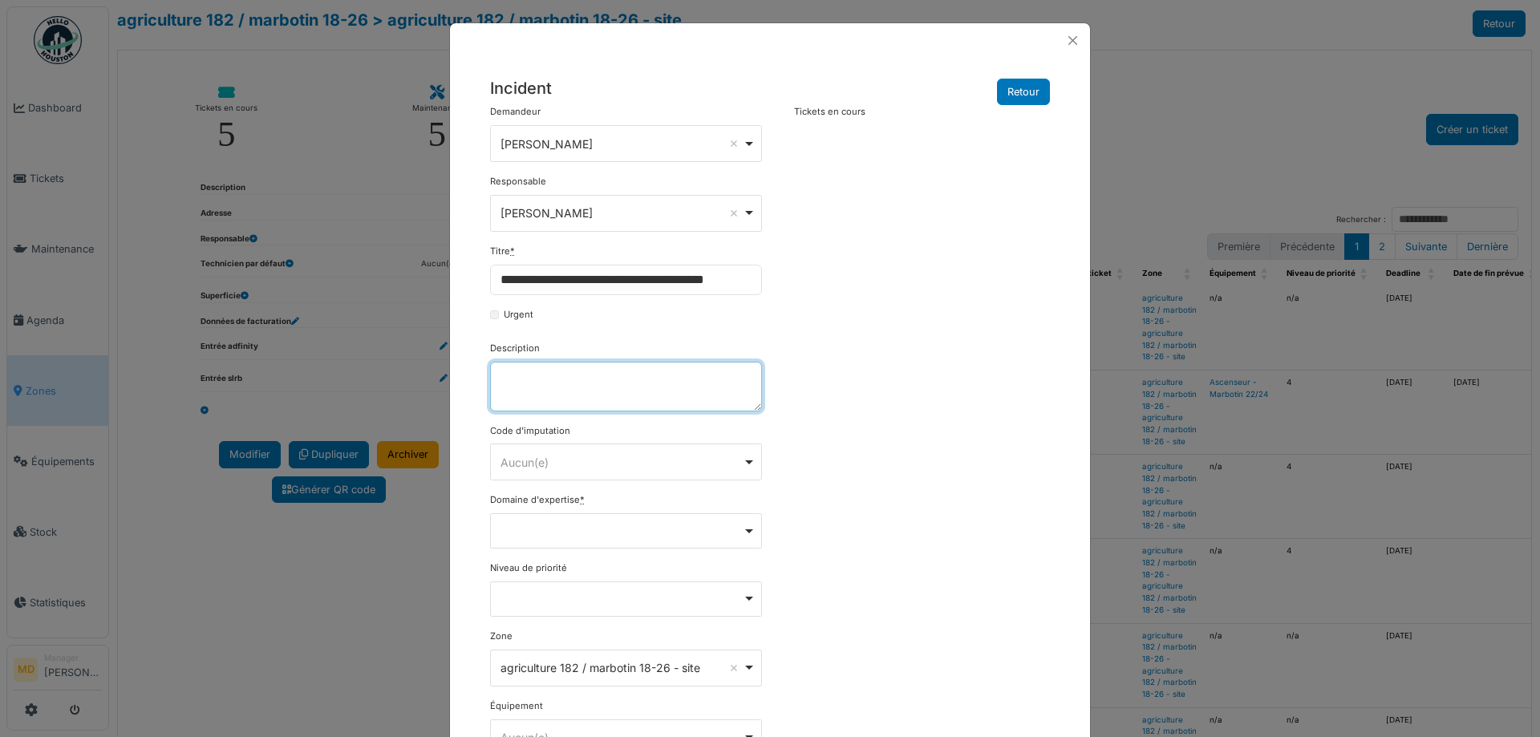
click at [585, 377] on textarea "Description" at bounding box center [626, 387] width 272 height 50
click at [538, 381] on textarea "Description" at bounding box center [626, 387] width 272 height 50
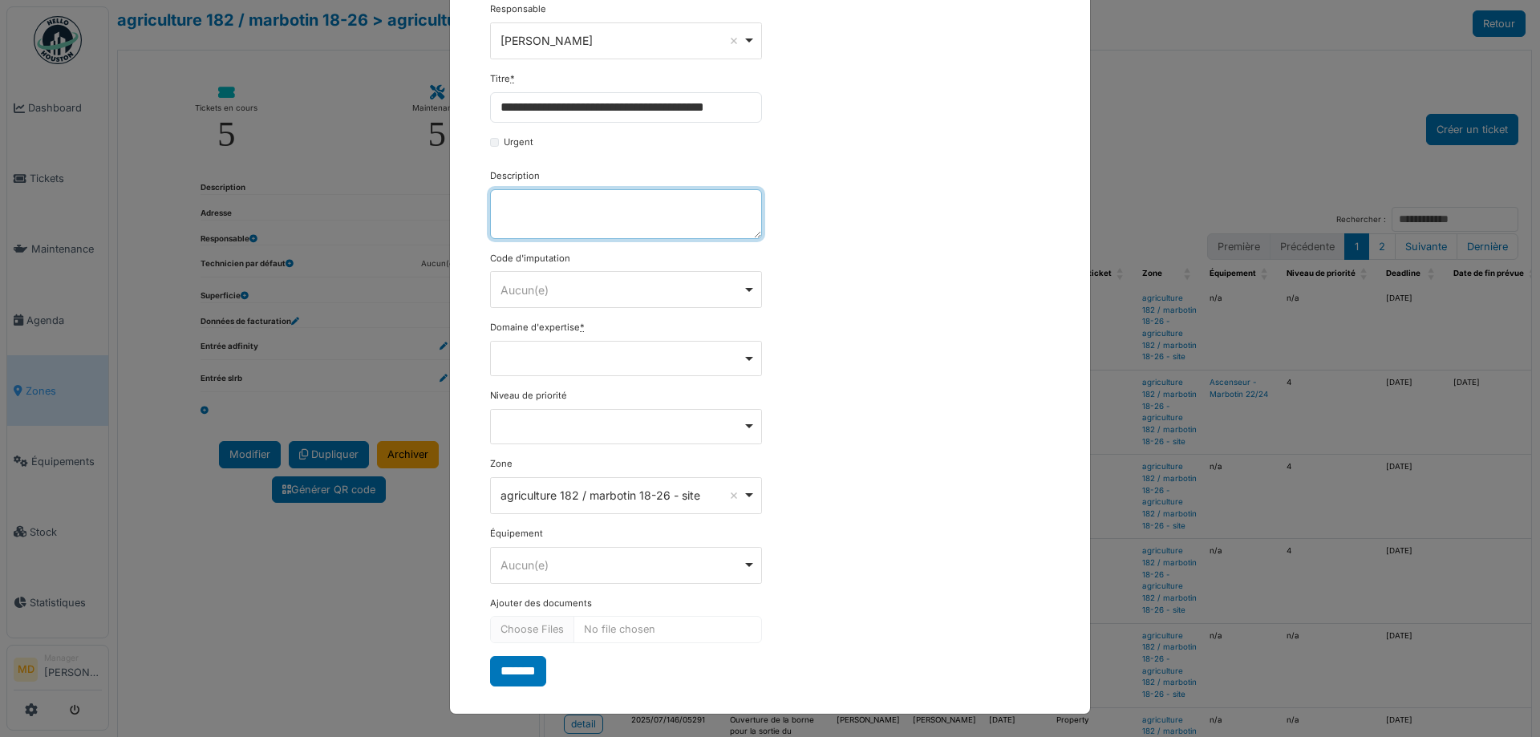
click at [547, 356] on div "Remove item" at bounding box center [626, 358] width 258 height 6
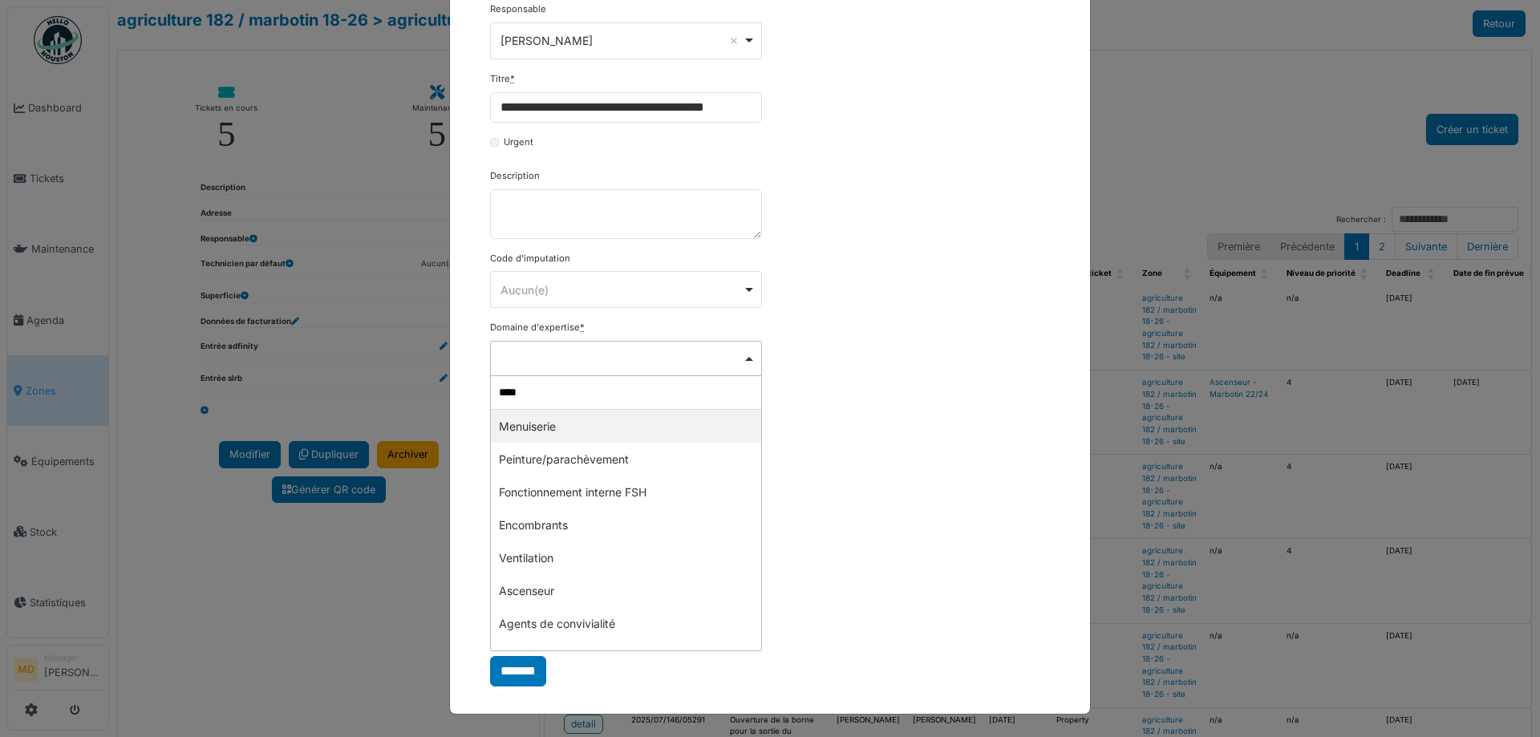
type input "*****"
select select "***"
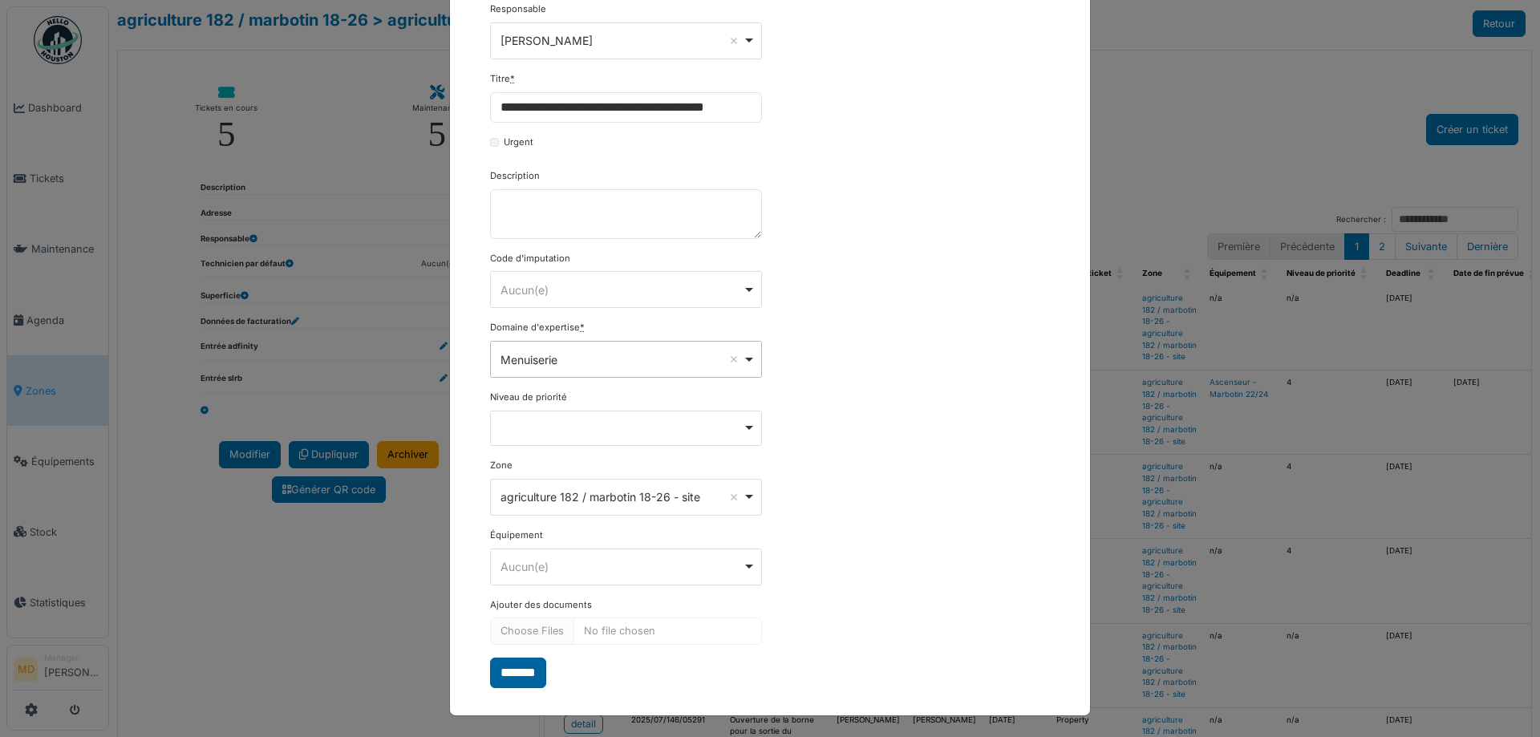
click at [520, 682] on input "*******" at bounding box center [518, 673] width 56 height 30
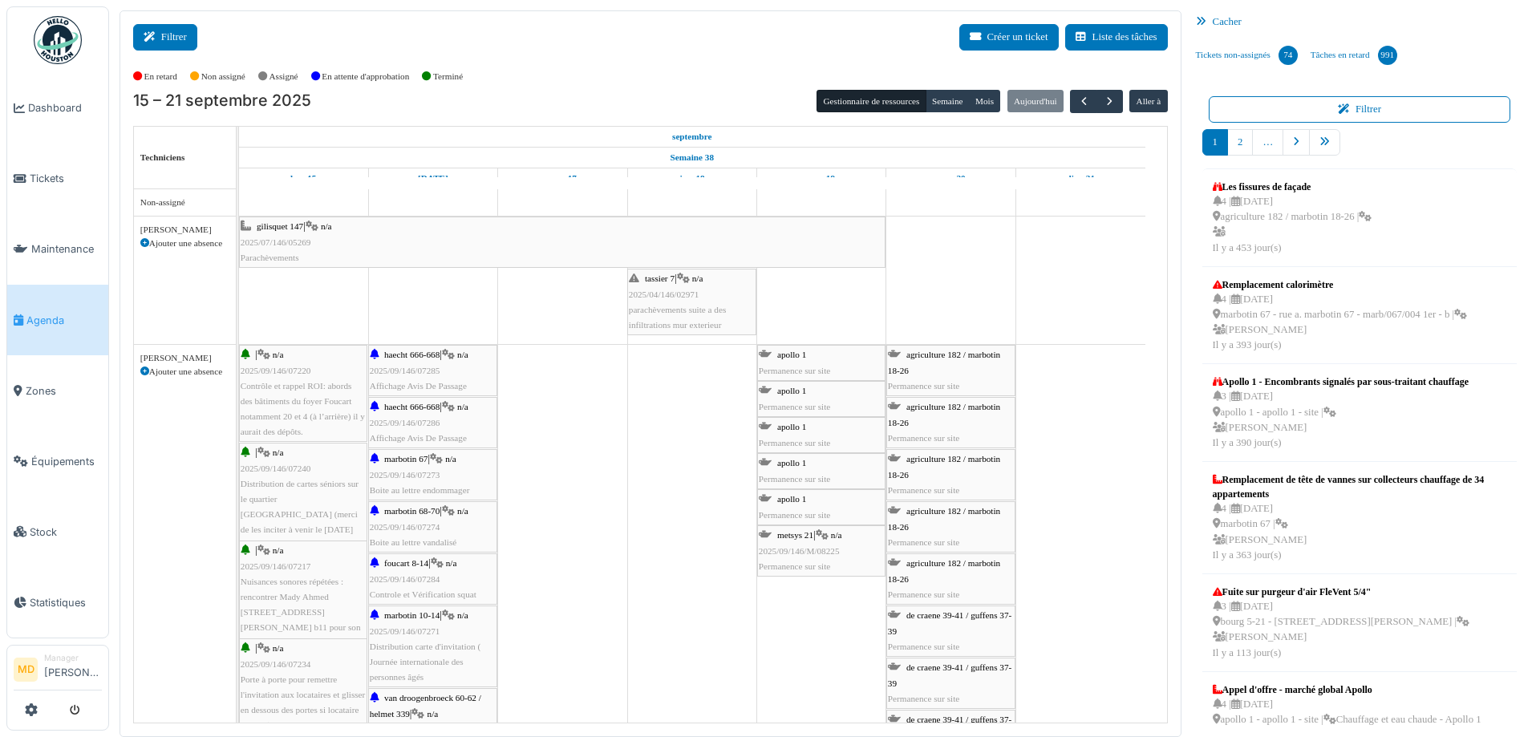
click at [146, 33] on icon at bounding box center [153, 37] width 18 height 10
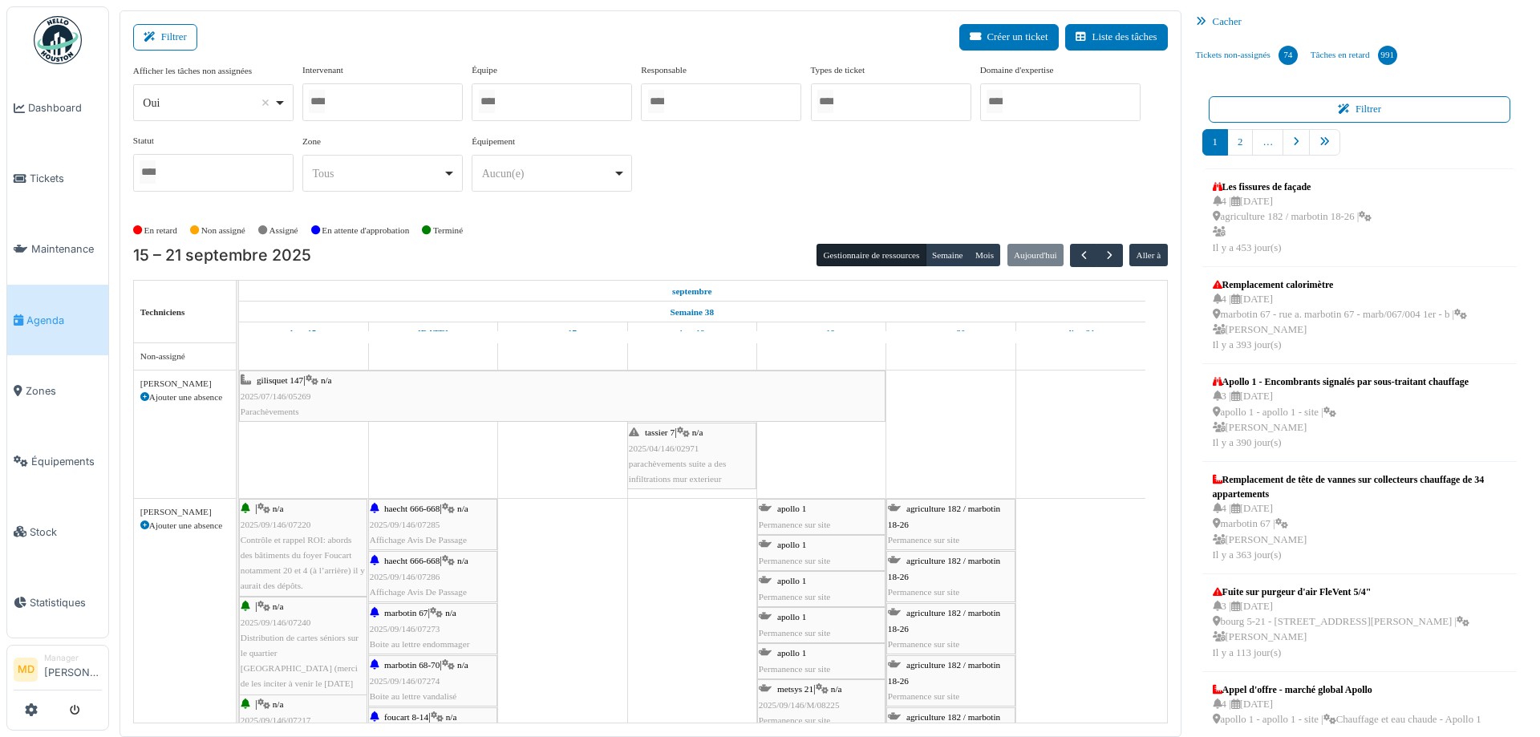
click at [400, 86] on div at bounding box center [382, 102] width 160 height 38
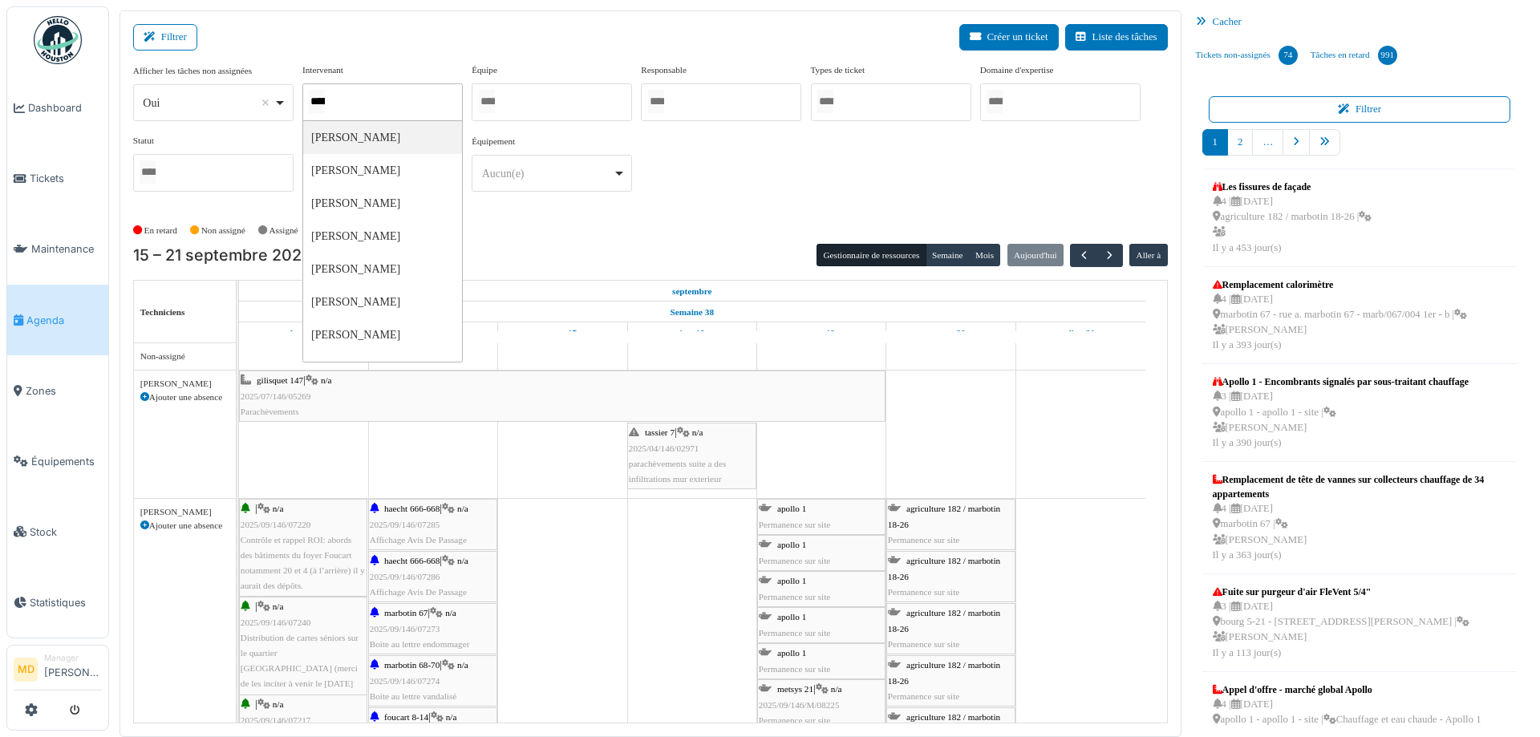
type input "******"
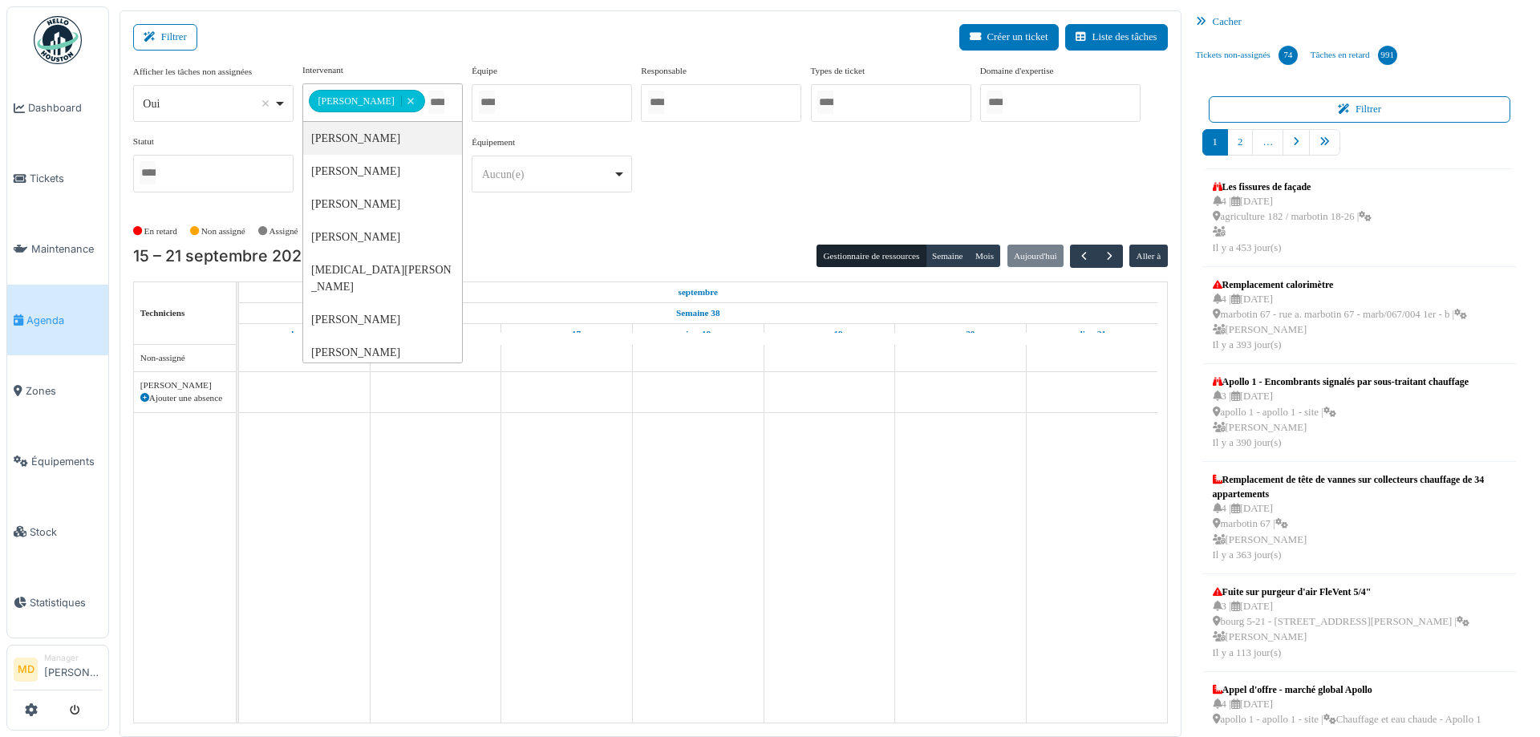
click at [795, 160] on div "**********" at bounding box center [650, 134] width 1035 height 142
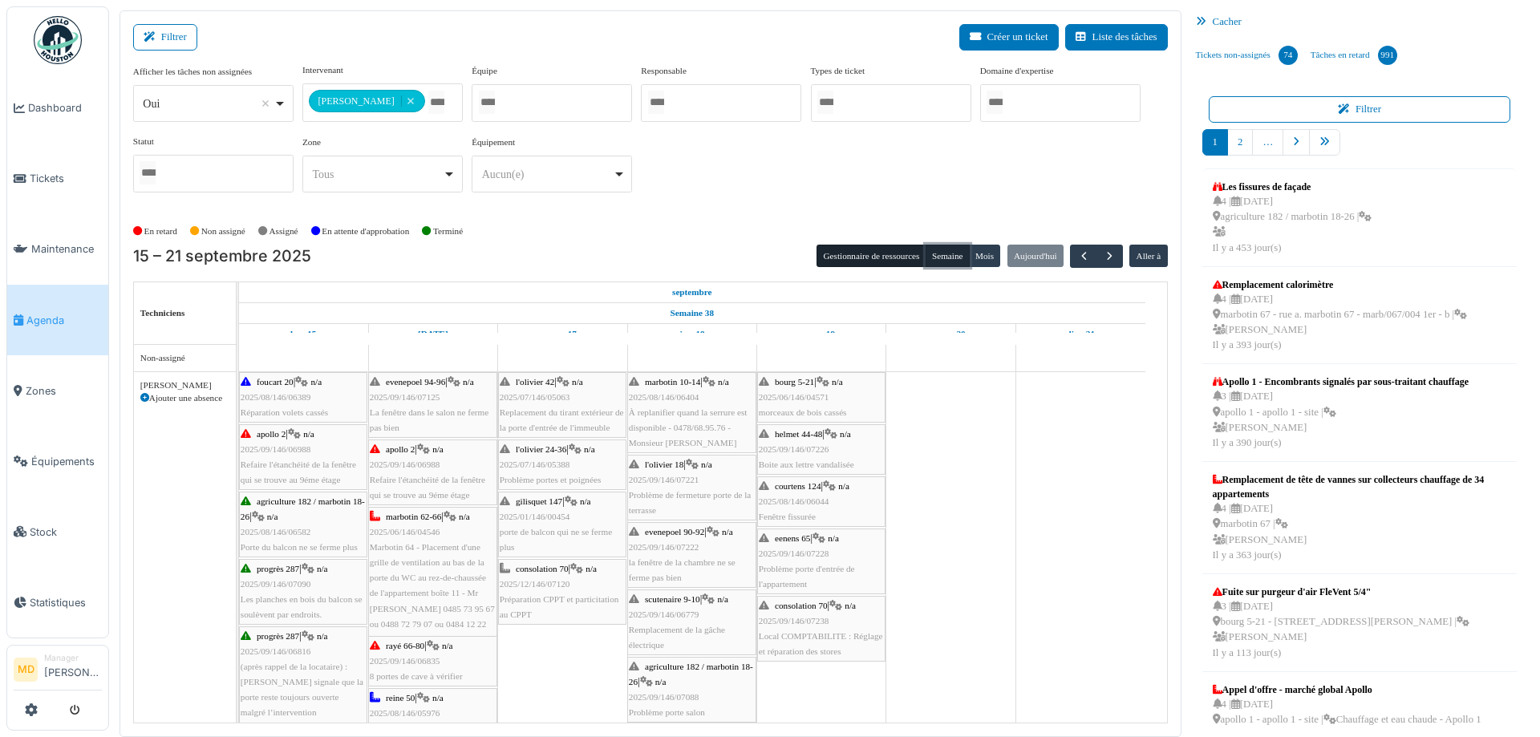
click at [952, 256] on button "Semaine" at bounding box center [948, 256] width 44 height 22
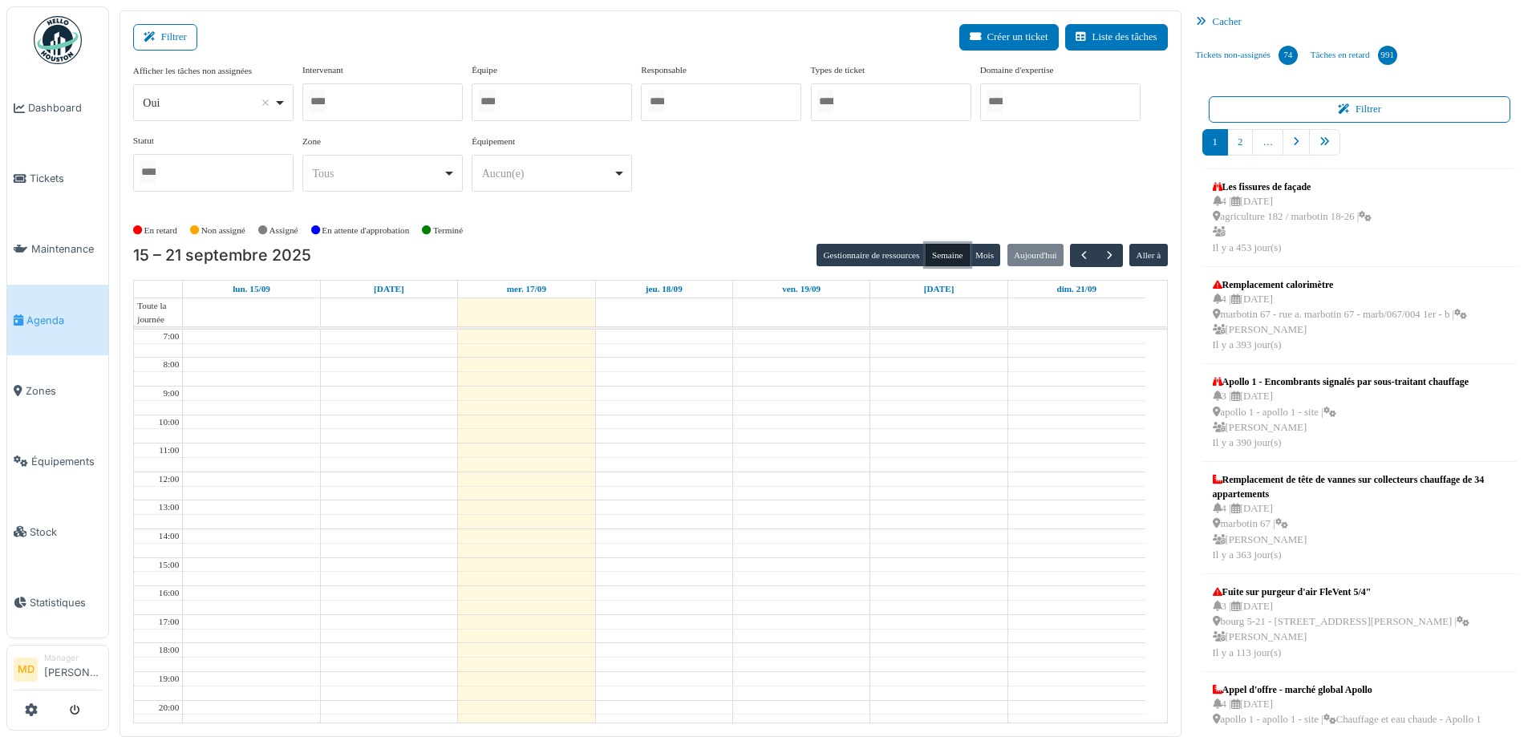
click at [375, 99] on div at bounding box center [382, 102] width 160 height 38
type input "****"
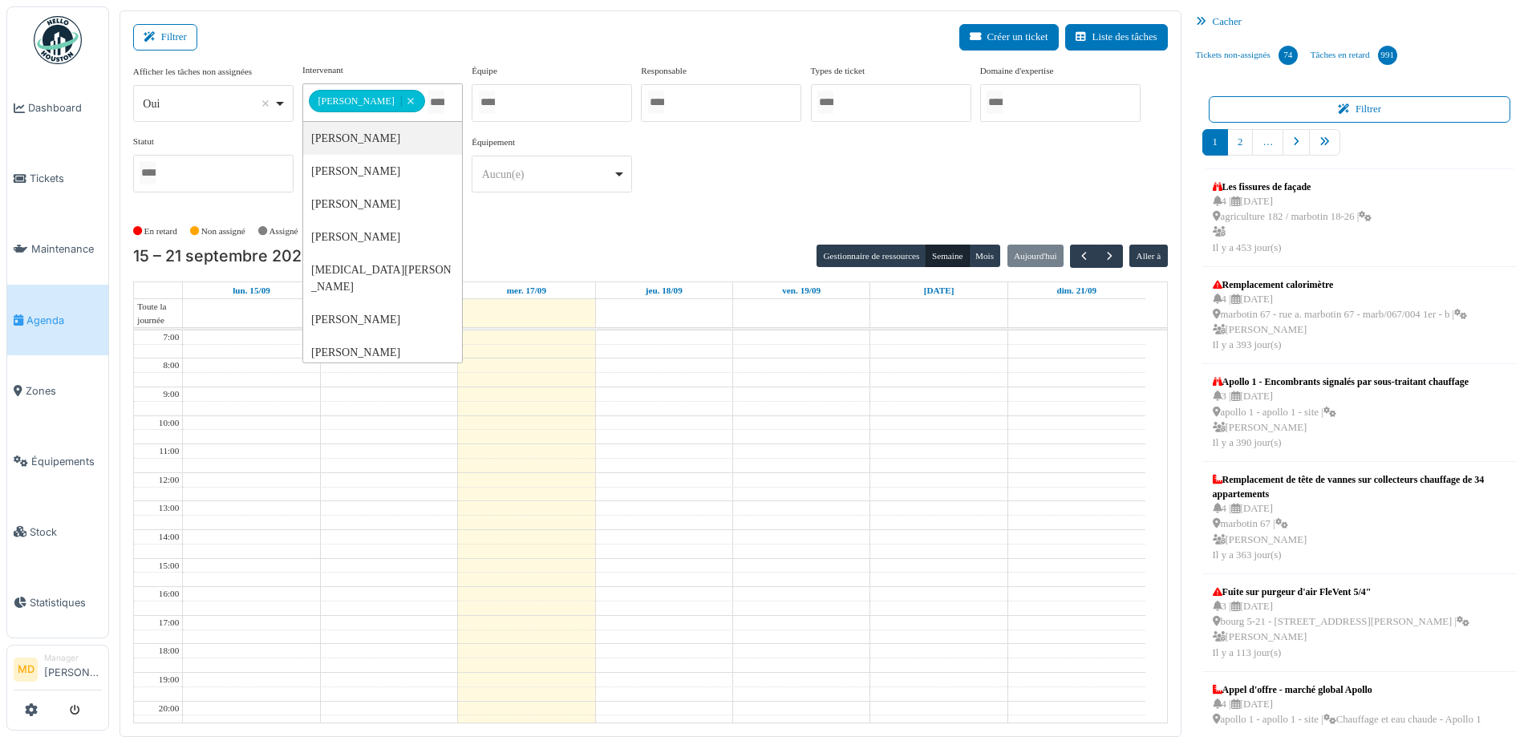
click at [826, 194] on div "**********" at bounding box center [650, 134] width 1035 height 142
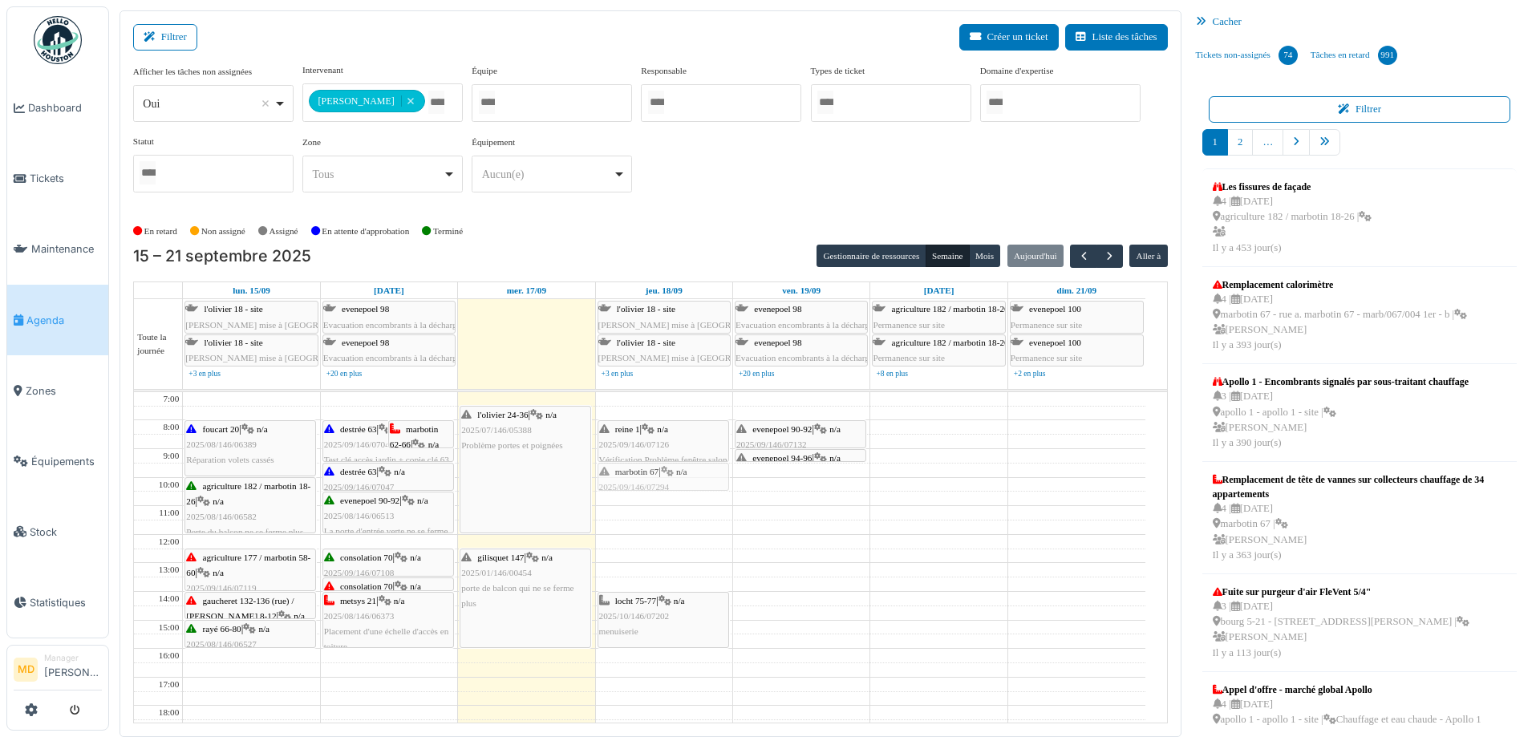
click at [660, 477] on div "reine 1 | n/a 2025/09/146/07126 Vérification Problème fenêtre salon marbotin 67…" at bounding box center [664, 634] width 136 height 485
click at [1077, 258] on span "button" at bounding box center [1084, 257] width 14 height 14
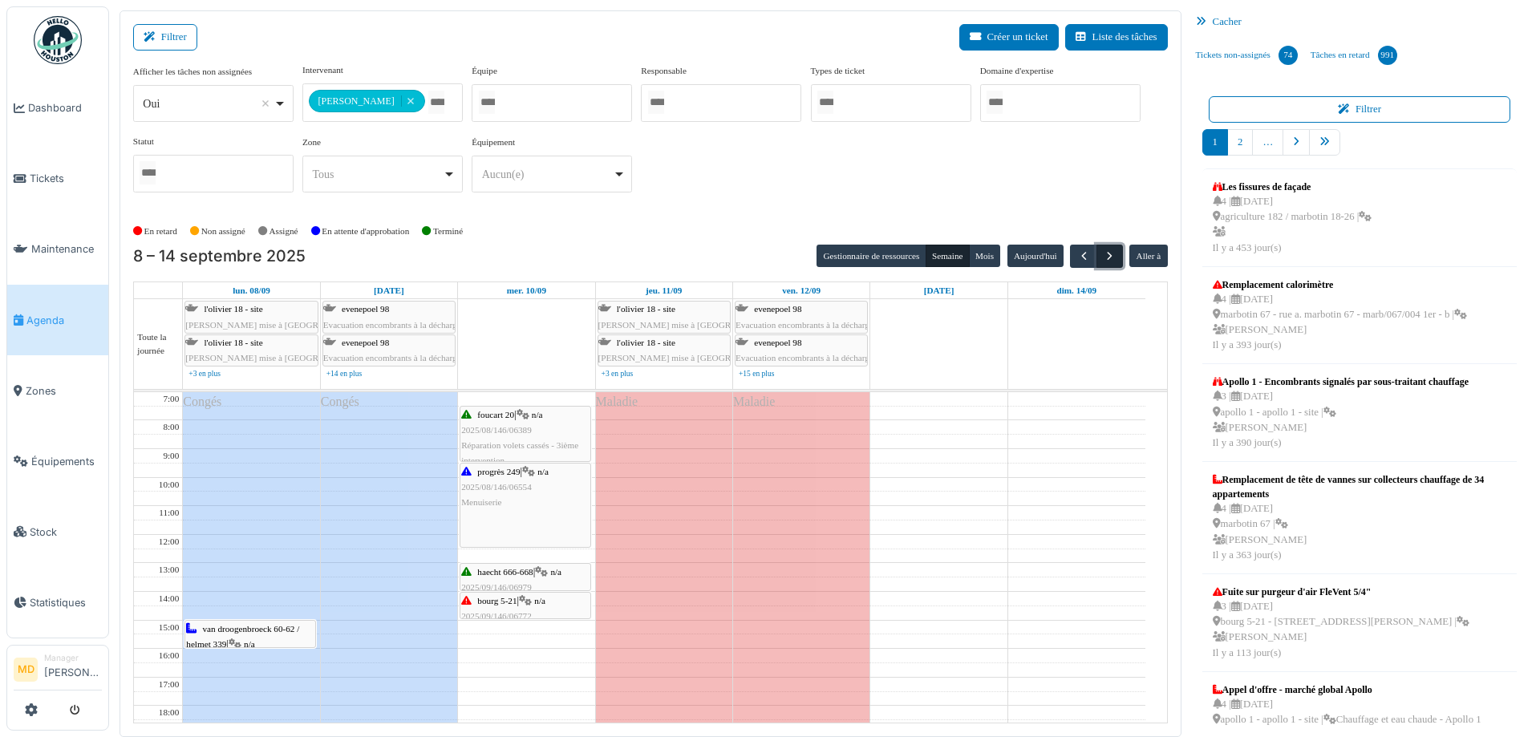
click at [1103, 259] on span "button" at bounding box center [1110, 257] width 14 height 14
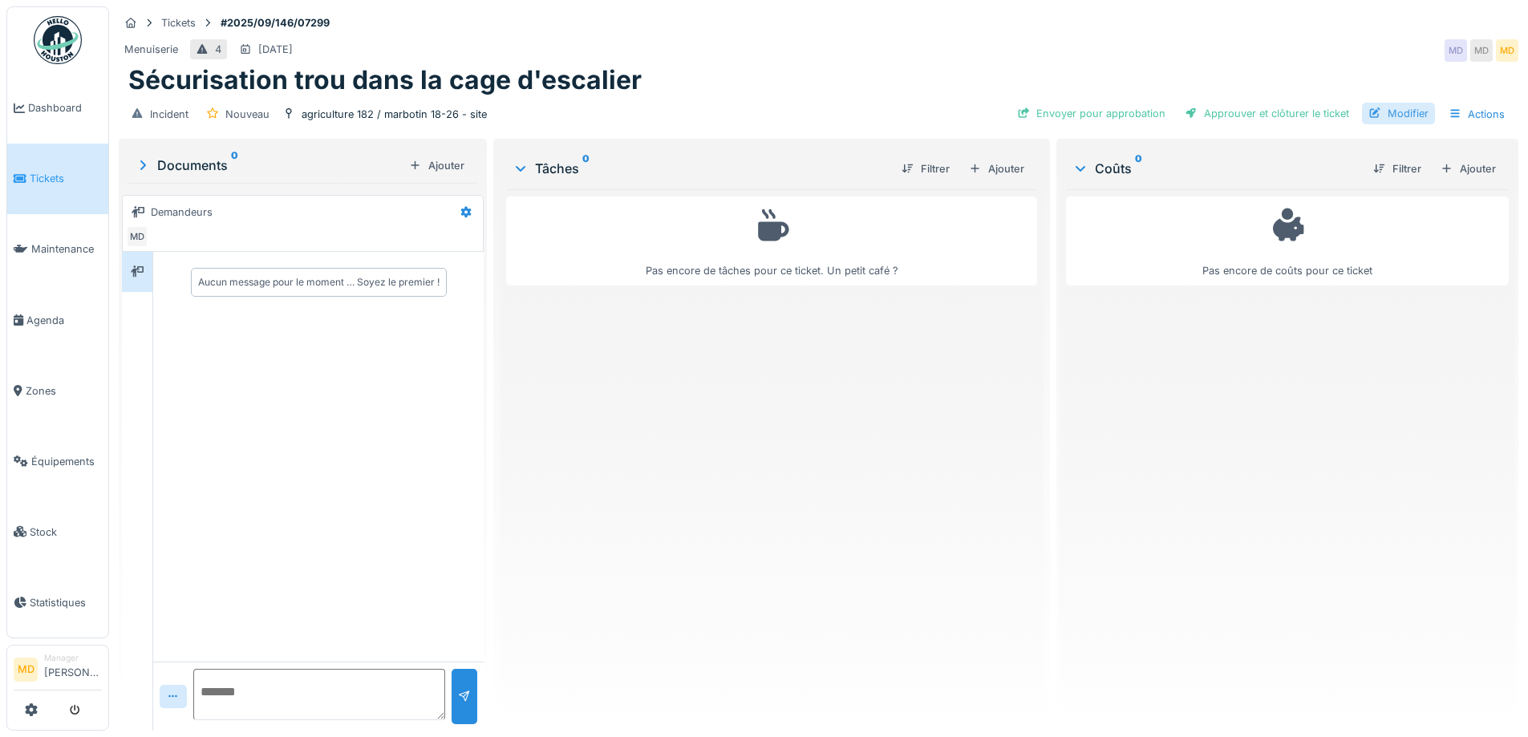
click at [1384, 112] on div "Modifier" at bounding box center [1398, 114] width 73 height 22
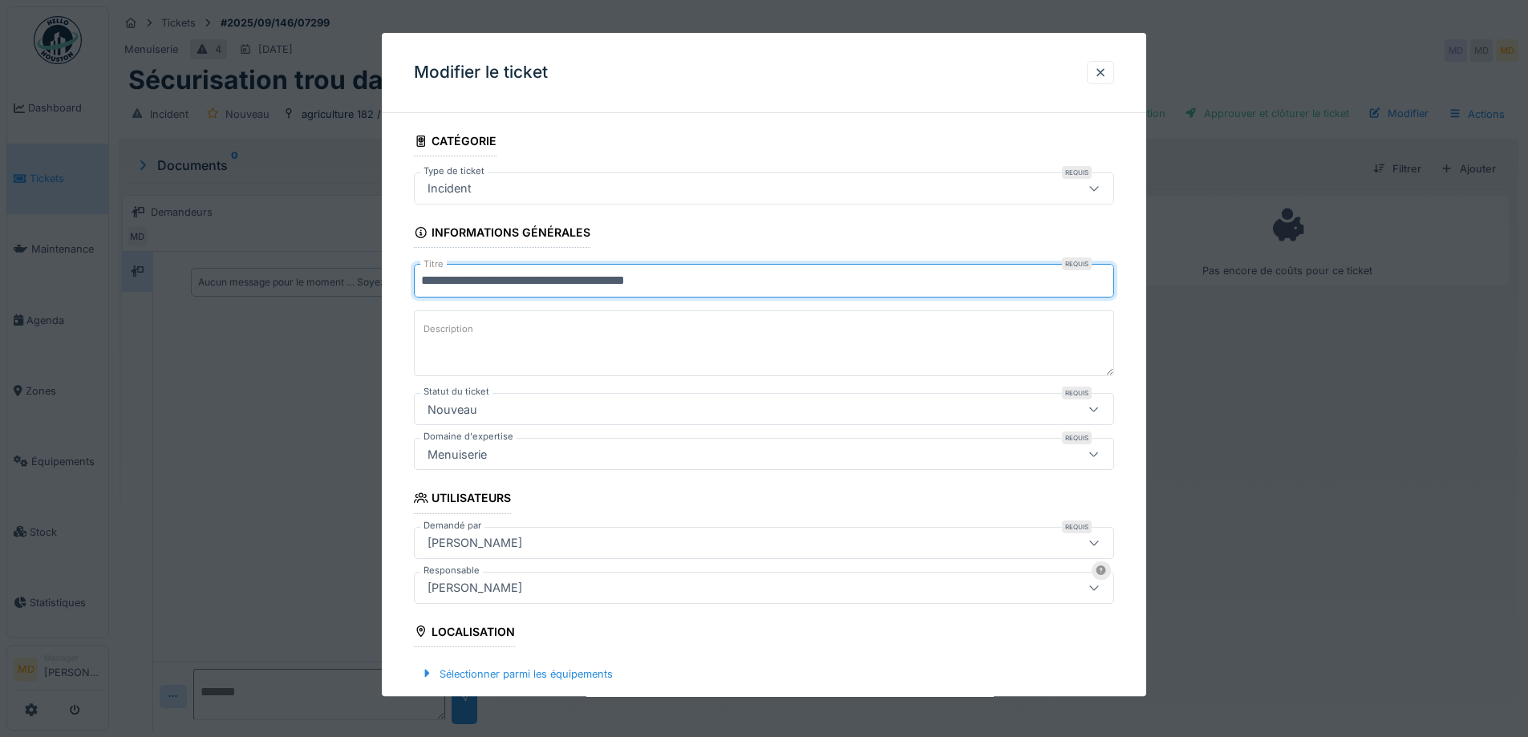
click at [421, 278] on input "**********" at bounding box center [764, 282] width 700 height 34
click at [469, 278] on input "**********" at bounding box center [764, 282] width 700 height 34
click at [555, 281] on input "**********" at bounding box center [764, 282] width 700 height 34
type input "**********"
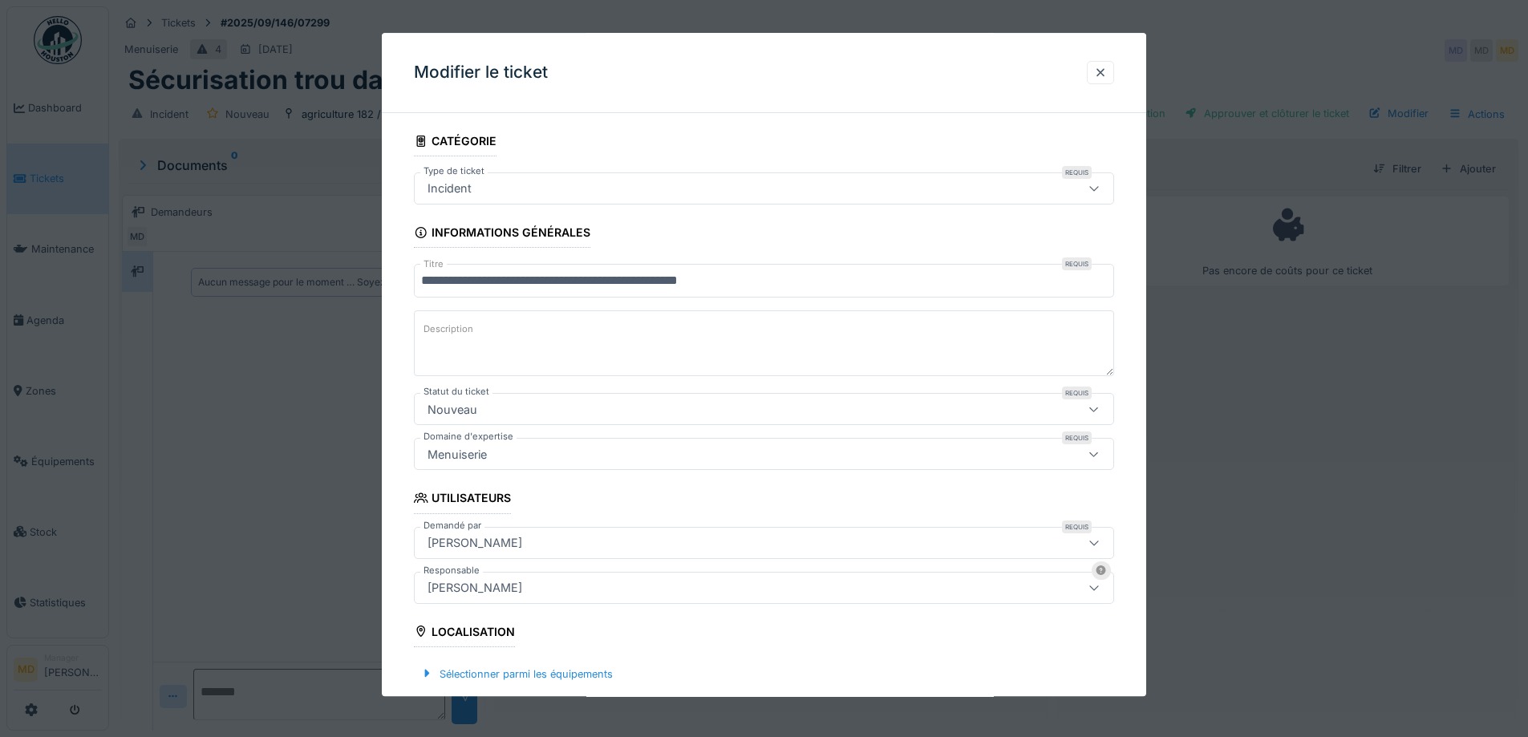
click at [554, 359] on textarea "Description" at bounding box center [764, 344] width 700 height 66
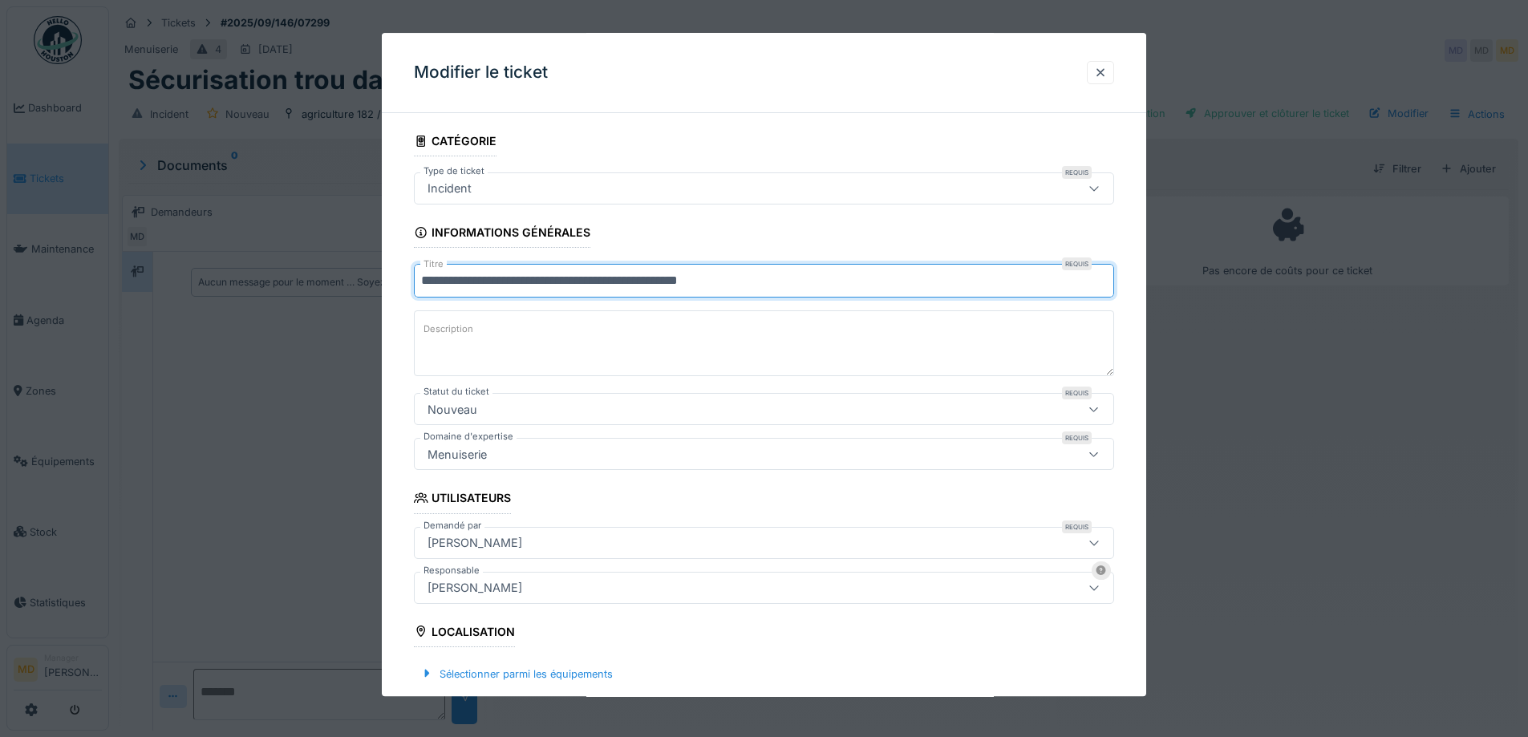
drag, startPoint x: 810, startPoint y: 287, endPoint x: 173, endPoint y: 270, distance: 636.5
click at [181, 269] on div "**********" at bounding box center [818, 368] width 1419 height 737
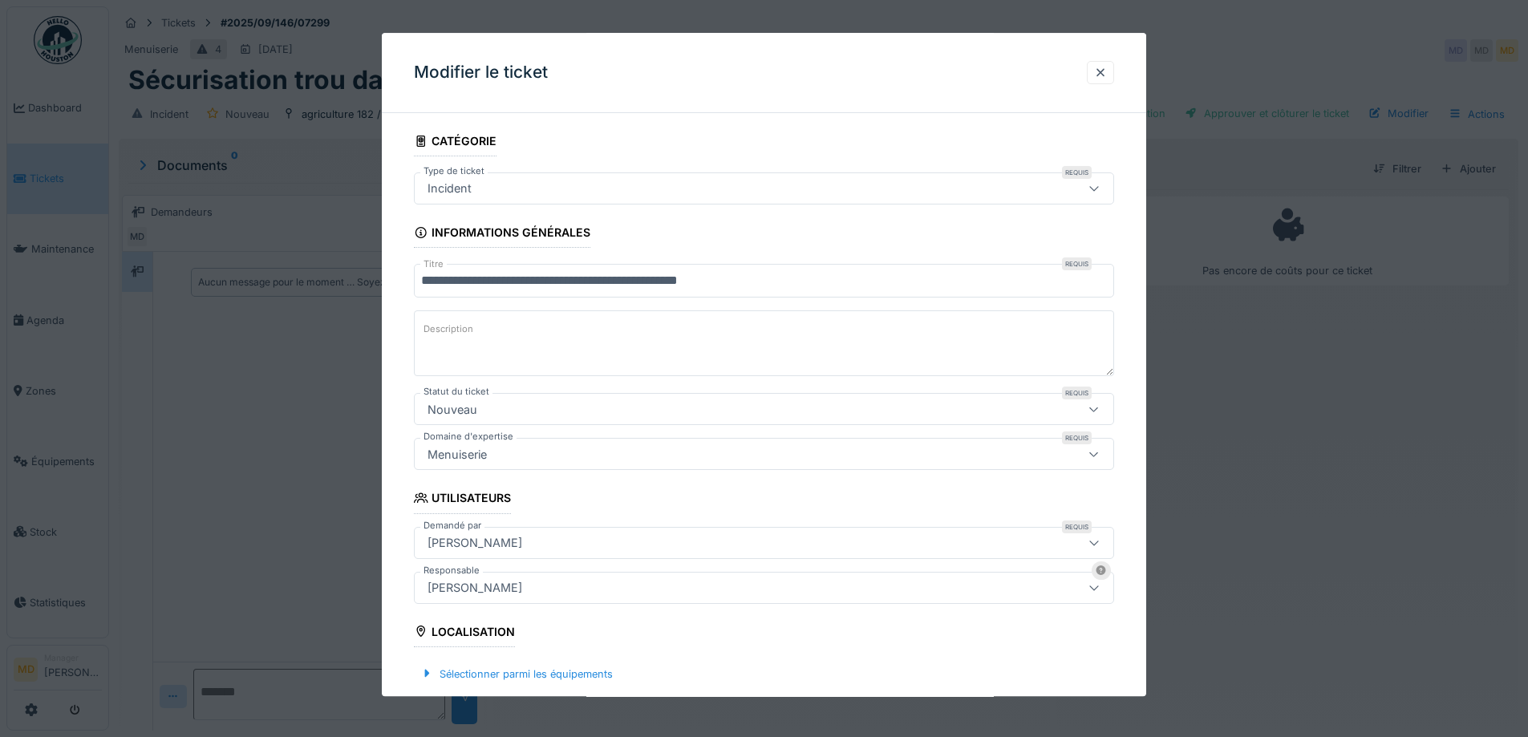
click at [529, 342] on textarea "Description" at bounding box center [764, 344] width 700 height 66
paste textarea "**********"
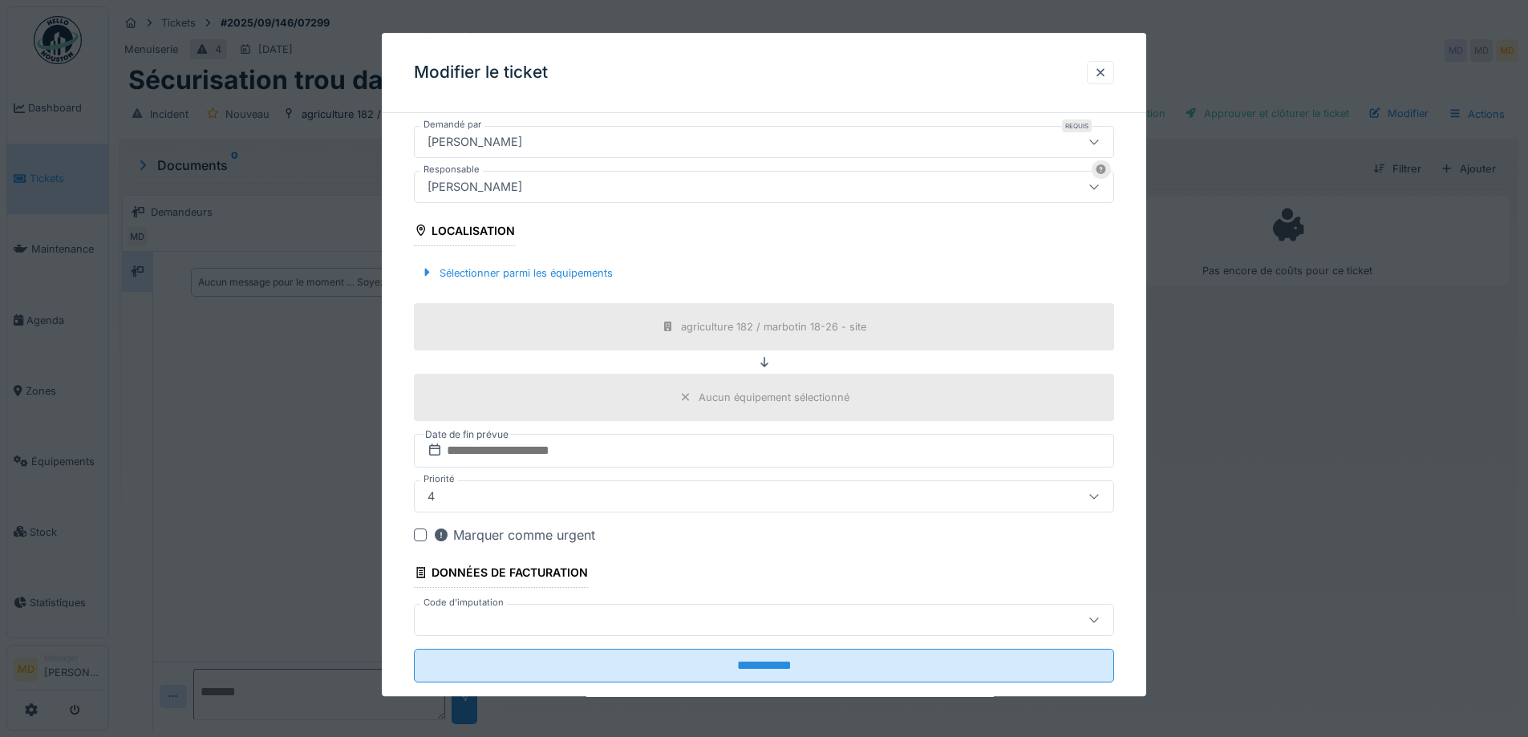
scroll to position [160, 0]
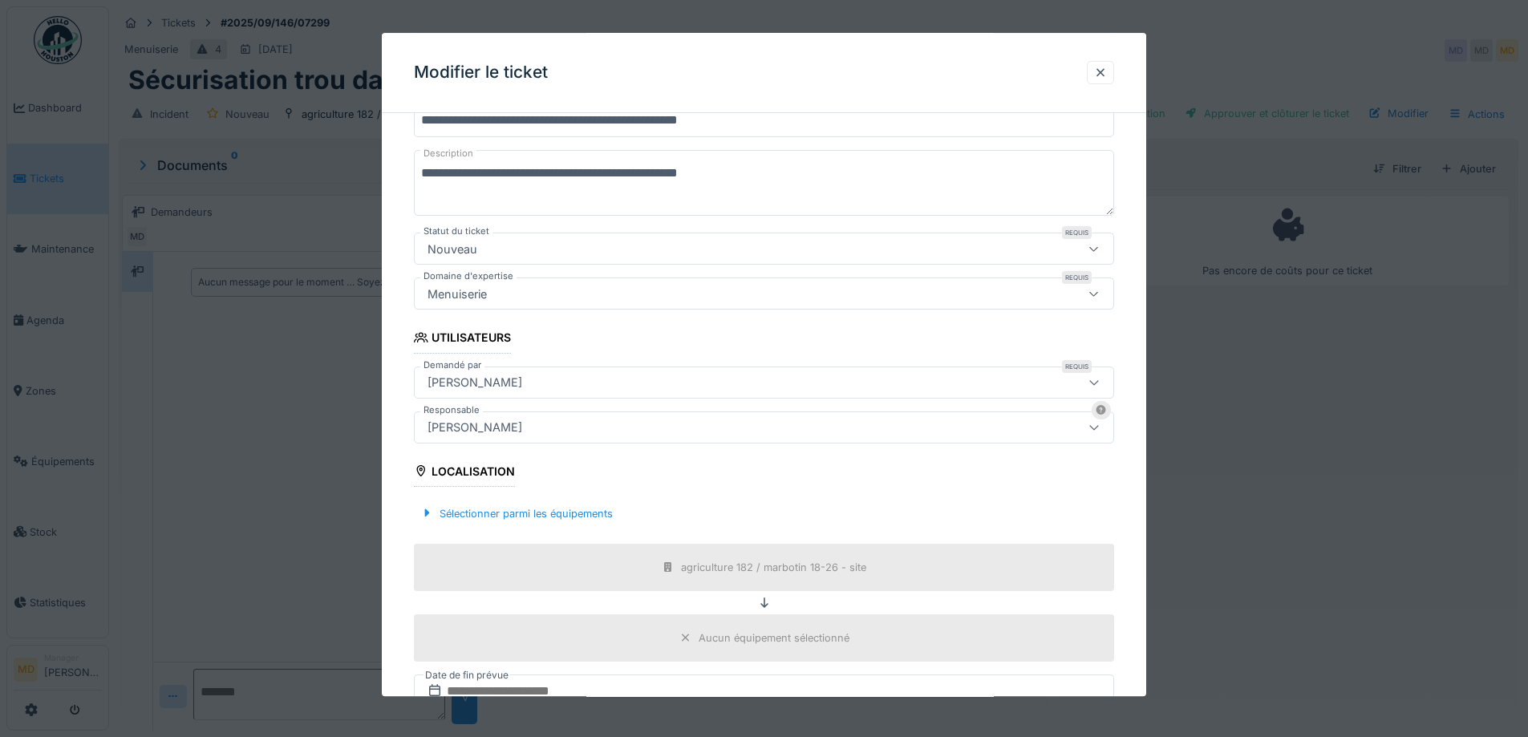
type textarea "**********"
click at [449, 377] on div "[PERSON_NAME]" at bounding box center [475, 383] width 108 height 18
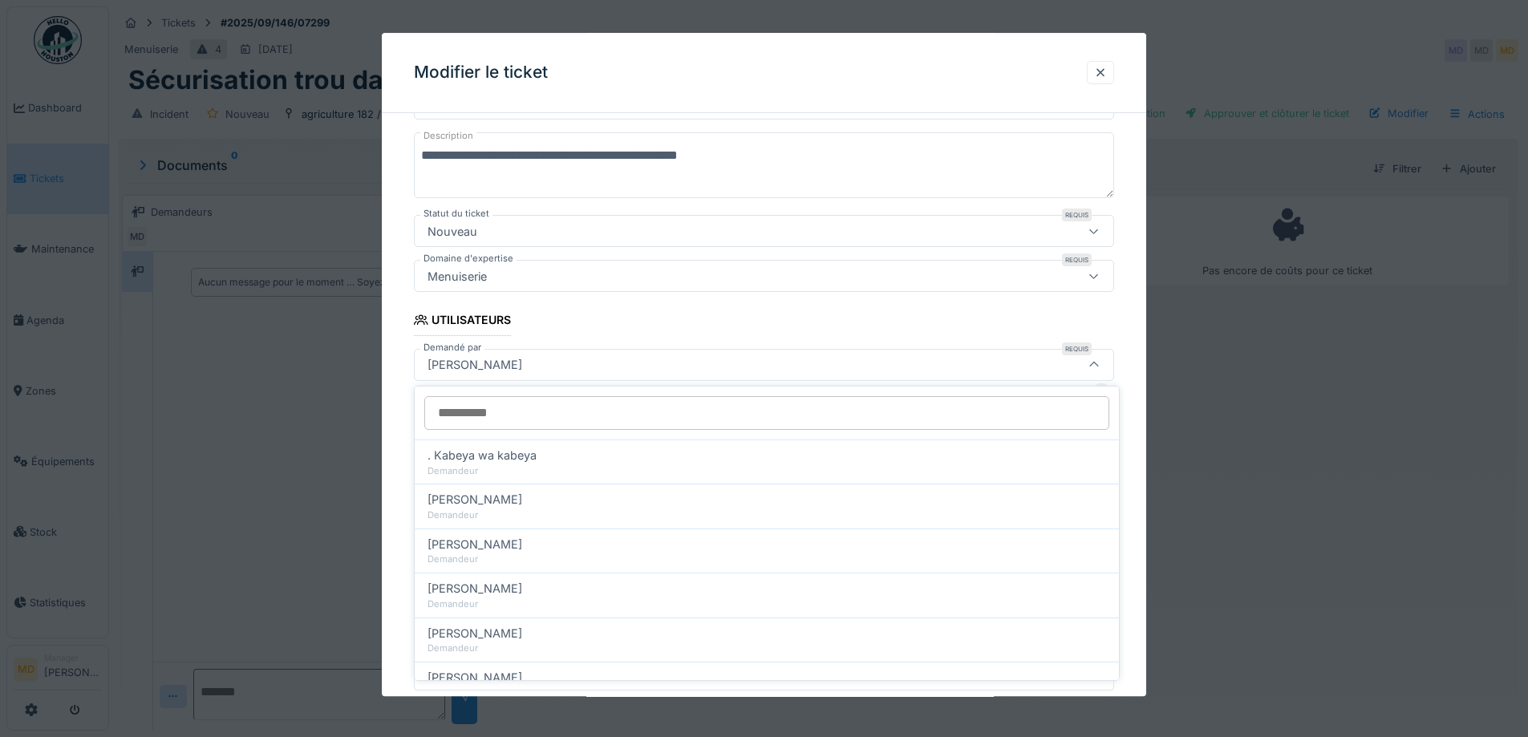
click at [512, 416] on input "Demandé par" at bounding box center [766, 413] width 685 height 34
click at [546, 416] on input "Demandé par" at bounding box center [766, 413] width 685 height 34
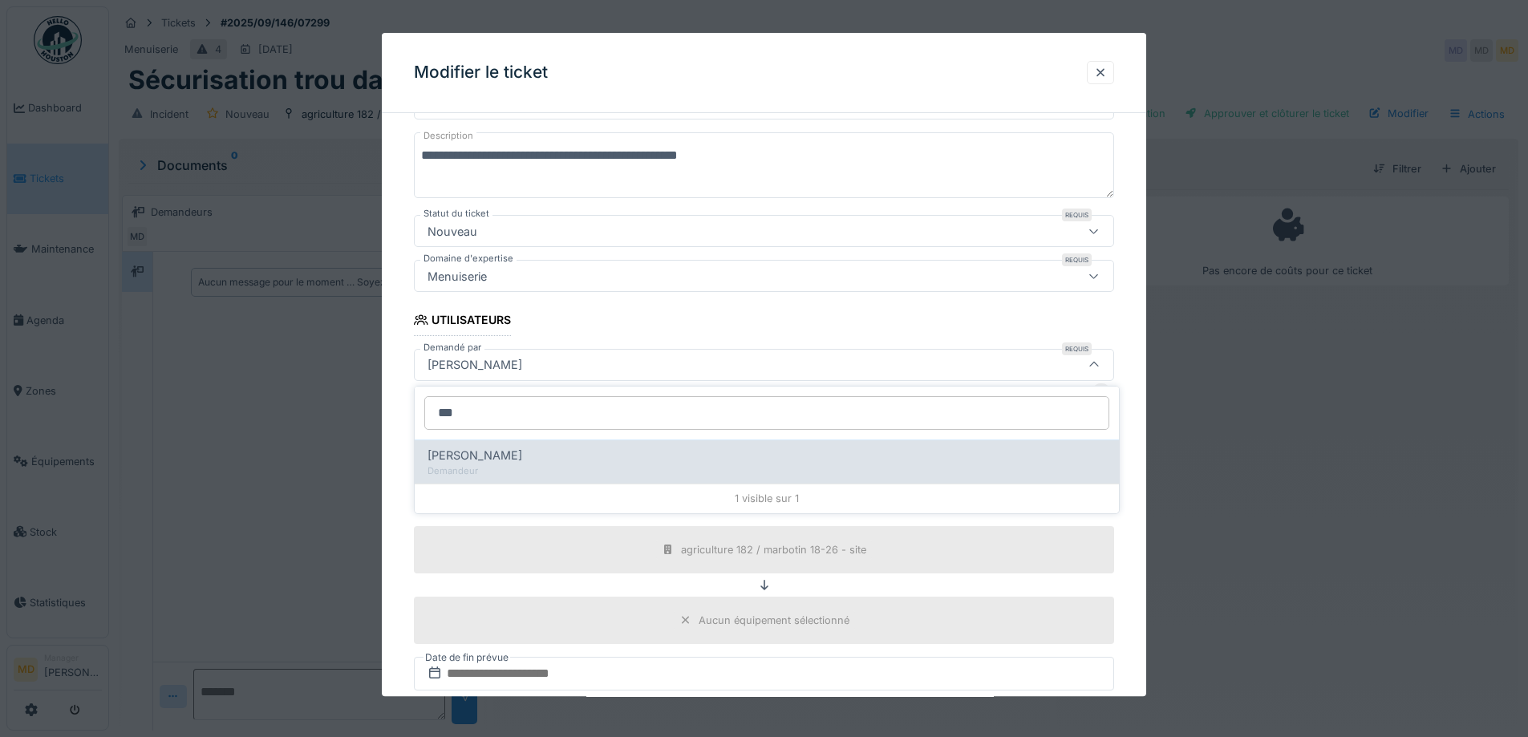
type input "***"
click at [501, 465] on div "Demandeur" at bounding box center [767, 472] width 679 height 14
type input "****"
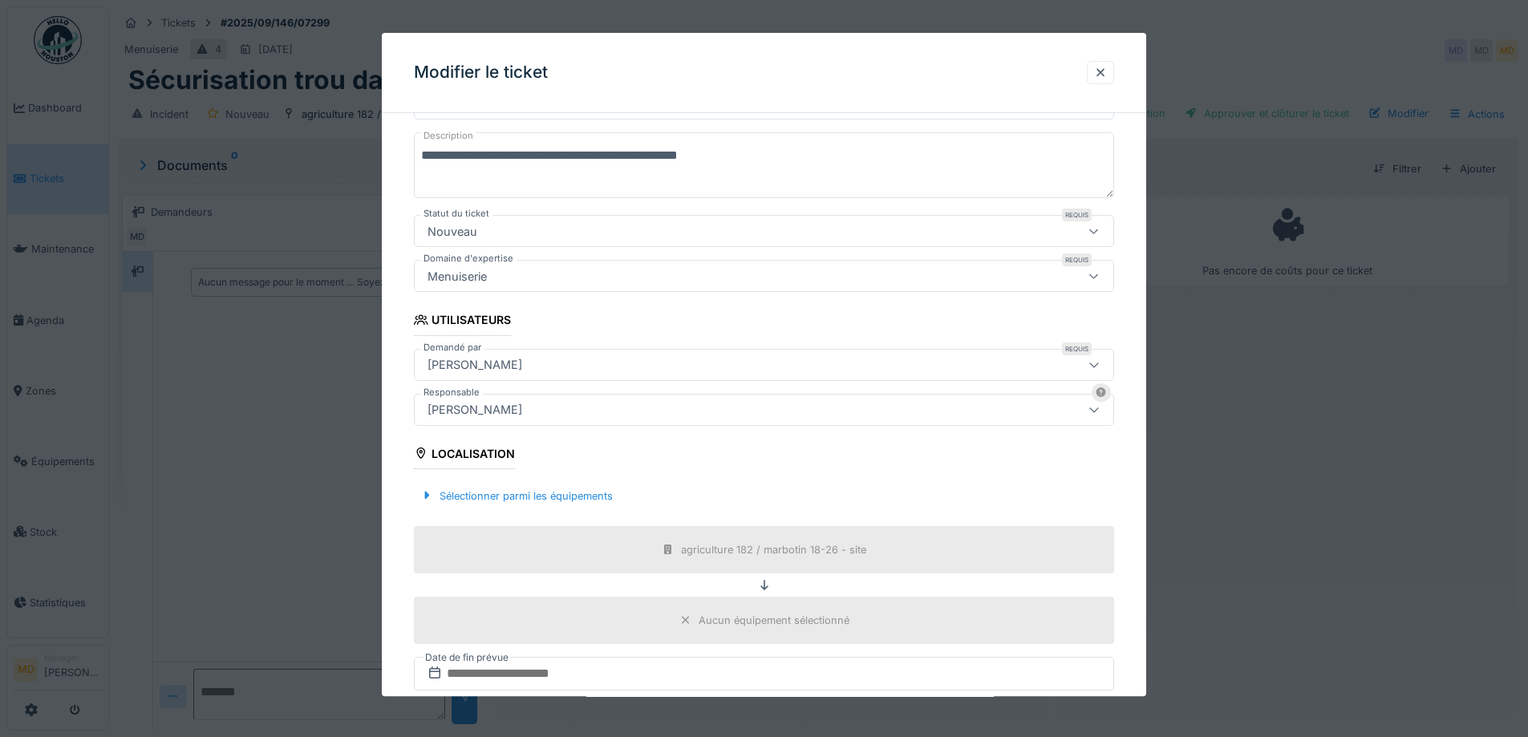
scroll to position [432, 0]
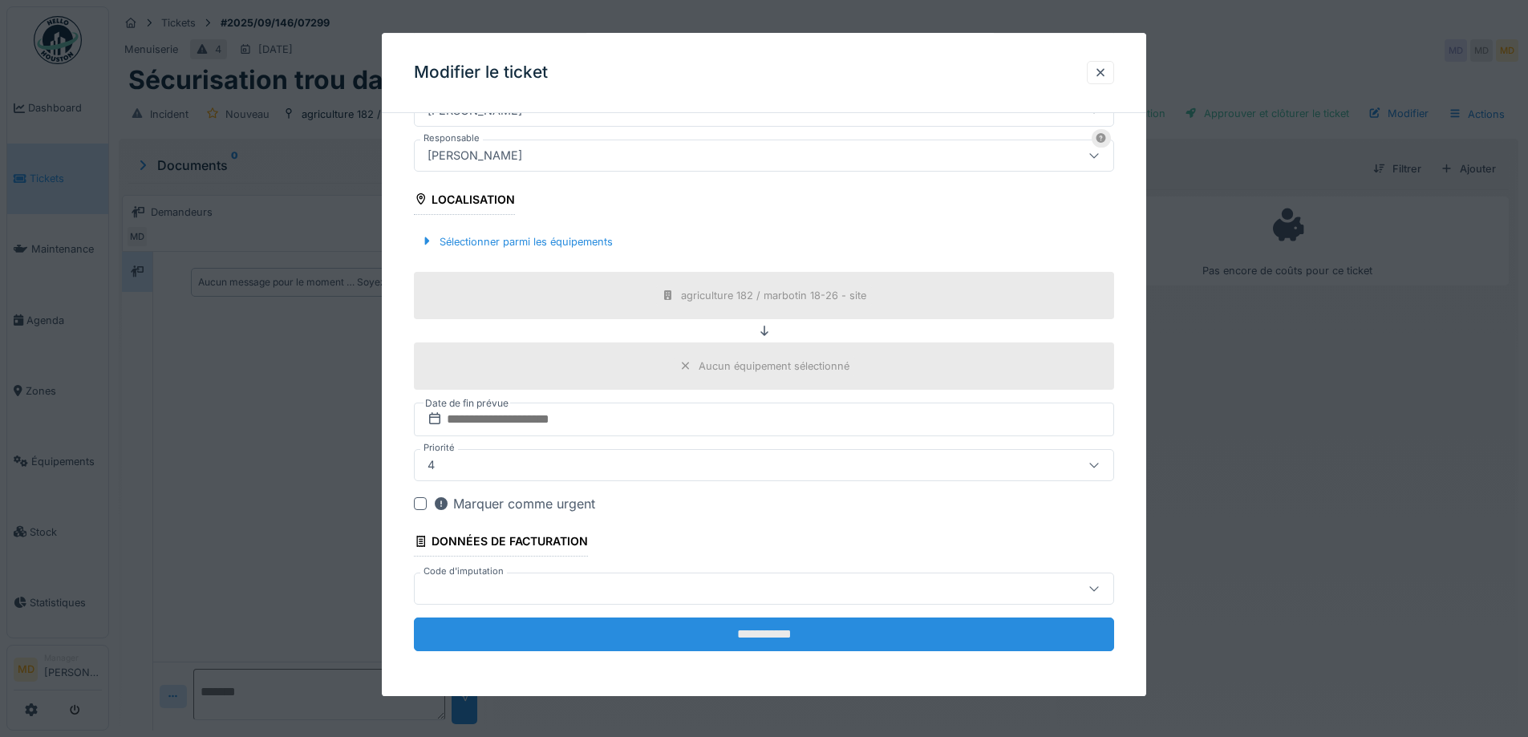
click at [637, 644] on input "**********" at bounding box center [764, 635] width 700 height 34
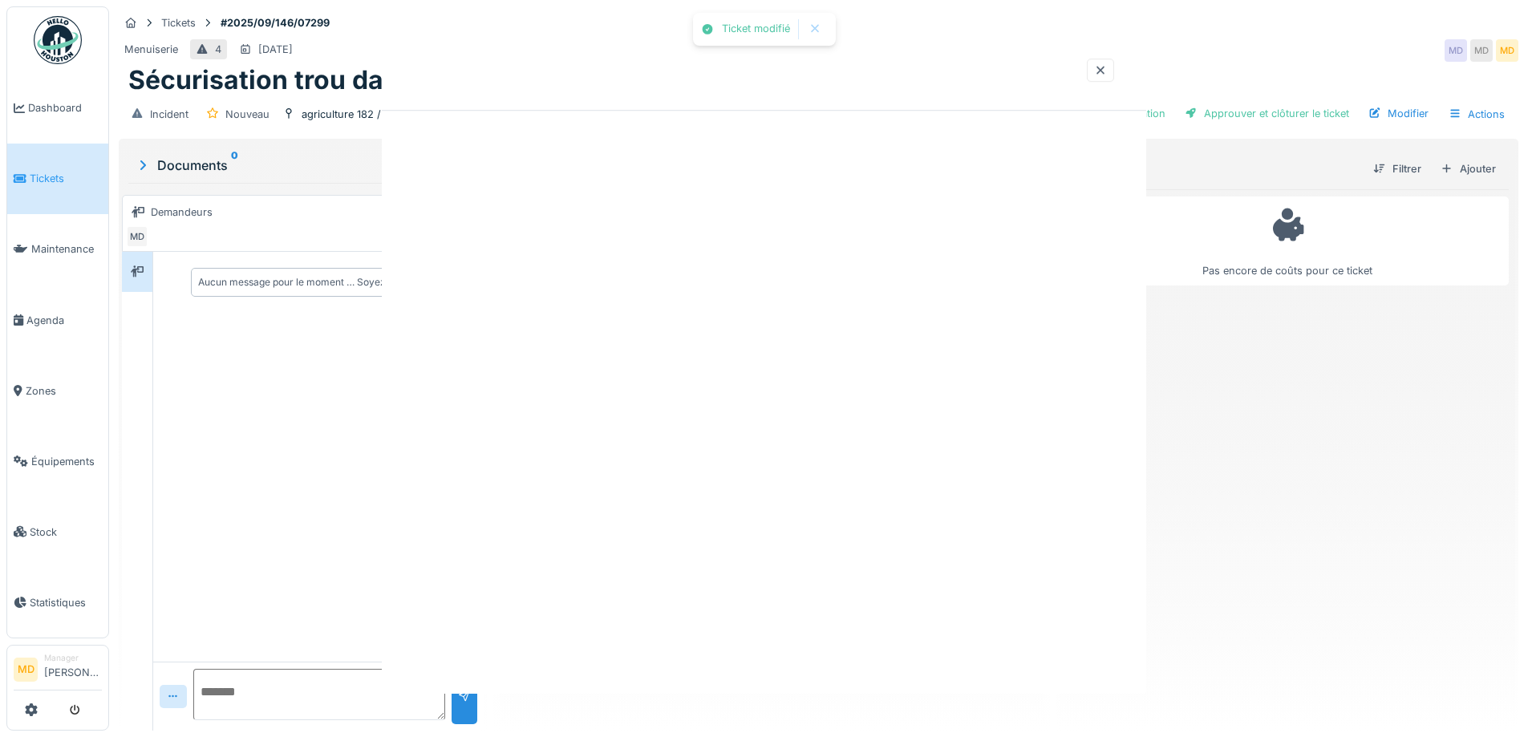
scroll to position [0, 0]
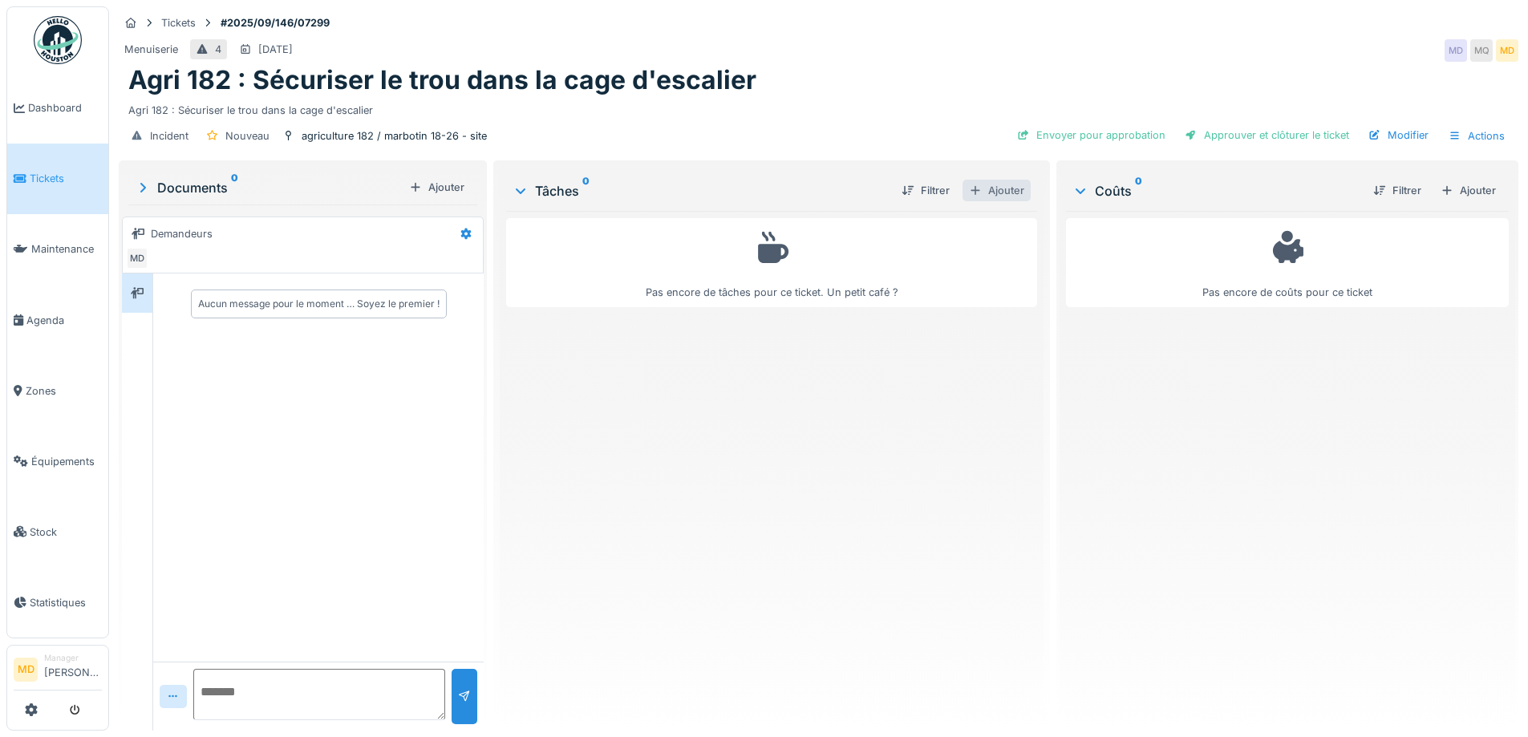
click at [988, 195] on div "Ajouter" at bounding box center [997, 191] width 68 height 22
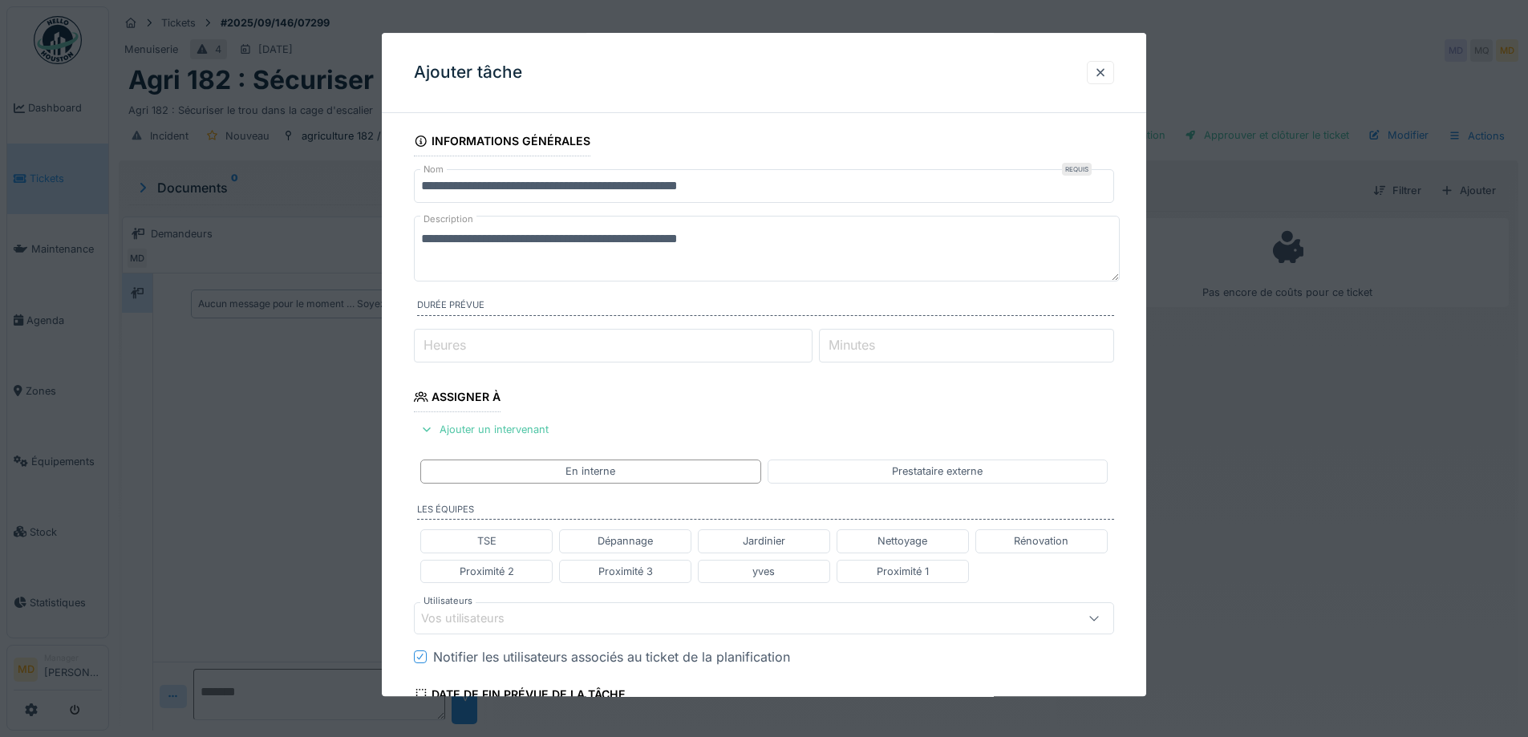
click at [570, 345] on input "Heures" at bounding box center [613, 346] width 399 height 34
type input "*"
click at [461, 432] on div "Ajouter un intervenant" at bounding box center [484, 431] width 141 height 22
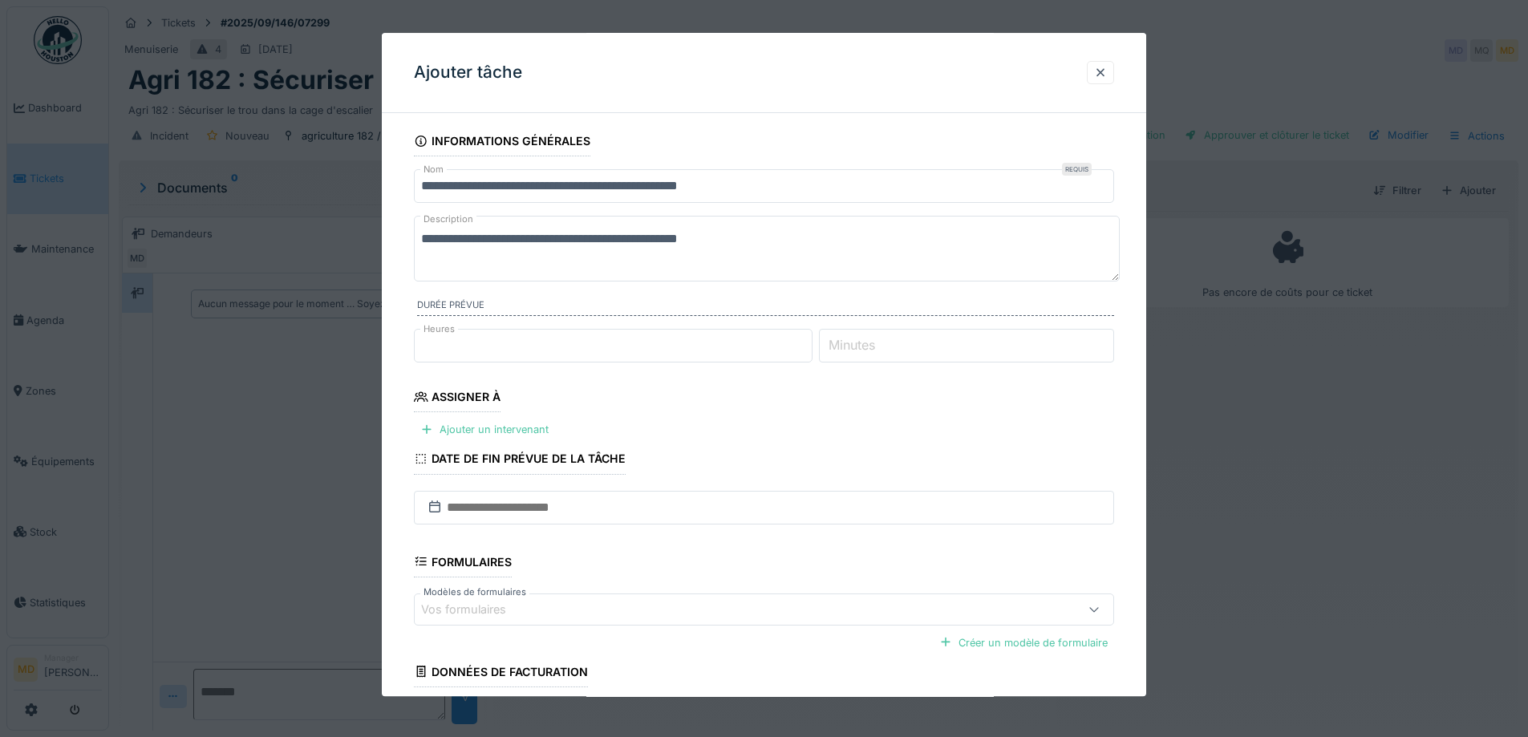
click at [480, 606] on div "Vos formulaires" at bounding box center [475, 610] width 108 height 18
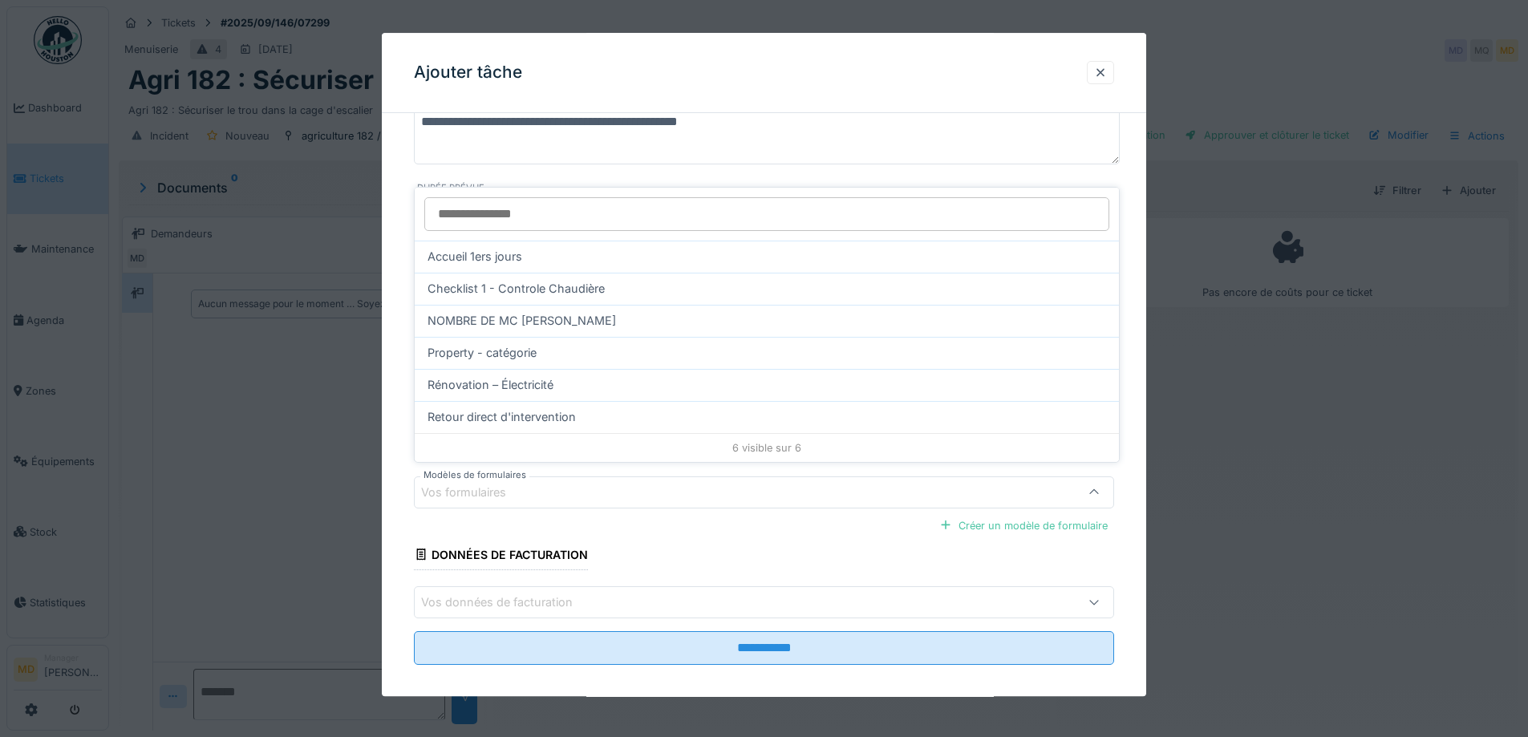
scroll to position [131, 0]
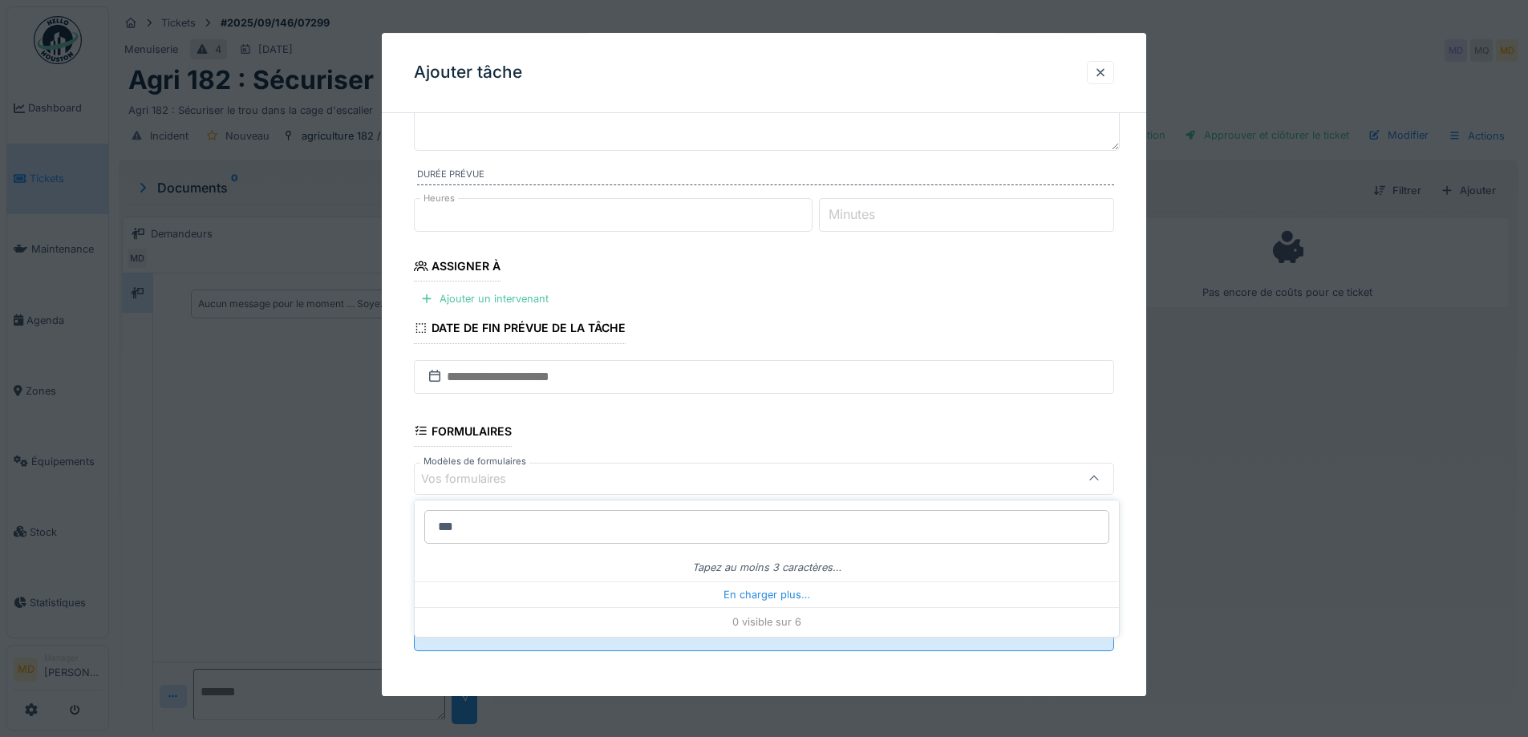
type input "****"
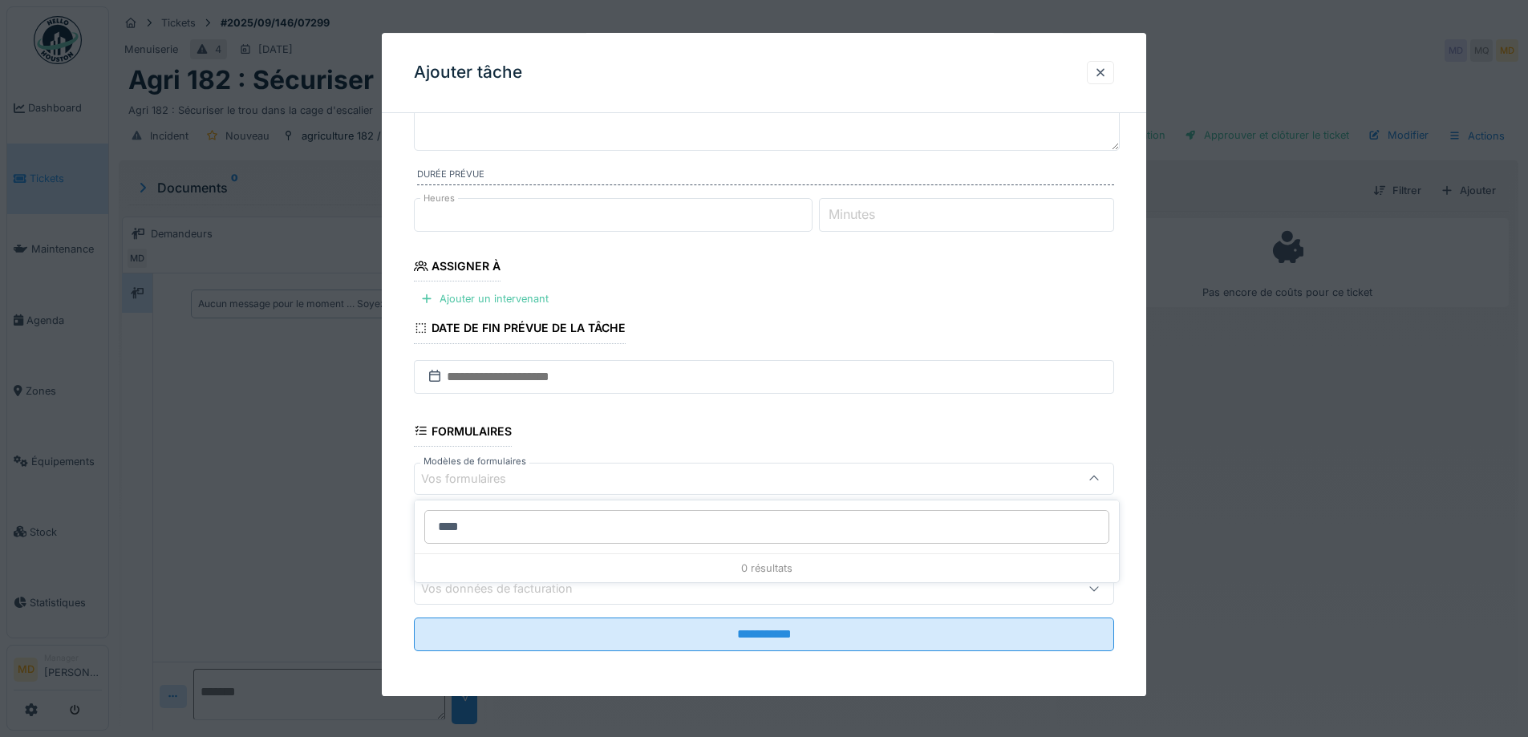
click at [386, 461] on div "**********" at bounding box center [764, 345] width 765 height 701
click at [461, 298] on div "Ajouter un intervenant" at bounding box center [484, 300] width 141 height 22
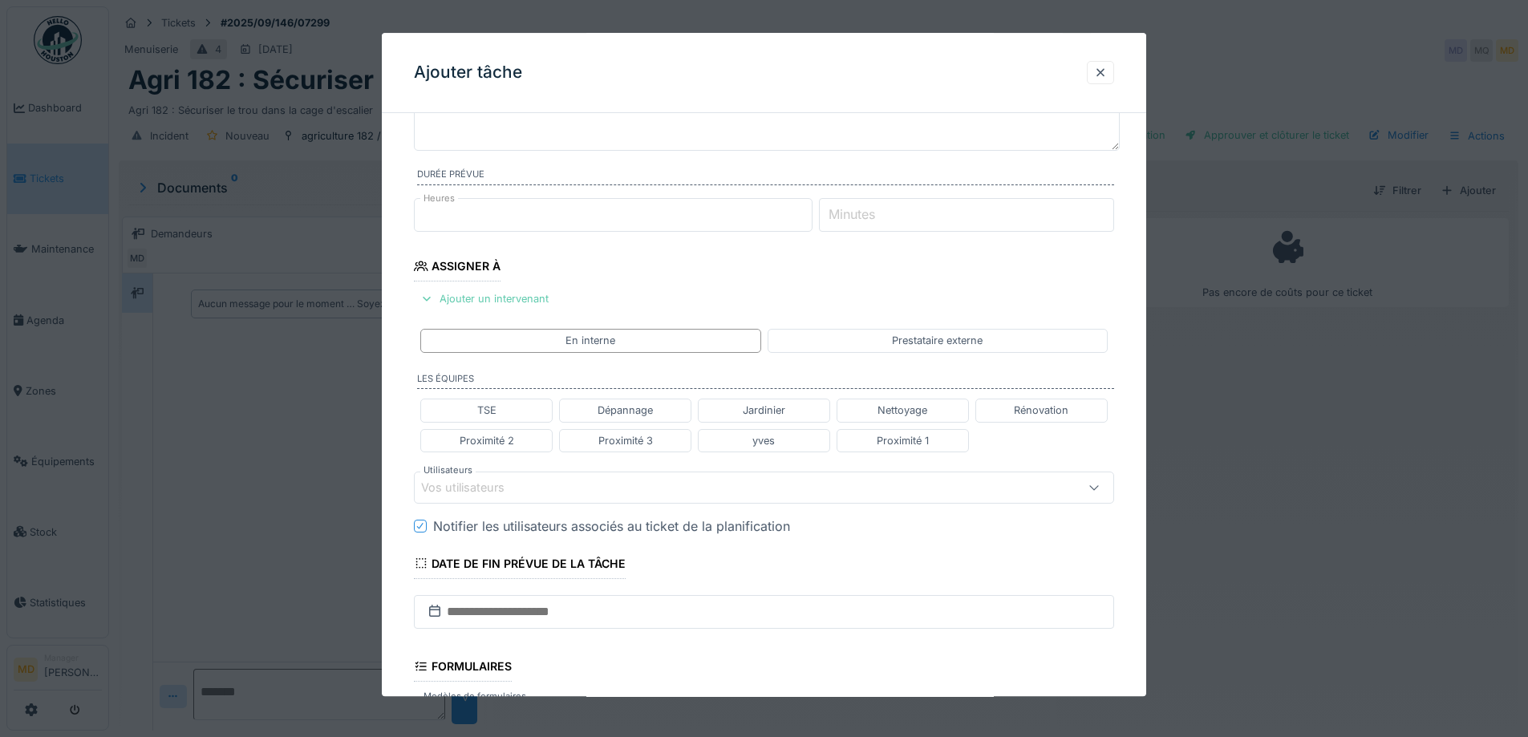
click at [525, 294] on div "Ajouter un intervenant" at bounding box center [484, 300] width 141 height 22
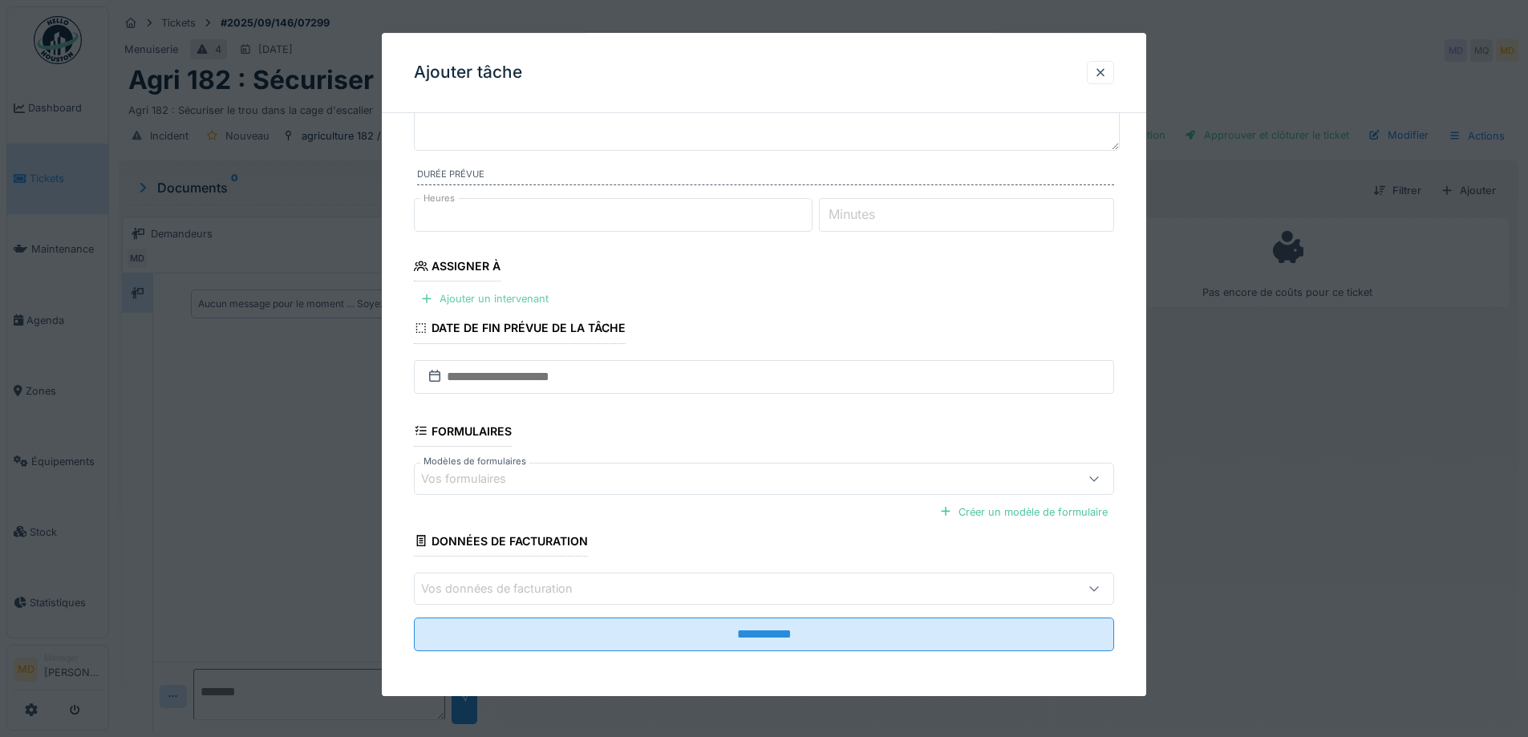
click at [525, 294] on div "Ajouter un intervenant" at bounding box center [484, 300] width 141 height 22
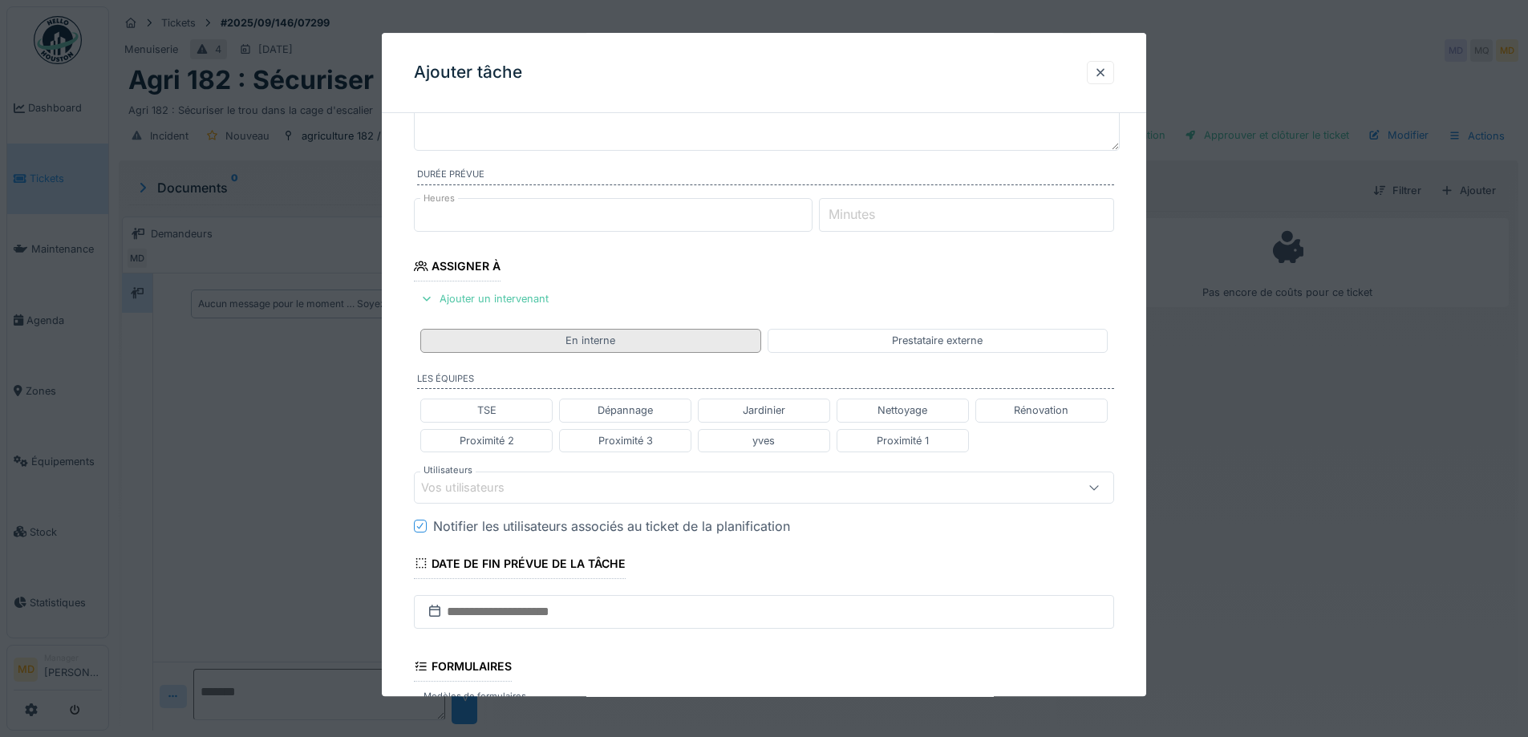
click at [527, 343] on div "En interne" at bounding box center [590, 341] width 340 height 23
click at [495, 490] on div "Vos utilisateurs" at bounding box center [474, 488] width 106 height 18
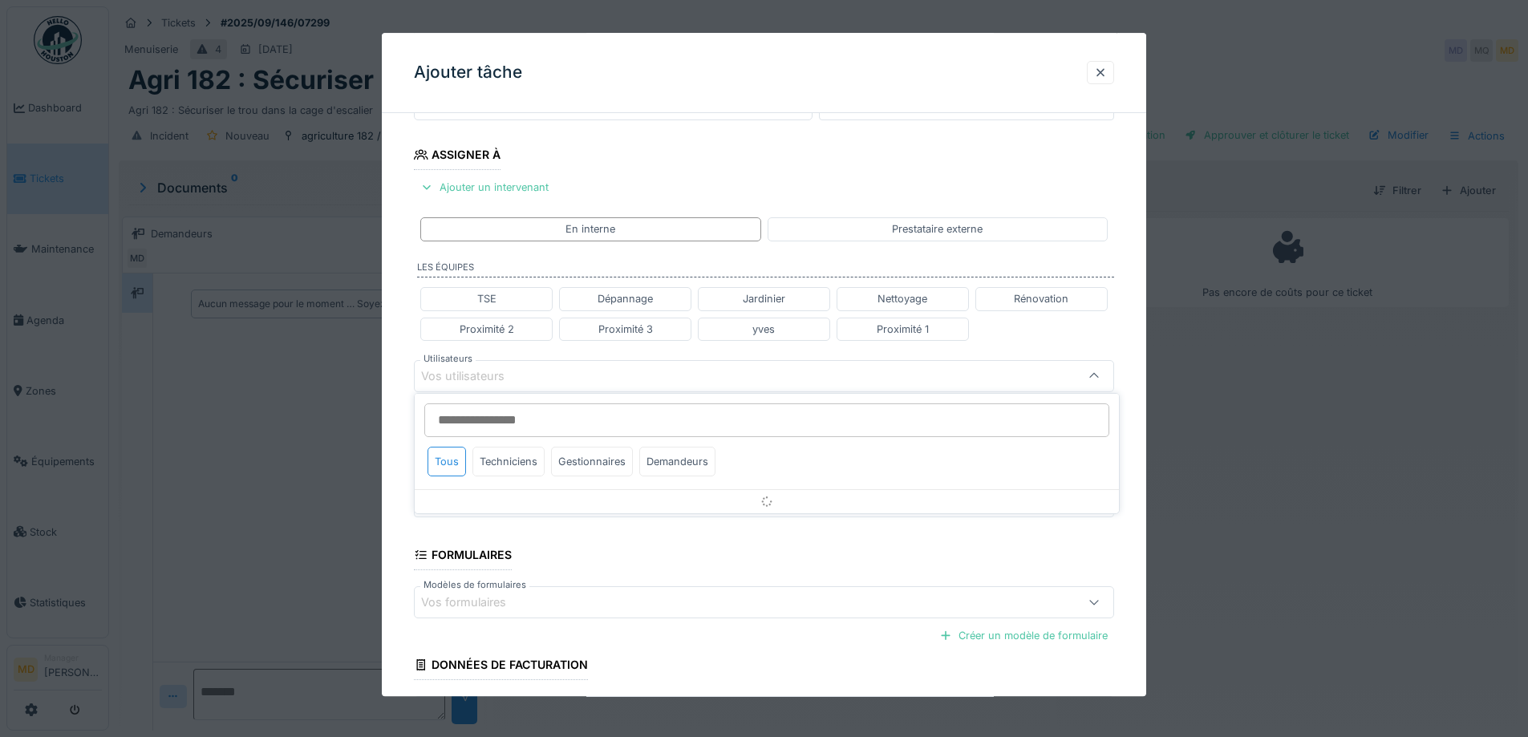
scroll to position [254, 0]
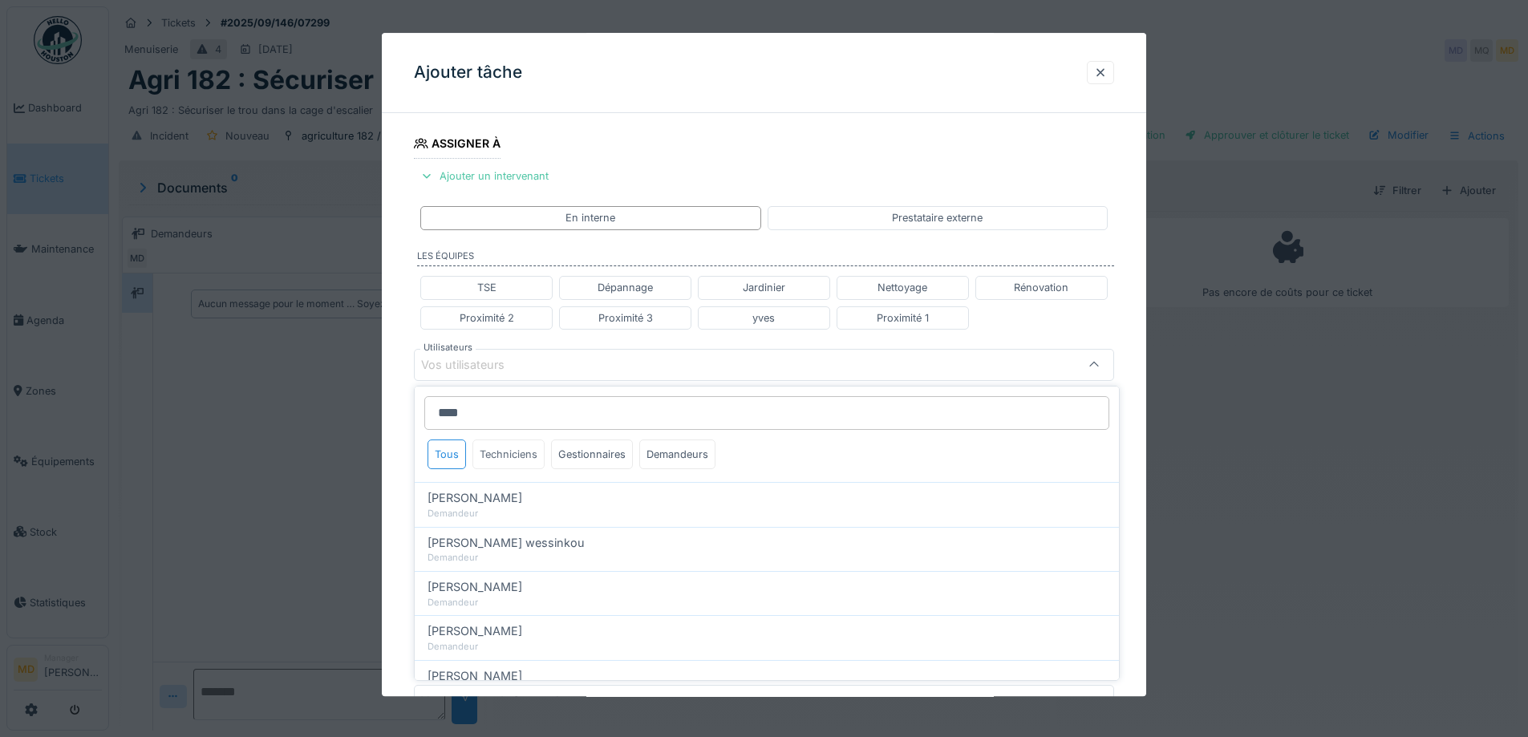
type input "****"
click at [501, 448] on div "Techniciens" at bounding box center [509, 455] width 72 height 30
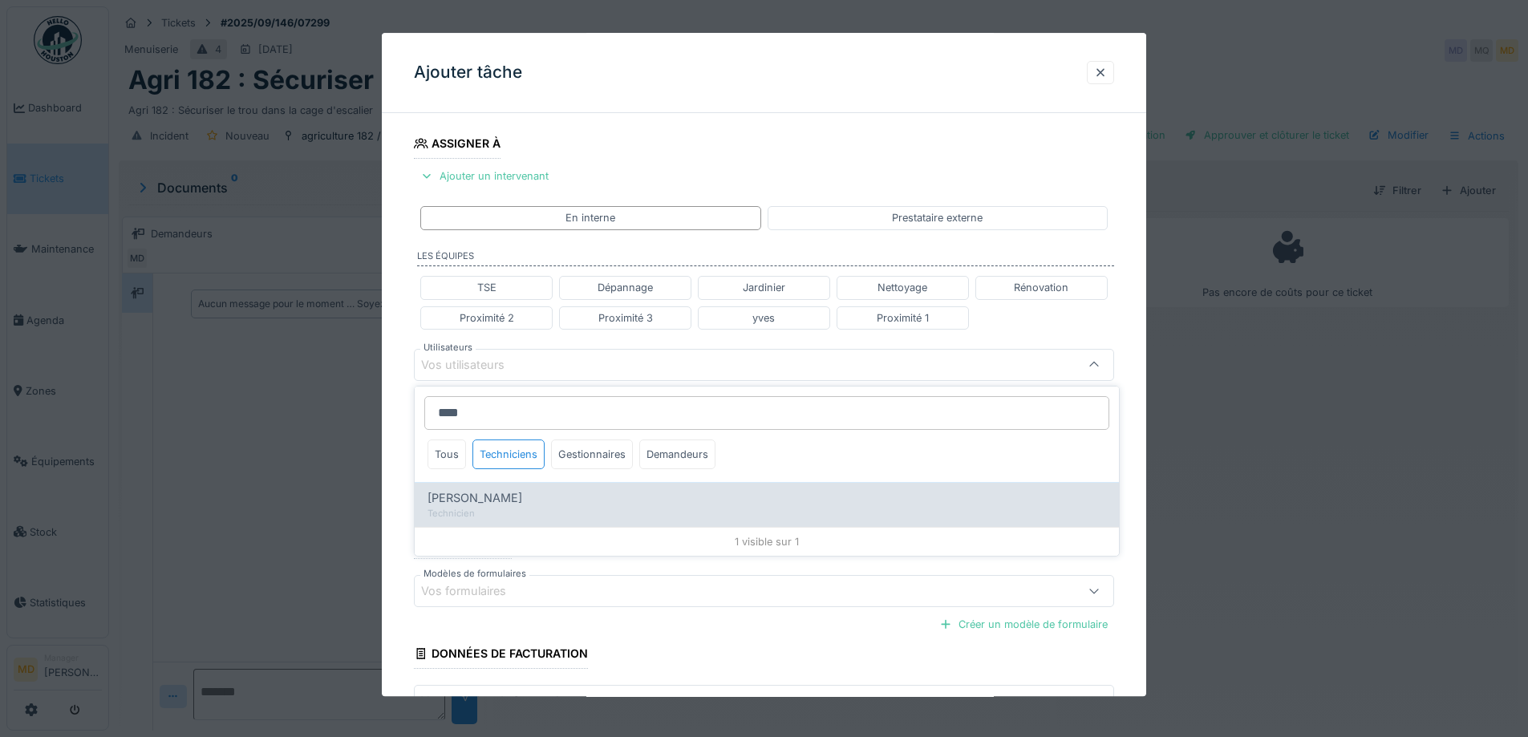
click at [480, 501] on span "Paul Baton" at bounding box center [475, 498] width 95 height 18
type input "****"
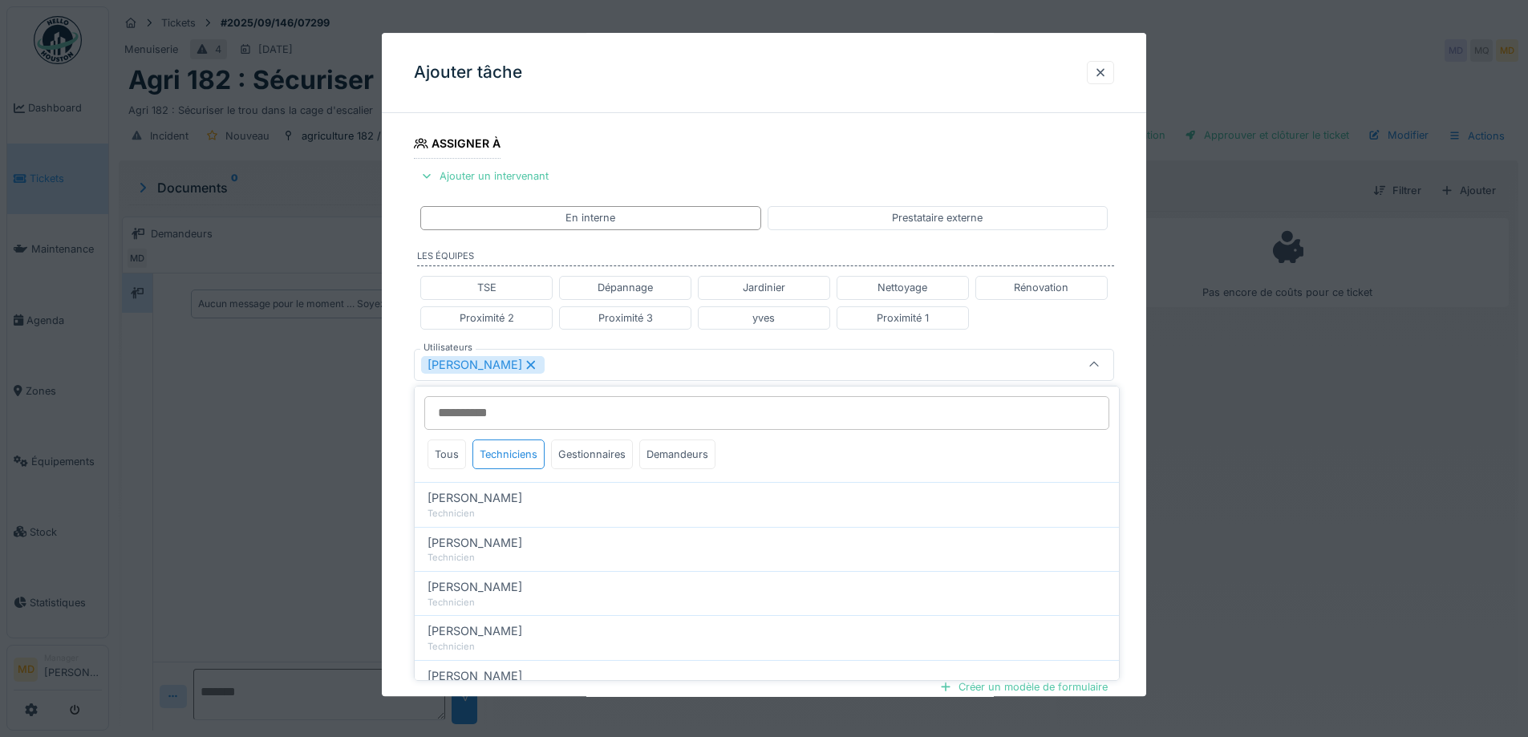
click at [388, 388] on div "**********" at bounding box center [764, 371] width 765 height 999
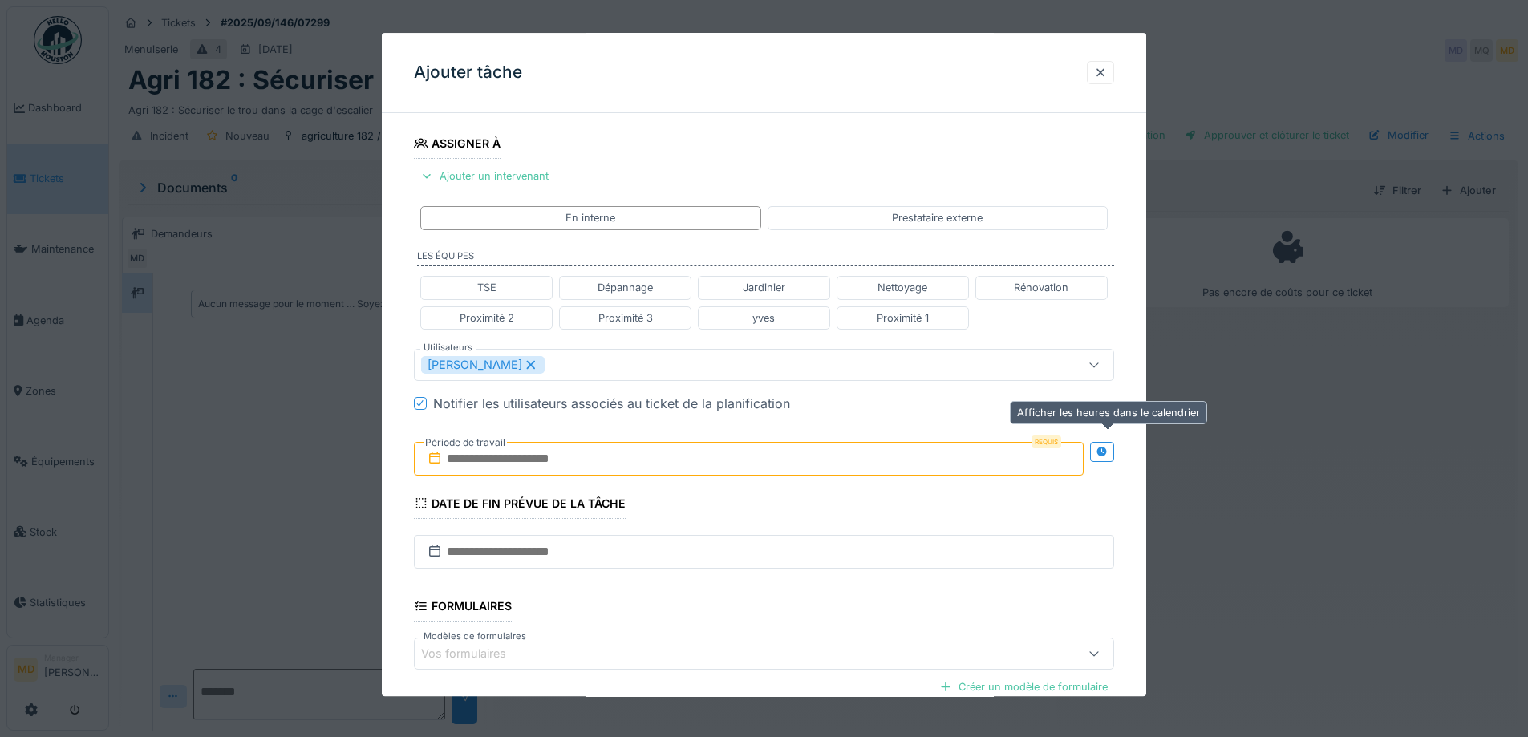
click at [1107, 451] on icon at bounding box center [1102, 452] width 10 height 10
click at [632, 453] on input "text" at bounding box center [575, 459] width 323 height 34
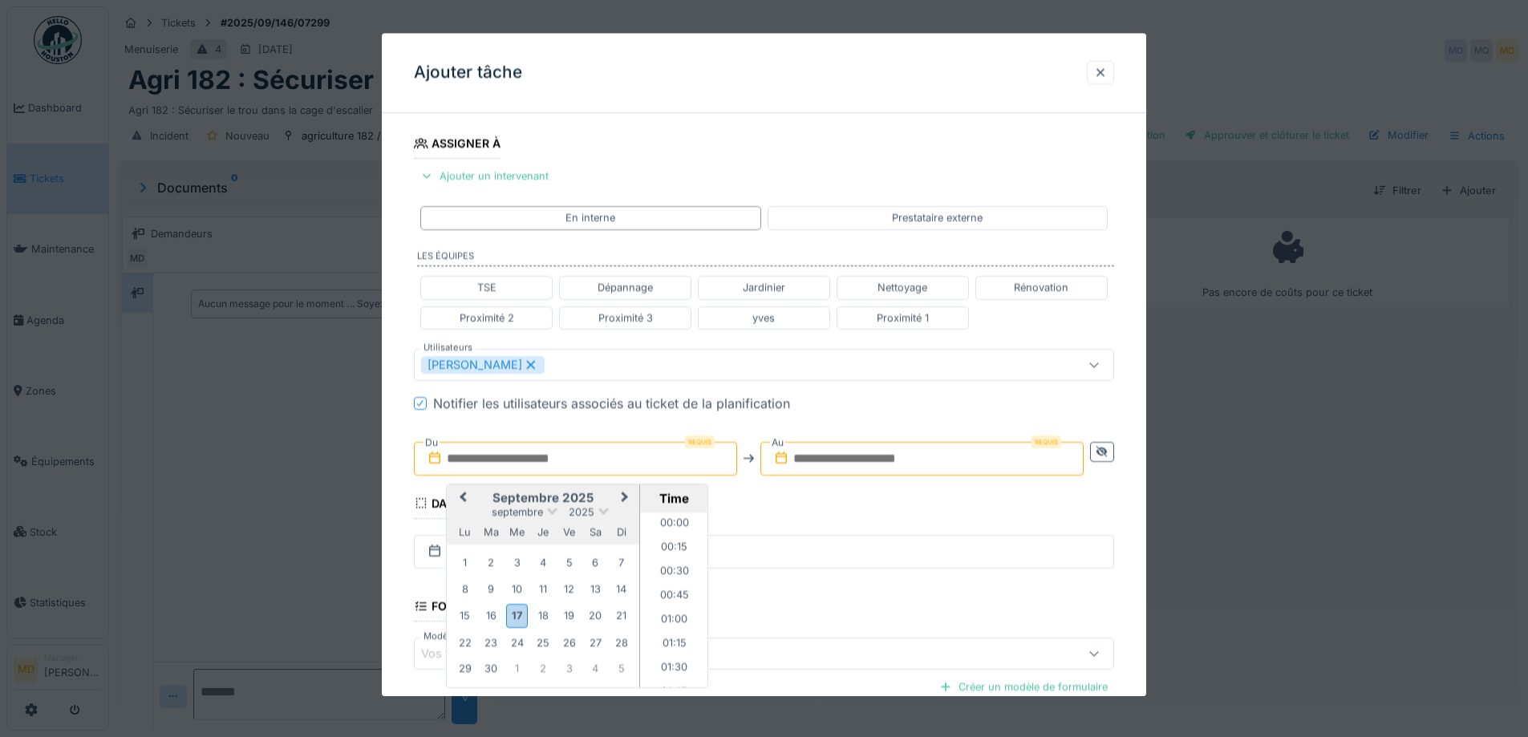
scroll to position [1369, 0]
click at [479, 507] on div "septembre 2025" at bounding box center [543, 512] width 193 height 14
click at [543, 619] on div "18" at bounding box center [544, 617] width 22 height 22
click at [672, 565] on li "10:30" at bounding box center [674, 568] width 68 height 24
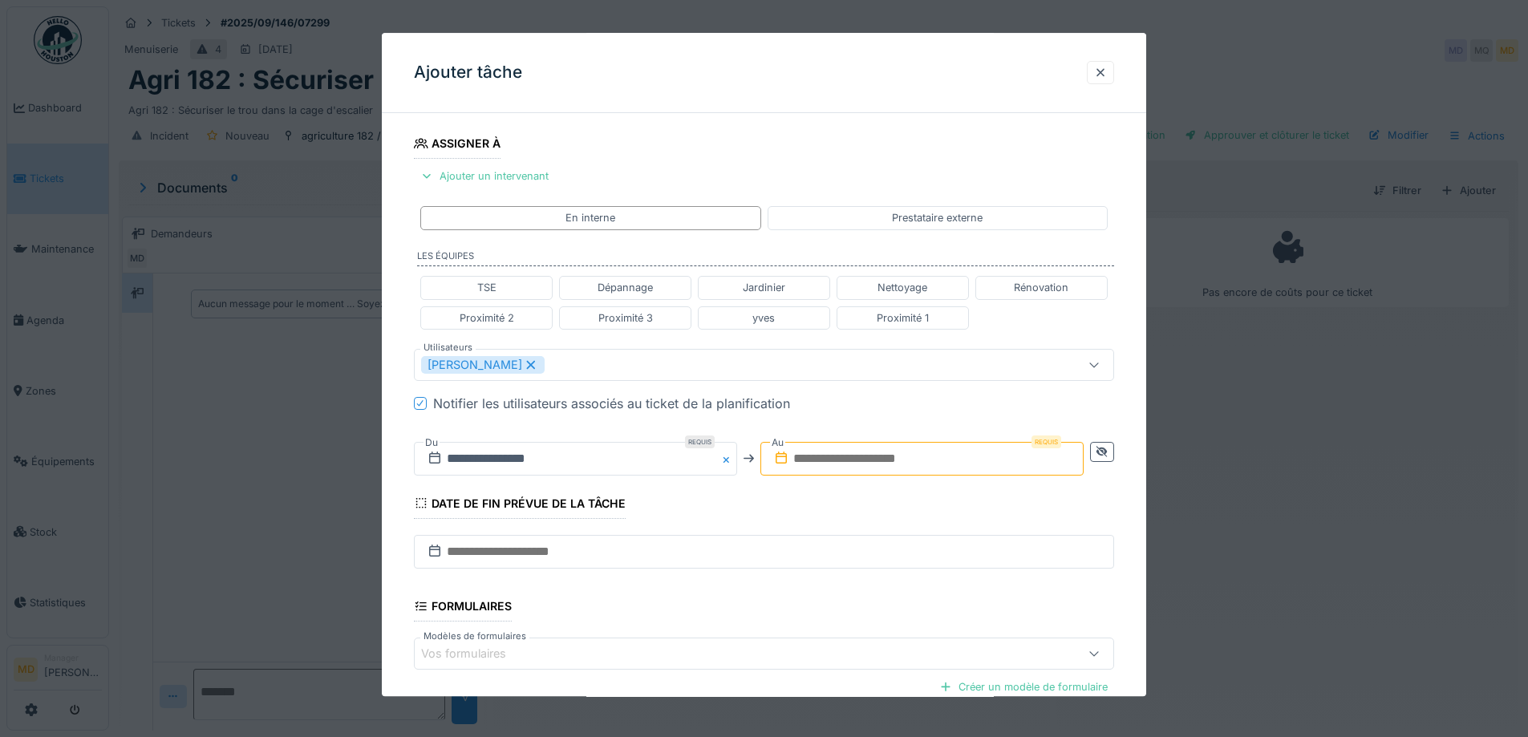
click at [842, 453] on input "text" at bounding box center [922, 459] width 323 height 34
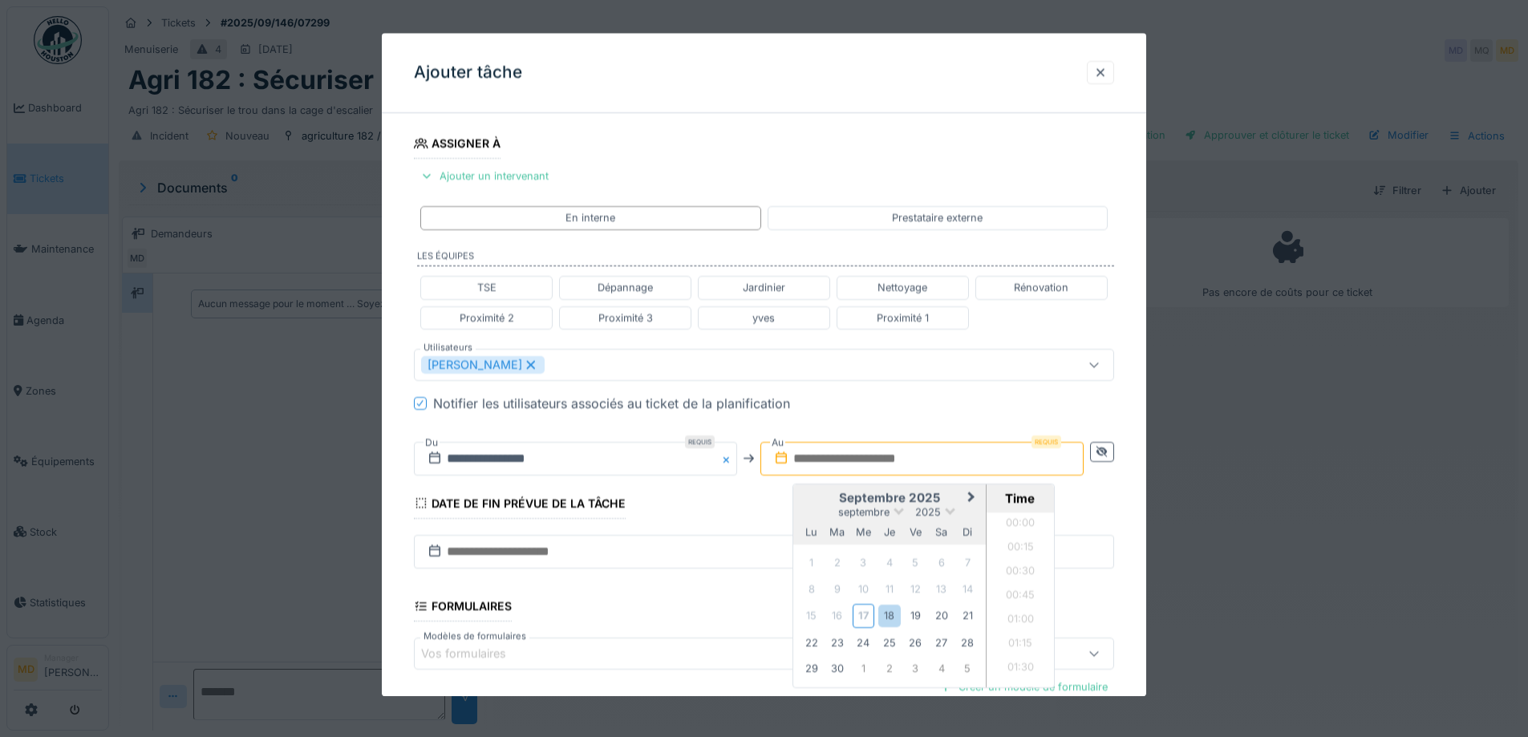
scroll to position [1369, 0]
click at [814, 511] on div "septembre 2025" at bounding box center [889, 512] width 193 height 14
click at [891, 621] on div "18" at bounding box center [890, 617] width 22 height 22
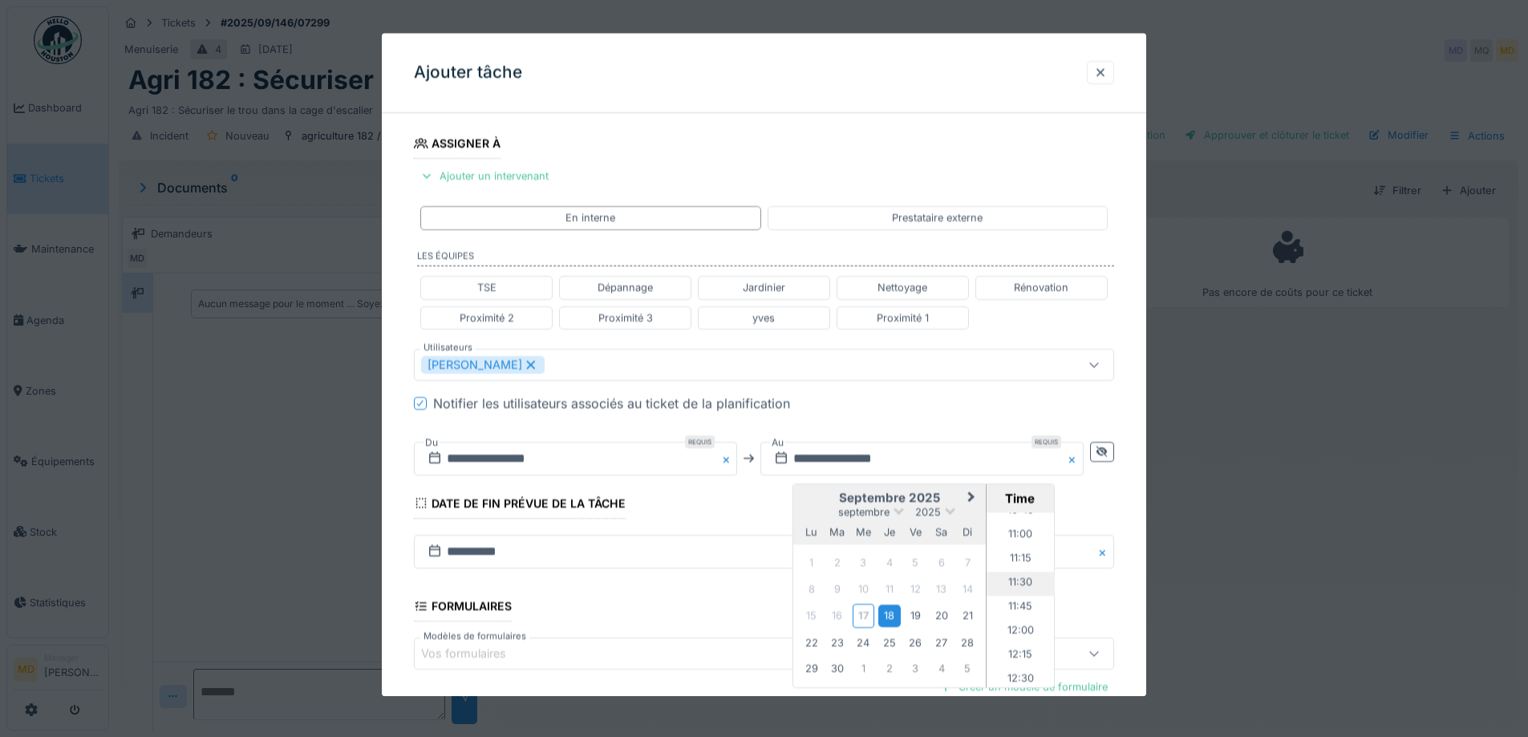
click at [1017, 582] on li "11:30" at bounding box center [1021, 584] width 68 height 24
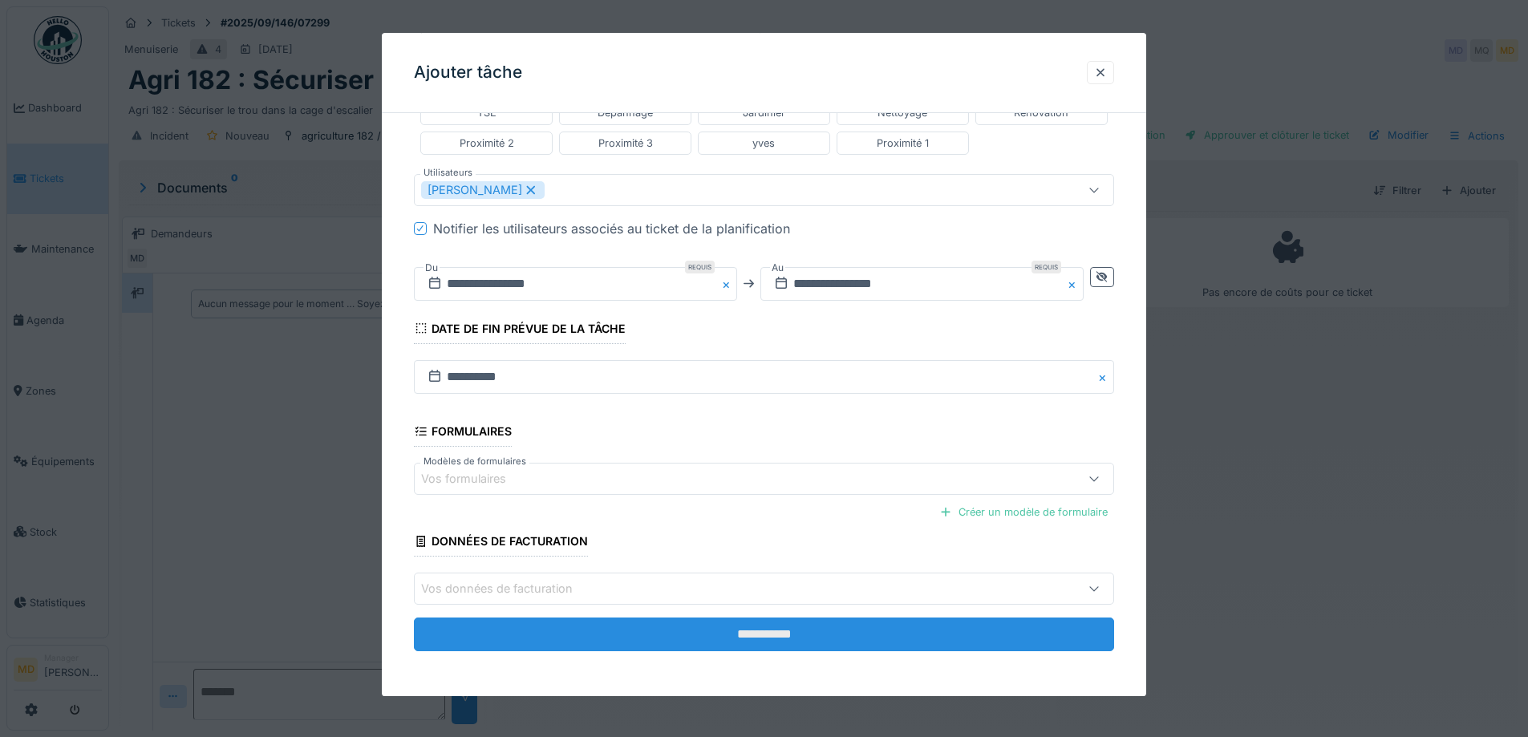
scroll to position [12, 0]
click at [737, 647] on input "**********" at bounding box center [764, 636] width 700 height 34
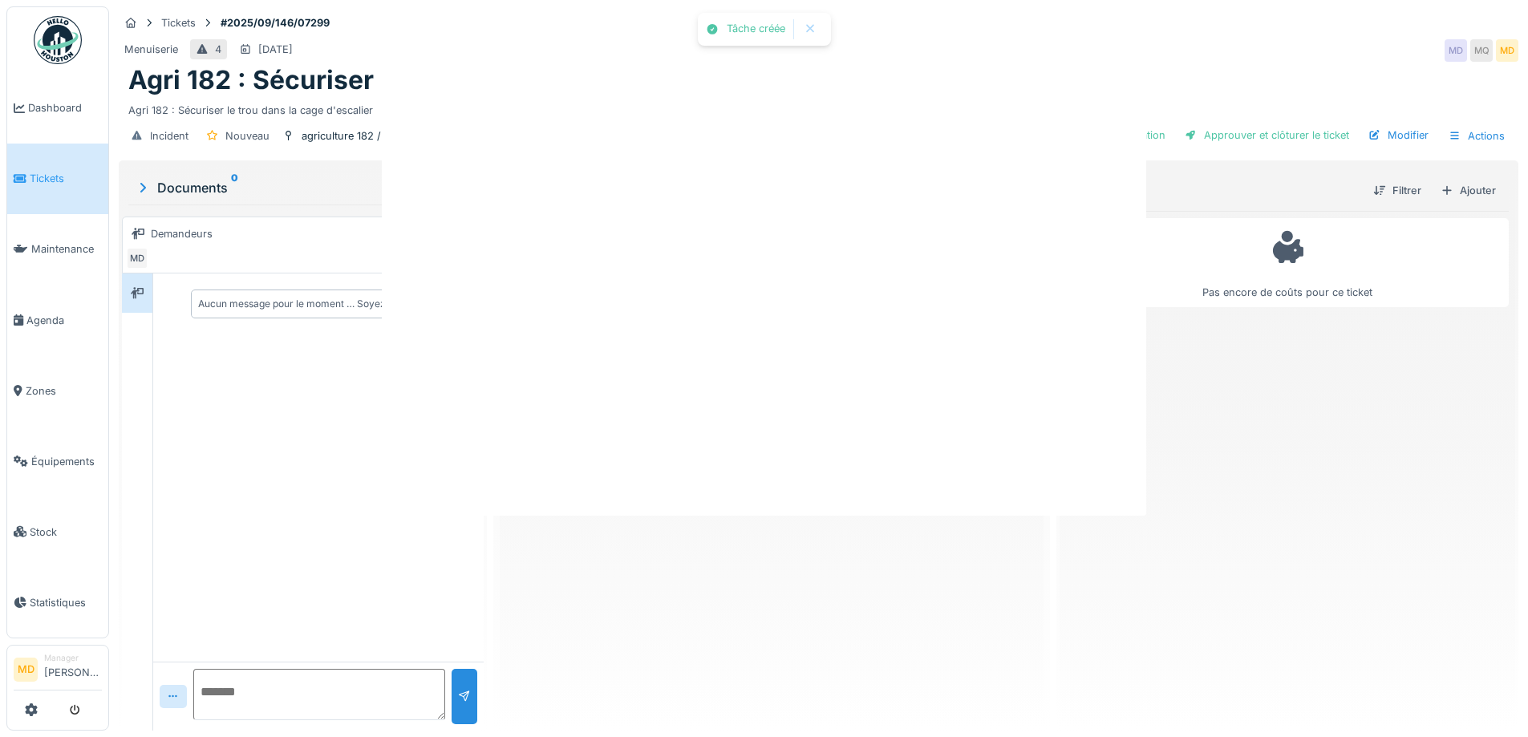
scroll to position [0, 0]
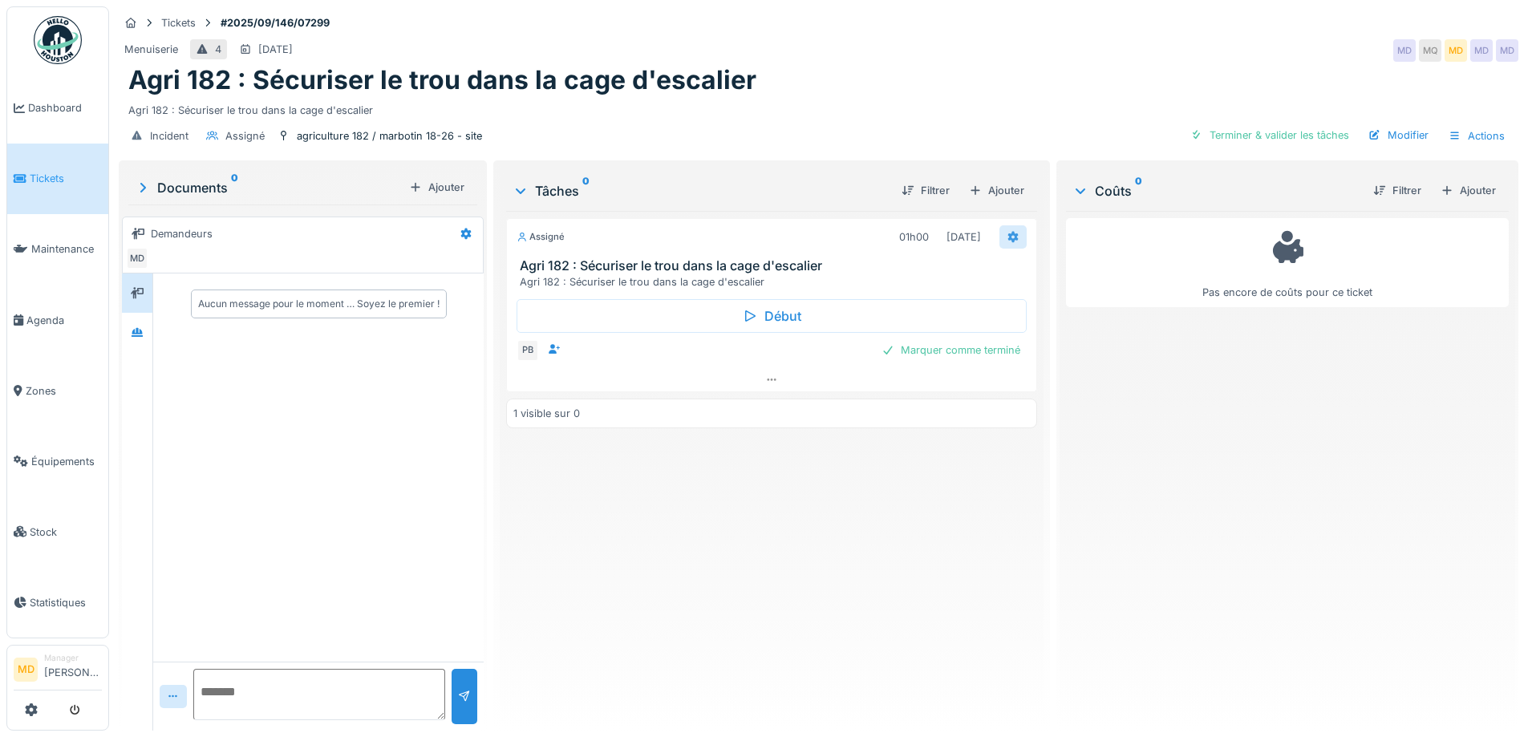
click at [1008, 232] on icon at bounding box center [1013, 237] width 13 height 10
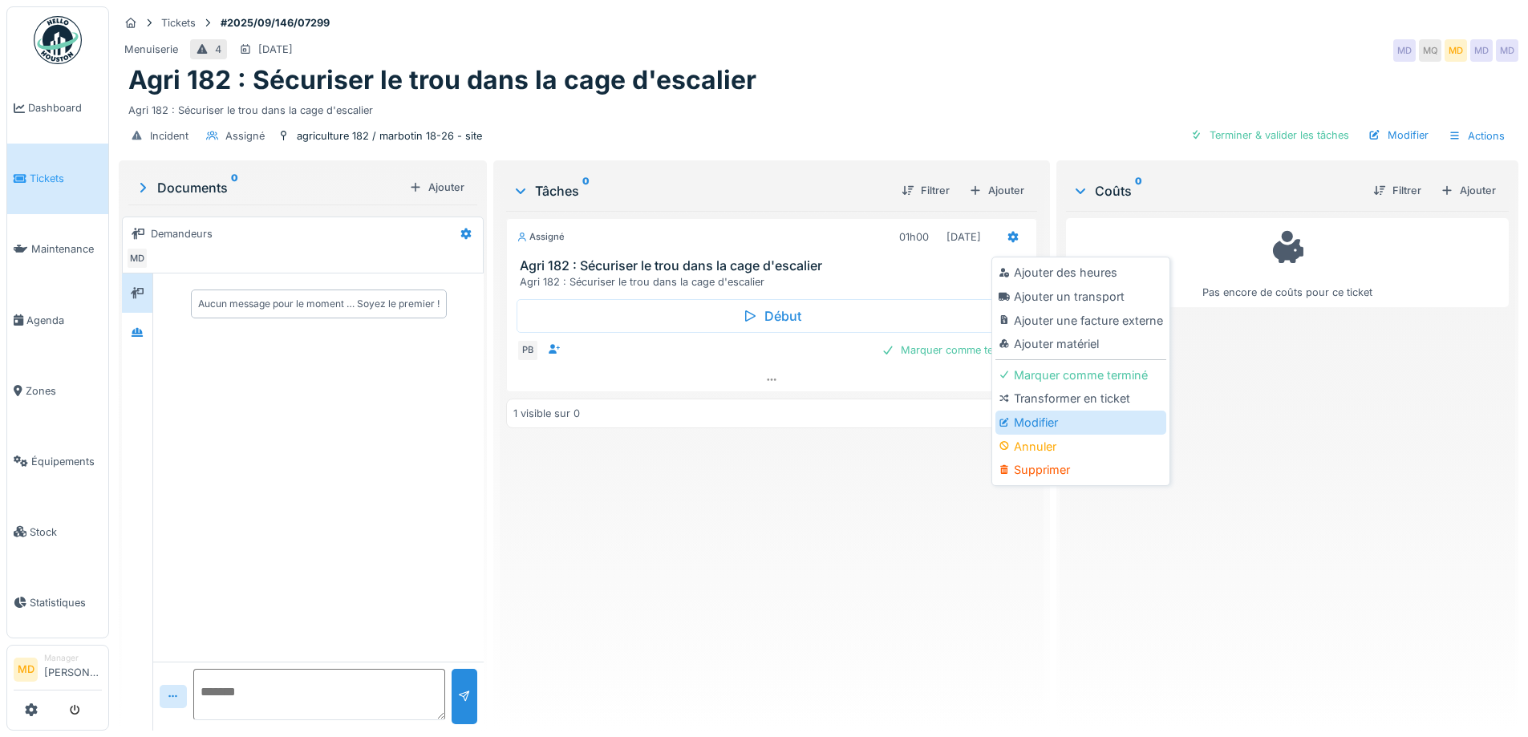
click at [1043, 412] on div "Modifier" at bounding box center [1081, 423] width 171 height 24
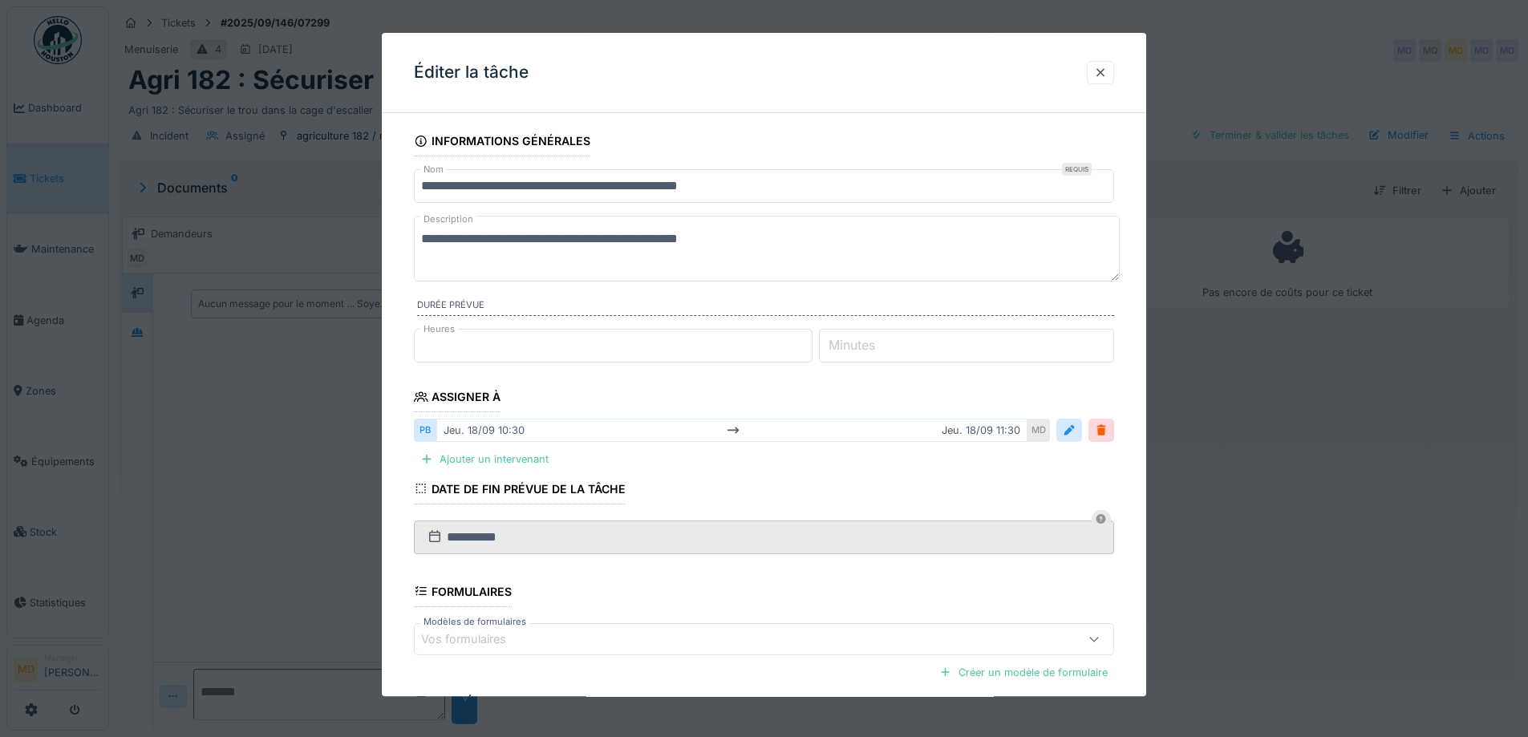
click at [757, 193] on input "**********" at bounding box center [764, 186] width 700 height 34
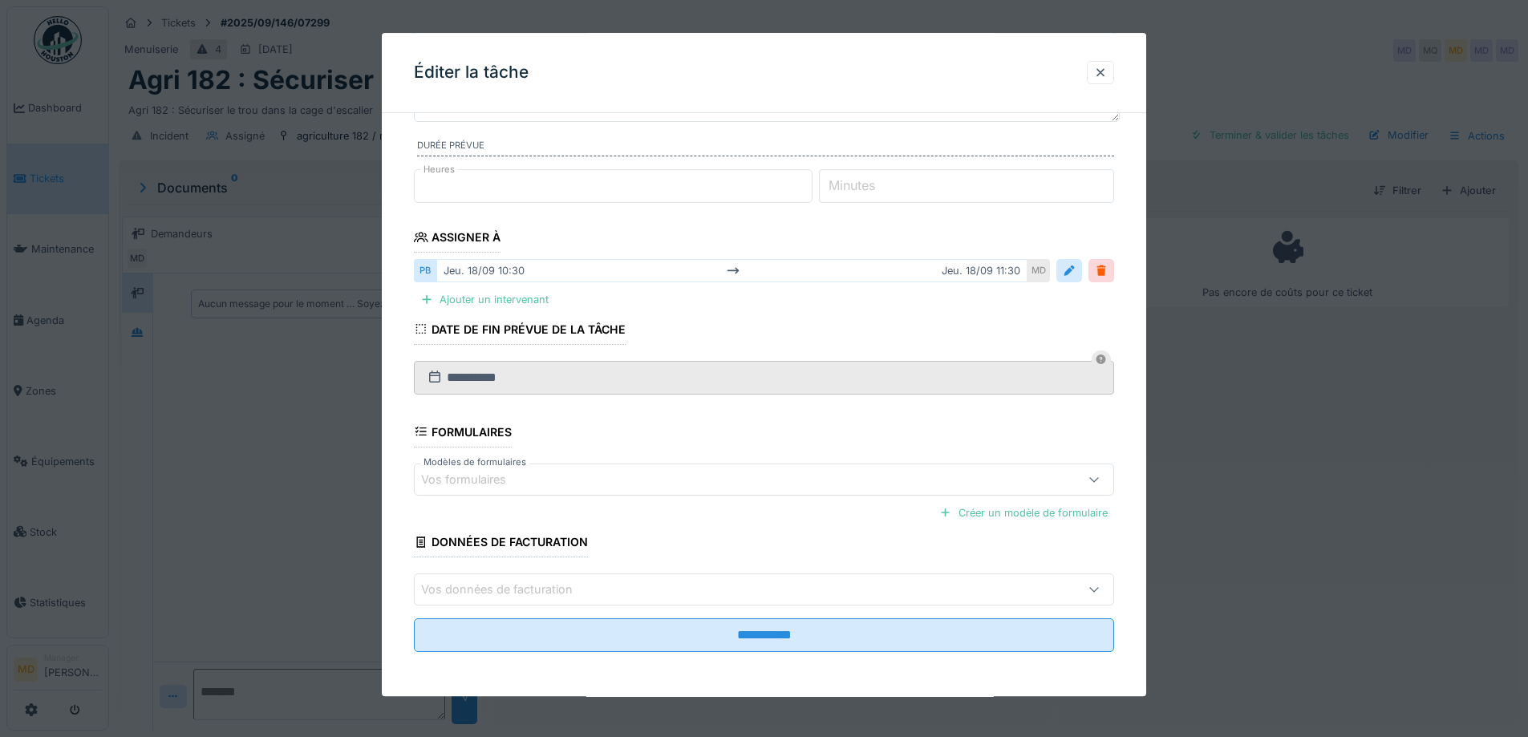
scroll to position [160, 0]
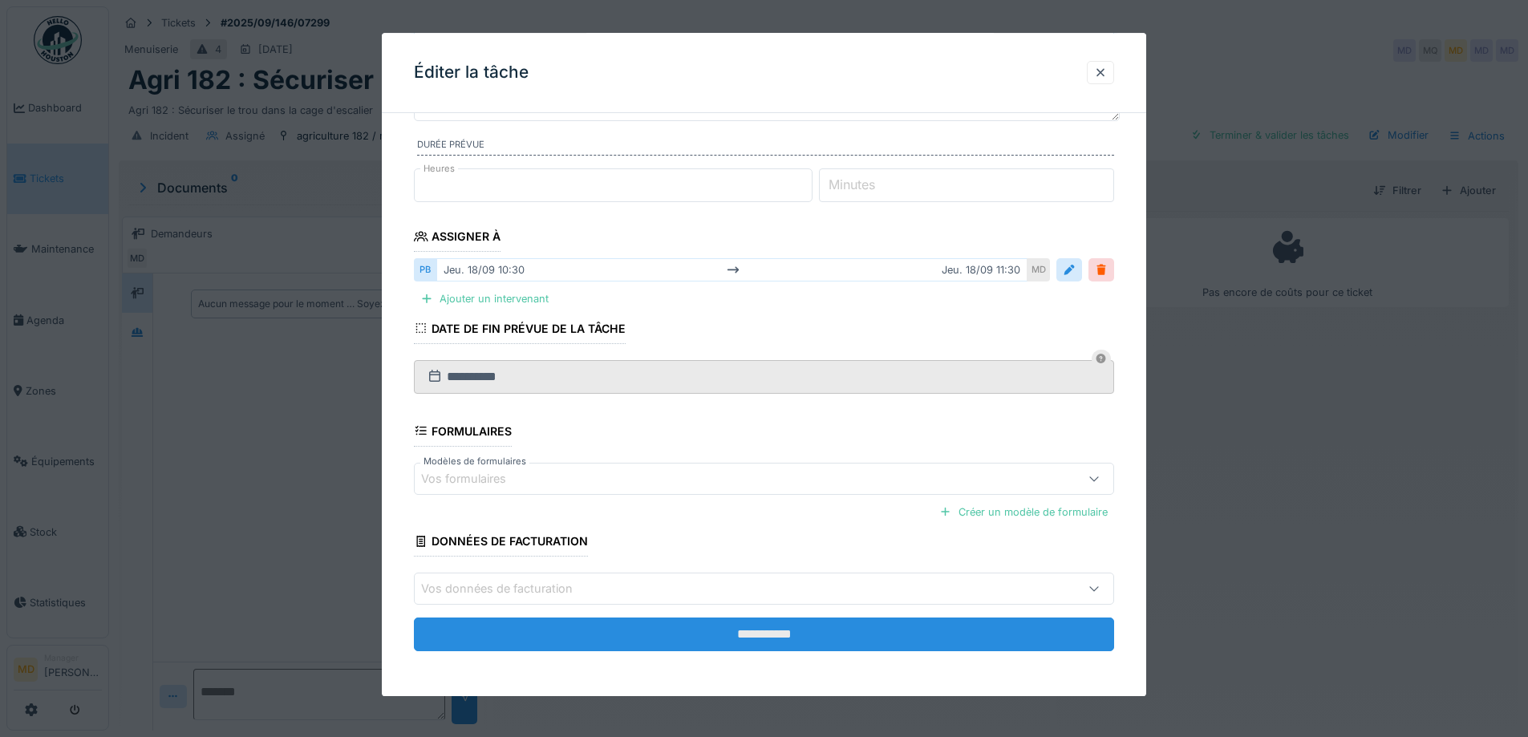
type input "**********"
click at [585, 626] on input "**********" at bounding box center [764, 635] width 700 height 34
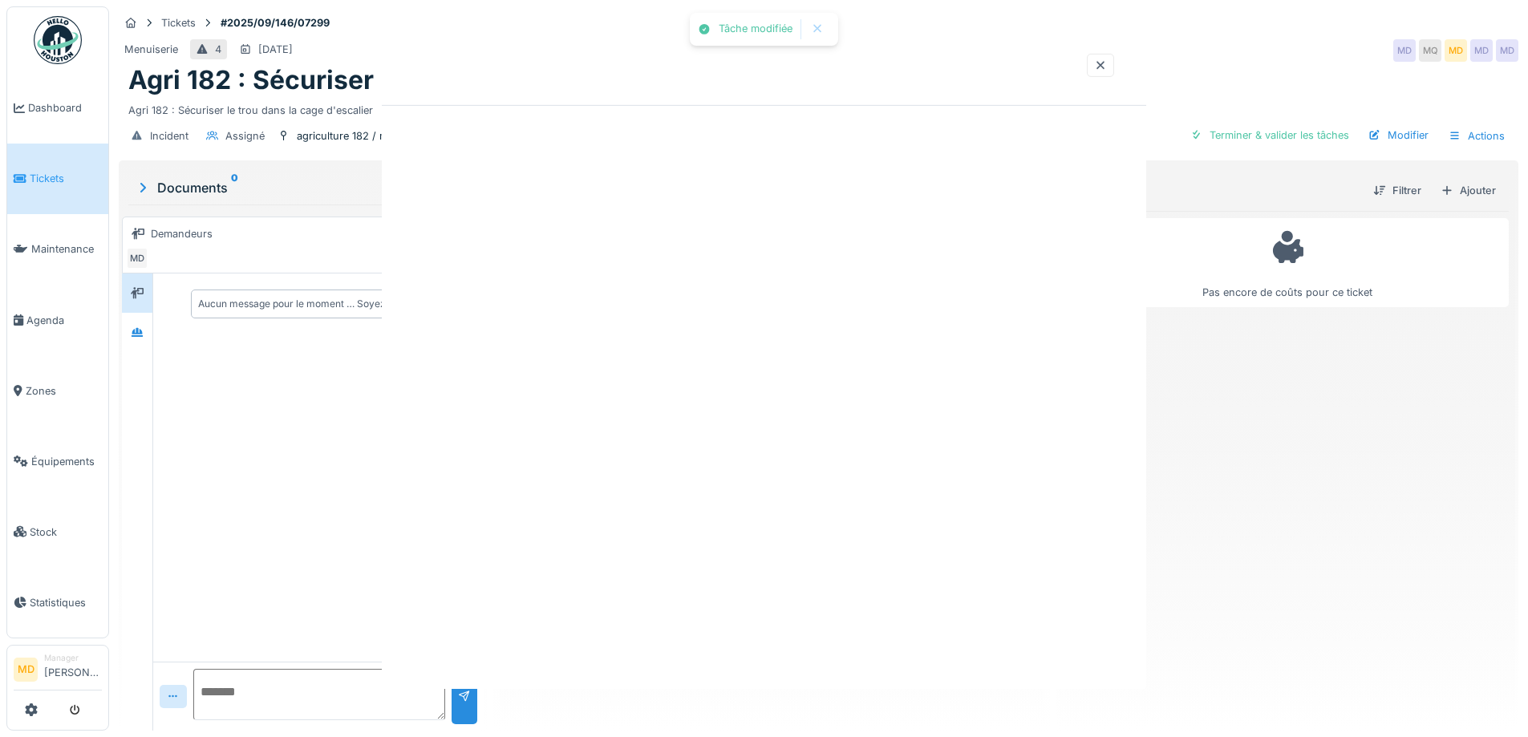
scroll to position [0, 0]
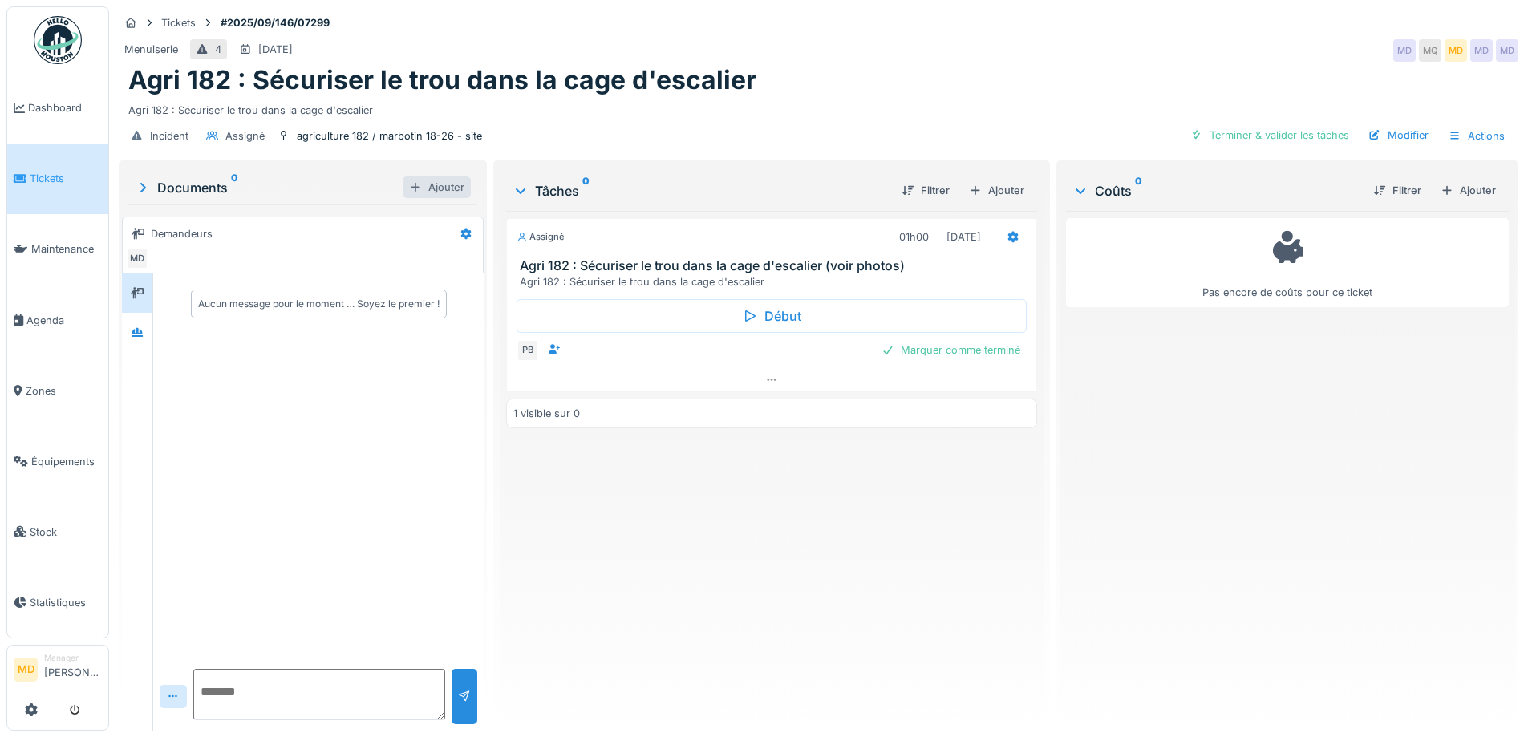
click at [428, 177] on div "Ajouter" at bounding box center [437, 188] width 68 height 22
click at [1390, 124] on div "Modifier" at bounding box center [1398, 135] width 73 height 22
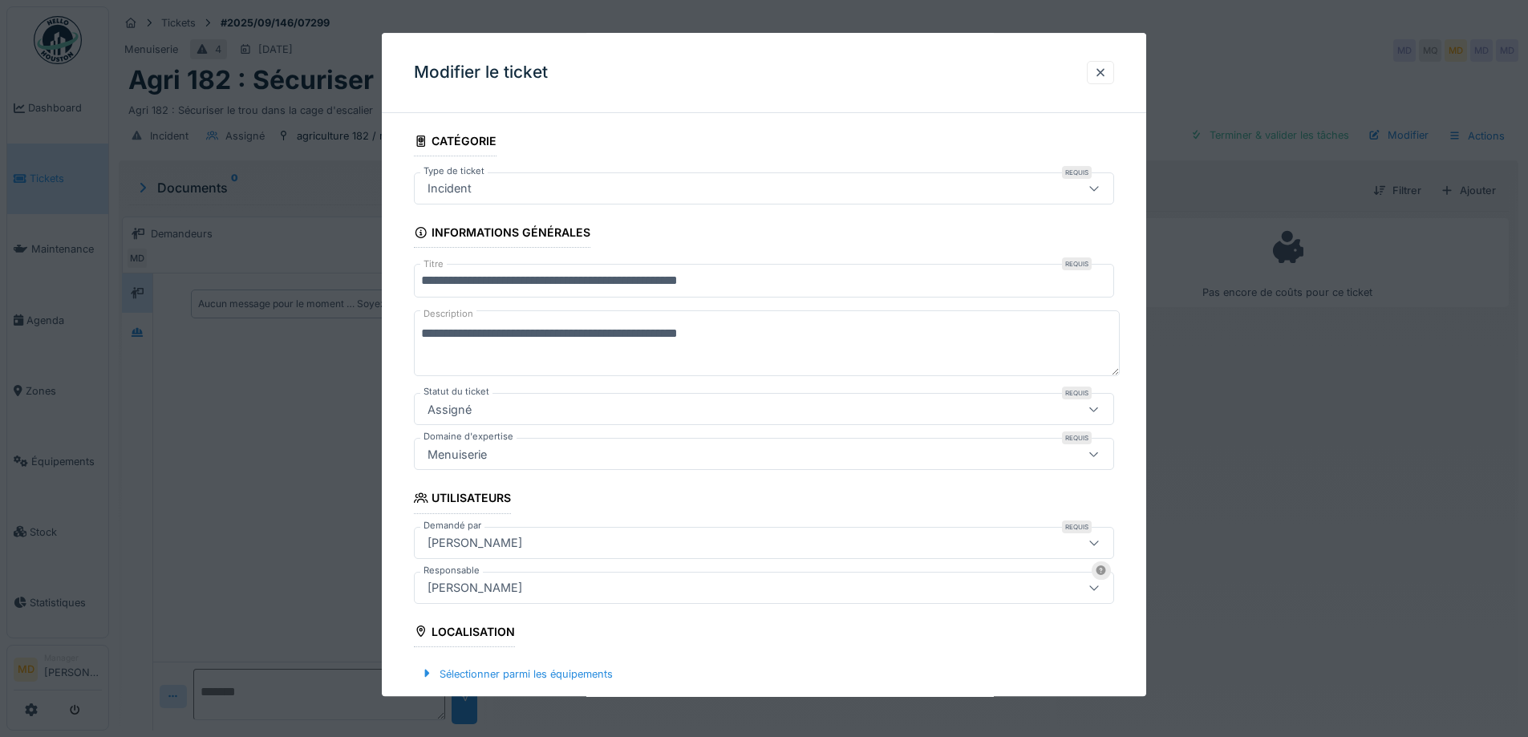
click at [472, 275] on input "**********" at bounding box center [764, 282] width 700 height 34
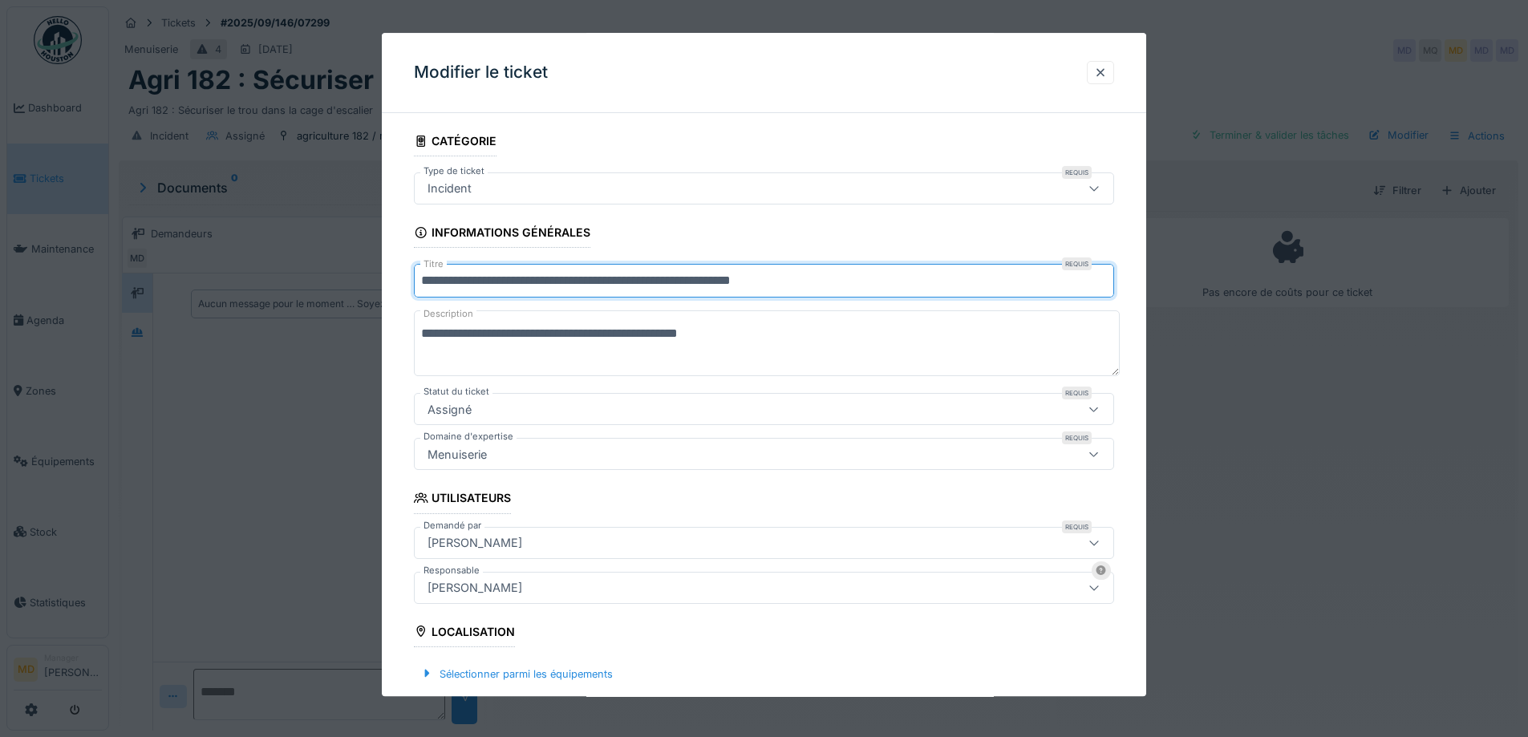
type input "**********"
click at [469, 327] on textarea "**********" at bounding box center [767, 344] width 706 height 66
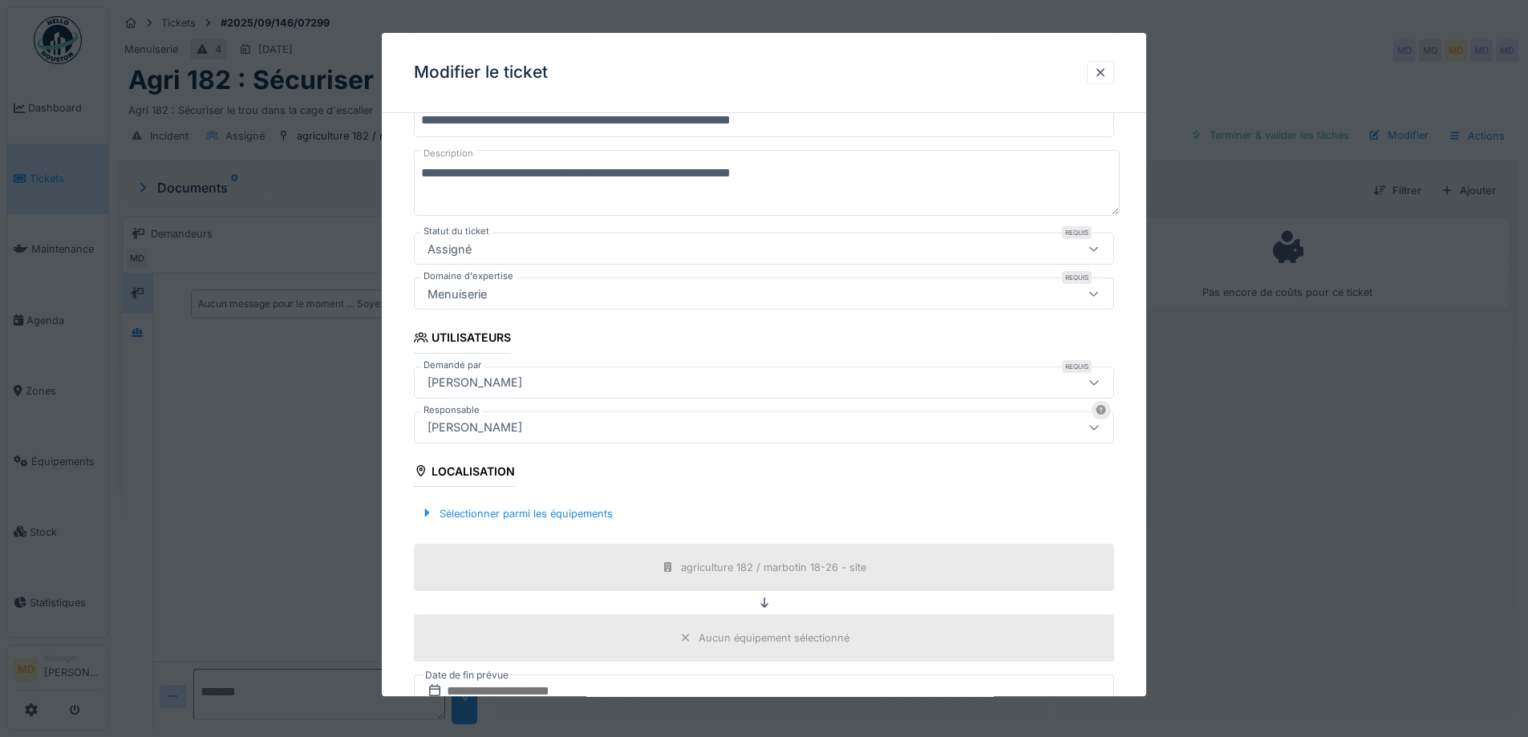
scroll to position [401, 0]
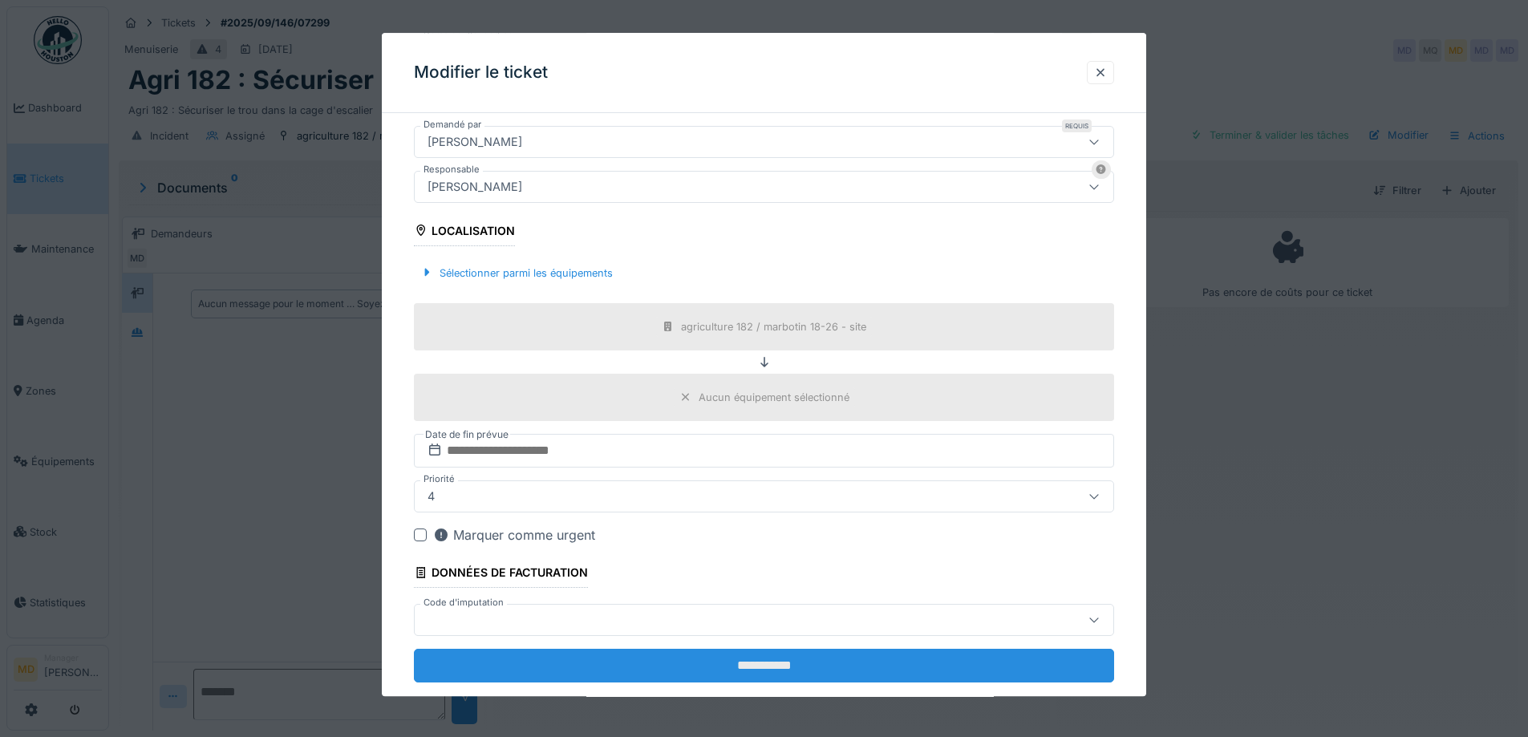
type textarea "**********"
click at [692, 668] on input "**********" at bounding box center [764, 666] width 700 height 34
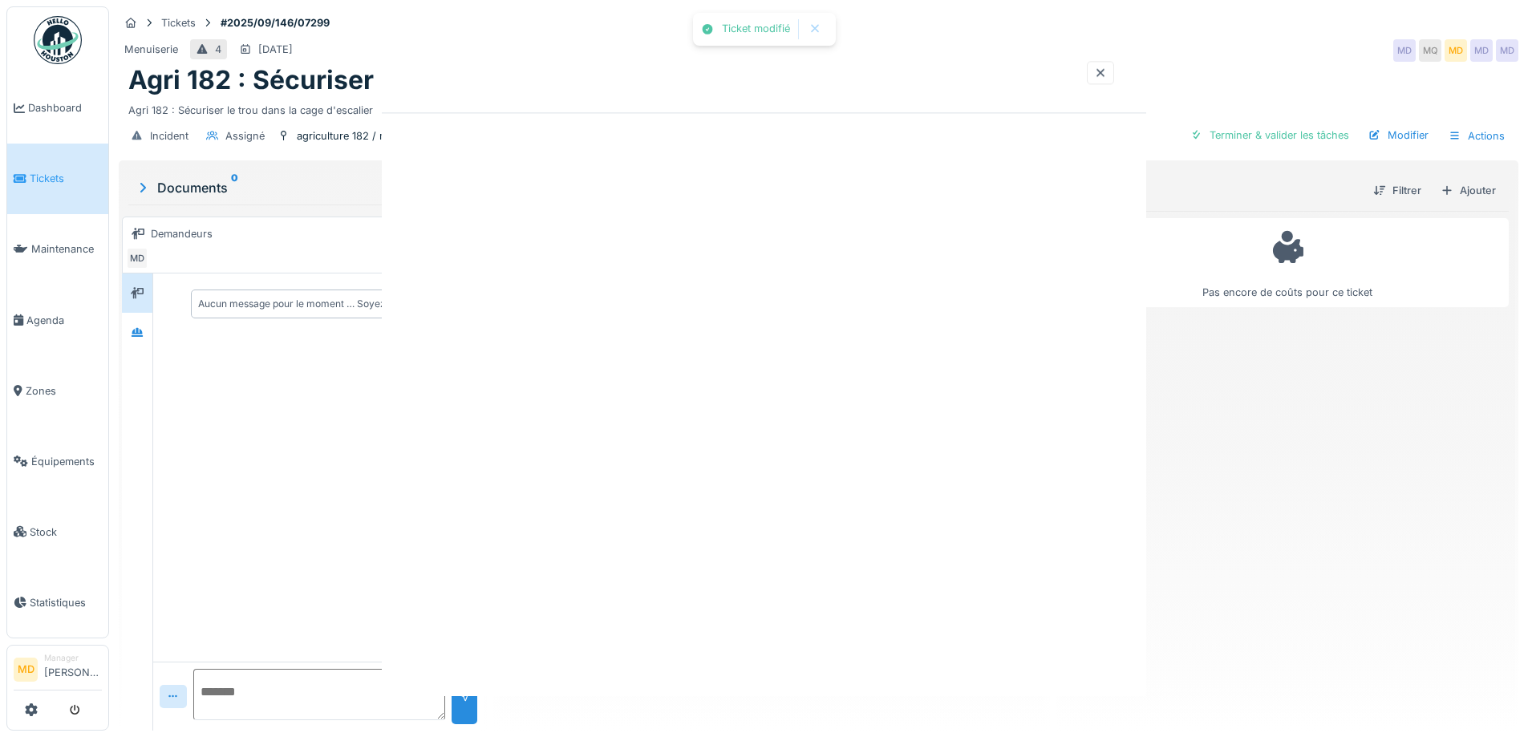
scroll to position [0, 0]
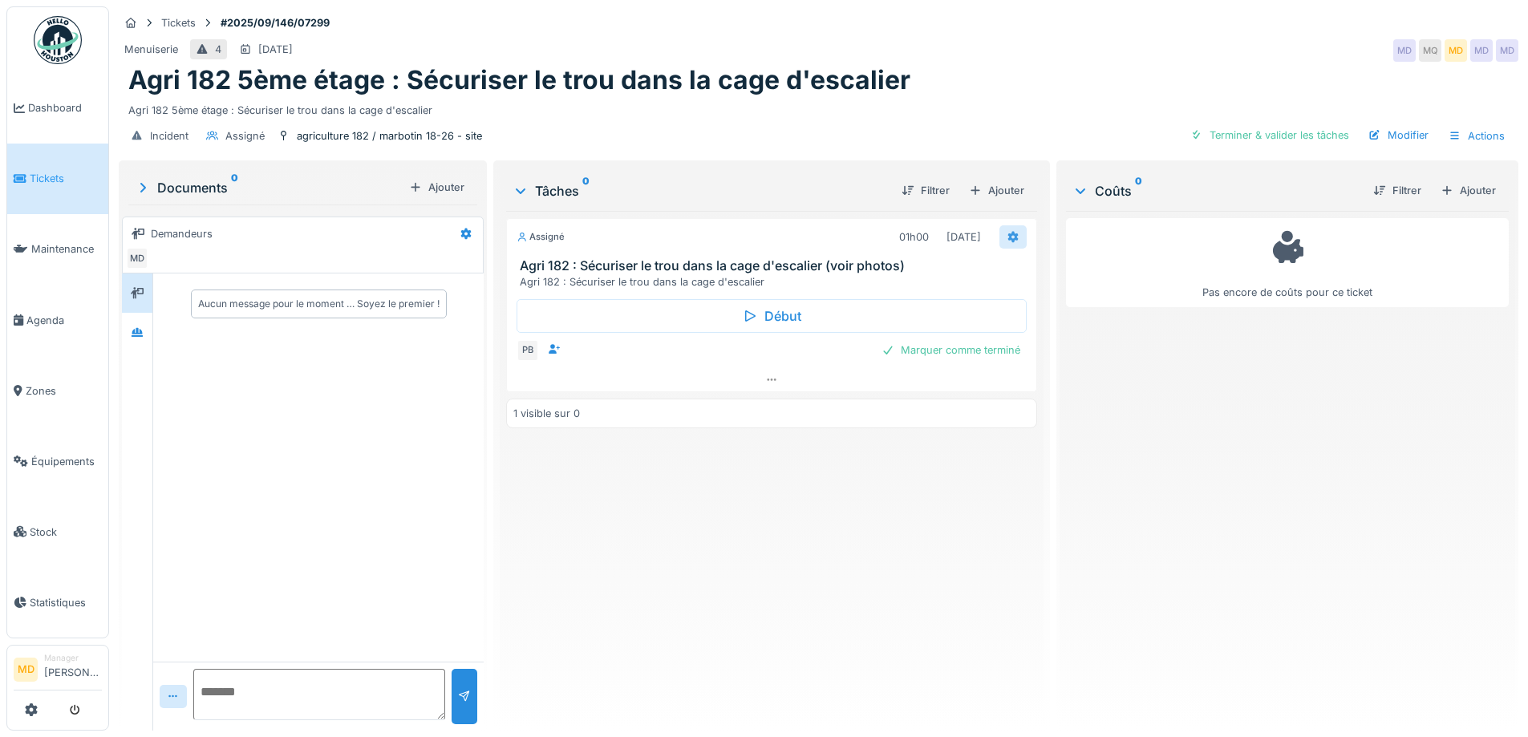
click at [1008, 232] on icon at bounding box center [1013, 237] width 10 height 11
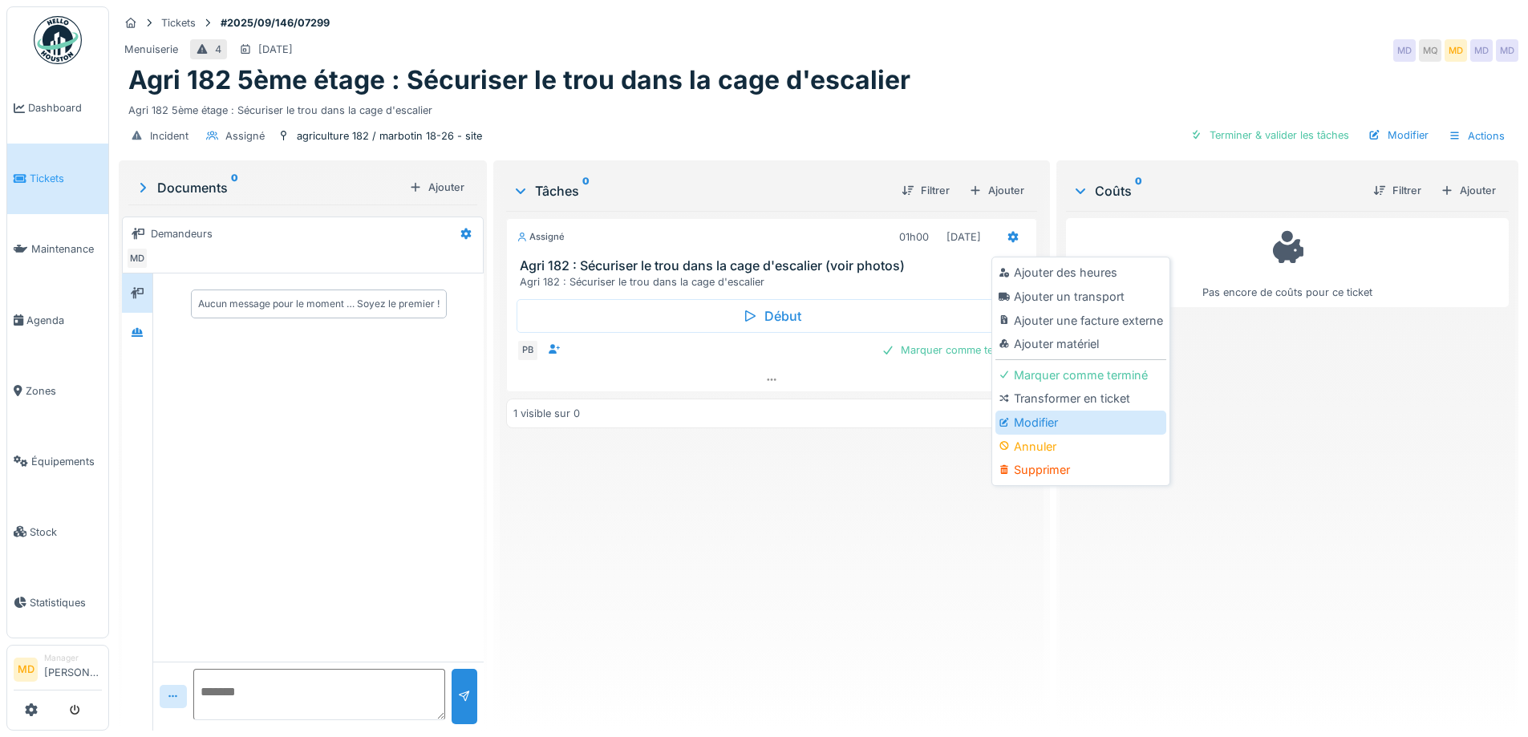
click at [1013, 416] on div "Modifier" at bounding box center [1081, 423] width 171 height 24
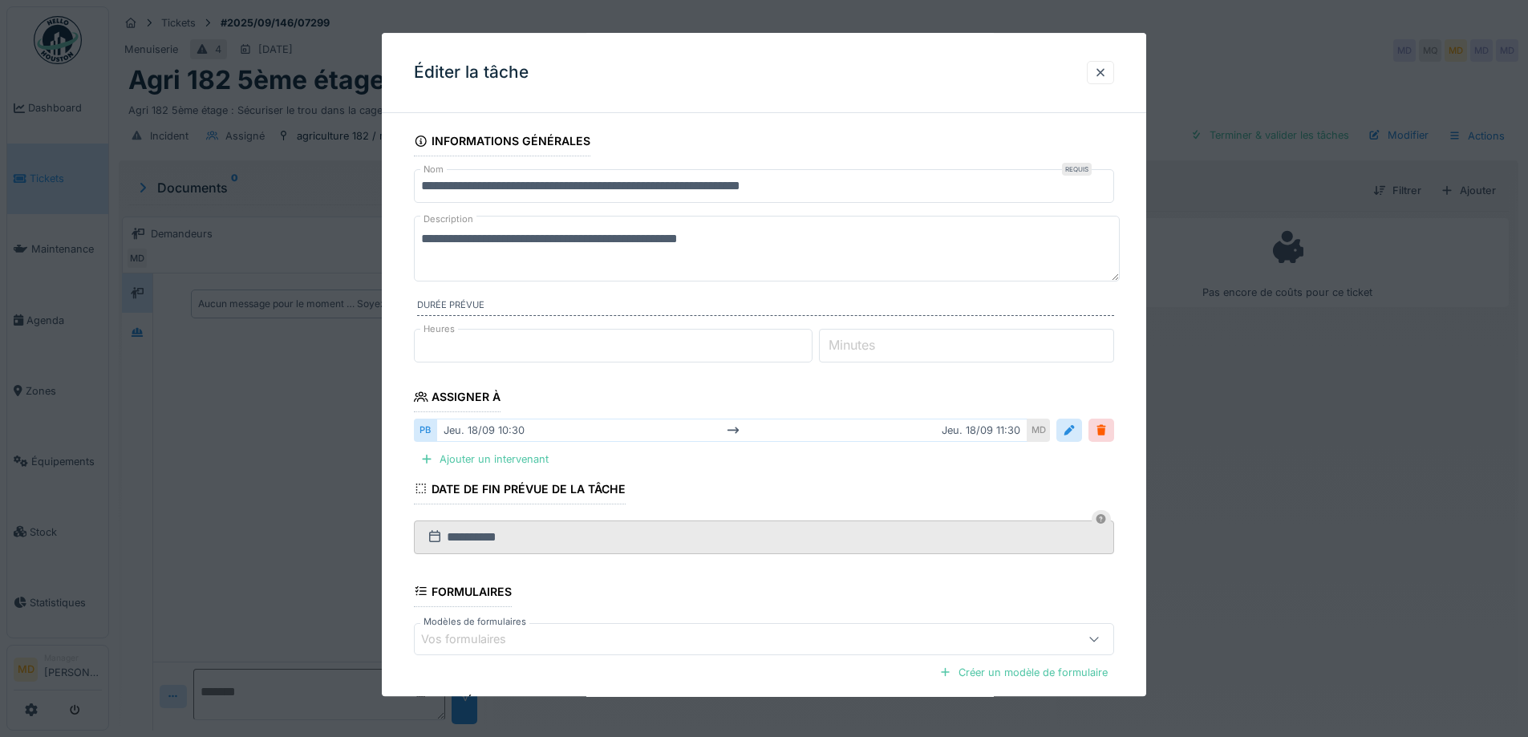
click at [466, 181] on input "**********" at bounding box center [764, 186] width 700 height 34
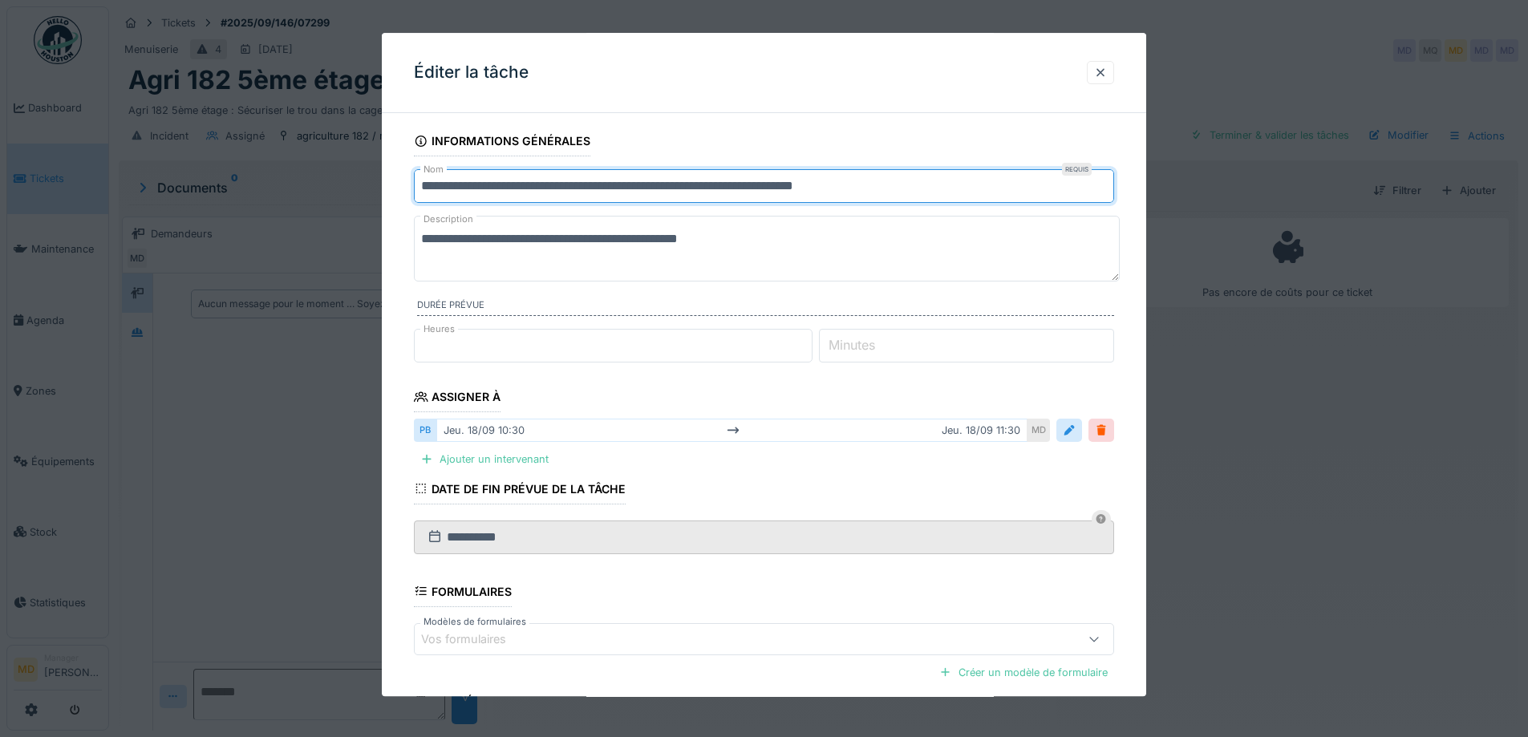
type input "**********"
click at [469, 240] on textarea "**********" at bounding box center [767, 249] width 706 height 66
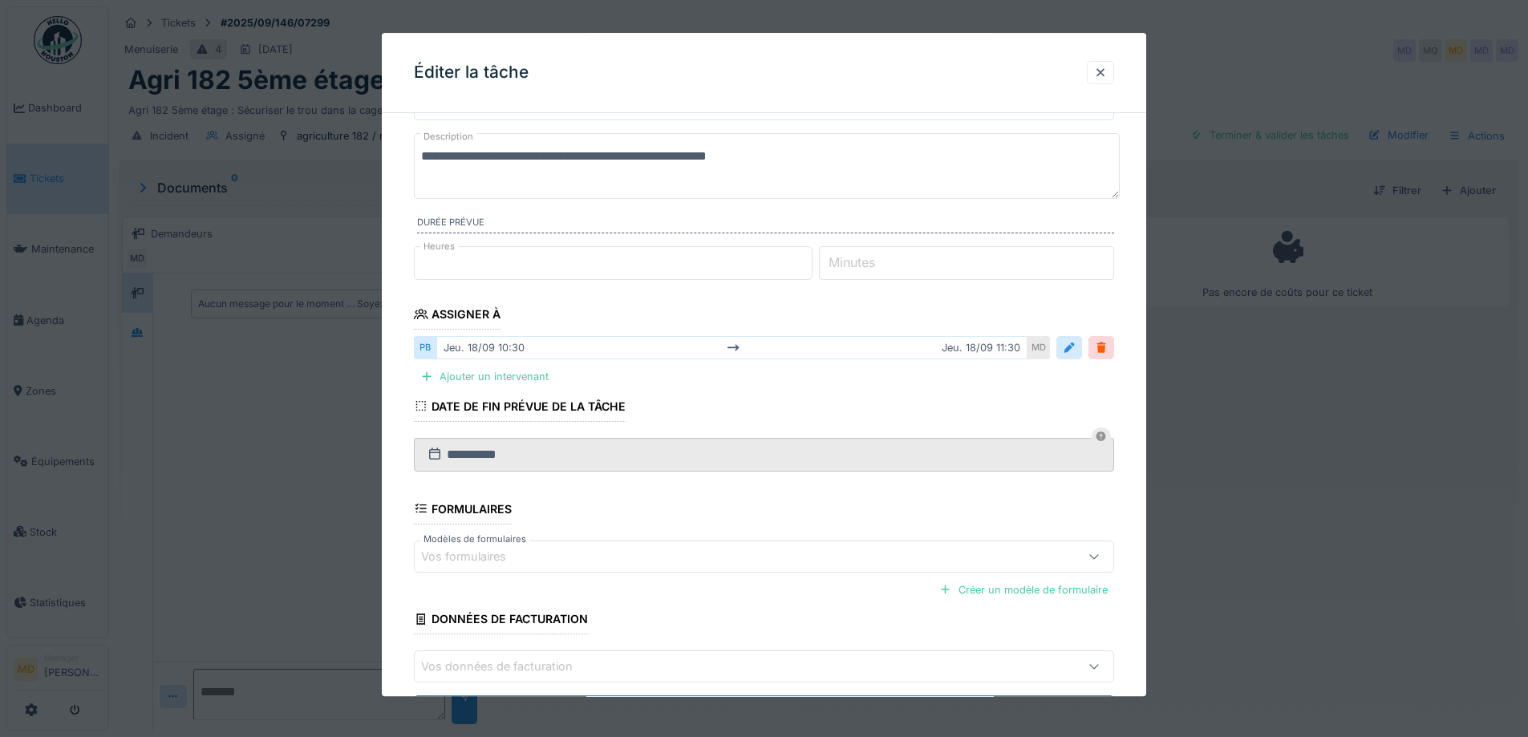
scroll to position [160, 0]
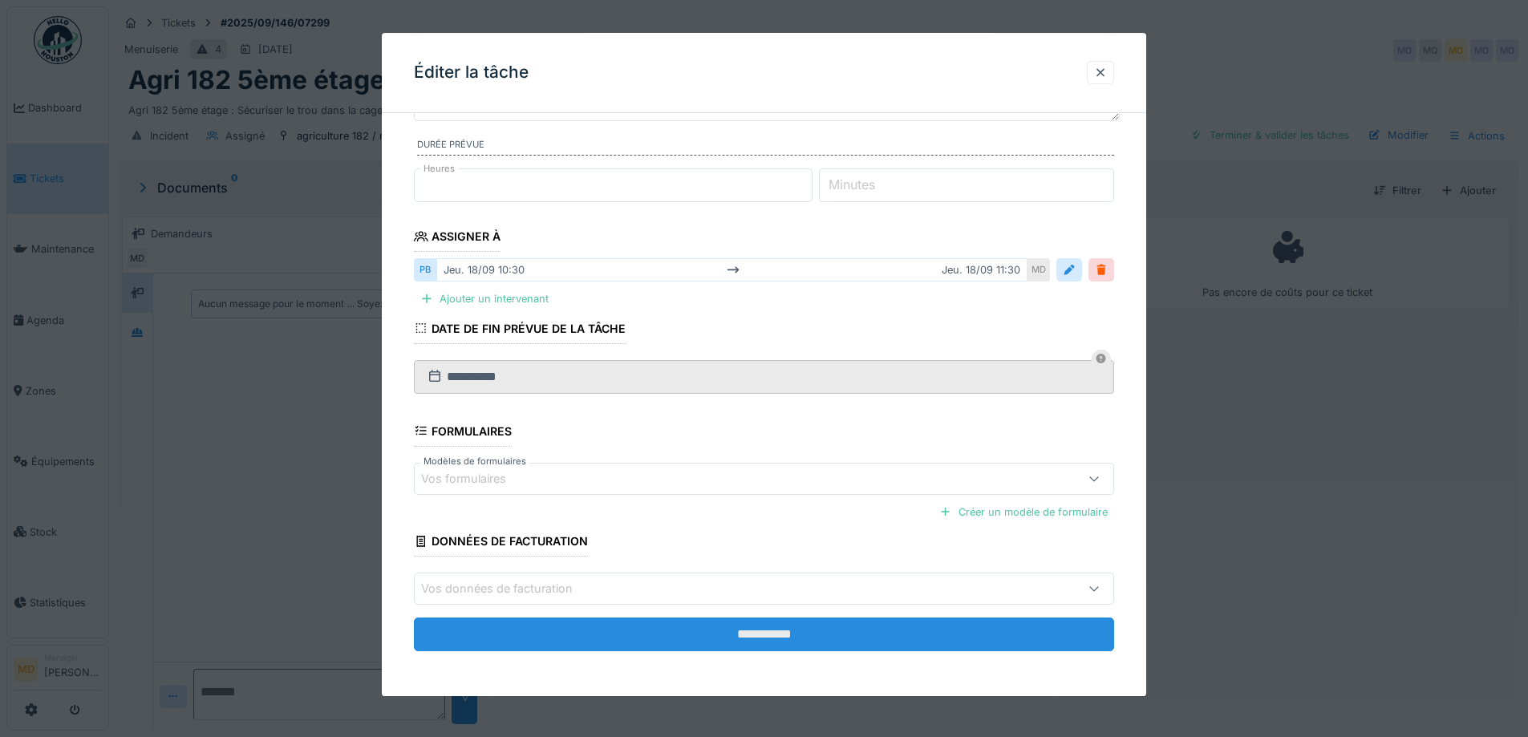
type textarea "**********"
click at [751, 643] on input "**********" at bounding box center [764, 635] width 700 height 34
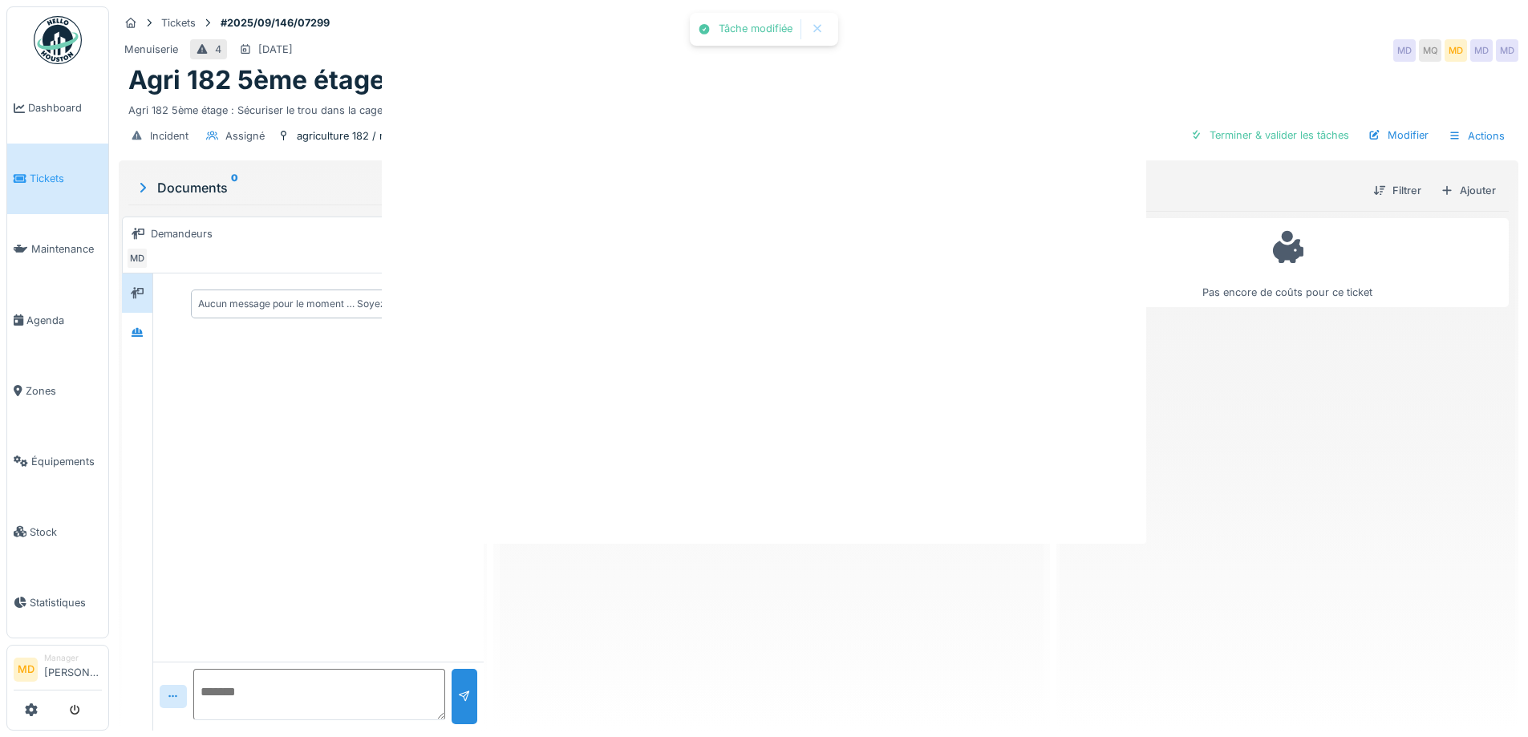
scroll to position [0, 0]
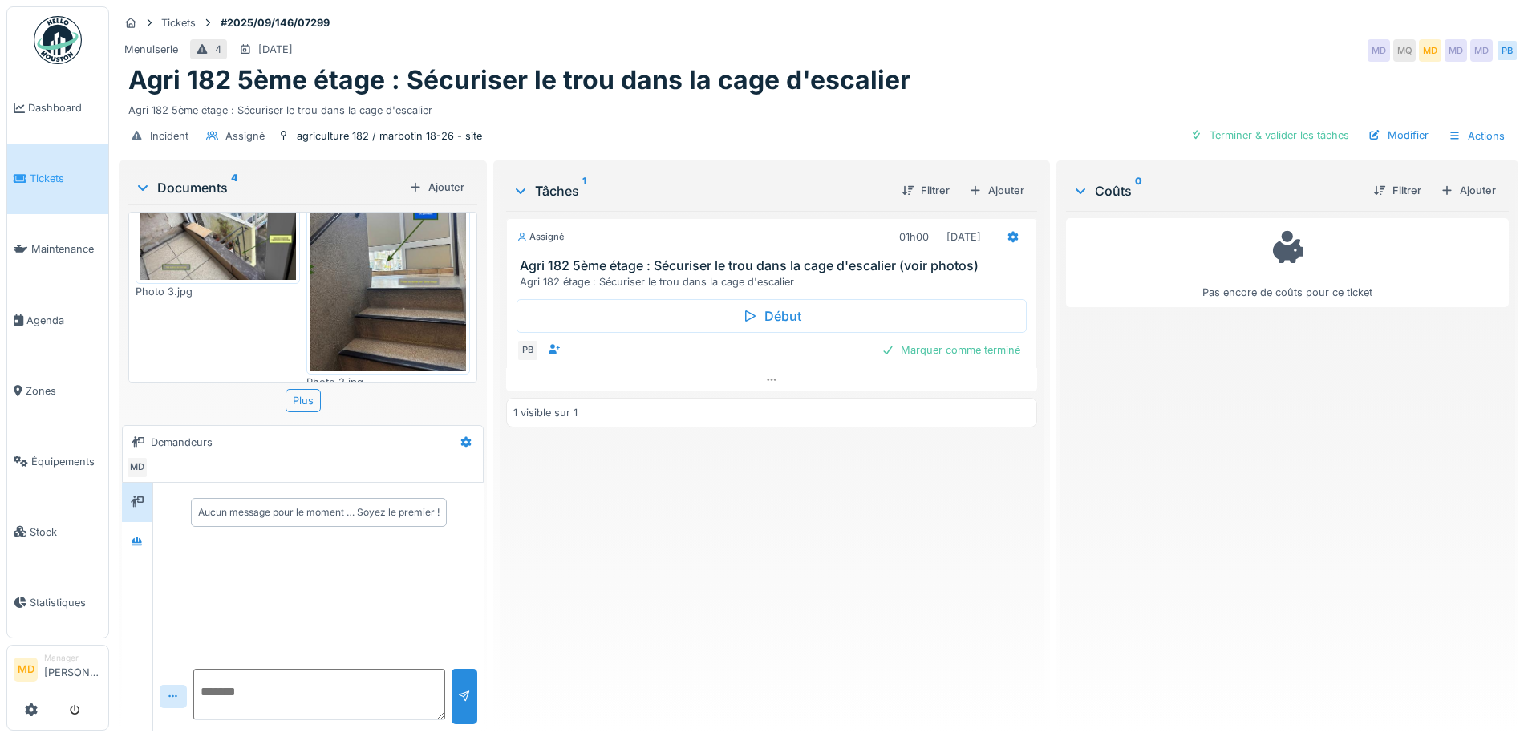
scroll to position [319, 0]
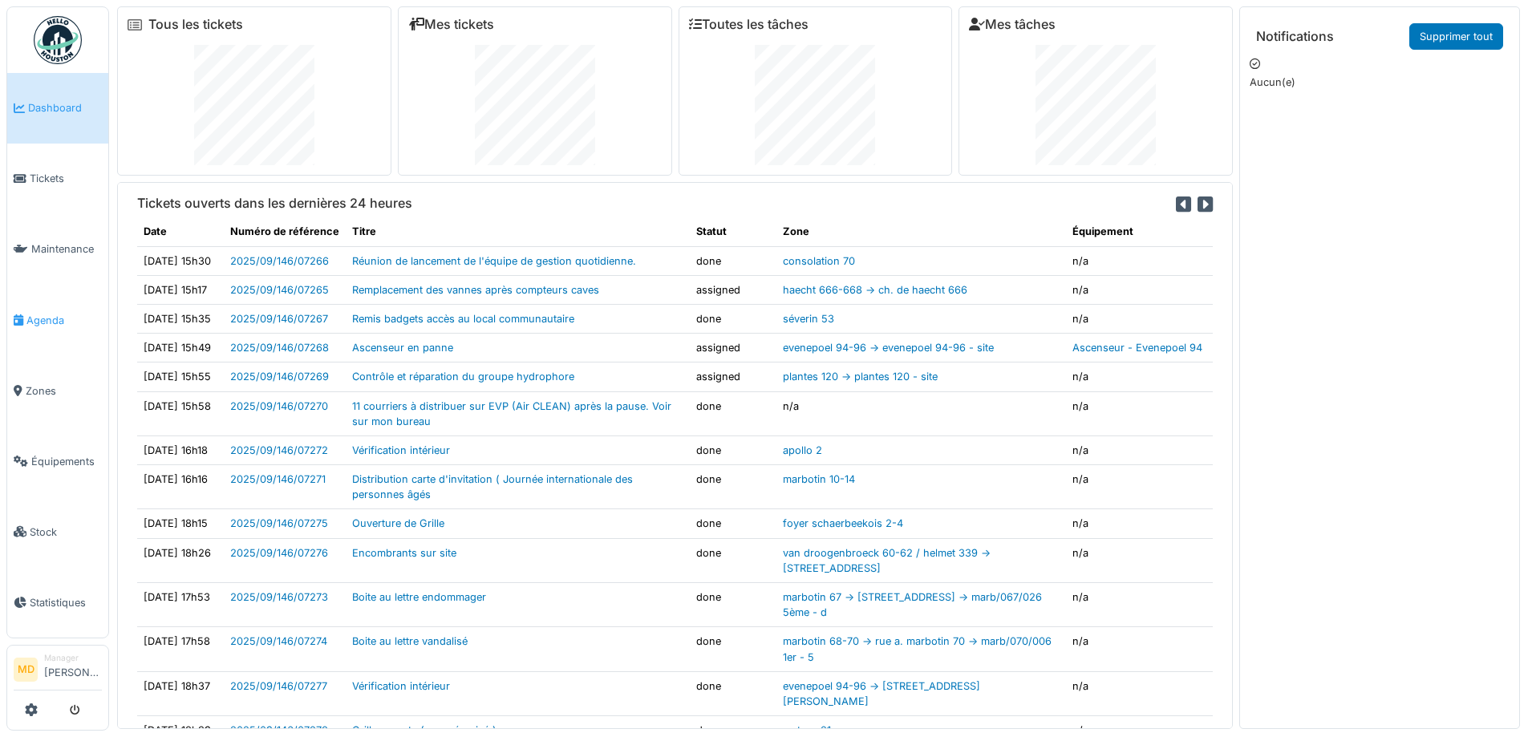
click at [39, 313] on span "Agenda" at bounding box center [63, 320] width 75 height 15
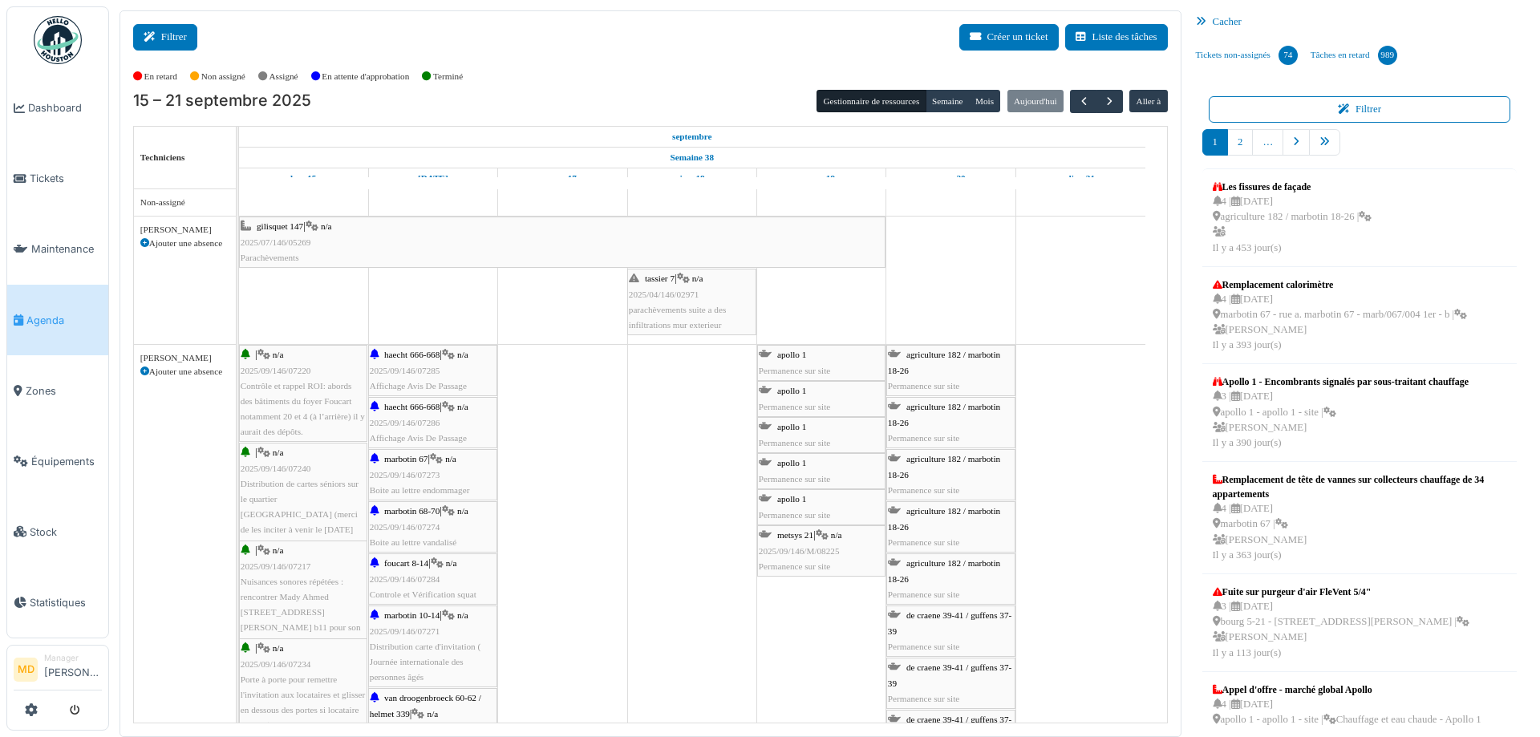
click at [149, 30] on button "Filtrer" at bounding box center [165, 37] width 64 height 26
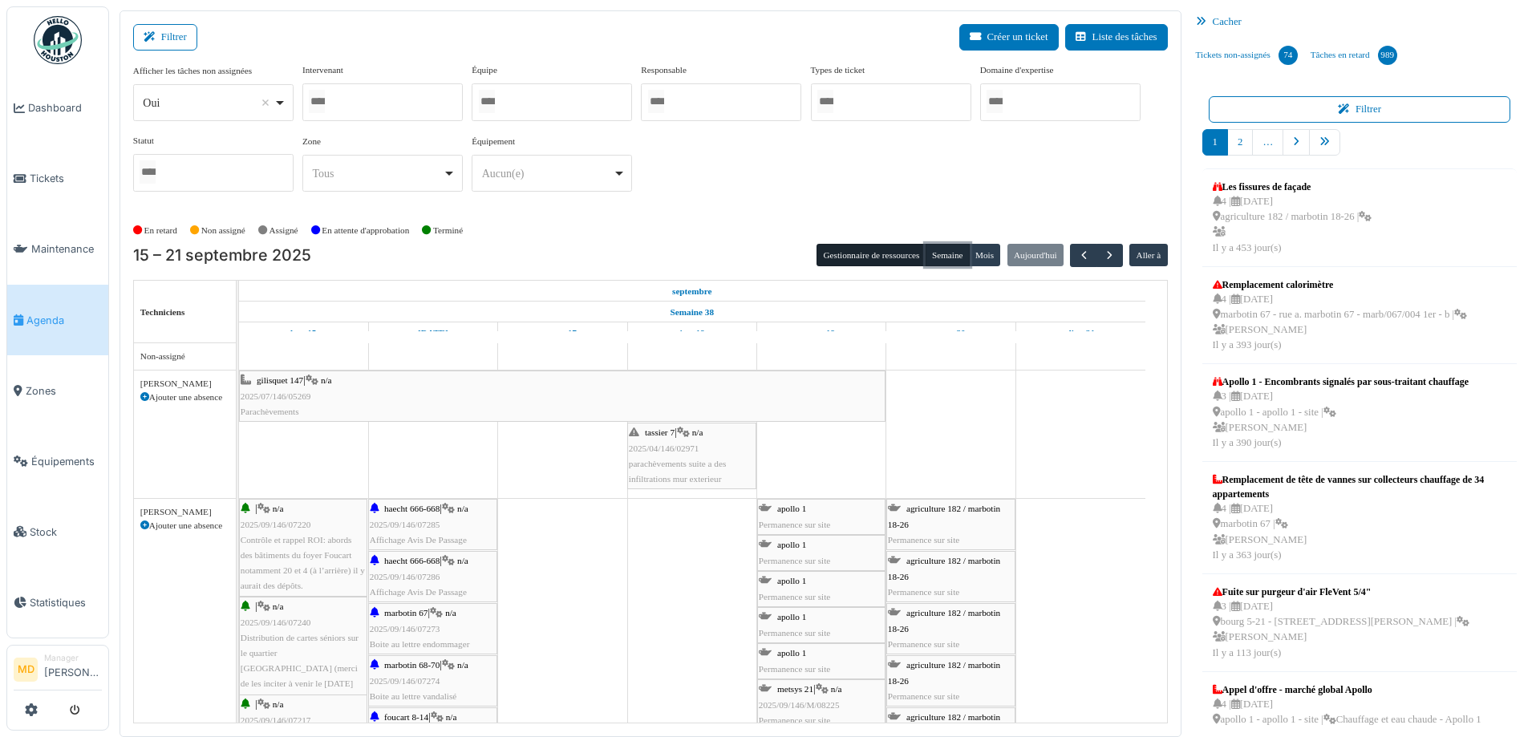
click at [937, 258] on button "Semaine" at bounding box center [948, 255] width 44 height 22
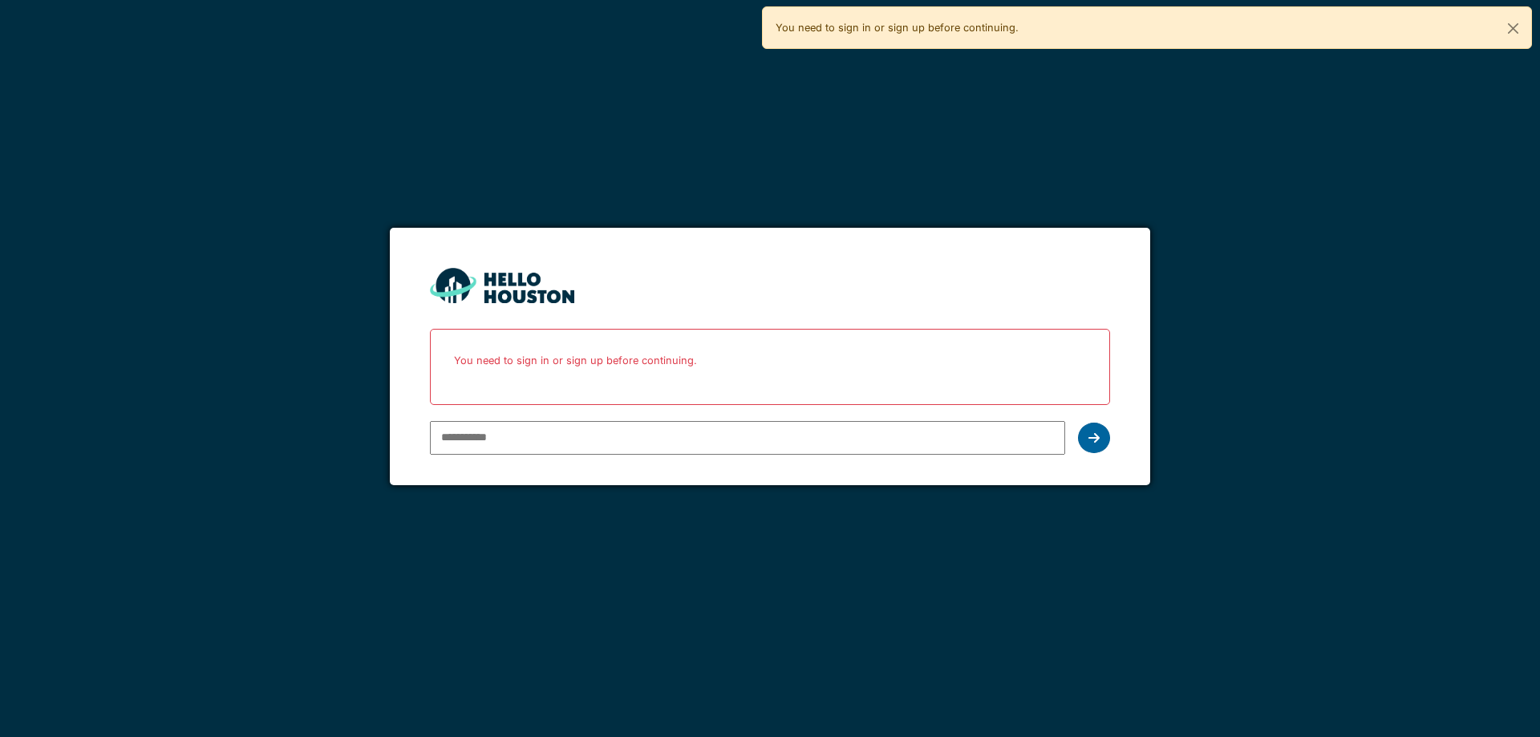
type input "**********"
click at [1102, 443] on div at bounding box center [1094, 438] width 32 height 30
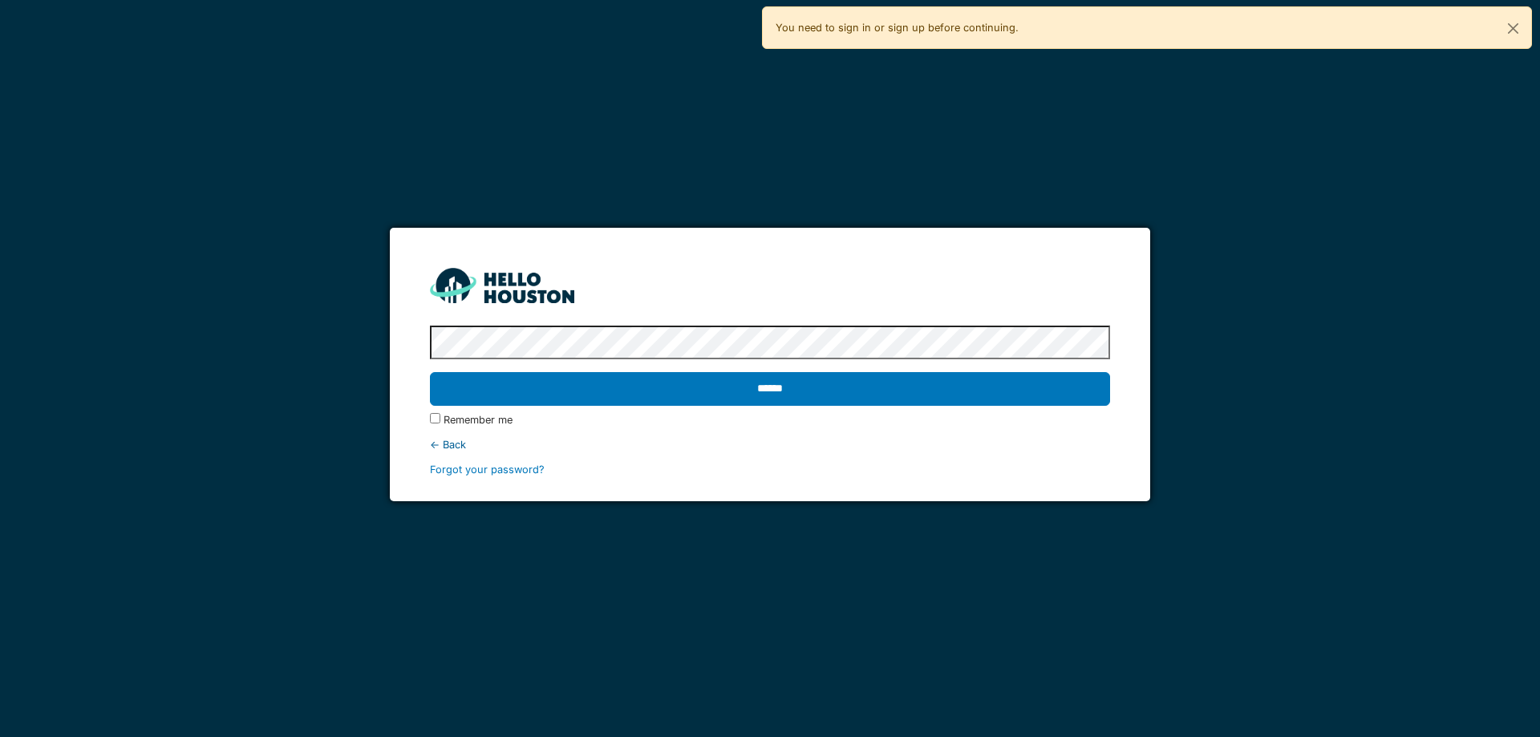
click at [462, 424] on label "Remember me" at bounding box center [478, 419] width 69 height 15
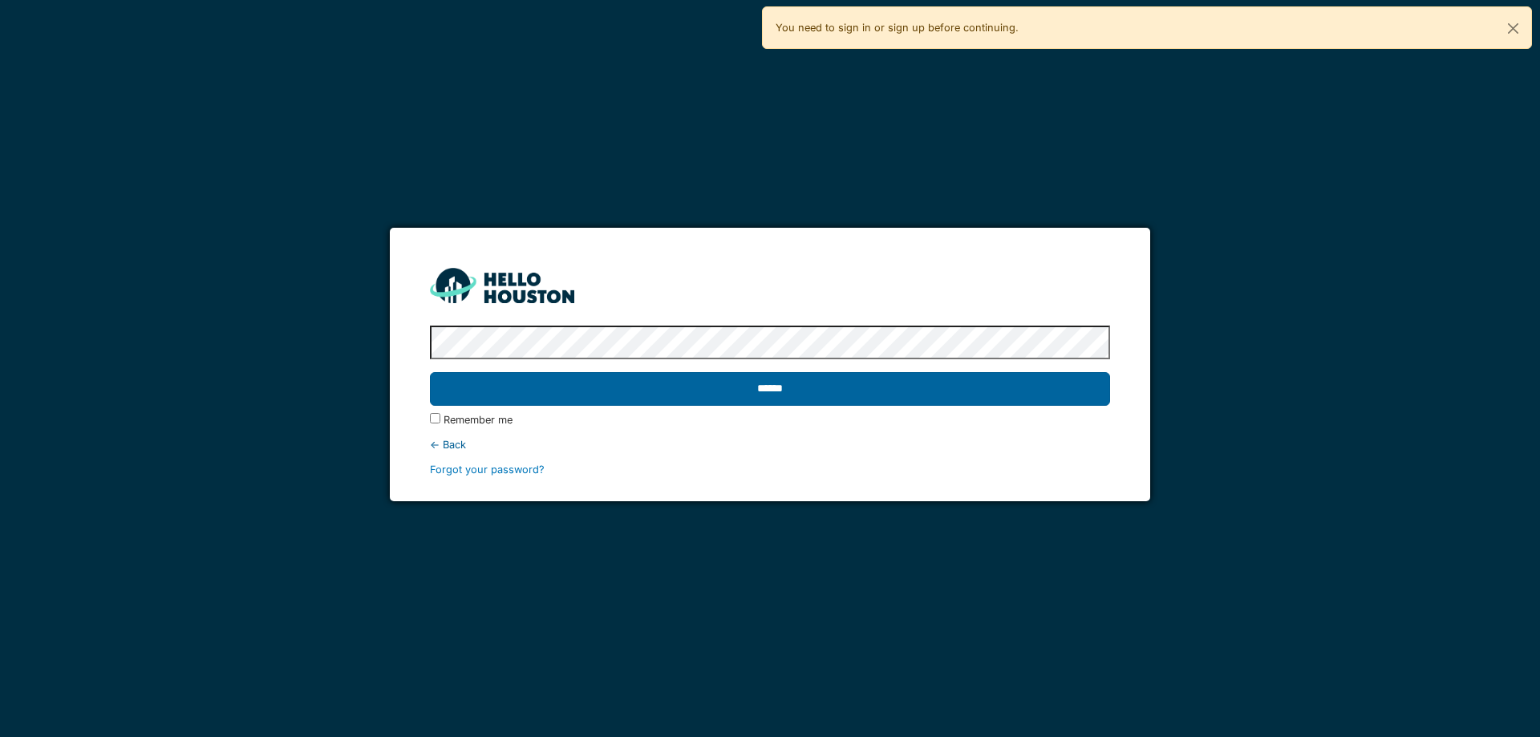
click at [581, 396] on input "******" at bounding box center [770, 389] width 680 height 34
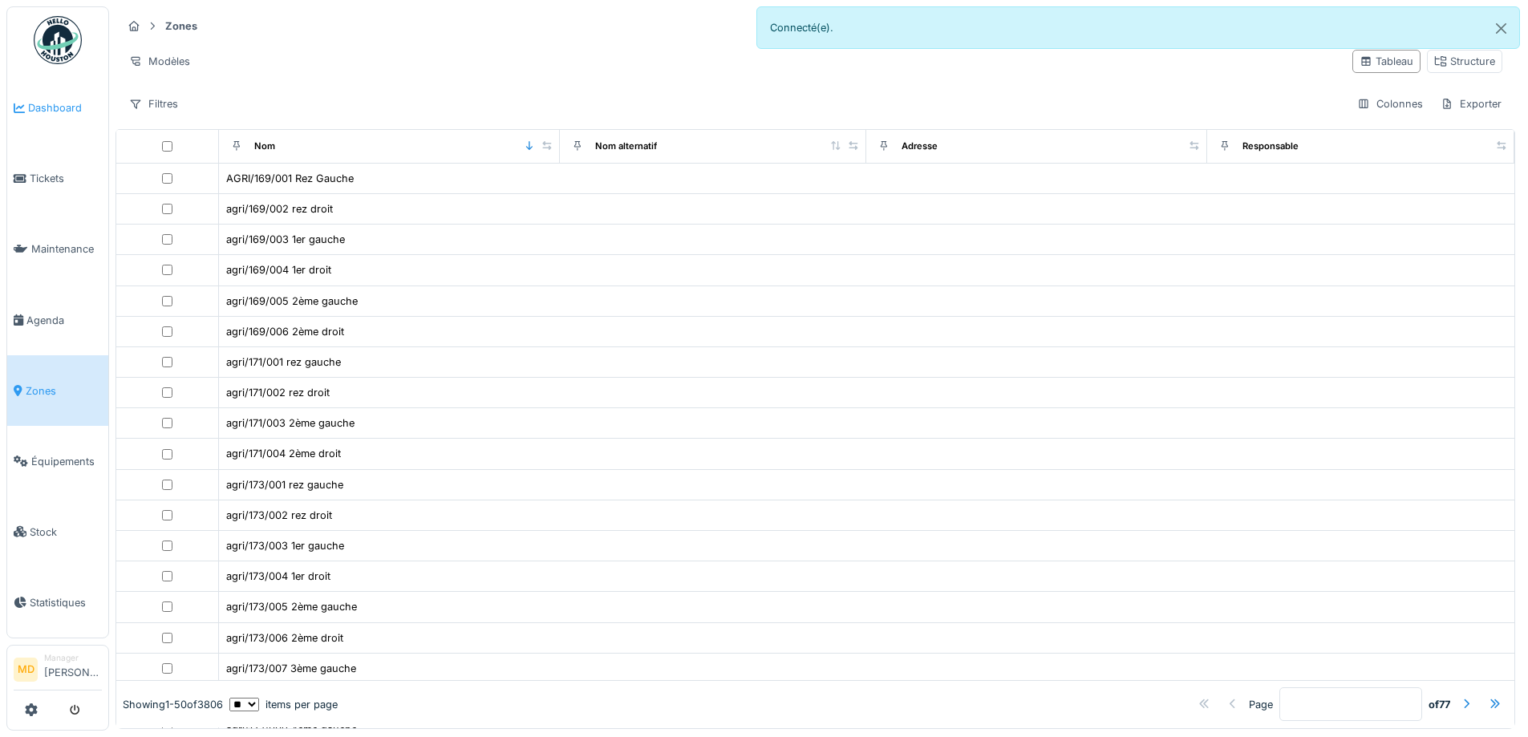
click at [58, 116] on link "Dashboard" at bounding box center [57, 108] width 101 height 71
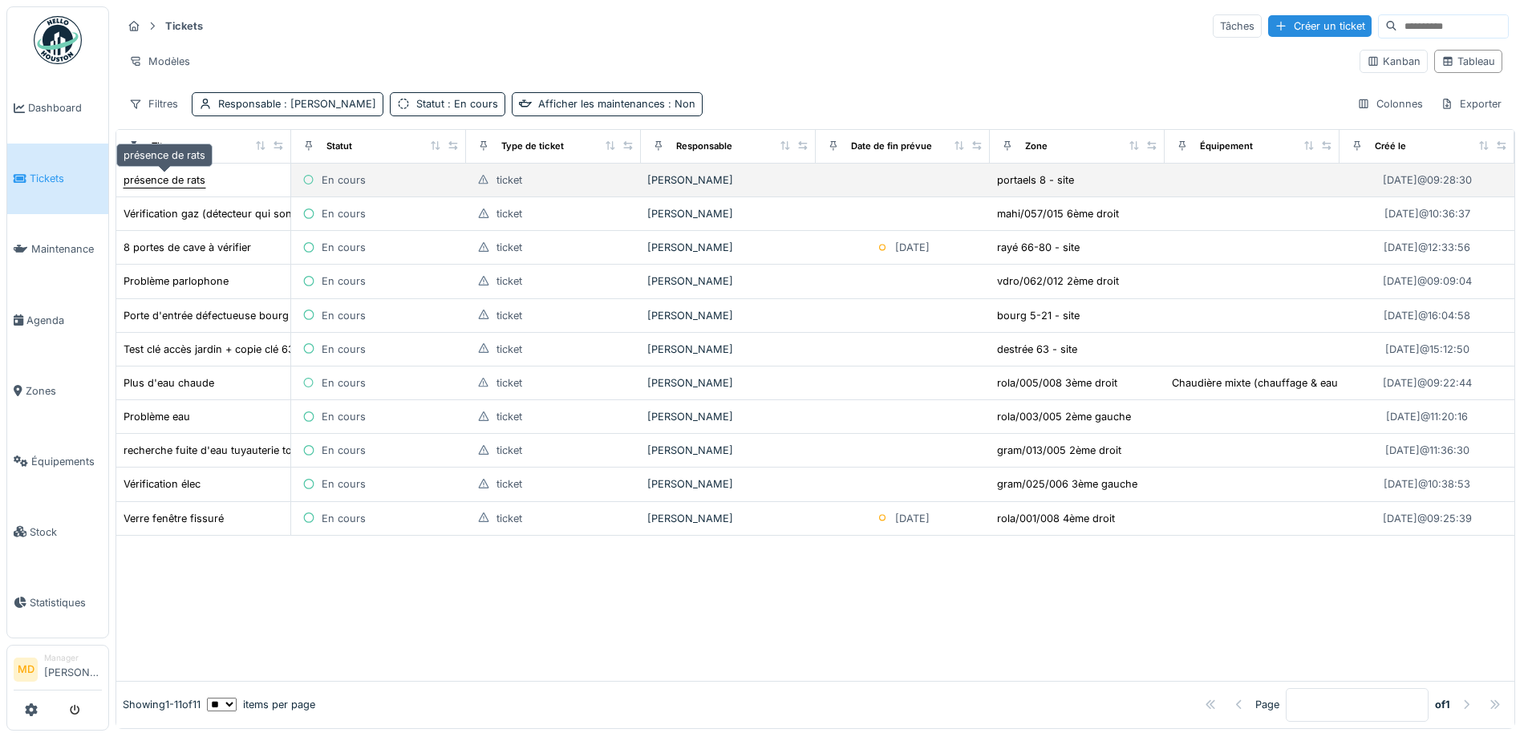
click at [196, 173] on div "présence de rats" at bounding box center [165, 179] width 82 height 15
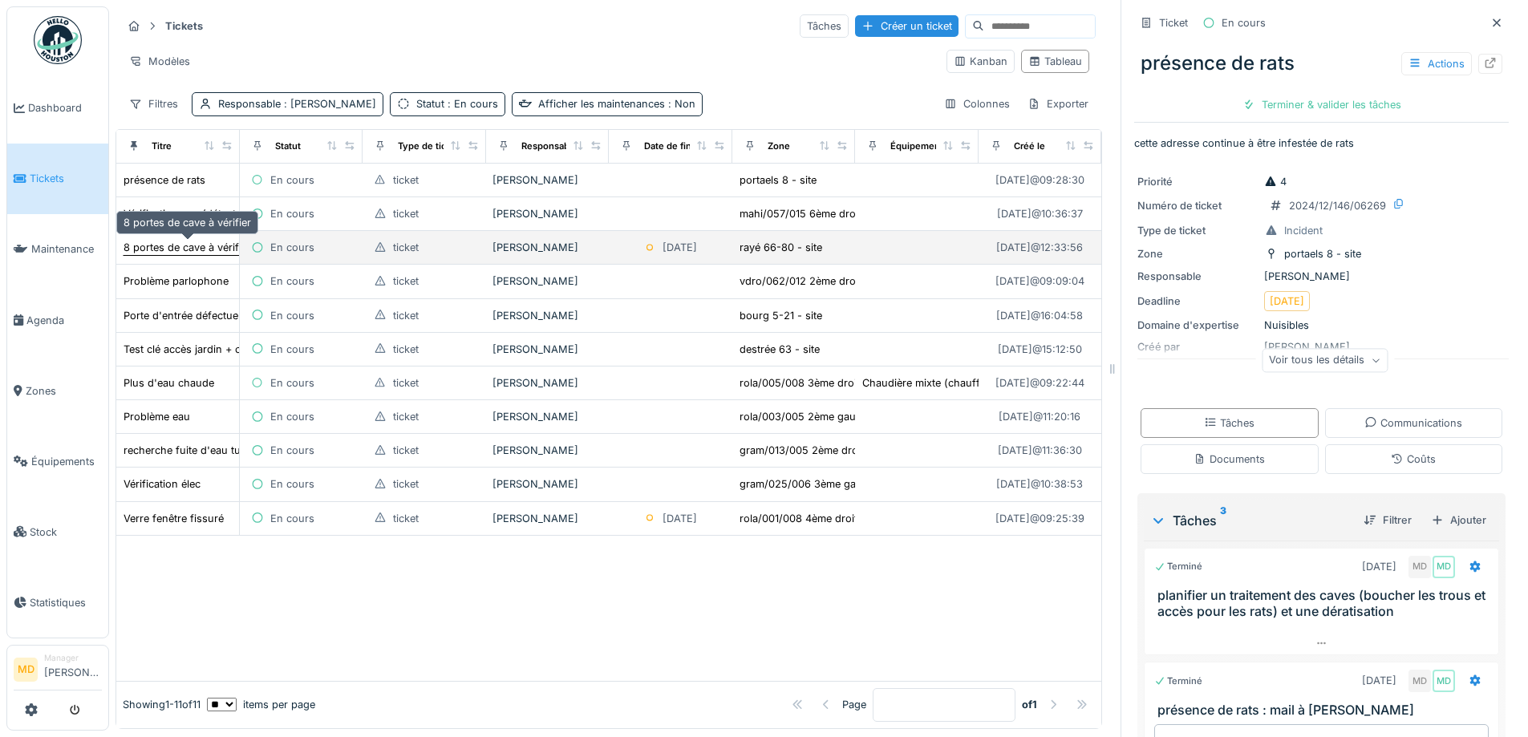
click at [148, 252] on div "8 portes de cave à vérifier" at bounding box center [188, 247] width 128 height 15
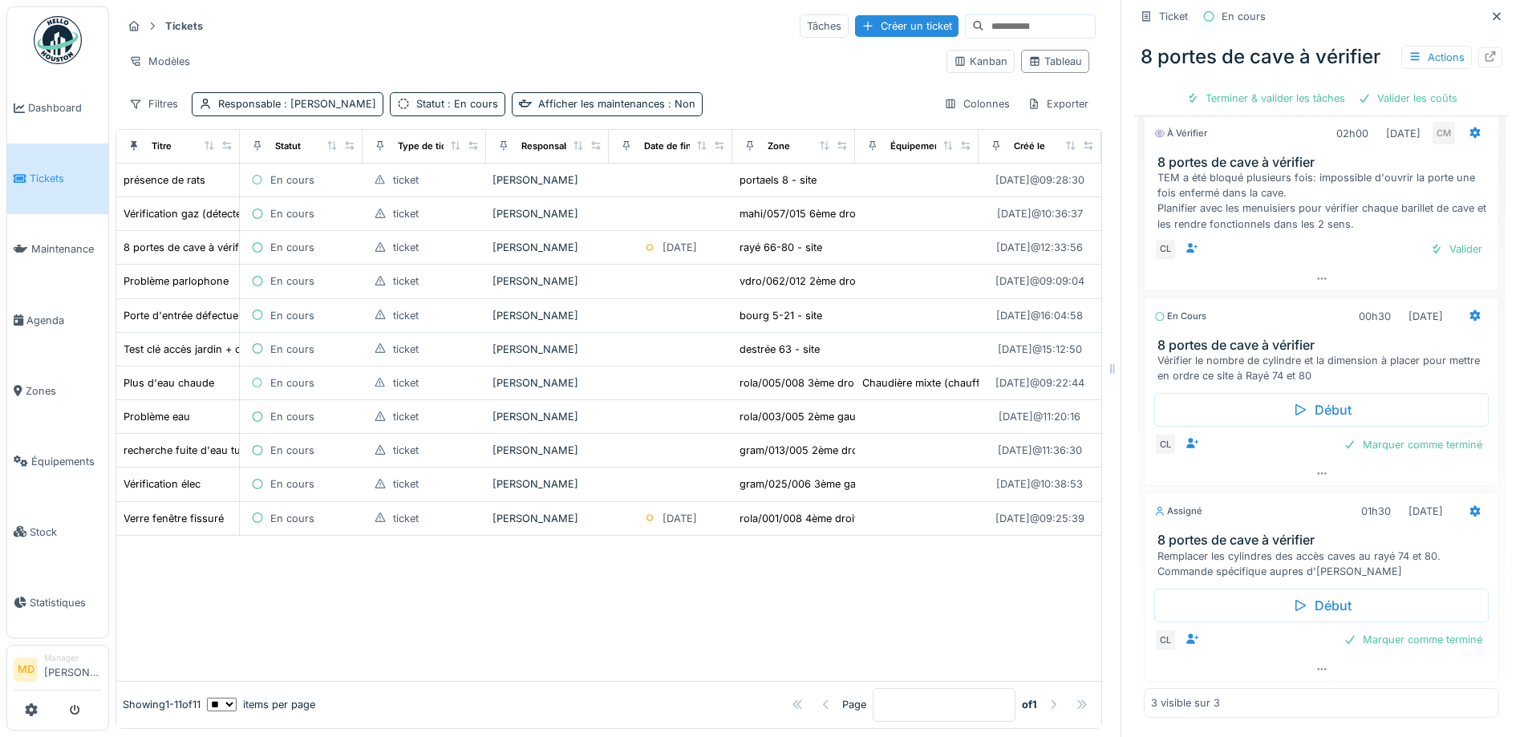
scroll to position [12, 0]
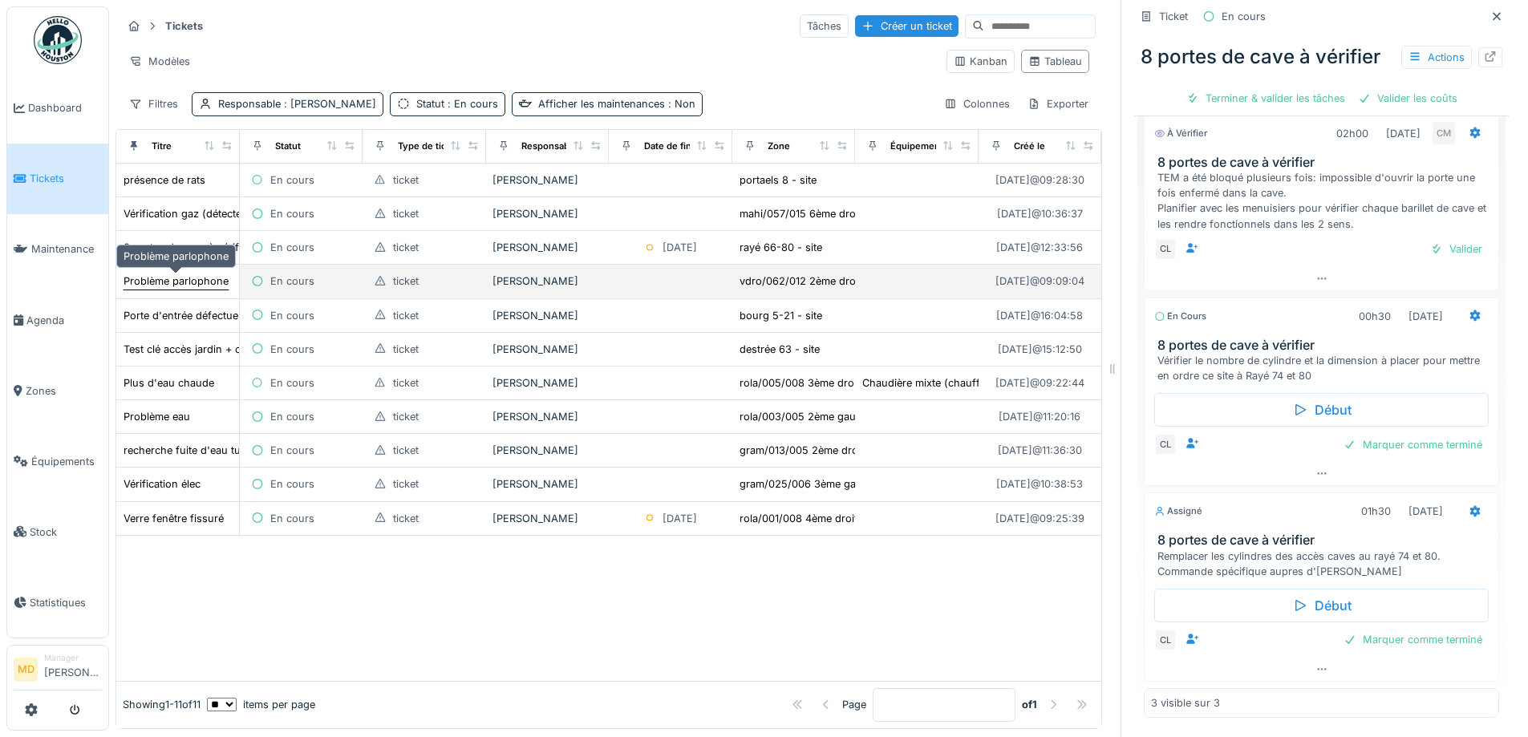
click at [197, 274] on div "Problème parlophone" at bounding box center [176, 281] width 105 height 15
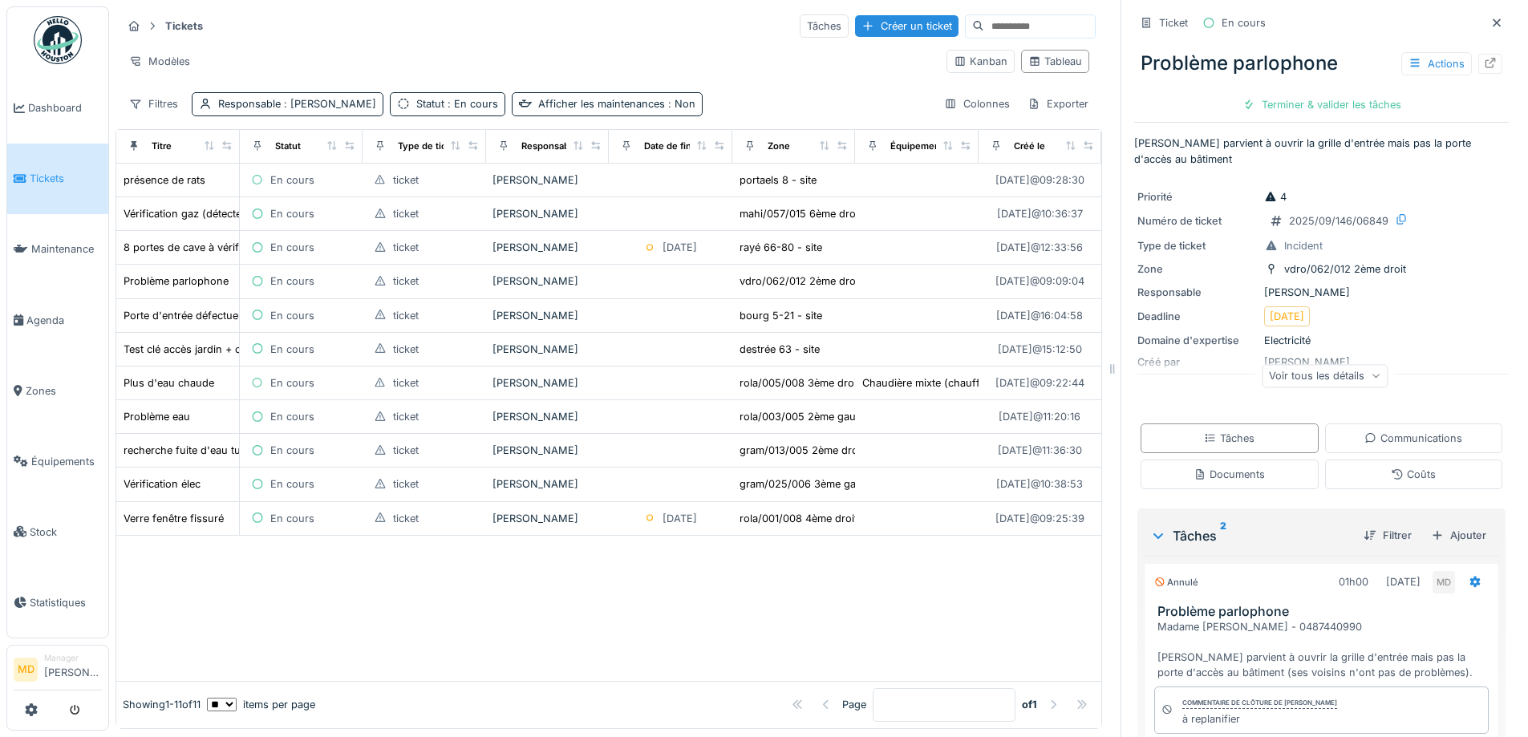
scroll to position [336, 0]
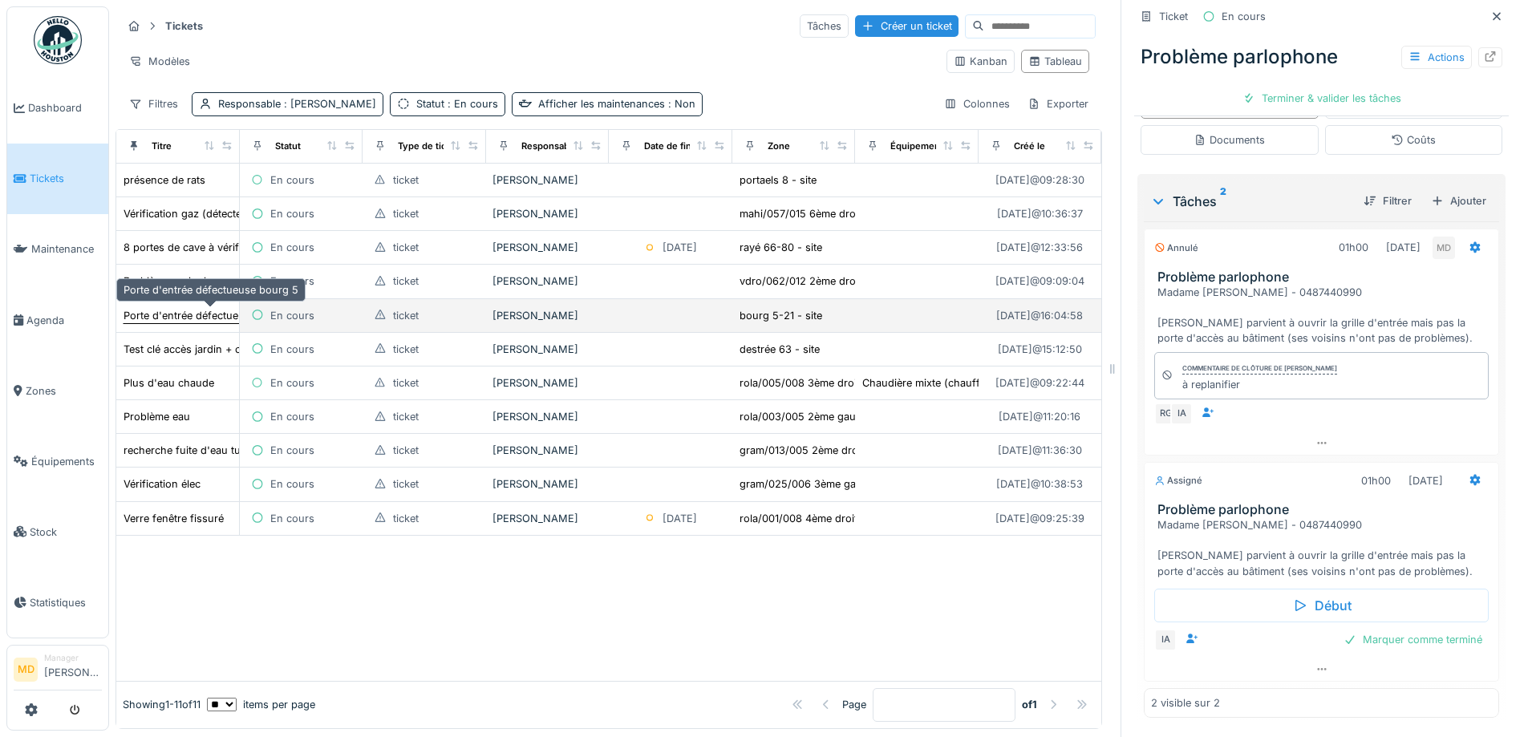
click at [172, 307] on div "Porte d'entrée défectueuse bourg 5" at bounding box center [211, 315] width 177 height 17
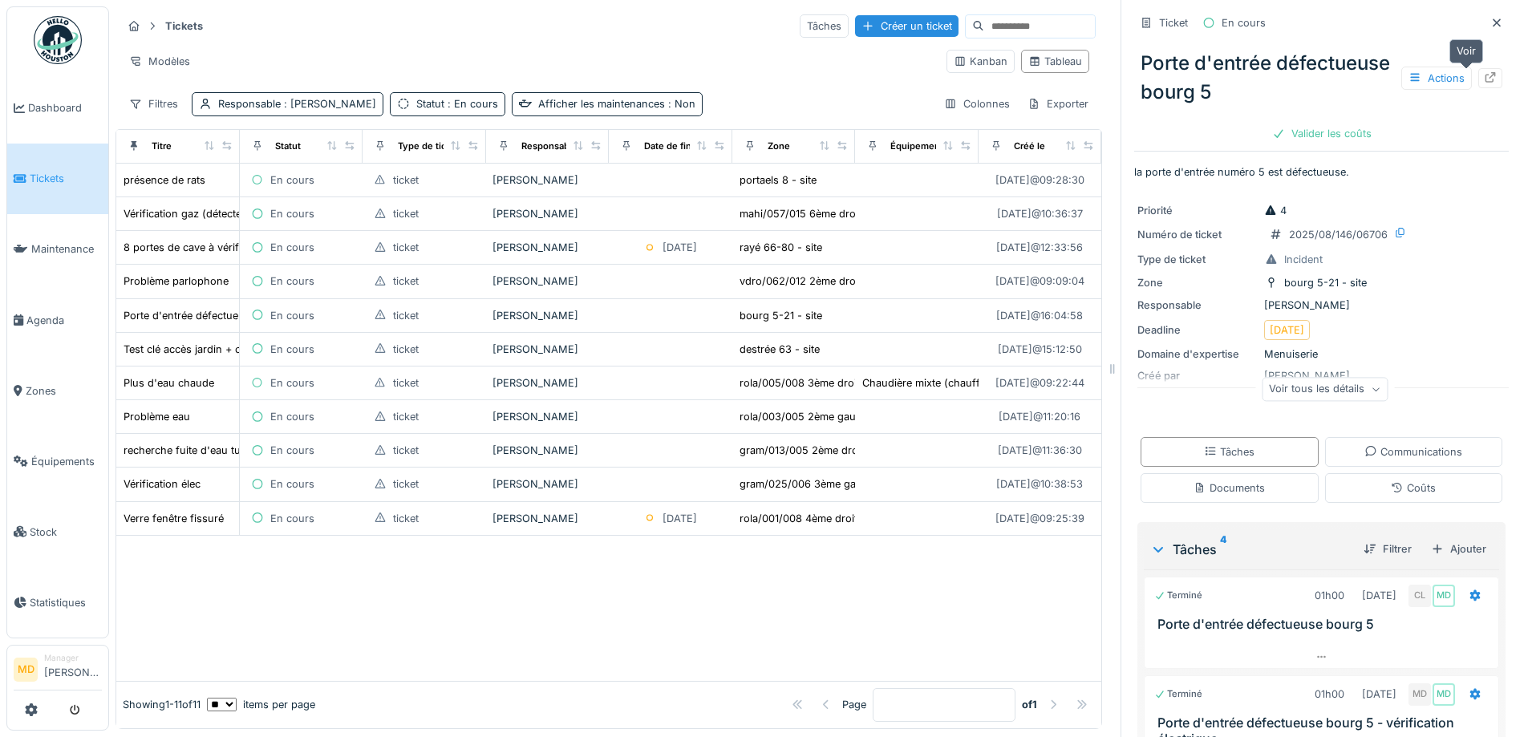
click at [1484, 72] on icon at bounding box center [1490, 77] width 13 height 10
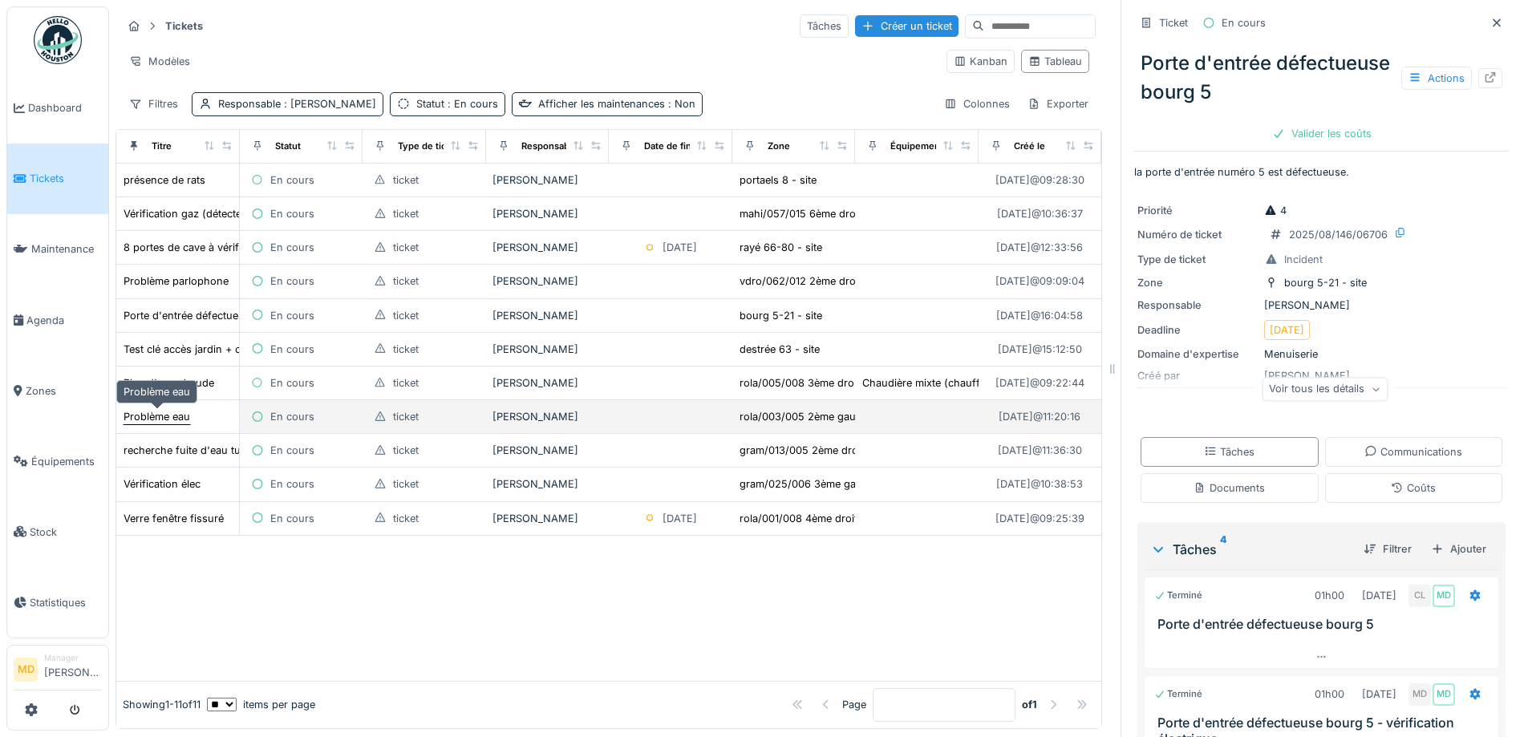
click at [170, 409] on div "Problème eau" at bounding box center [157, 416] width 67 height 15
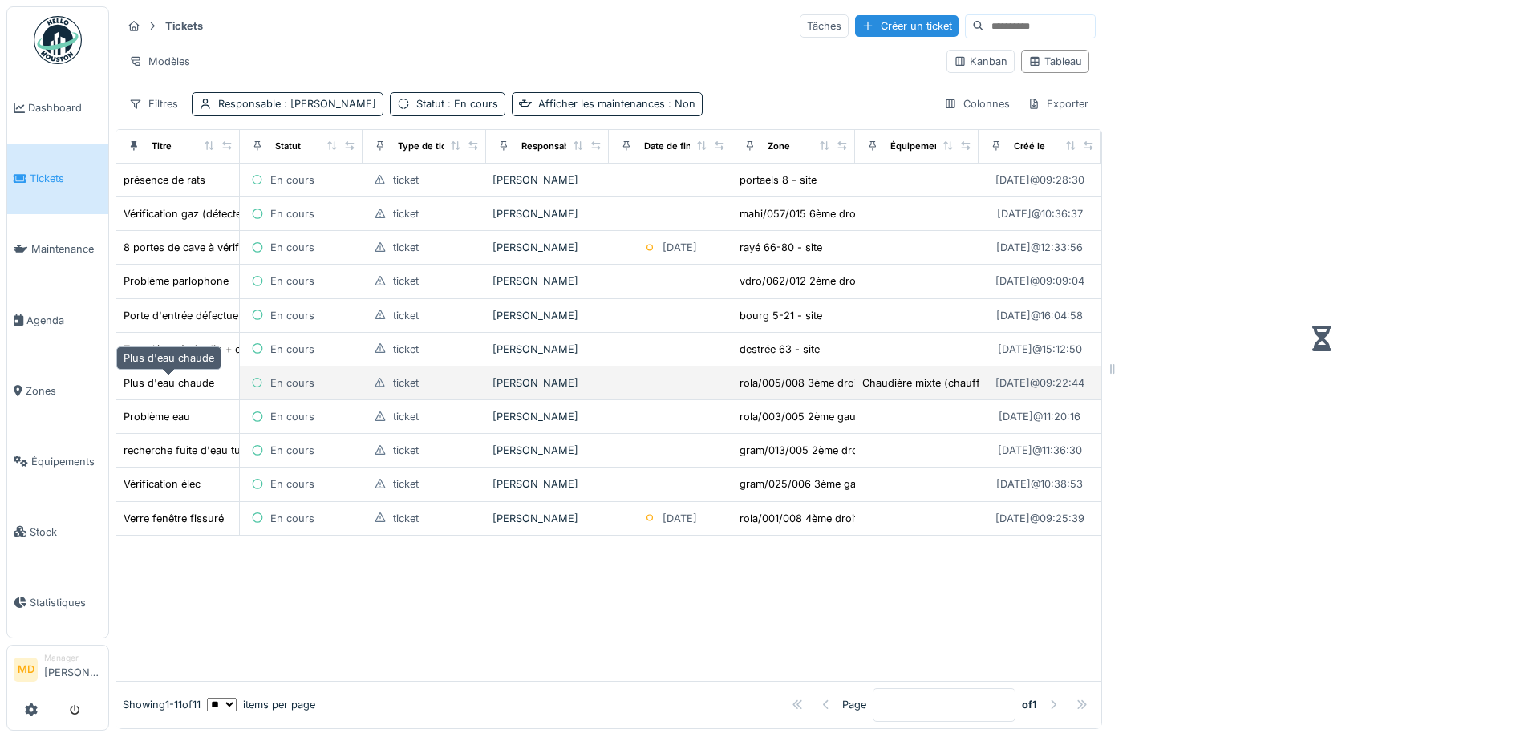
click at [189, 375] on div "Plus d'eau chaude" at bounding box center [169, 382] width 91 height 15
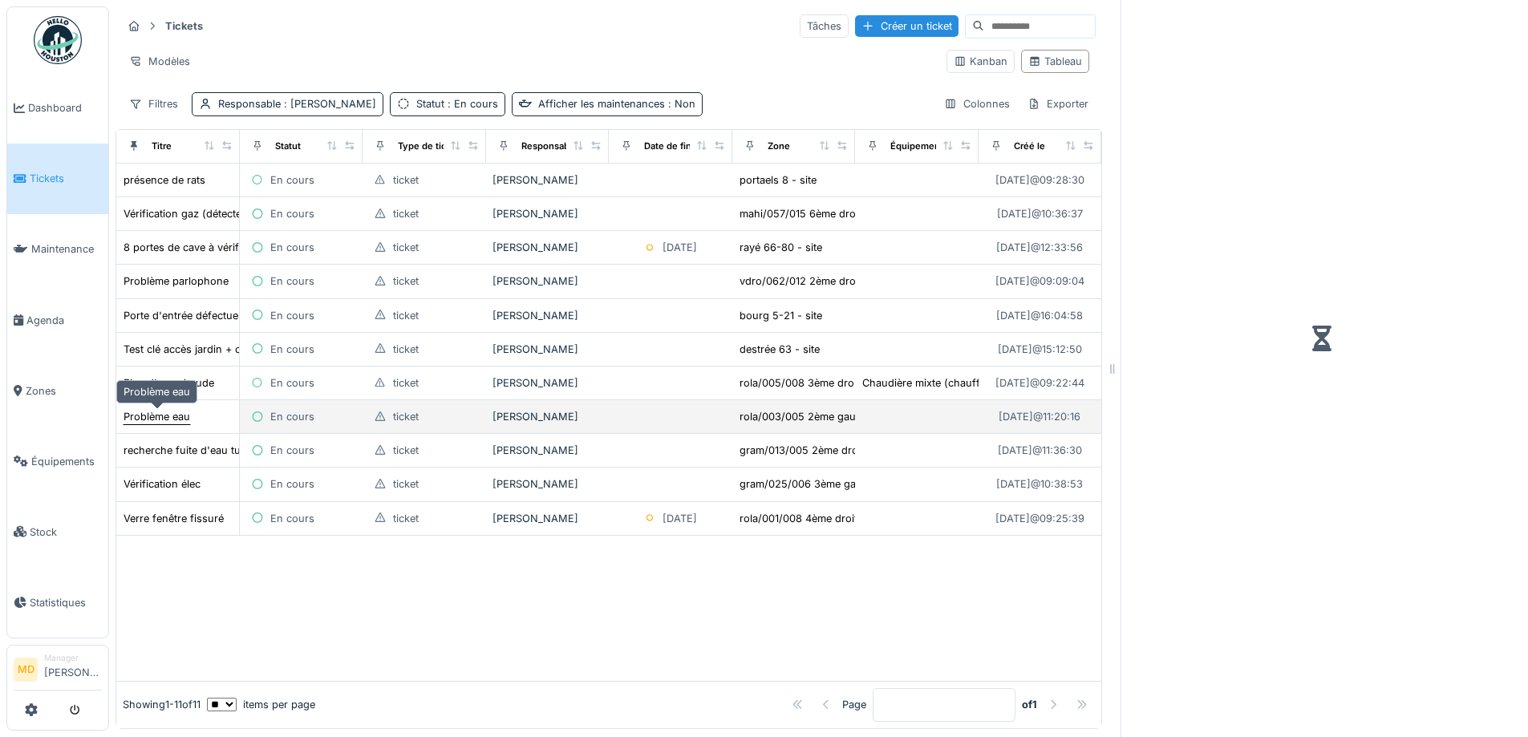
click at [152, 409] on div "Problème eau" at bounding box center [157, 416] width 67 height 15
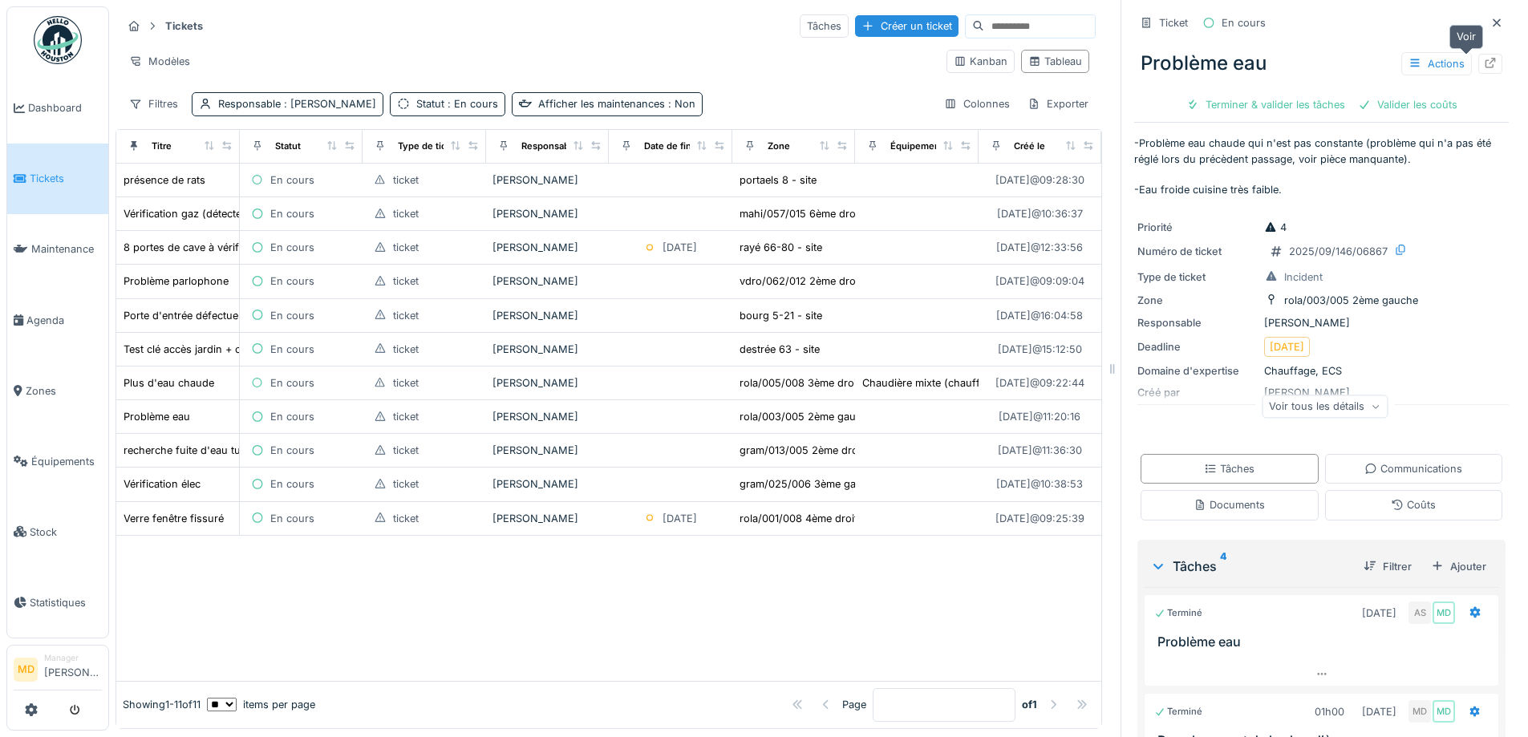
click at [1484, 58] on icon at bounding box center [1490, 63] width 13 height 10
click at [1491, 16] on div at bounding box center [1497, 22] width 13 height 15
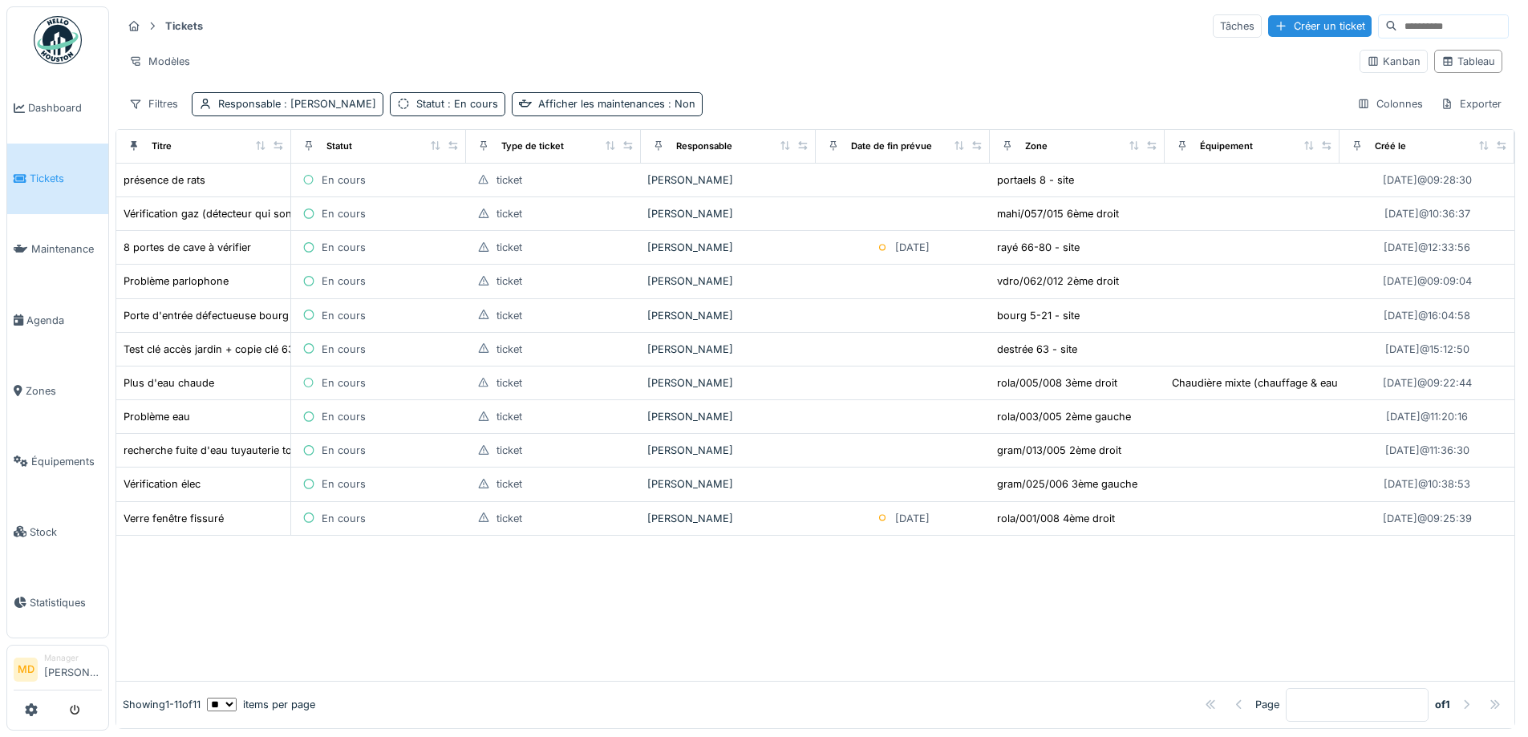
scroll to position [10, 0]
click at [454, 577] on div at bounding box center [815, 608] width 1398 height 145
click at [492, 628] on div at bounding box center [815, 608] width 1398 height 145
click at [549, 595] on div at bounding box center [815, 608] width 1398 height 145
click at [52, 89] on link "Dashboard" at bounding box center [57, 108] width 101 height 71
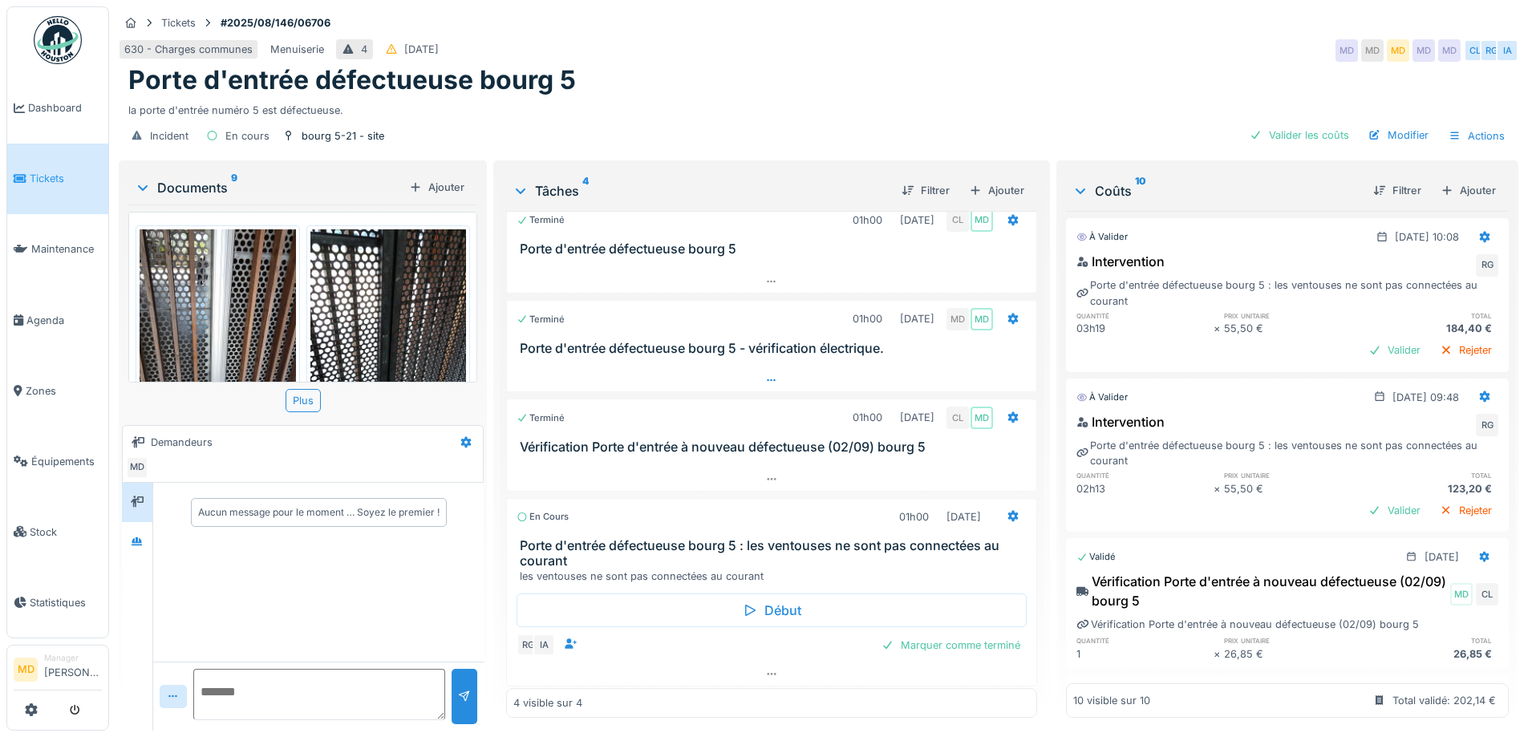
scroll to position [22, 0]
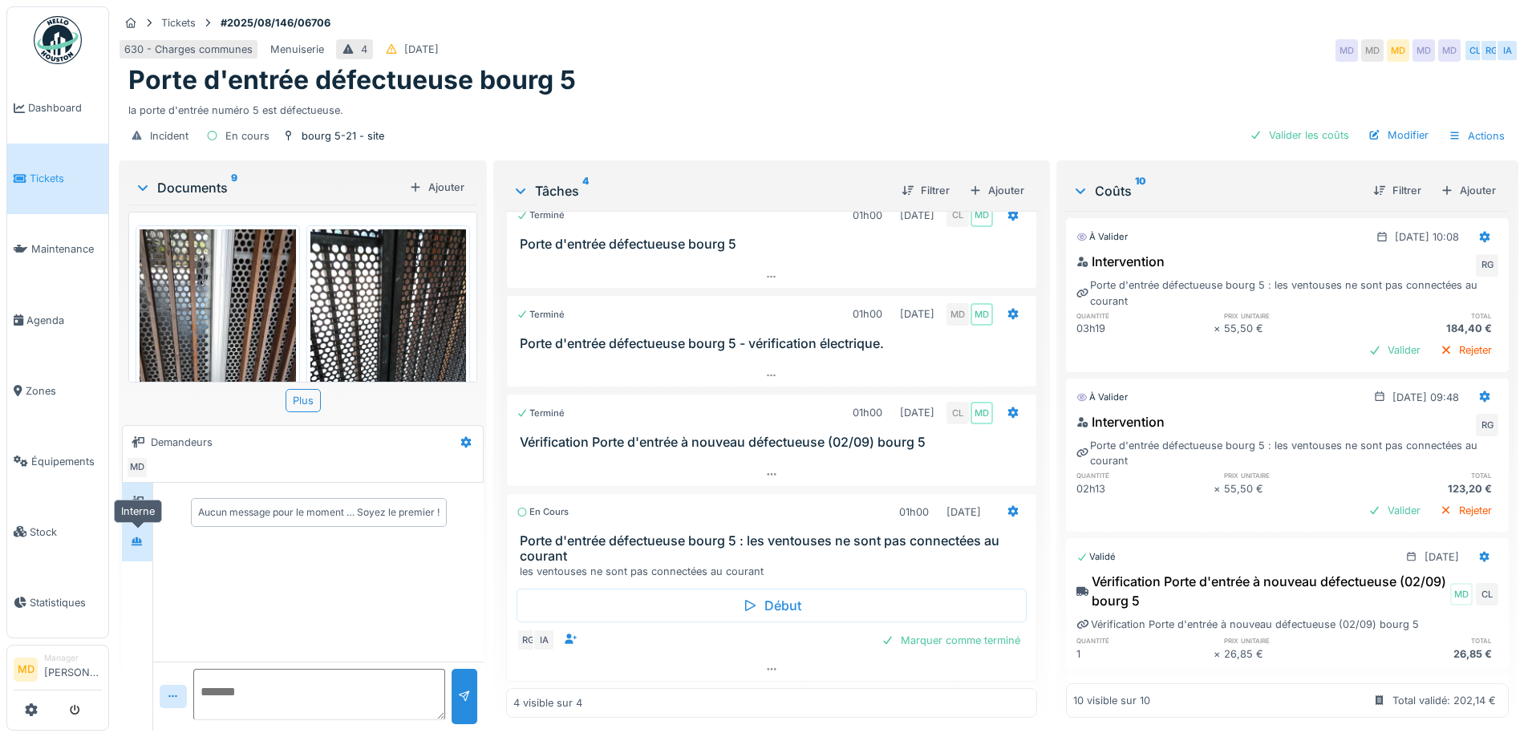
click at [144, 540] on icon at bounding box center [137, 542] width 13 height 10
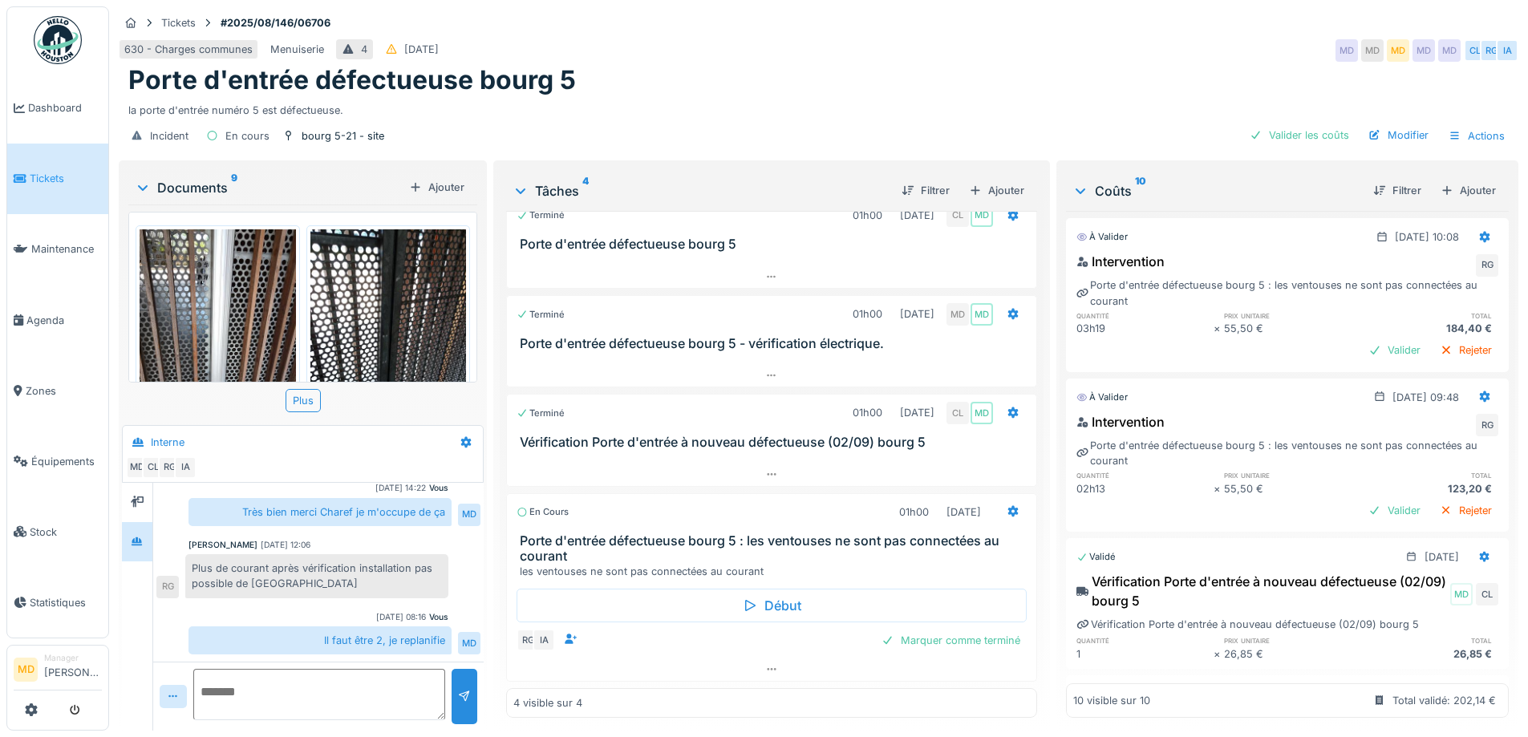
scroll to position [12, 0]
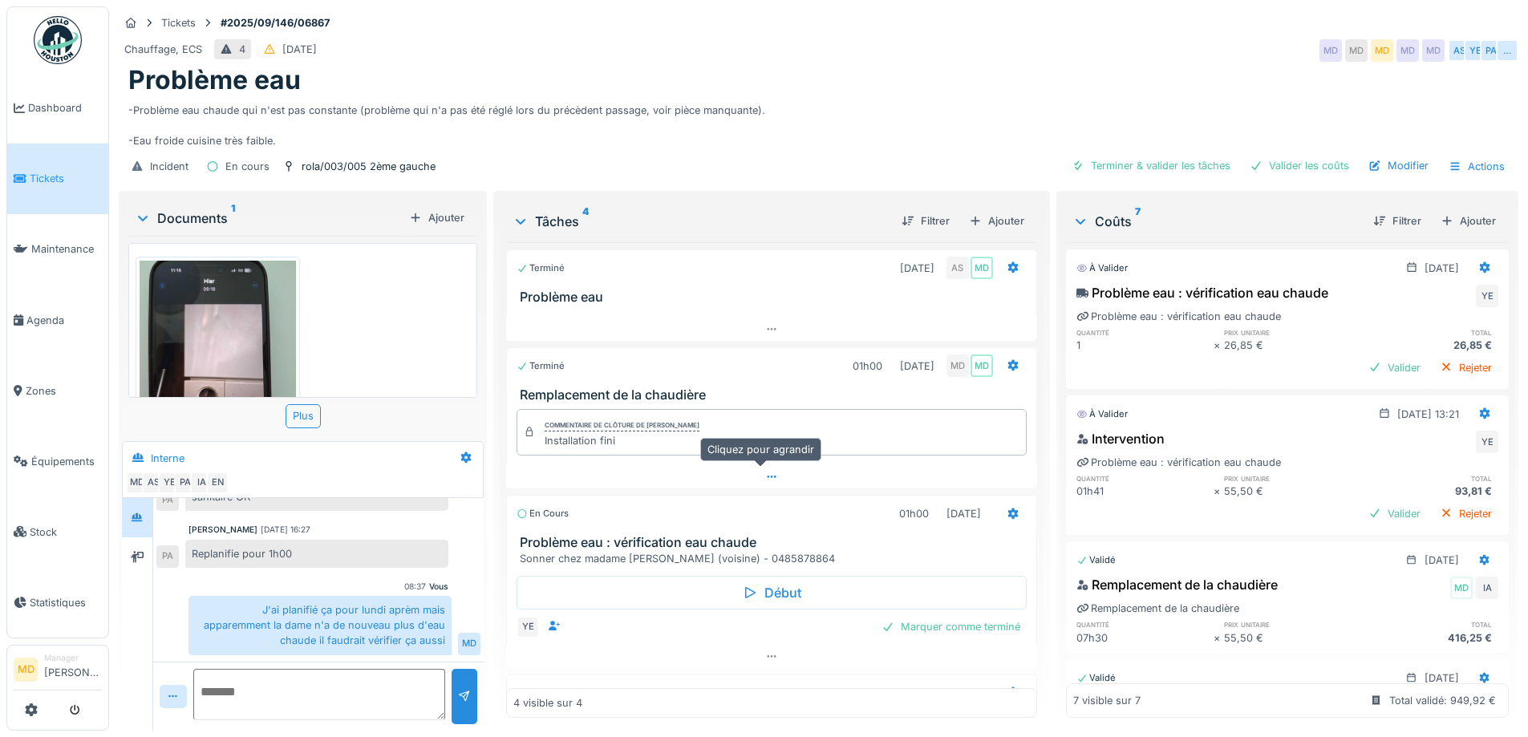
click at [772, 475] on div at bounding box center [771, 476] width 530 height 23
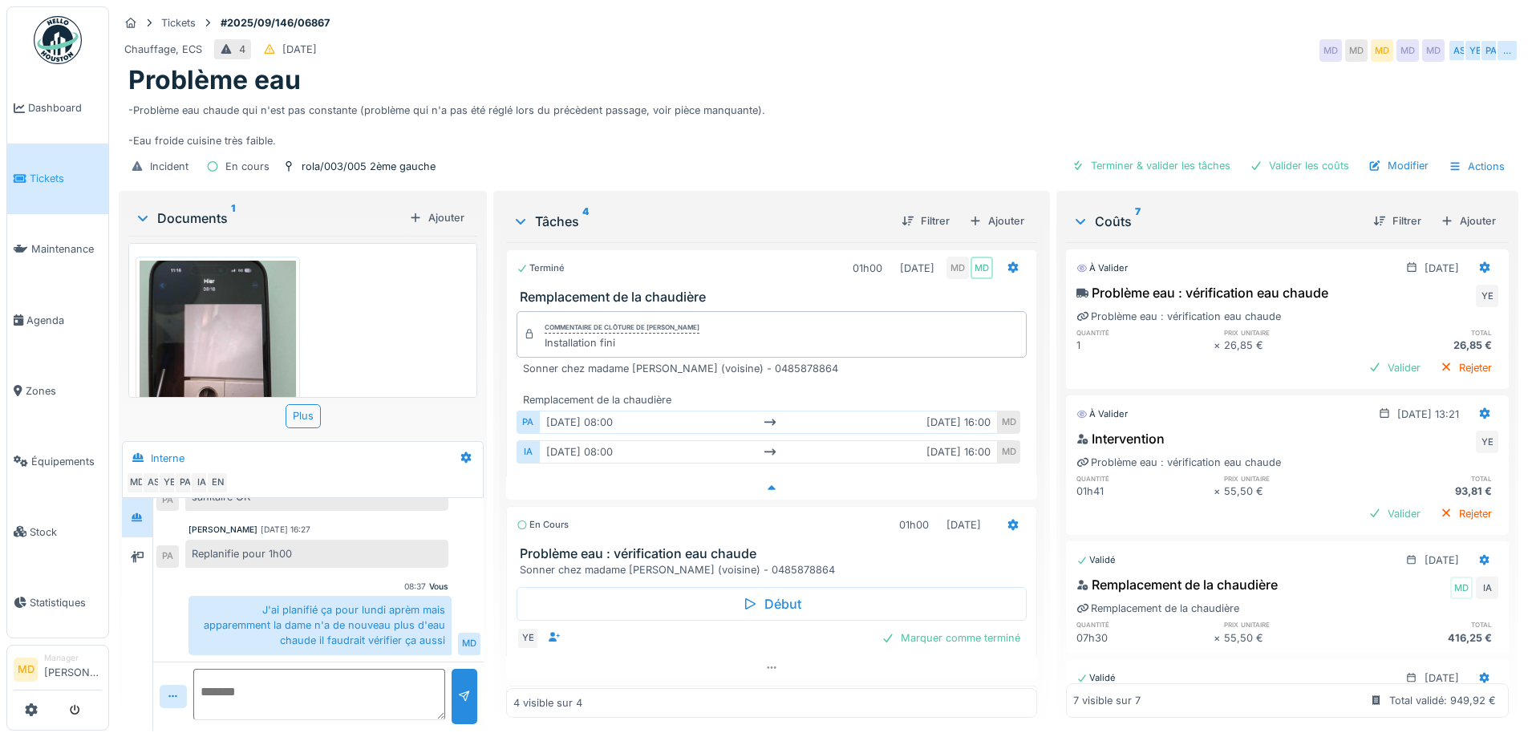
scroll to position [105, 0]
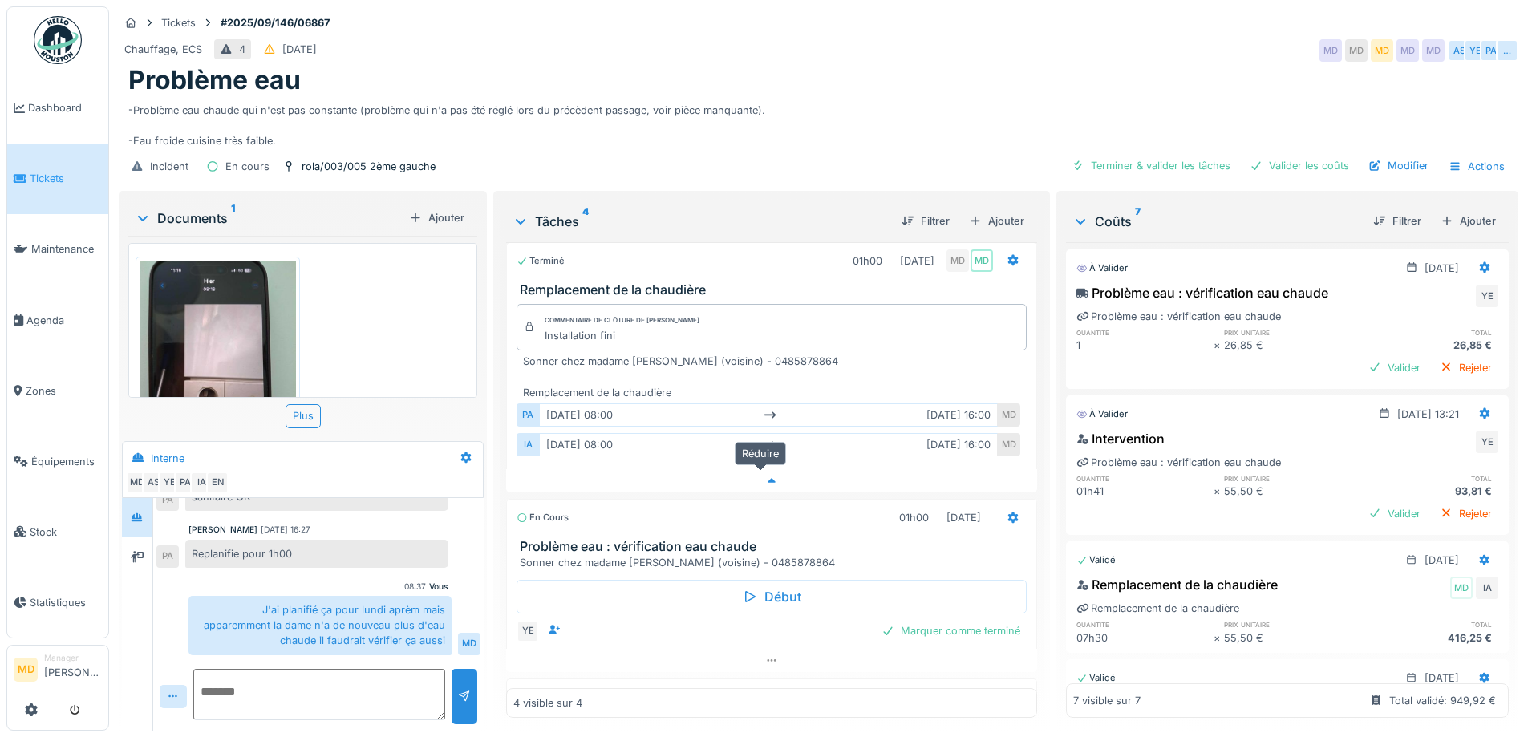
click at [749, 477] on div at bounding box center [771, 480] width 530 height 23
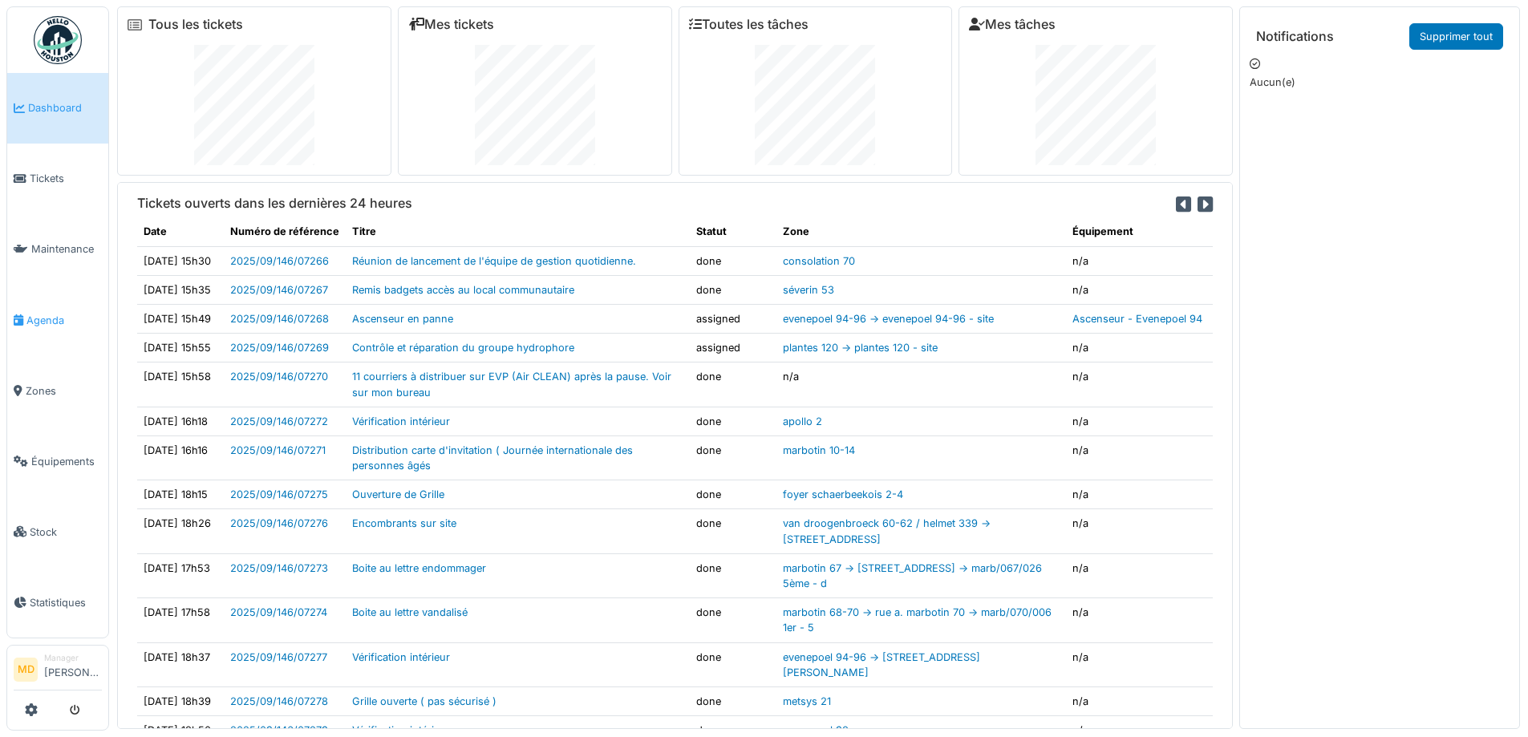
click at [53, 313] on span "Agenda" at bounding box center [63, 320] width 75 height 15
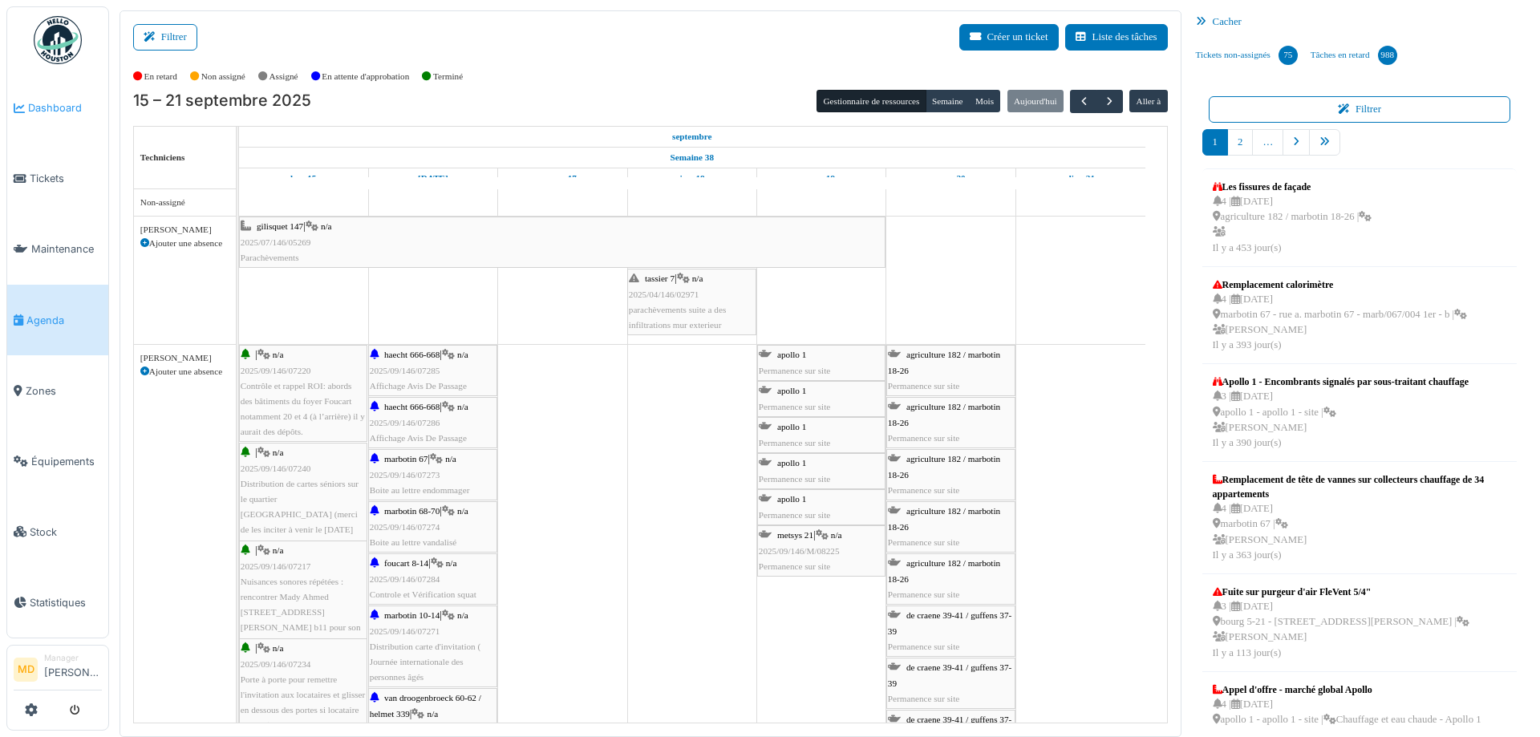
click at [66, 103] on span "Dashboard" at bounding box center [65, 107] width 74 height 15
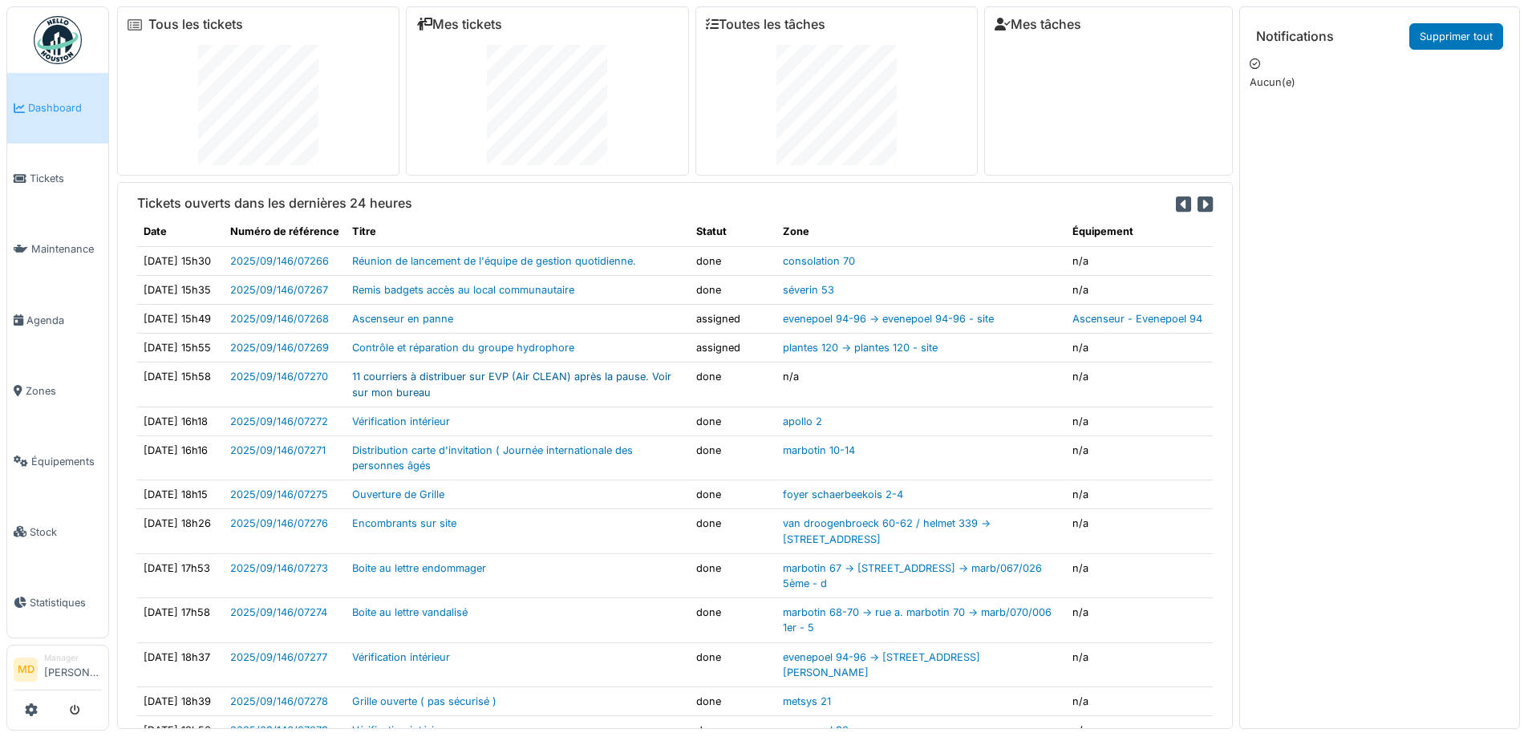
click at [404, 398] on link "11 courriers à distribuer sur EVP (Air CLEAN) après la pause. Voir sur mon bure…" at bounding box center [511, 384] width 319 height 27
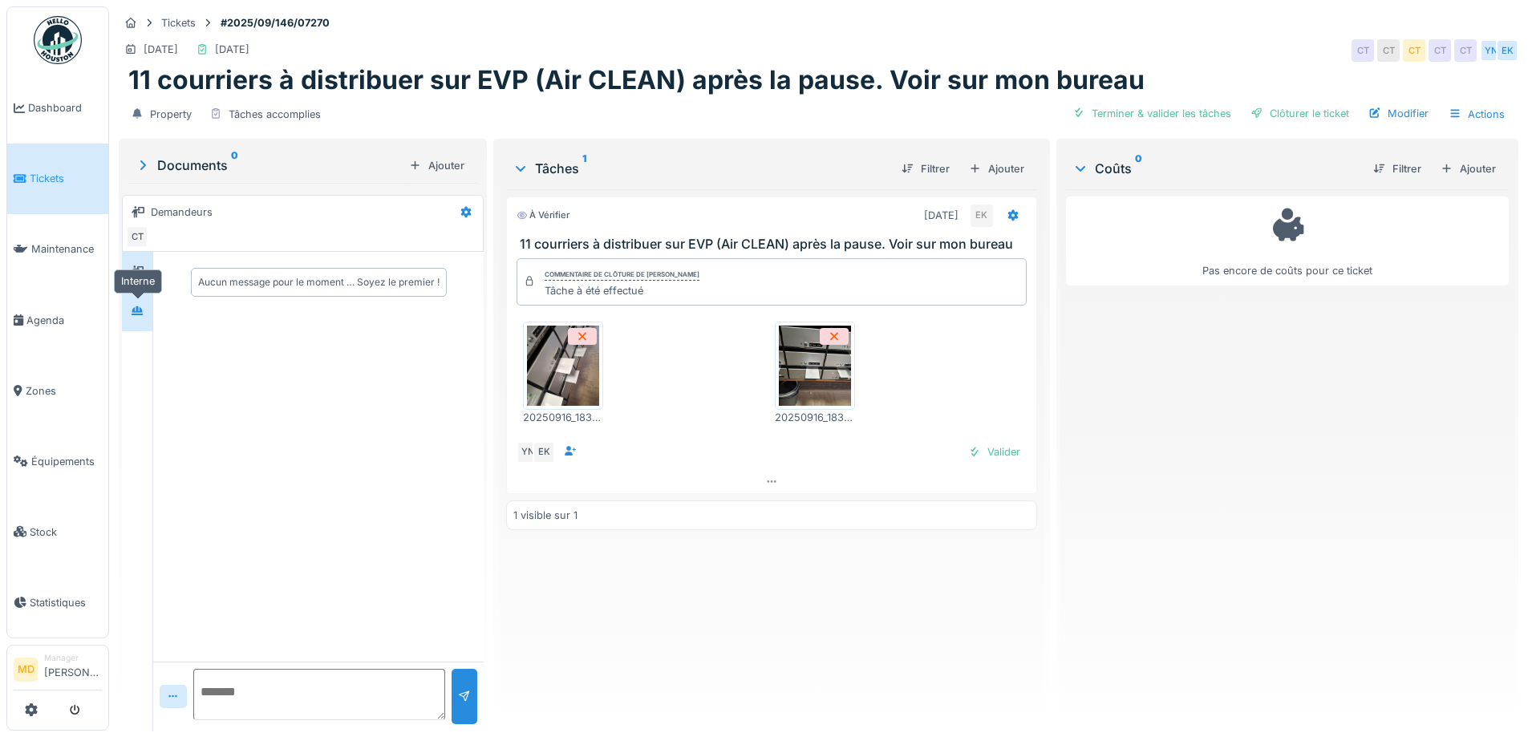
click at [128, 308] on div at bounding box center [137, 312] width 24 height 20
click at [793, 379] on img at bounding box center [815, 366] width 72 height 80
click at [571, 377] on img at bounding box center [563, 366] width 72 height 80
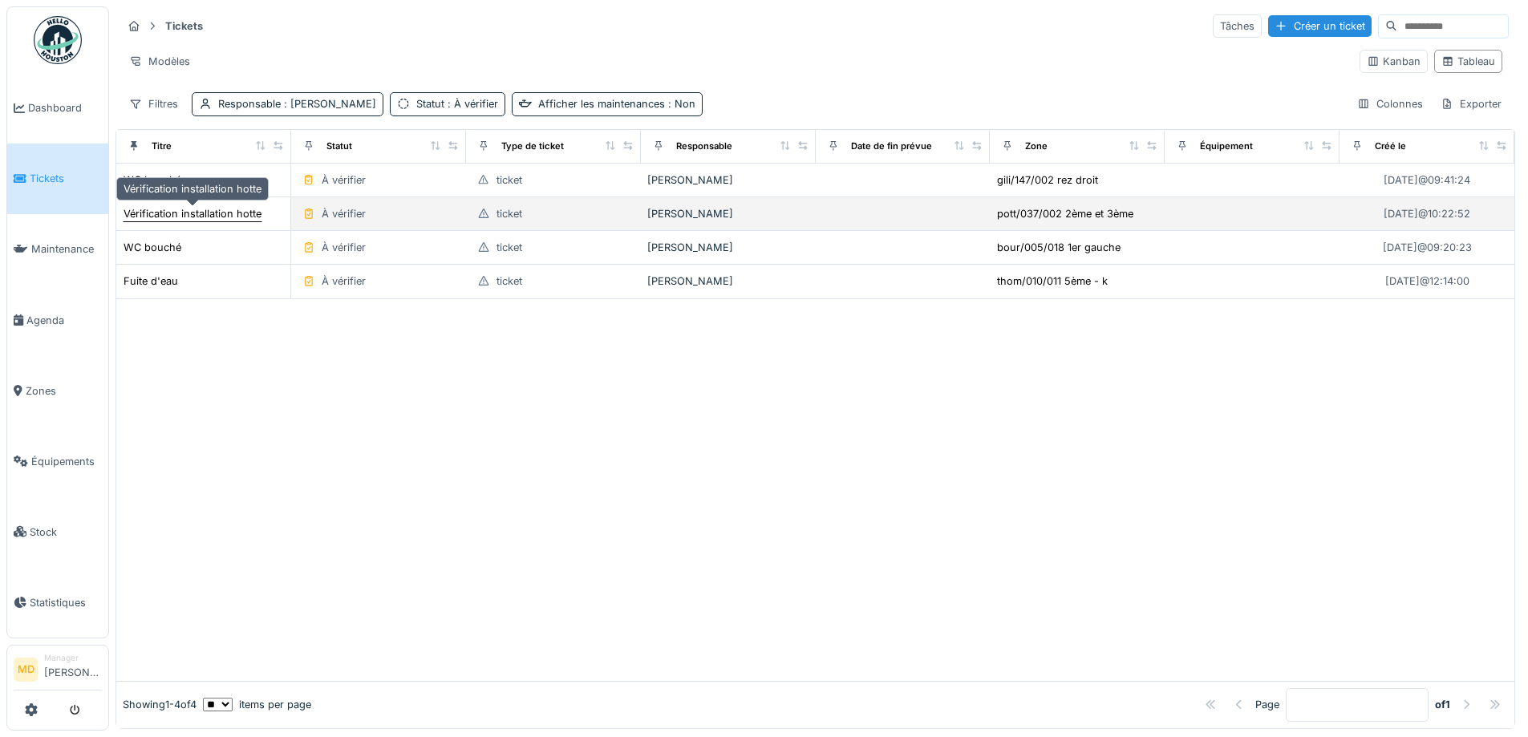
click at [205, 209] on div "Vérification installation hotte" at bounding box center [193, 213] width 138 height 15
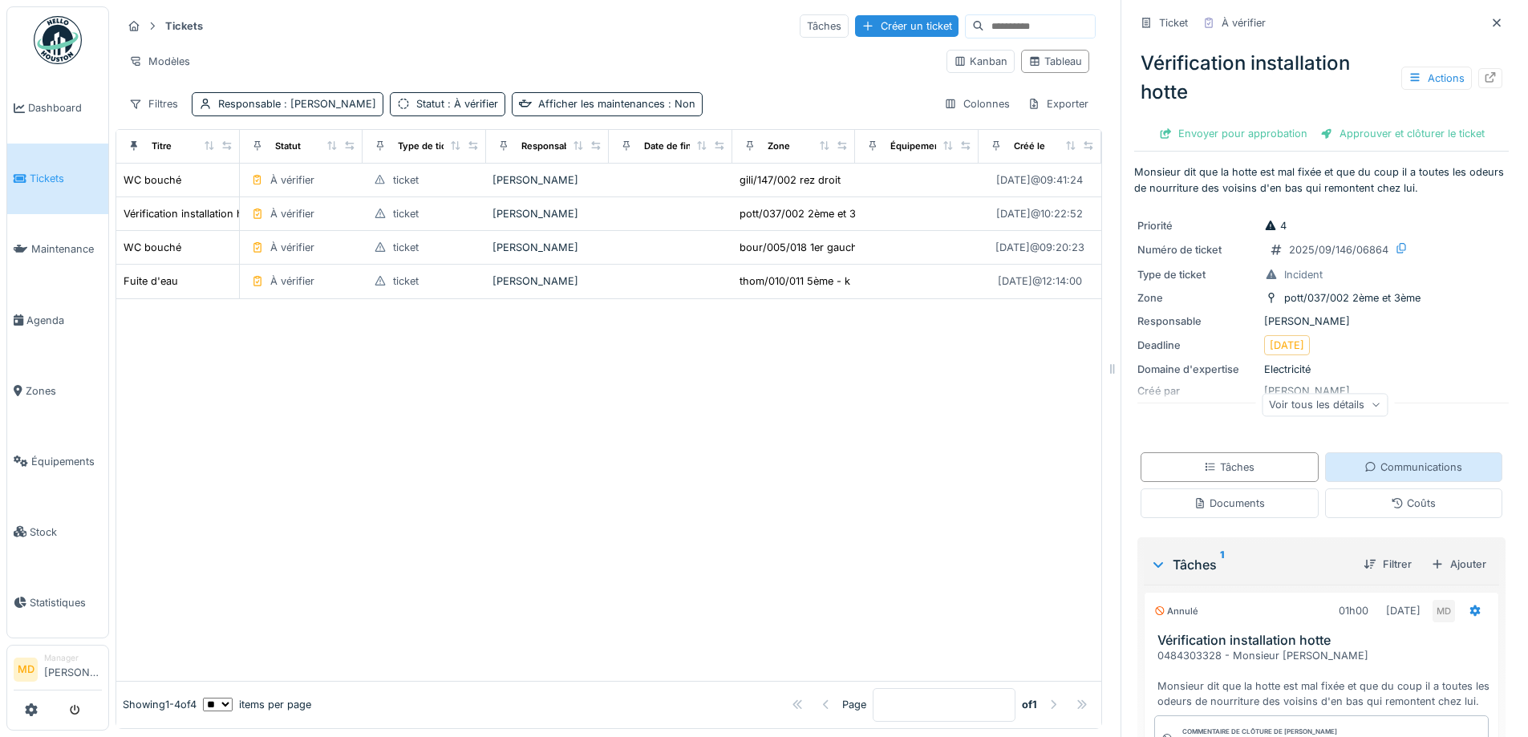
scroll to position [155, 0]
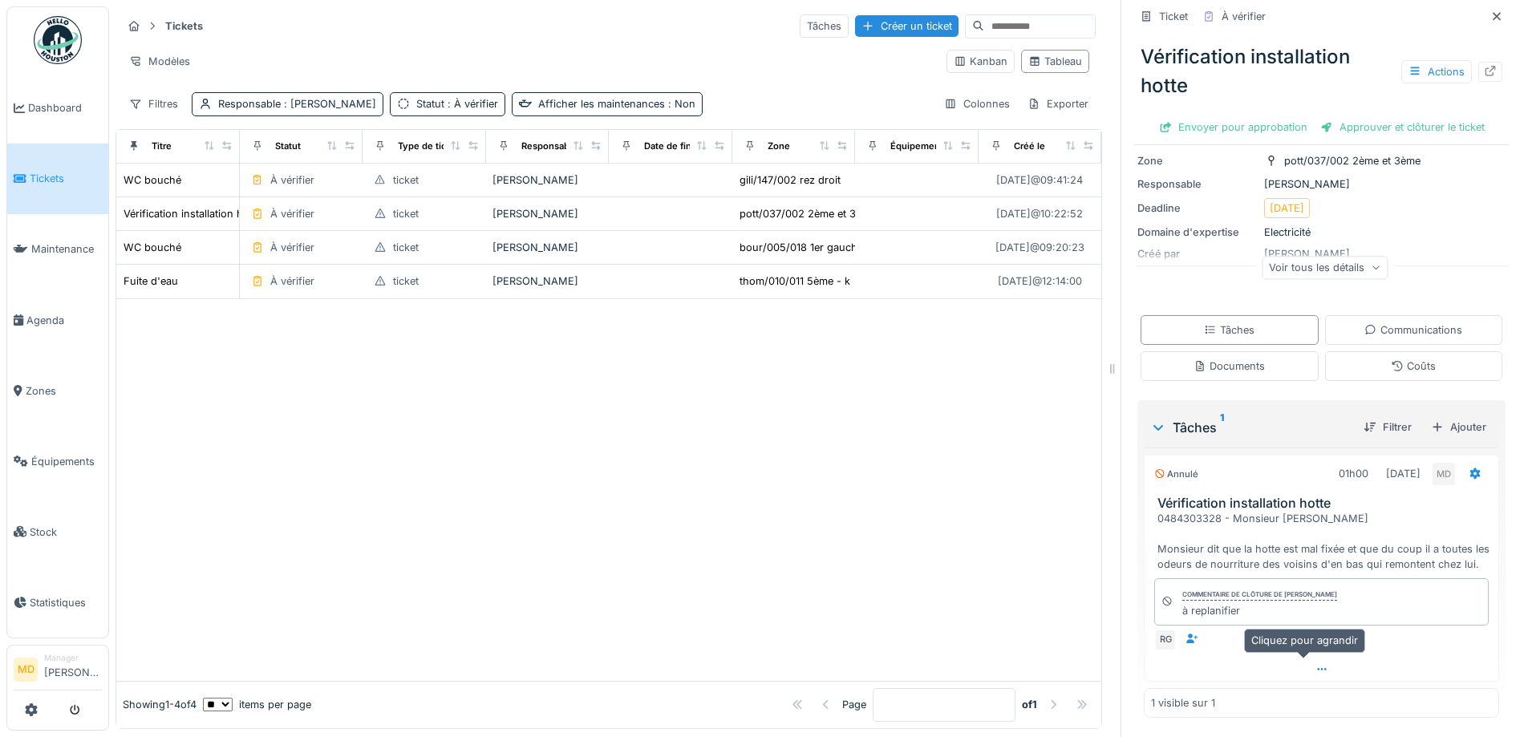
click at [1296, 658] on div at bounding box center [1322, 669] width 354 height 23
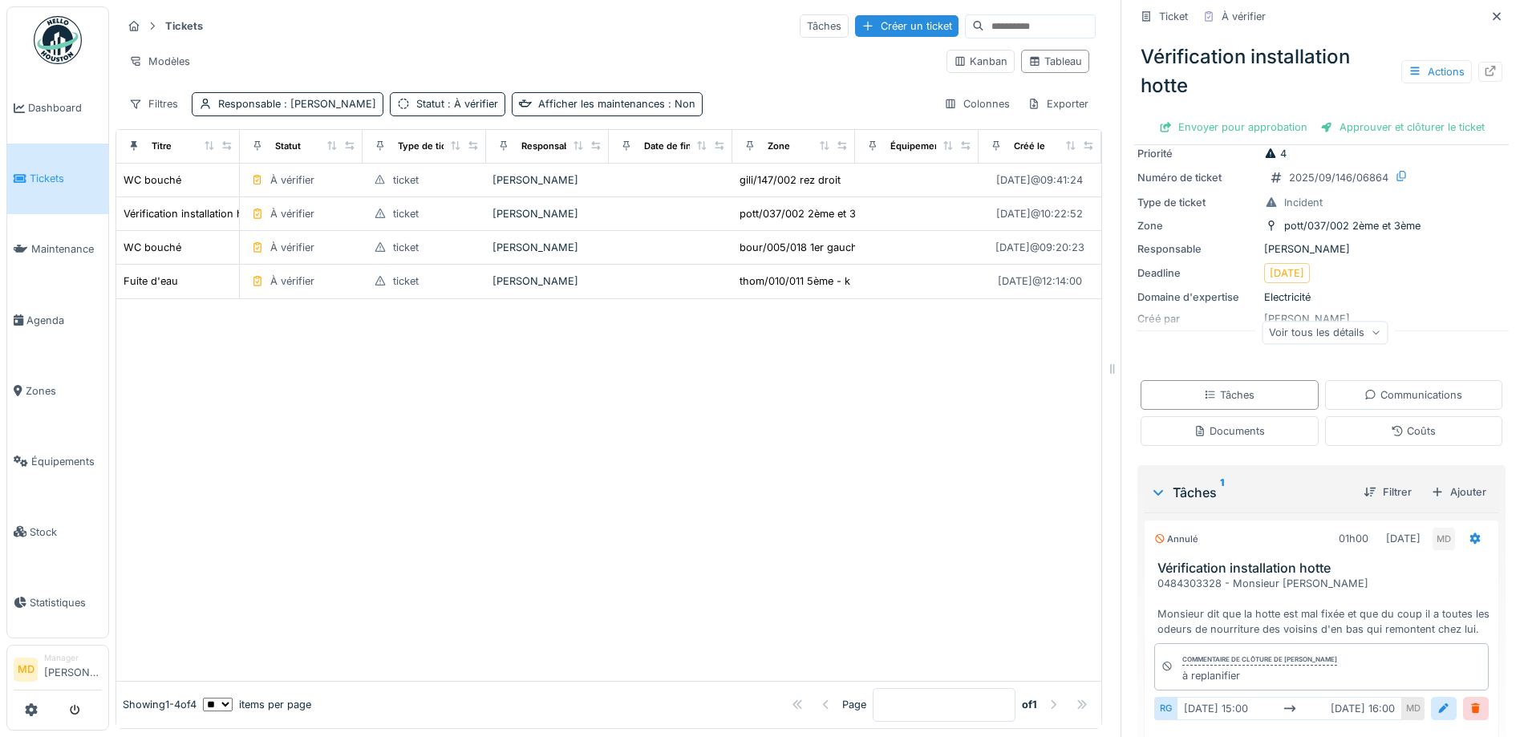
scroll to position [0, 0]
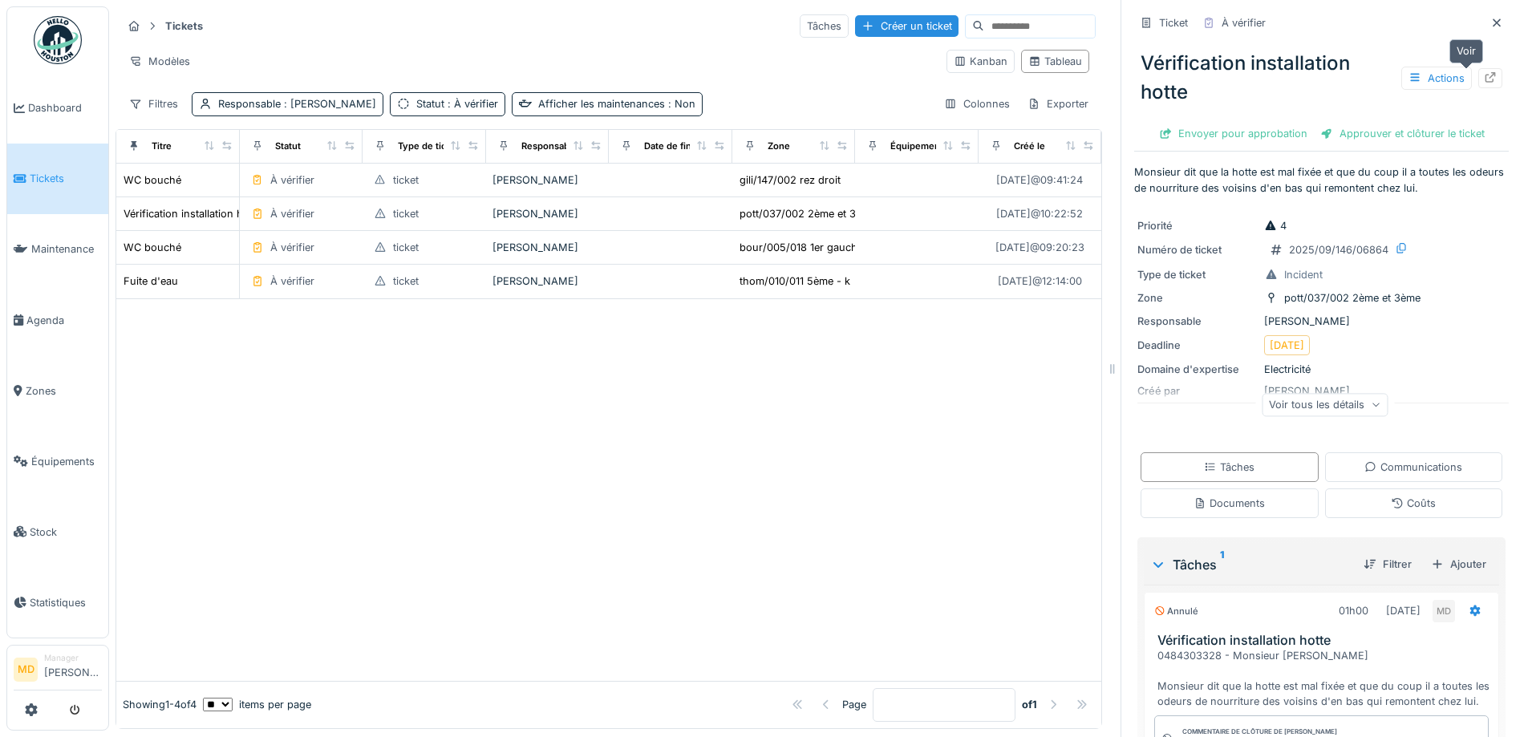
click at [1484, 72] on icon at bounding box center [1490, 77] width 13 height 10
click at [66, 121] on link "Dashboard" at bounding box center [57, 108] width 101 height 71
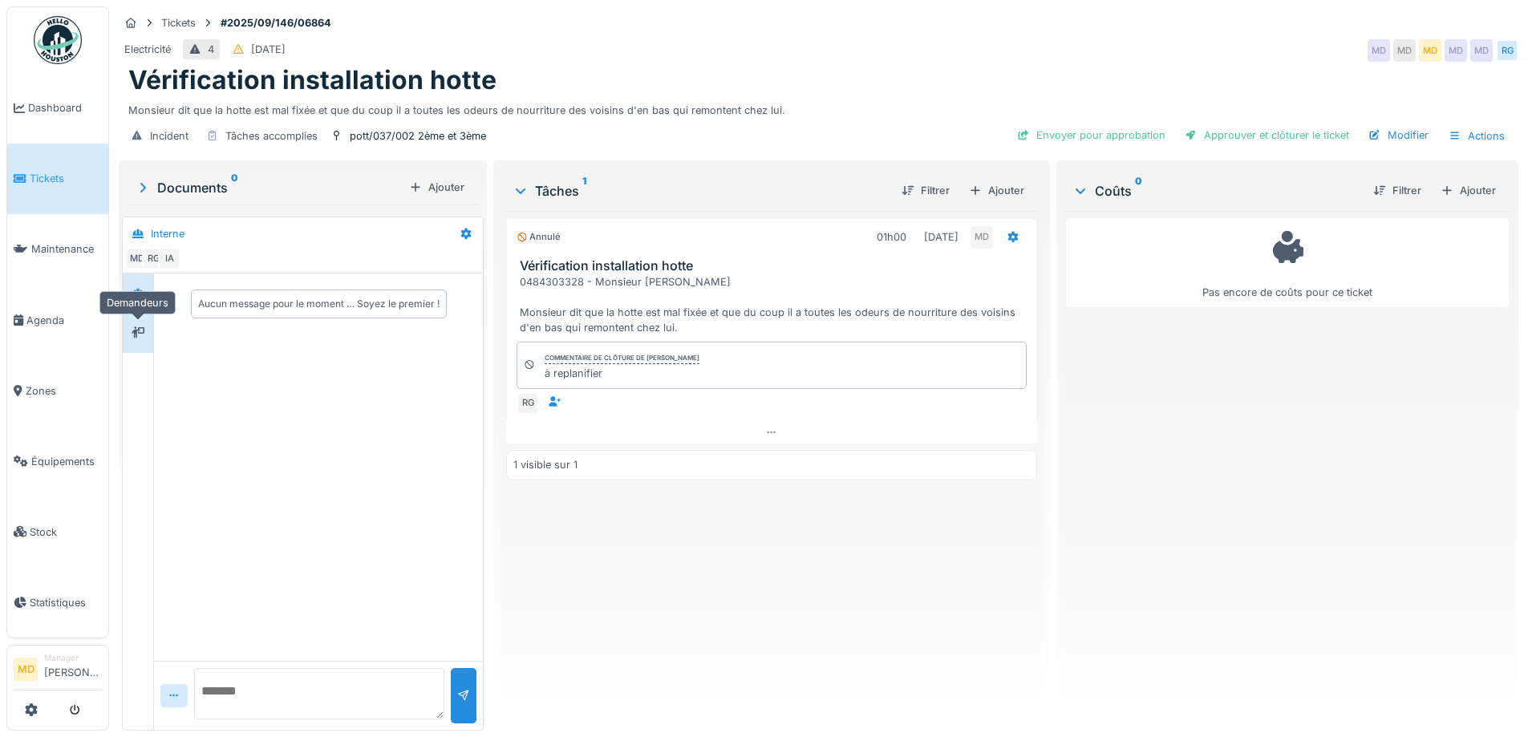
click at [146, 335] on div at bounding box center [138, 333] width 24 height 20
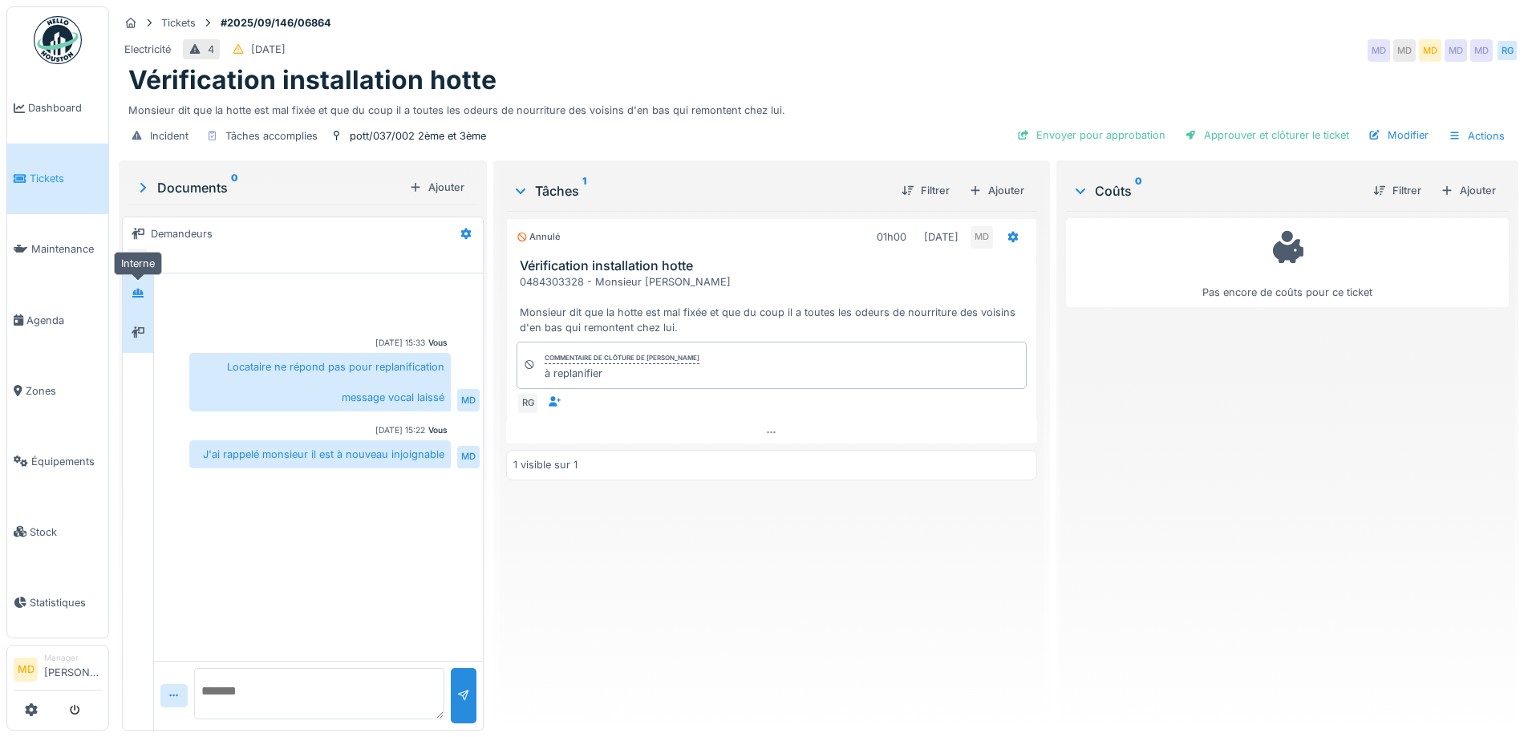
click at [142, 286] on div at bounding box center [138, 293] width 13 height 15
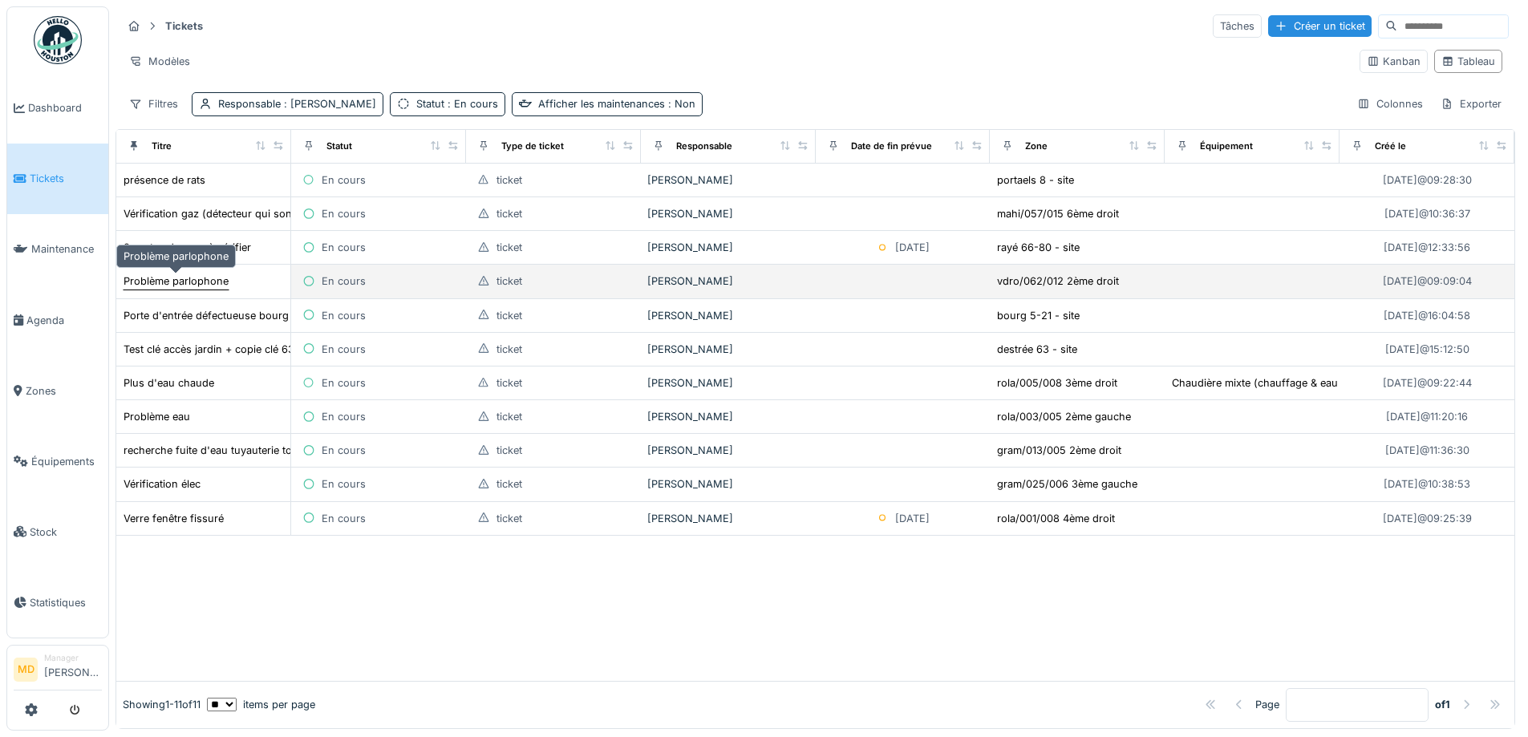
click at [161, 283] on div "Problème parlophone" at bounding box center [176, 281] width 105 height 15
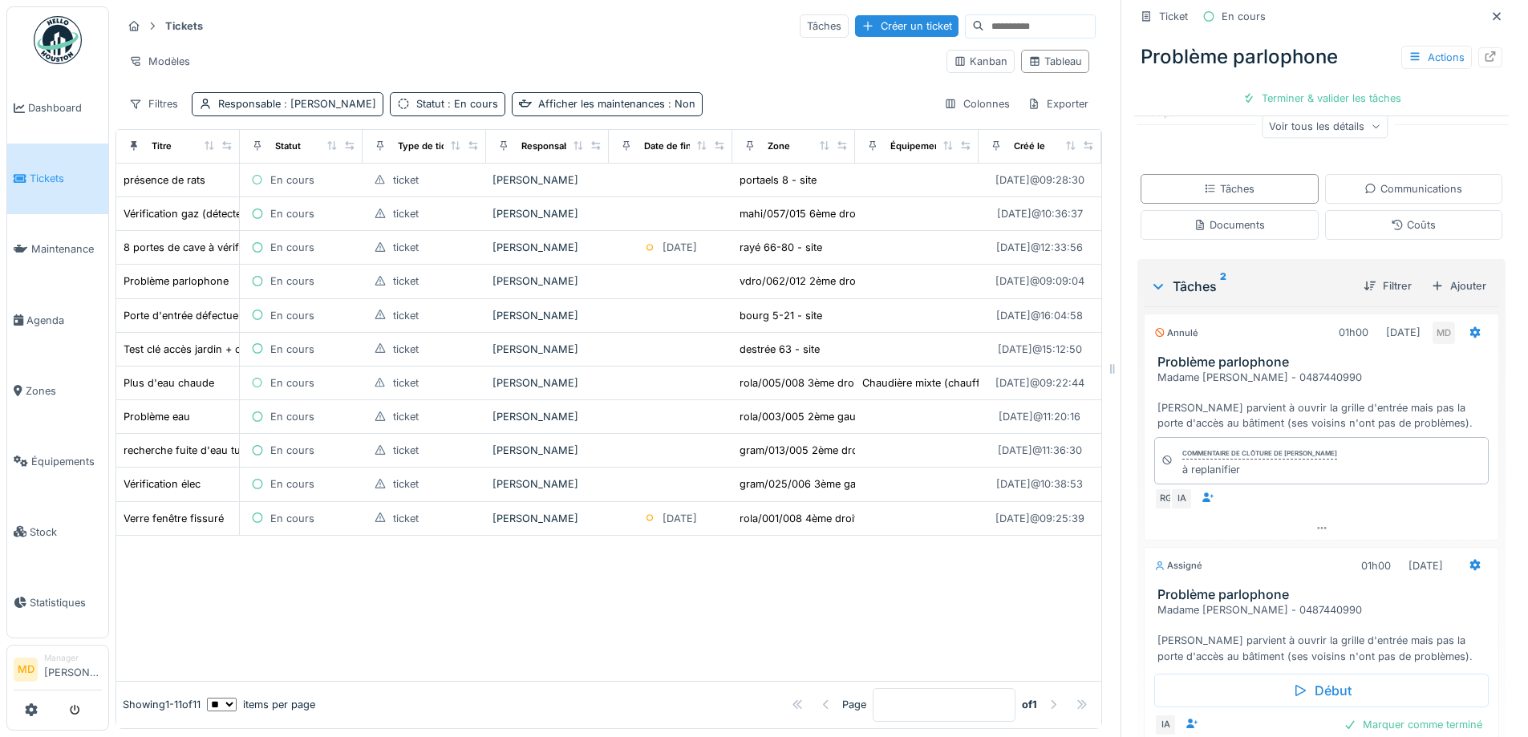
scroll to position [336, 0]
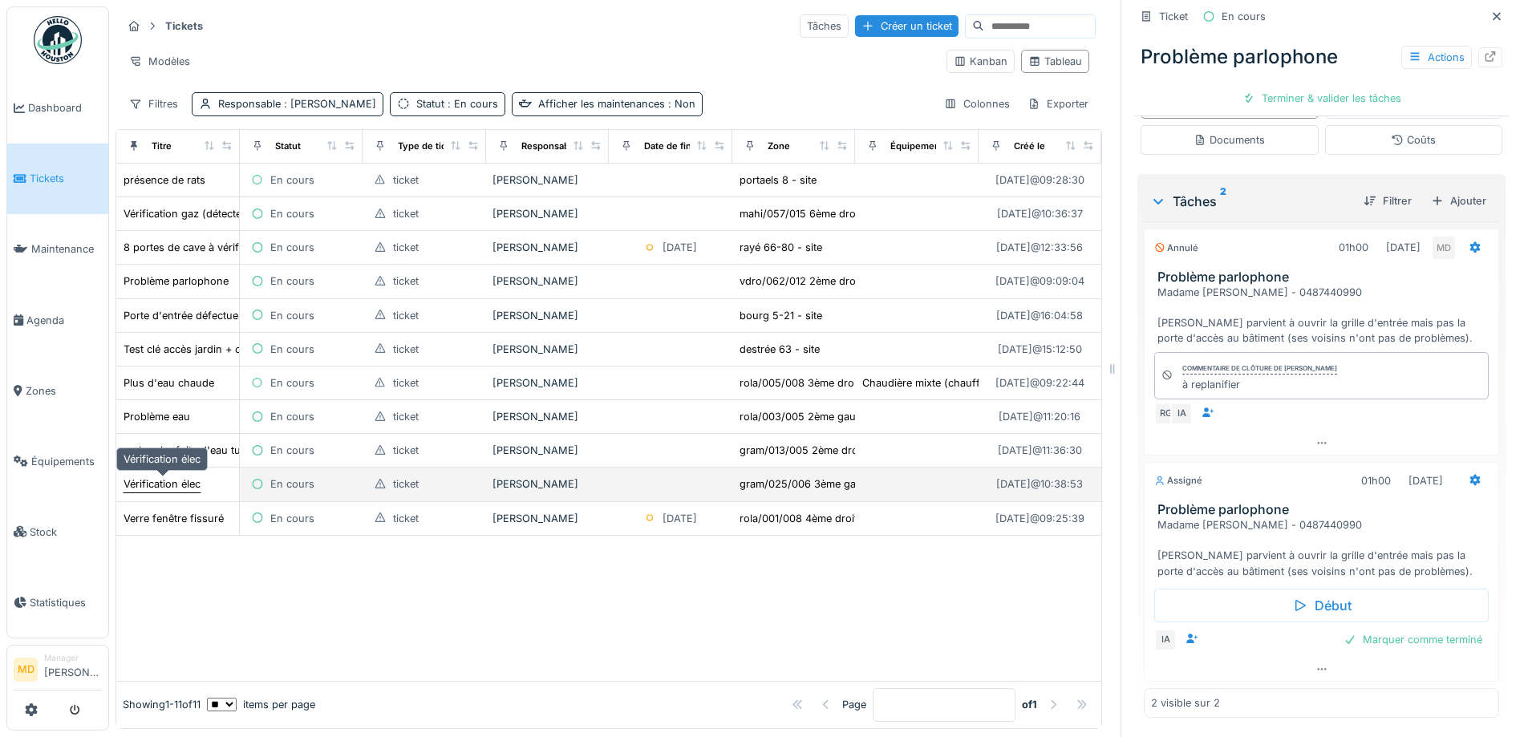
click at [148, 483] on div "Vérification élec" at bounding box center [162, 484] width 77 height 15
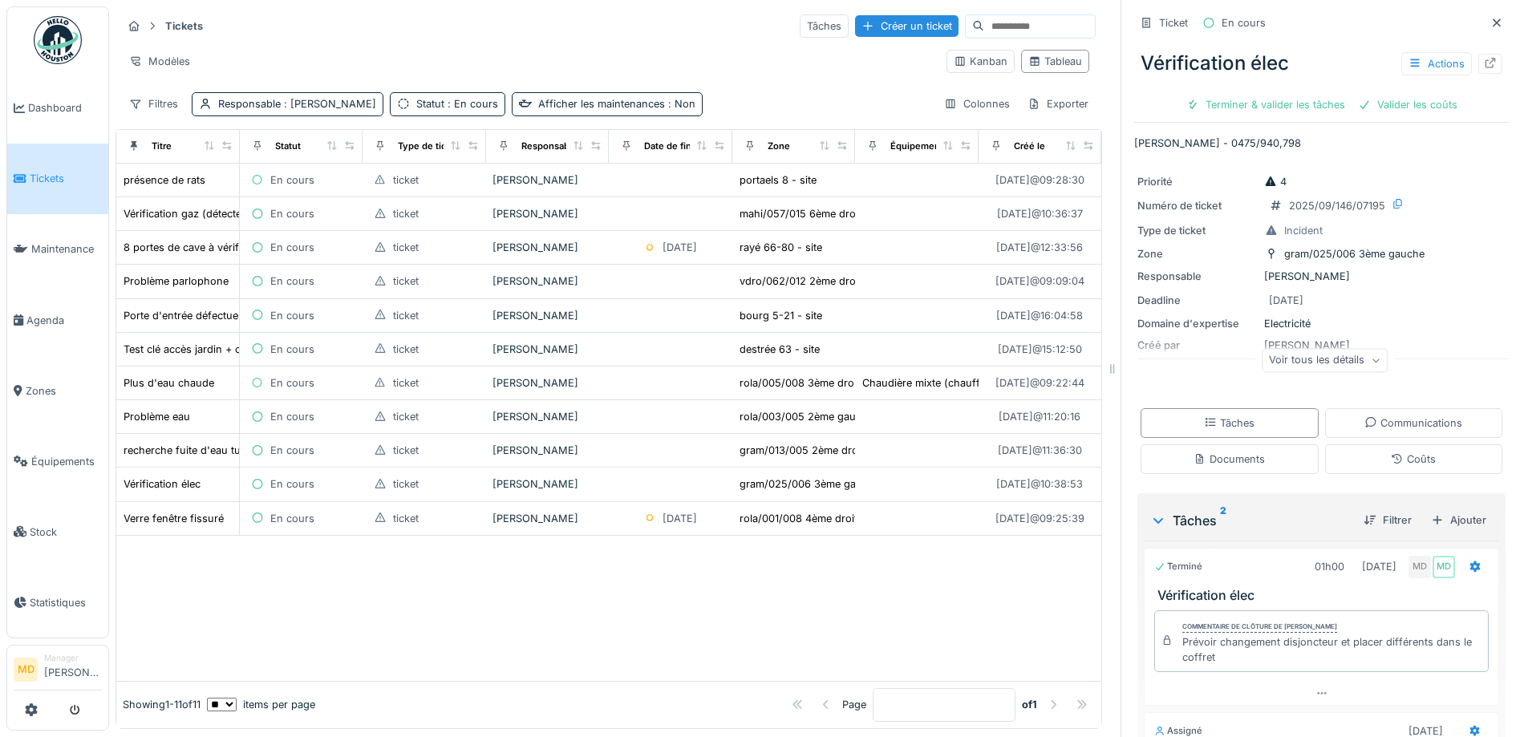
scroll to position [206, 0]
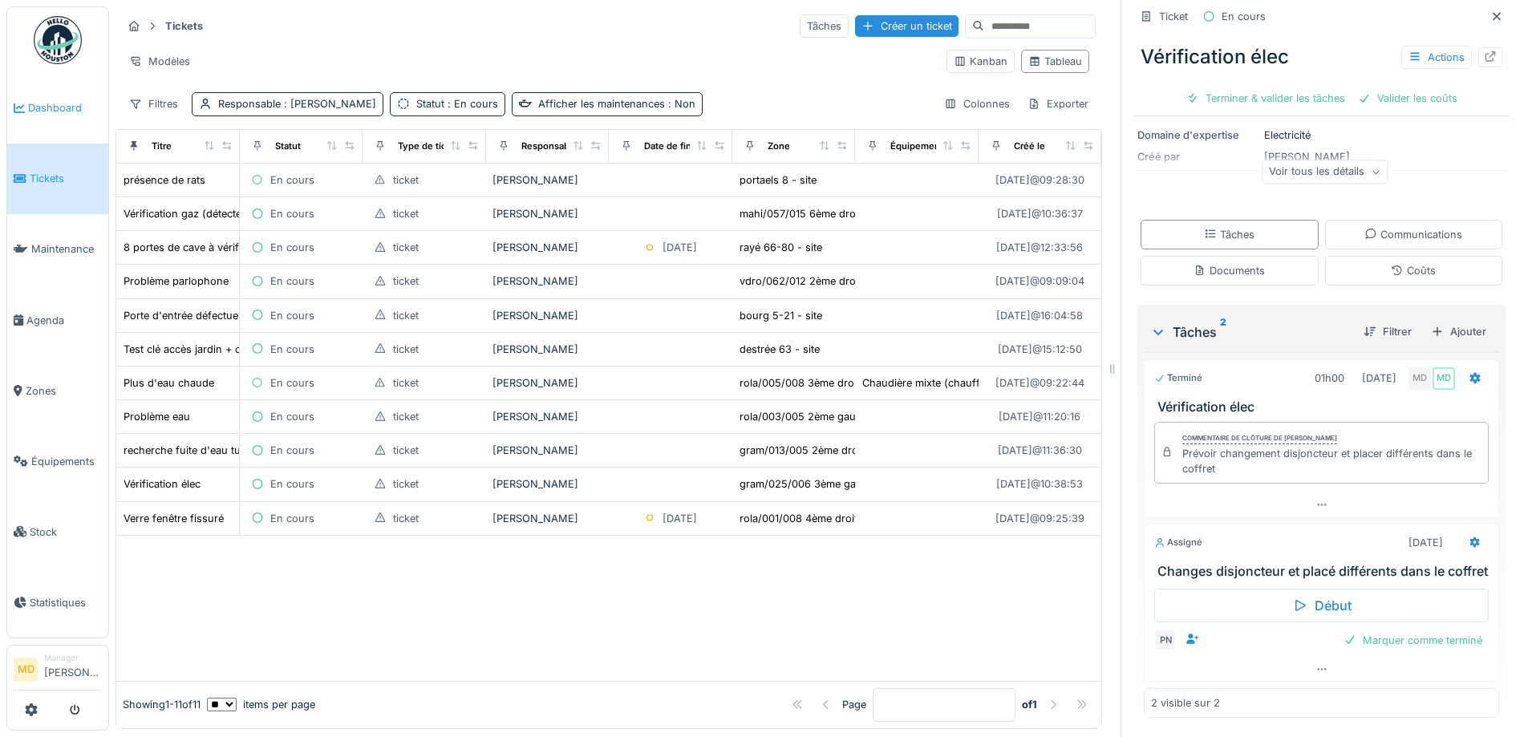
click at [38, 107] on span "Dashboard" at bounding box center [65, 107] width 74 height 15
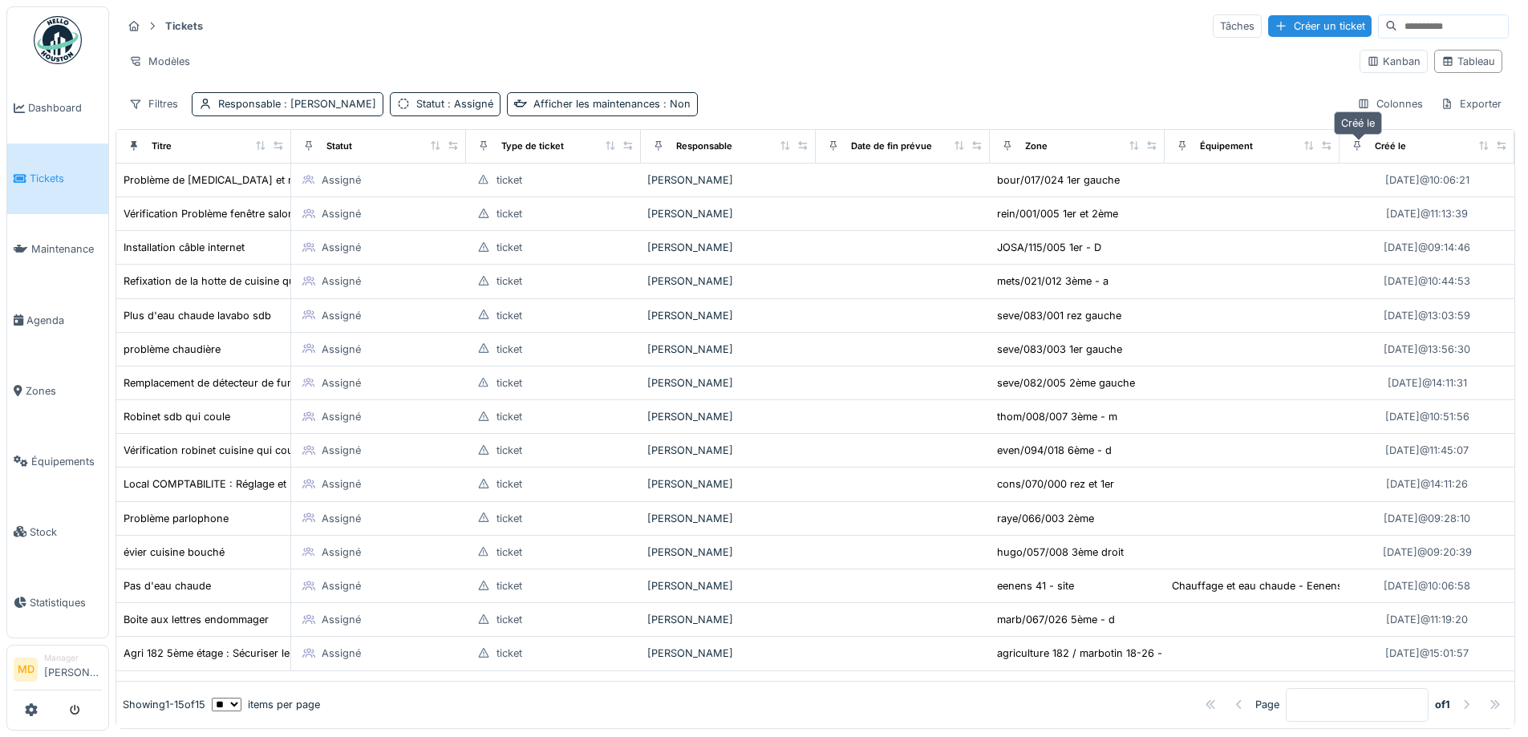
click at [1375, 145] on div "Créé le" at bounding box center [1390, 147] width 31 height 14
click at [1479, 143] on icon at bounding box center [1484, 145] width 11 height 9
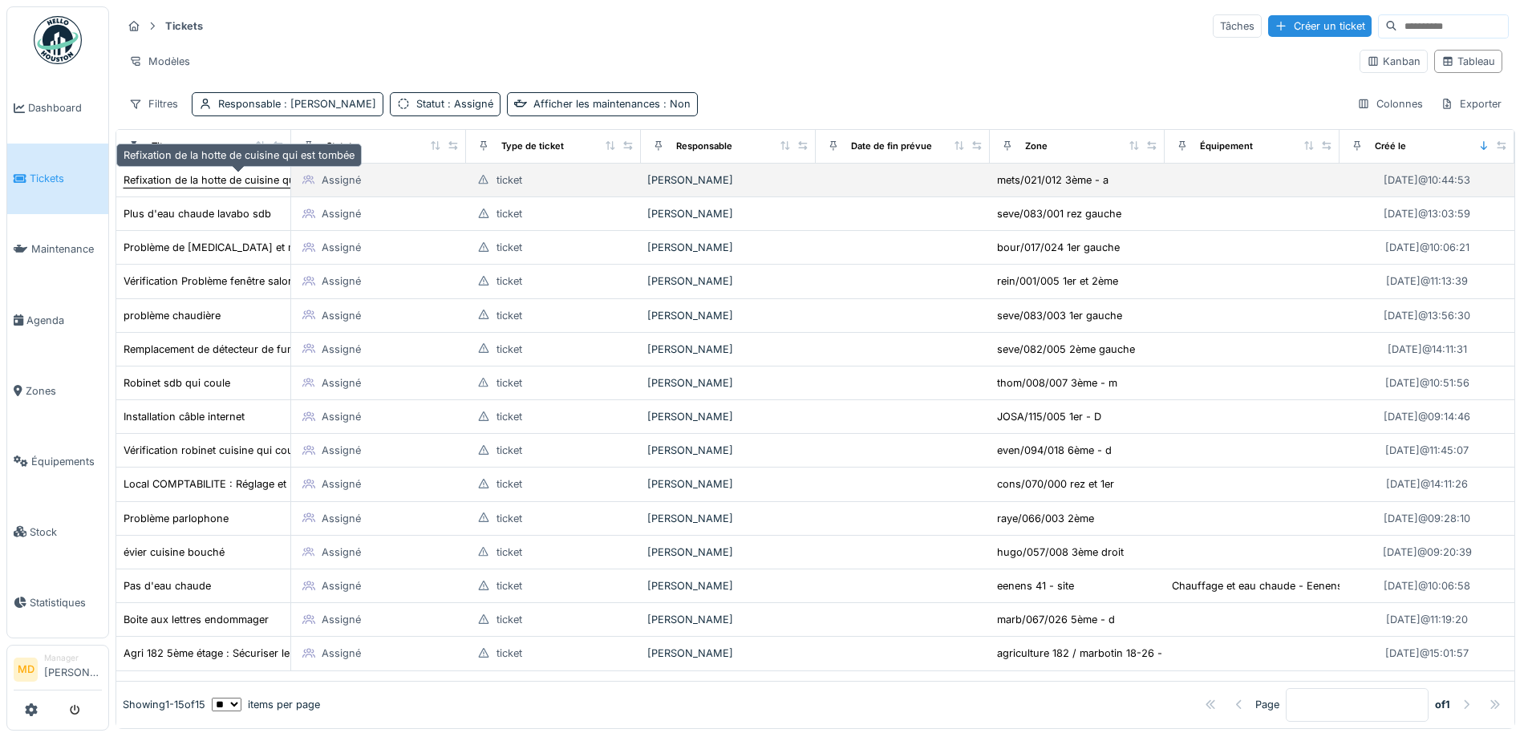
click at [196, 179] on div "Refixation de la hotte de cuisine qui est tombée" at bounding box center [239, 179] width 231 height 15
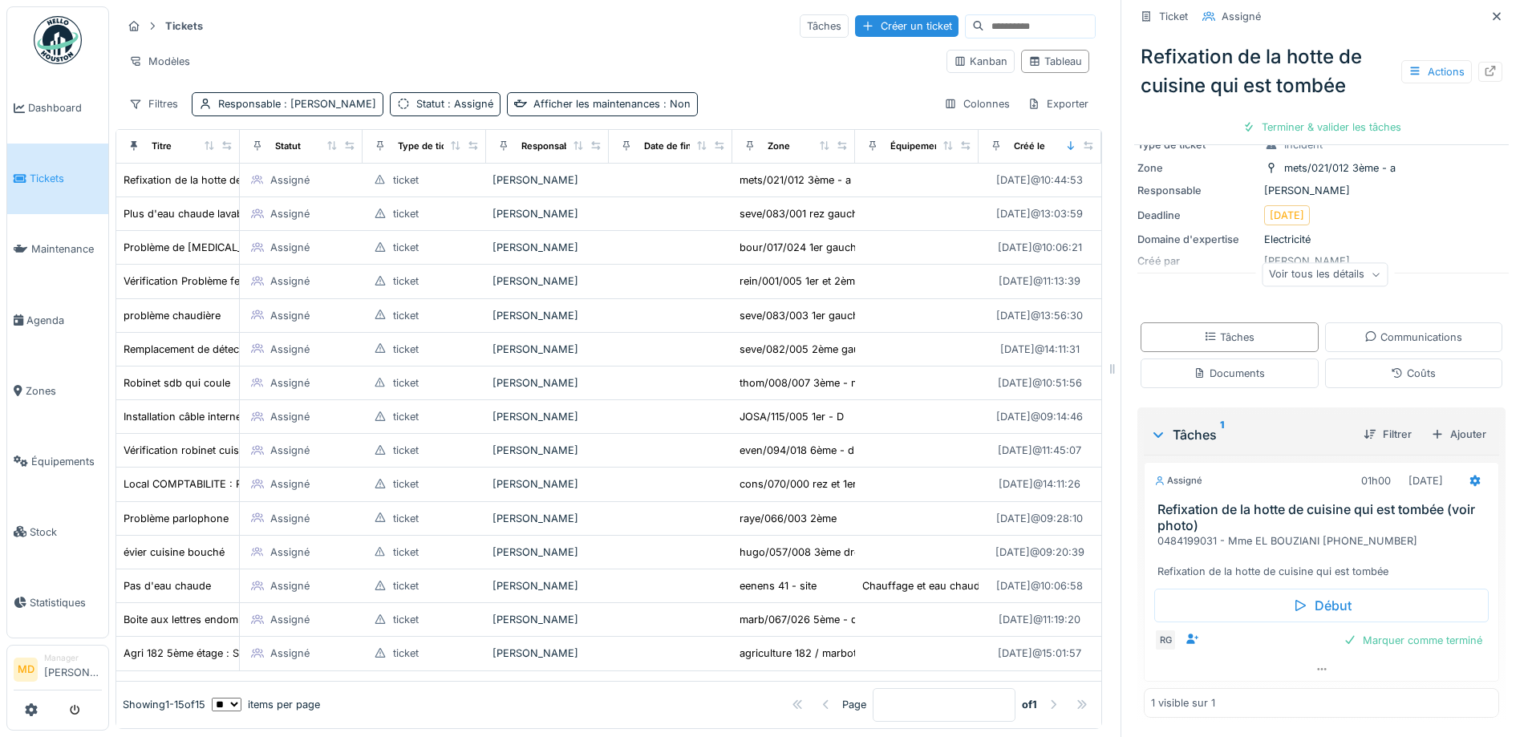
scroll to position [12, 0]
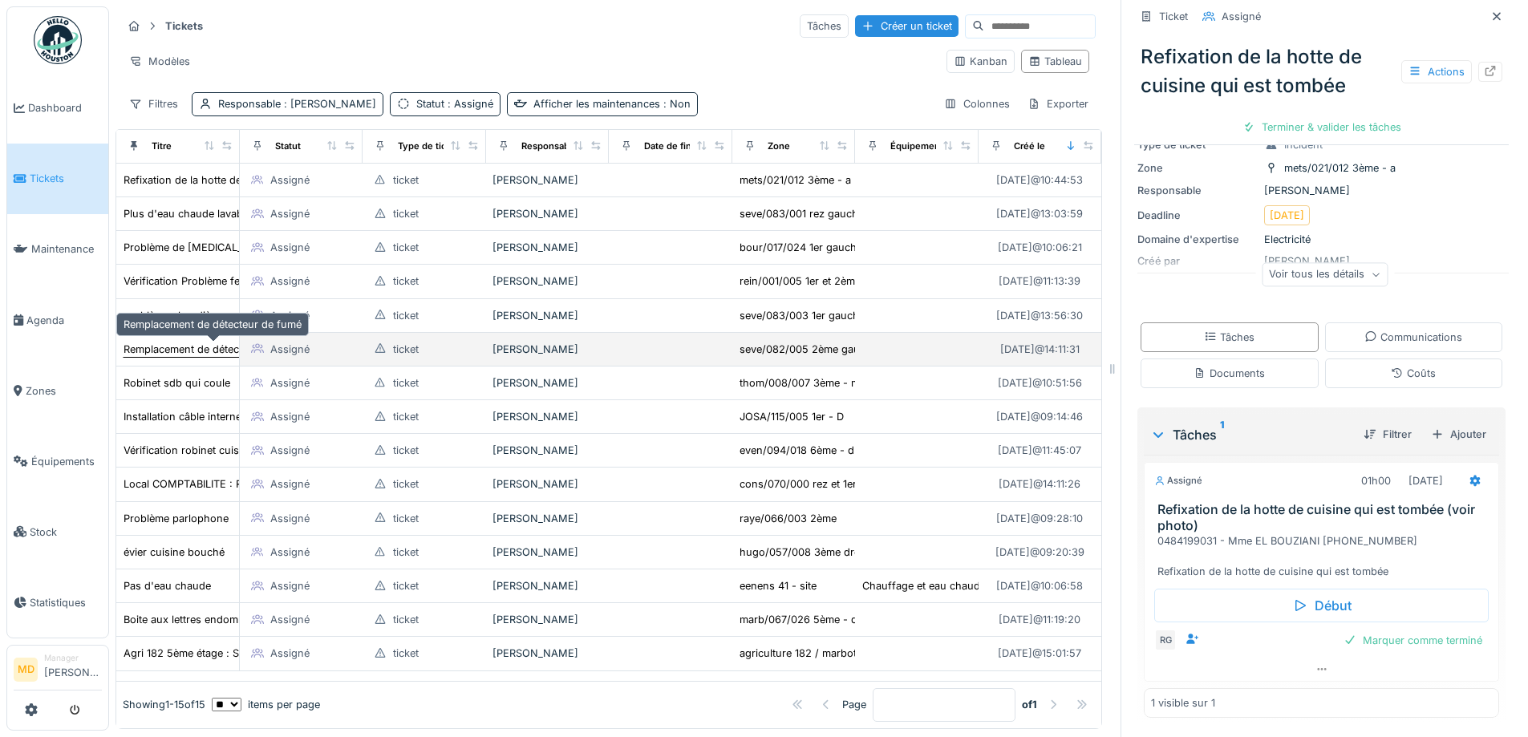
click at [191, 342] on div "Remplacement de détecteur de fumé" at bounding box center [213, 349] width 178 height 15
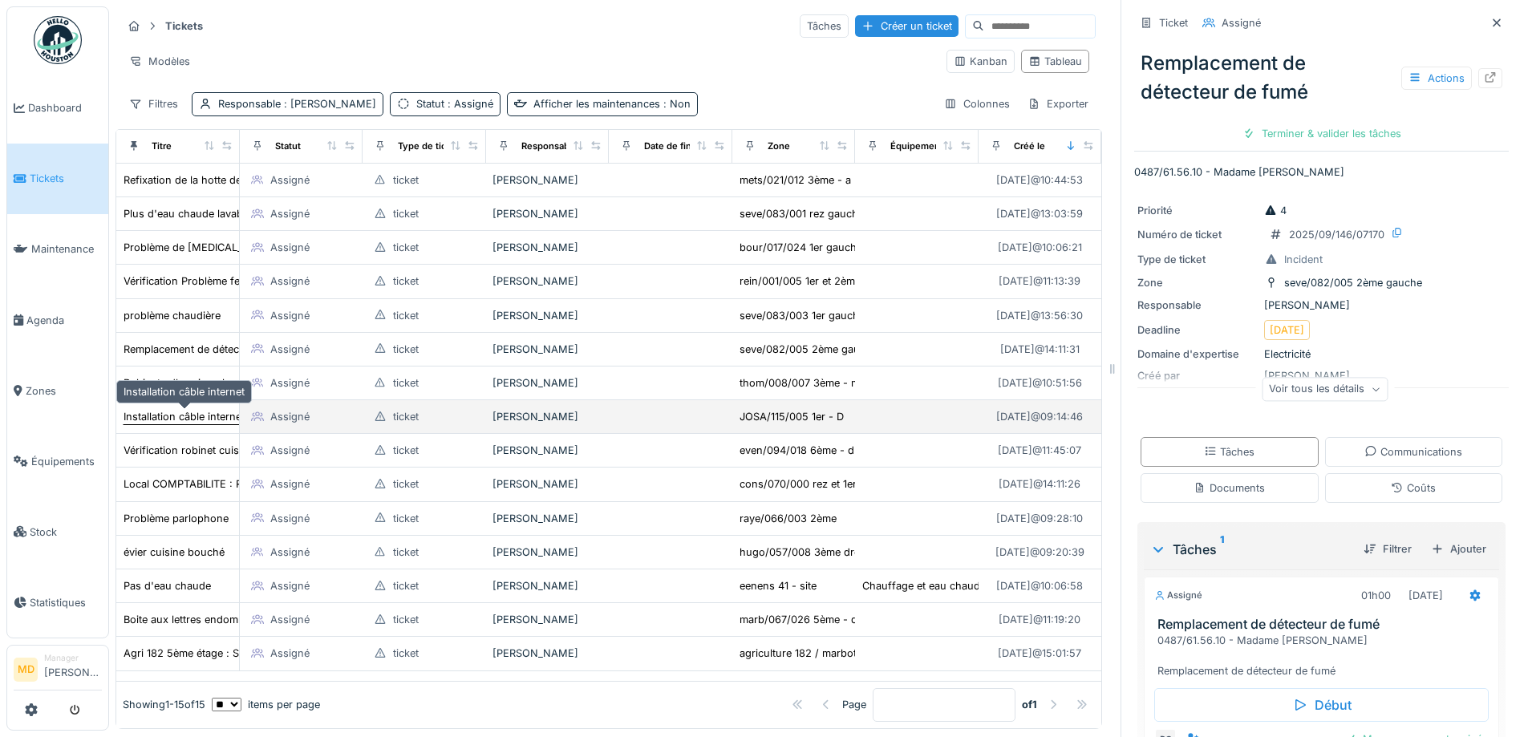
click at [165, 409] on div "Installation câble internet" at bounding box center [184, 416] width 121 height 15
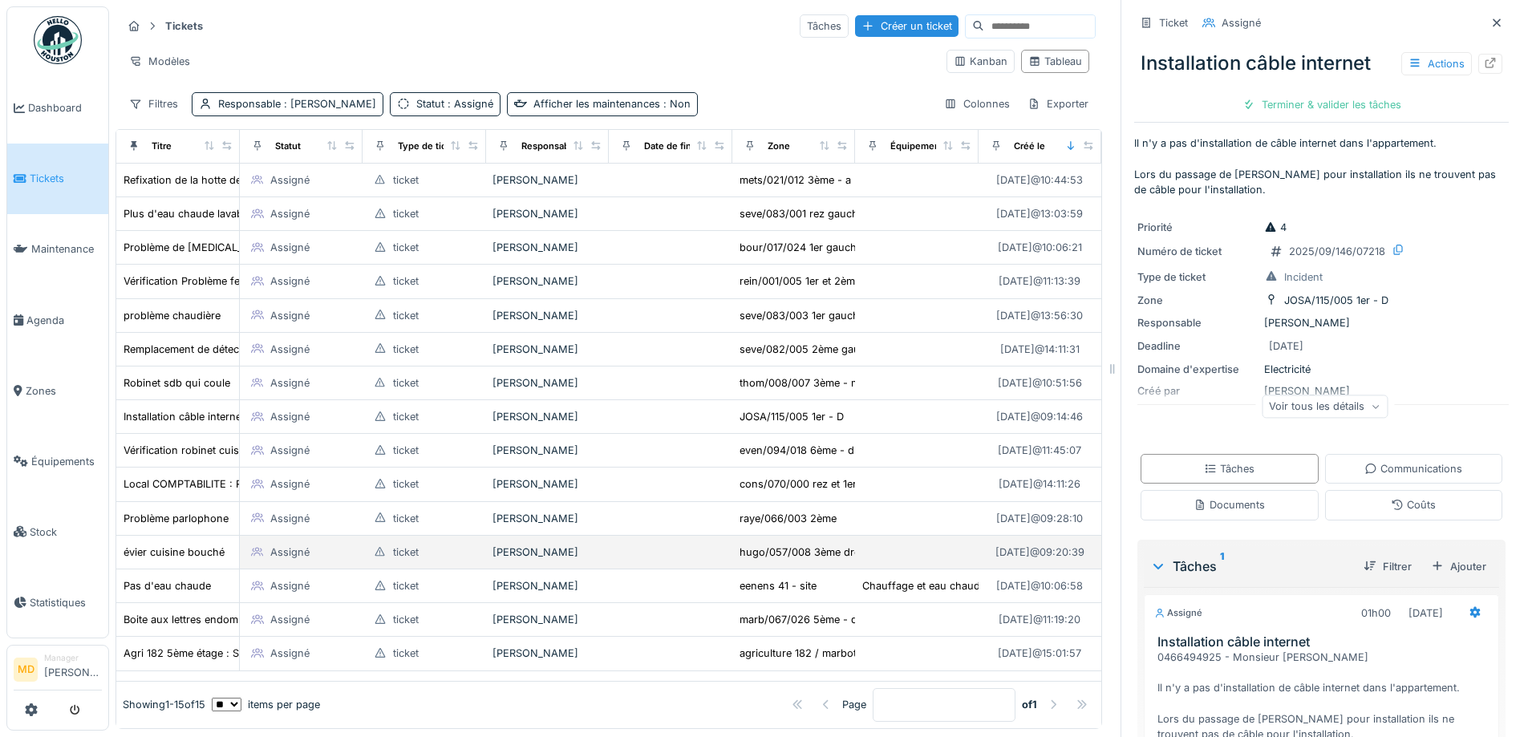
scroll to position [14, 0]
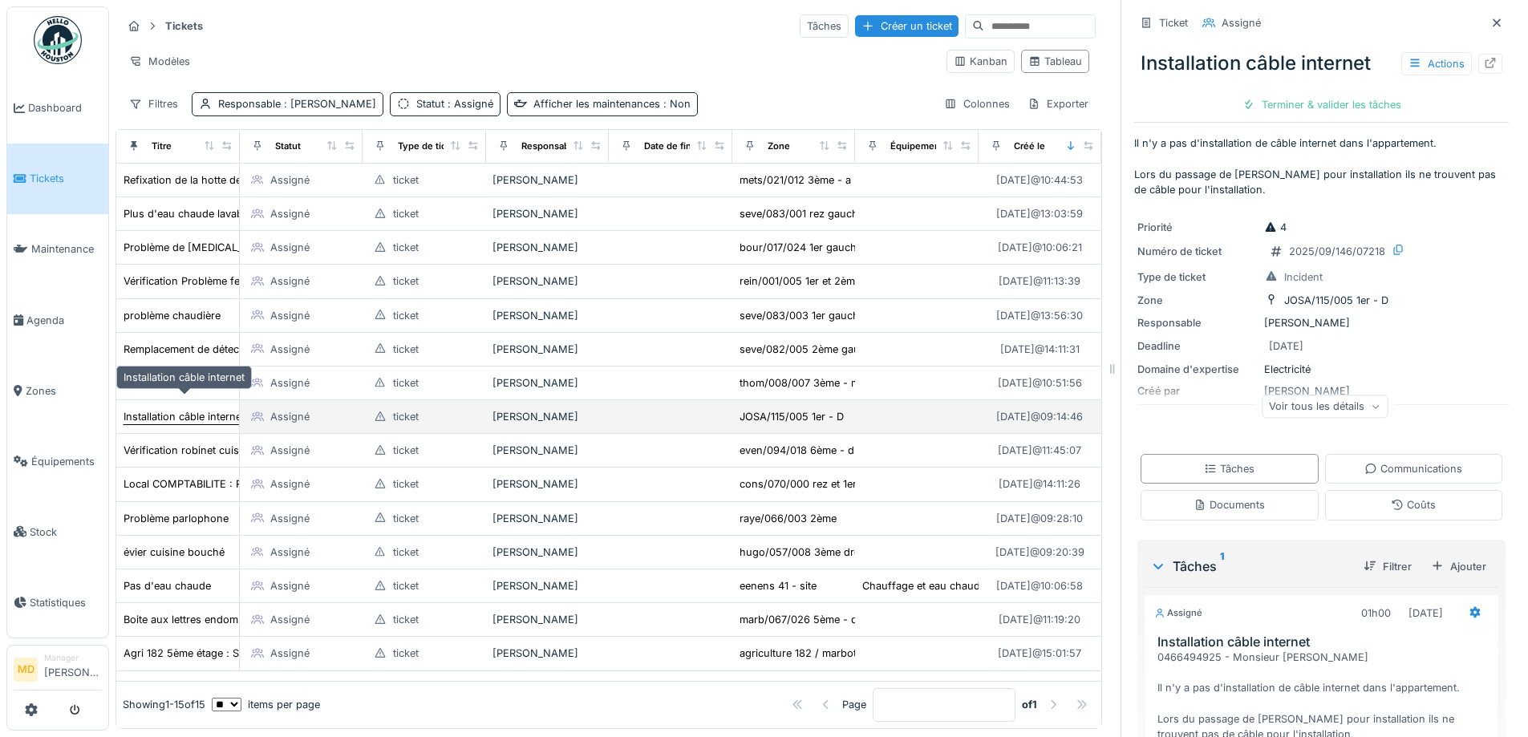
click at [164, 409] on div "Installation câble internet" at bounding box center [184, 416] width 121 height 15
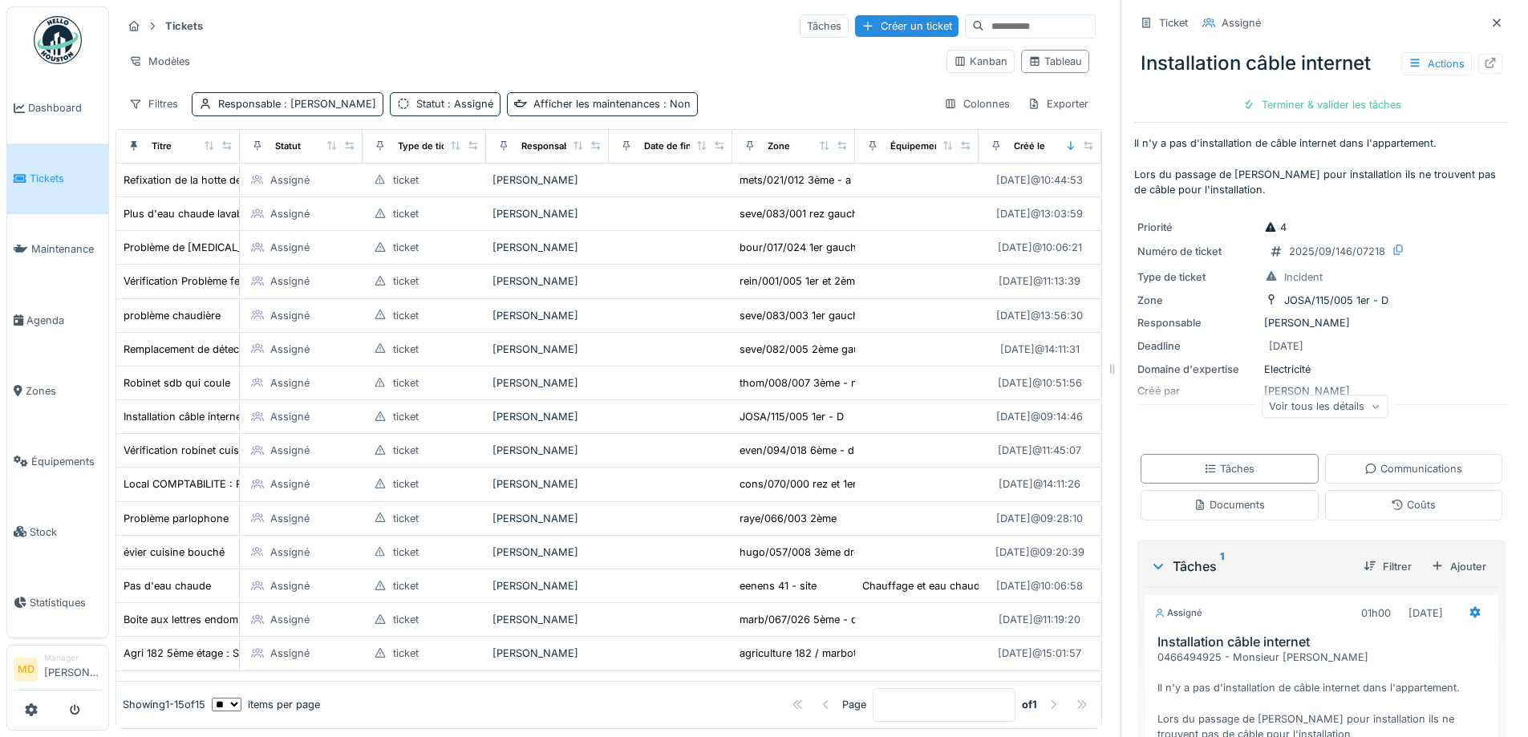
click at [56, 171] on span "Tickets" at bounding box center [66, 178] width 72 height 15
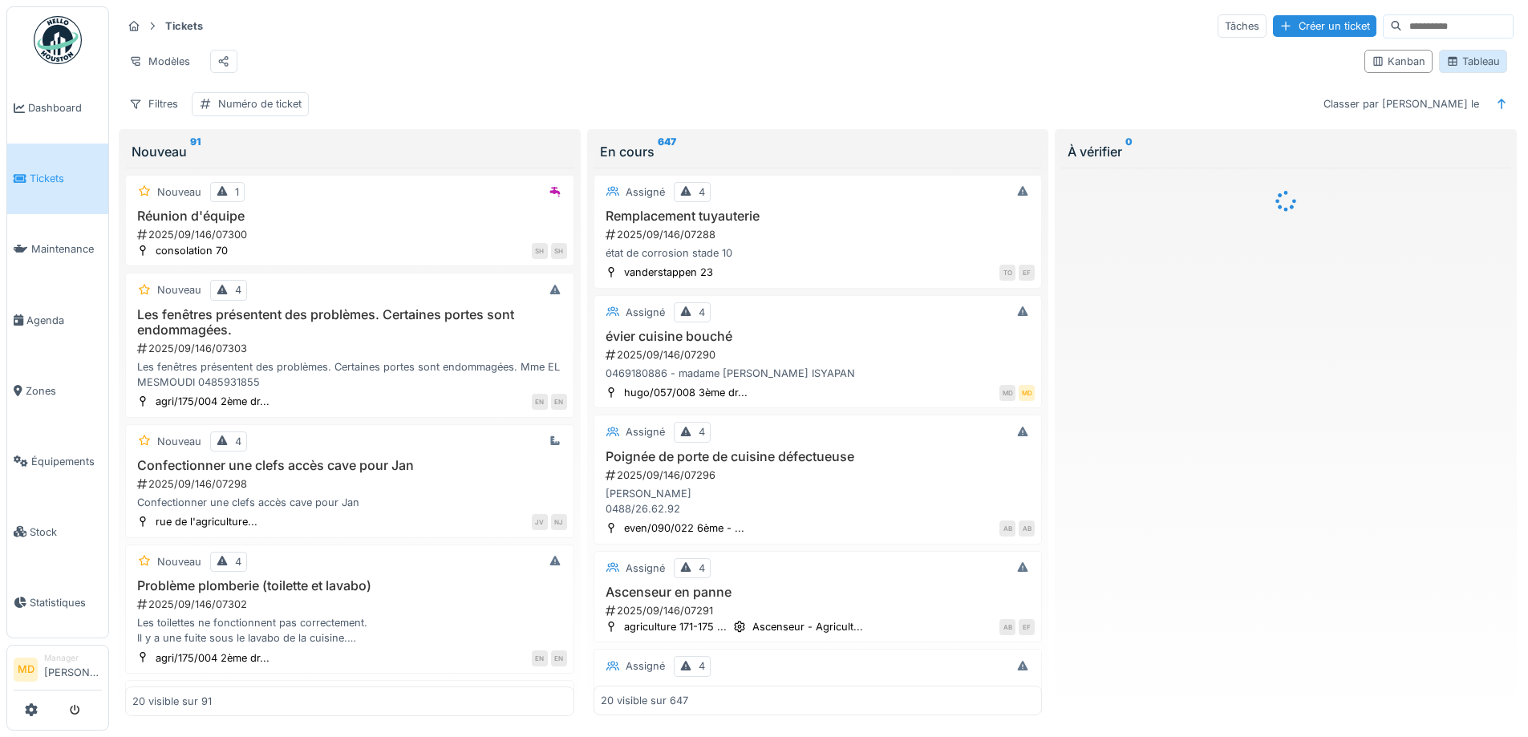
click at [1449, 69] on div "Tableau" at bounding box center [1474, 61] width 54 height 15
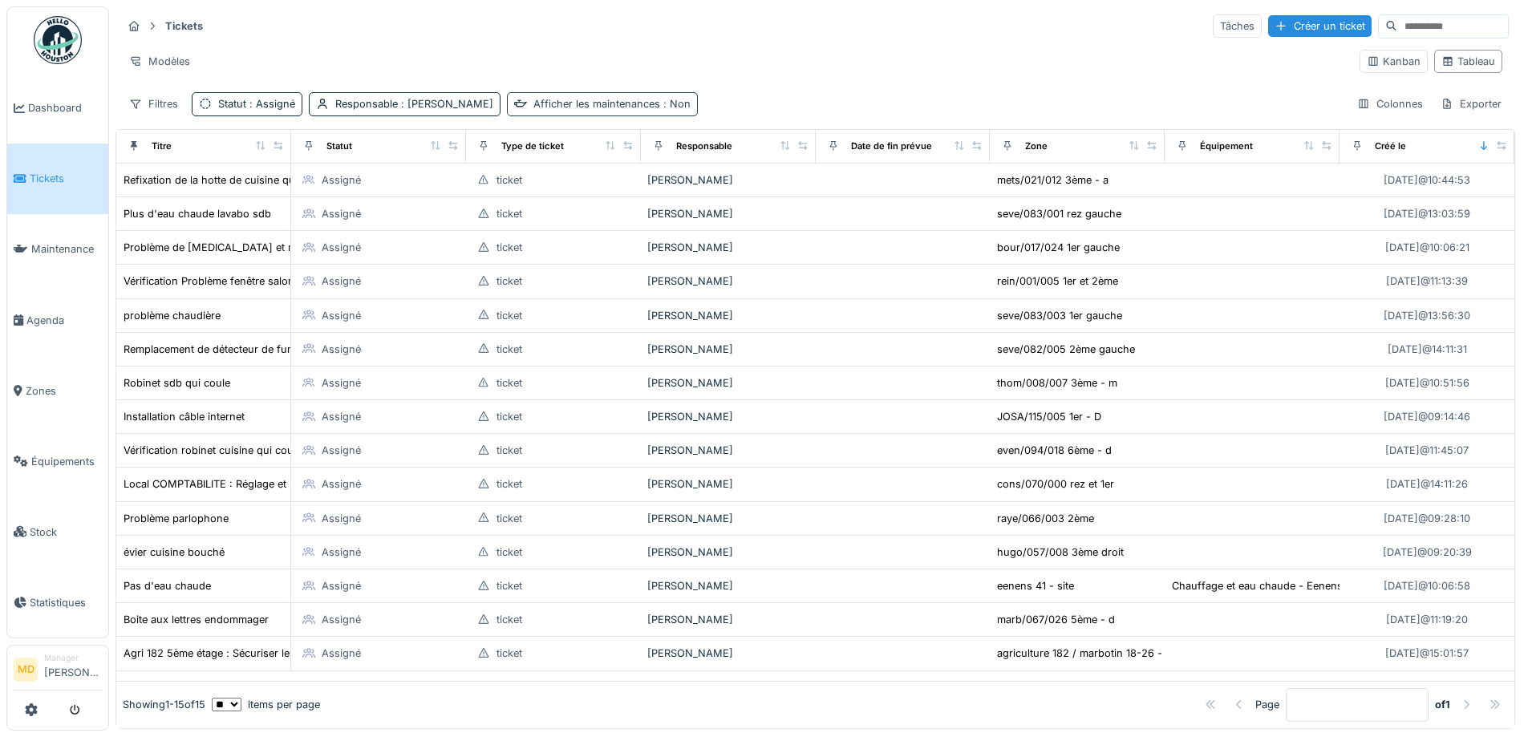
click at [534, 103] on div "Afficher les maintenances : Non" at bounding box center [612, 103] width 157 height 15
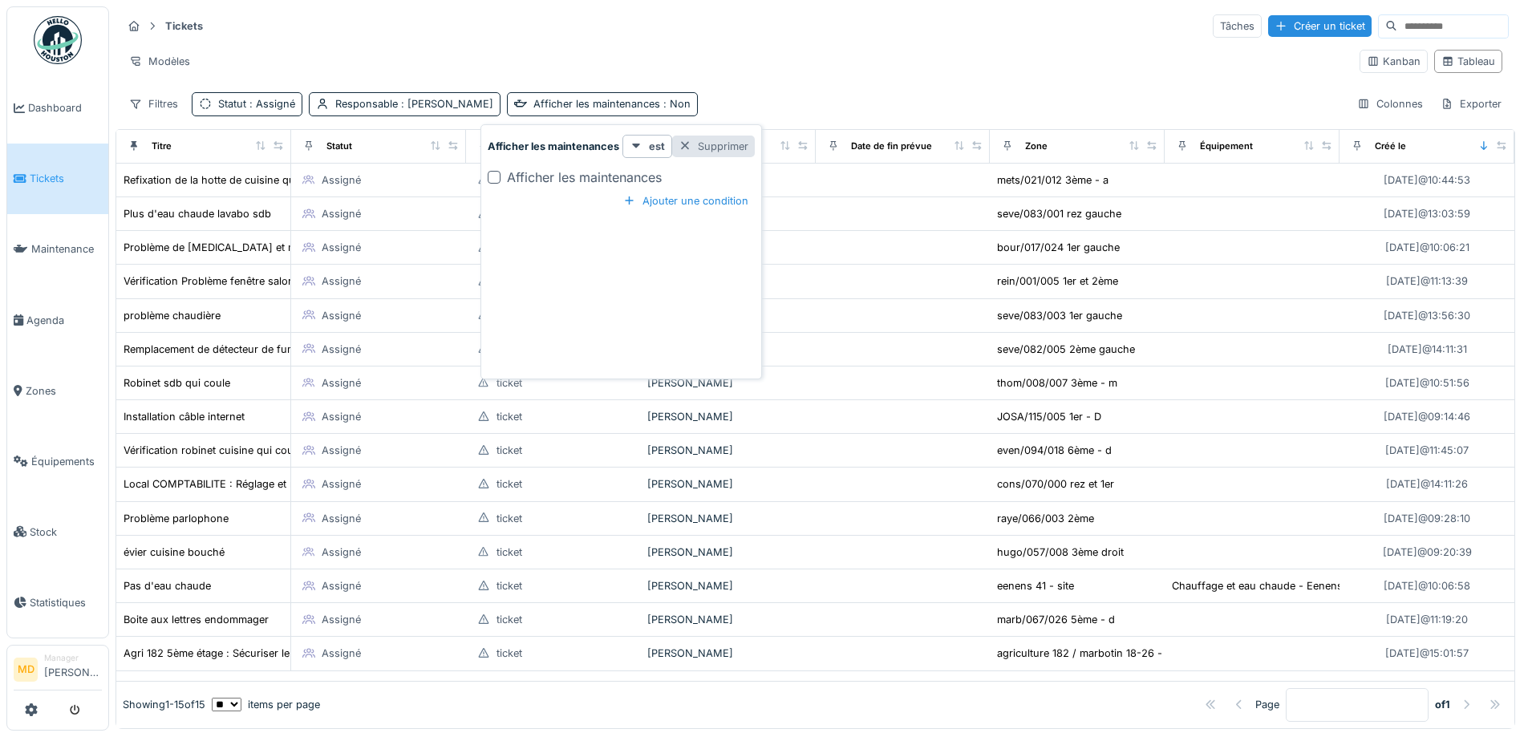
click at [719, 152] on div "Supprimer" at bounding box center [713, 147] width 83 height 22
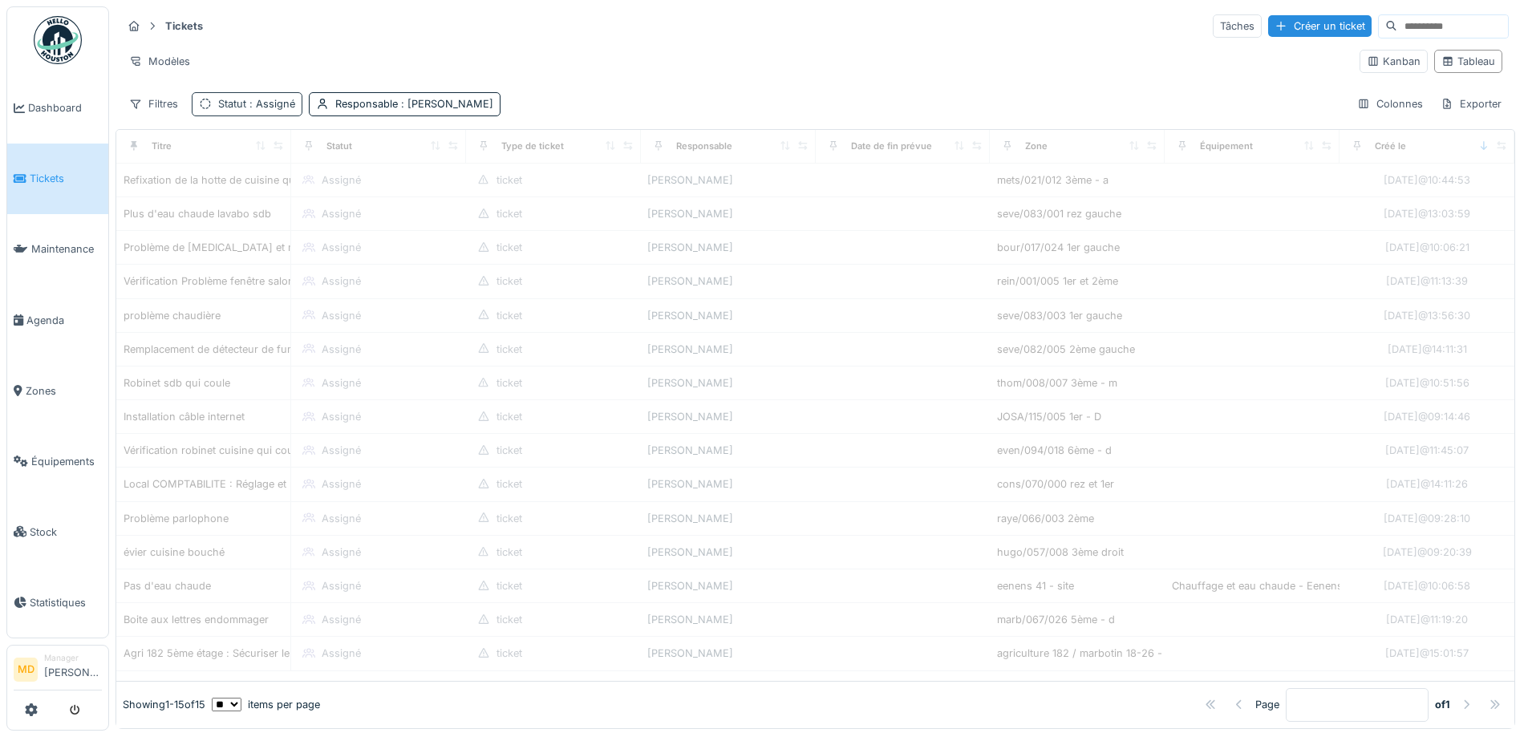
click at [282, 99] on span ": Assigné" at bounding box center [270, 104] width 49 height 12
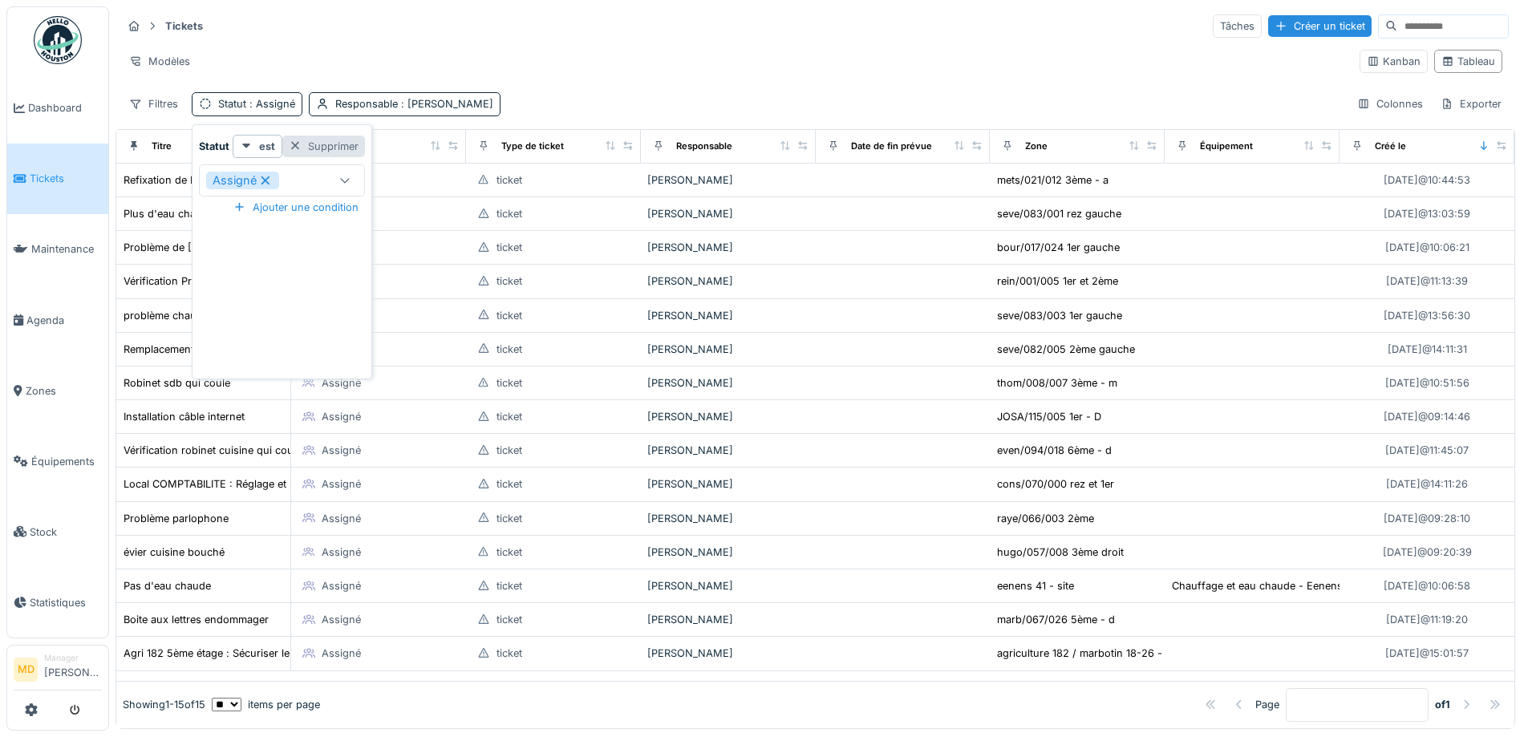
click at [306, 144] on div "Supprimer" at bounding box center [323, 147] width 83 height 22
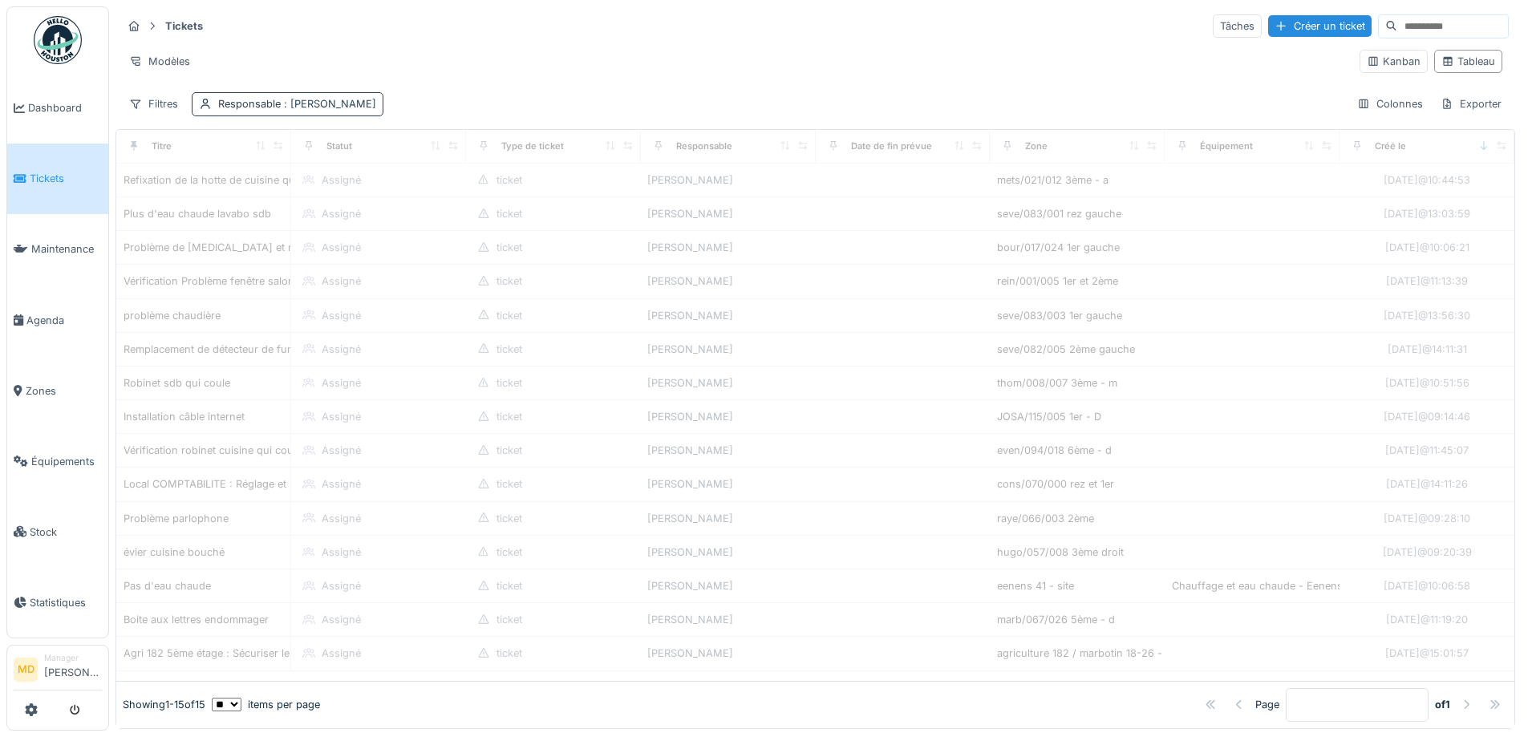
click at [260, 107] on div "Responsable : [PERSON_NAME]" at bounding box center [297, 103] width 158 height 15
click at [369, 139] on div "Supprimer" at bounding box center [357, 147] width 83 height 22
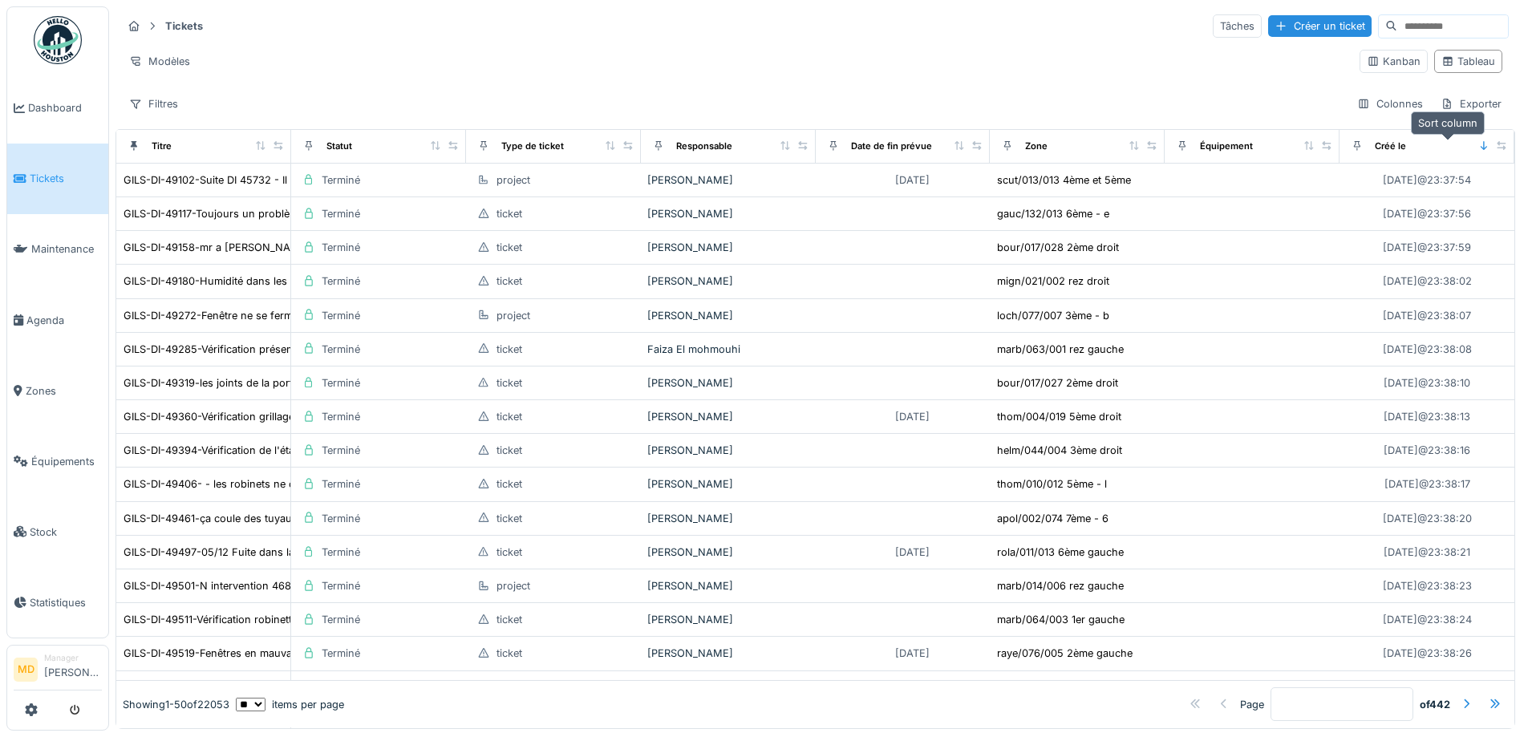
click at [1479, 142] on icon at bounding box center [1484, 145] width 11 height 9
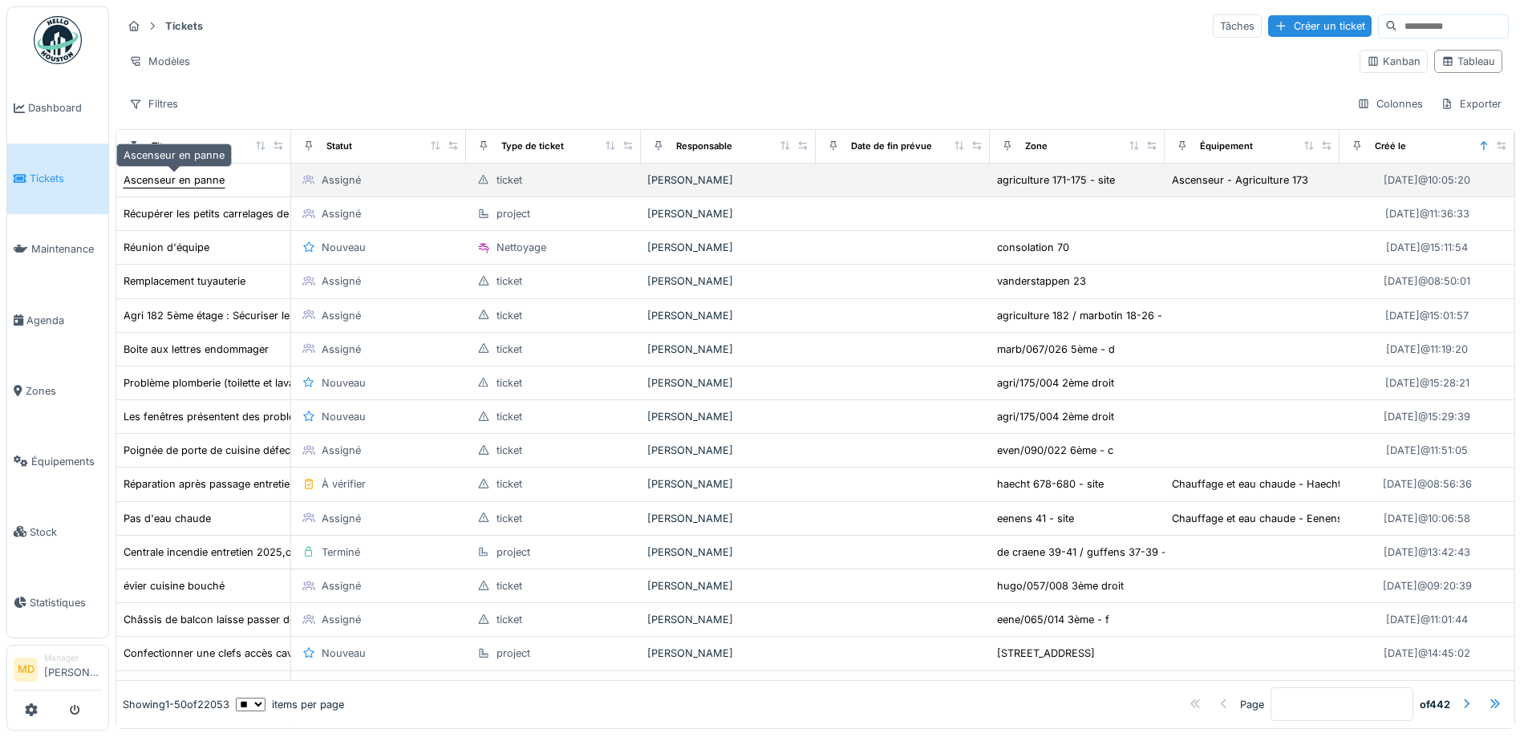
click at [193, 181] on div "Ascenseur en panne" at bounding box center [174, 179] width 101 height 15
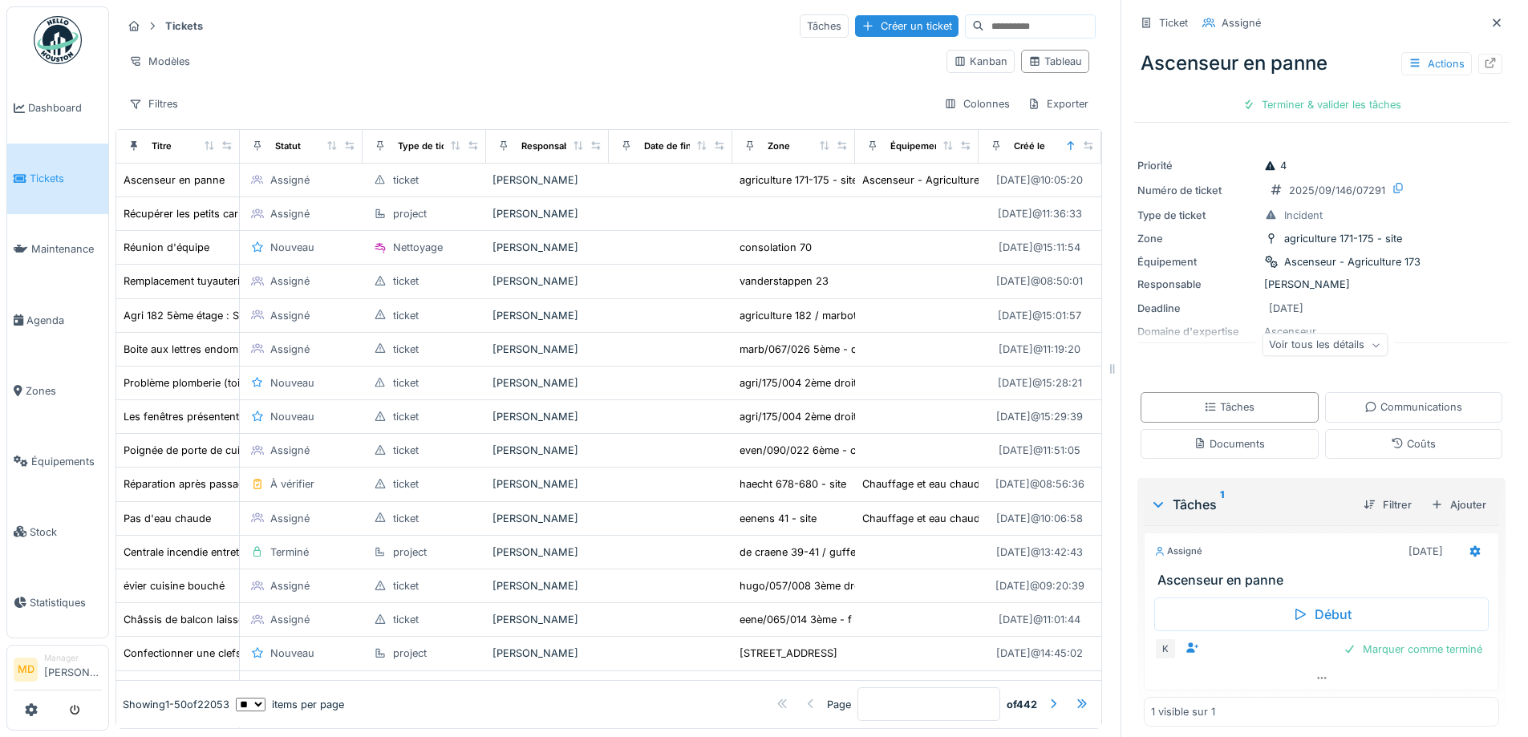
click at [1349, 347] on div "Voir tous les détails" at bounding box center [1325, 345] width 126 height 23
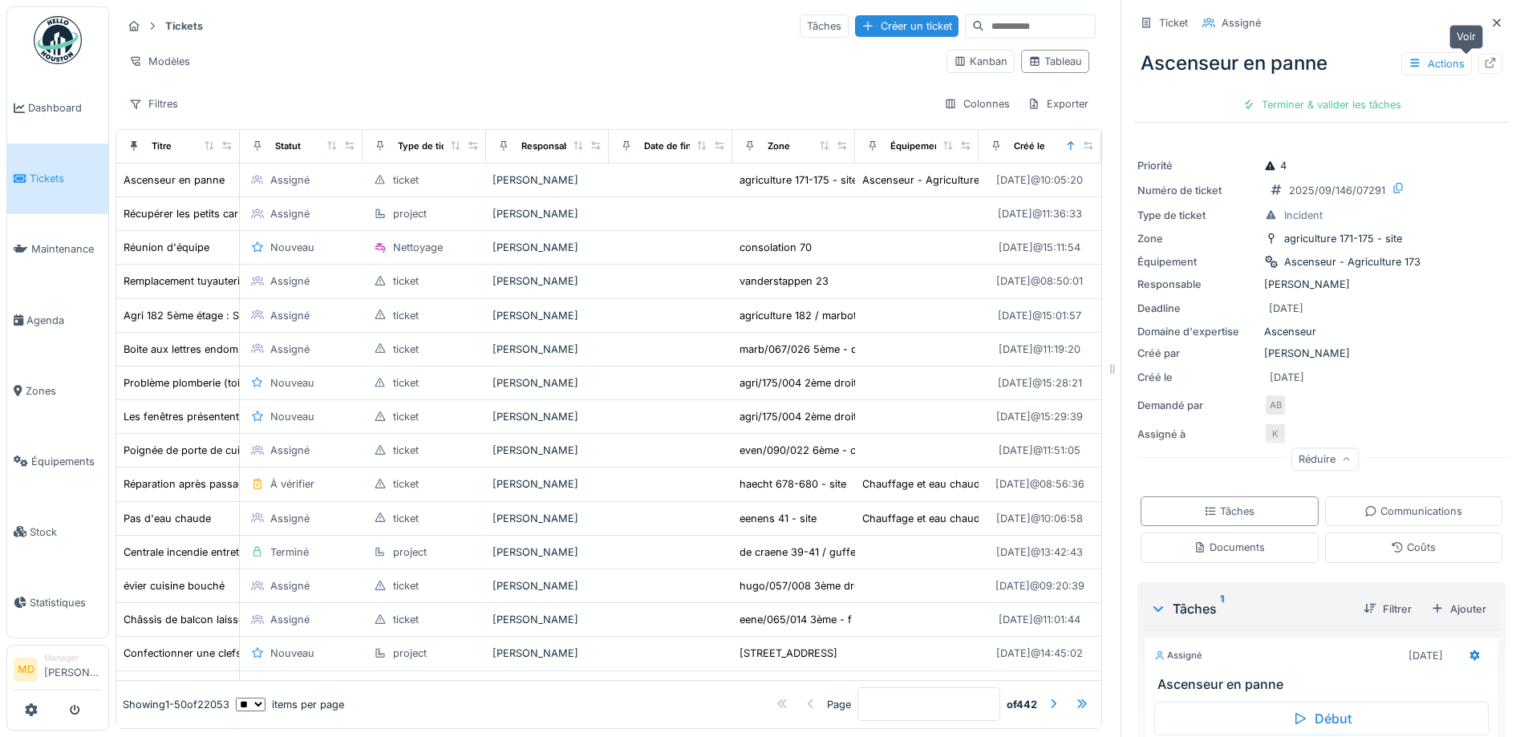
click at [1484, 69] on div at bounding box center [1490, 63] width 13 height 15
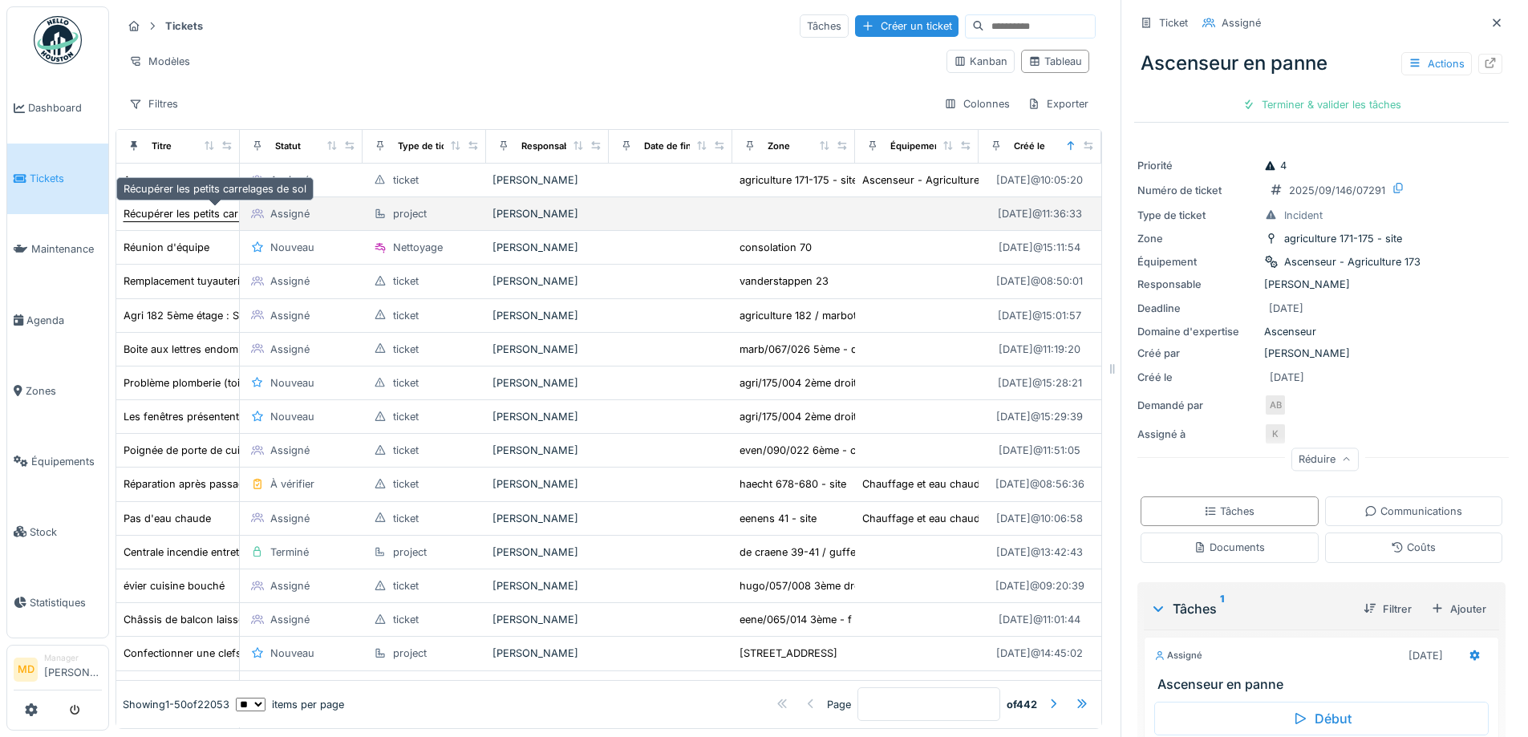
click at [165, 205] on div "Récupérer les petits carrelages de sol" at bounding box center [215, 213] width 185 height 17
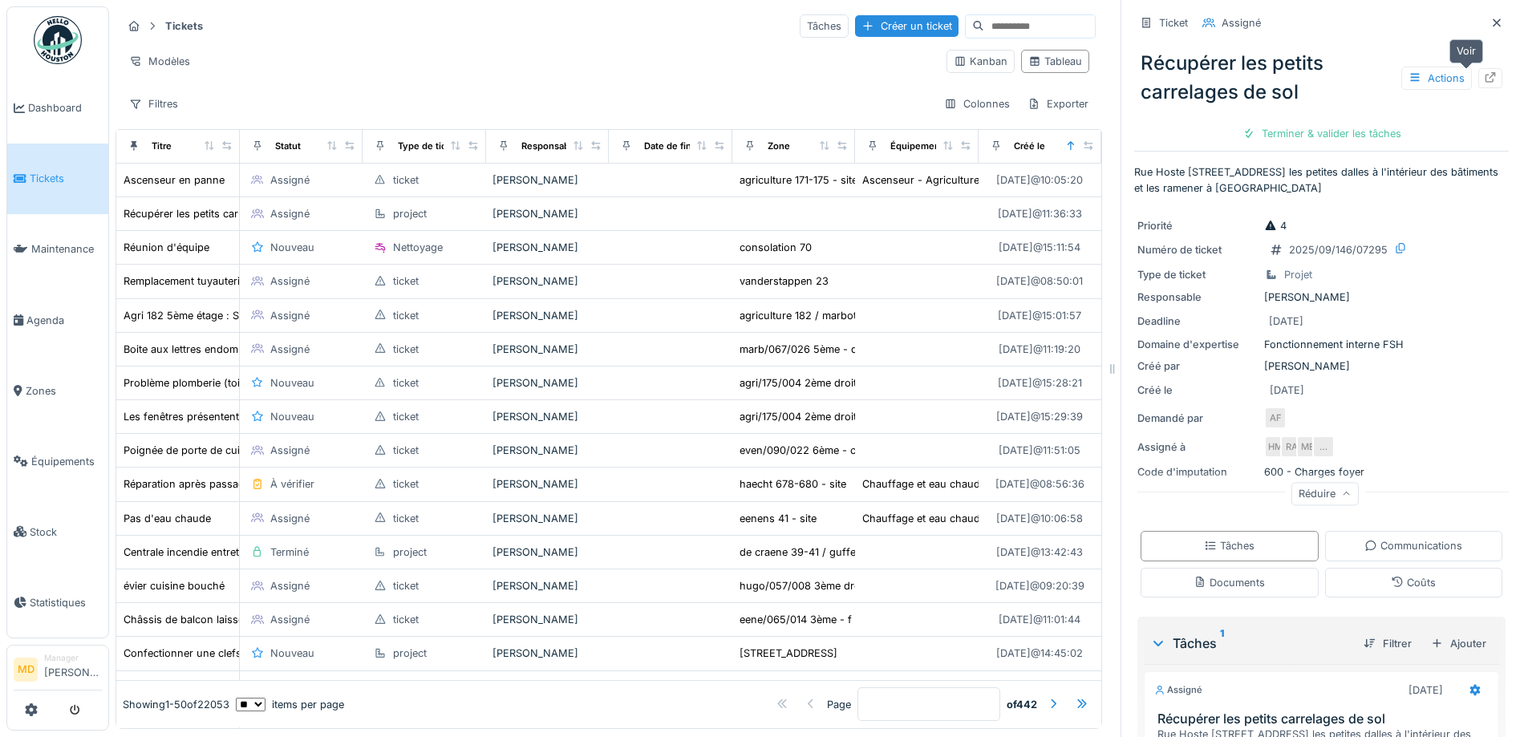
click at [1484, 73] on icon at bounding box center [1490, 77] width 13 height 10
click at [84, 103] on span "Dashboard" at bounding box center [65, 107] width 74 height 15
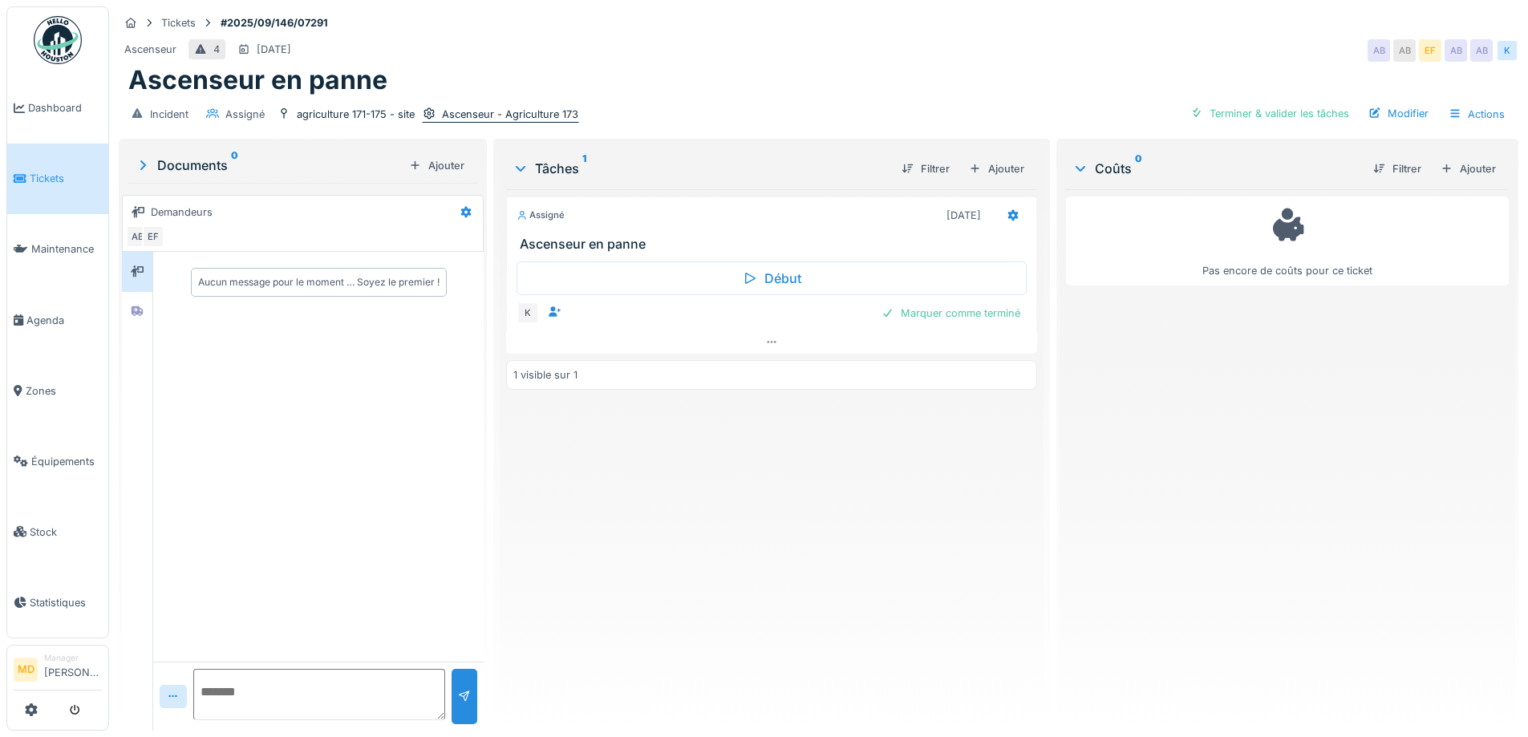
click at [459, 110] on div "Ascenseur - Agriculture 173" at bounding box center [510, 114] width 136 height 15
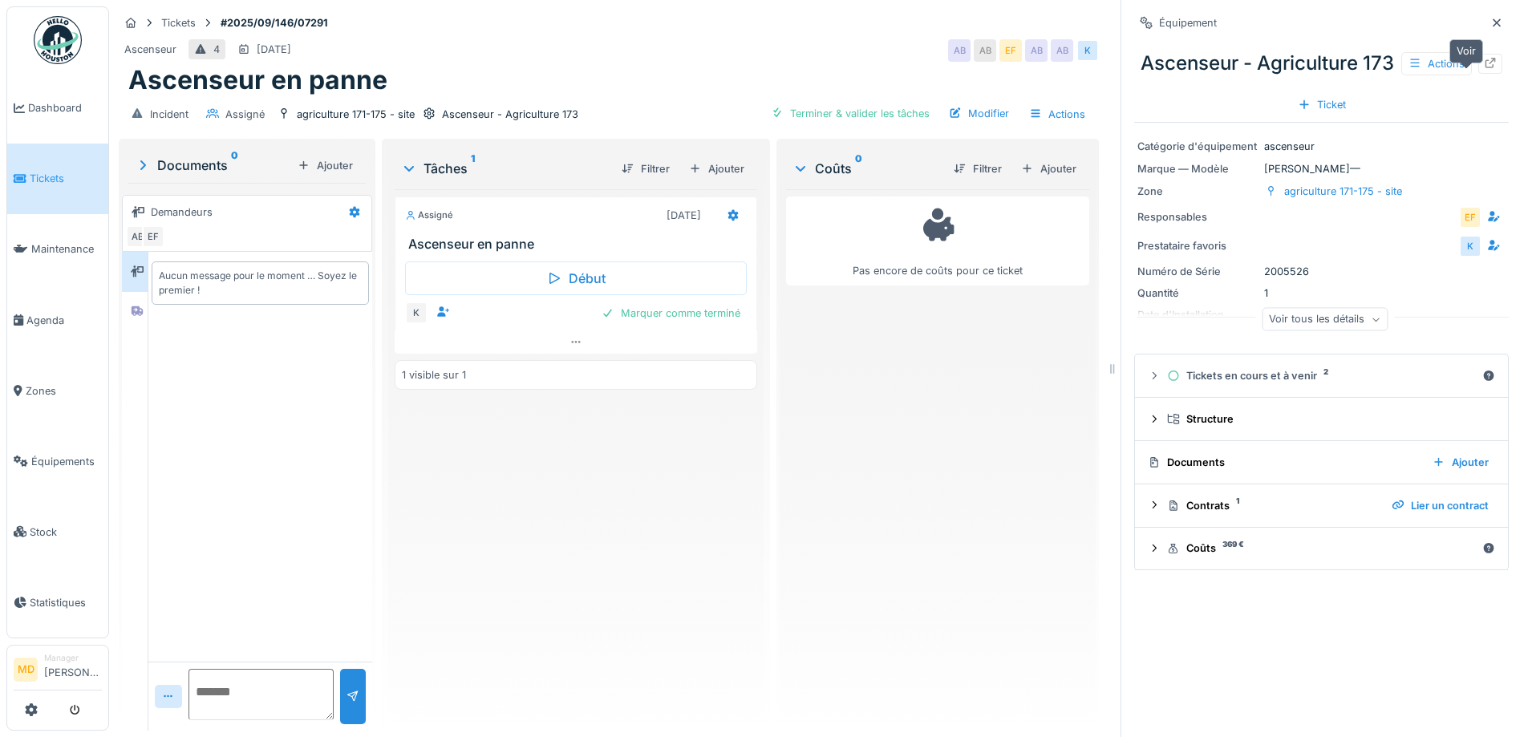
click at [1486, 68] on icon at bounding box center [1491, 63] width 10 height 10
click at [1491, 30] on div at bounding box center [1497, 22] width 13 height 15
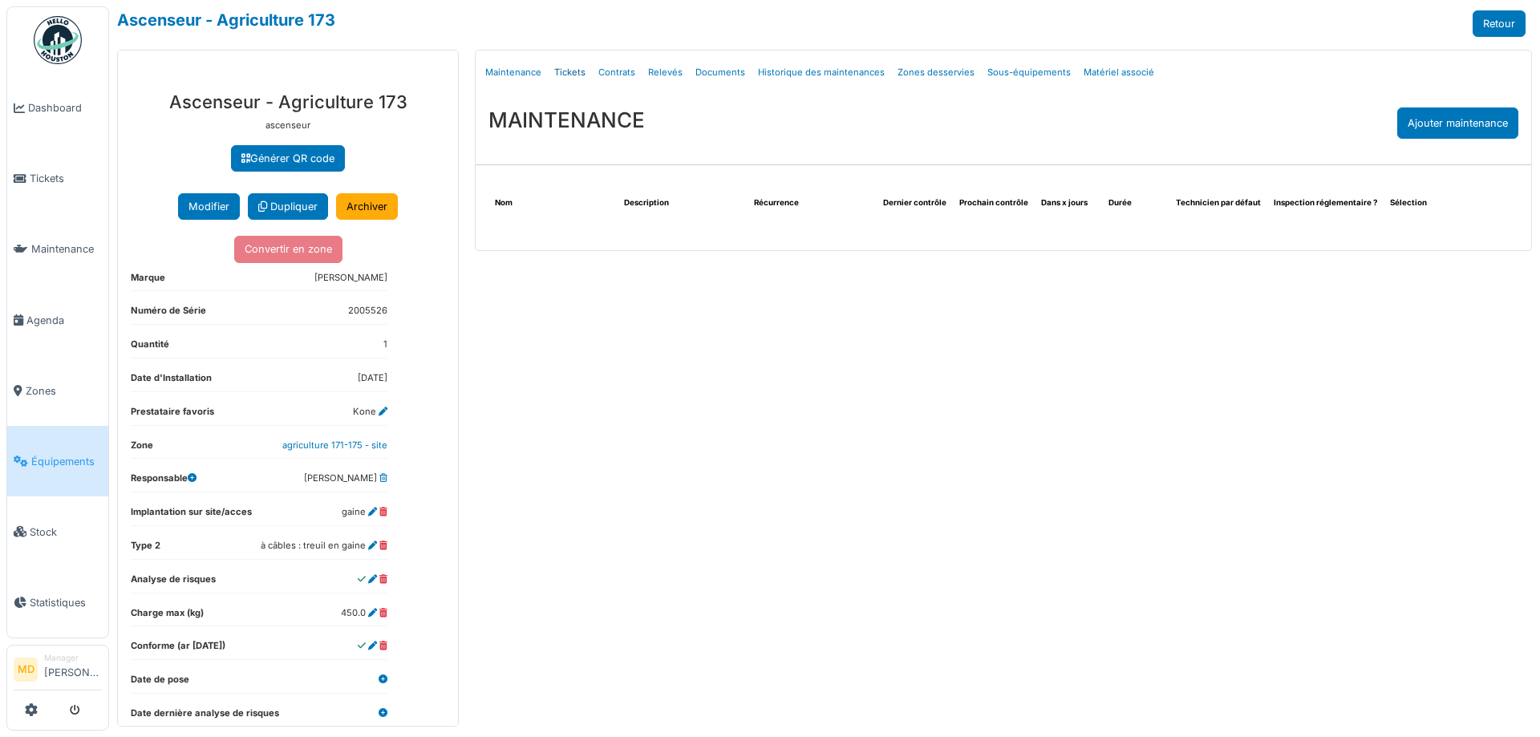
click at [564, 75] on link "Tickets" at bounding box center [570, 73] width 44 height 38
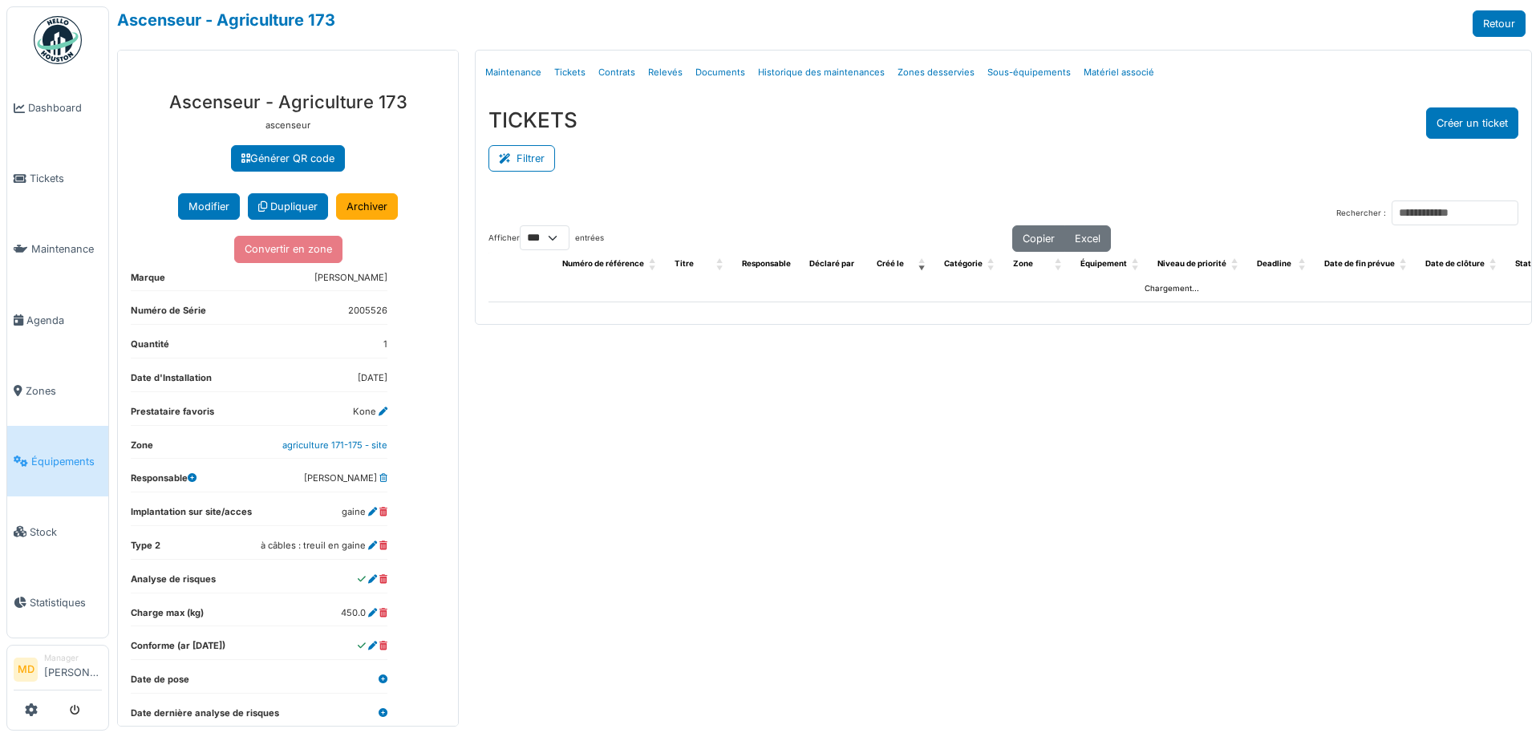
select select "***"
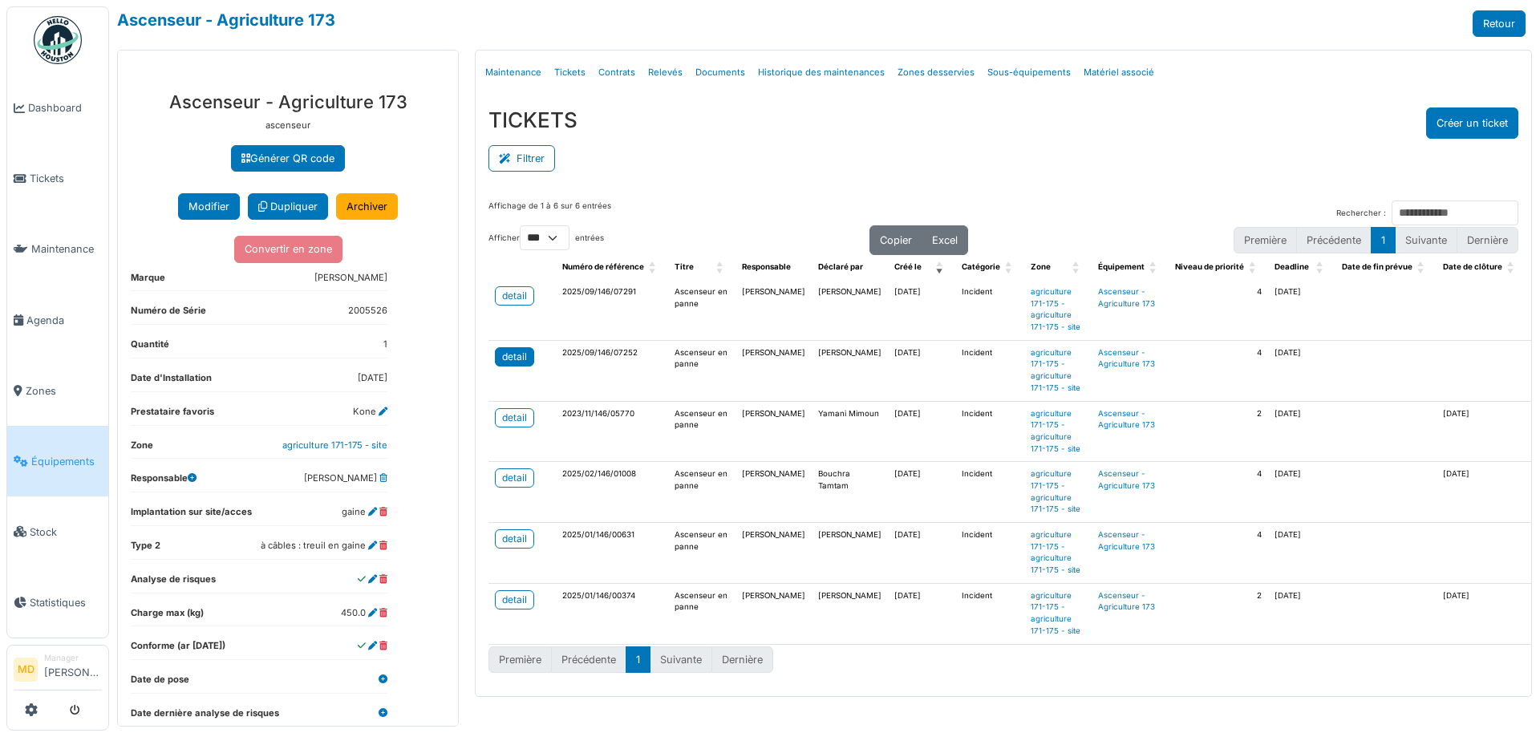
click at [526, 362] on div "detail" at bounding box center [514, 357] width 25 height 14
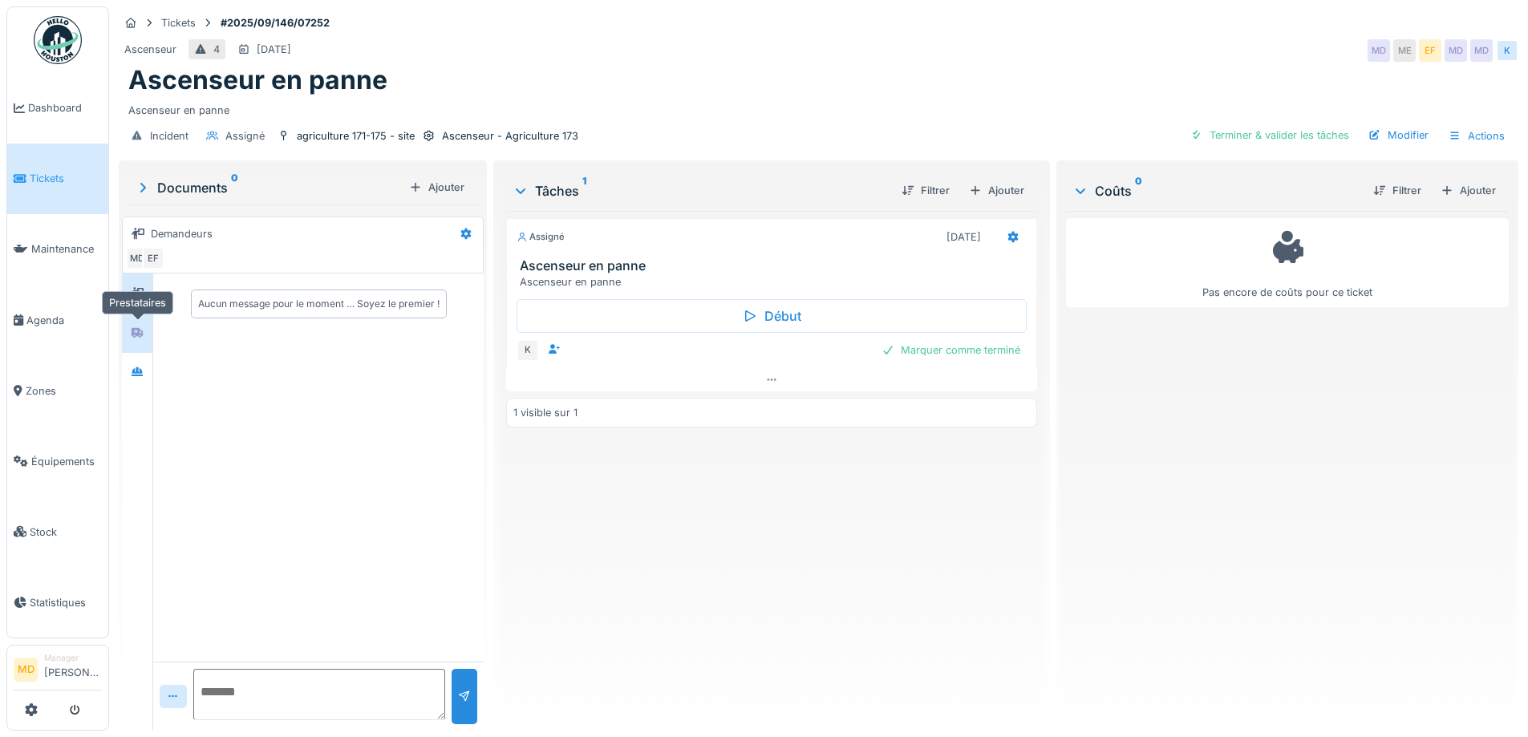
click at [147, 324] on div at bounding box center [137, 333] width 24 height 20
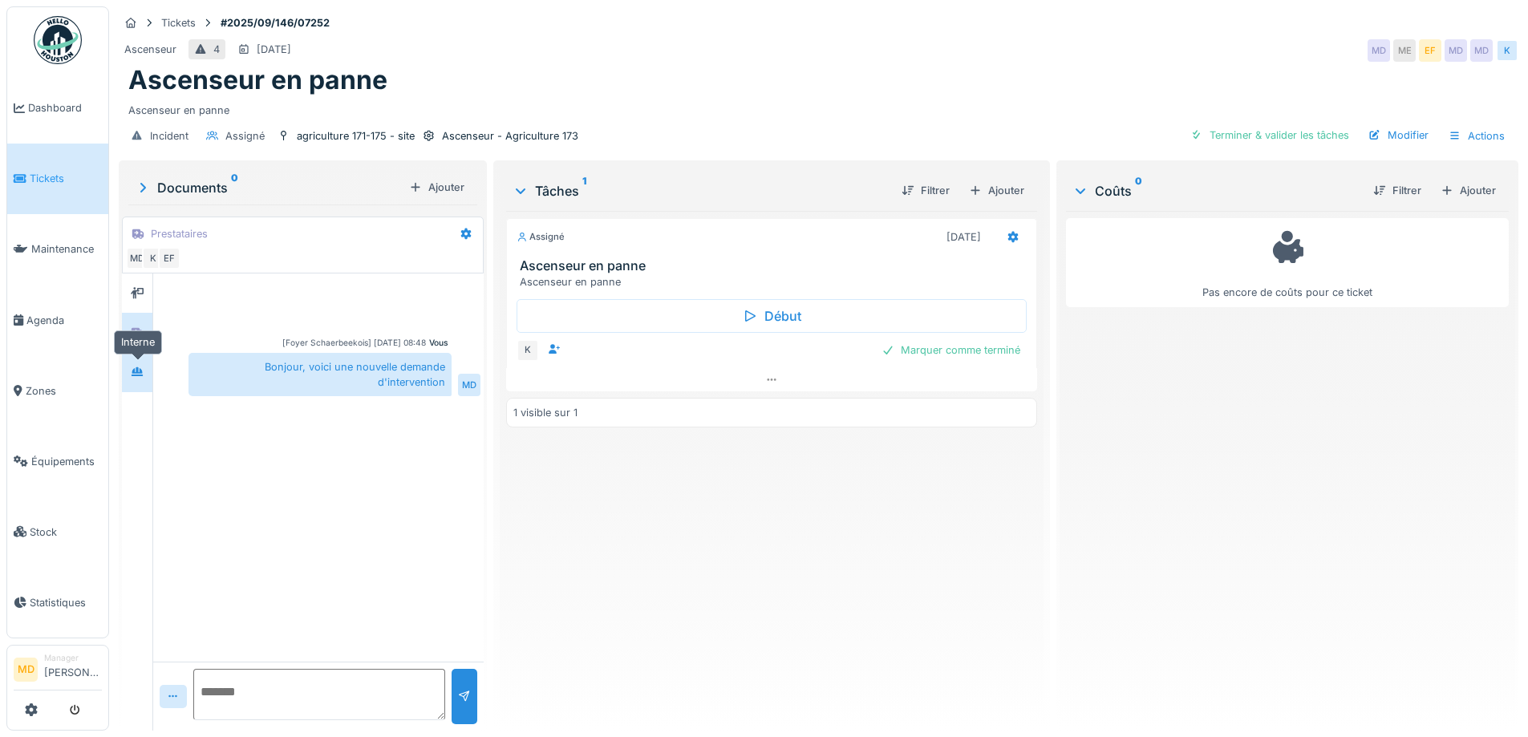
click at [139, 375] on icon at bounding box center [137, 372] width 13 height 10
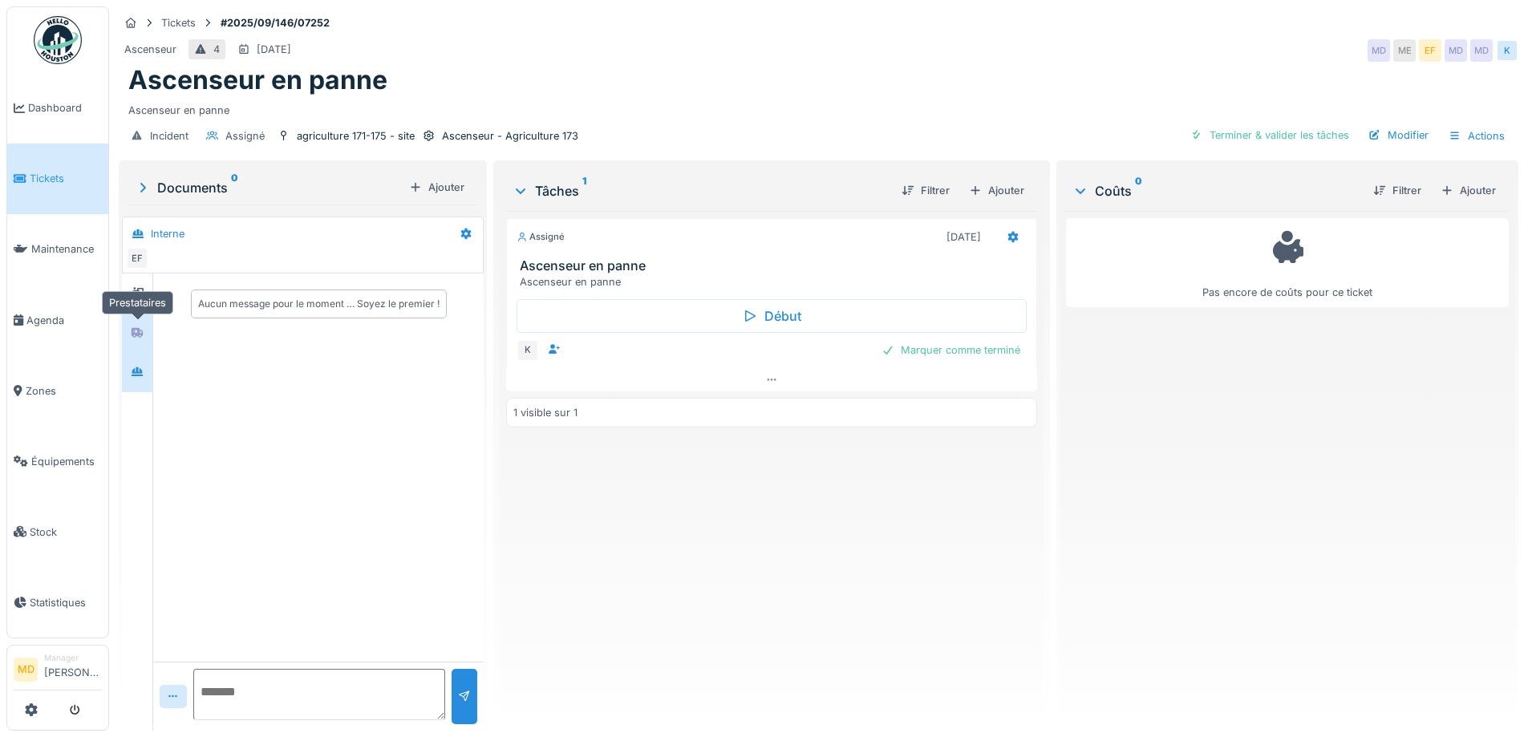
click at [146, 331] on div at bounding box center [137, 333] width 24 height 20
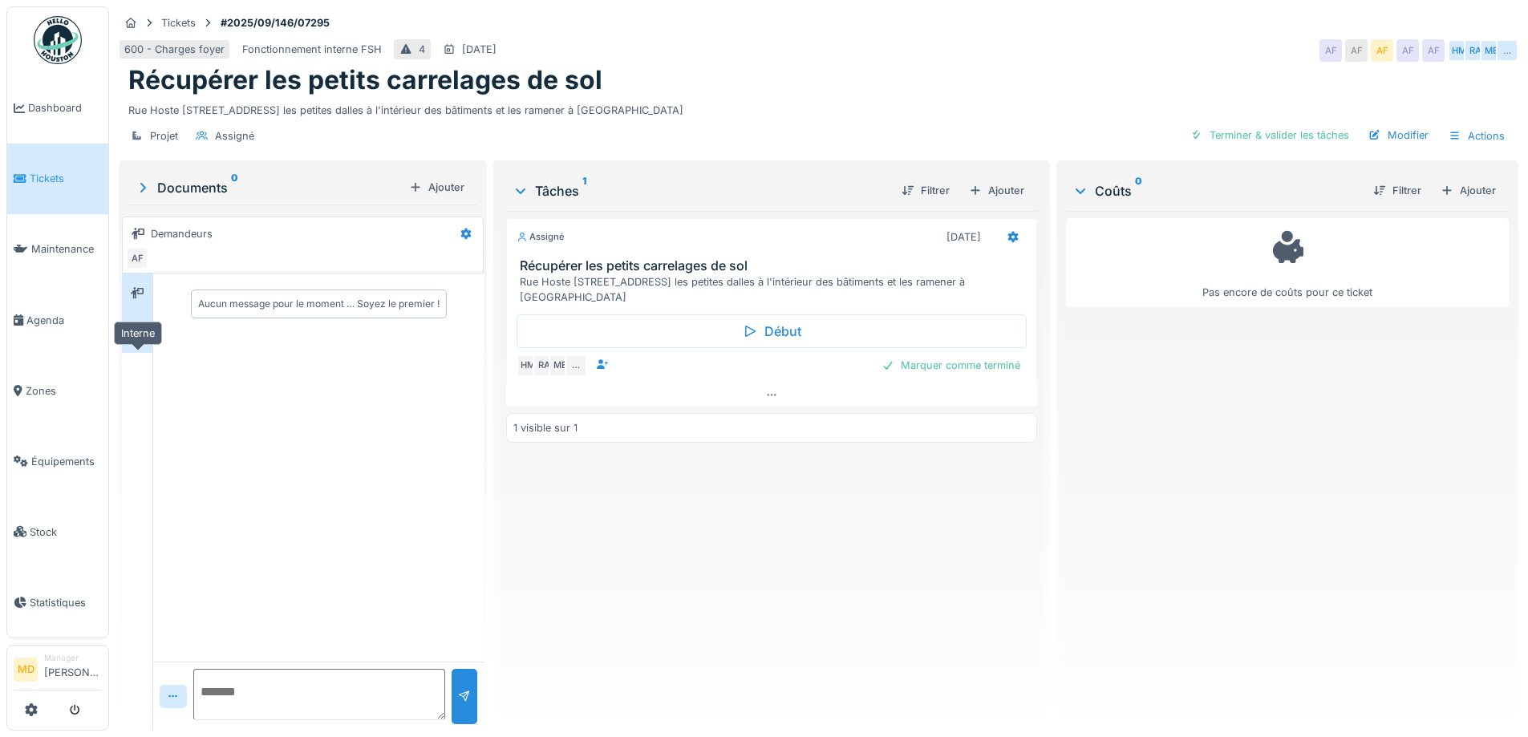
click at [141, 337] on icon at bounding box center [137, 332] width 11 height 9
click at [148, 303] on div at bounding box center [137, 293] width 24 height 20
click at [889, 118] on div "Rue Hoste [STREET_ADDRESS] les petites dalles à l'intérieur des bâtiments et le…" at bounding box center [818, 107] width 1381 height 22
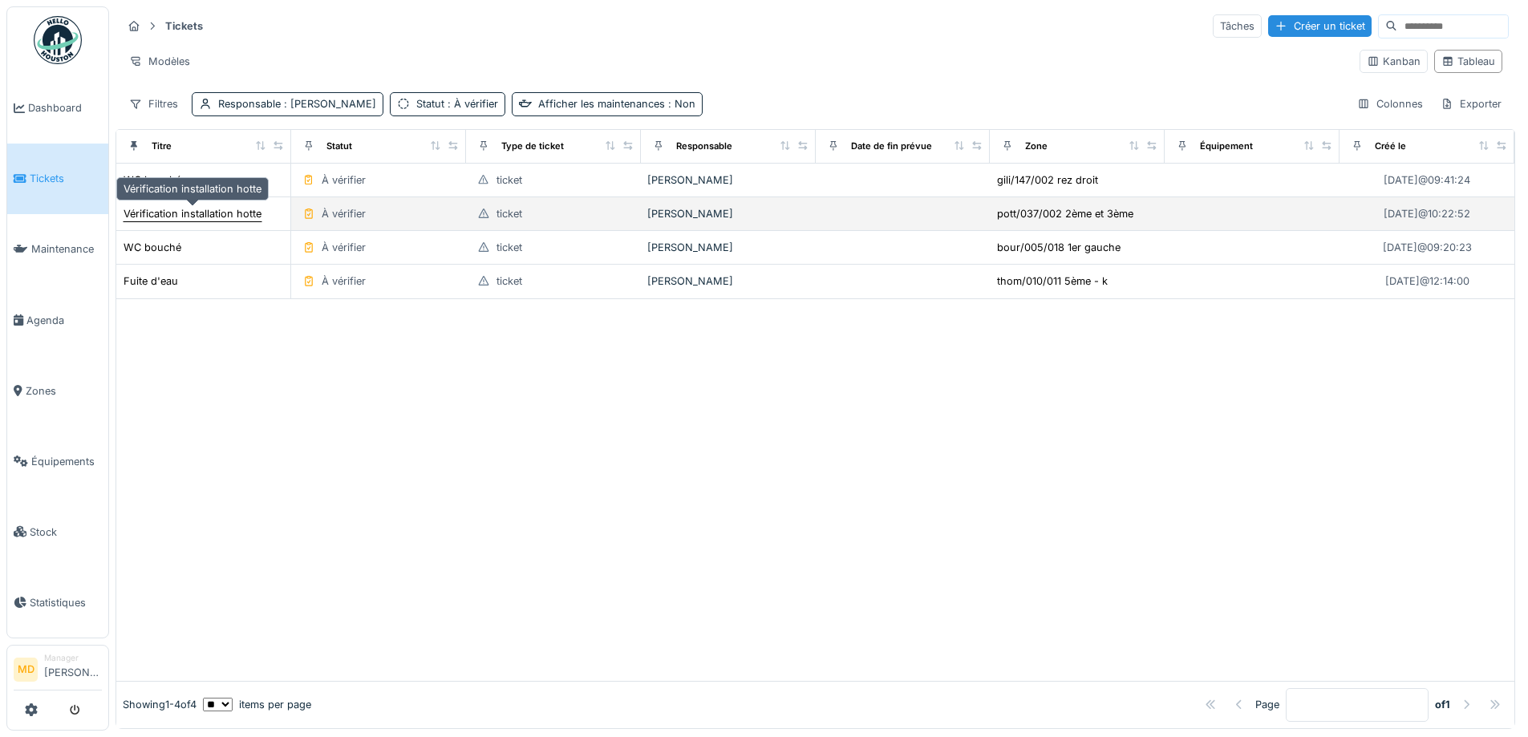
click at [179, 213] on div "Vérification installation hotte" at bounding box center [193, 213] width 138 height 15
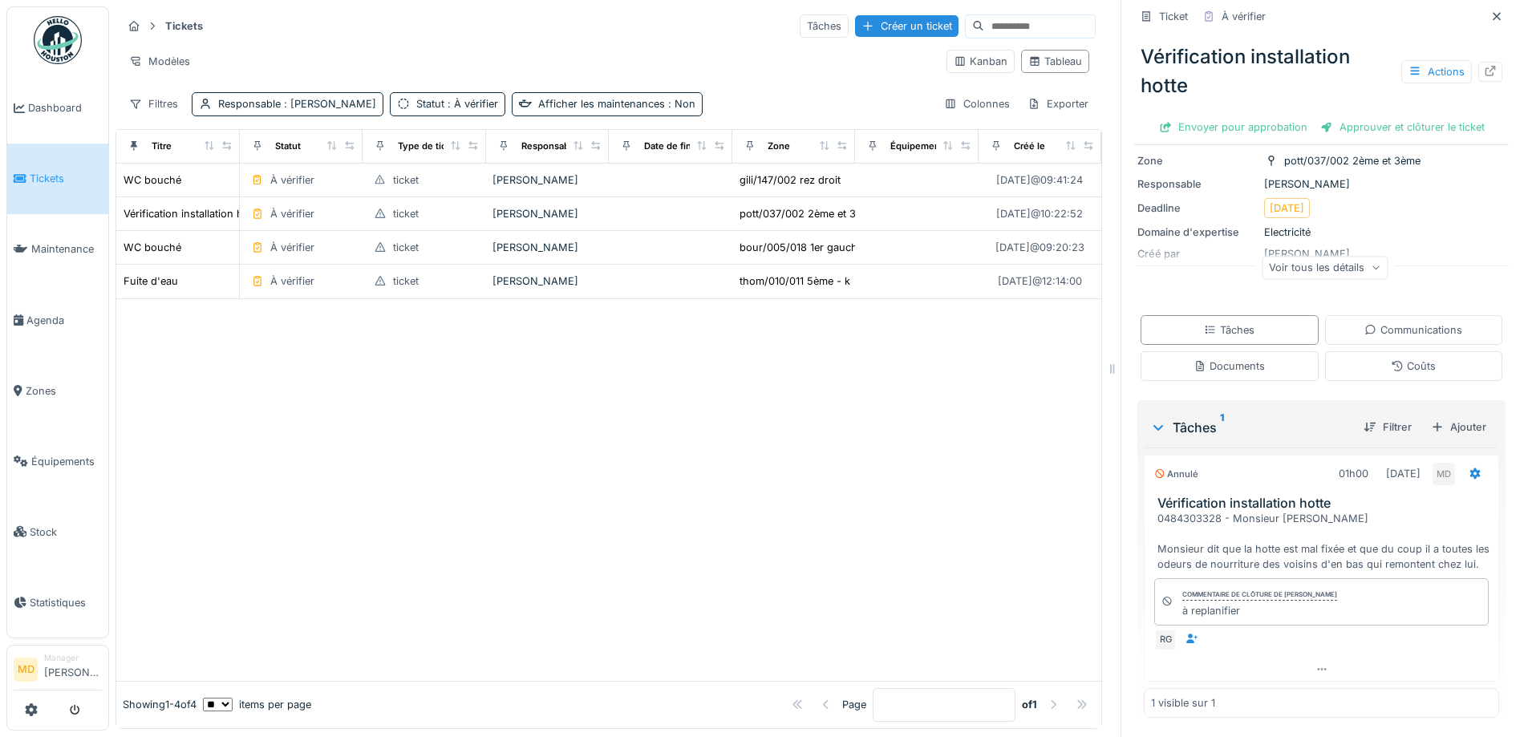
scroll to position [12, 0]
click at [16, 112] on icon at bounding box center [19, 108] width 11 height 11
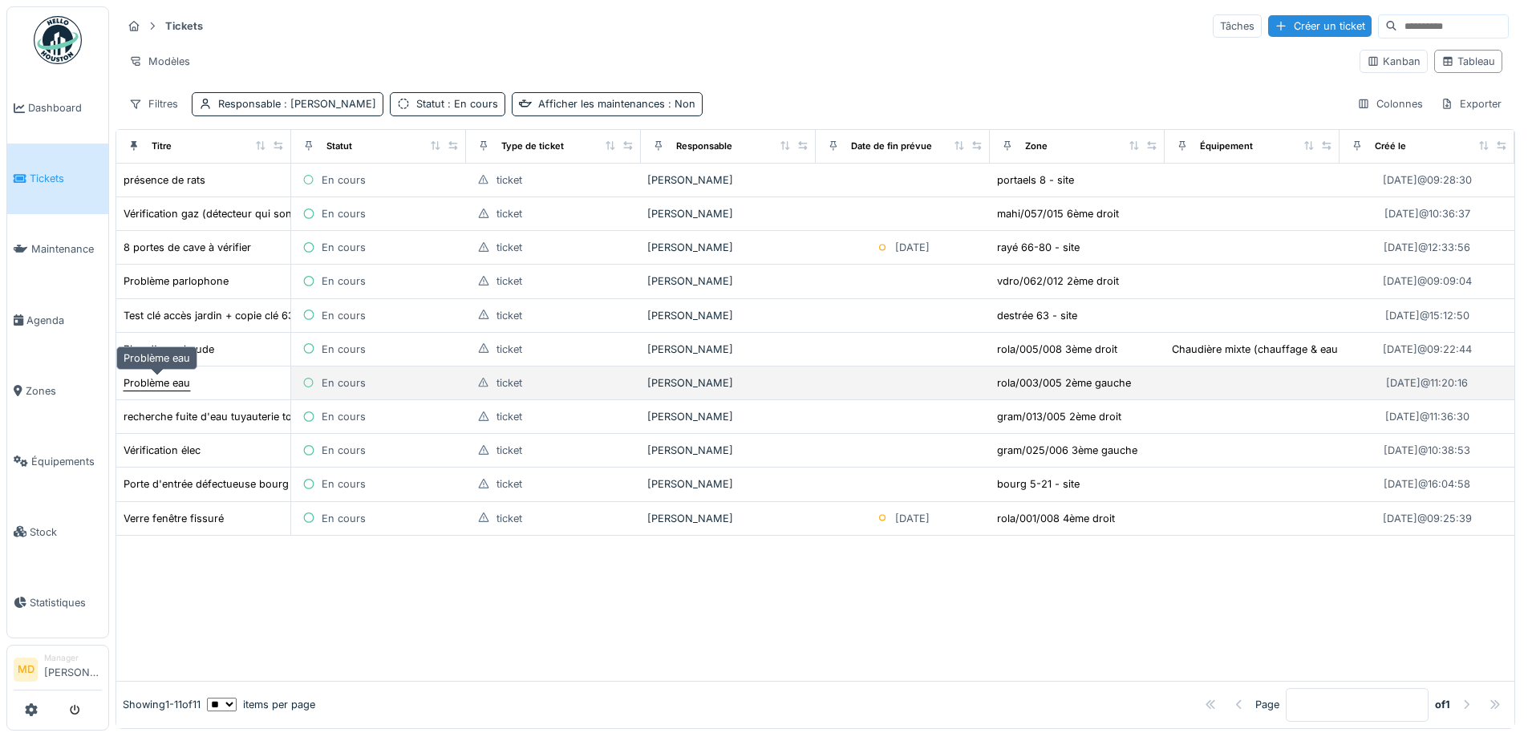
click at [155, 381] on div "Problème eau" at bounding box center [157, 382] width 67 height 15
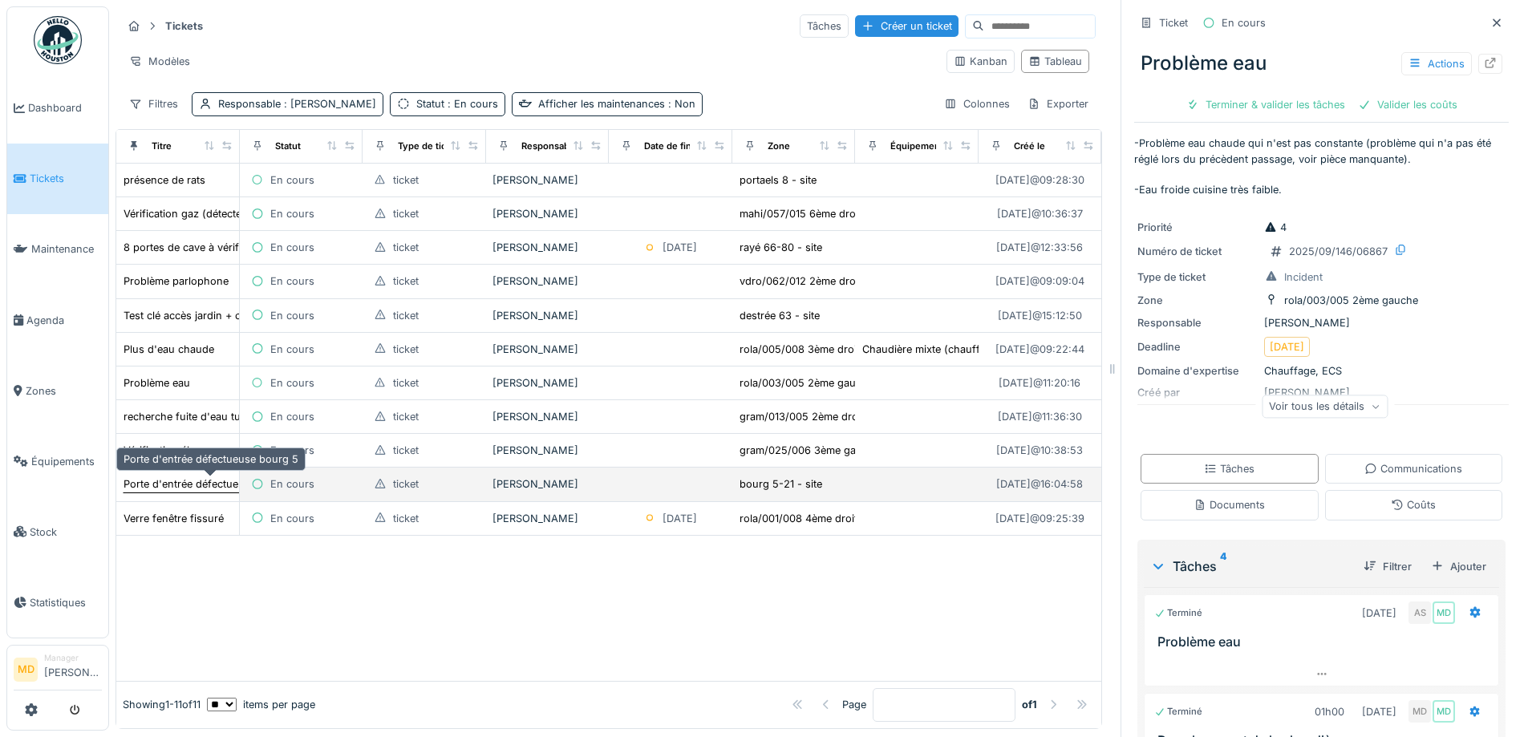
click at [185, 489] on div "Porte d'entrée défectueuse bourg 5" at bounding box center [211, 484] width 175 height 15
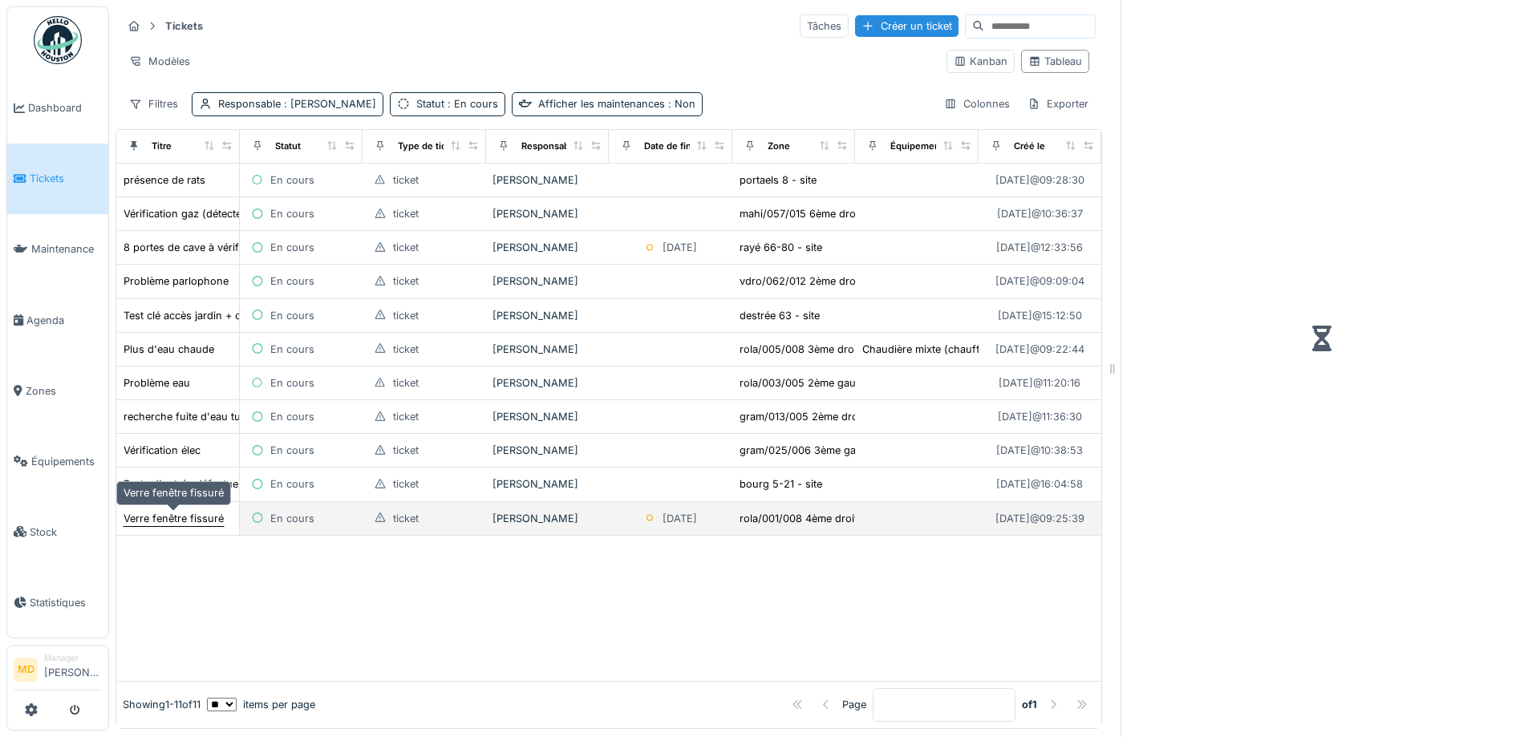
click at [175, 521] on div "Verre fenêtre fissuré" at bounding box center [174, 518] width 100 height 15
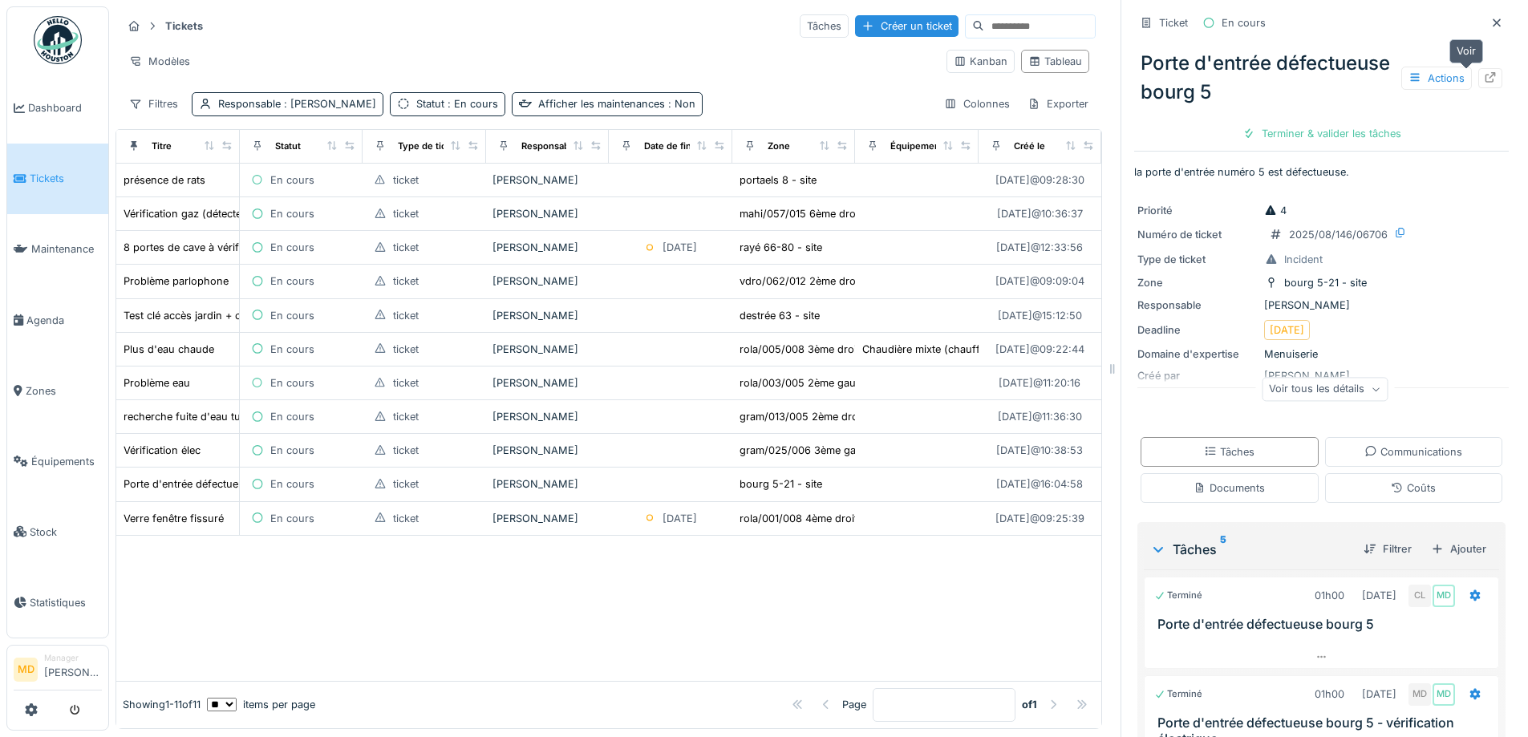
click at [1479, 75] on div at bounding box center [1491, 78] width 24 height 20
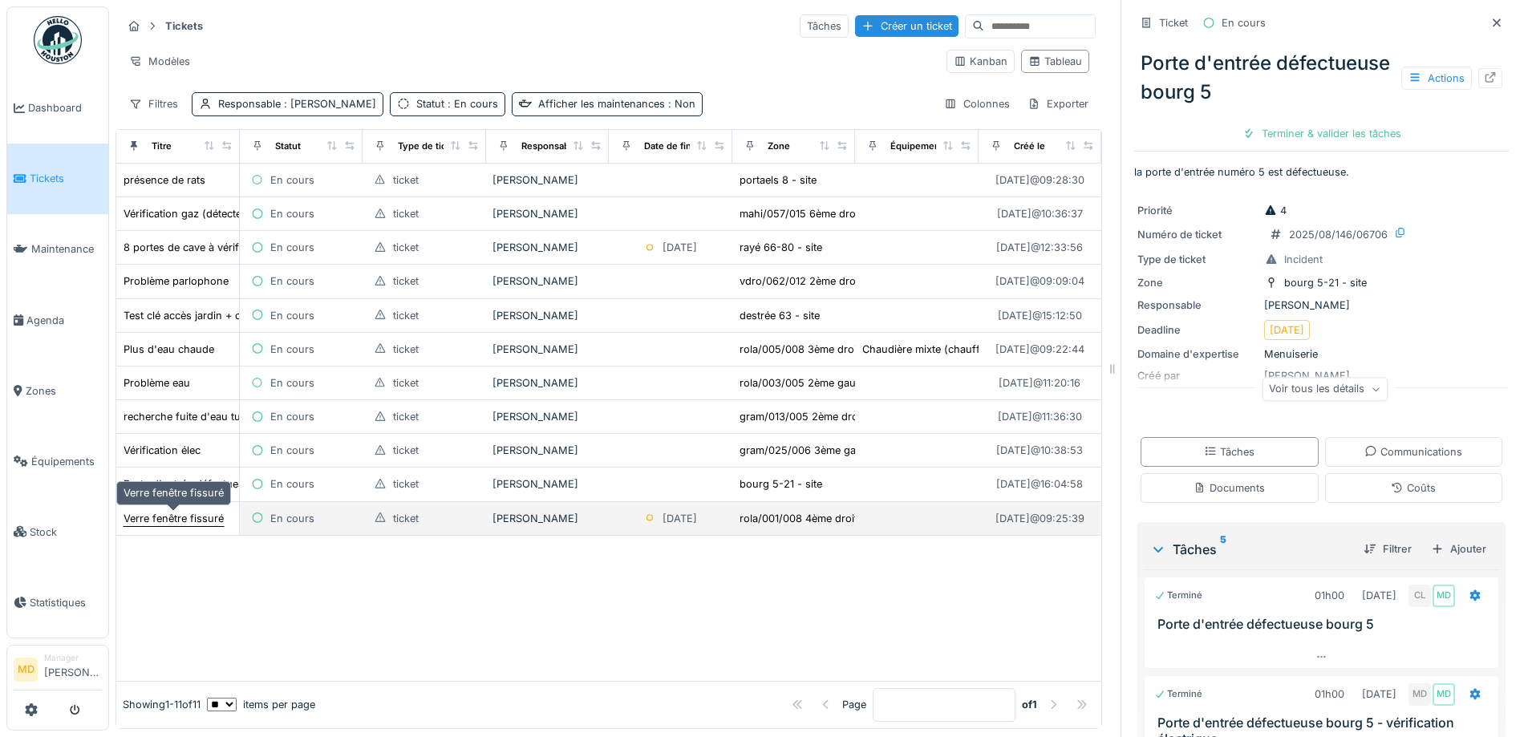
click at [194, 516] on div "Verre fenêtre fissuré" at bounding box center [174, 518] width 100 height 15
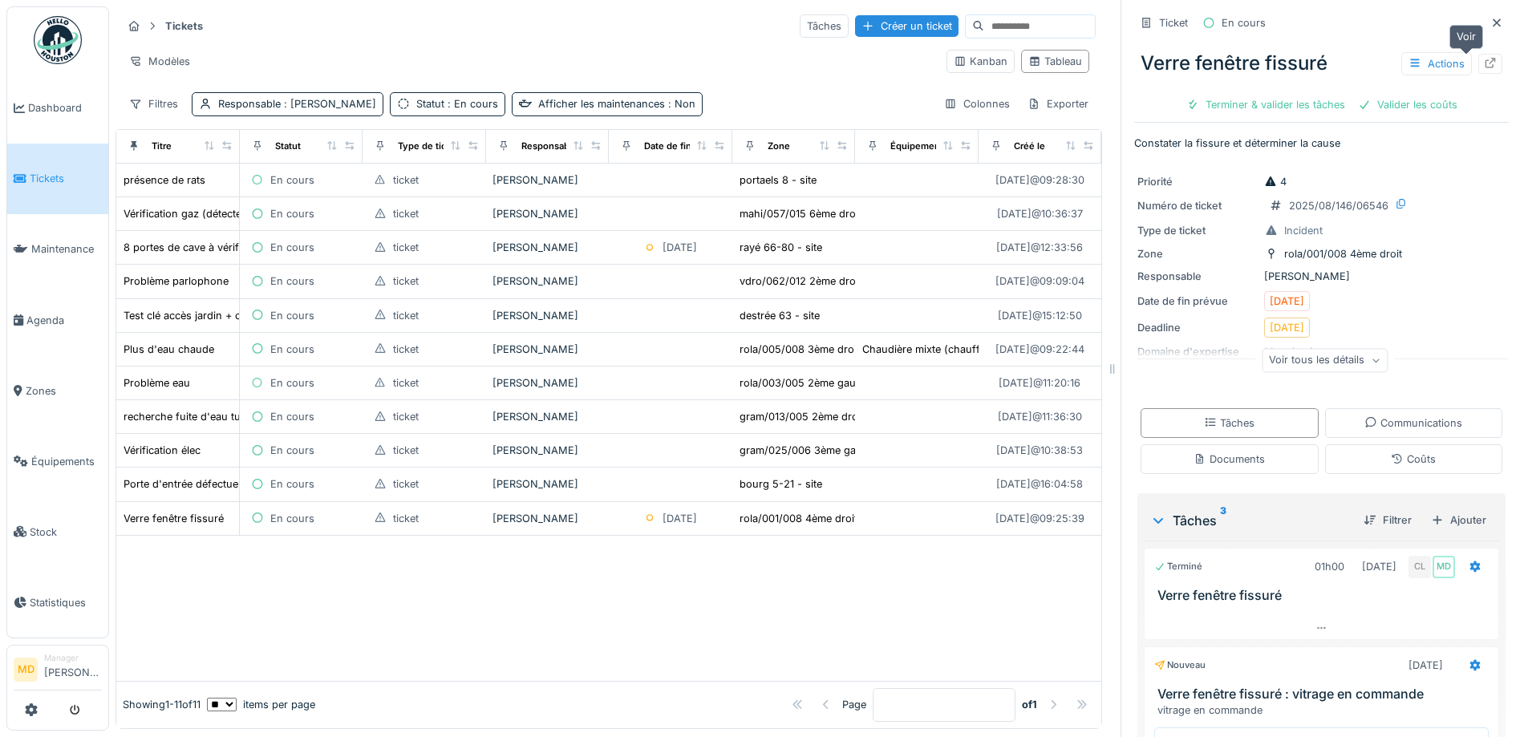
click at [1484, 65] on icon at bounding box center [1490, 63] width 13 height 10
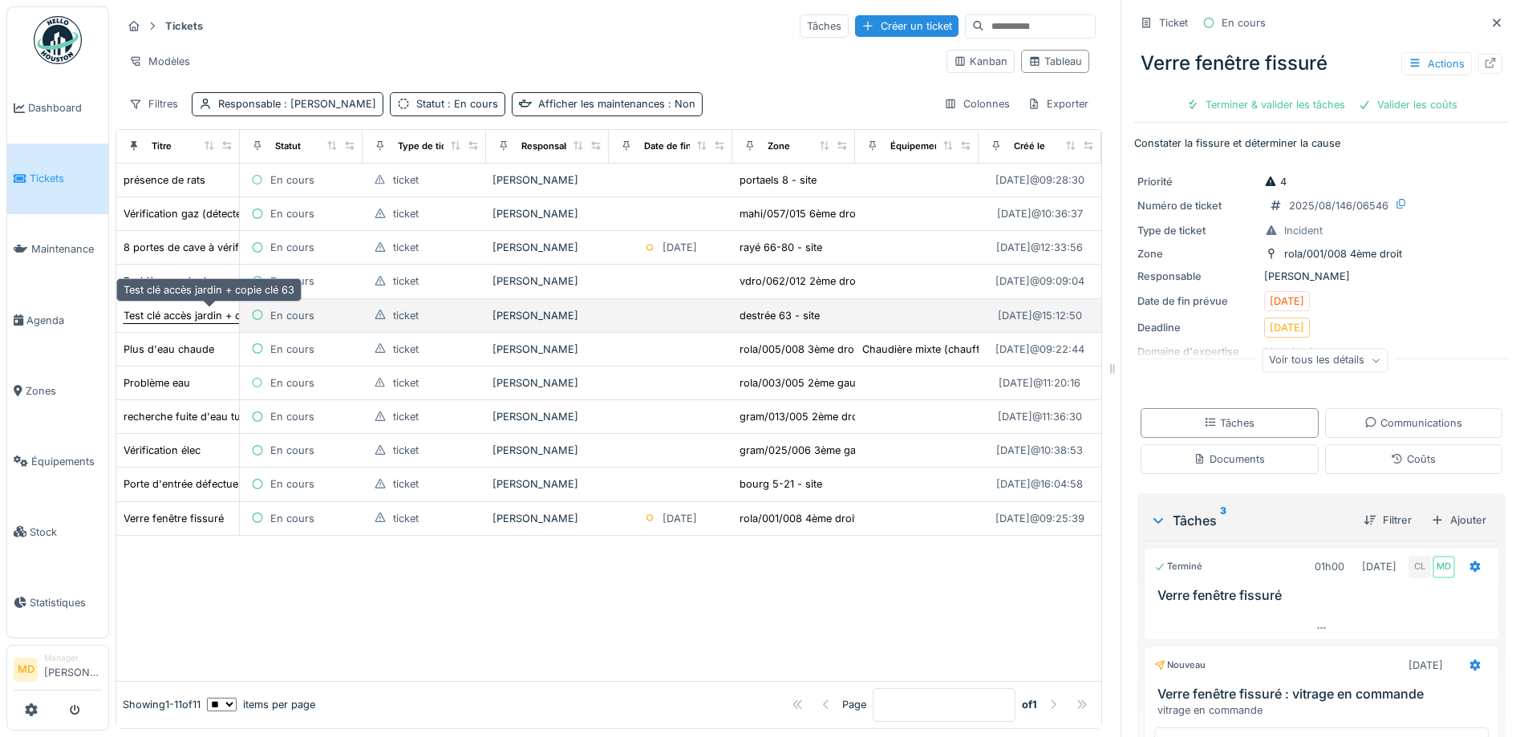
click at [194, 319] on div "Test clé accès jardin + copie clé 63" at bounding box center [209, 315] width 171 height 15
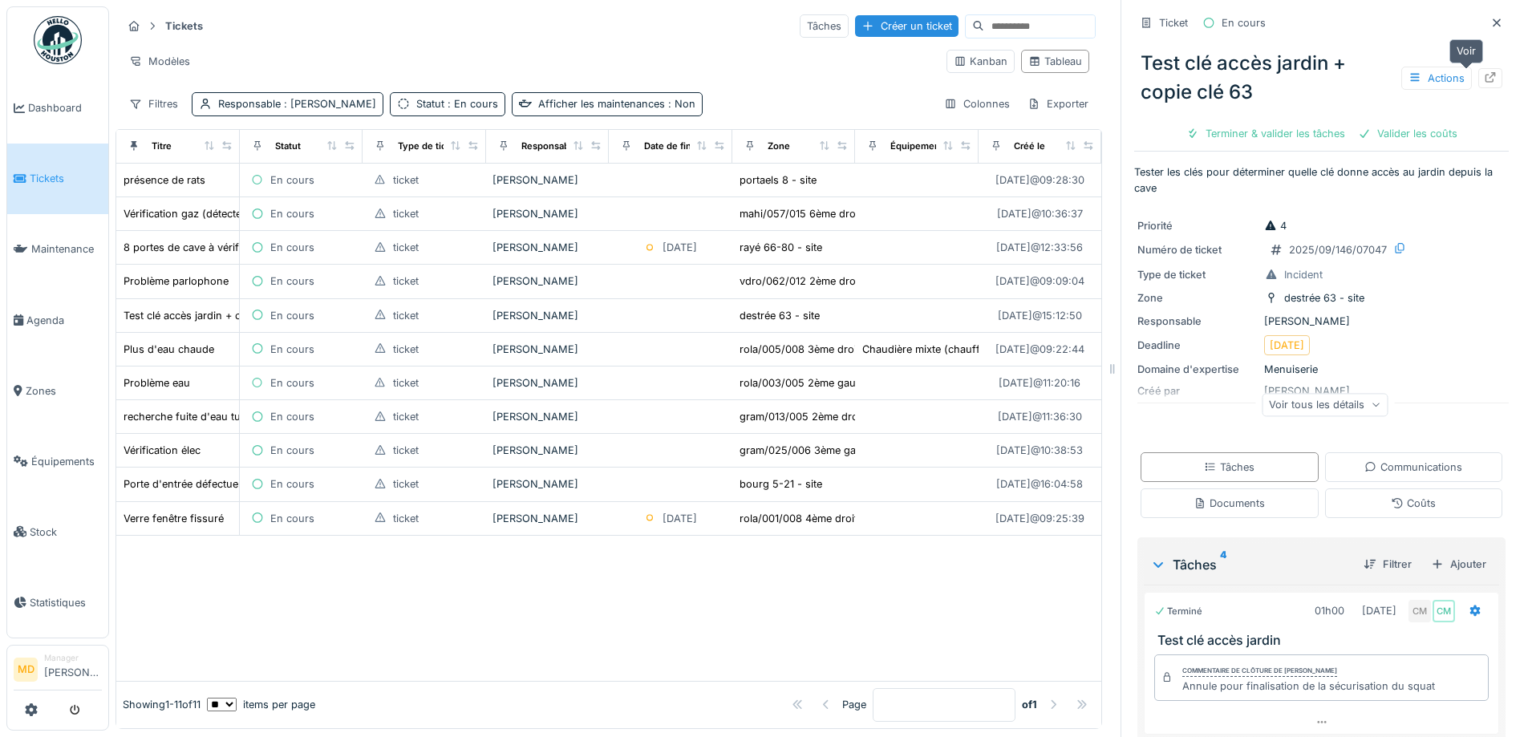
click at [1486, 82] on icon at bounding box center [1491, 77] width 10 height 10
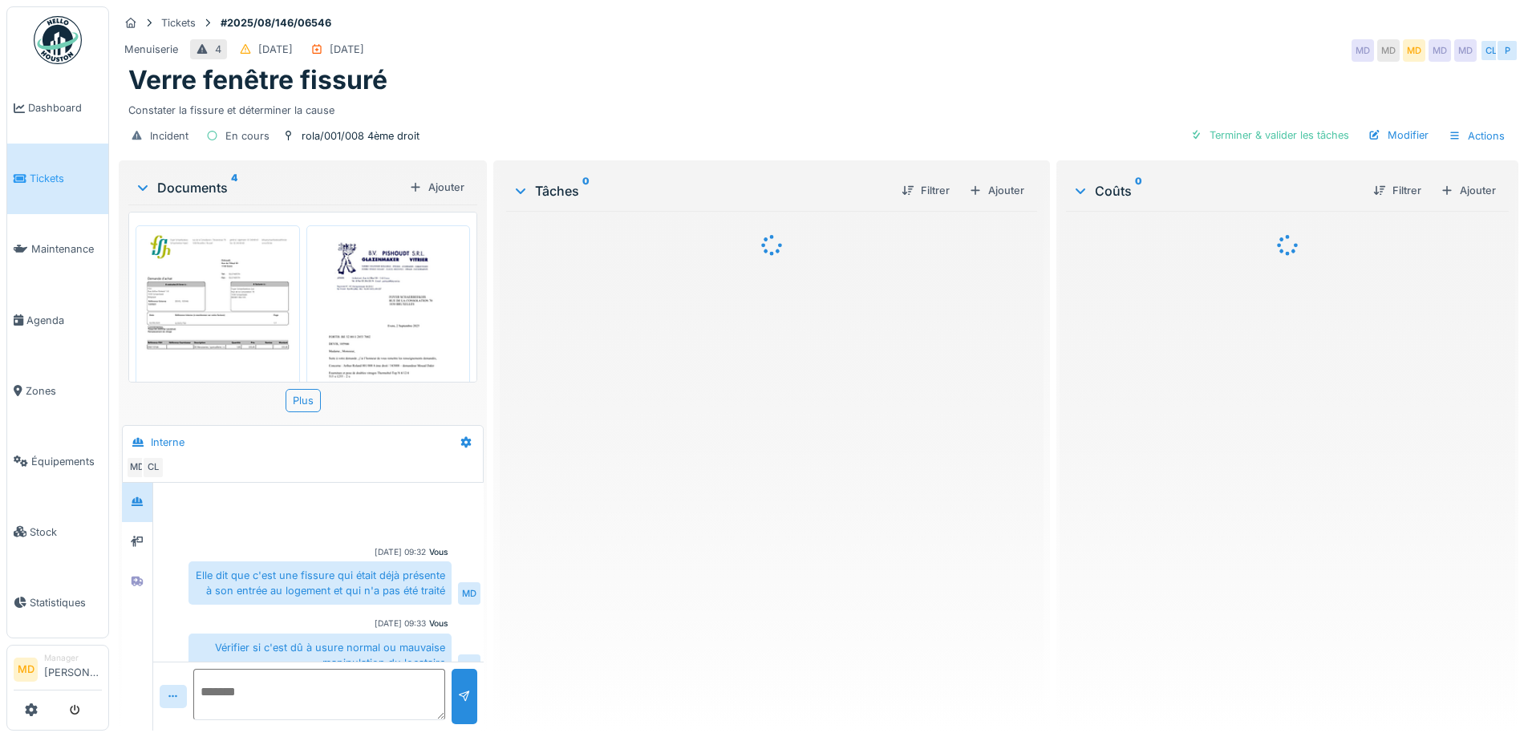
scroll to position [140, 0]
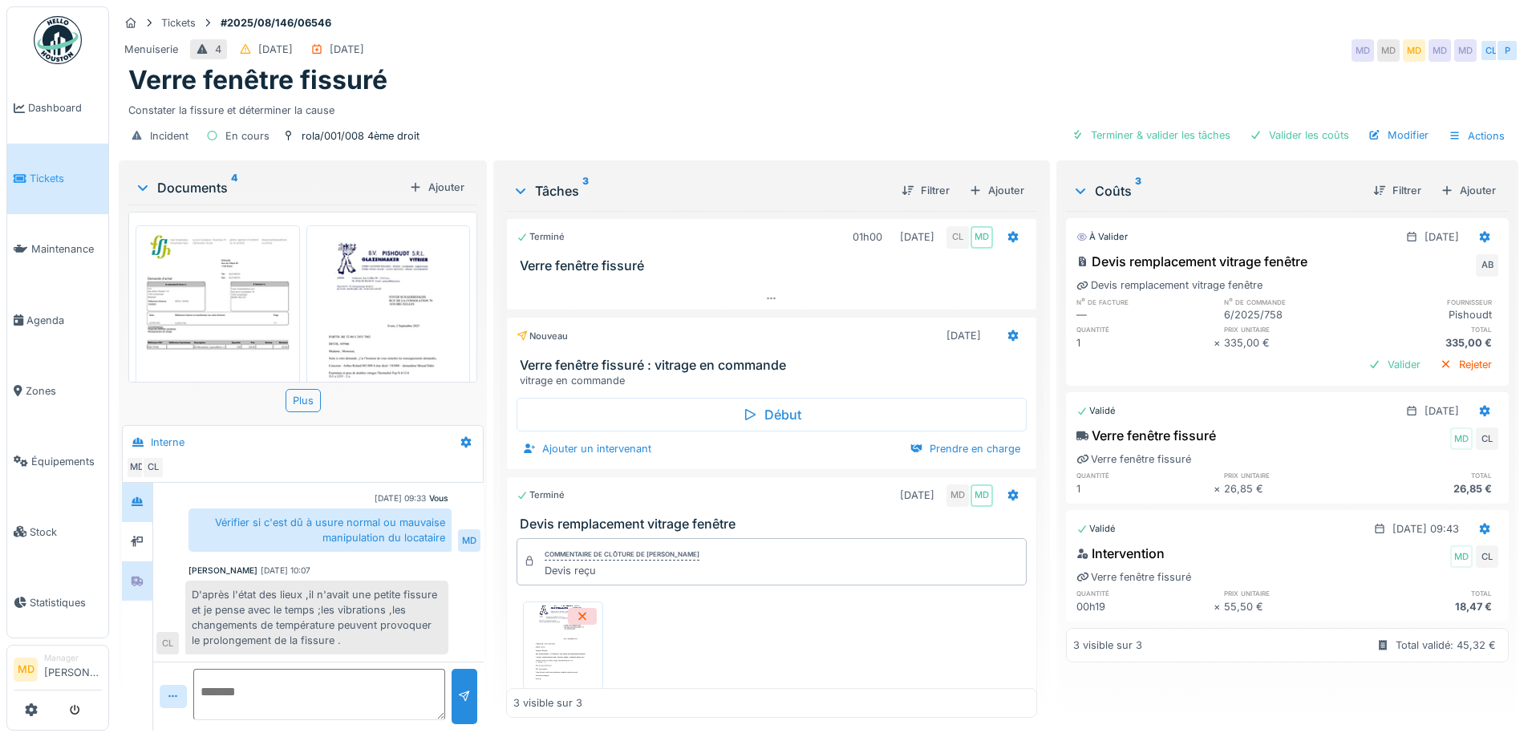
click at [140, 566] on div at bounding box center [137, 581] width 30 height 39
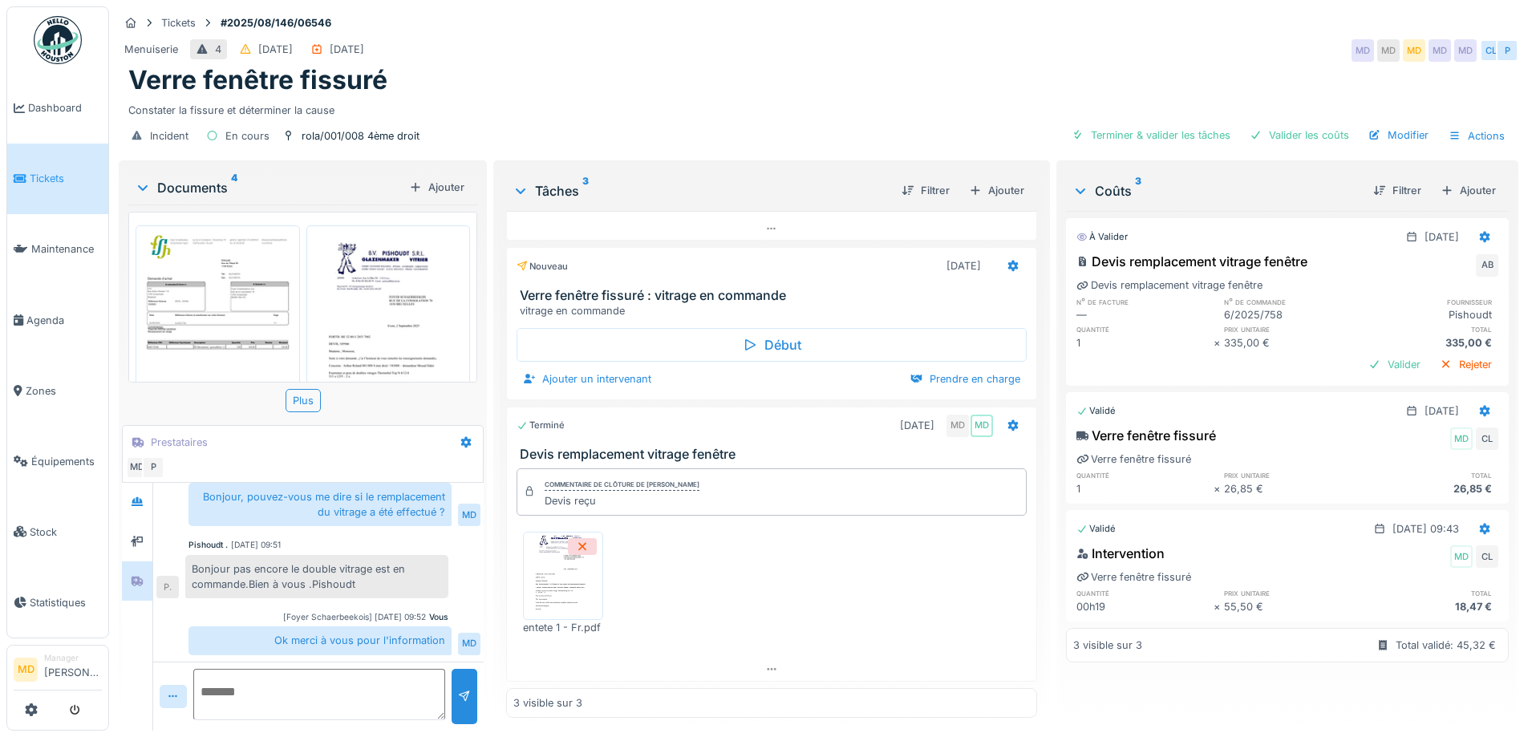
scroll to position [12, 0]
click at [890, 6] on div "Tickets #2025/08/146/06546 Menuiserie 4 25/08/2025 22/08/2025 MD MD MD MD MD CL…" at bounding box center [819, 81] width 1406 height 151
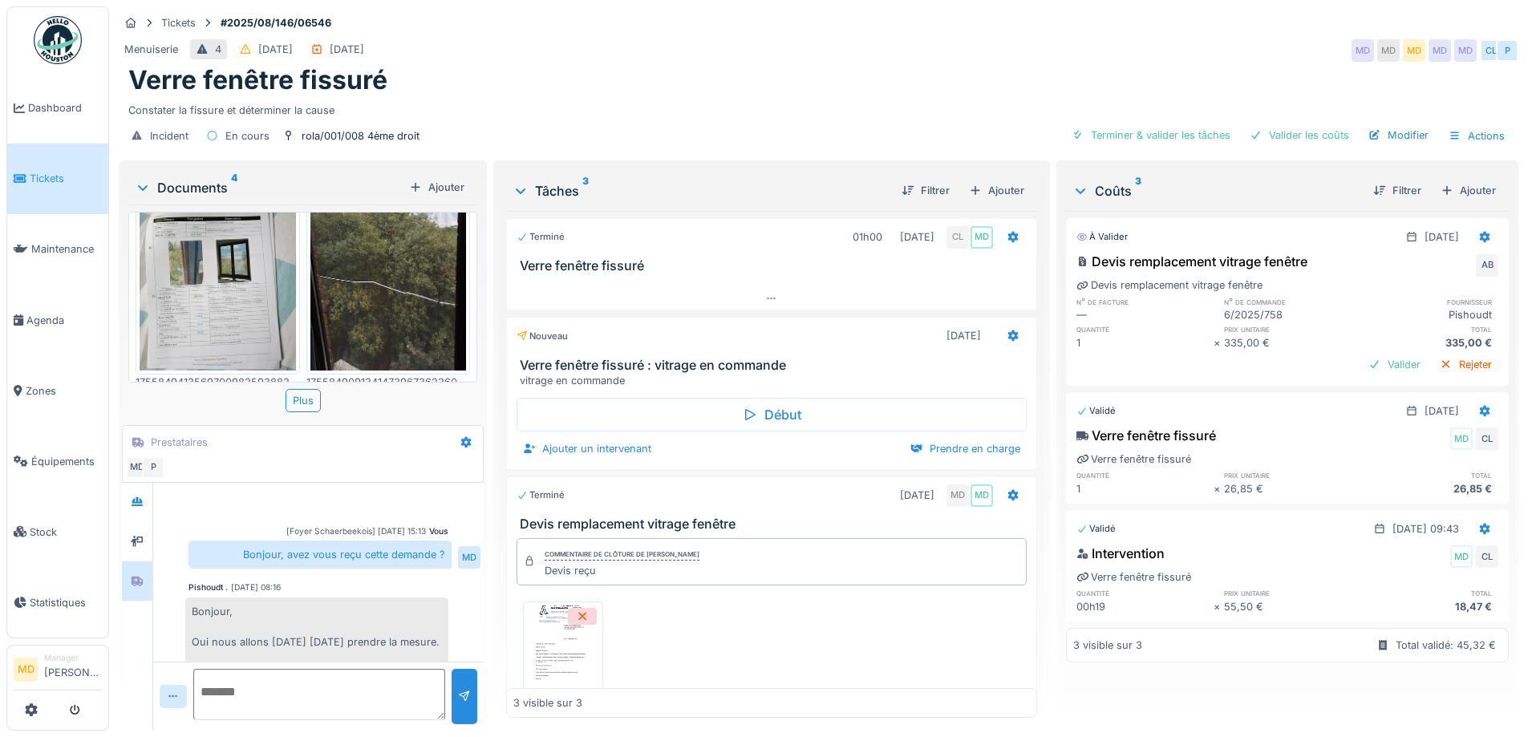
scroll to position [0, 0]
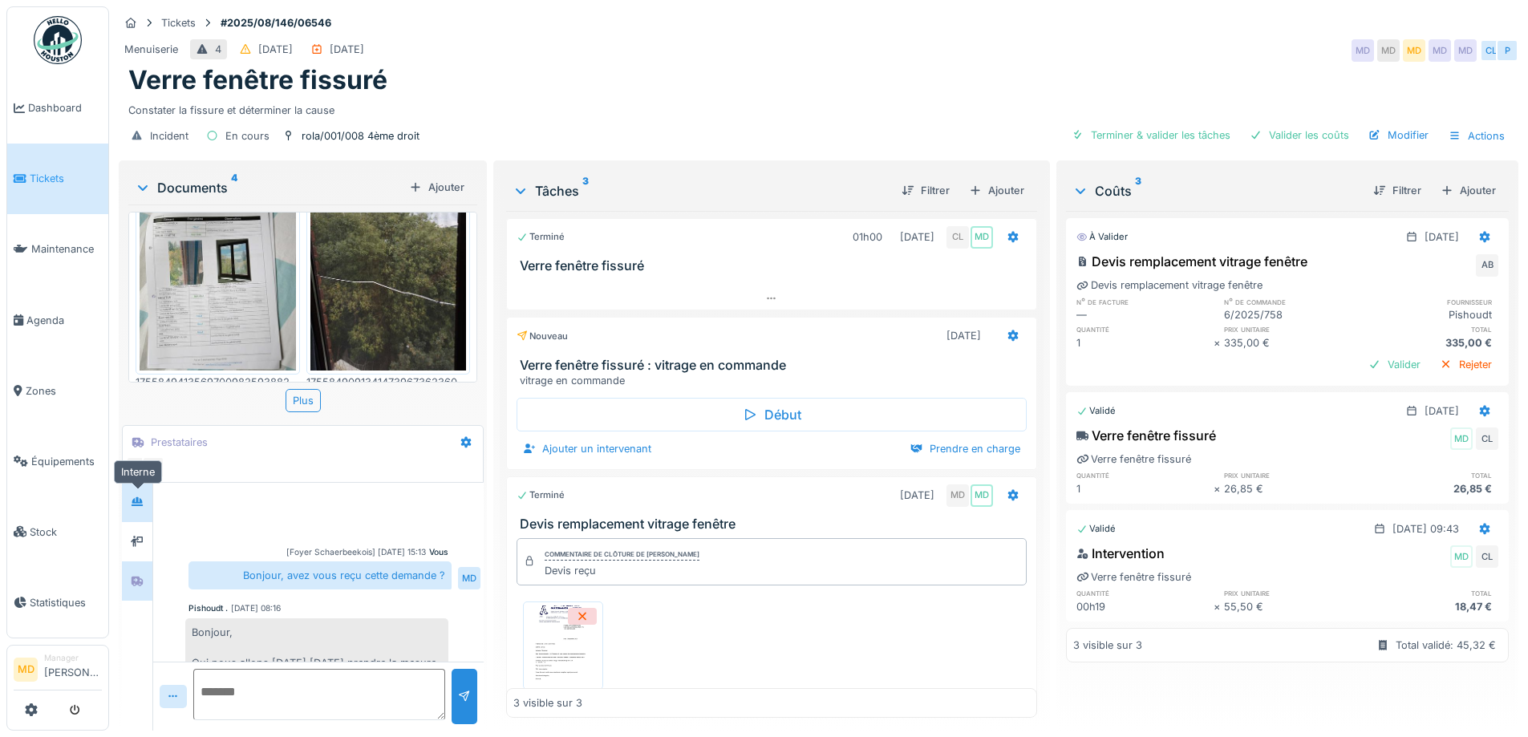
click at [143, 496] on div at bounding box center [137, 502] width 13 height 15
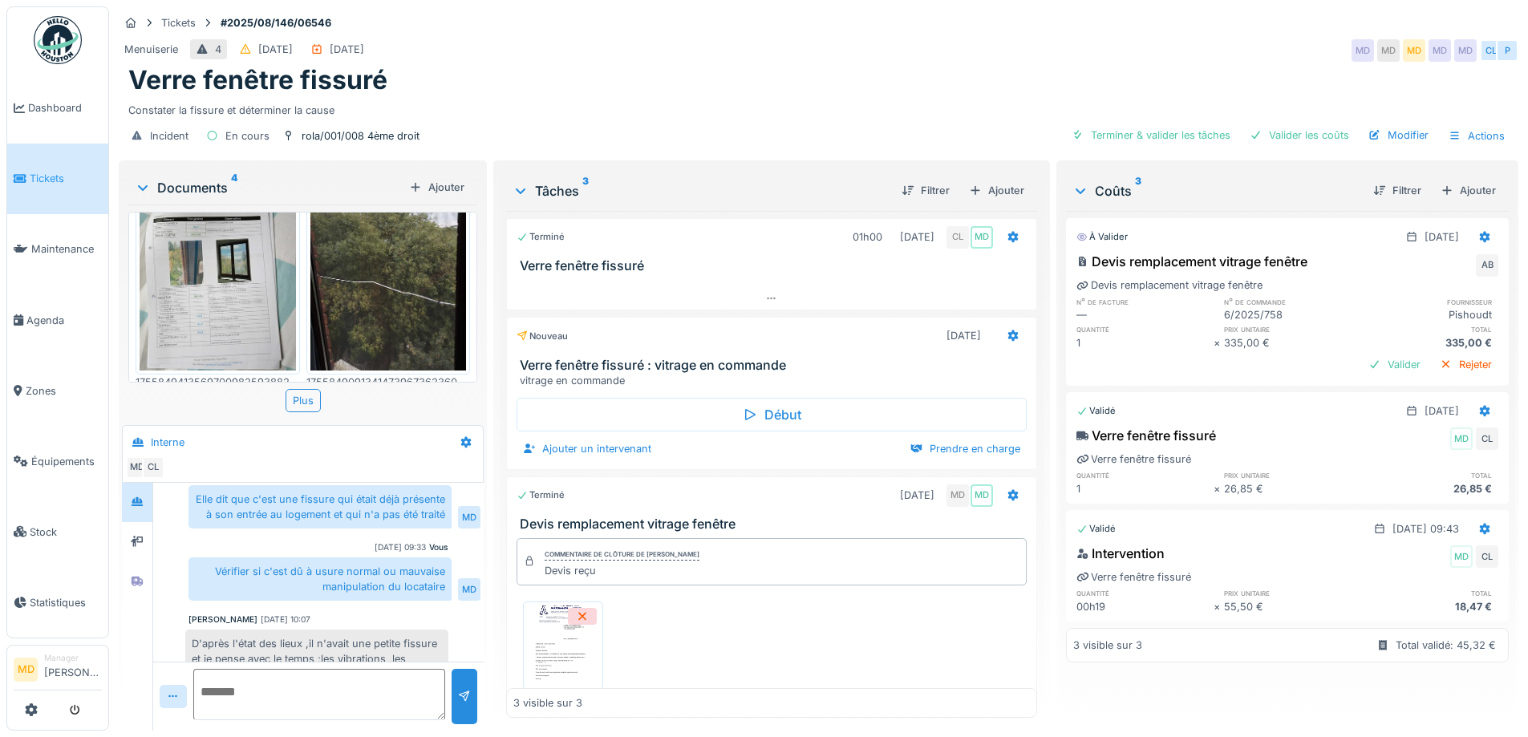
scroll to position [140, 0]
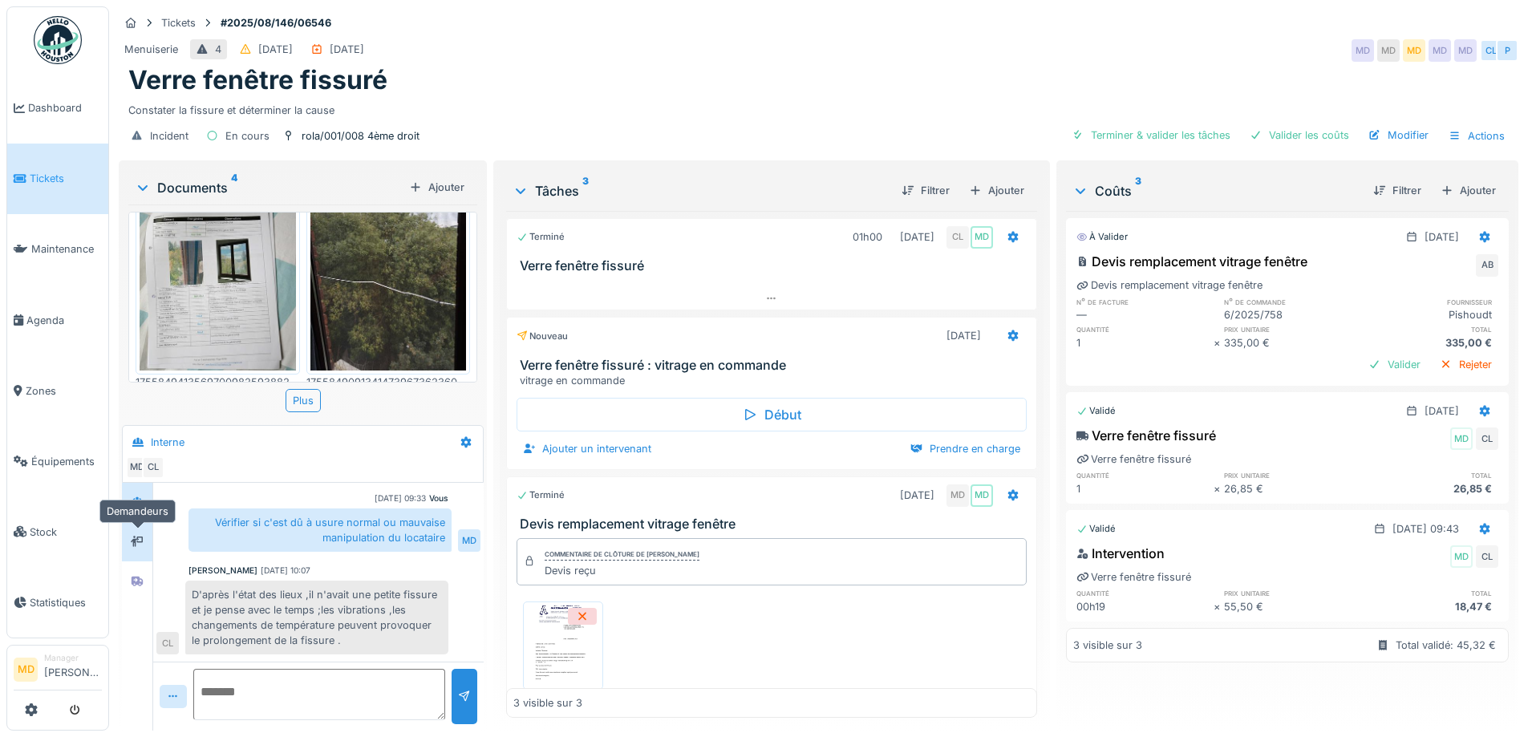
click at [140, 534] on div at bounding box center [137, 541] width 13 height 15
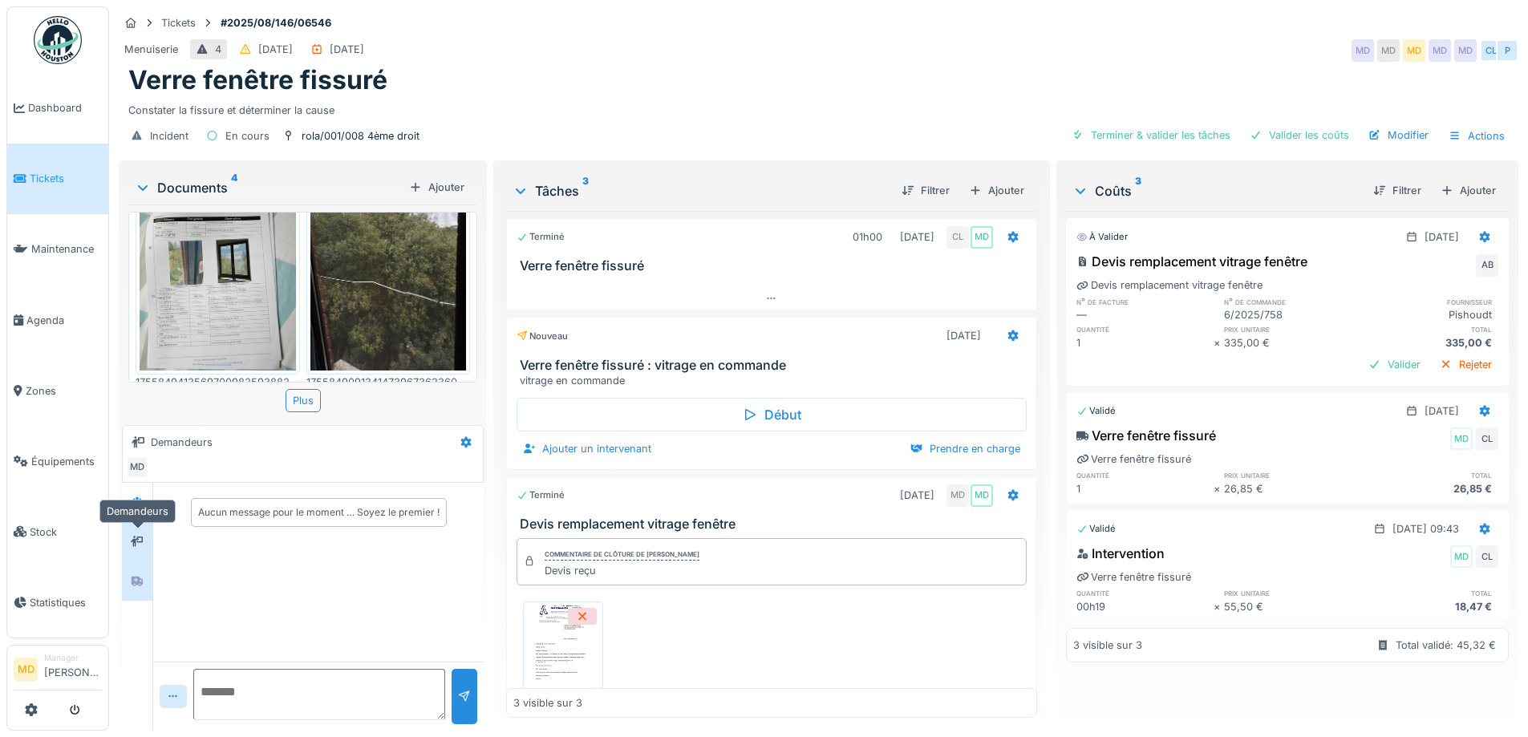
scroll to position [0, 0]
click at [150, 563] on div at bounding box center [137, 581] width 30 height 39
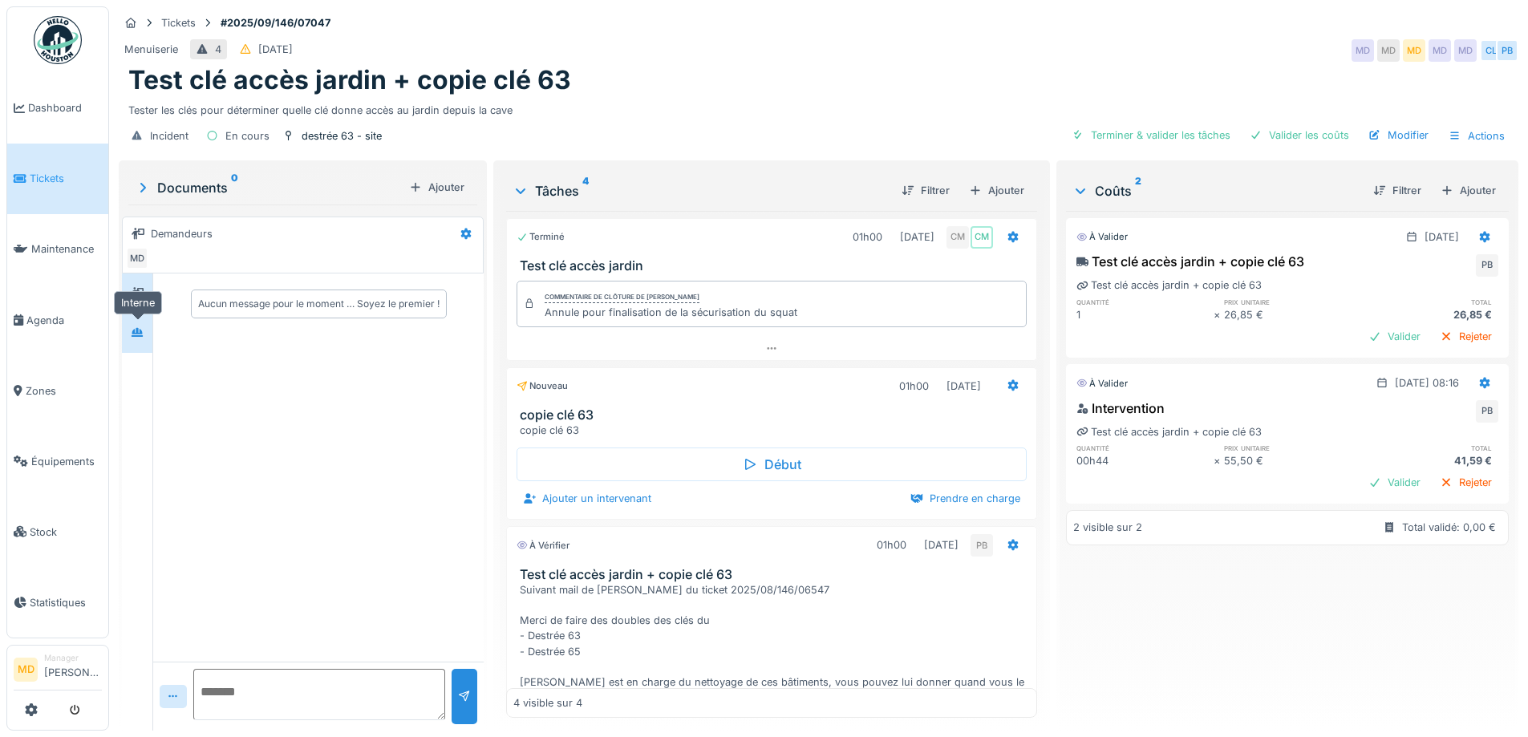
click at [146, 331] on div at bounding box center [137, 333] width 24 height 20
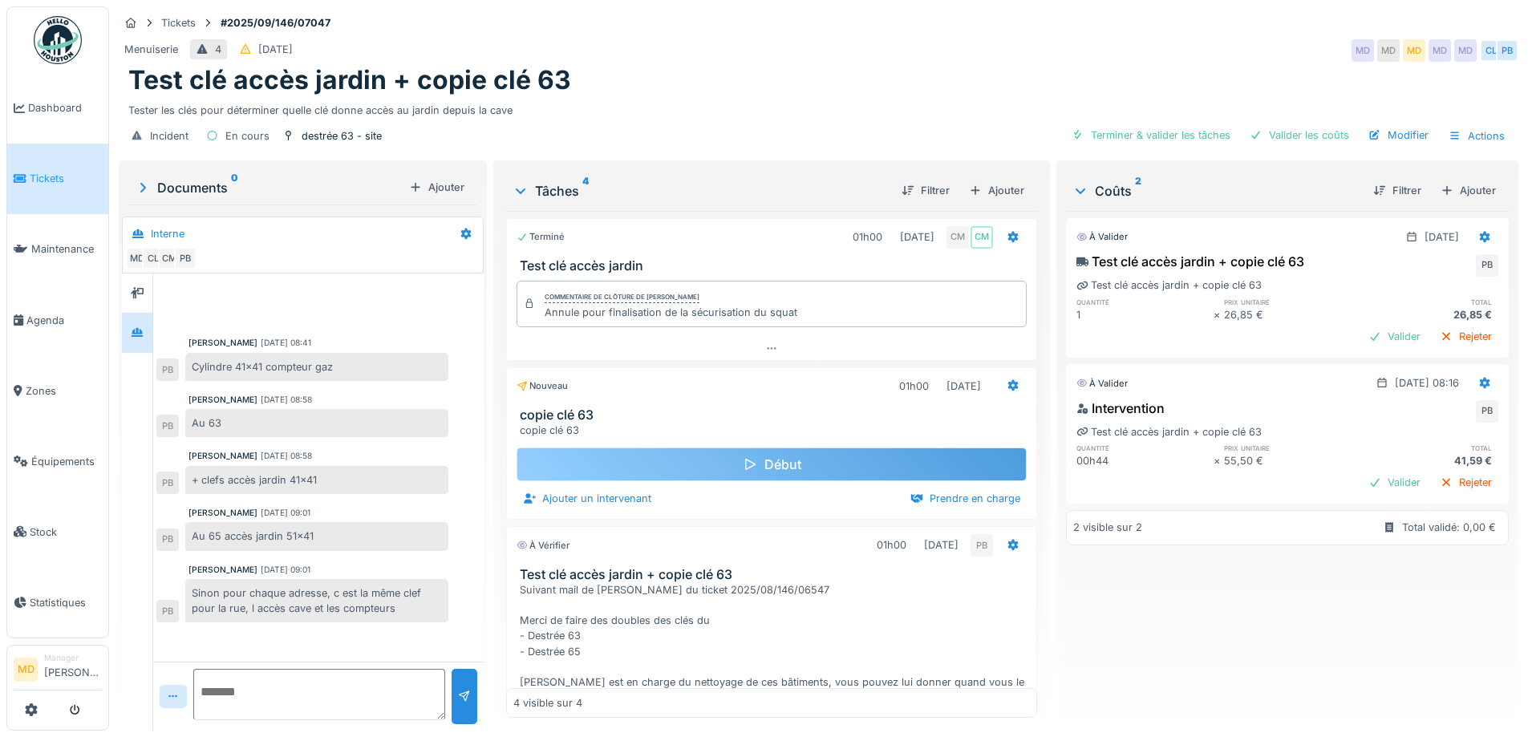
scroll to position [373, 0]
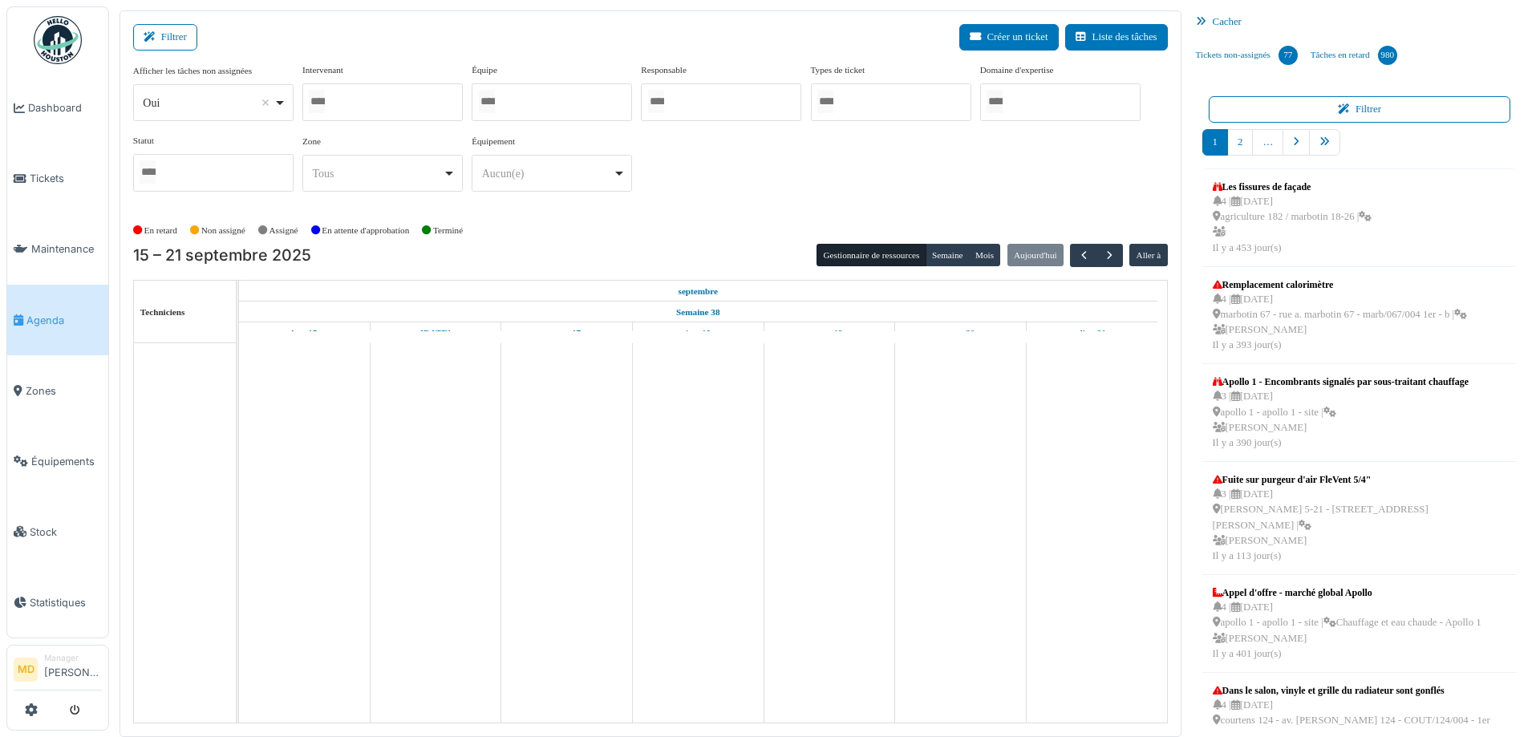
click at [346, 96] on div at bounding box center [382, 102] width 160 height 38
type input "***"
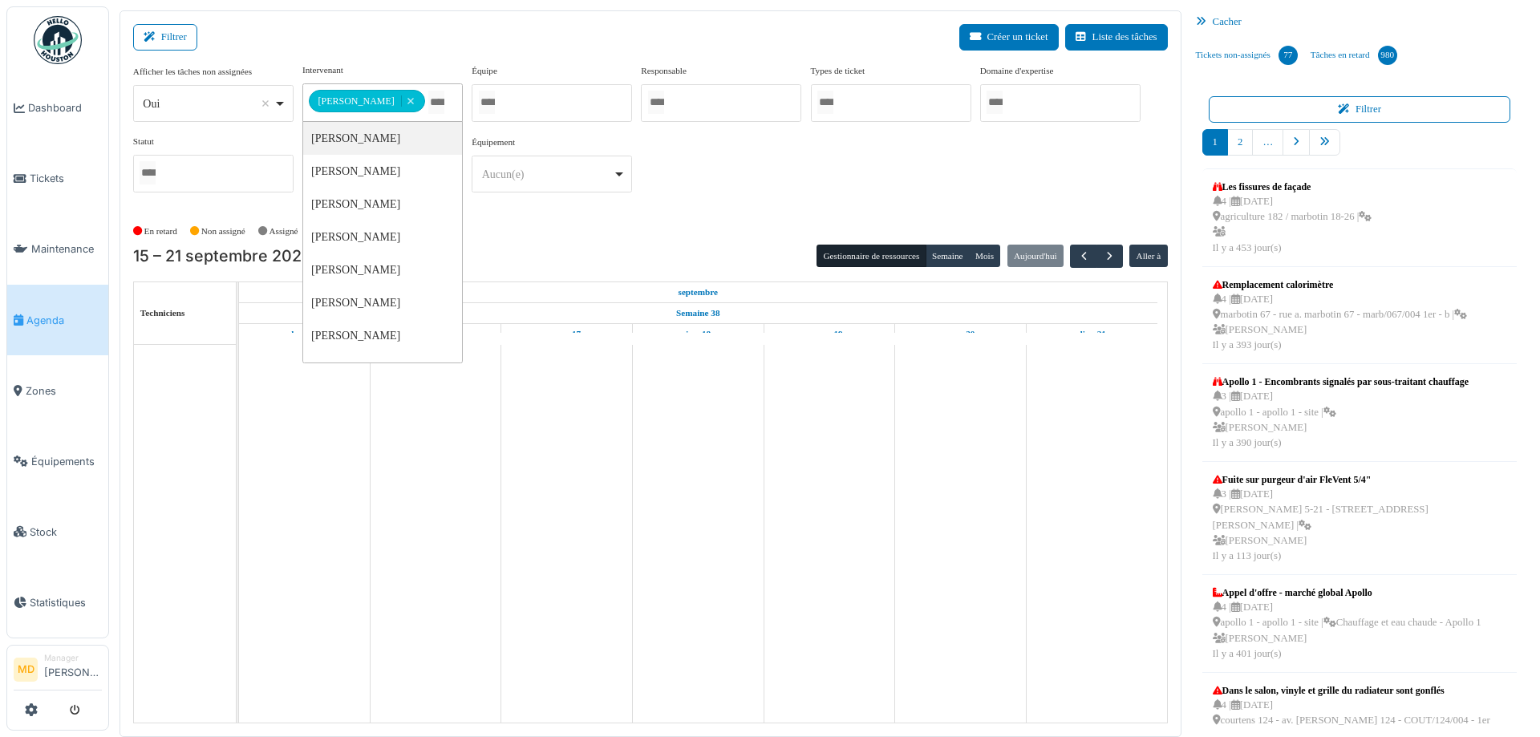
click at [935, 139] on div "**********" at bounding box center [650, 134] width 1035 height 142
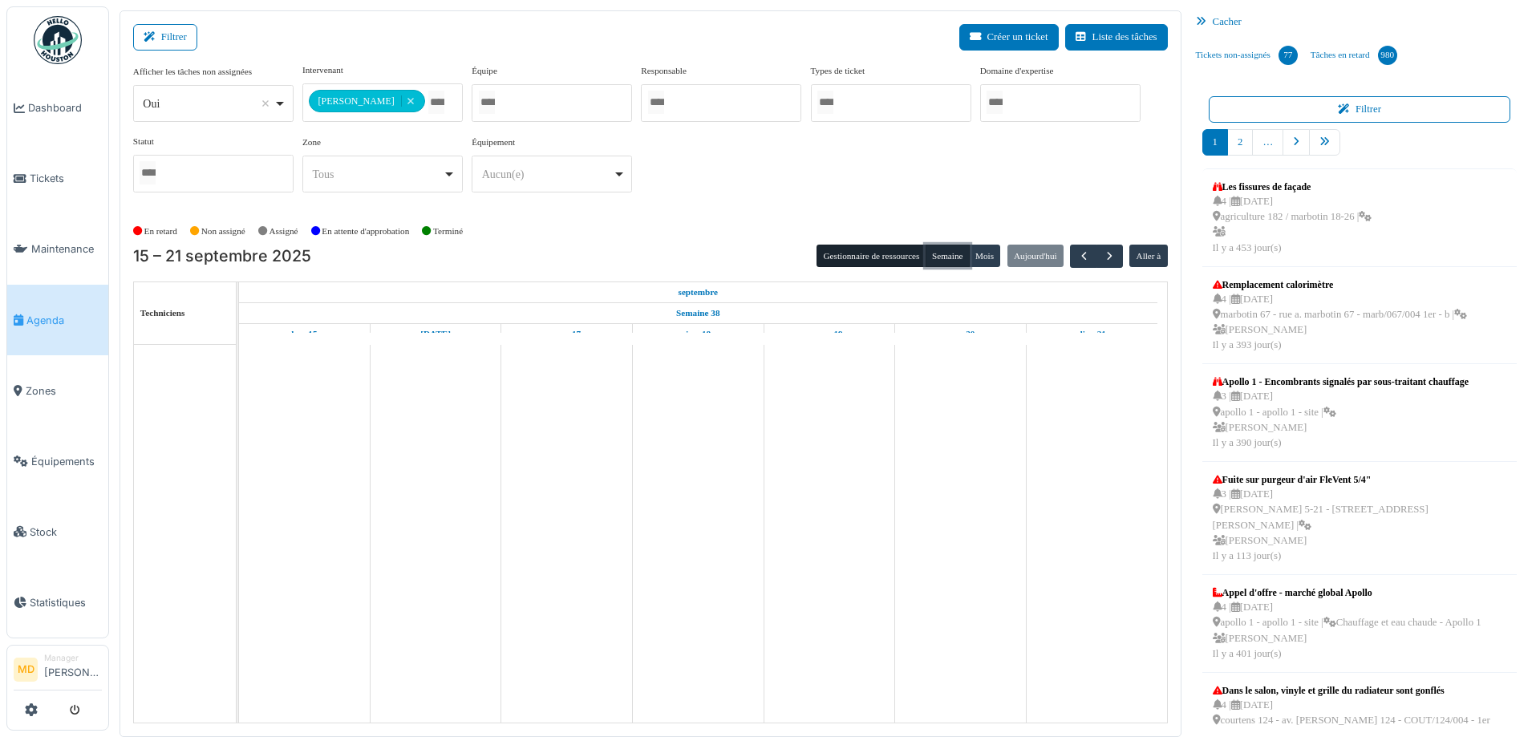
click at [926, 250] on button "Semaine" at bounding box center [948, 256] width 44 height 22
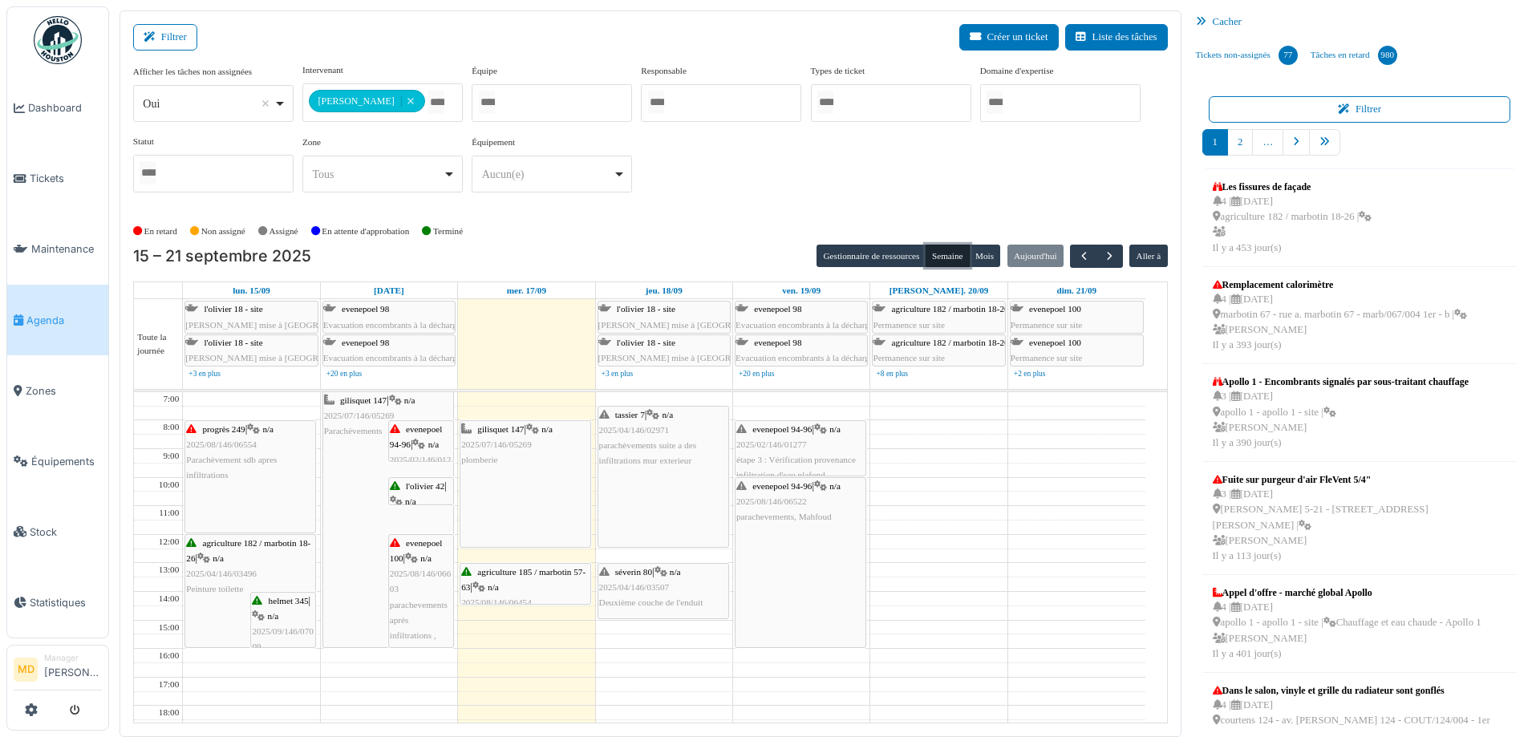
click at [704, 592] on div "séverin 80 | n/a 2025/04/146/03507 Deuxième couche de l'enduit" at bounding box center [663, 588] width 128 height 47
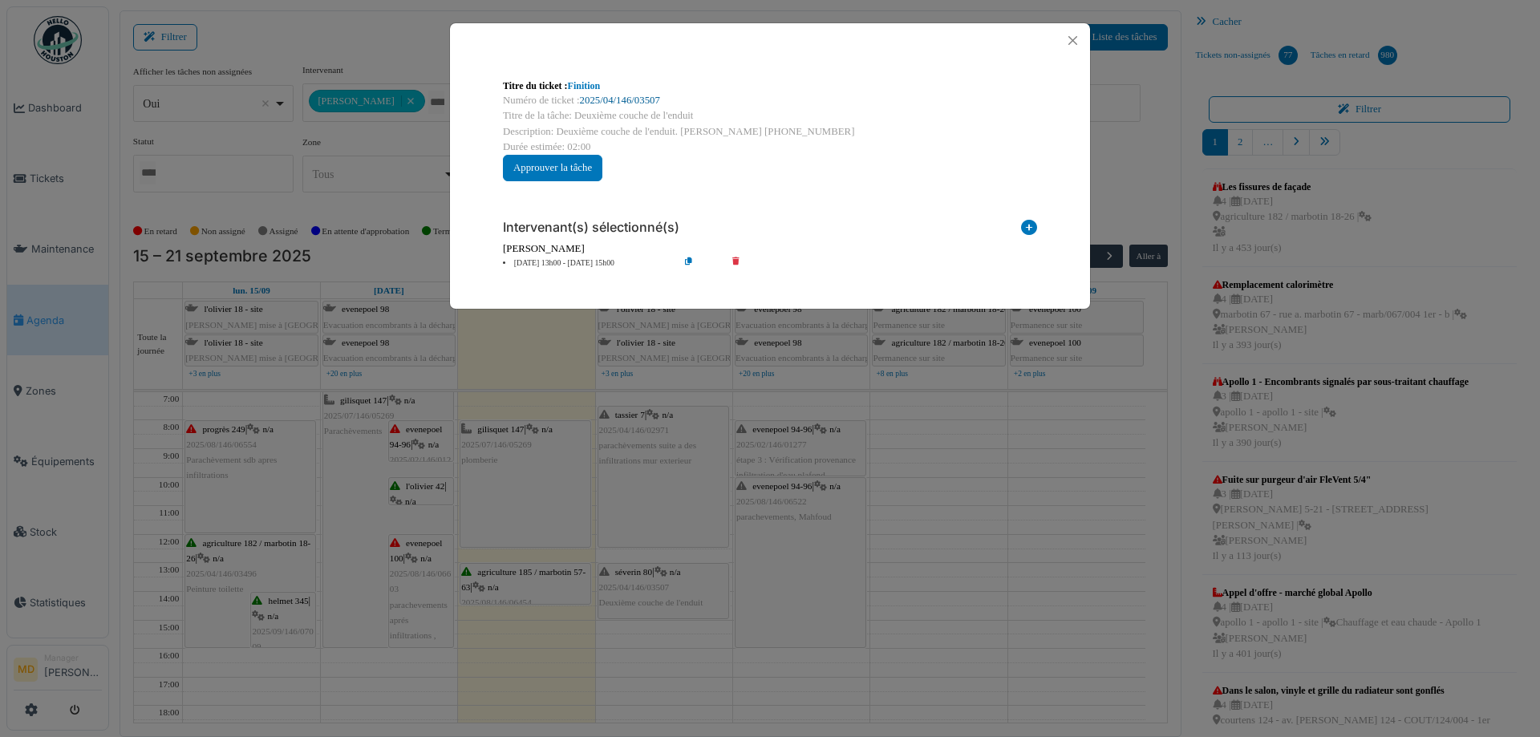
click at [623, 105] on link "2025/04/146/03507" at bounding box center [620, 100] width 80 height 11
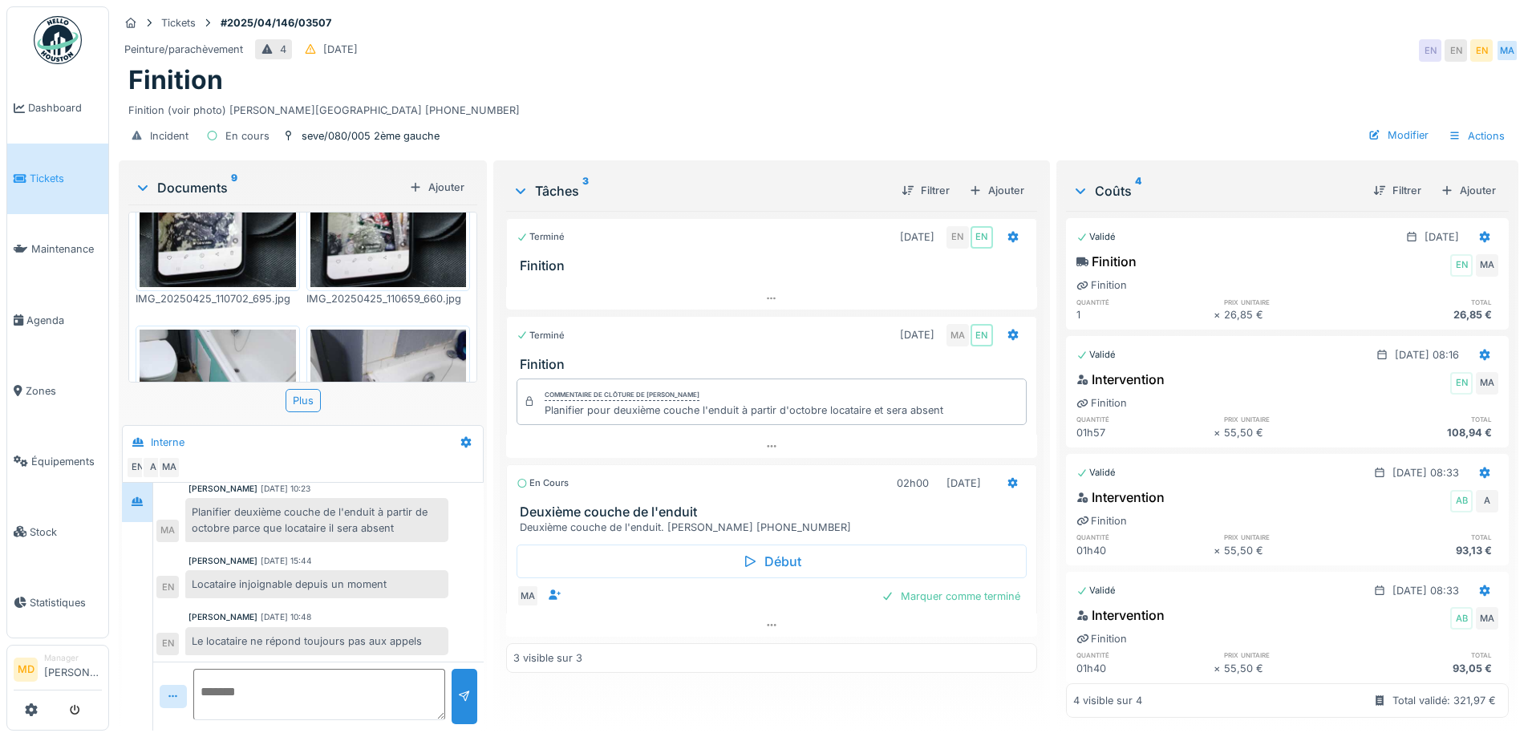
scroll to position [802, 0]
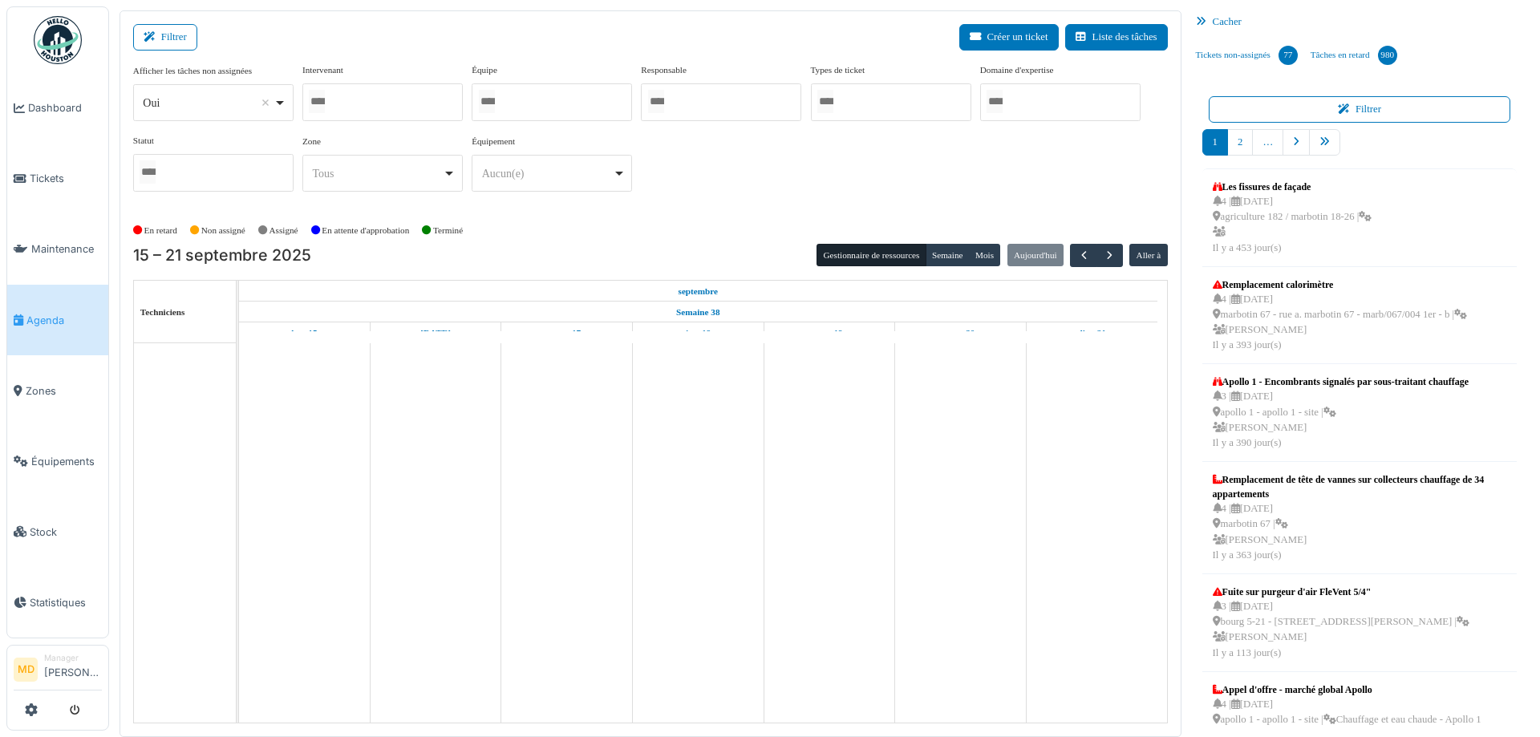
click at [323, 101] on input "Tous" at bounding box center [317, 101] width 16 height 23
type input "***"
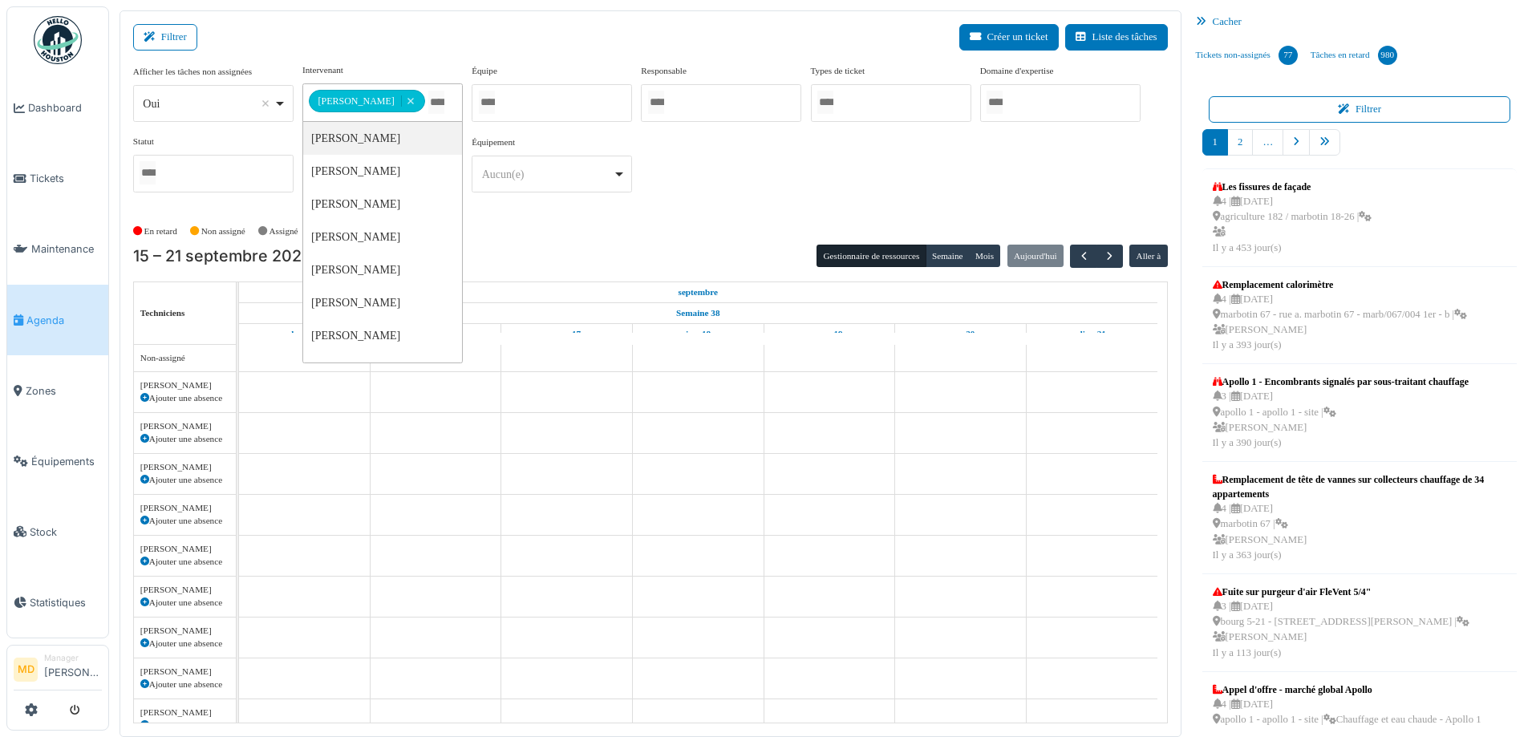
click at [732, 183] on div "**********" at bounding box center [650, 134] width 1035 height 142
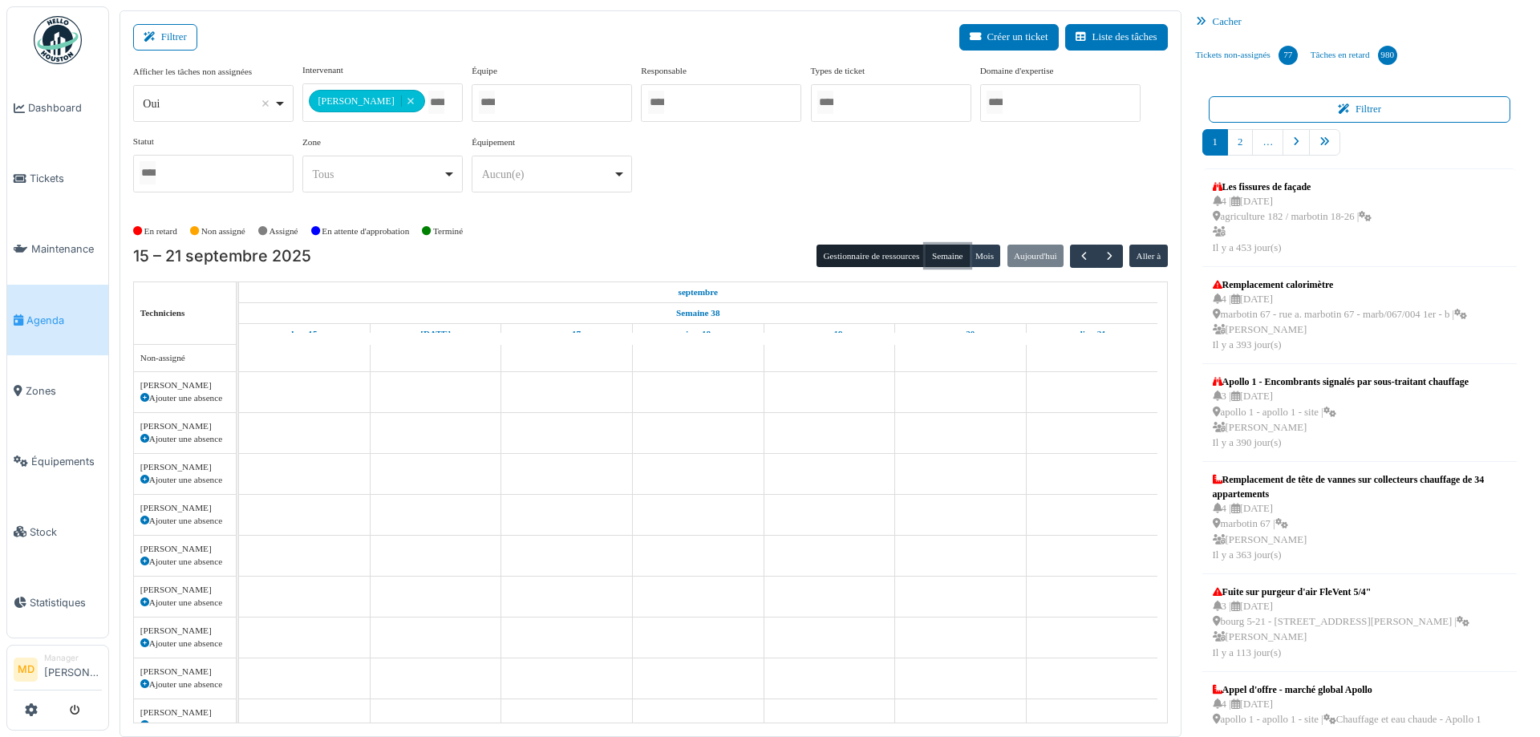
click at [928, 257] on button "Semaine" at bounding box center [948, 256] width 44 height 22
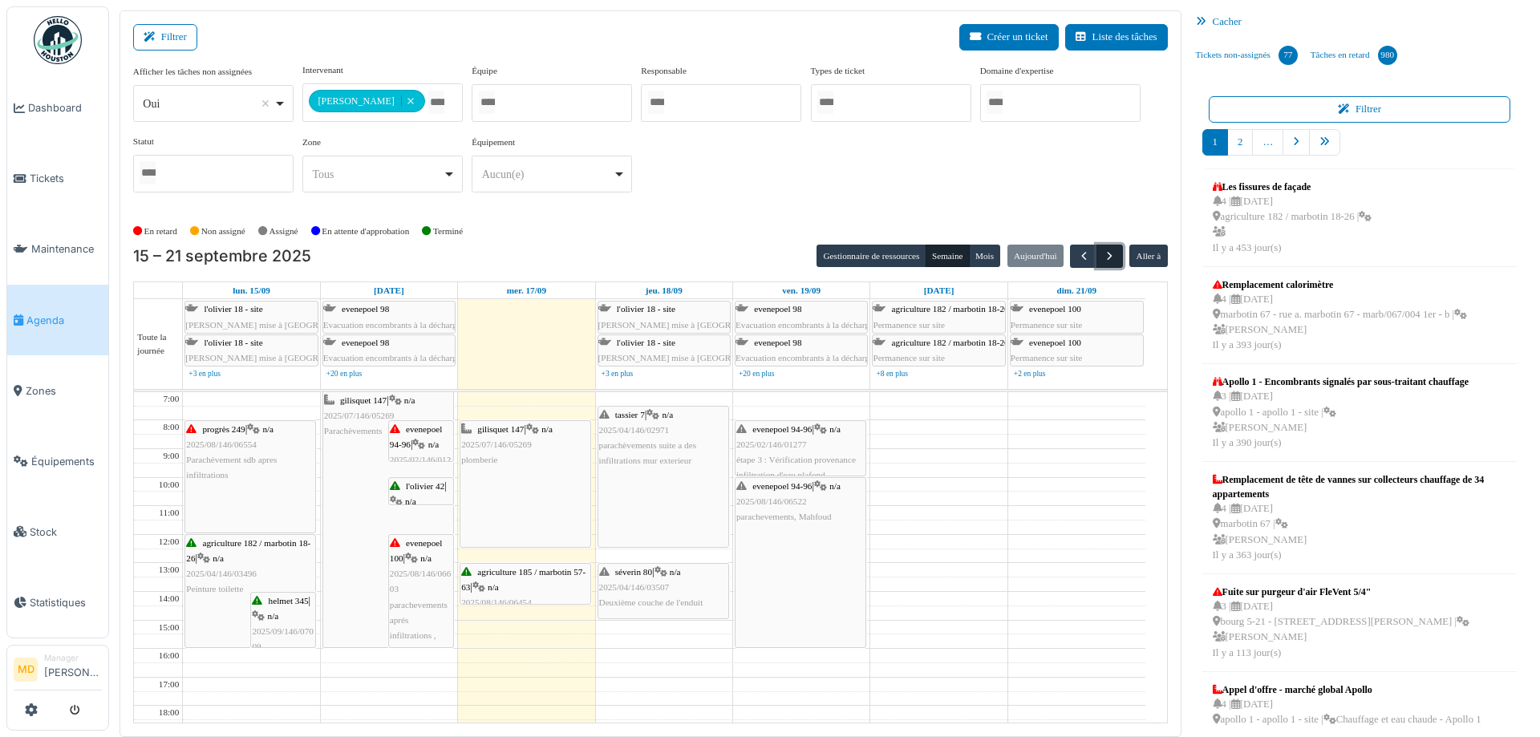
click at [1103, 251] on span "button" at bounding box center [1110, 257] width 14 height 14
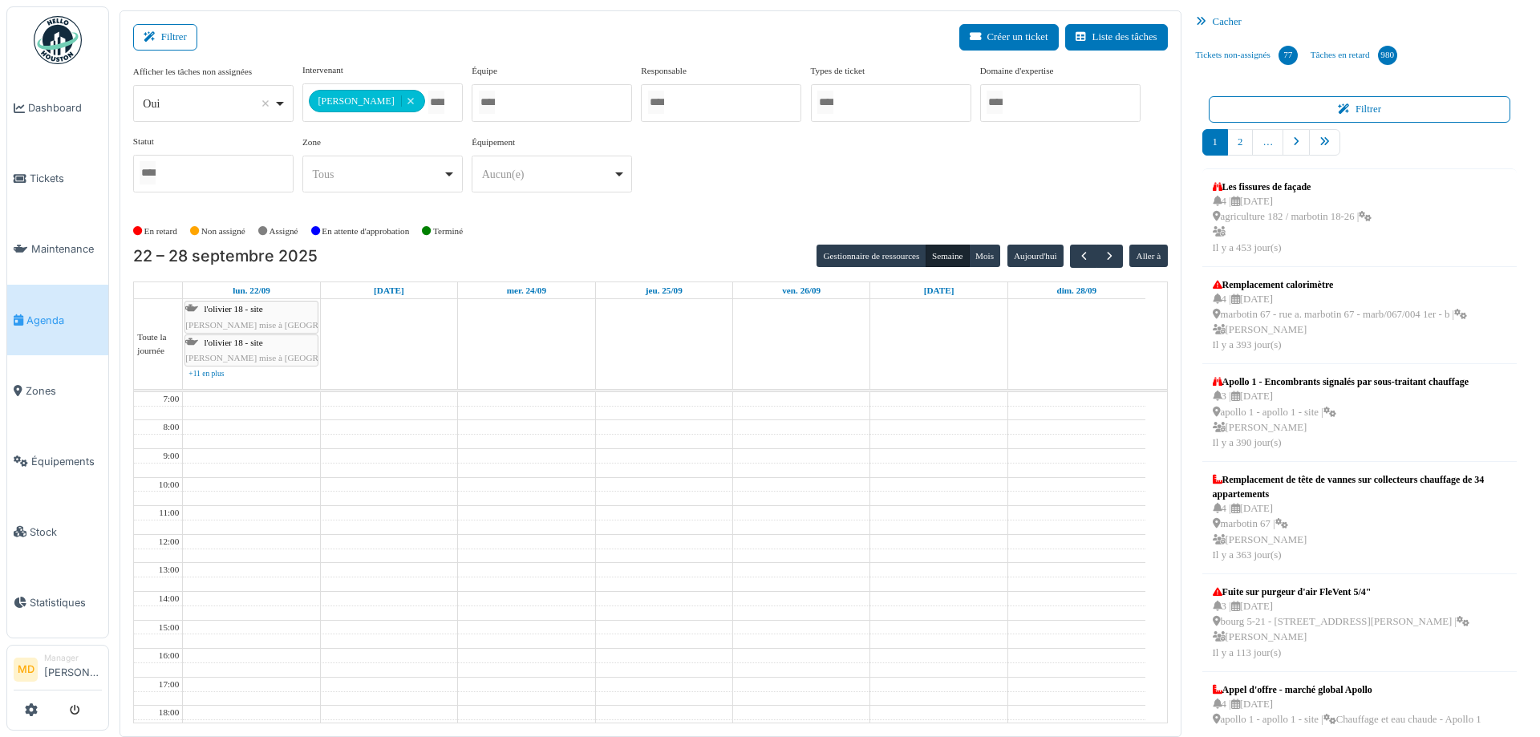
click at [745, 160] on div "**********" at bounding box center [650, 134] width 1035 height 142
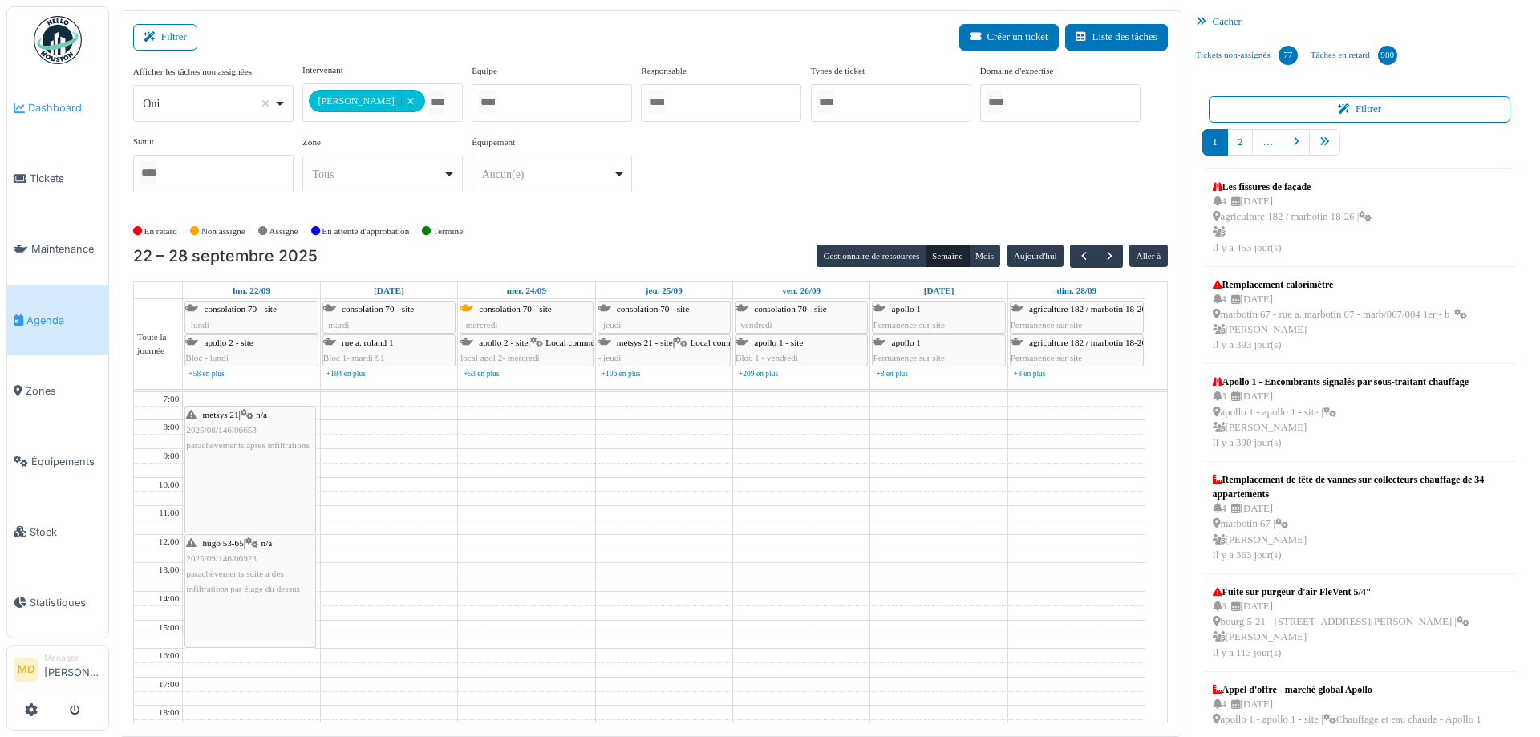
click at [56, 107] on span "Dashboard" at bounding box center [65, 107] width 74 height 15
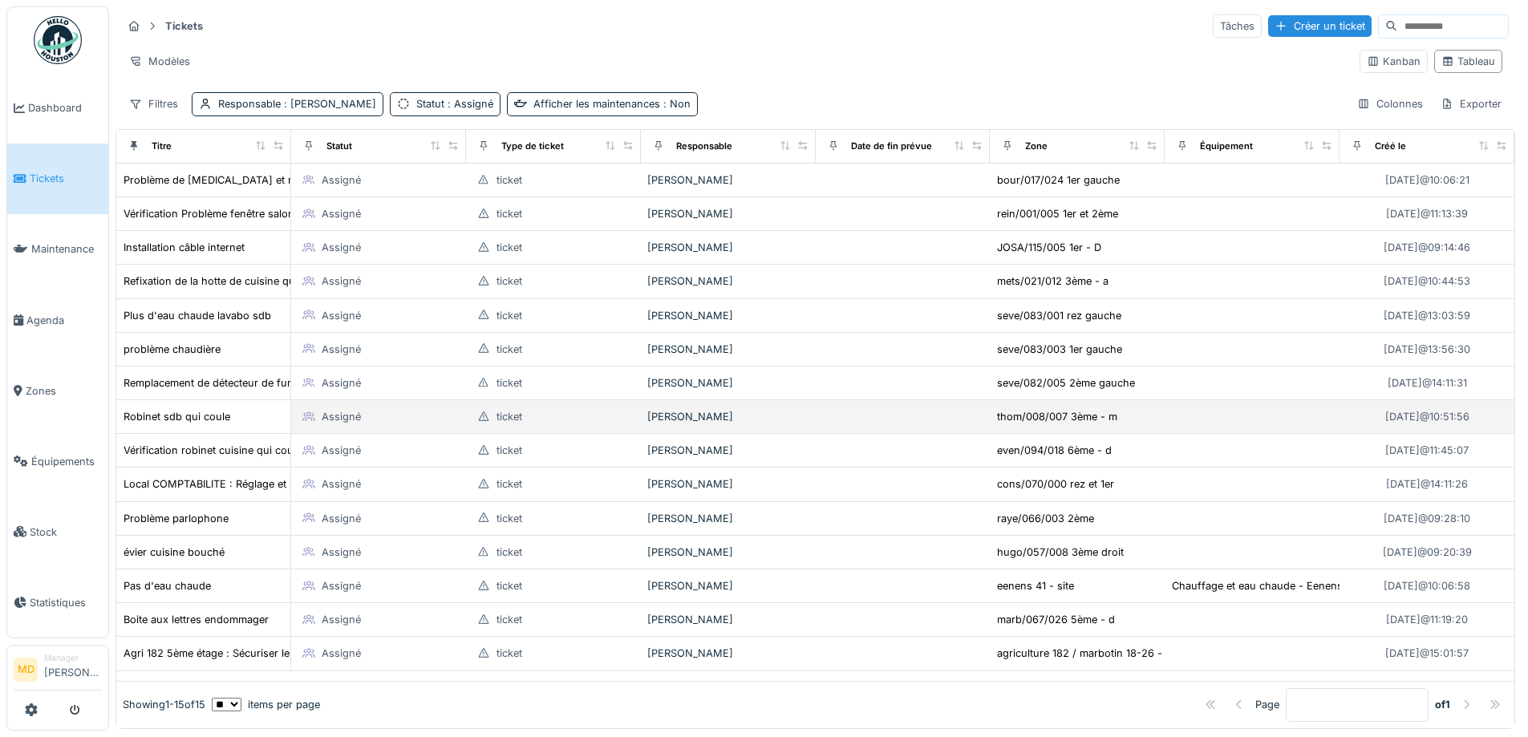
scroll to position [14, 0]
click at [217, 409] on div "Robinet sdb qui coule" at bounding box center [177, 416] width 107 height 15
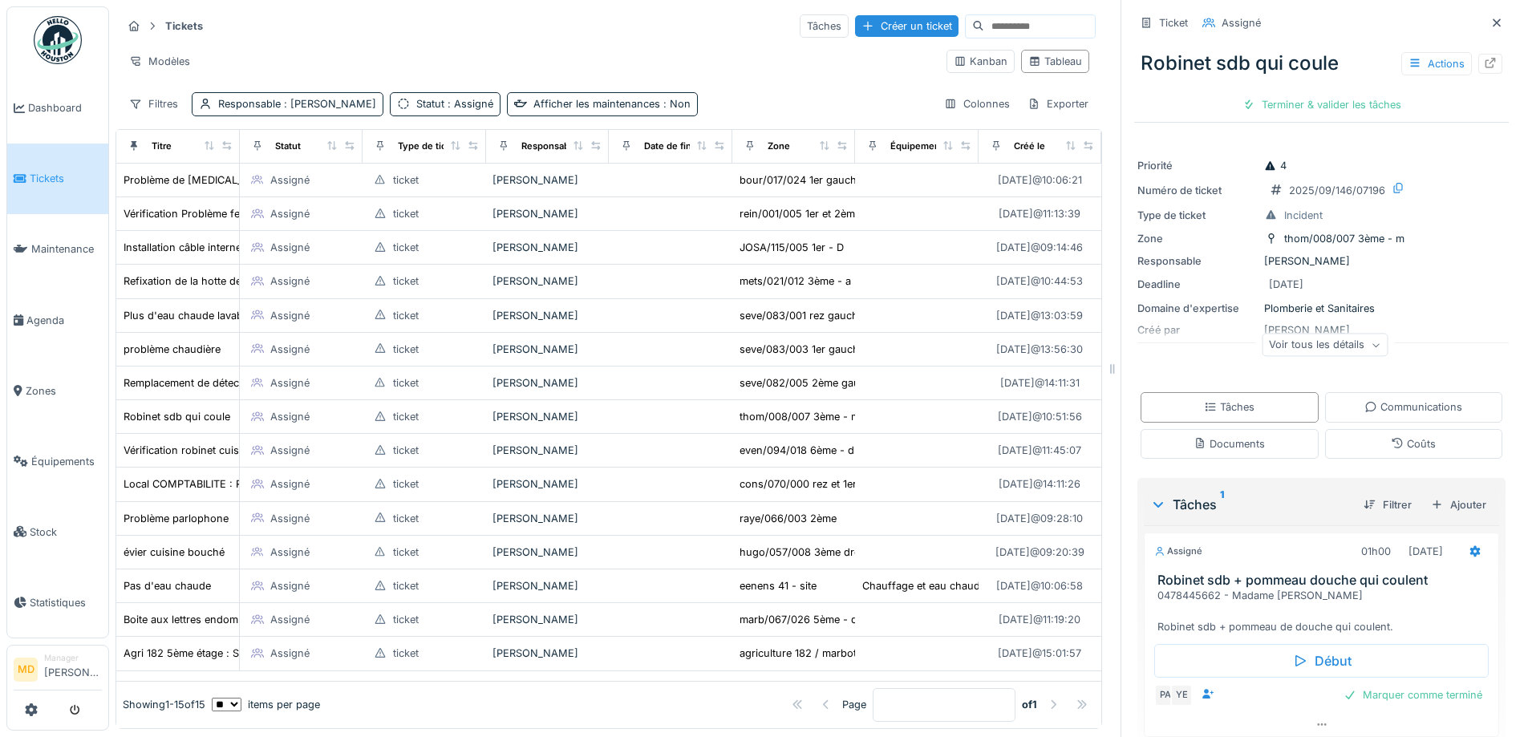
click at [1349, 344] on div "Voir tous les détails" at bounding box center [1325, 345] width 126 height 23
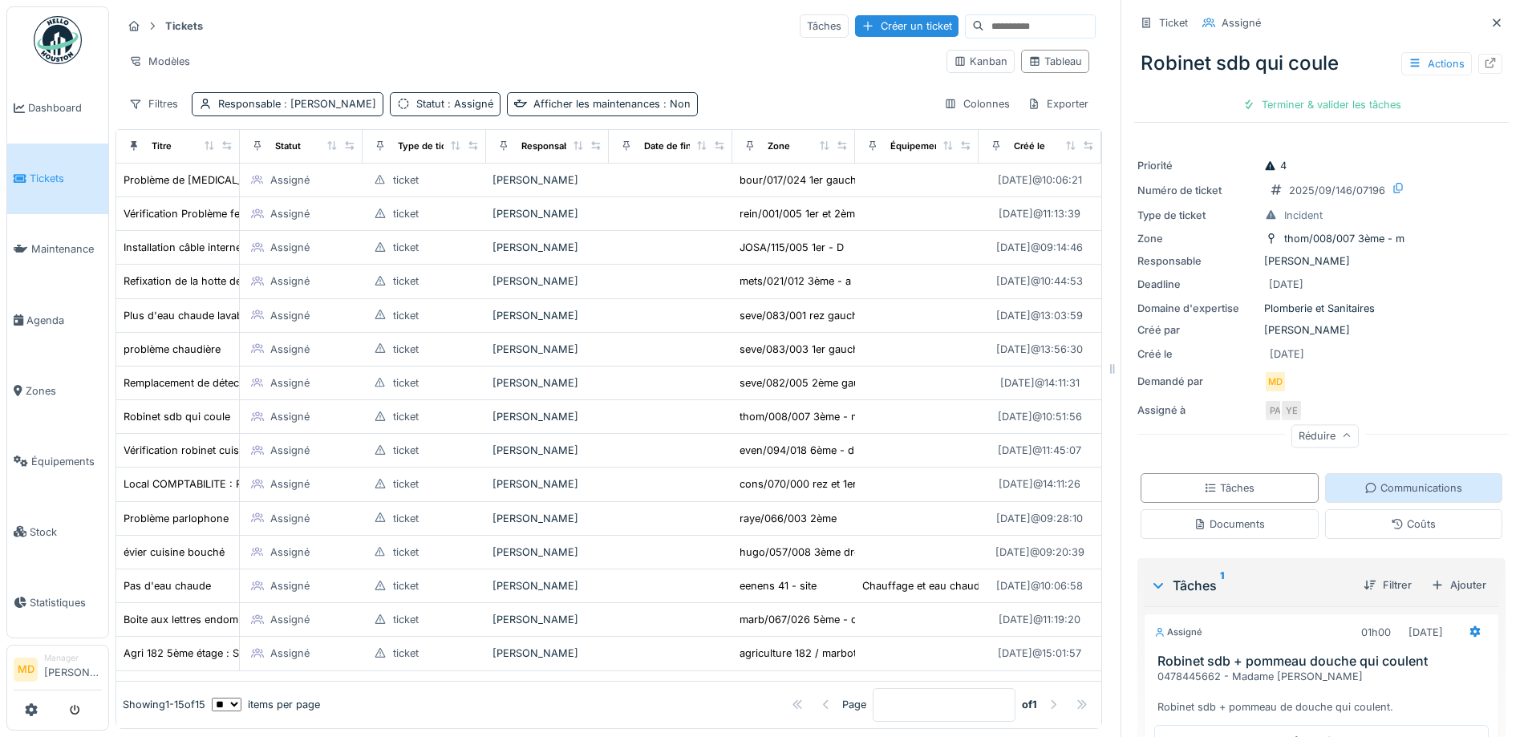
click at [1402, 484] on div "Communications" at bounding box center [1414, 488] width 98 height 15
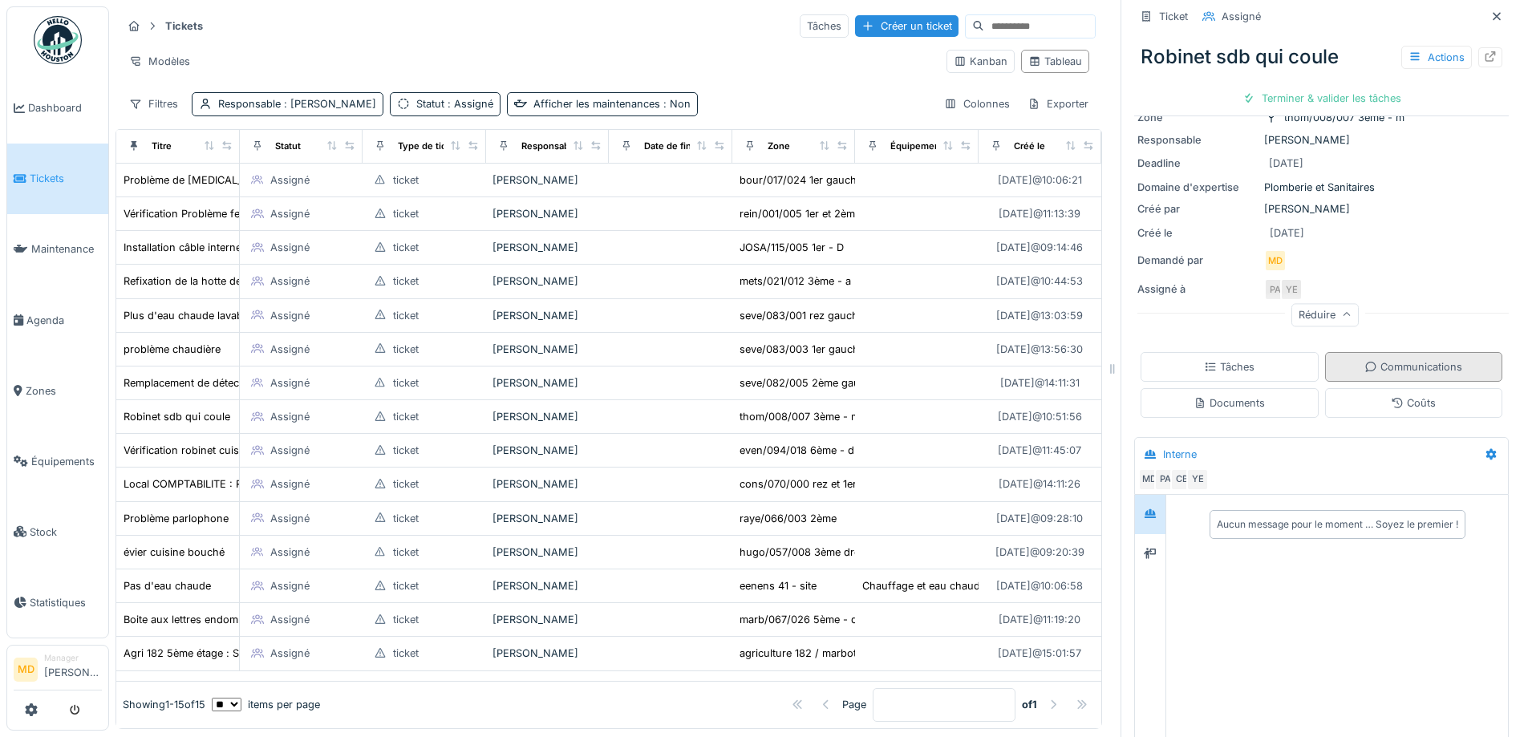
scroll to position [136, 0]
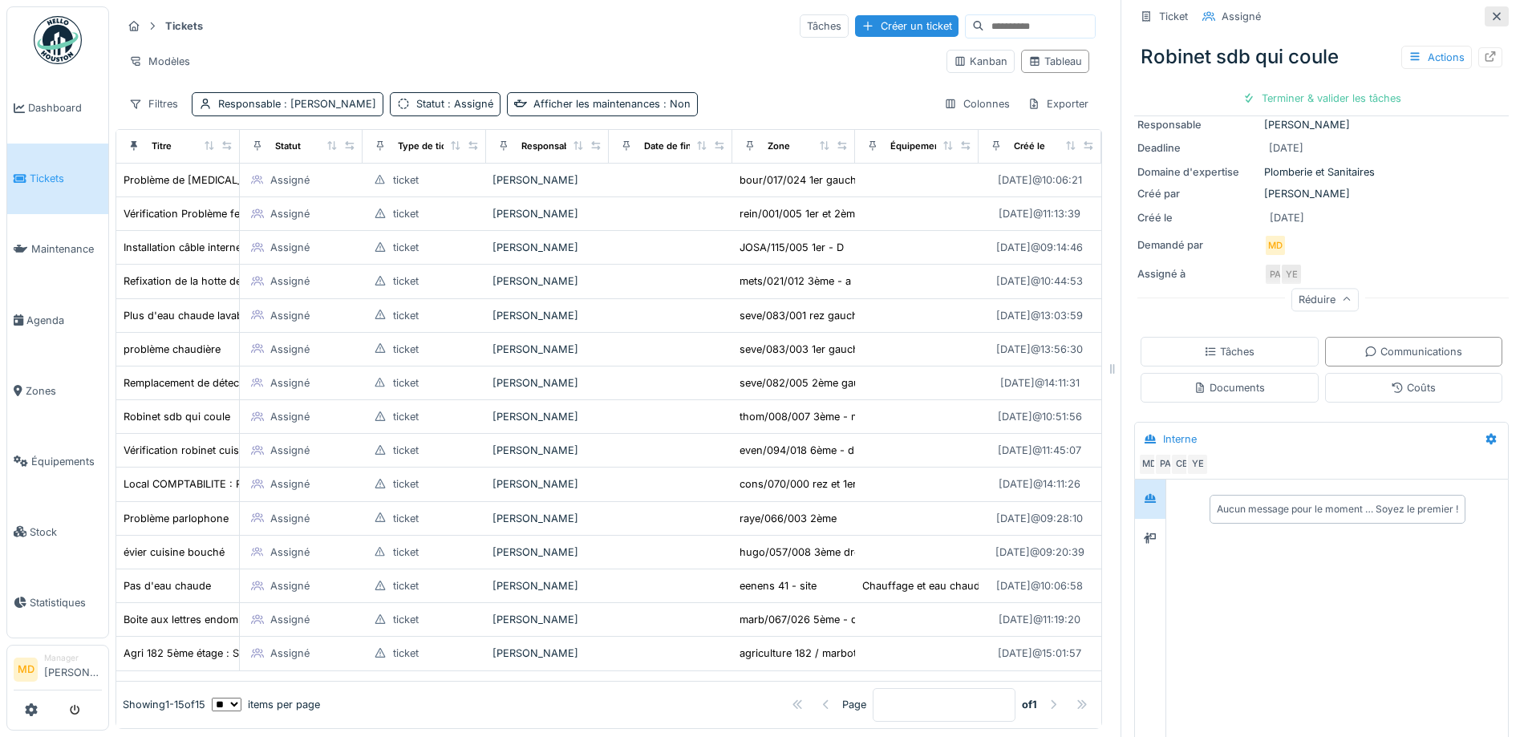
click at [1491, 11] on icon at bounding box center [1497, 16] width 13 height 10
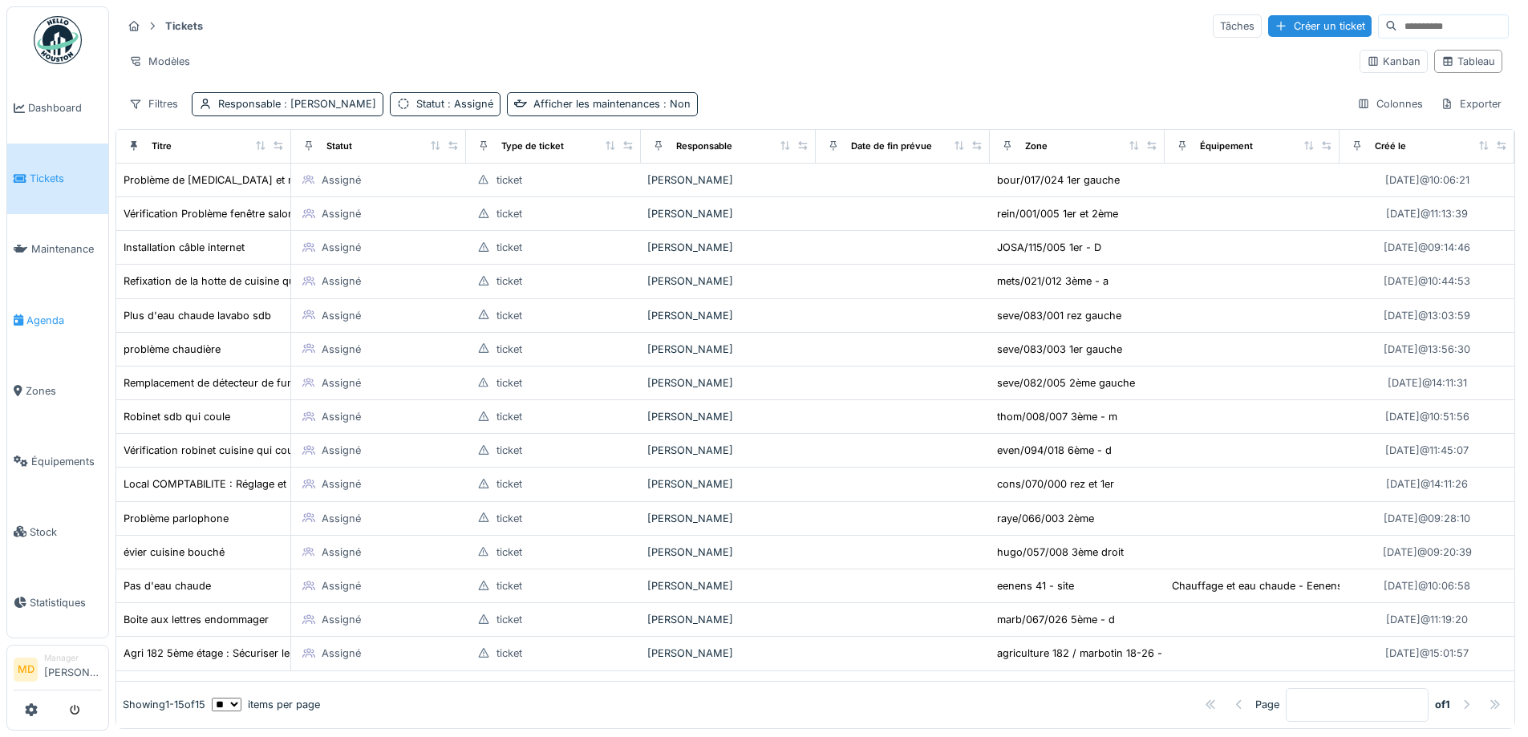
click at [47, 314] on span "Agenda" at bounding box center [63, 320] width 75 height 15
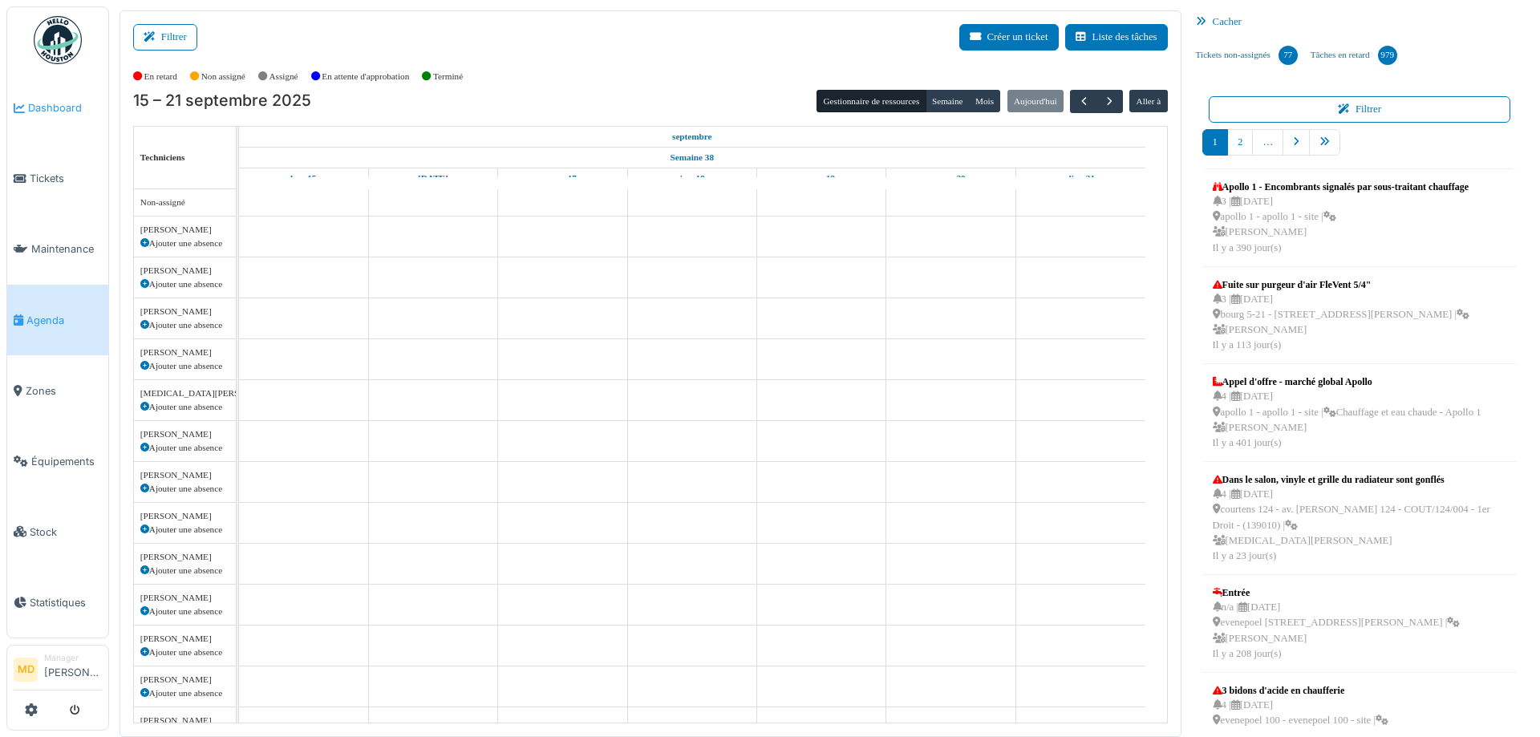
click at [74, 108] on span "Dashboard" at bounding box center [65, 107] width 74 height 15
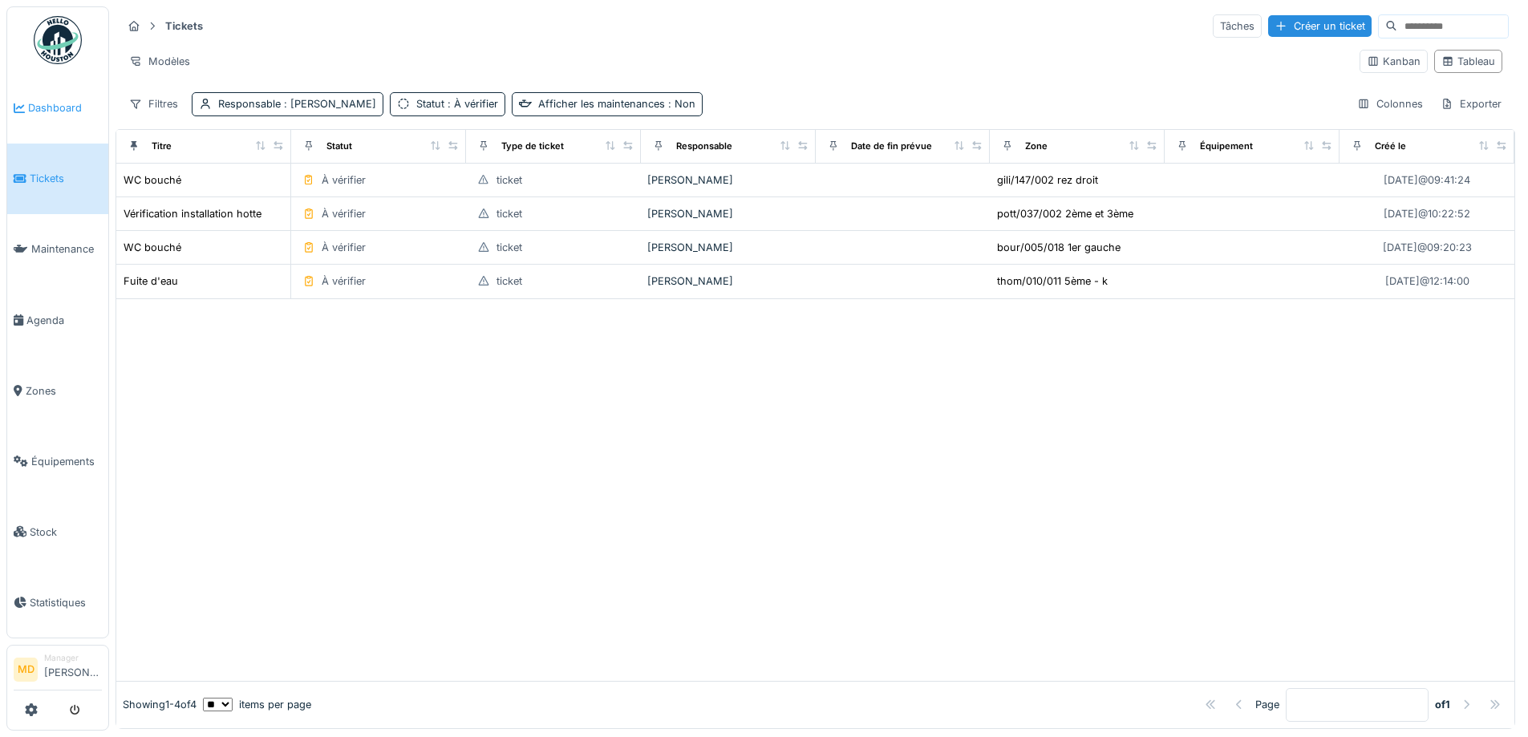
click at [79, 109] on span "Dashboard" at bounding box center [65, 107] width 74 height 15
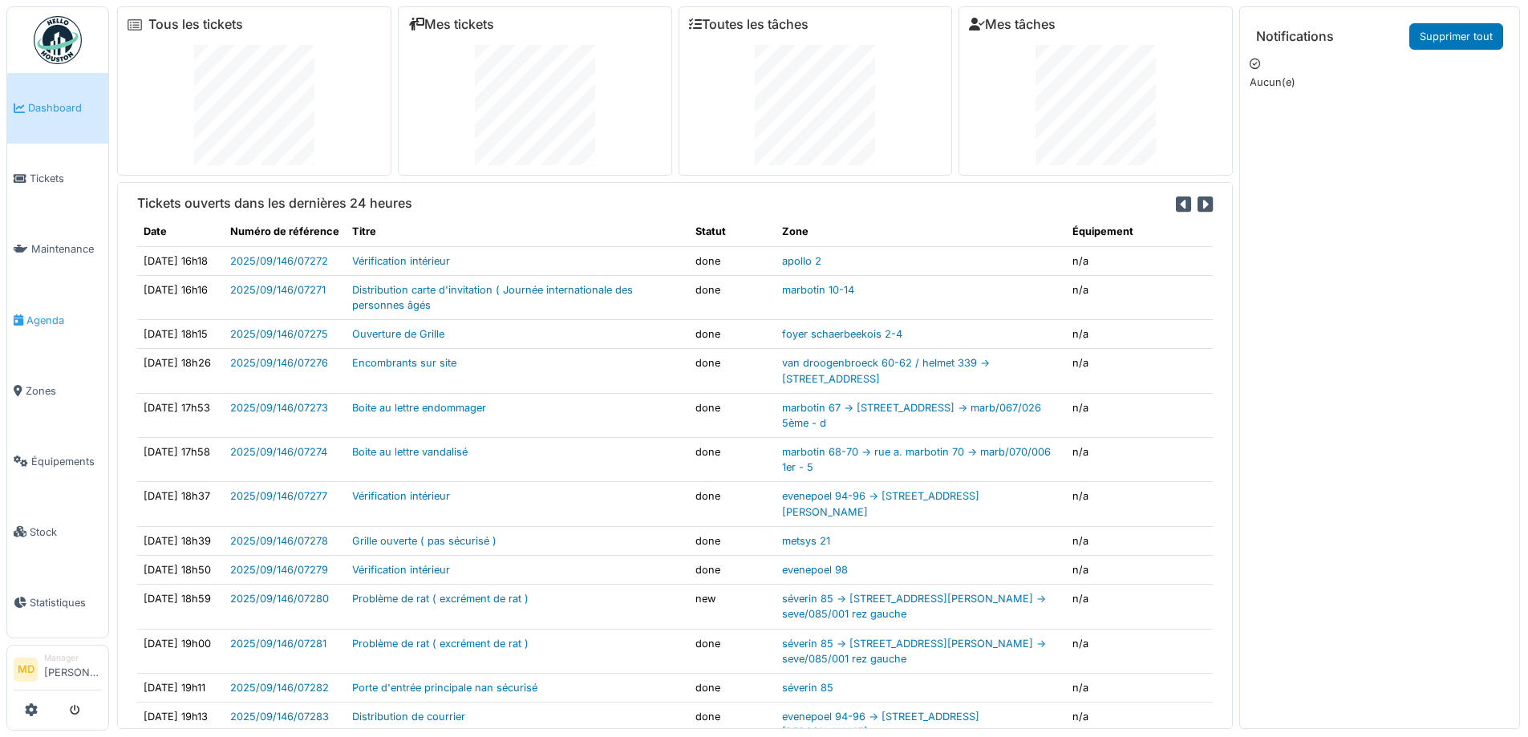
click at [40, 315] on span "Agenda" at bounding box center [63, 320] width 75 height 15
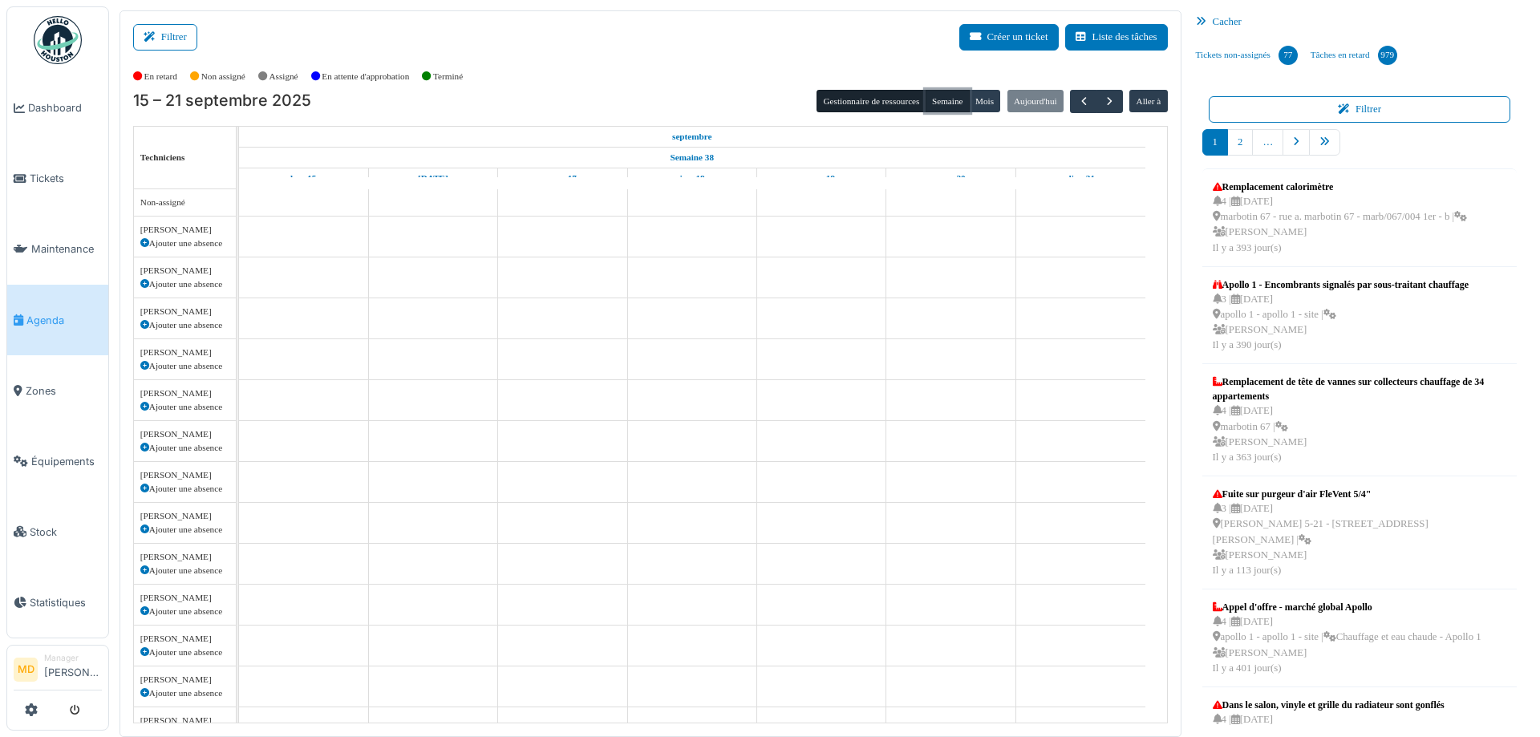
click at [942, 104] on button "Semaine" at bounding box center [948, 101] width 44 height 22
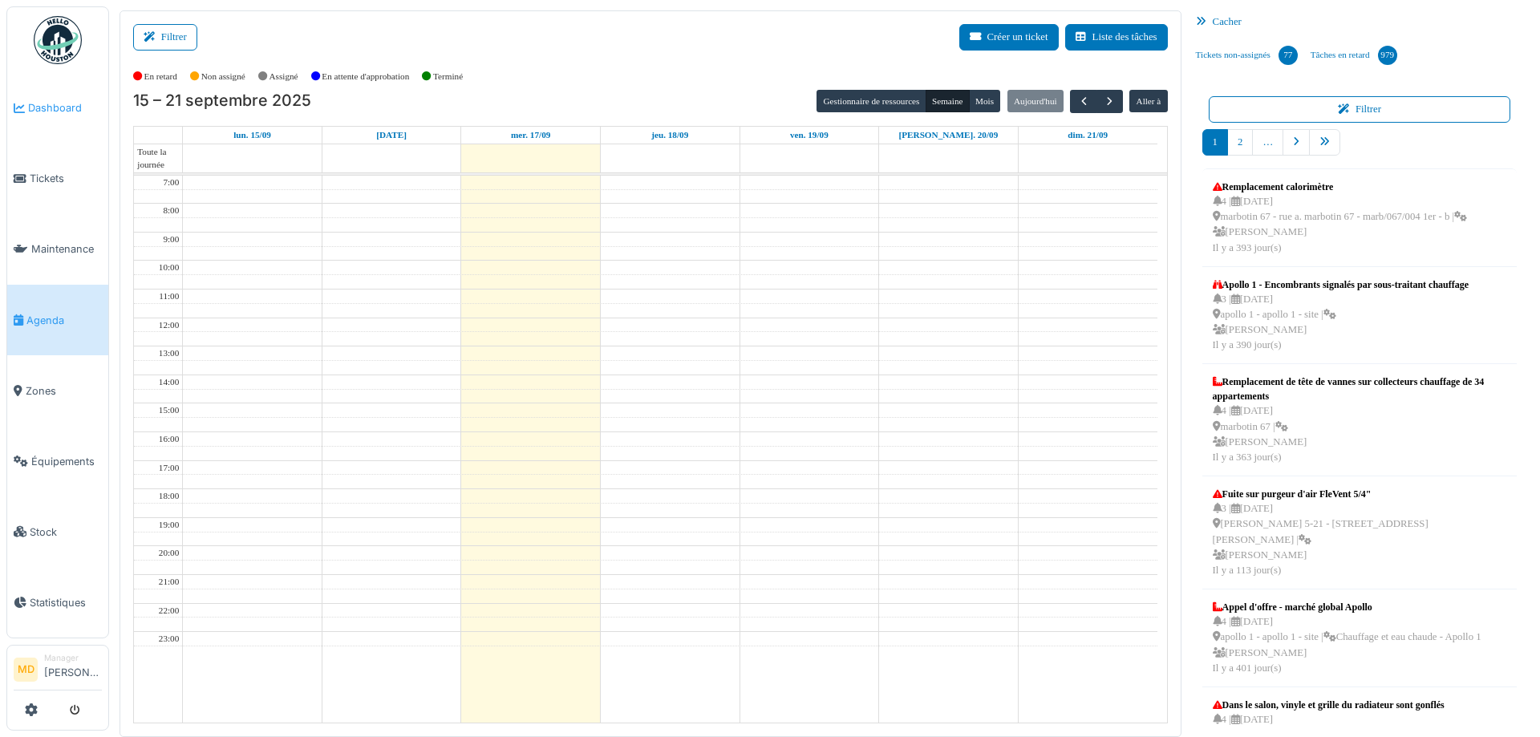
click at [42, 118] on link "Dashboard" at bounding box center [57, 108] width 101 height 71
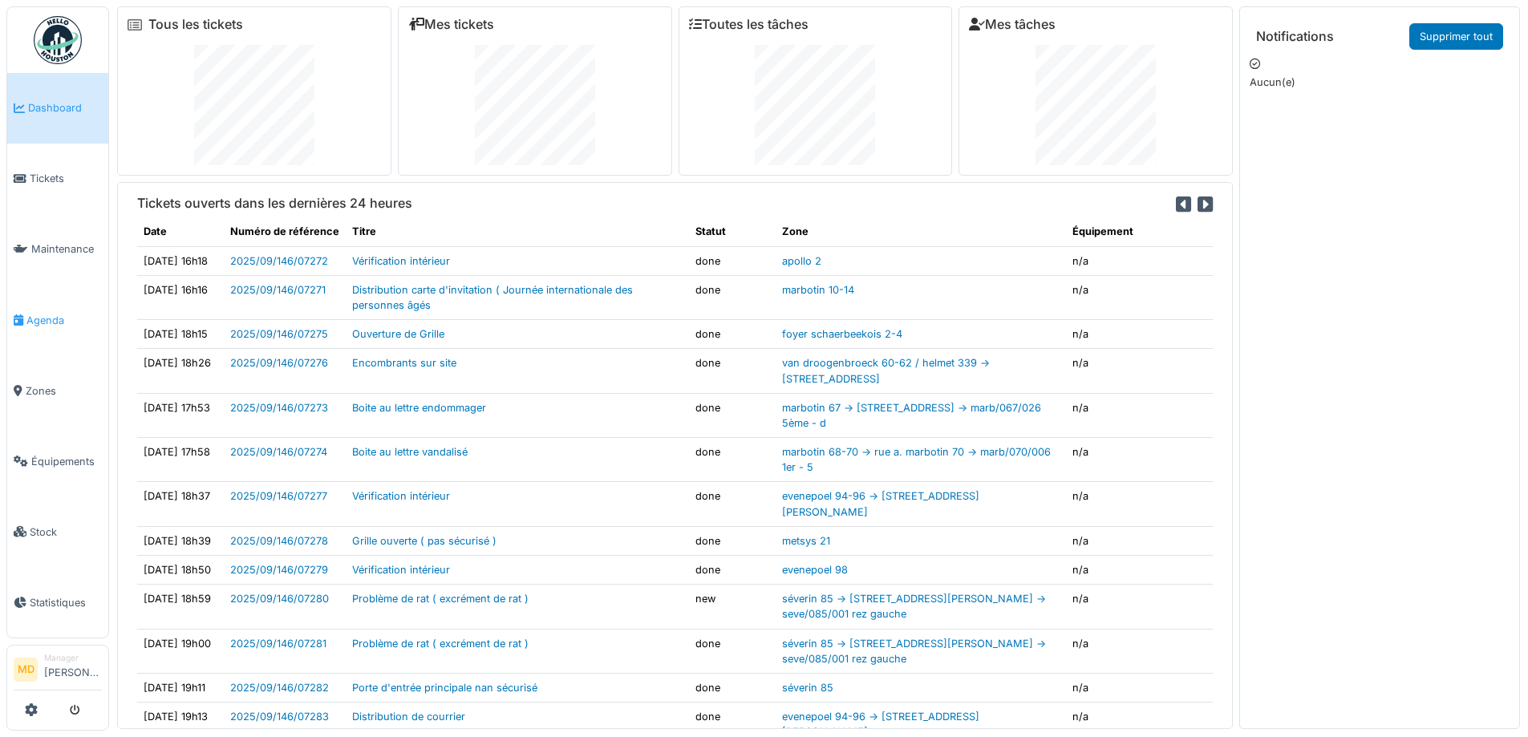
click at [49, 313] on span "Agenda" at bounding box center [63, 320] width 75 height 15
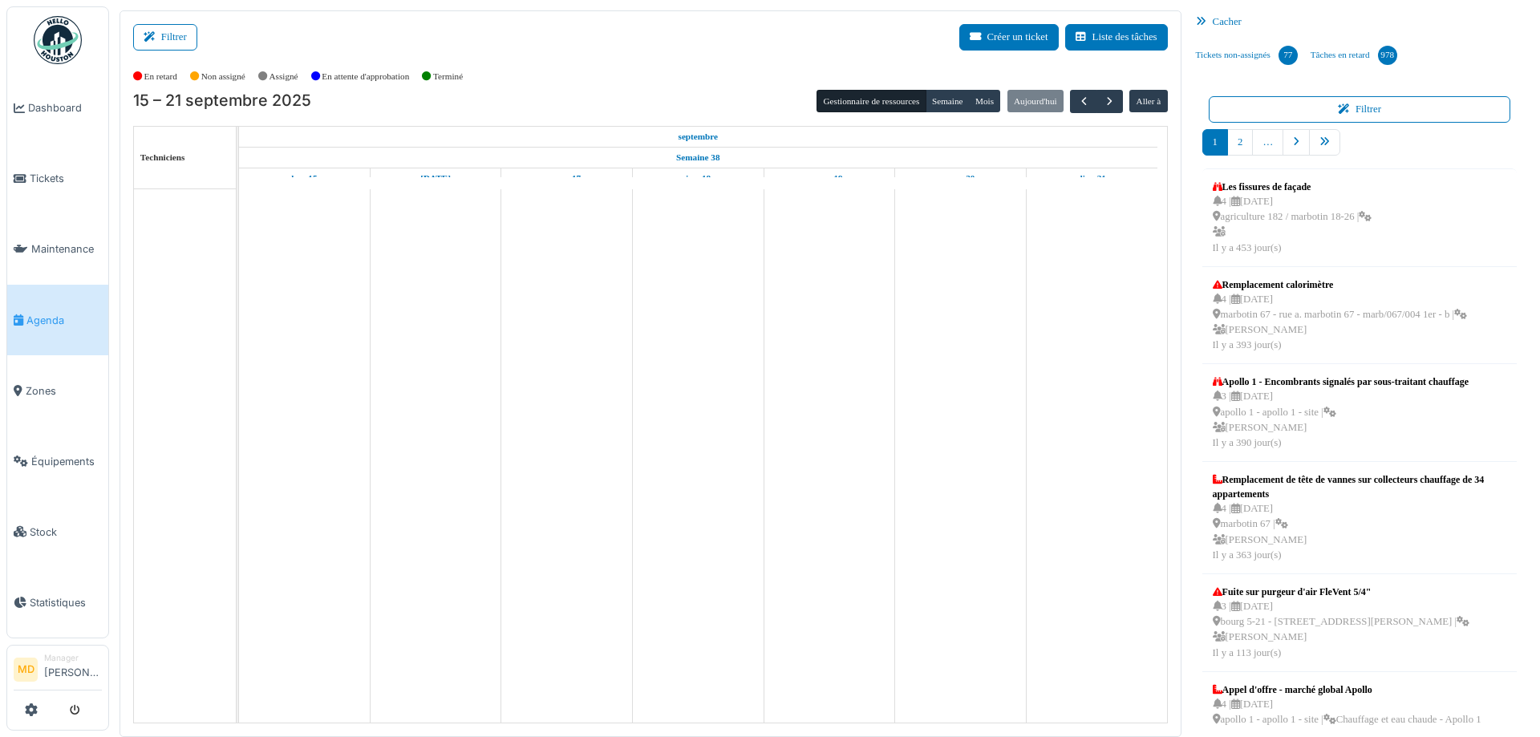
click at [173, 28] on button "Filtrer" at bounding box center [165, 37] width 64 height 26
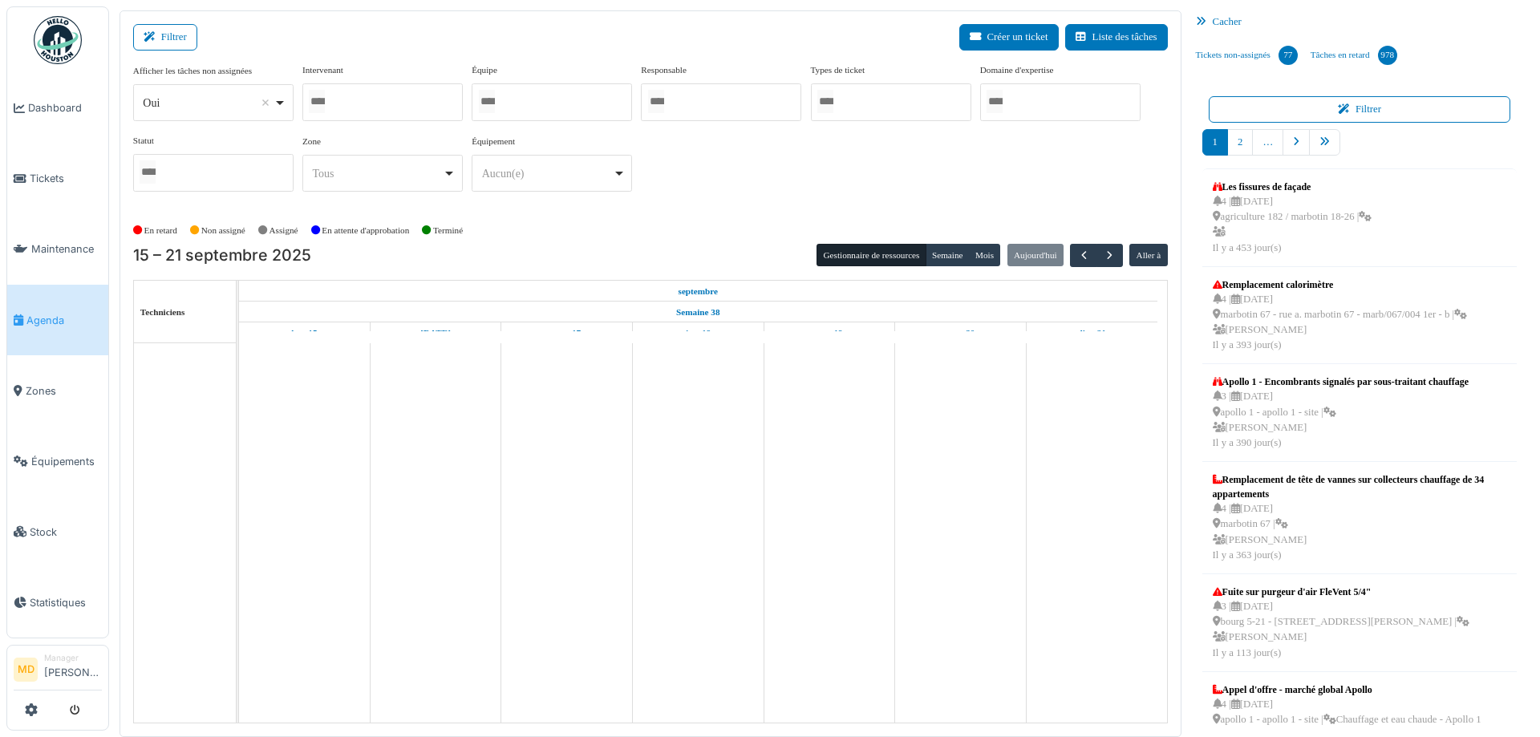
click at [423, 99] on div at bounding box center [382, 102] width 160 height 38
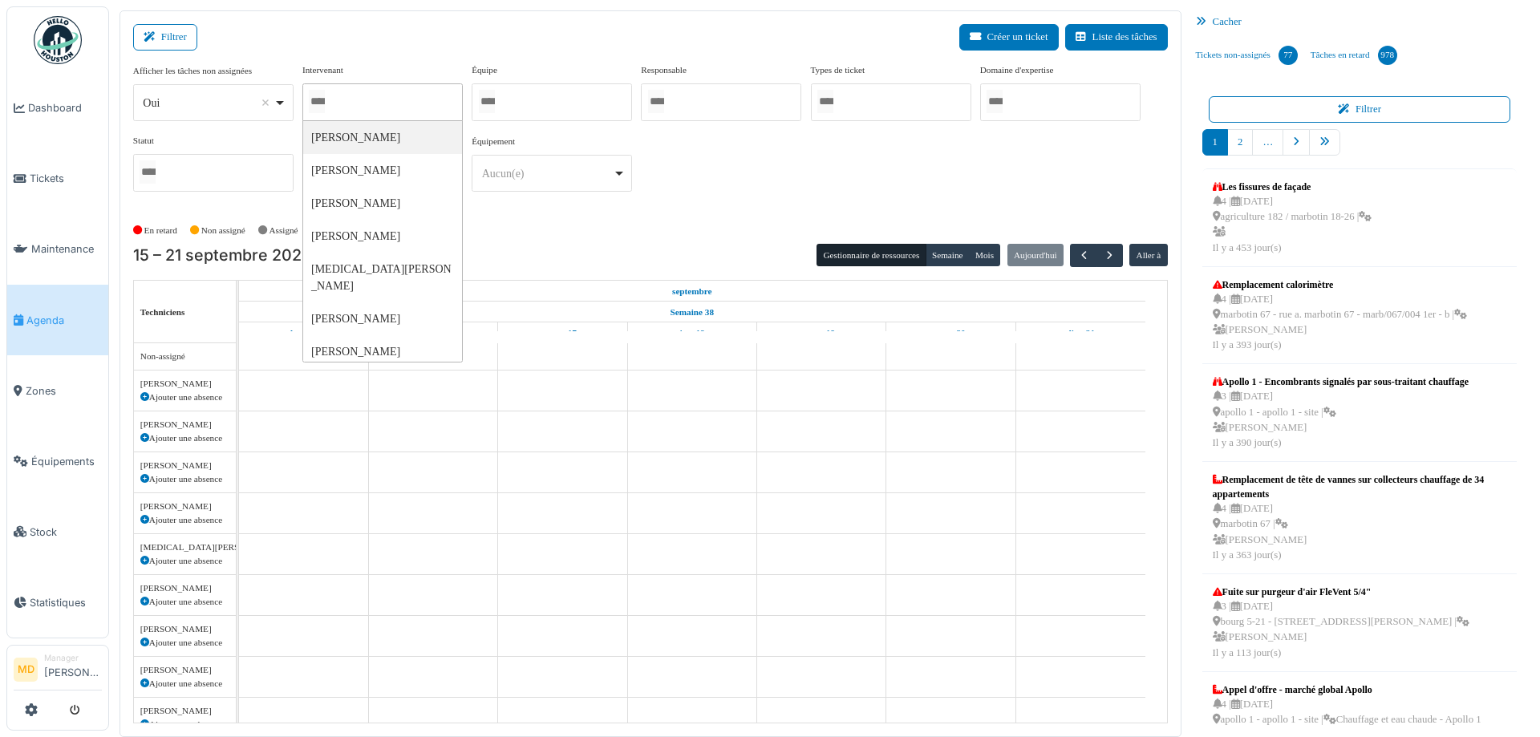
click at [726, 200] on div "Afficher les tâches non assignées *** Oui Remove item Oui Non Intervenant Abdel…" at bounding box center [650, 133] width 1035 height 141
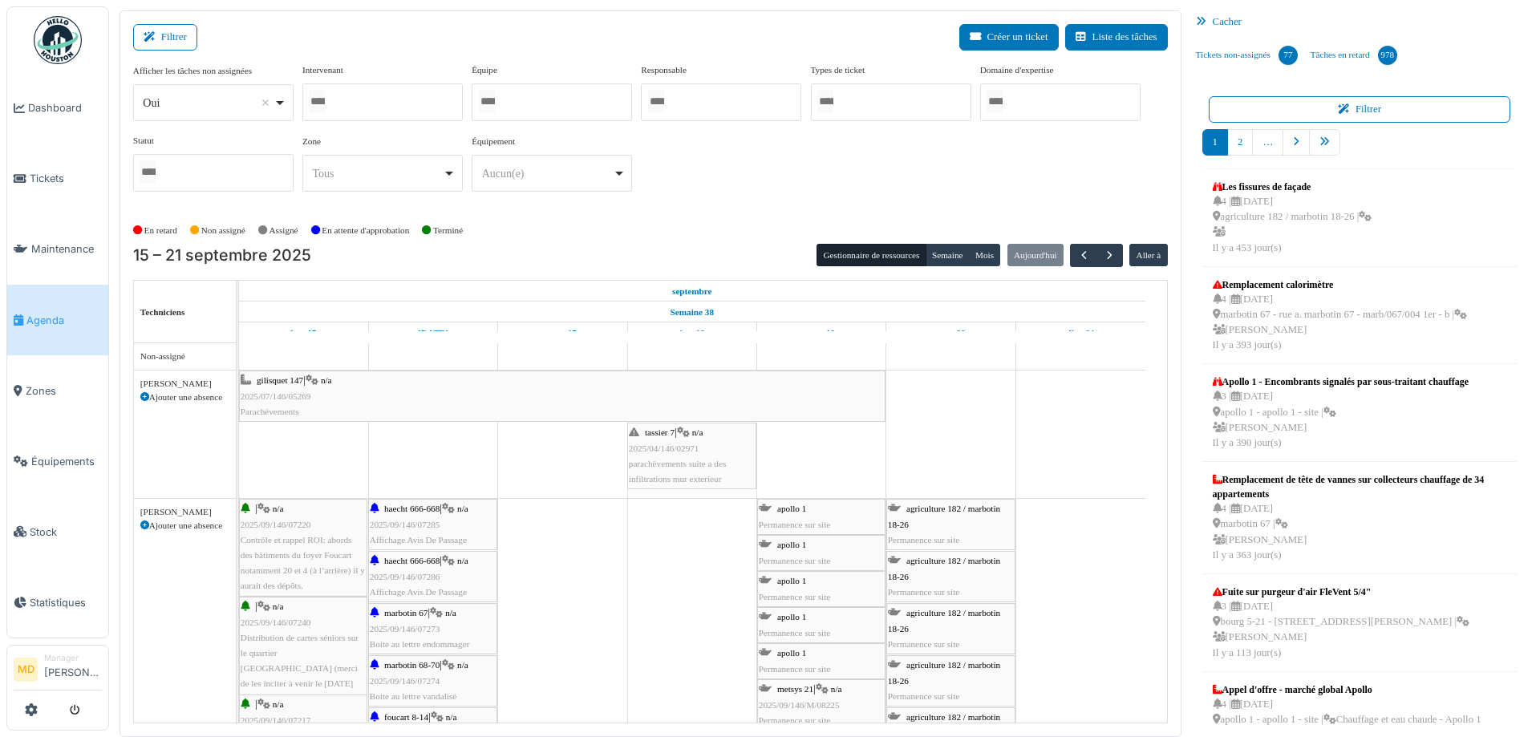
click at [687, 212] on div "Afficher les tâches non assignées *** Oui Remove item Oui Non Intervenant Abdel…" at bounding box center [650, 140] width 1035 height 154
click at [34, 95] on link "Dashboard" at bounding box center [57, 108] width 101 height 71
